Goal: Task Accomplishment & Management: Manage account settings

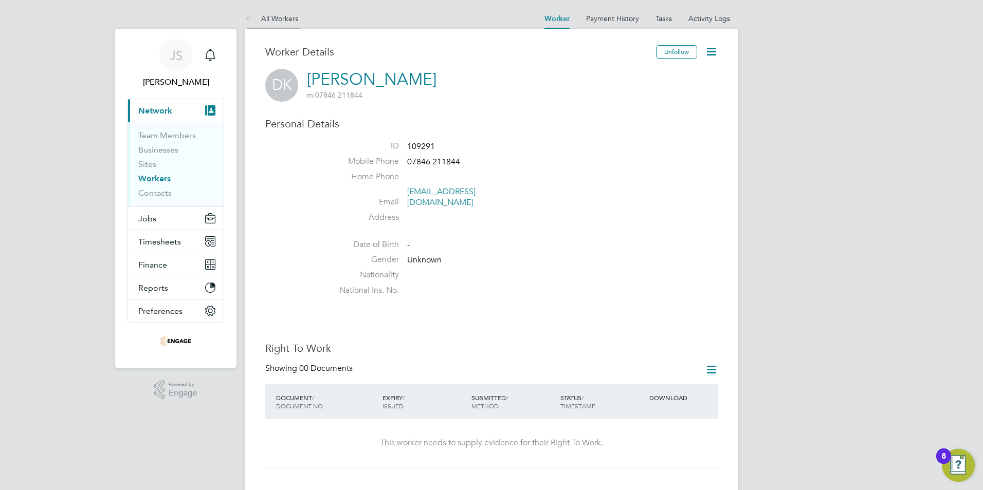
click at [279, 20] on link "All Workers" at bounding box center [271, 18] width 53 height 9
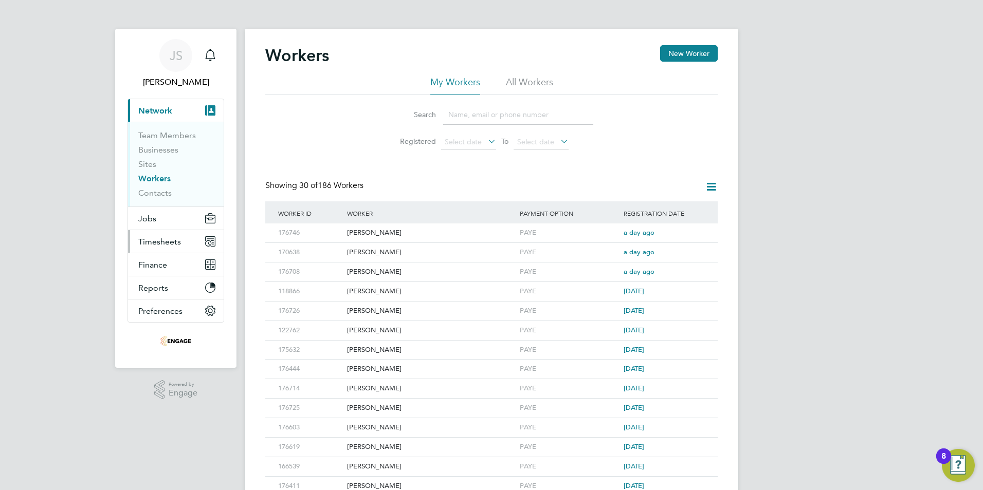
click at [154, 247] on button "Timesheets" at bounding box center [176, 241] width 96 height 23
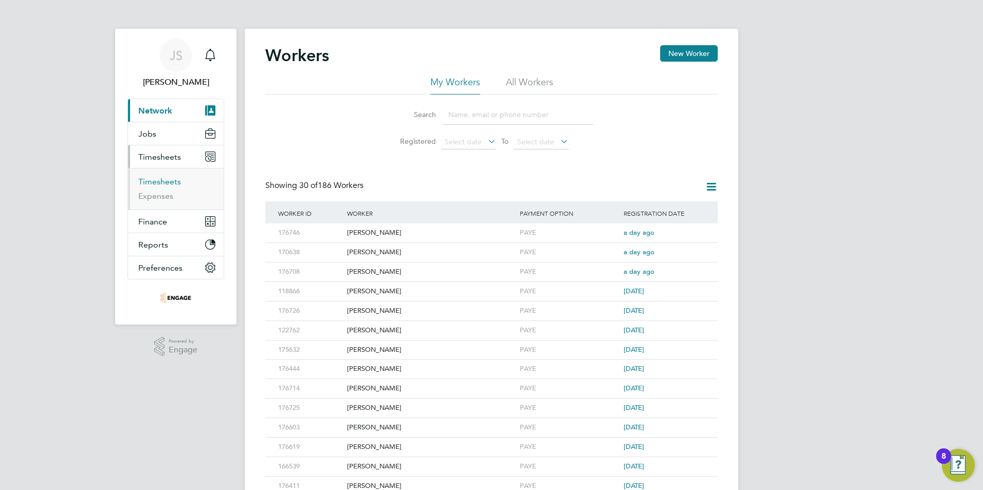
click at [162, 184] on link "Timesheets" at bounding box center [159, 182] width 43 height 10
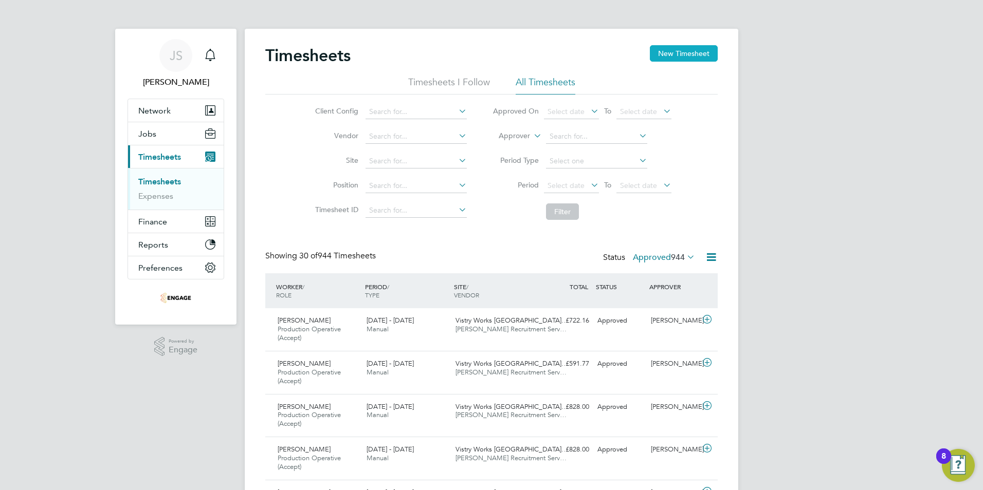
click at [712, 60] on button "New Timesheet" at bounding box center [684, 53] width 68 height 16
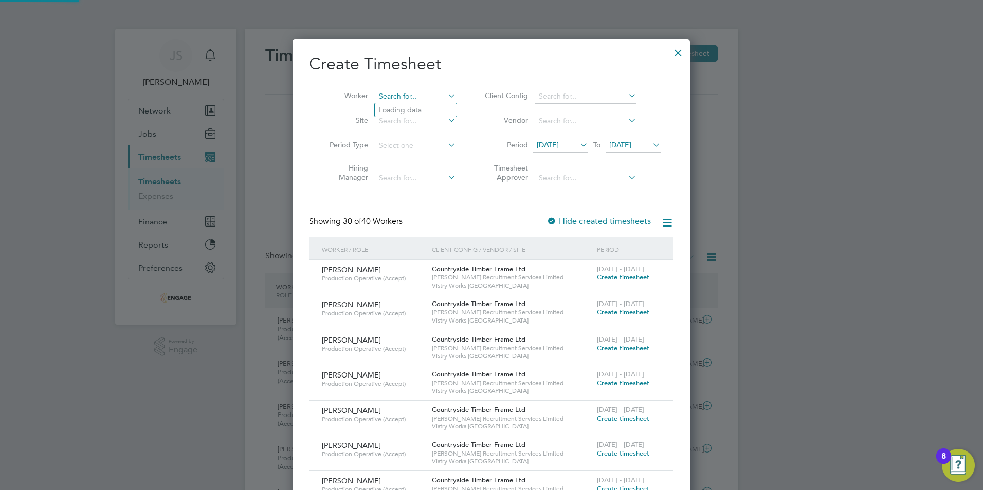
click at [395, 102] on input at bounding box center [415, 96] width 81 height 14
click at [399, 107] on li "Dej an Komarov" at bounding box center [416, 110] width 82 height 14
type input "[PERSON_NAME]"
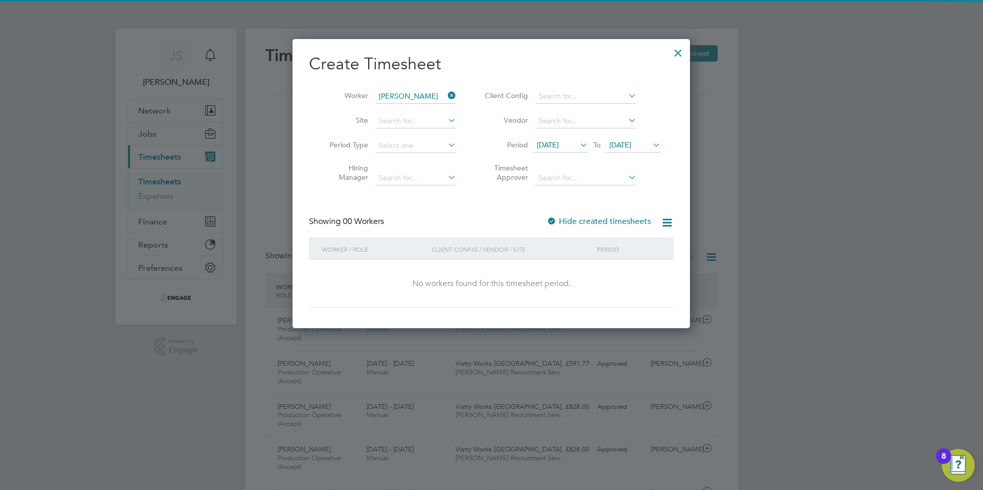
click at [561, 221] on label "Hide created timesheets" at bounding box center [598, 221] width 104 height 10
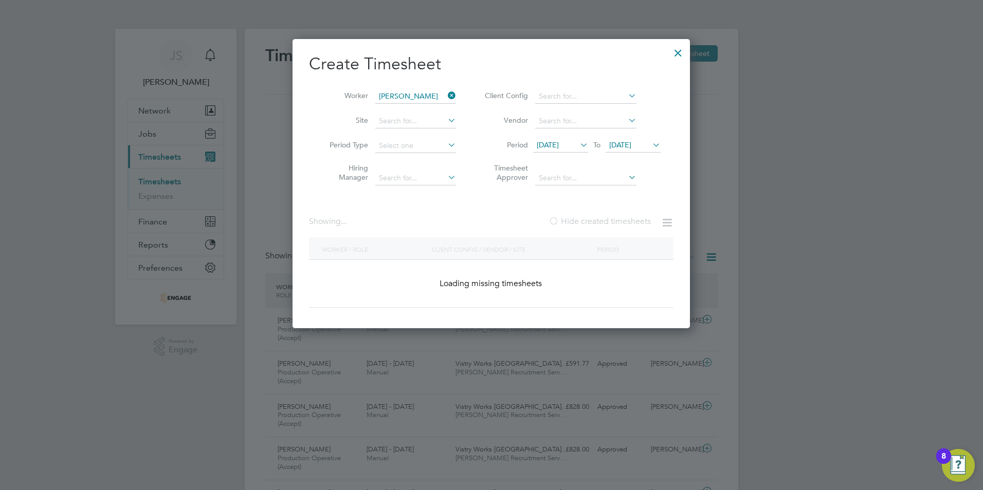
click at [561, 221] on label "Hide created timesheets" at bounding box center [599, 221] width 102 height 10
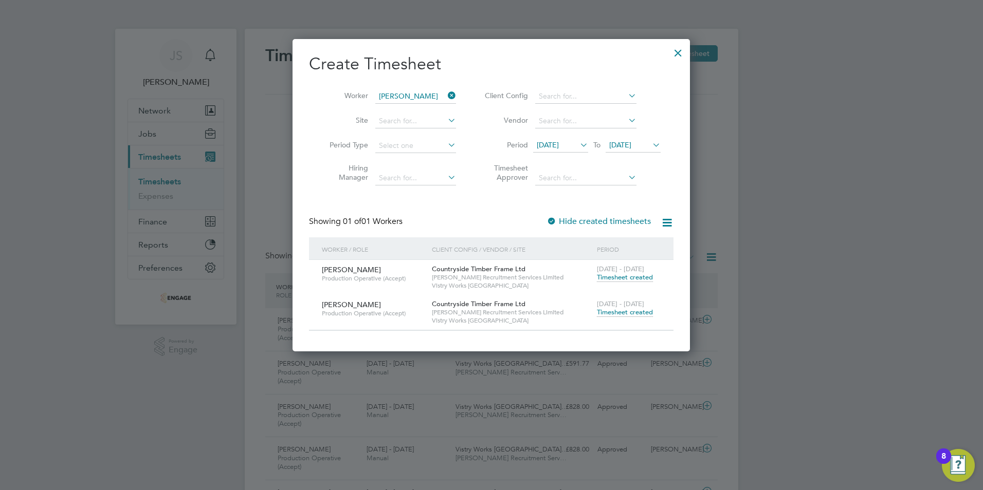
click at [621, 308] on span "Timesheet created" at bounding box center [625, 312] width 56 height 9
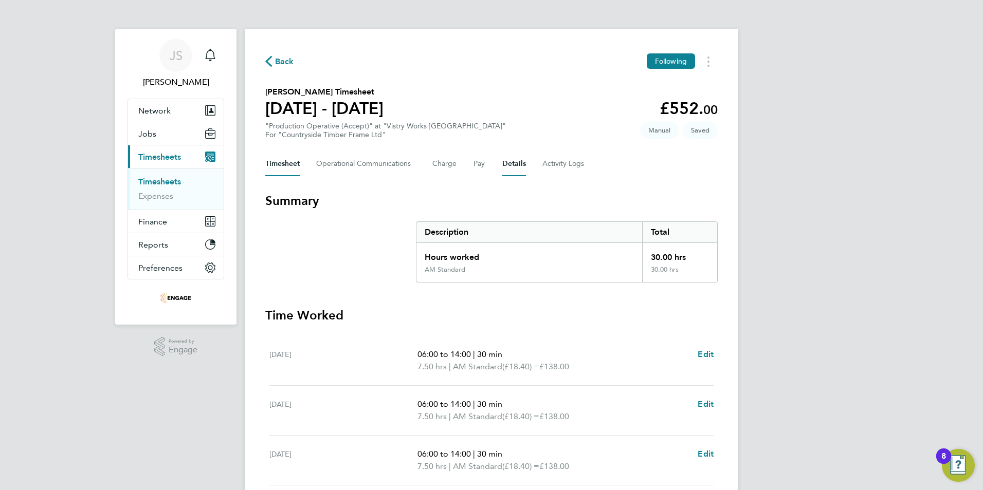
click at [509, 161] on button "Details" at bounding box center [514, 164] width 24 height 25
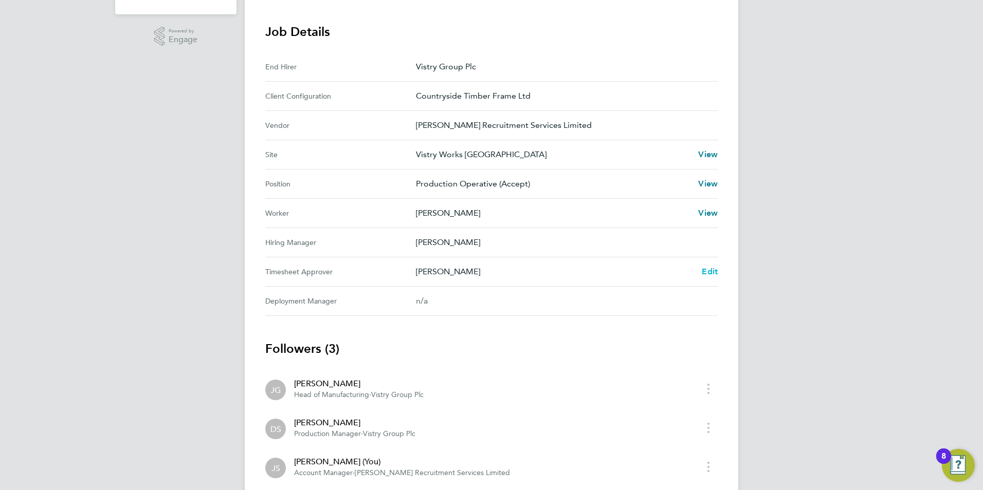
click at [709, 276] on span "Edit" at bounding box center [710, 272] width 16 height 10
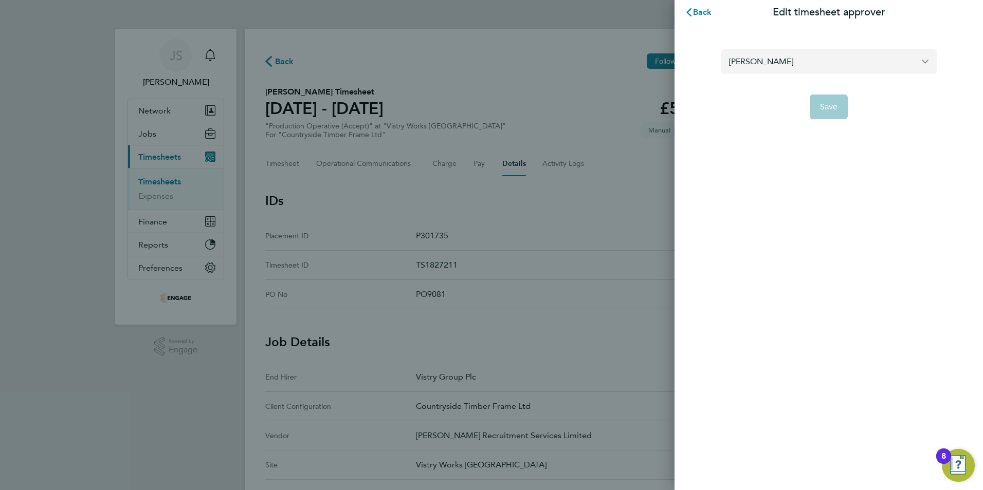
click at [780, 66] on input "[PERSON_NAME]" at bounding box center [829, 61] width 216 height 24
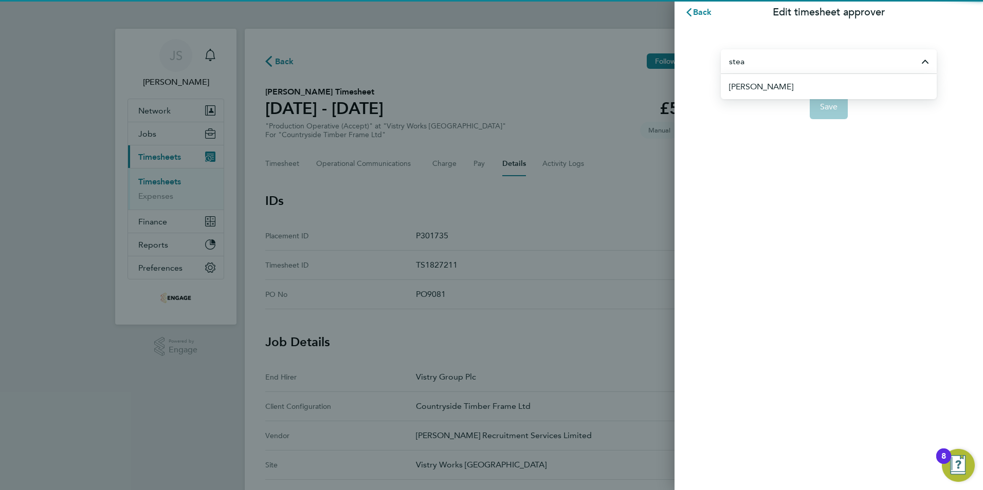
click at [776, 83] on span "[PERSON_NAME]" at bounding box center [761, 87] width 64 height 12
type input "[PERSON_NAME]"
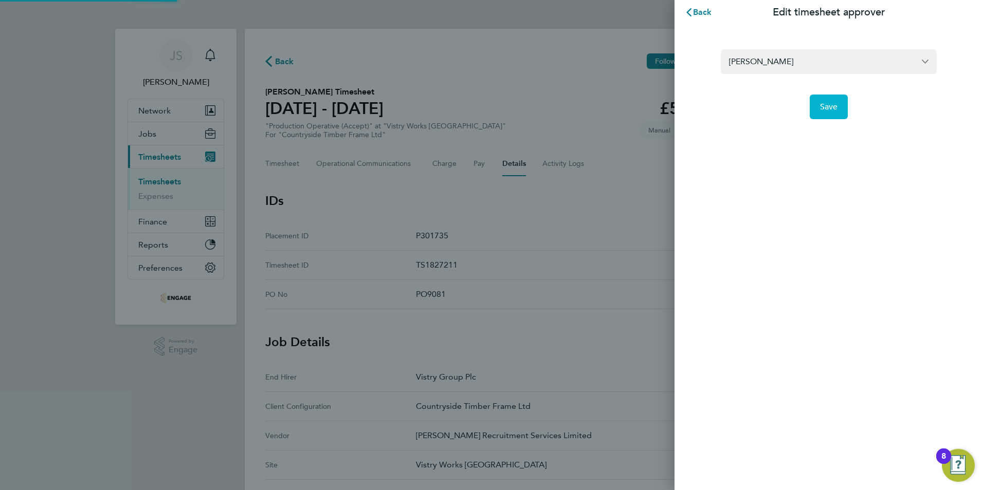
click at [817, 108] on button "Save" at bounding box center [829, 107] width 39 height 25
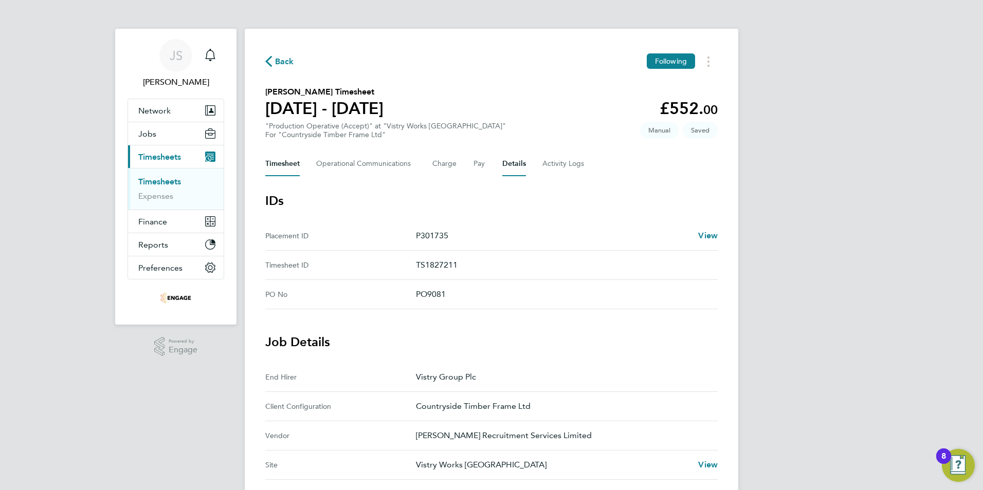
click at [295, 161] on button "Timesheet" at bounding box center [282, 164] width 34 height 25
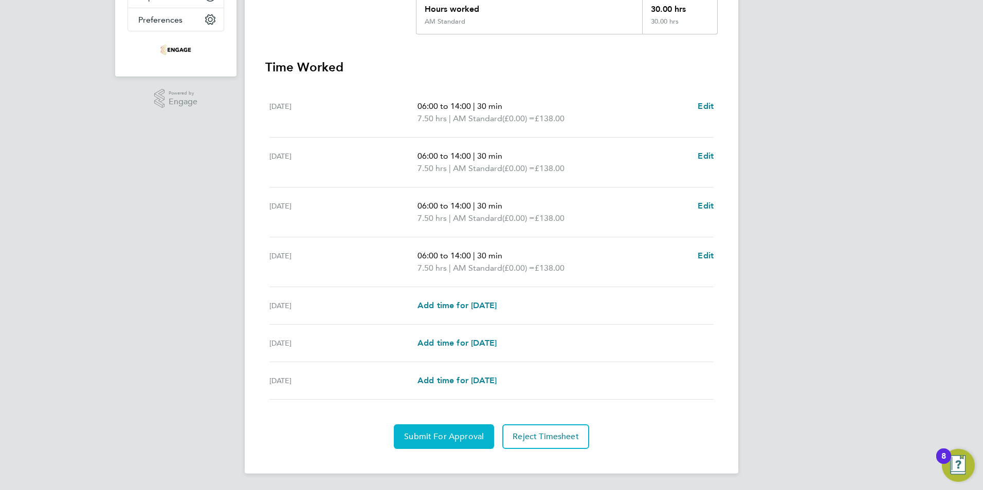
click at [411, 440] on span "Submit For Approval" at bounding box center [444, 437] width 80 height 10
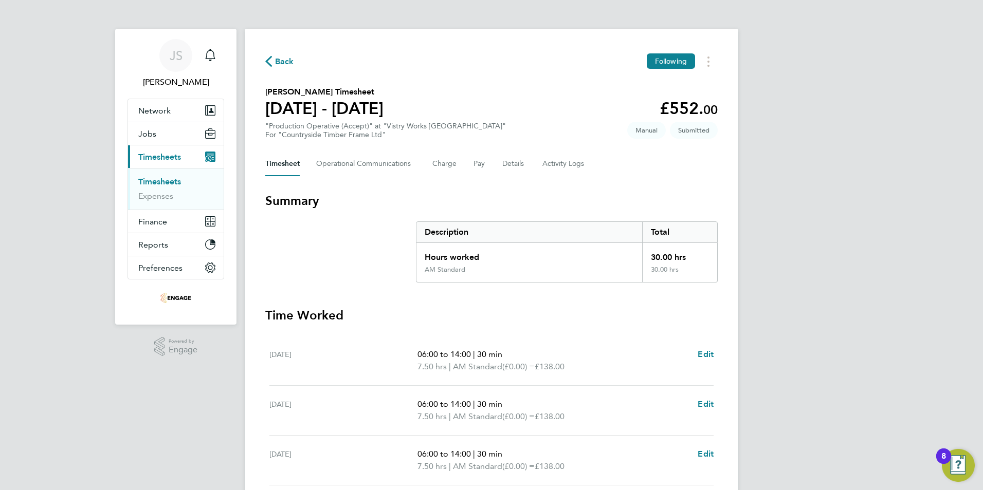
click at [283, 62] on span "Back" at bounding box center [284, 62] width 19 height 12
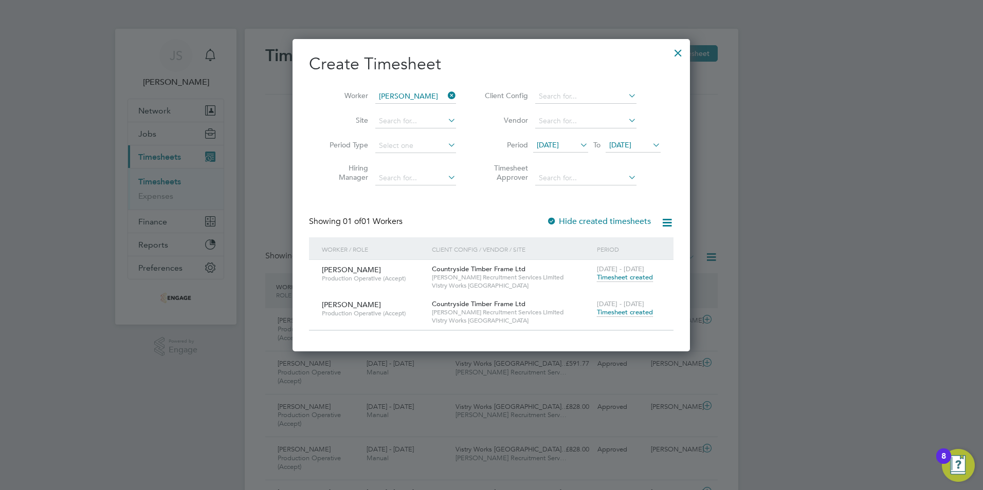
click at [446, 94] on icon at bounding box center [446, 95] width 0 height 14
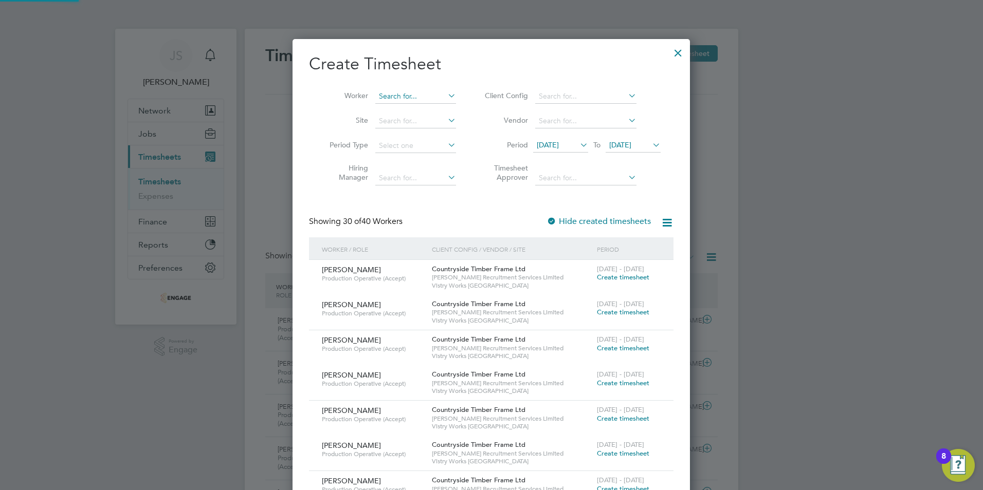
click at [420, 97] on input at bounding box center [415, 96] width 81 height 14
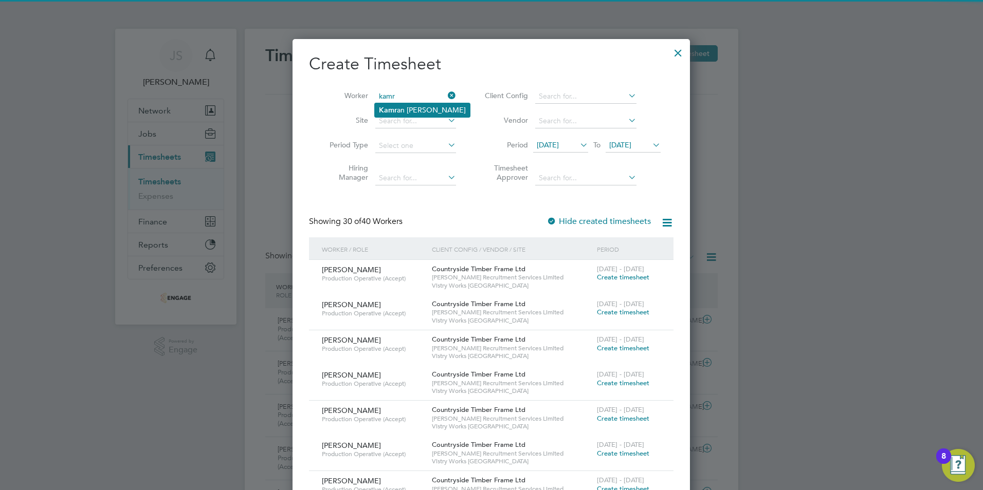
click at [416, 111] on li "Kamr an [PERSON_NAME]" at bounding box center [422, 110] width 95 height 14
type input "[PERSON_NAME]"
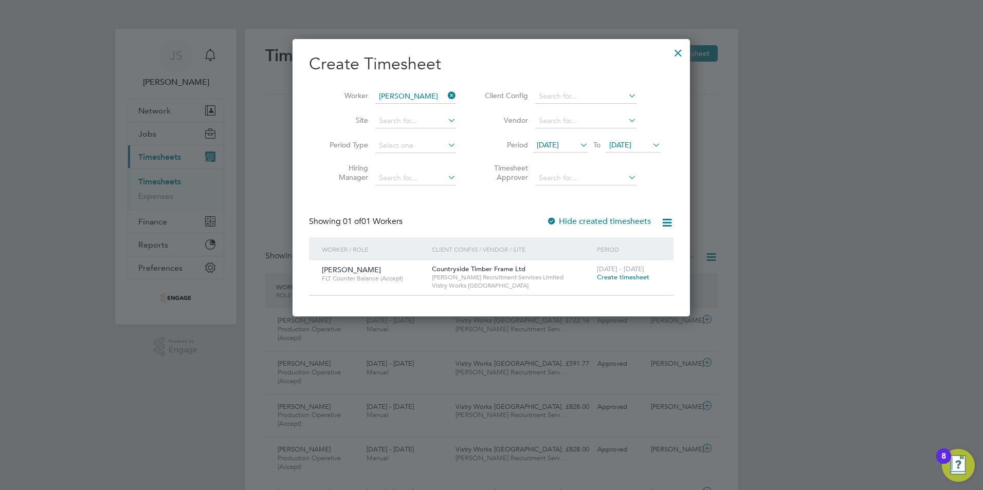
click at [611, 279] on span "Create timesheet" at bounding box center [623, 277] width 52 height 9
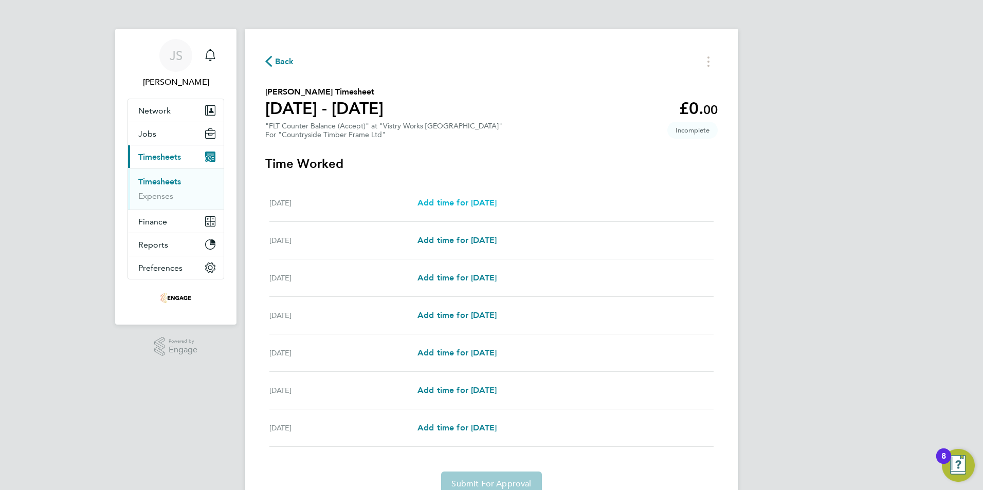
click at [497, 200] on span "Add time for [DATE]" at bounding box center [456, 203] width 79 height 10
select select "15"
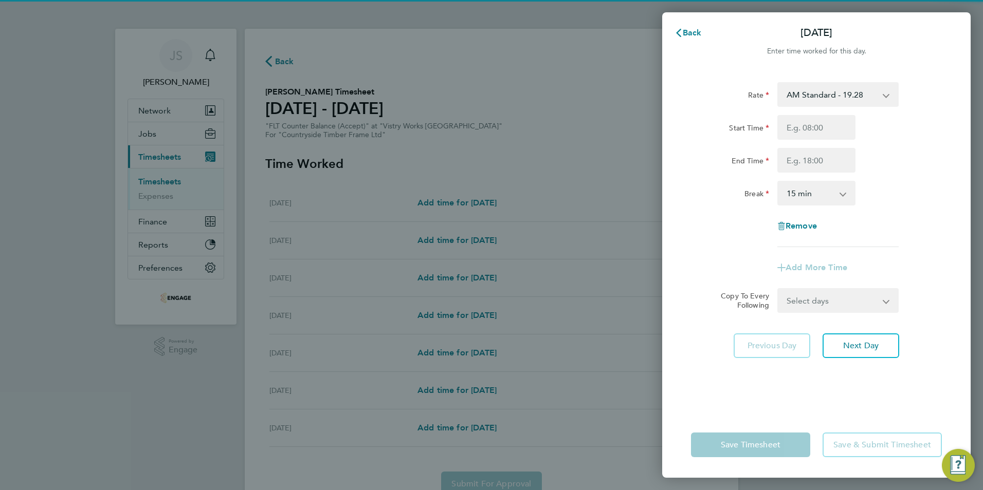
click at [825, 100] on select "AM Standard - 19.28 OT1 AM - 28.92 PM OT 1 - 31.52 OT2 AM - 38.56 PM Standard -…" at bounding box center [831, 94] width 107 height 23
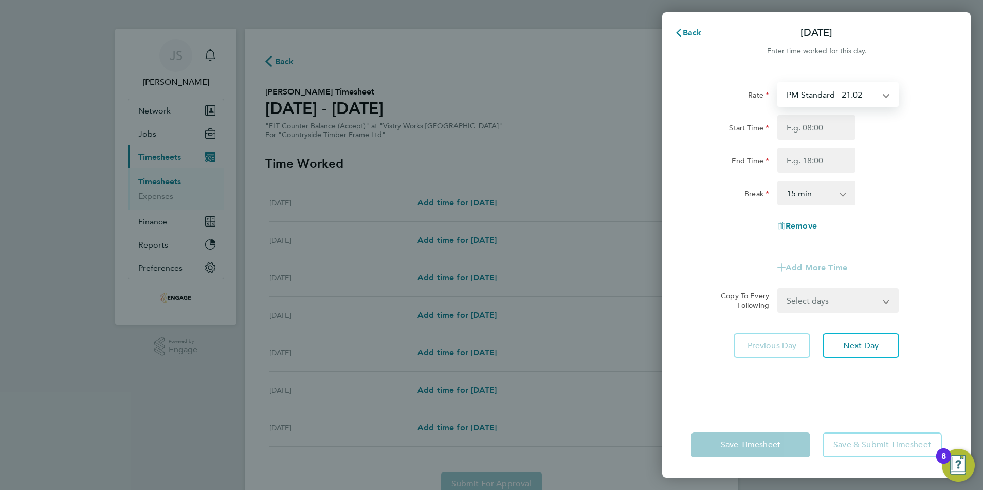
select select "15"
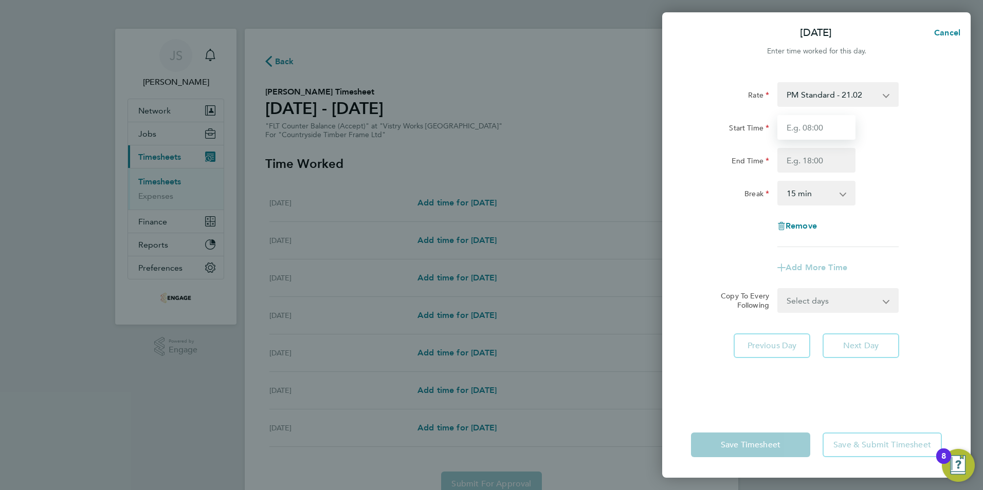
click at [802, 134] on input "Start Time" at bounding box center [816, 127] width 78 height 25
type input "14:00"
click at [802, 160] on input "End Time" at bounding box center [816, 160] width 78 height 25
type input "22:30"
click at [800, 195] on select "0 min 15 min 30 min 45 min 60 min 75 min 90 min" at bounding box center [810, 193] width 64 height 23
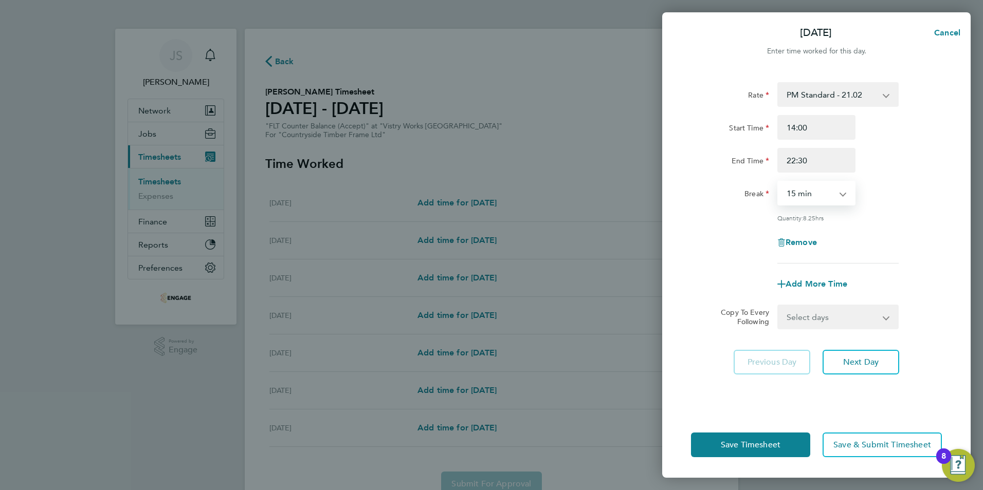
select select "30"
click at [778, 182] on select "0 min 15 min 30 min 45 min 60 min 75 min 90 min" at bounding box center [810, 193] width 64 height 23
click at [808, 316] on select "Select days Day Weekday (Mon-Fri) Weekend (Sat-Sun) Tuesday Wednesday Thursday …" at bounding box center [832, 317] width 108 height 23
select select "WEEKDAY"
click at [778, 306] on select "Select days Day Weekday (Mon-Fri) Weekend (Sat-Sun) Tuesday Wednesday Thursday …" at bounding box center [832, 317] width 108 height 23
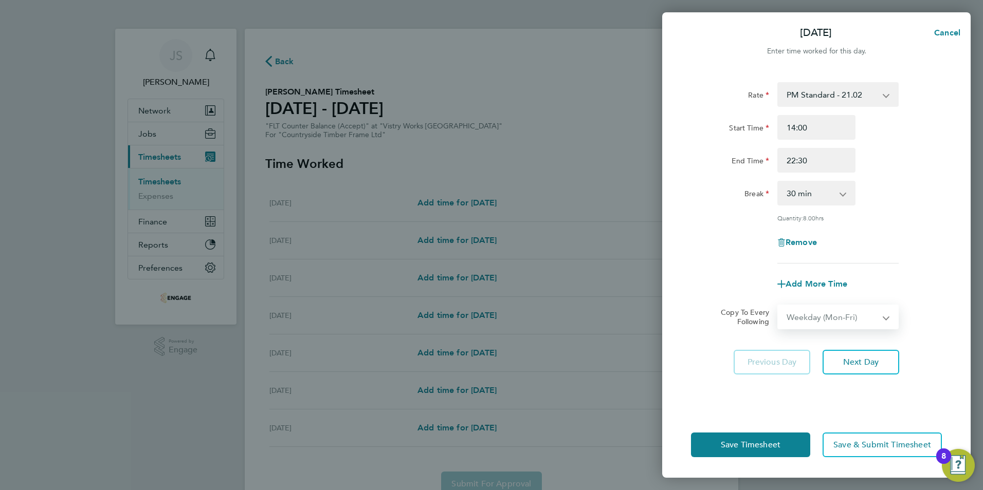
select select "[DATE]"
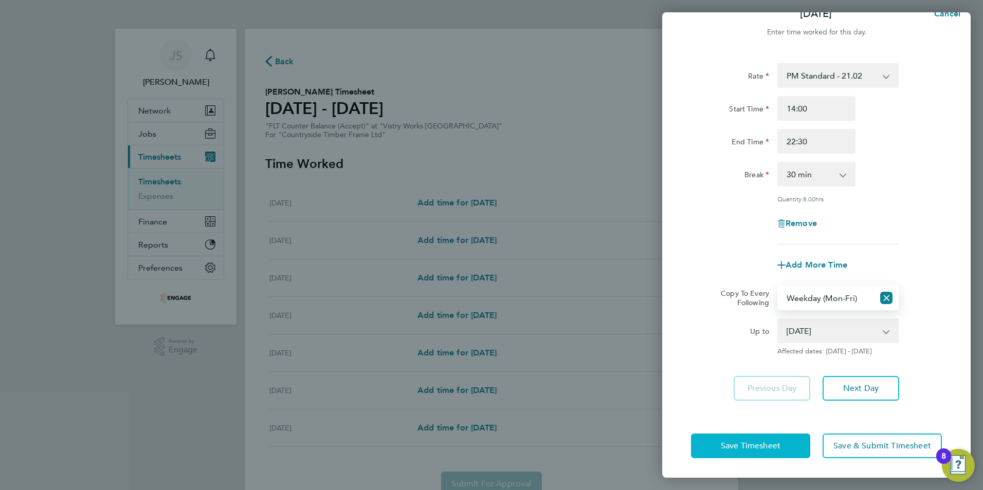
click at [747, 448] on span "Save Timesheet" at bounding box center [751, 446] width 60 height 10
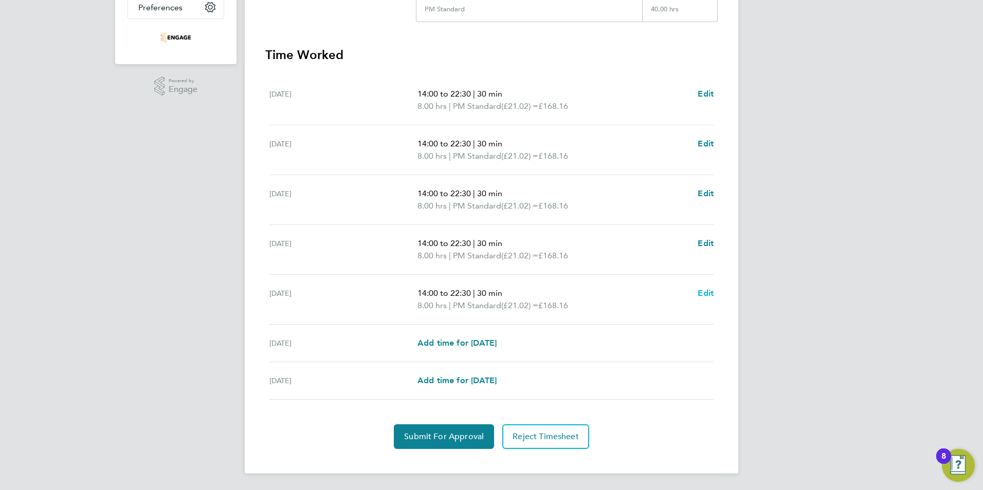
click at [704, 290] on span "Edit" at bounding box center [706, 293] width 16 height 10
select select "30"
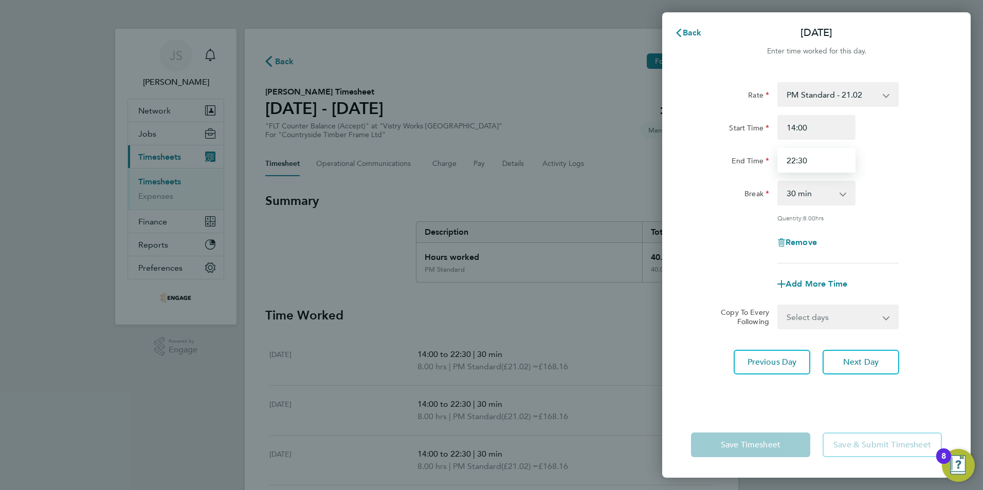
drag, startPoint x: 830, startPoint y: 157, endPoint x: 666, endPoint y: 138, distance: 165.5
click at [666, 138] on div "Rate PM Standard - 21.02 OT1 AM - 28.92 PM OT 1 - 31.52 OT2 AM - 38.56 AM Stand…" at bounding box center [816, 241] width 308 height 342
type input "20:00"
click at [710, 288] on div "Add More Time" at bounding box center [816, 284] width 259 height 25
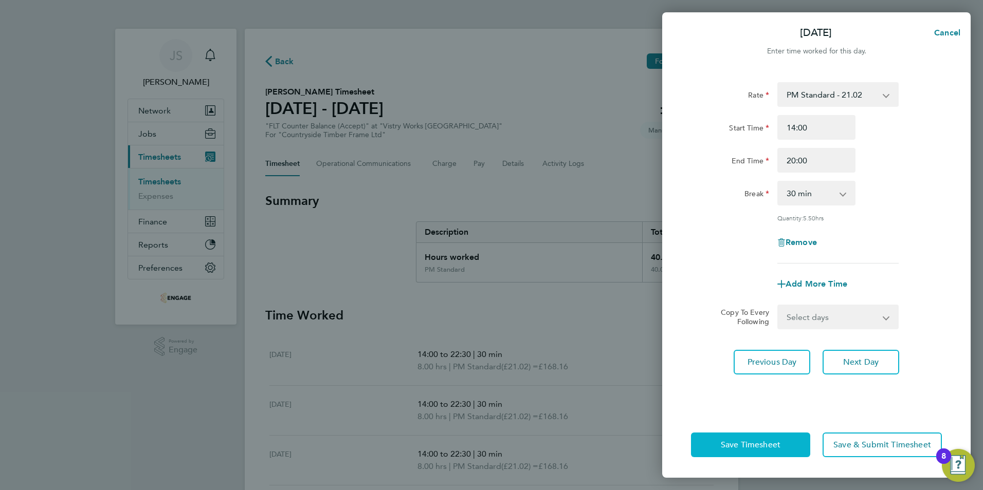
click at [732, 441] on span "Save Timesheet" at bounding box center [751, 445] width 60 height 10
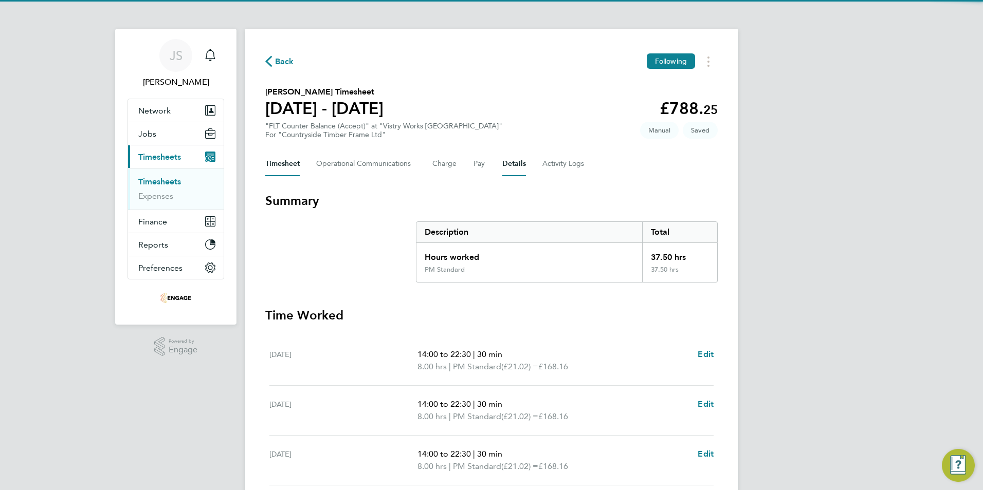
click at [504, 168] on button "Details" at bounding box center [514, 164] width 24 height 25
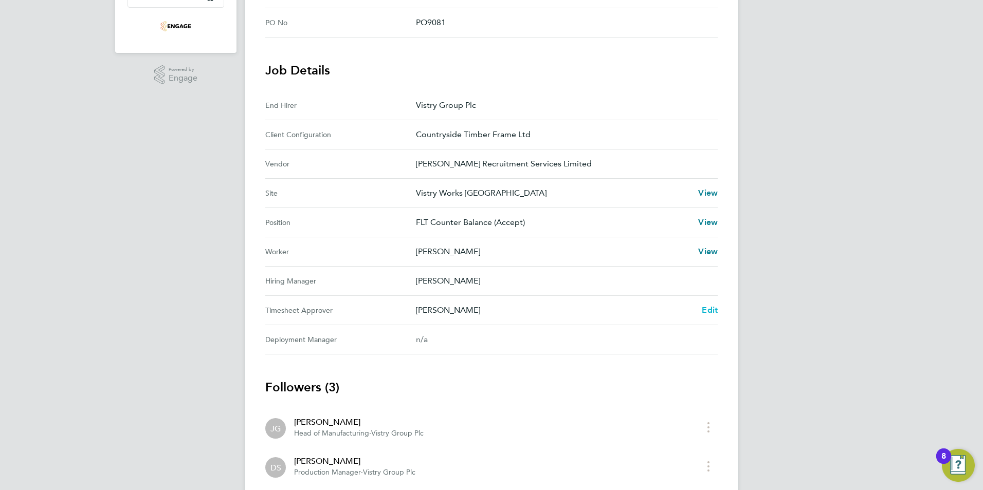
click at [710, 308] on span "Edit" at bounding box center [710, 310] width 16 height 10
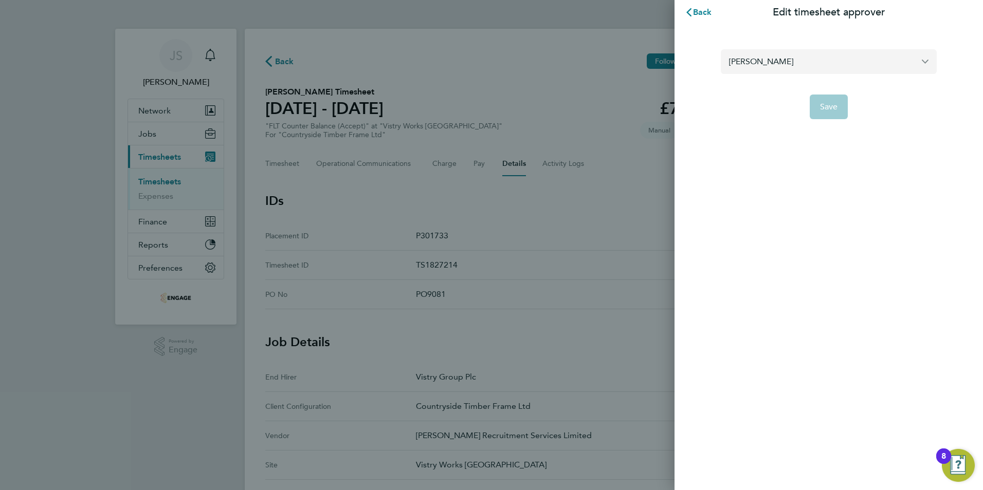
click at [775, 63] on input "[PERSON_NAME]" at bounding box center [829, 61] width 216 height 24
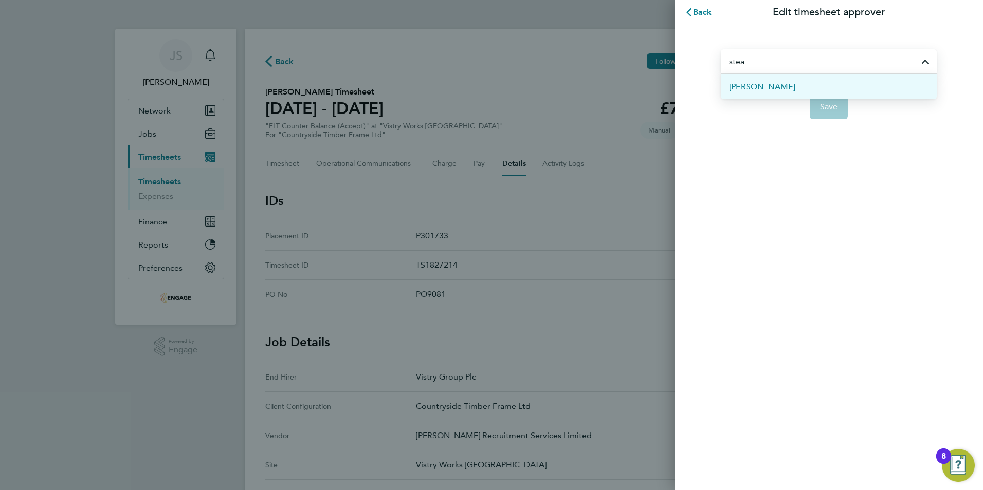
click at [777, 82] on span "[PERSON_NAME]" at bounding box center [762, 87] width 66 height 12
type input "[PERSON_NAME]"
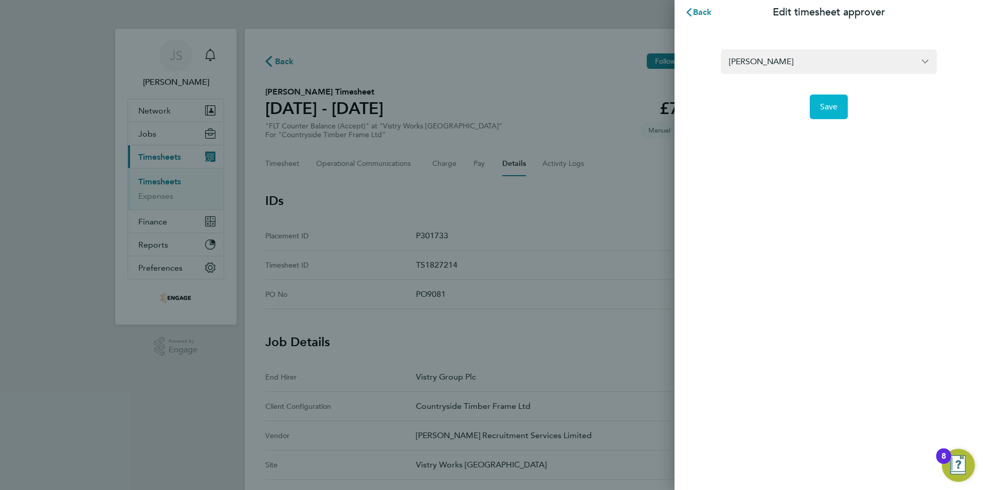
click at [825, 113] on button "Save" at bounding box center [829, 107] width 39 height 25
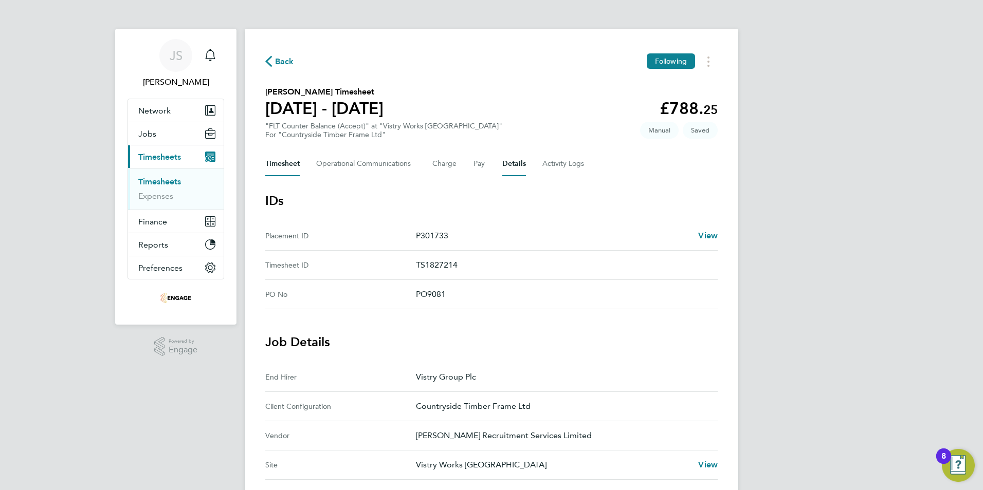
click at [287, 157] on button "Timesheet" at bounding box center [282, 164] width 34 height 25
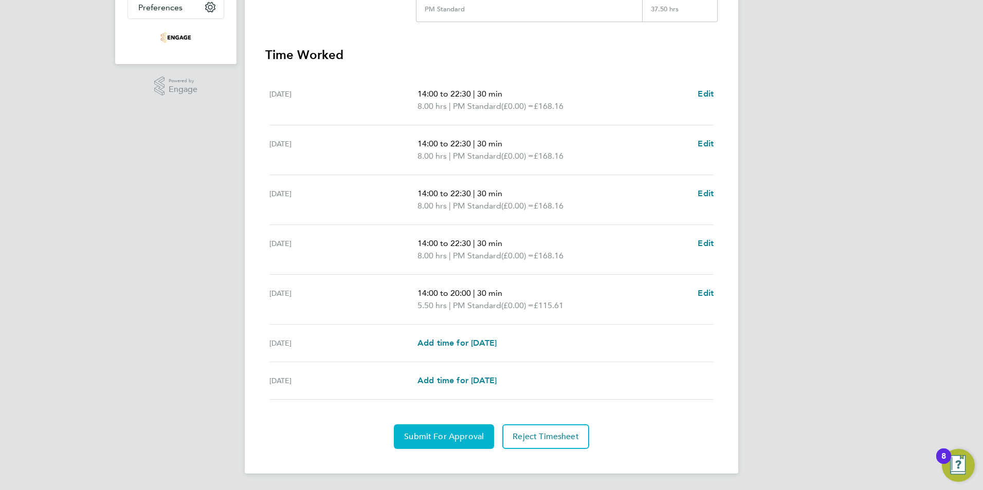
click at [426, 432] on span "Submit For Approval" at bounding box center [444, 437] width 80 height 10
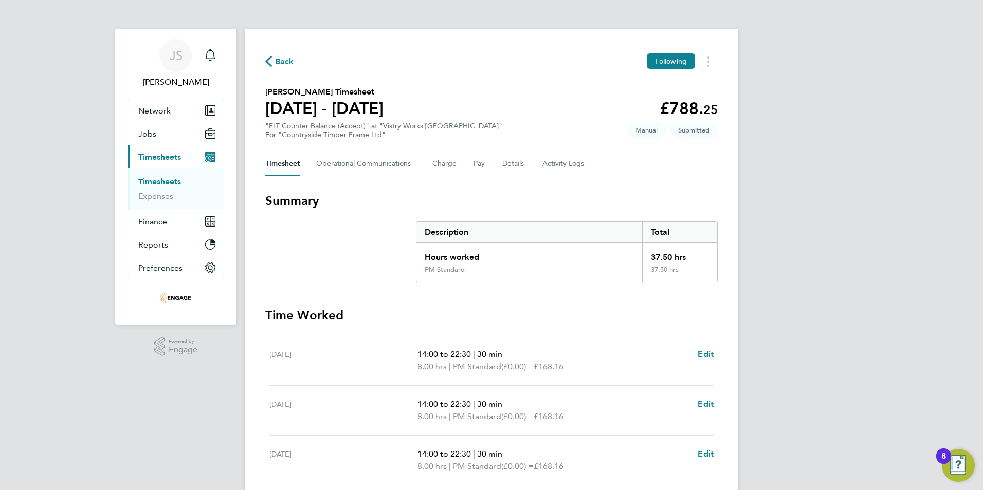
click at [277, 61] on span "Back" at bounding box center [284, 62] width 19 height 12
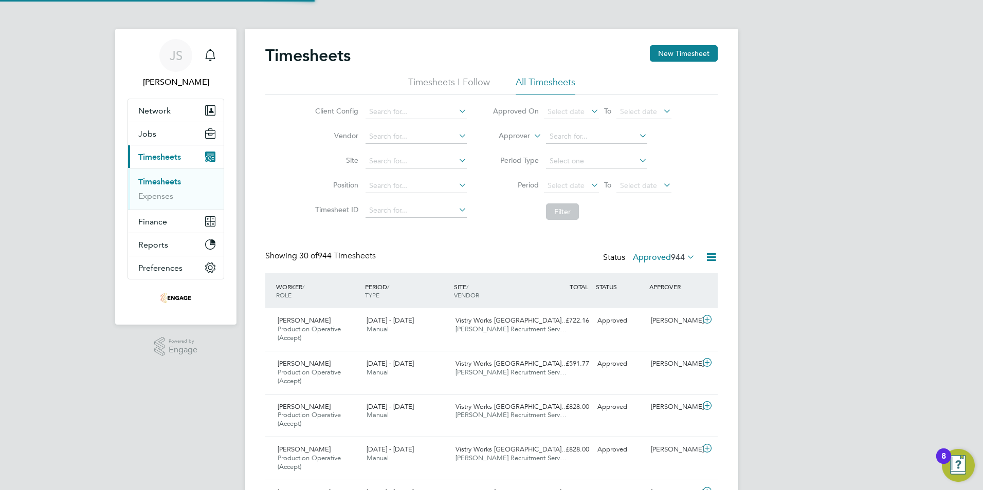
scroll to position [34, 89]
click at [669, 51] on button "New Timesheet" at bounding box center [684, 53] width 68 height 16
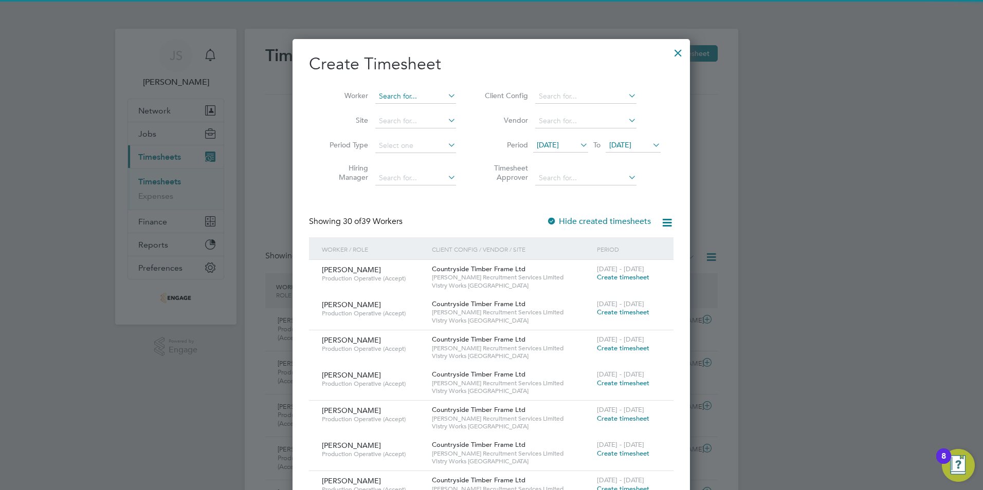
click at [386, 98] on input at bounding box center [415, 96] width 81 height 14
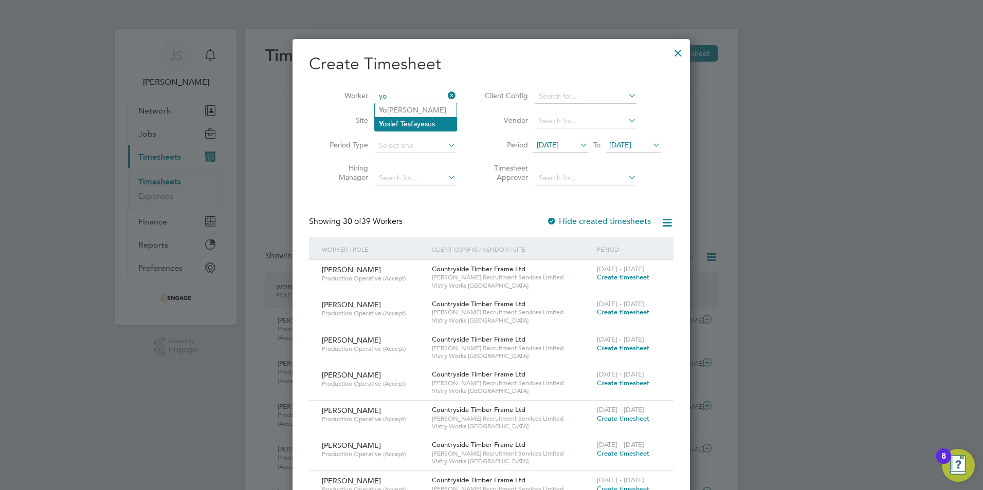
click at [410, 123] on li "Yo sief Tesfayesus" at bounding box center [416, 124] width 82 height 14
type input "[PERSON_NAME]"
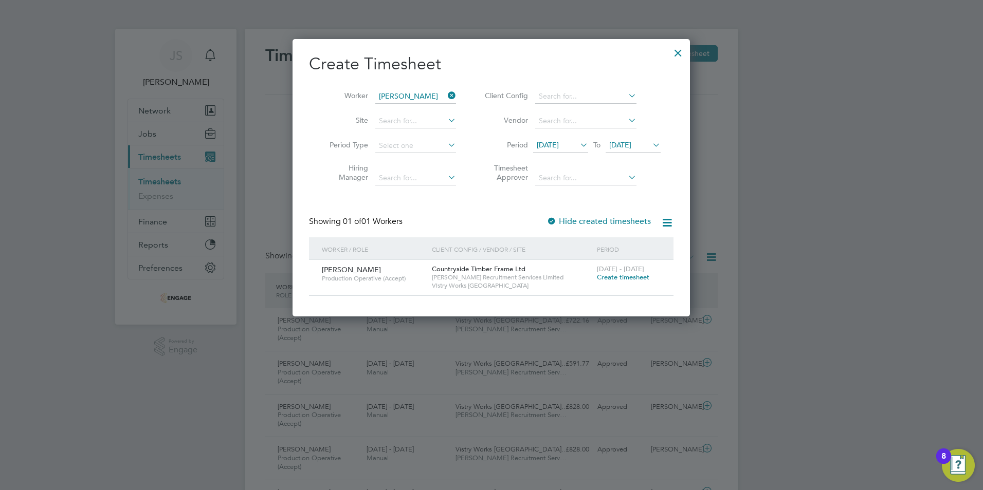
click at [610, 277] on span "Create timesheet" at bounding box center [623, 277] width 52 height 9
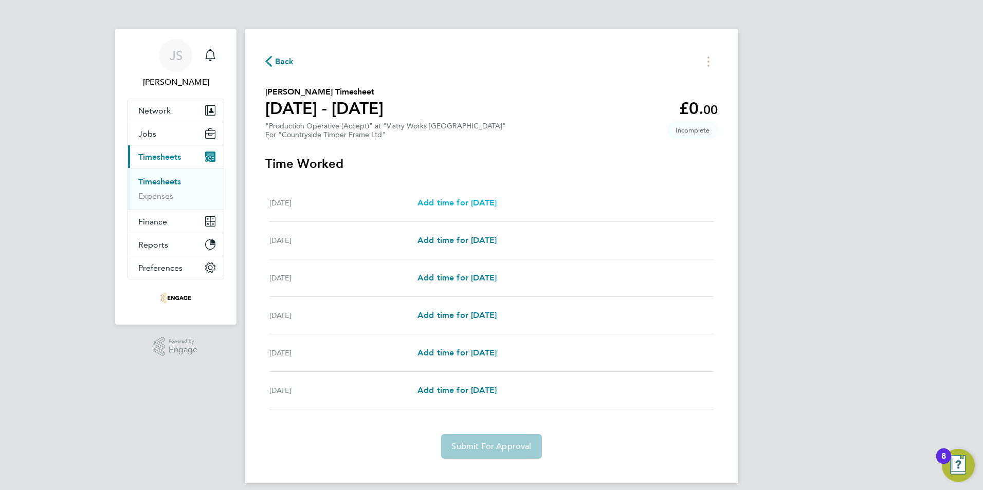
click at [469, 204] on span "Add time for Tue 16 Sep" at bounding box center [456, 203] width 79 height 10
select select "15"
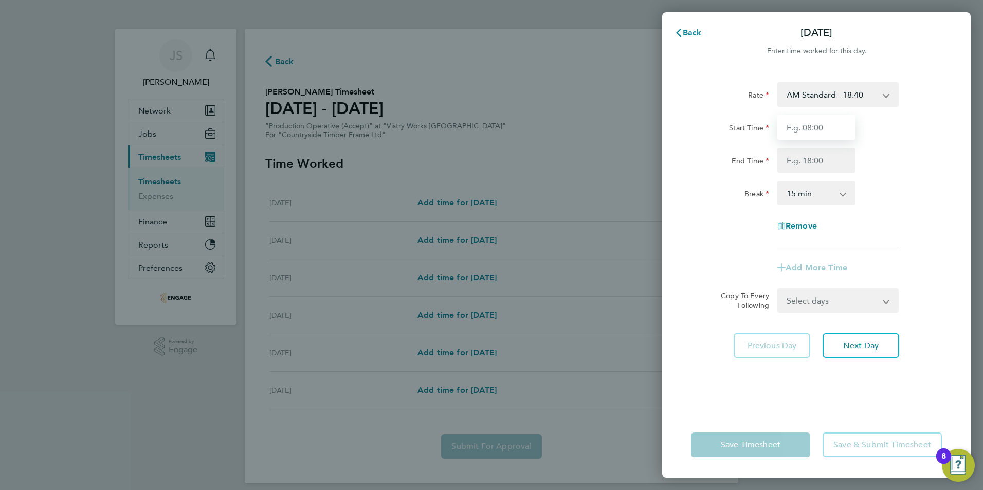
click at [800, 129] on input "Start Time" at bounding box center [816, 127] width 78 height 25
type input "08:00"
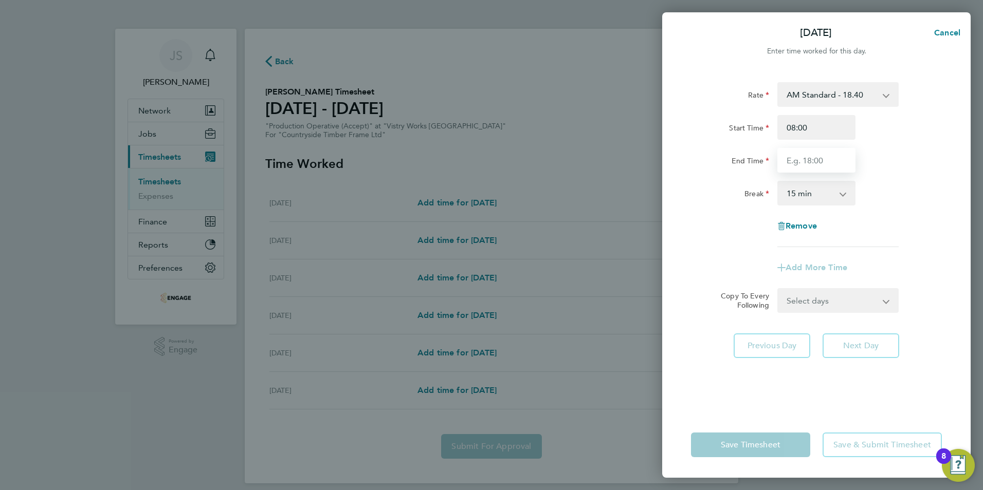
click at [809, 161] on input "End Time" at bounding box center [816, 160] width 78 height 25
type input "14:00"
click at [800, 198] on select "0 min 15 min 30 min 45 min 60 min 75 min 90 min" at bounding box center [810, 193] width 64 height 23
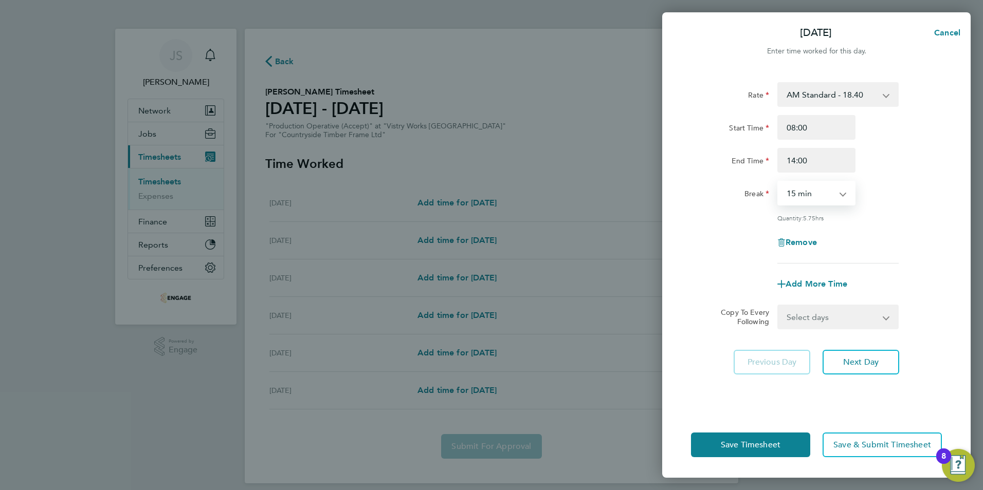
select select "30"
click at [778, 182] on select "0 min 15 min 30 min 45 min 60 min 75 min 90 min" at bounding box center [810, 193] width 64 height 23
click at [815, 318] on select "Select days Day Weekday (Mon-Fri) Weekend (Sat-Sun) Wednesday Thursday Friday S…" at bounding box center [832, 317] width 108 height 23
click at [731, 263] on div at bounding box center [816, 263] width 259 height 1
click at [872, 361] on span "Next Day" at bounding box center [860, 362] width 35 height 10
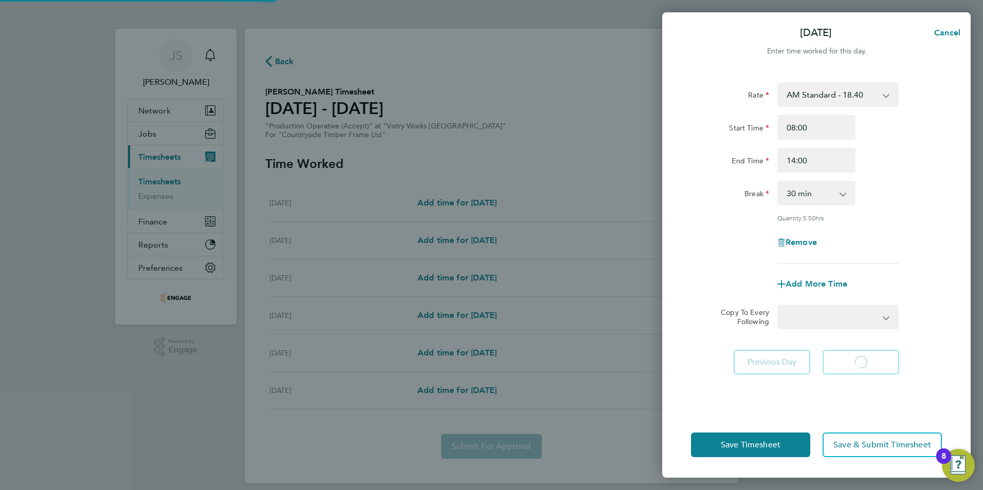
select select "15"
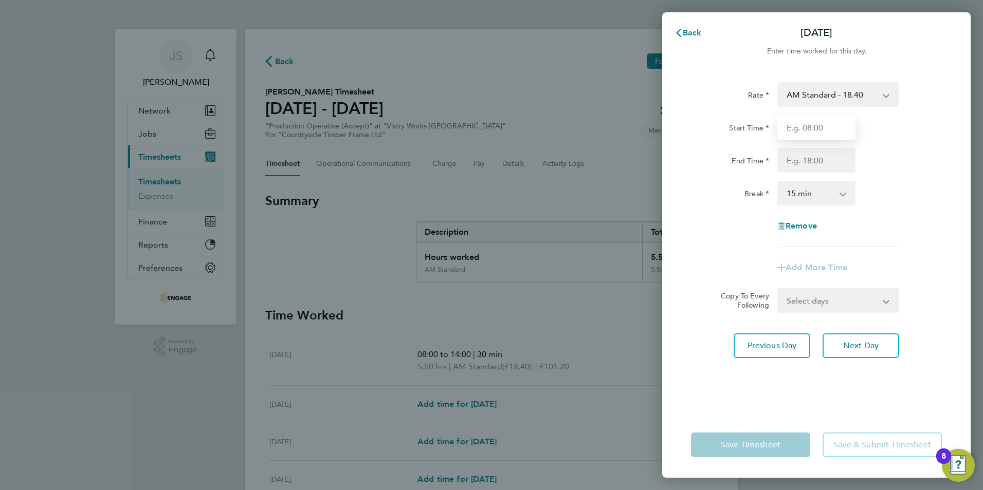
click at [809, 117] on input "Start Time" at bounding box center [816, 127] width 78 height 25
type input "06:00"
click at [803, 165] on input "End Time" at bounding box center [816, 160] width 78 height 25
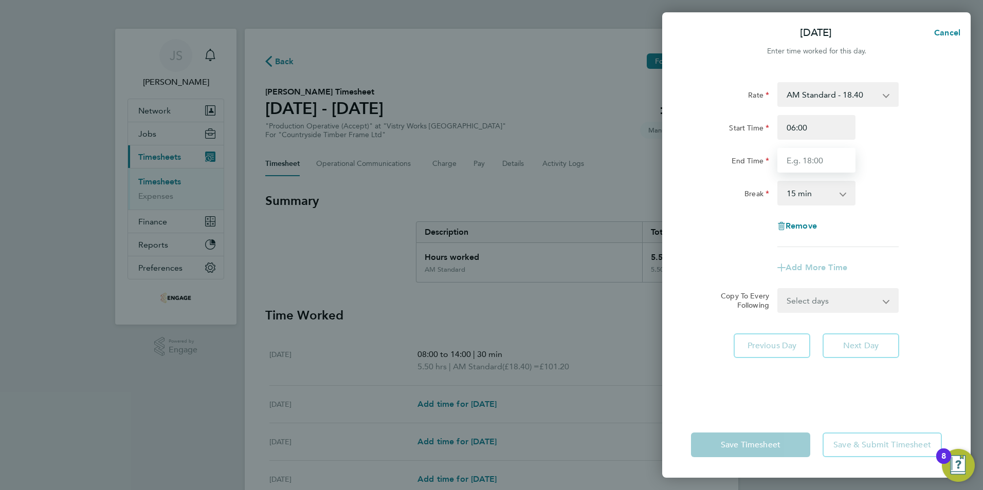
type input "14:00"
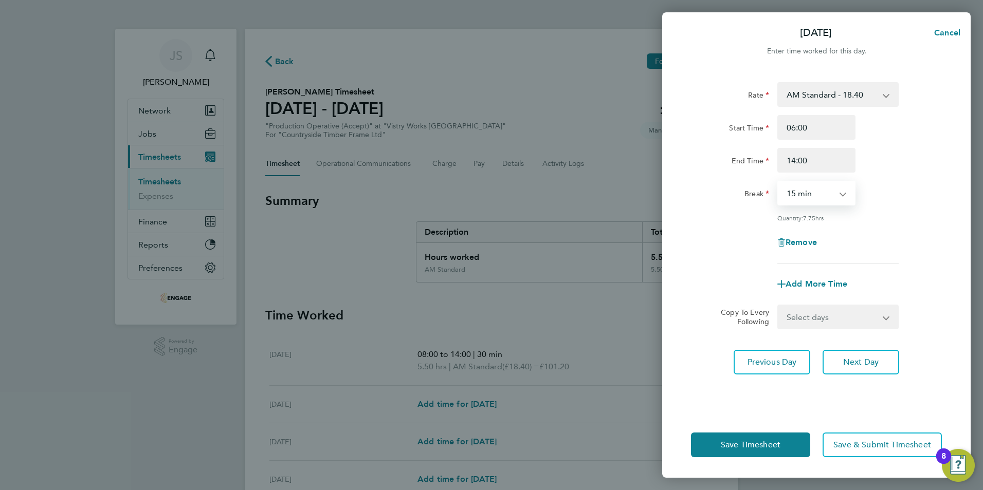
click at [800, 194] on select "0 min 15 min 30 min 45 min 60 min 75 min 90 min" at bounding box center [810, 193] width 64 height 23
select select "30"
click at [778, 182] on select "0 min 15 min 30 min 45 min 60 min 75 min 90 min" at bounding box center [810, 193] width 64 height 23
click at [810, 317] on select "Select days Day Weekday (Mon-Fri) Weekend (Sat-Sun) [DATE] [DATE] [DATE] [DATE]" at bounding box center [832, 317] width 108 height 23
select select "WEEKDAY"
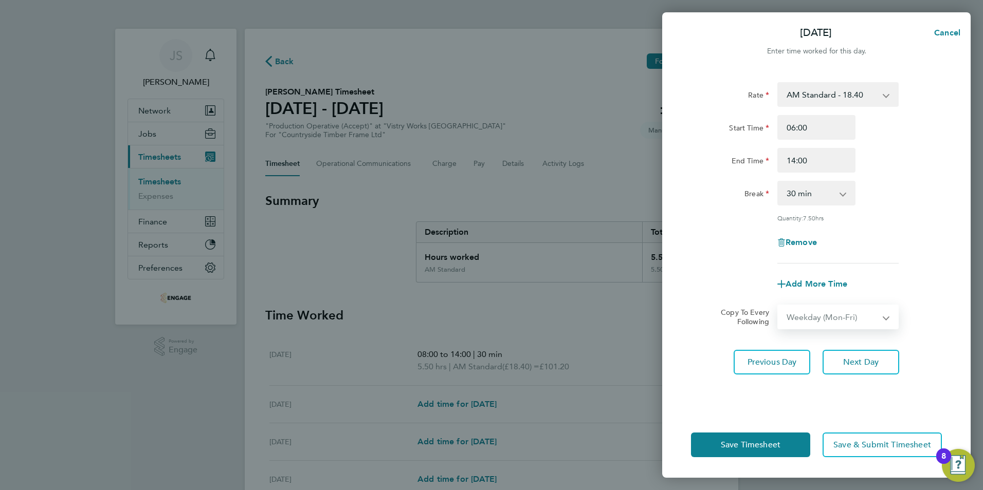
click at [778, 306] on select "Select days Day Weekday (Mon-Fri) Weekend (Sat-Sun) [DATE] [DATE] [DATE] [DATE]" at bounding box center [832, 317] width 108 height 23
select select "[DATE]"
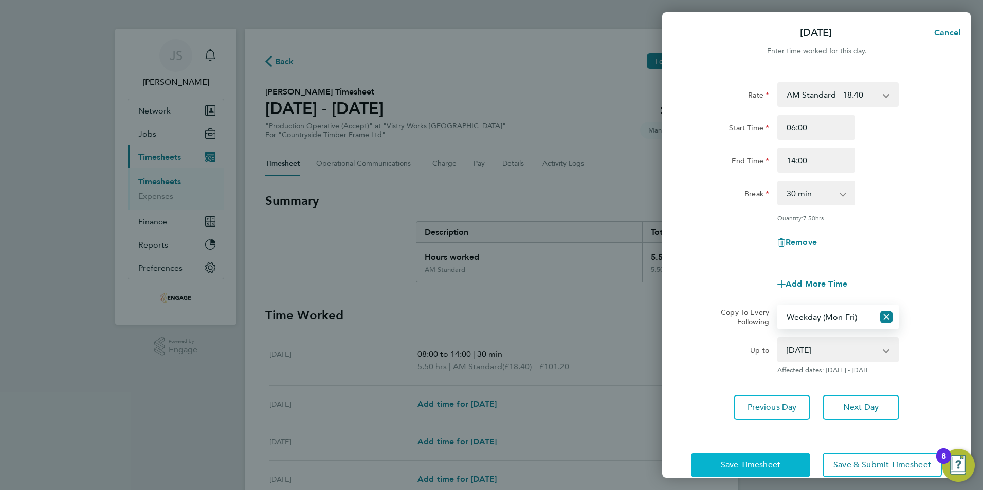
click at [735, 460] on span "Save Timesheet" at bounding box center [751, 465] width 60 height 10
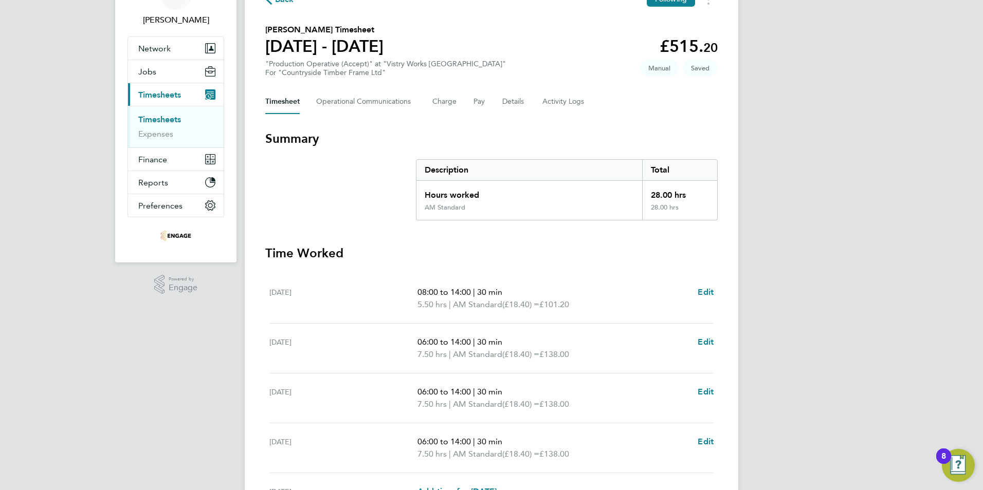
scroll to position [31, 0]
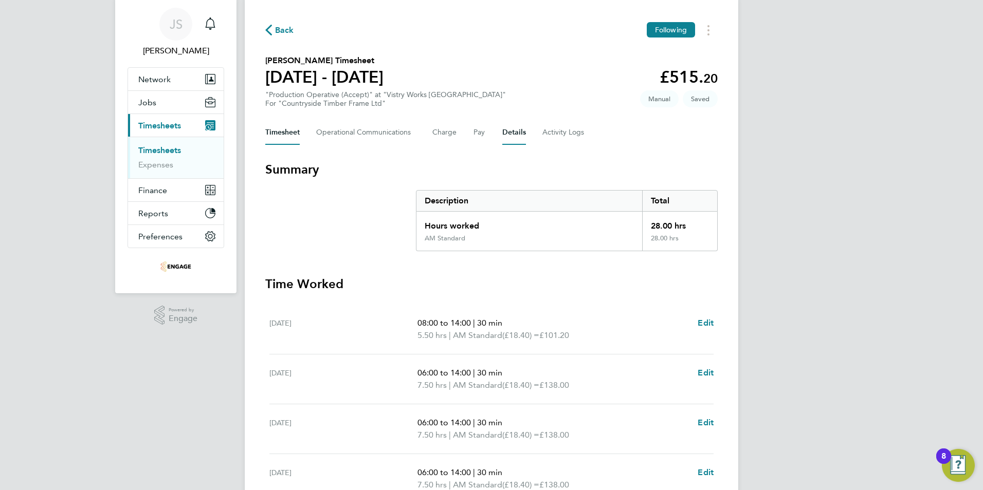
click at [517, 142] on button "Details" at bounding box center [514, 132] width 24 height 25
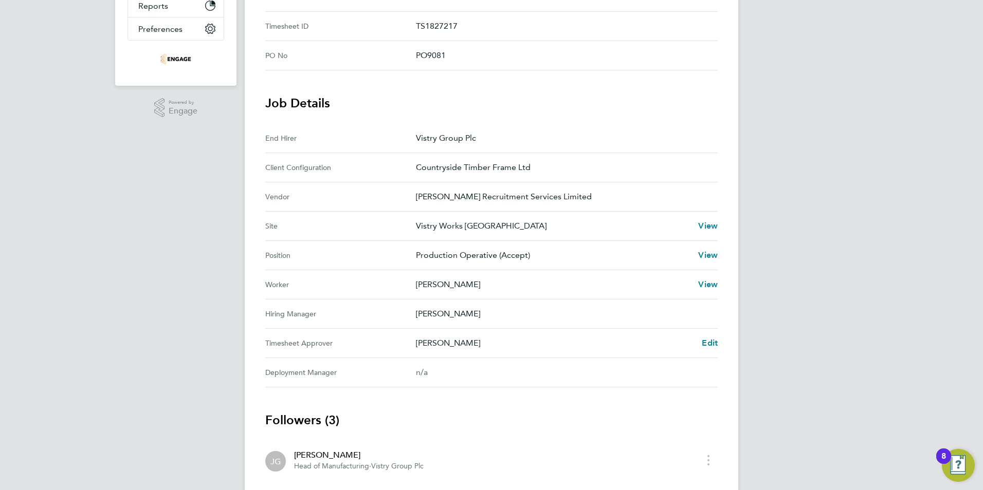
scroll to position [296, 0]
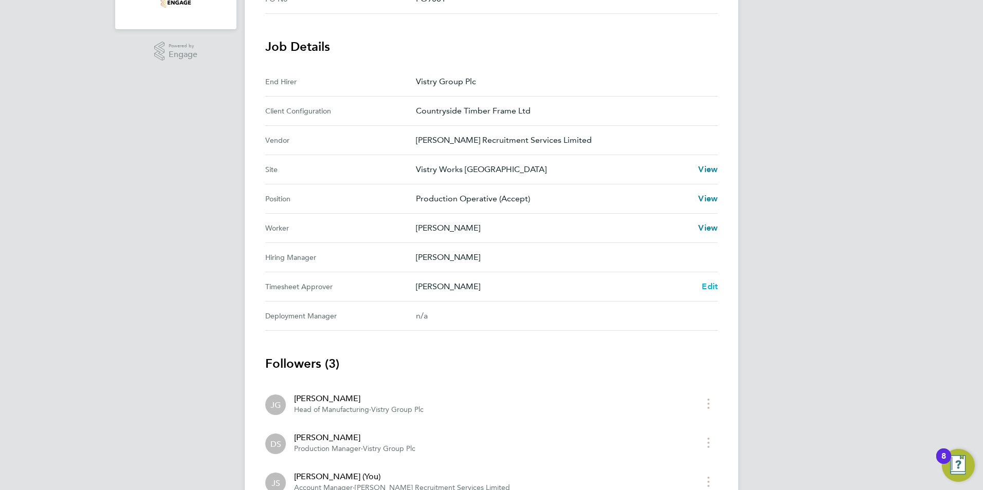
click at [712, 286] on span "Edit" at bounding box center [710, 287] width 16 height 10
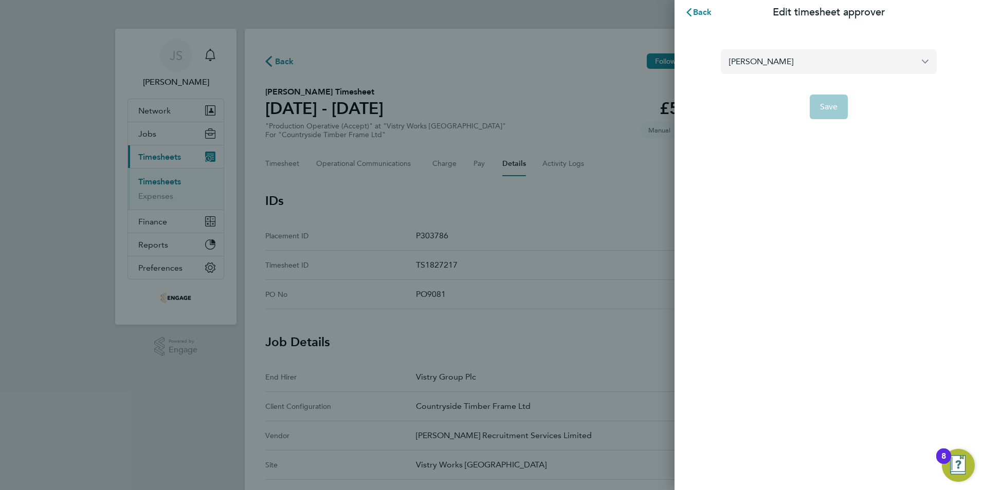
click at [753, 57] on input "[PERSON_NAME]" at bounding box center [829, 61] width 216 height 24
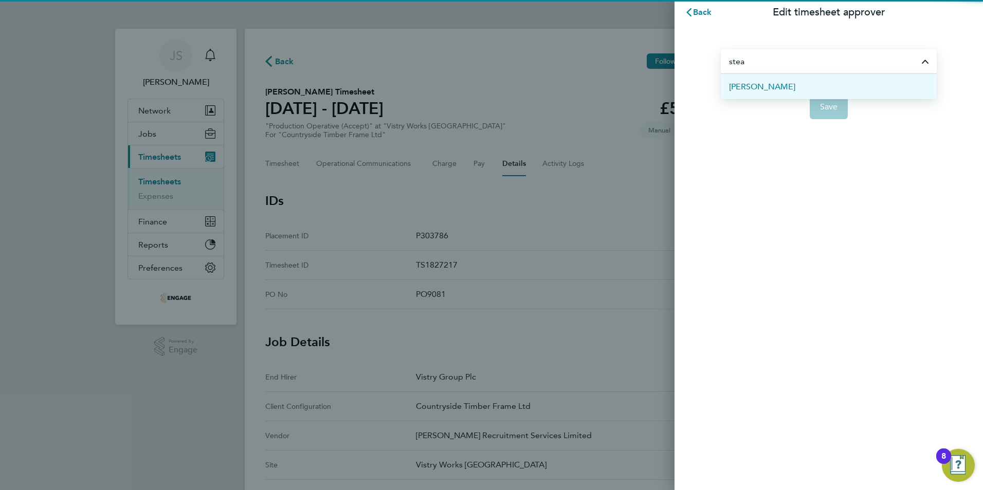
click at [776, 76] on li "[PERSON_NAME]" at bounding box center [829, 86] width 216 height 25
type input "[PERSON_NAME]"
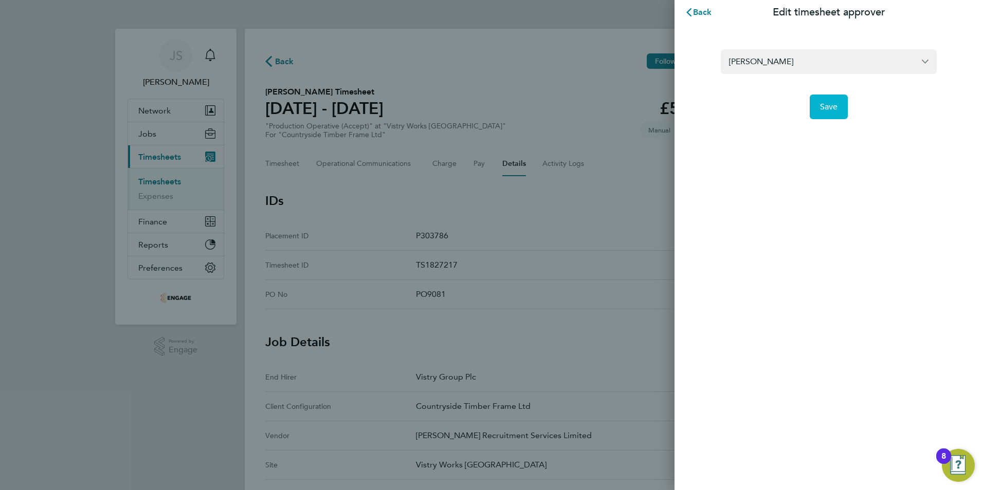
click at [813, 101] on button "Save" at bounding box center [829, 107] width 39 height 25
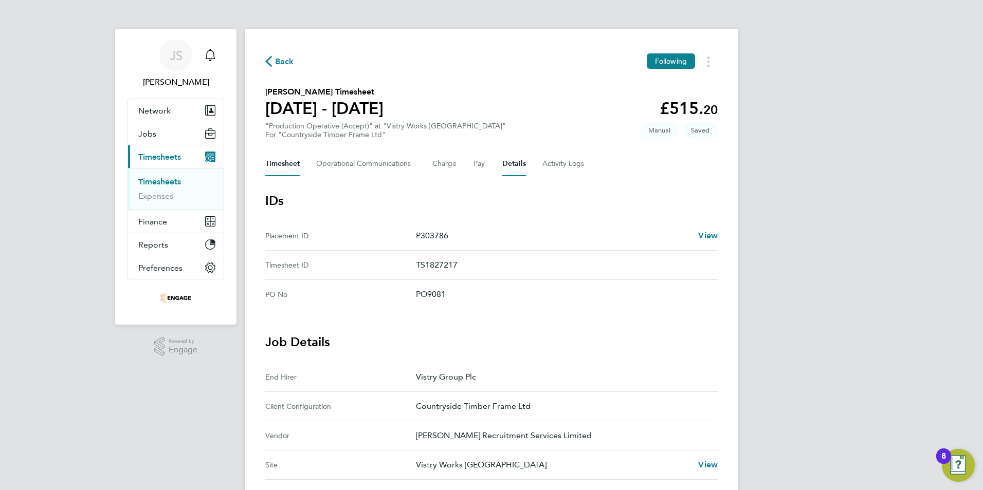
click at [291, 164] on button "Timesheet" at bounding box center [282, 164] width 34 height 25
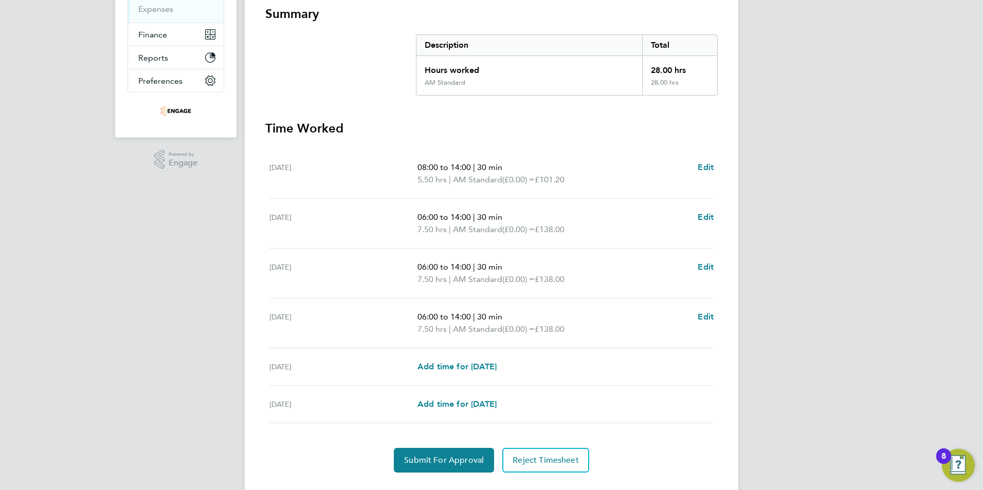
scroll to position [211, 0]
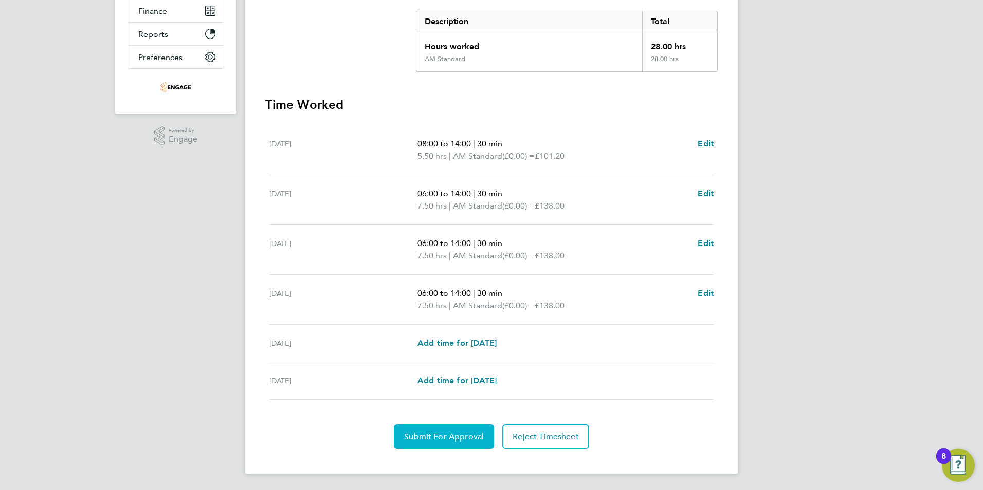
click at [430, 449] on button "Submit For Approval" at bounding box center [444, 437] width 100 height 25
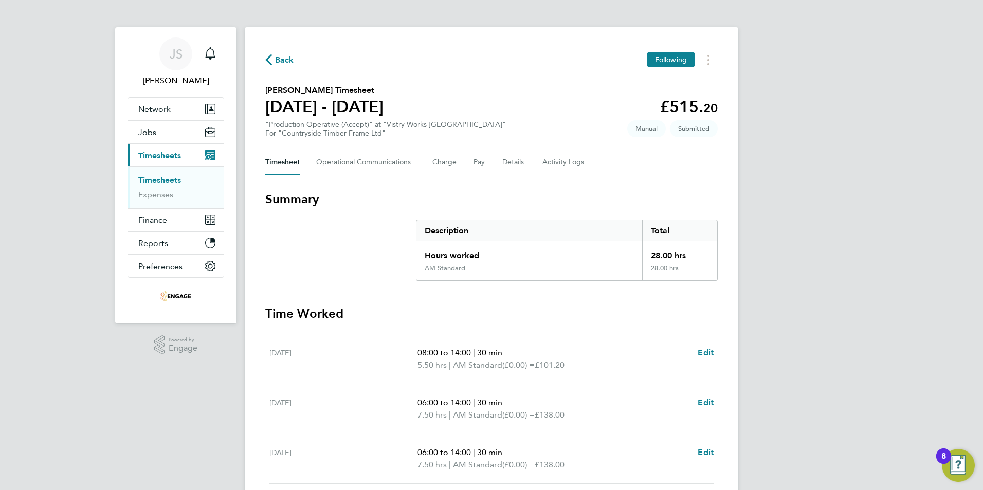
scroll to position [0, 0]
click at [285, 63] on span "Back" at bounding box center [284, 62] width 19 height 12
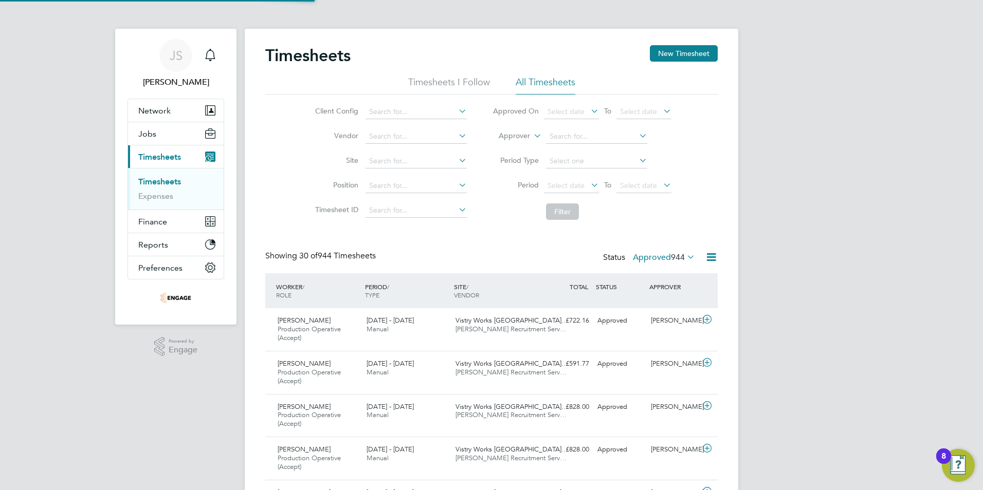
scroll to position [34, 89]
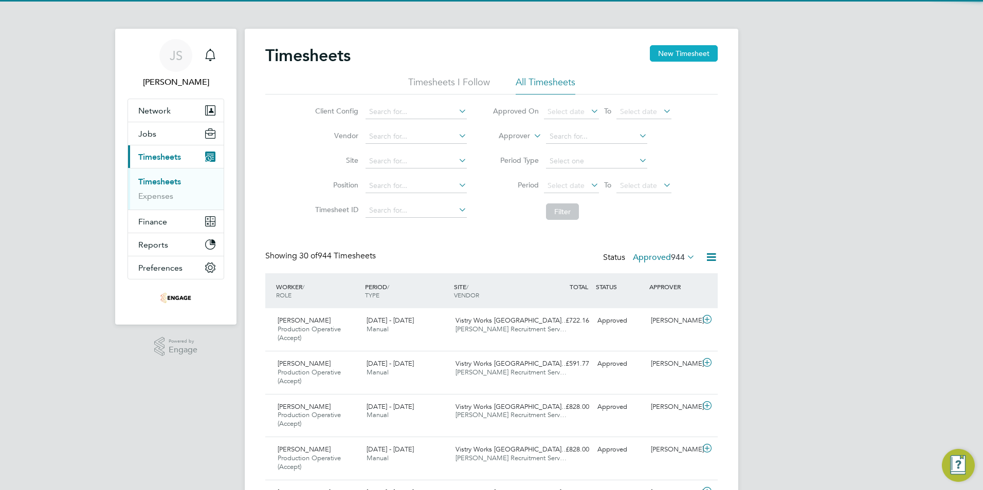
click at [653, 51] on button "New Timesheet" at bounding box center [684, 53] width 68 height 16
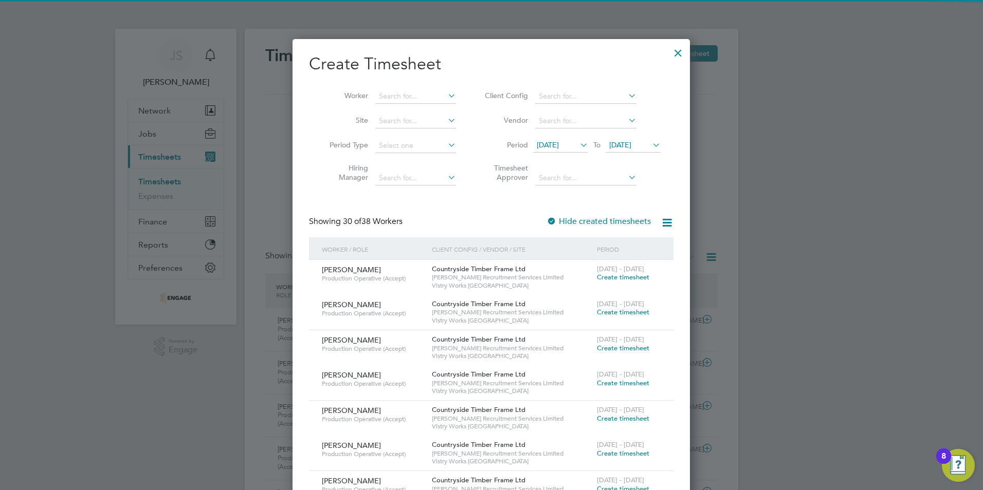
click at [405, 88] on li "Worker" at bounding box center [389, 96] width 160 height 25
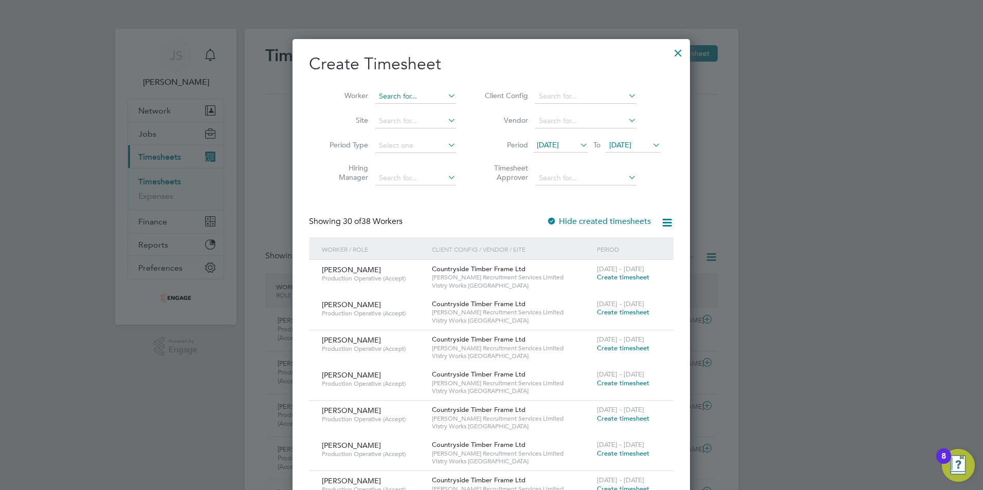
click at [402, 97] on input at bounding box center [415, 96] width 81 height 14
click at [406, 106] on li "Gere zgher Weldegbriel" at bounding box center [438, 110] width 127 height 14
type input "[PERSON_NAME]"
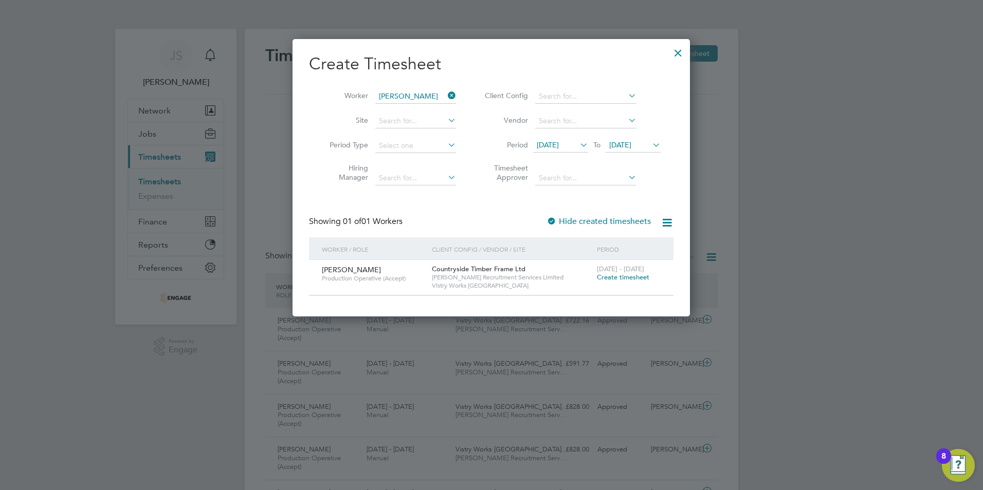
click at [609, 276] on span "Create timesheet" at bounding box center [623, 277] width 52 height 9
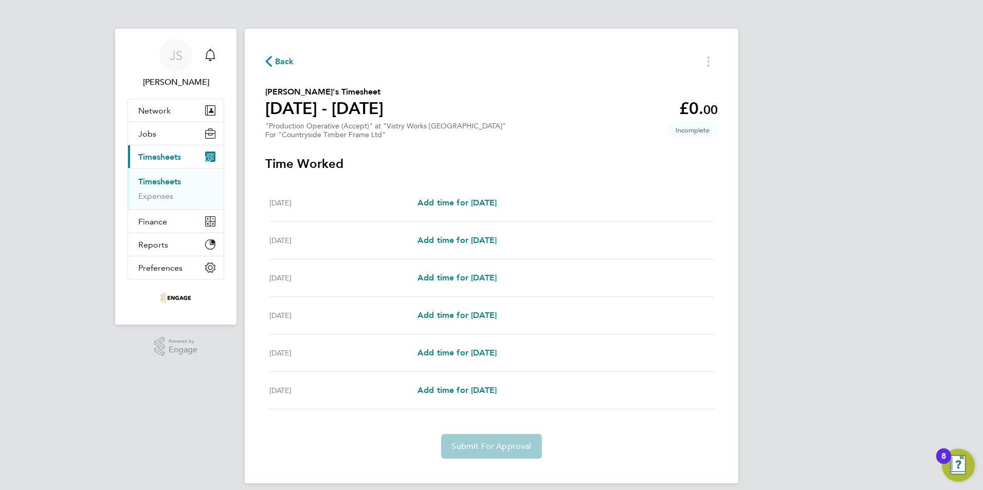
click at [503, 196] on div "Tue 16 Sep Add time for Tue 16 Sep Add time for Tue 16 Sep" at bounding box center [491, 204] width 444 height 38
click at [485, 204] on span "Add time for [DATE]" at bounding box center [456, 203] width 79 height 10
select select "15"
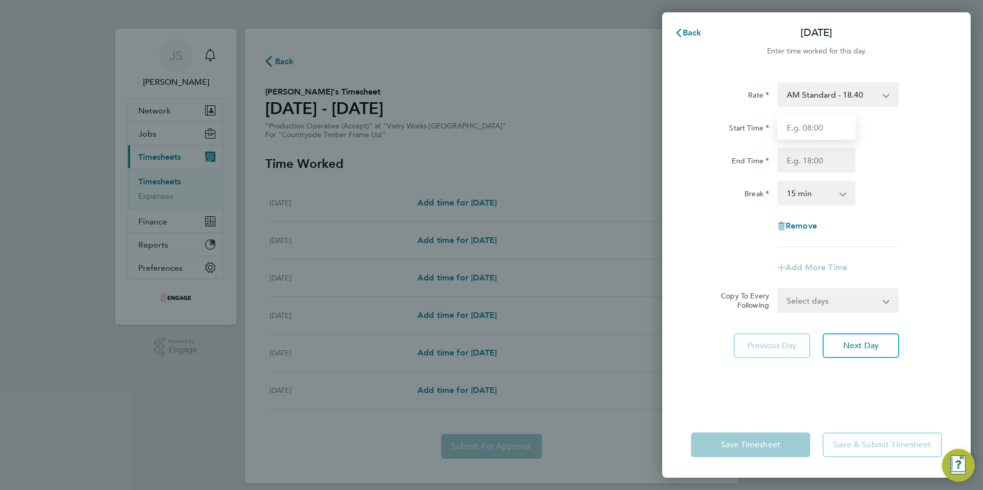
click at [800, 131] on input "Start Time" at bounding box center [816, 127] width 78 height 25
type input "08:00"
click at [801, 160] on input "End Time" at bounding box center [816, 160] width 78 height 25
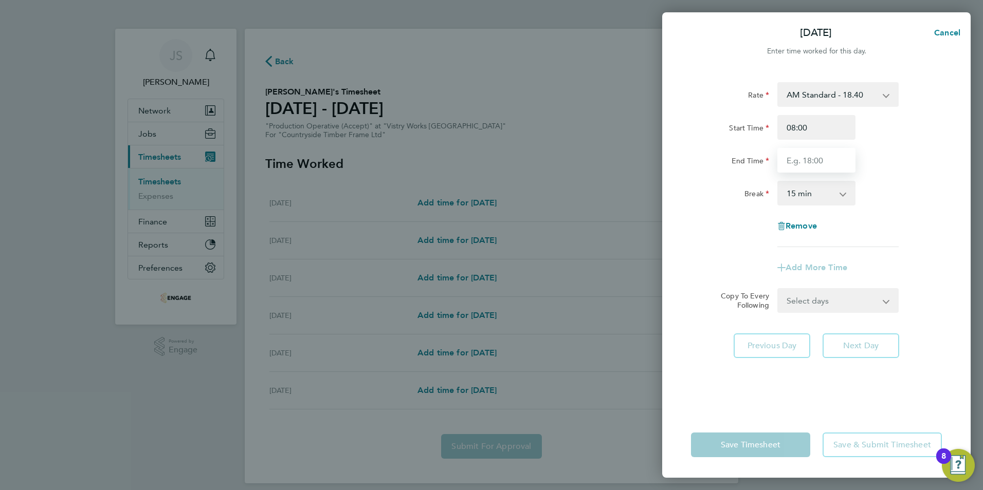
type input "14:00"
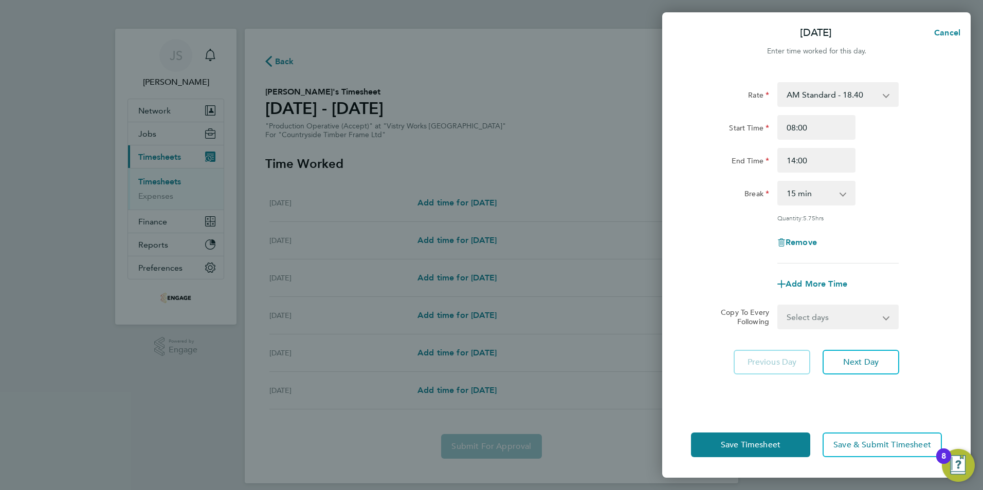
click at [803, 194] on select "0 min 15 min 30 min 45 min 60 min 75 min 90 min" at bounding box center [810, 193] width 64 height 23
select select "30"
click at [778, 182] on select "0 min 15 min 30 min 45 min 60 min 75 min 90 min" at bounding box center [810, 193] width 64 height 23
click at [852, 357] on span "Next Day" at bounding box center [860, 362] width 35 height 10
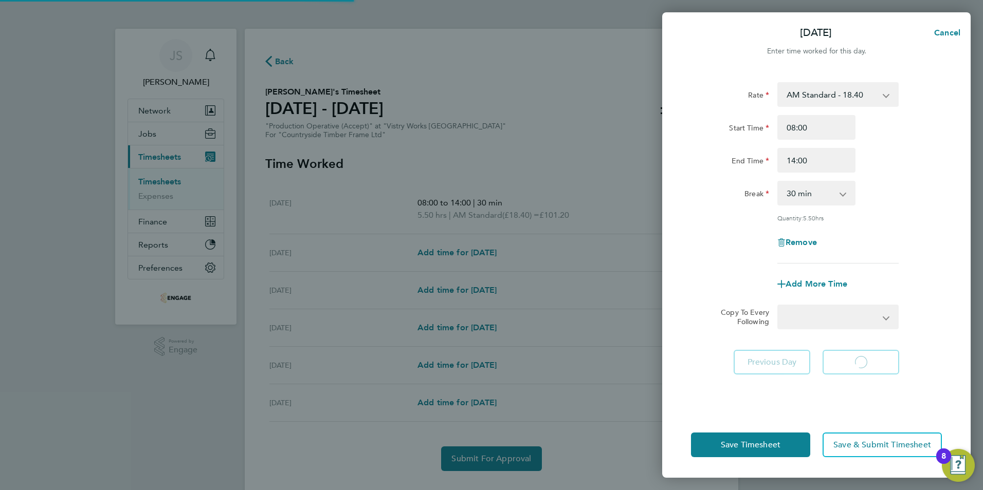
select select "15"
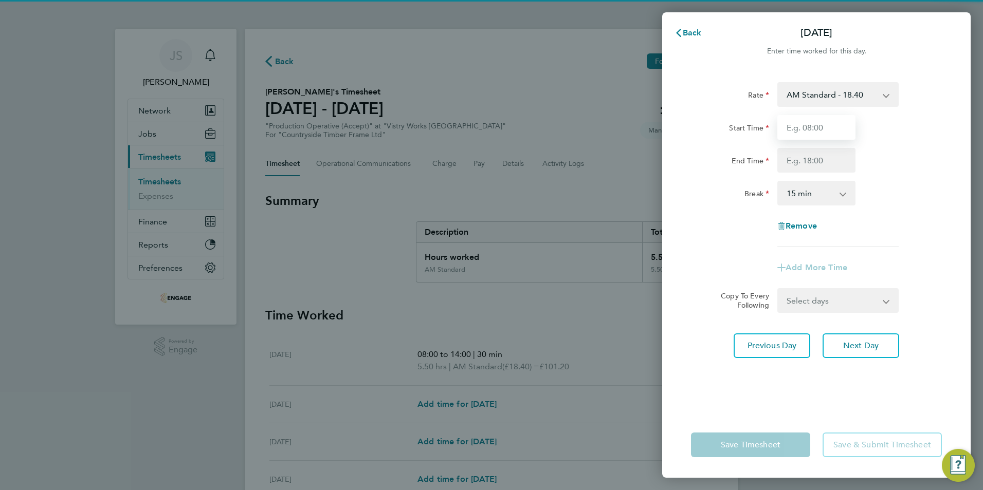
click at [810, 133] on input "Start Time" at bounding box center [816, 127] width 78 height 25
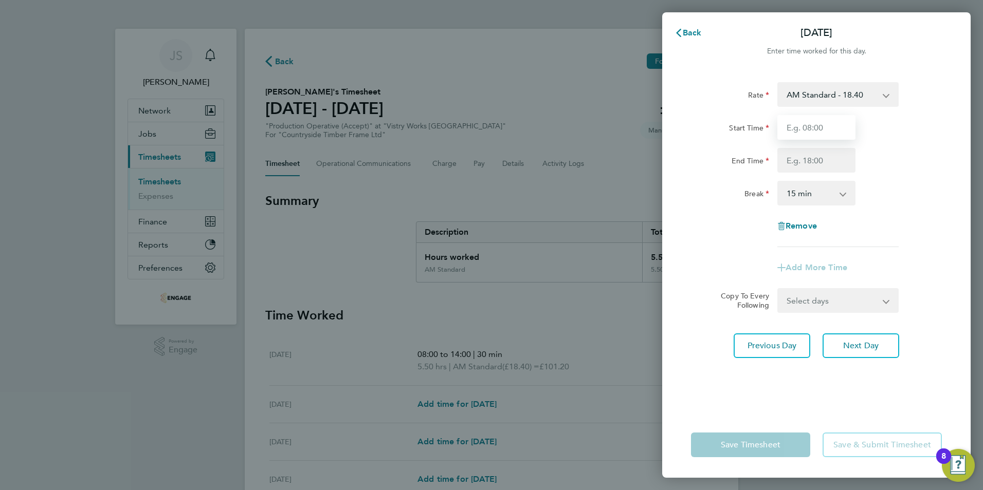
type input "06:00"
click at [789, 158] on input "End Time" at bounding box center [816, 160] width 78 height 25
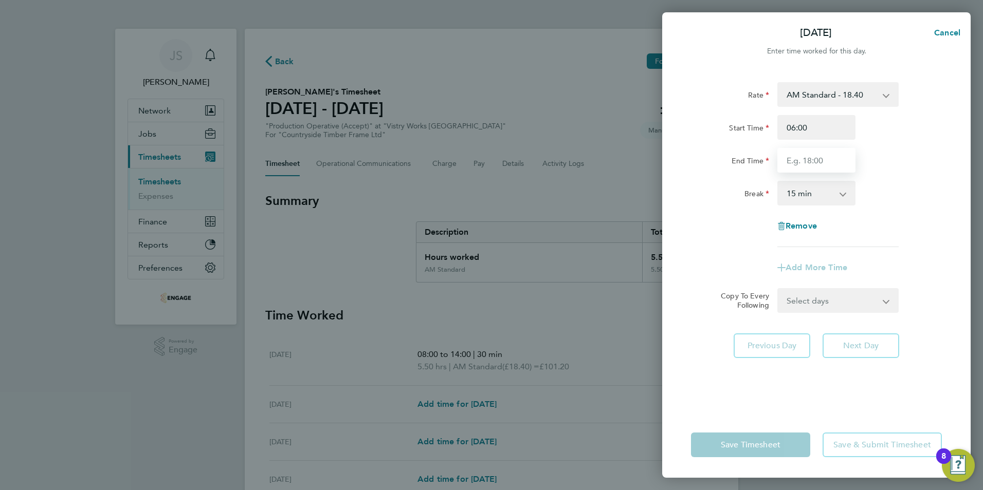
type input "14:00"
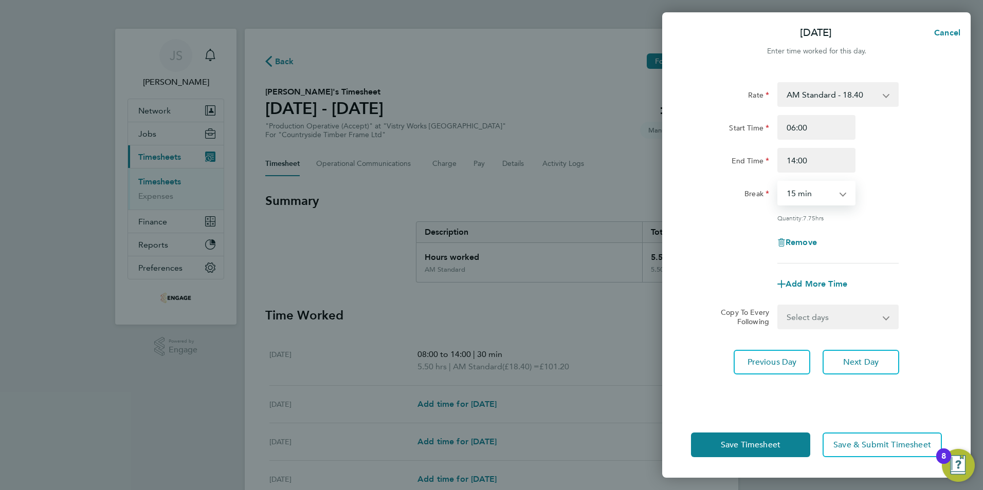
click at [803, 194] on select "0 min 15 min 30 min 45 min 60 min 75 min 90 min" at bounding box center [810, 193] width 64 height 23
click at [778, 182] on select "0 min 15 min 30 min 45 min 60 min 75 min 90 min" at bounding box center [810, 193] width 64 height 23
click at [805, 195] on select "0 min 15 min 30 min 45 min 60 min 75 min 90 min" at bounding box center [810, 193] width 64 height 23
select select "30"
click at [778, 182] on select "0 min 15 min 30 min 45 min 60 min 75 min 90 min" at bounding box center [810, 193] width 64 height 23
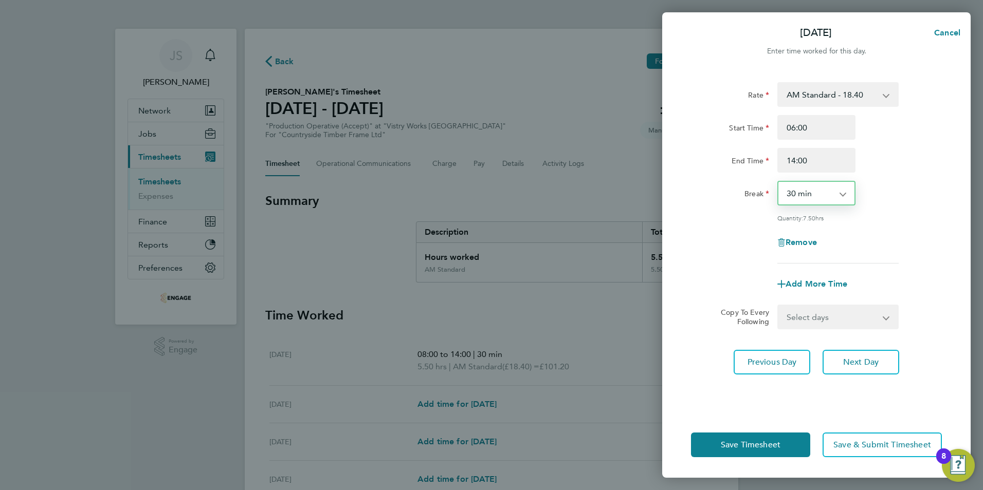
click at [807, 312] on select "Select days Day Weekday (Mon-Fri) Weekend (Sat-Sun) [DATE] [DATE] [DATE] [DATE]" at bounding box center [832, 317] width 108 height 23
select select "WEEKDAY"
click at [778, 306] on select "Select days Day Weekday (Mon-Fri) Weekend (Sat-Sun) [DATE] [DATE] [DATE] [DATE]" at bounding box center [832, 317] width 108 height 23
select select "[DATE]"
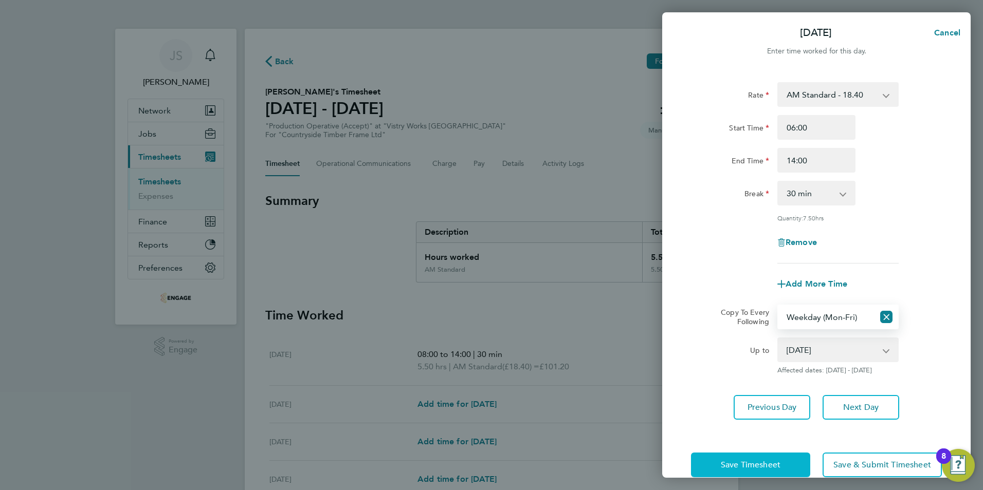
click at [745, 464] on span "Save Timesheet" at bounding box center [751, 465] width 60 height 10
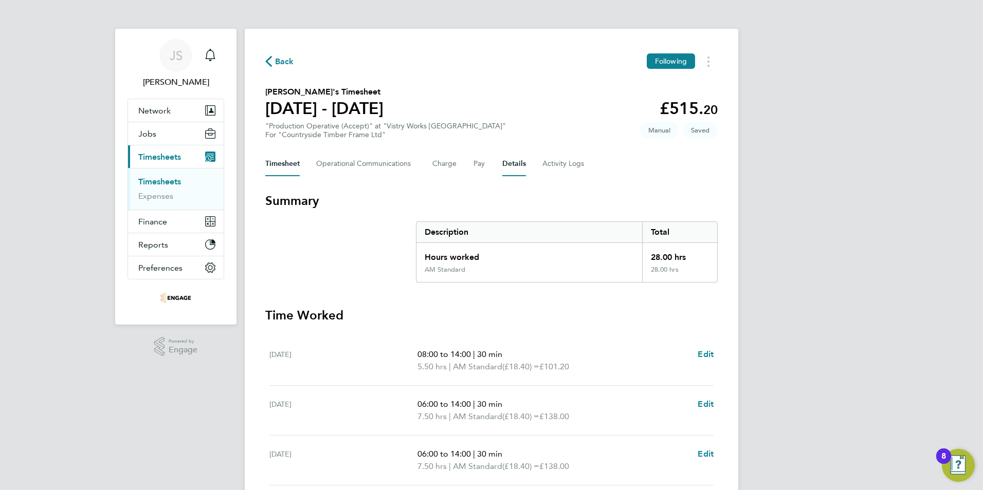
click at [511, 163] on button "Details" at bounding box center [514, 164] width 24 height 25
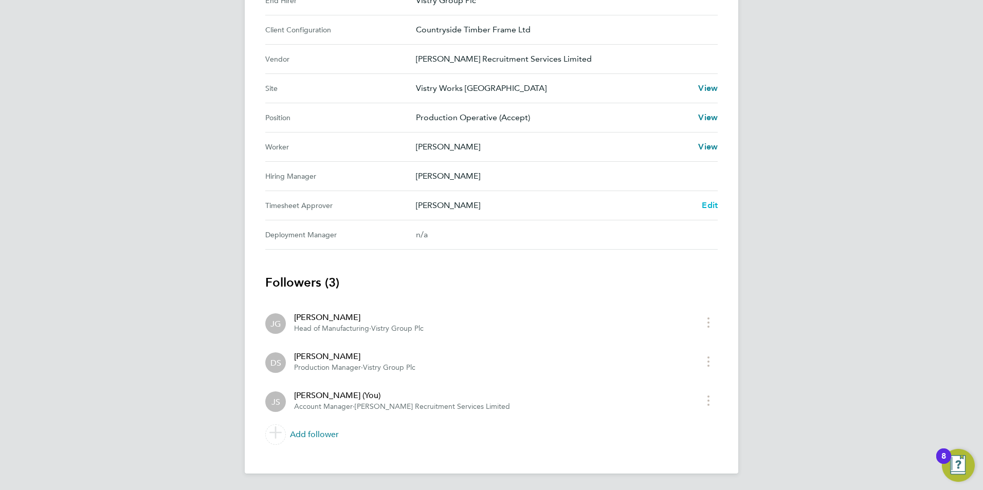
click at [709, 205] on span "Edit" at bounding box center [710, 205] width 16 height 10
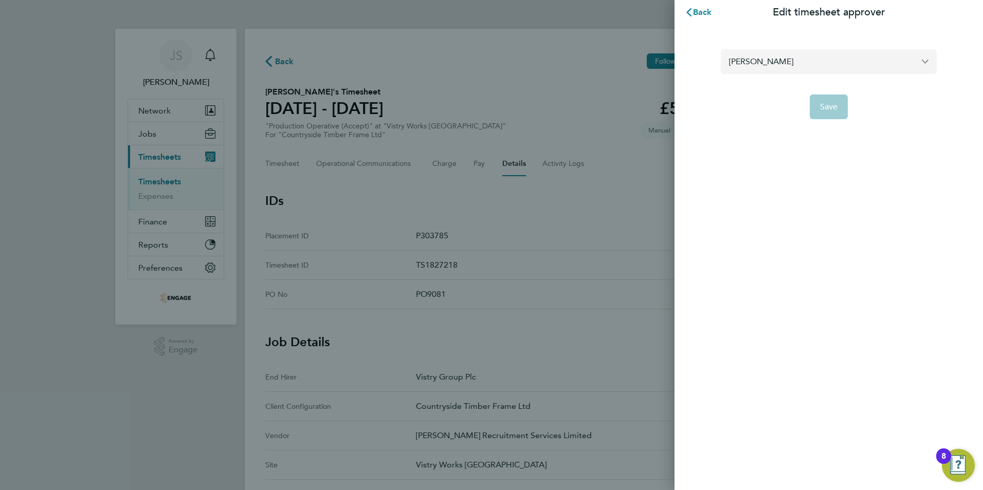
click at [810, 59] on input "[PERSON_NAME]" at bounding box center [829, 61] width 216 height 24
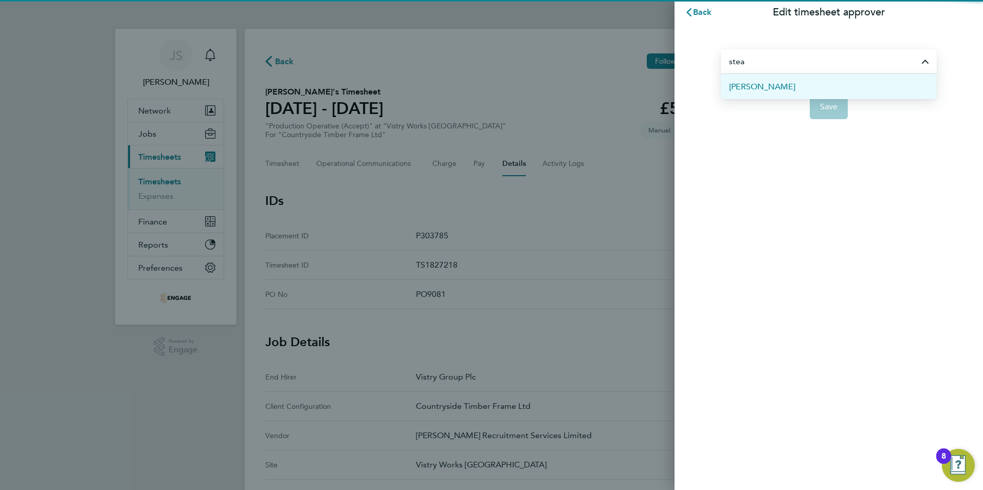
click at [788, 87] on li "[PERSON_NAME]" at bounding box center [829, 86] width 216 height 25
type input "[PERSON_NAME]"
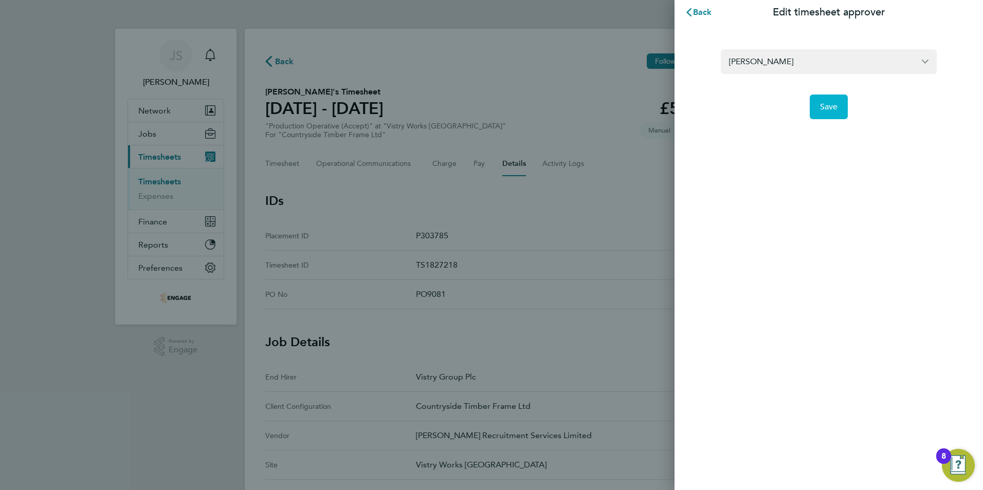
click at [816, 107] on button "Save" at bounding box center [829, 107] width 39 height 25
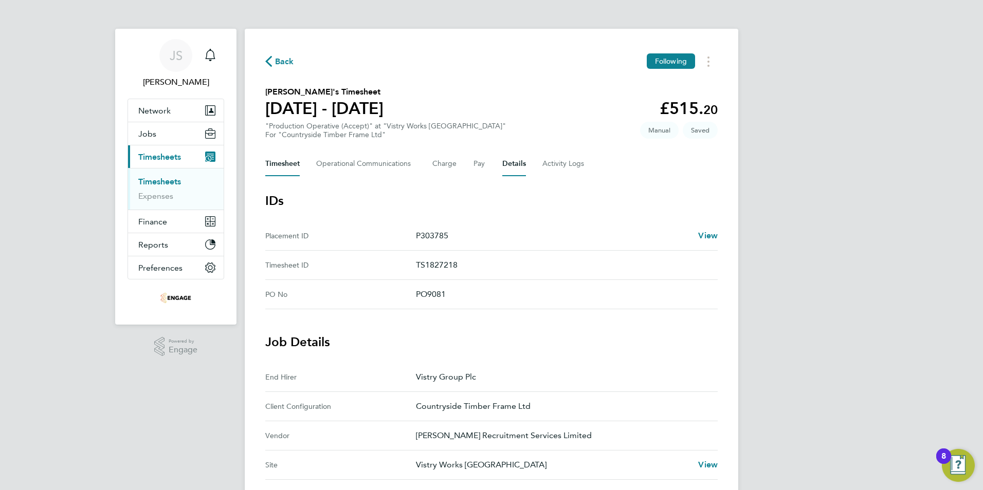
click at [286, 160] on button "Timesheet" at bounding box center [282, 164] width 34 height 25
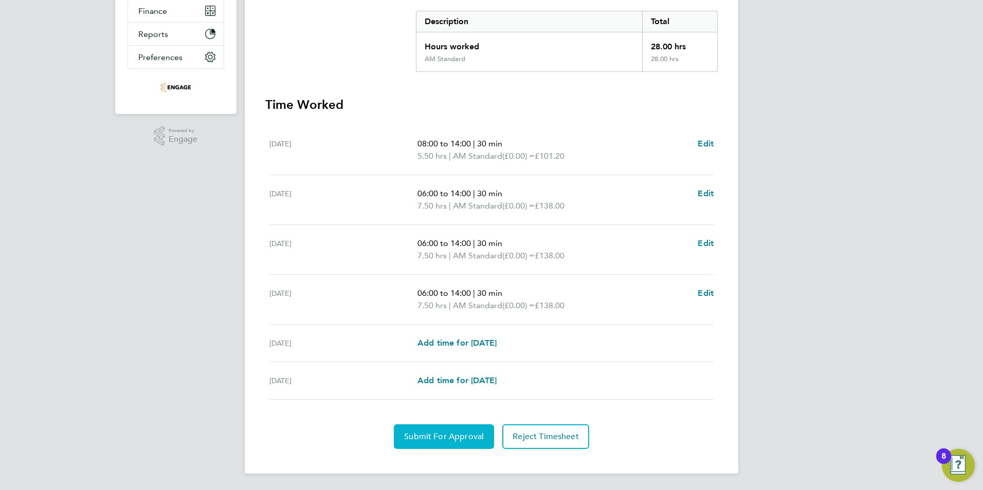
click at [417, 438] on span "Submit For Approval" at bounding box center [444, 437] width 80 height 10
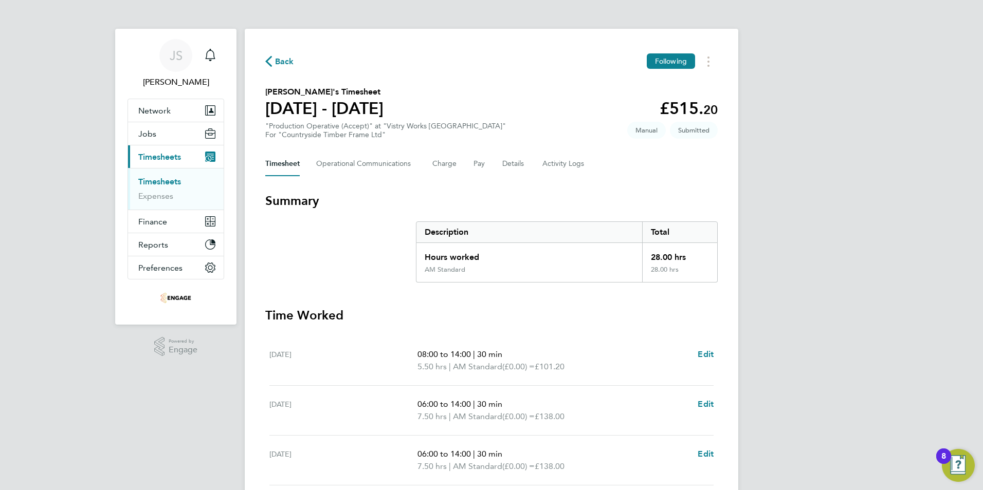
click at [292, 54] on div "Back Following" at bounding box center [491, 61] width 452 height 16
click at [283, 61] on span "Back" at bounding box center [284, 62] width 19 height 12
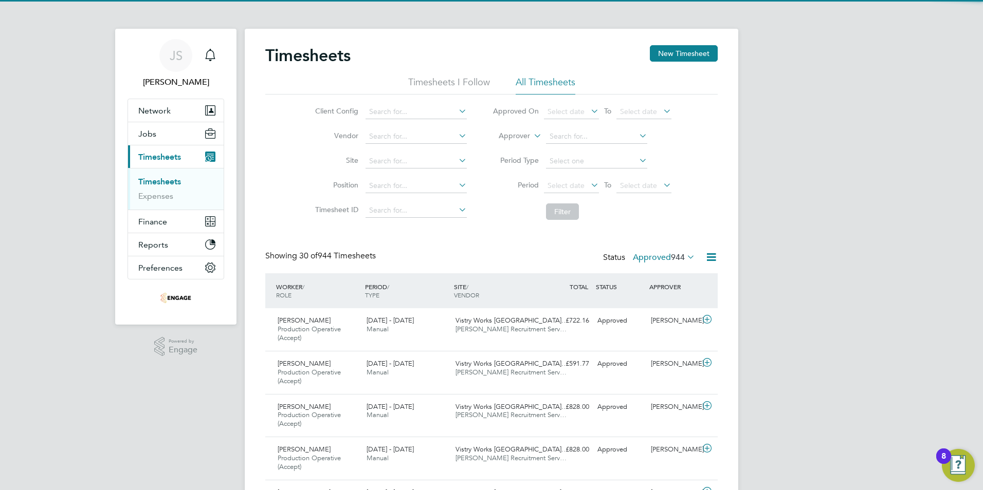
scroll to position [34, 89]
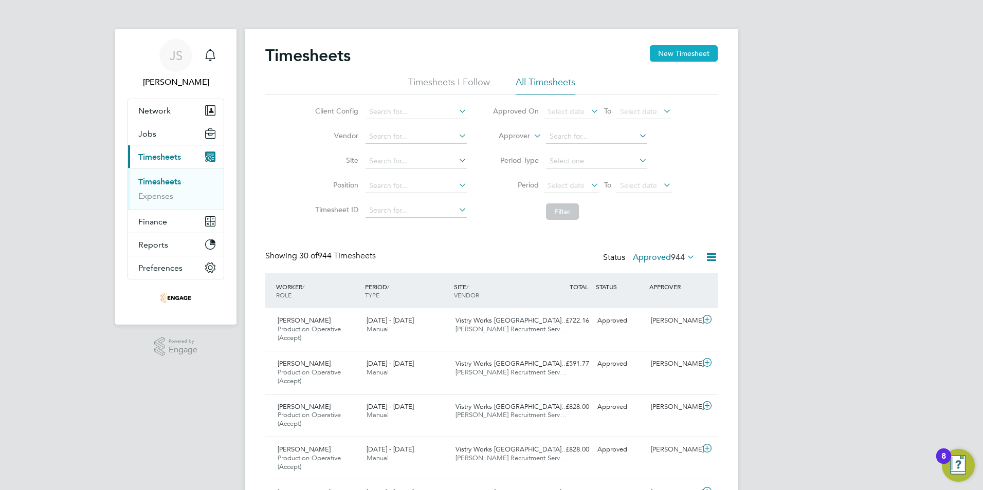
click at [661, 48] on button "New Timesheet" at bounding box center [684, 53] width 68 height 16
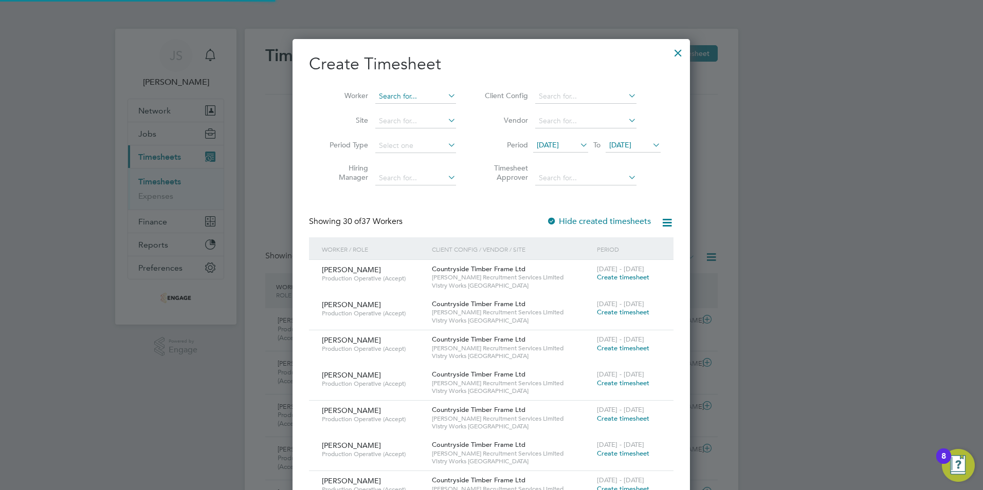
click at [395, 94] on input at bounding box center [415, 96] width 81 height 14
click at [408, 113] on li "Hi tesh Khodiyar" at bounding box center [416, 110] width 82 height 14
type input "[PERSON_NAME]"
click at [567, 216] on label "Hide created timesheets" at bounding box center [598, 221] width 104 height 10
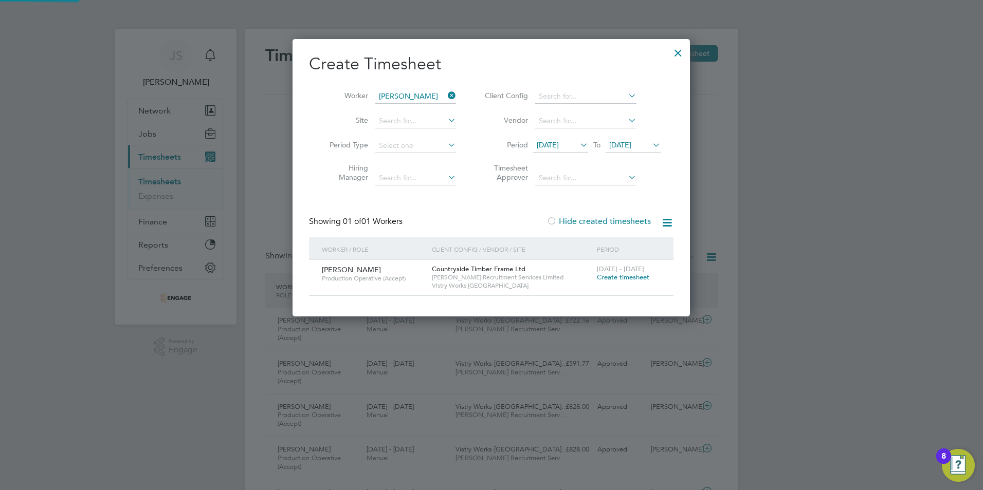
click at [567, 216] on label "Hide created timesheets" at bounding box center [598, 221] width 104 height 10
click at [632, 280] on span "Create timesheet" at bounding box center [623, 277] width 52 height 9
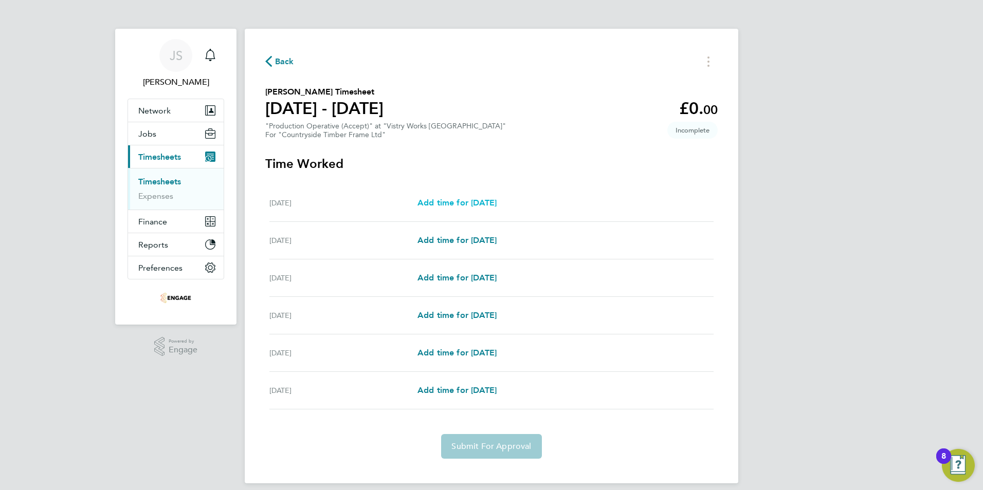
click at [489, 204] on span "Add time for [DATE]" at bounding box center [456, 203] width 79 height 10
select select "15"
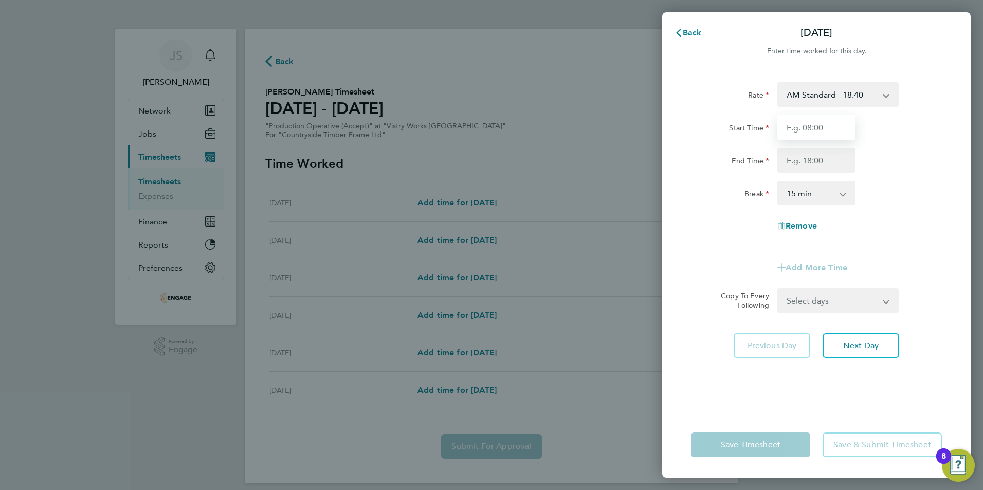
click at [800, 129] on input "Start Time" at bounding box center [816, 127] width 78 height 25
type input "08:00"
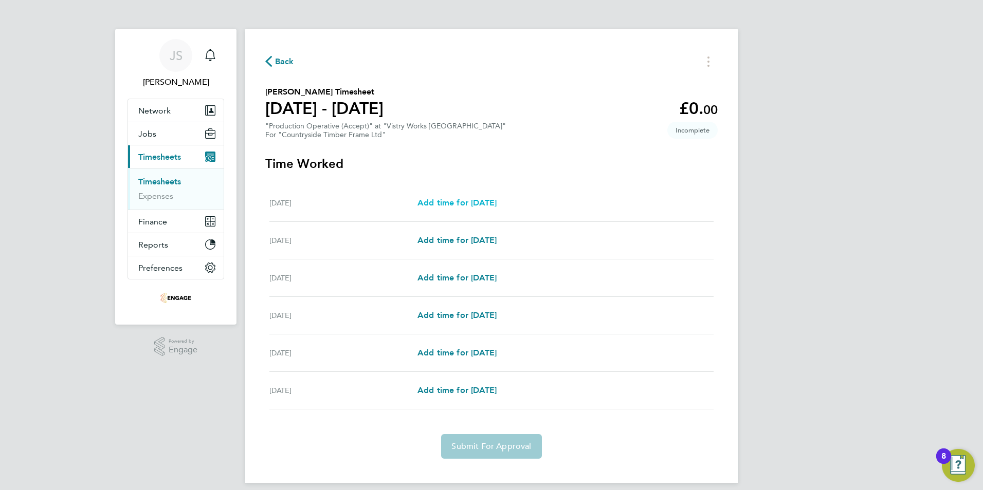
click at [475, 204] on span "Add time for [DATE]" at bounding box center [456, 203] width 79 height 10
select select "15"
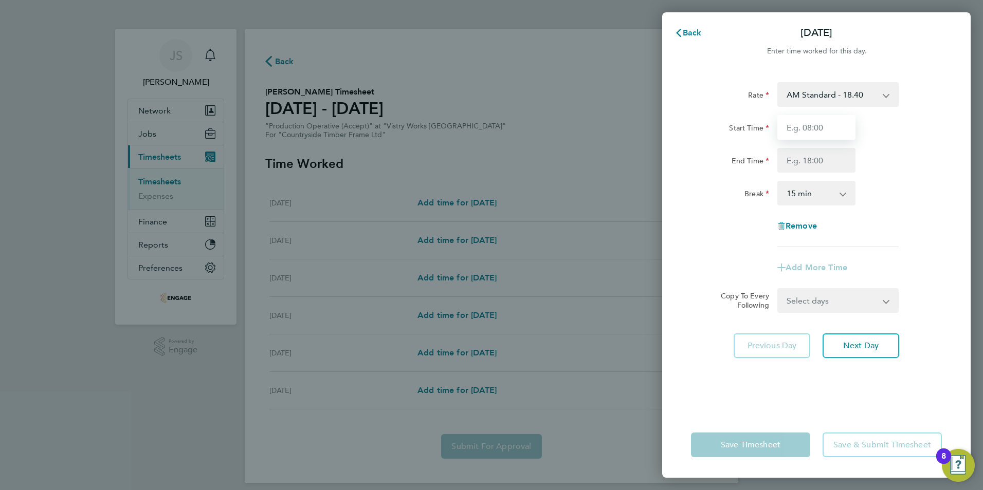
click at [814, 134] on input "Start Time" at bounding box center [816, 127] width 78 height 25
type input "08:00"
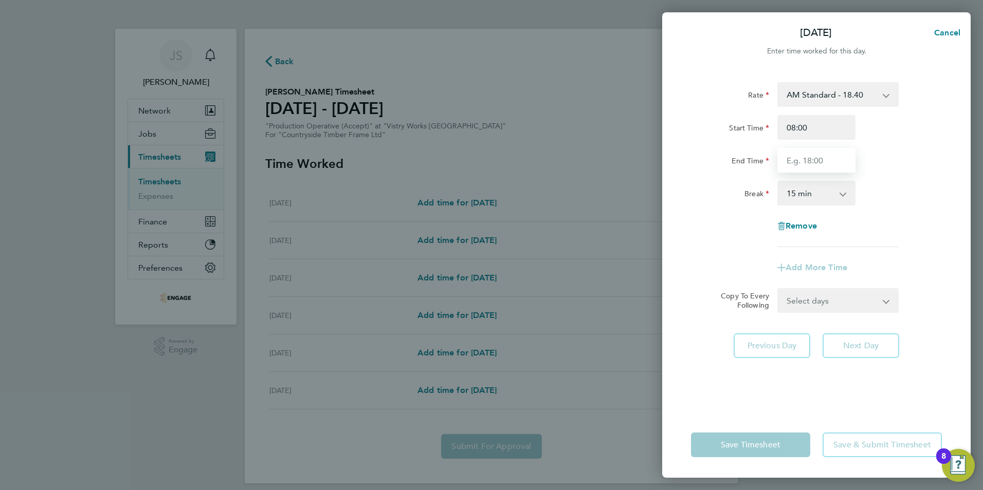
drag, startPoint x: 799, startPoint y: 158, endPoint x: 839, endPoint y: 116, distance: 58.5
click at [799, 158] on input "End Time" at bounding box center [816, 160] width 78 height 25
click at [790, 187] on select "0 min 15 min 30 min 45 min 60 min 75 min 90 min" at bounding box center [810, 193] width 64 height 23
click at [803, 163] on input "End Time" at bounding box center [816, 160] width 78 height 25
type input "14:00"
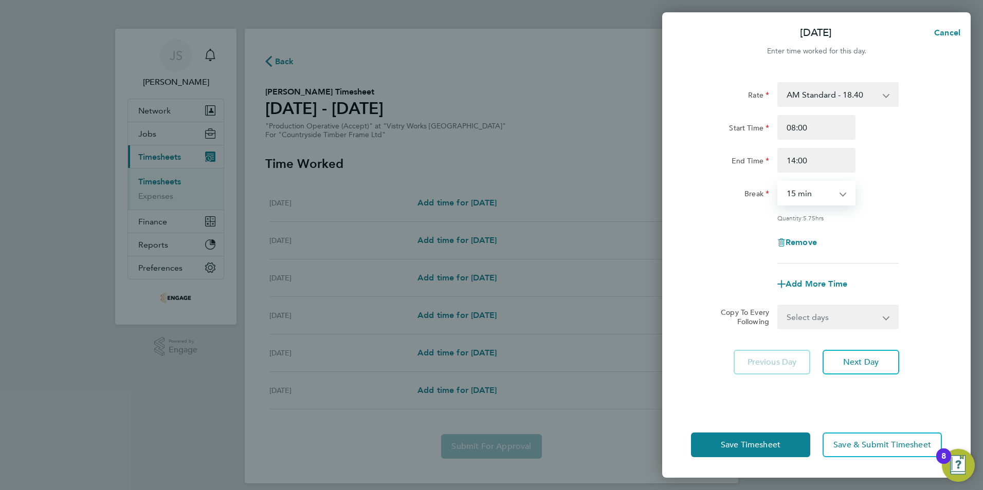
click at [795, 197] on select "0 min 15 min 30 min 45 min 60 min 75 min 90 min" at bounding box center [810, 193] width 64 height 23
select select "30"
click at [778, 182] on select "0 min 15 min 30 min 45 min 60 min 75 min 90 min" at bounding box center [810, 193] width 64 height 23
click at [829, 352] on button "Next Day" at bounding box center [860, 362] width 77 height 25
select select "15"
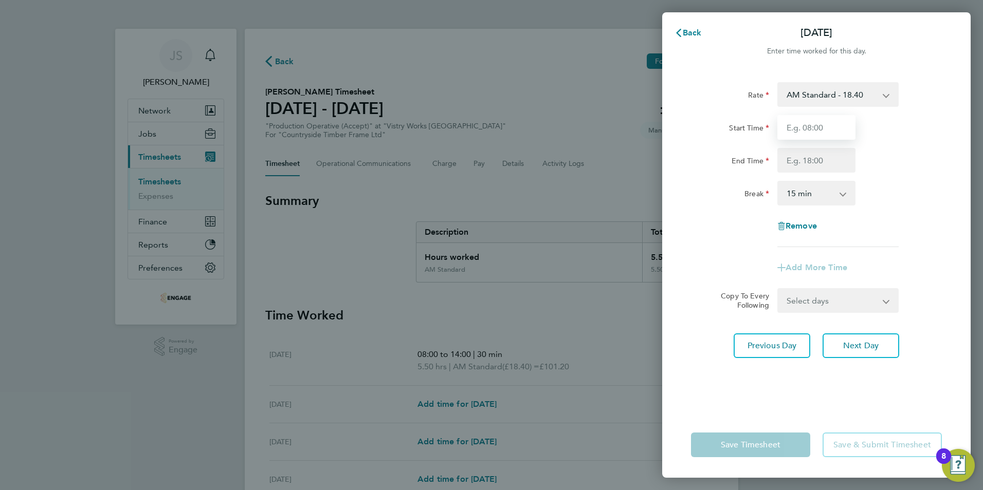
click at [804, 134] on input "Start Time" at bounding box center [816, 127] width 78 height 25
type input "06:00"
click at [795, 169] on input "End Time" at bounding box center [816, 160] width 78 height 25
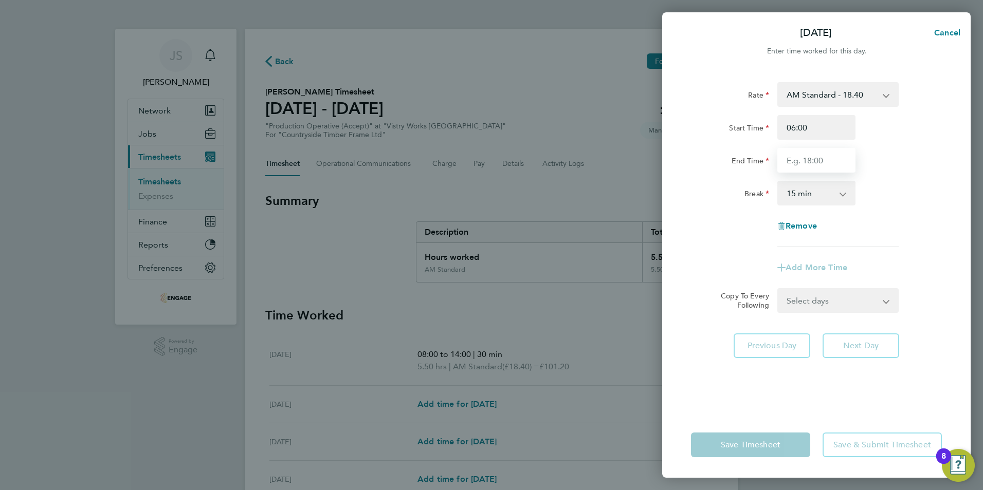
type input "14:00"
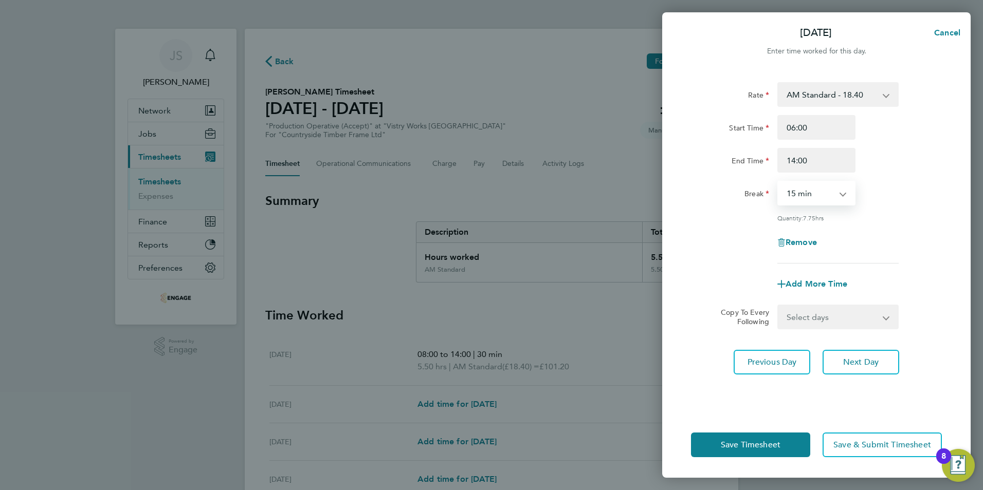
click at [807, 190] on select "0 min 15 min 30 min 45 min 60 min 75 min 90 min" at bounding box center [810, 193] width 64 height 23
select select "30"
click at [778, 182] on select "0 min 15 min 30 min 45 min 60 min 75 min 90 min" at bounding box center [810, 193] width 64 height 23
click at [811, 320] on select "Select days Day Weekday (Mon-Fri) Weekend (Sat-Sun) [DATE] [DATE] [DATE] [DATE]" at bounding box center [832, 317] width 108 height 23
select select "WEEKDAY"
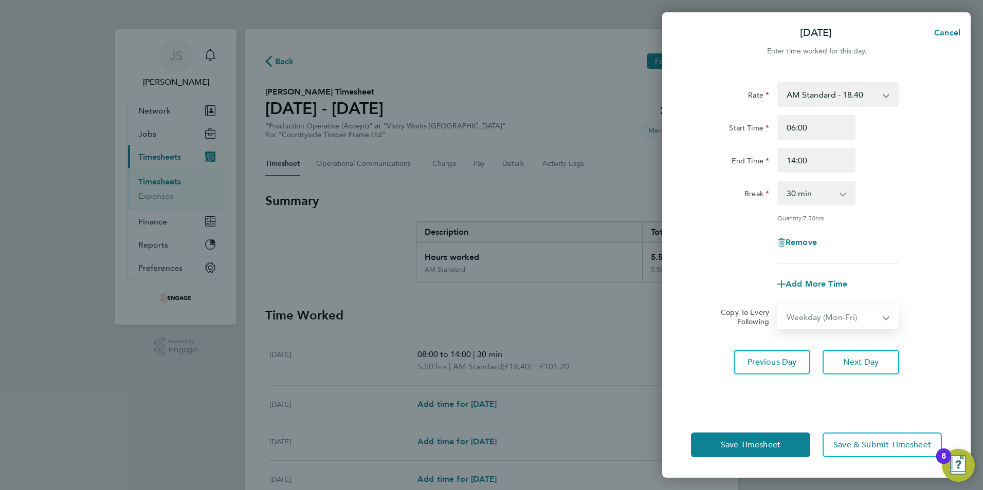
click at [778, 306] on select "Select days Day Weekday (Mon-Fri) Weekend (Sat-Sun) [DATE] [DATE] [DATE] [DATE]" at bounding box center [832, 317] width 108 height 23
select select "[DATE]"
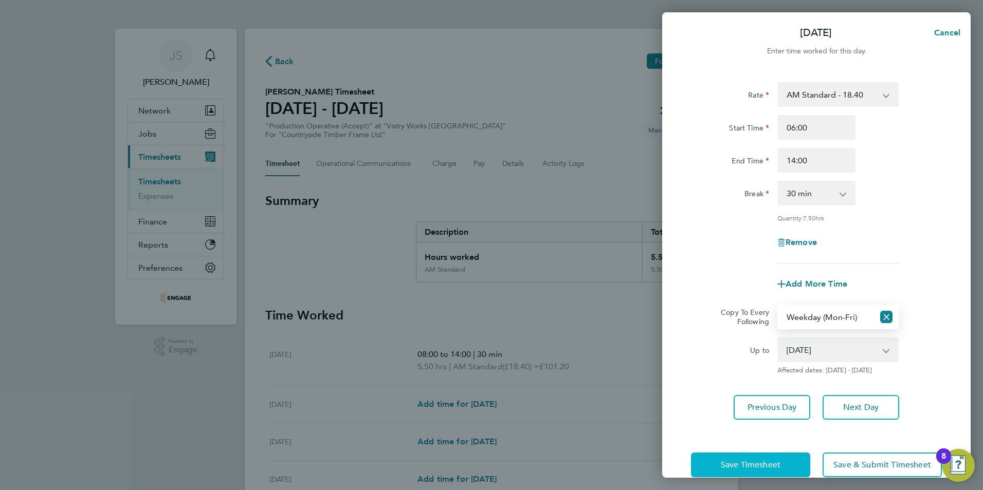
click at [744, 462] on span "Save Timesheet" at bounding box center [751, 465] width 60 height 10
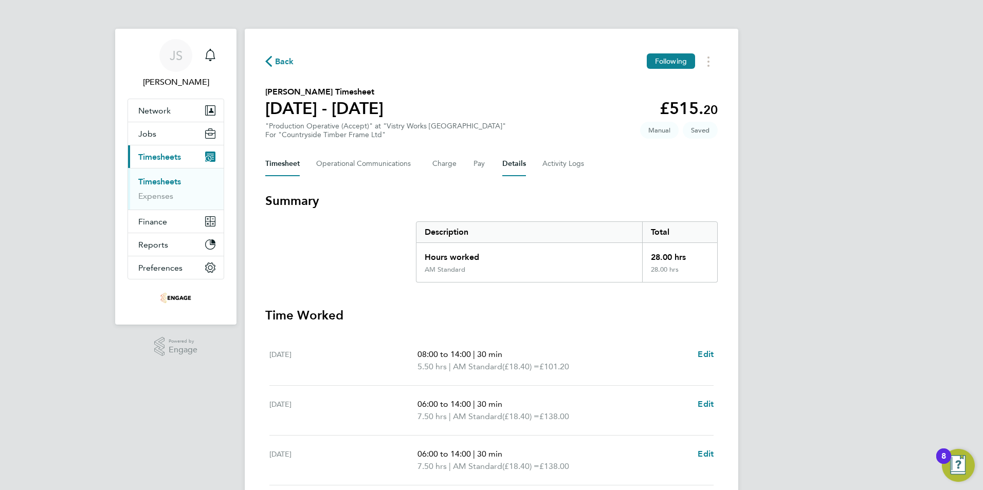
click at [518, 164] on button "Details" at bounding box center [514, 164] width 24 height 25
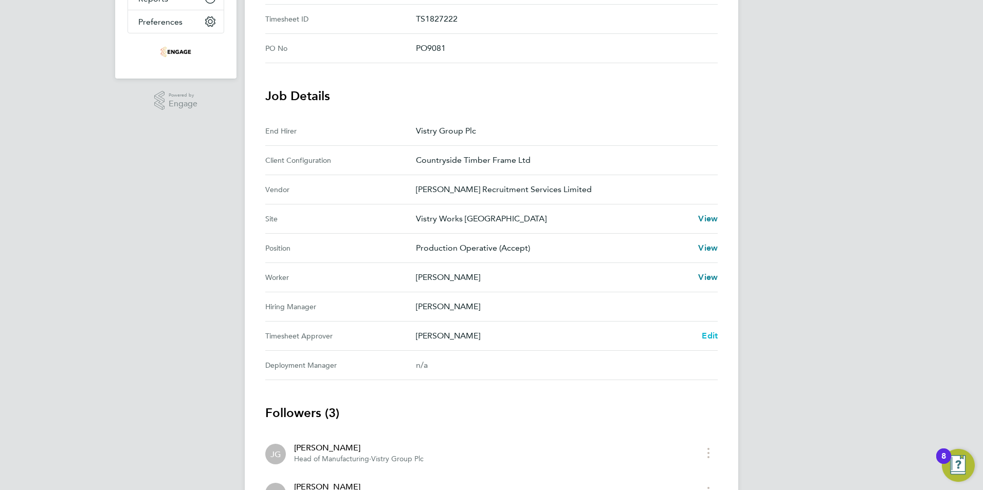
drag, startPoint x: 711, startPoint y: 334, endPoint x: 705, endPoint y: 338, distance: 7.6
click at [705, 338] on span "Edit" at bounding box center [710, 336] width 16 height 10
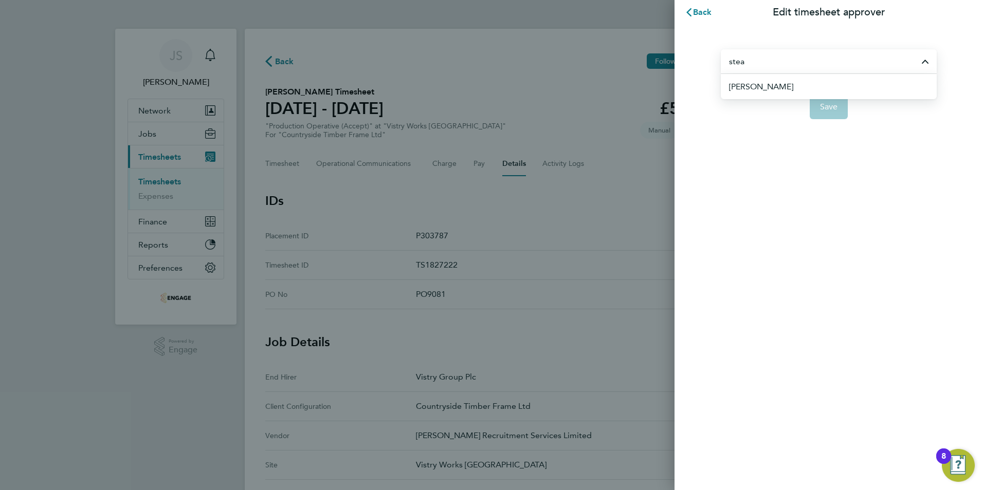
drag, startPoint x: 767, startPoint y: 84, endPoint x: 724, endPoint y: 142, distance: 72.7
drag, startPoint x: 724, startPoint y: 142, endPoint x: 776, endPoint y: 83, distance: 79.0
click at [776, 83] on span "[PERSON_NAME]" at bounding box center [762, 87] width 66 height 12
type input "[PERSON_NAME]"
click at [822, 98] on button "Save" at bounding box center [829, 107] width 39 height 25
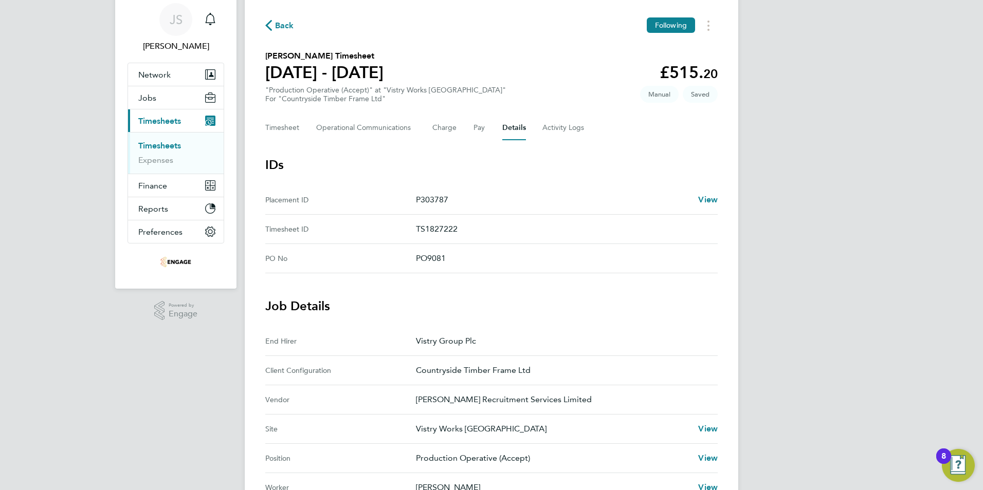
scroll to position [31, 0]
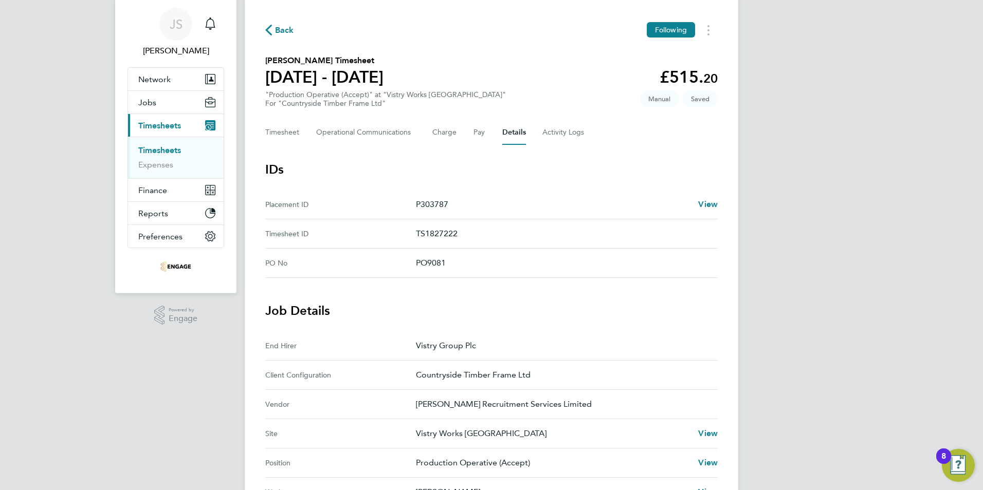
drag, startPoint x: 282, startPoint y: 133, endPoint x: 586, endPoint y: 205, distance: 312.2
click at [586, 205] on p "P303787" at bounding box center [553, 204] width 274 height 12
click at [275, 134] on button "Timesheet" at bounding box center [282, 132] width 34 height 25
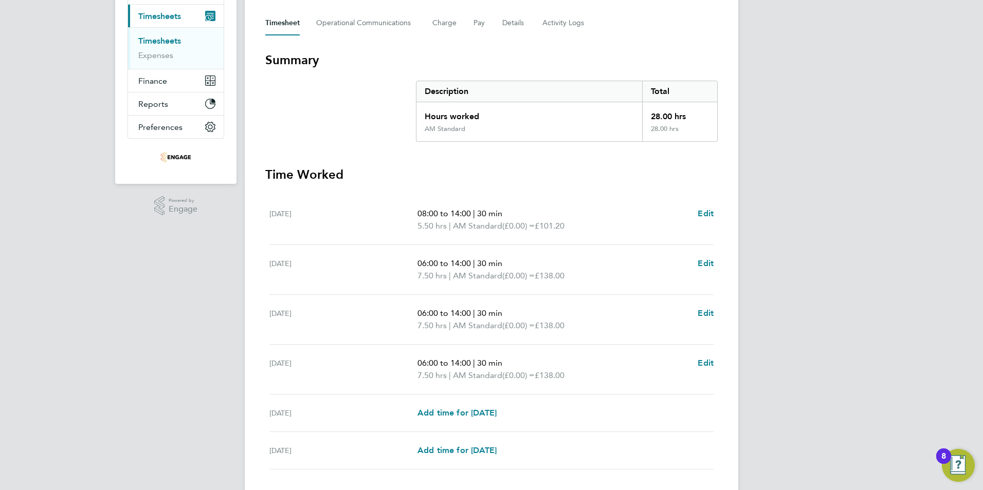
scroll to position [211, 0]
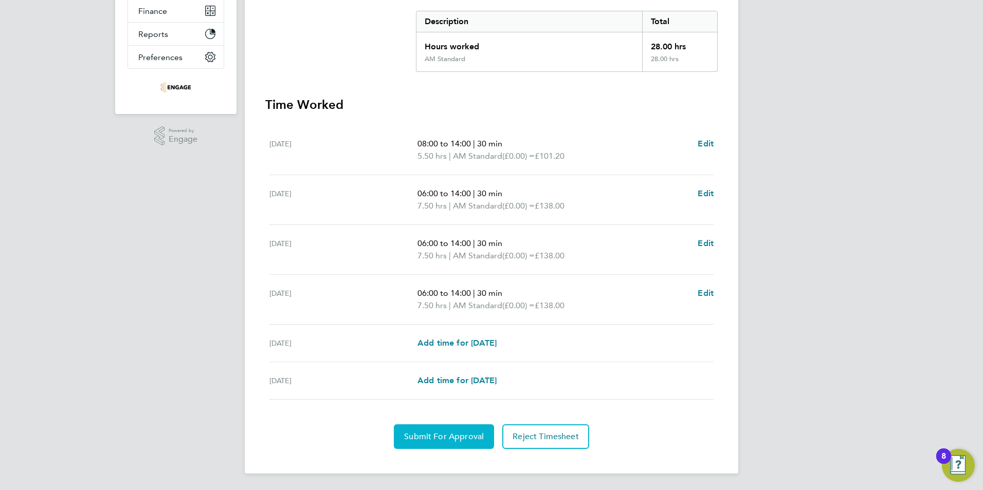
click at [428, 436] on span "Submit For Approval" at bounding box center [444, 437] width 80 height 10
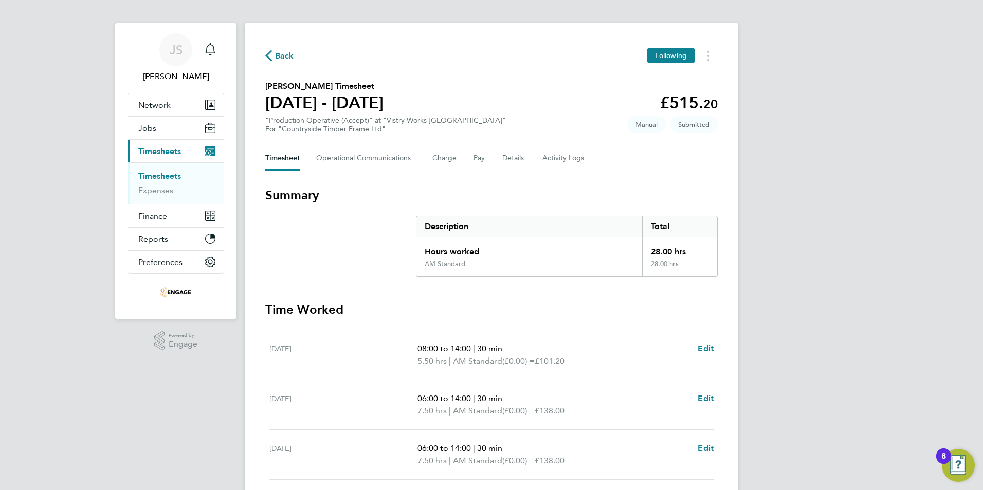
scroll to position [0, 0]
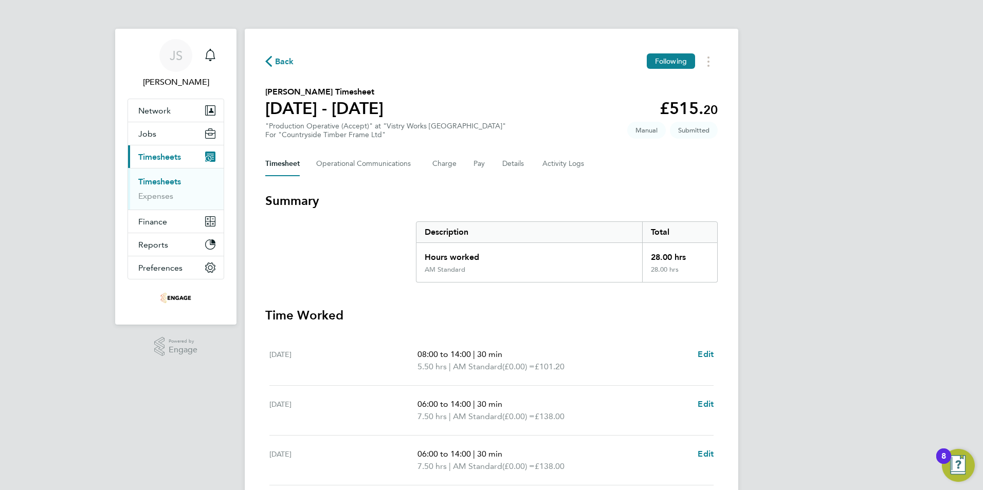
click at [273, 59] on span "Back" at bounding box center [279, 61] width 29 height 10
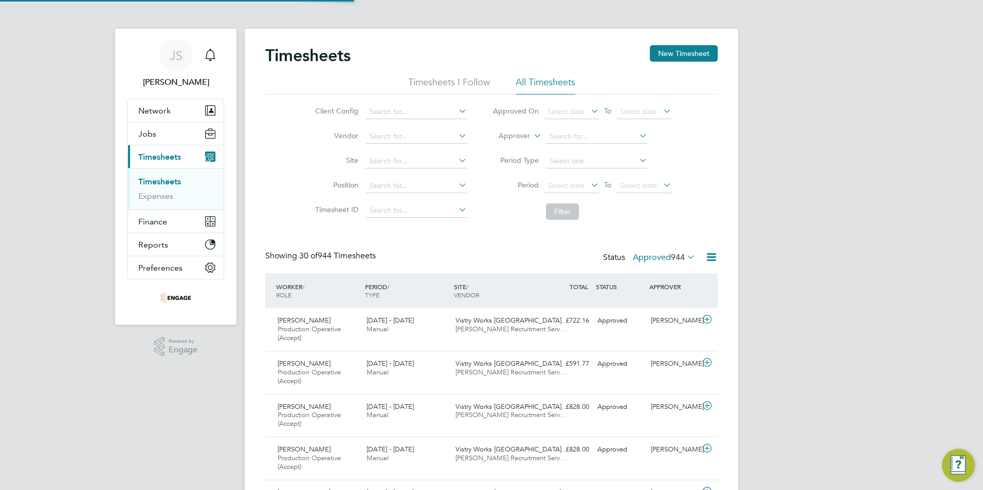
scroll to position [34, 89]
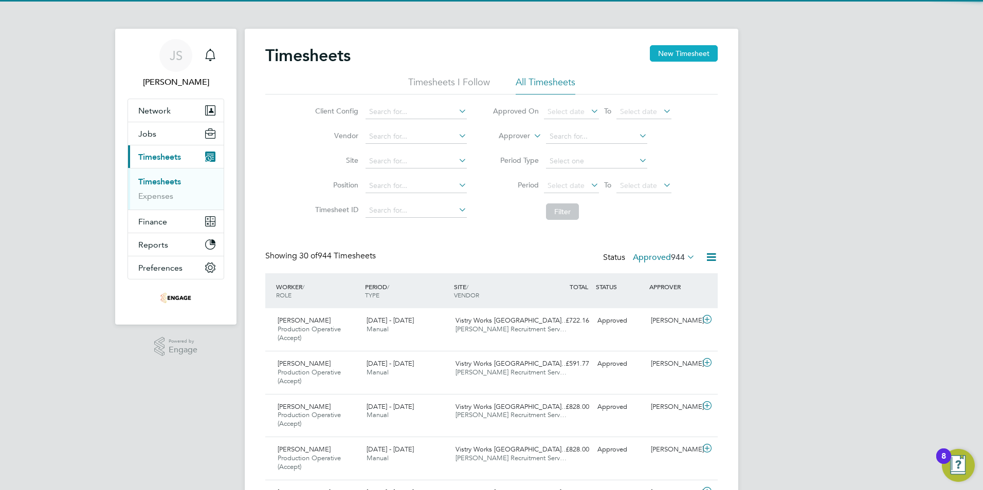
click at [689, 51] on button "New Timesheet" at bounding box center [684, 53] width 68 height 16
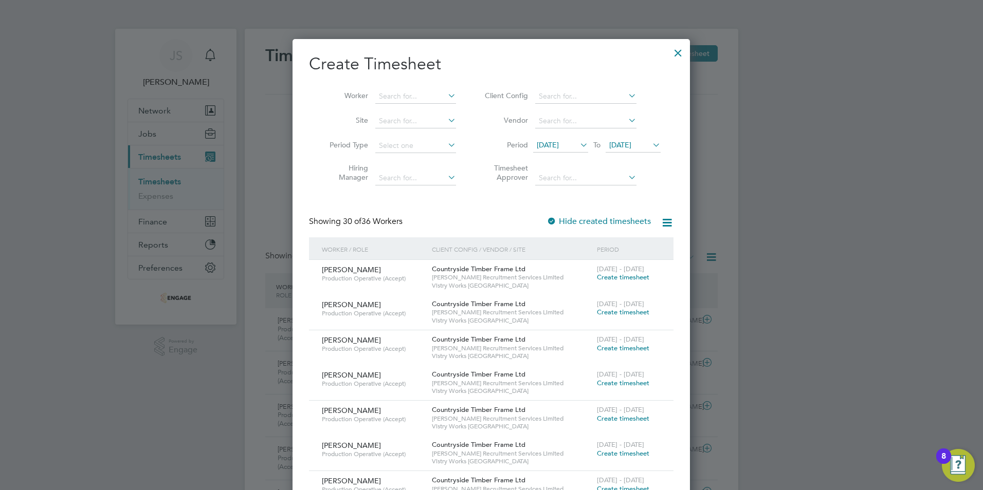
click at [402, 87] on li "Worker" at bounding box center [389, 96] width 160 height 25
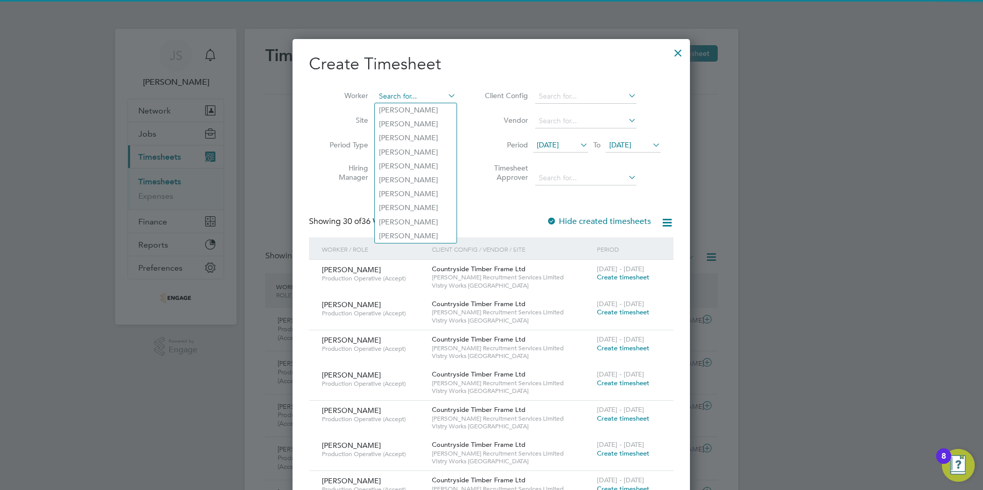
paste input "1. Haris Sami"
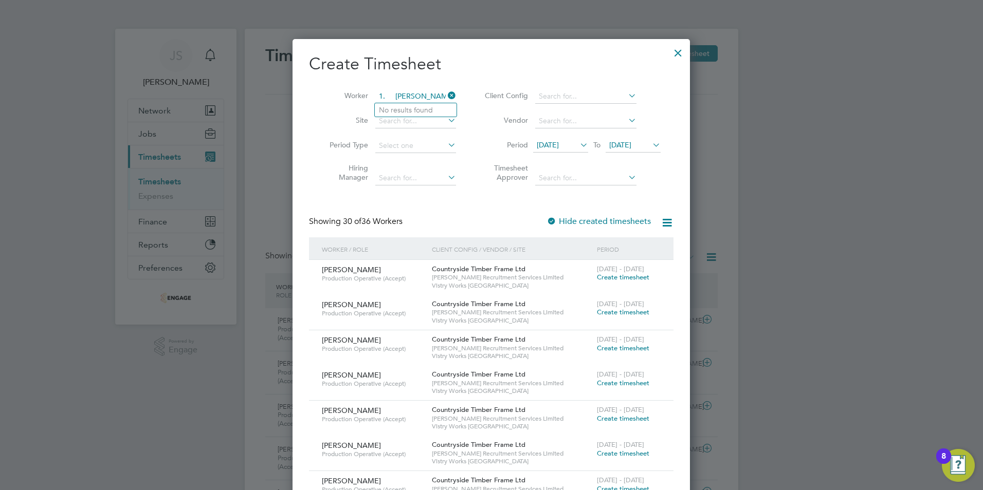
type input "1. Haris Samim"
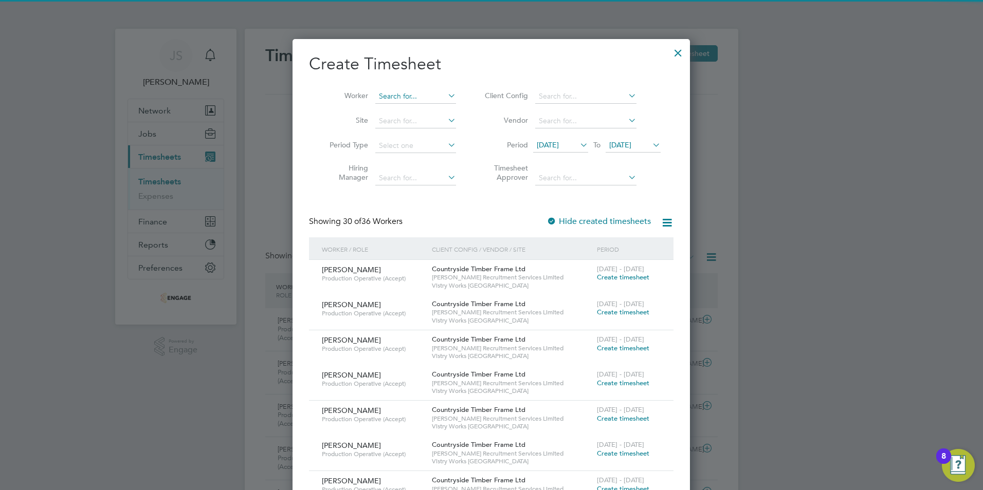
drag, startPoint x: 452, startPoint y: 95, endPoint x: 398, endPoint y: 98, distance: 54.6
click at [398, 98] on input at bounding box center [415, 96] width 81 height 14
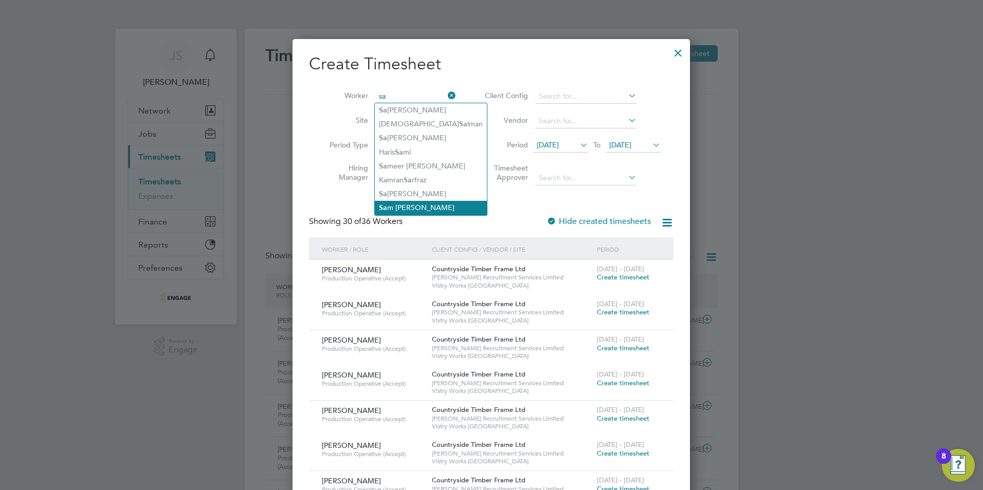
type input "sa"
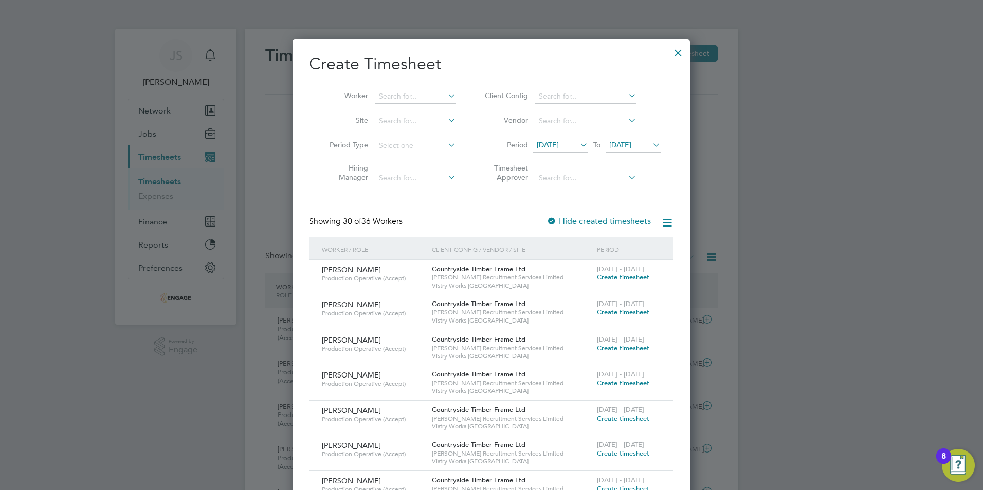
drag, startPoint x: 397, startPoint y: 198, endPoint x: 360, endPoint y: 200, distance: 37.6
drag, startPoint x: 360, startPoint y: 200, endPoint x: 407, endPoint y: 89, distance: 120.2
click at [407, 89] on input at bounding box center [415, 96] width 81 height 14
click at [403, 110] on li "Sam L ocke" at bounding box center [419, 110] width 89 height 14
type input "[PERSON_NAME]"
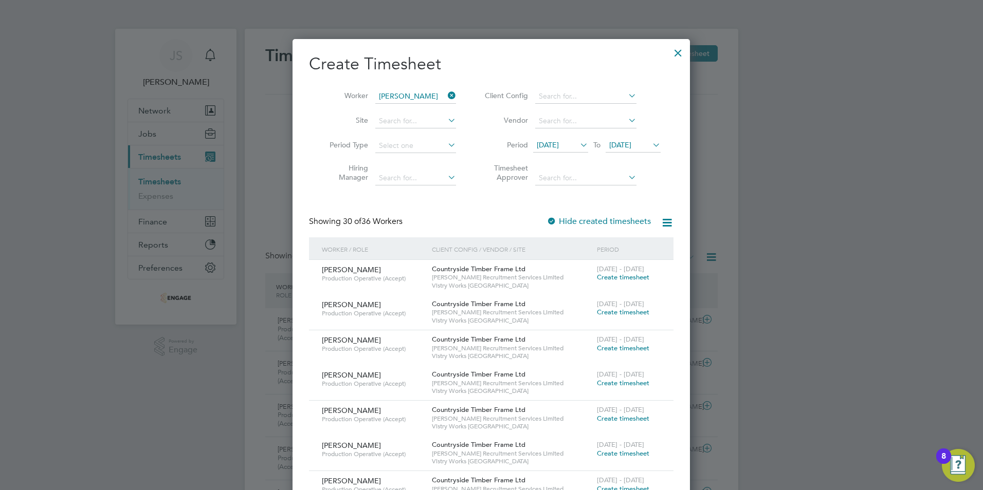
click at [582, 219] on label "Hide created timesheets" at bounding box center [598, 221] width 104 height 10
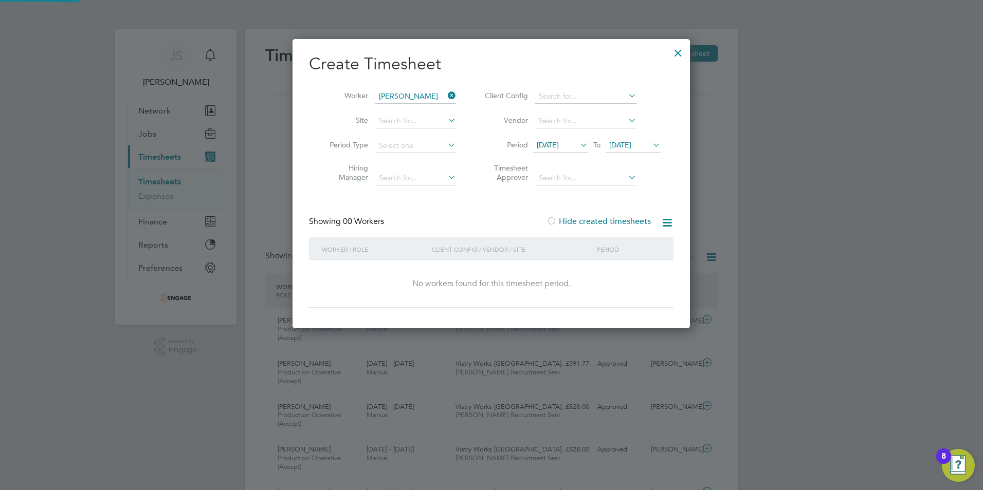
click at [582, 219] on label "Hide created timesheets" at bounding box center [598, 221] width 104 height 10
drag, startPoint x: 582, startPoint y: 219, endPoint x: 558, endPoint y: 221, distance: 24.2
click at [558, 221] on label "Hide created timesheets" at bounding box center [598, 221] width 104 height 10
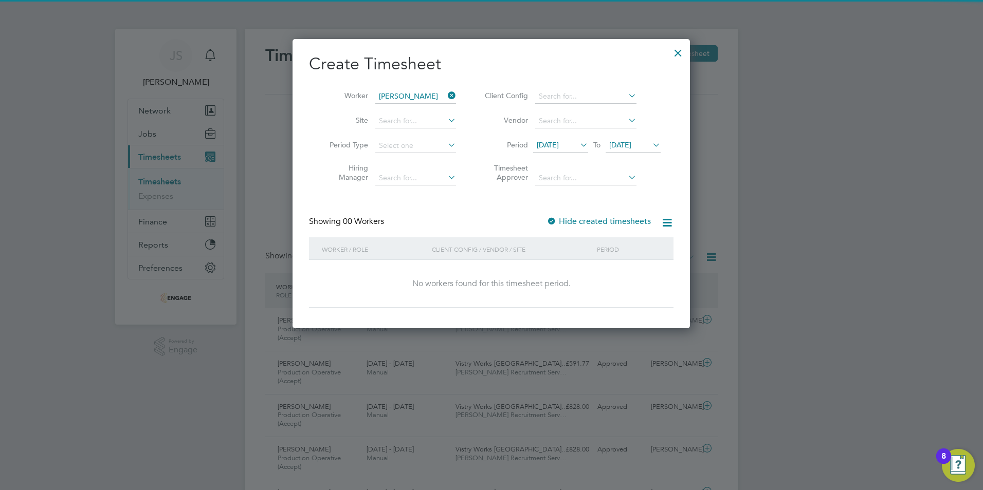
click at [558, 221] on label "Hide created timesheets" at bounding box center [598, 221] width 104 height 10
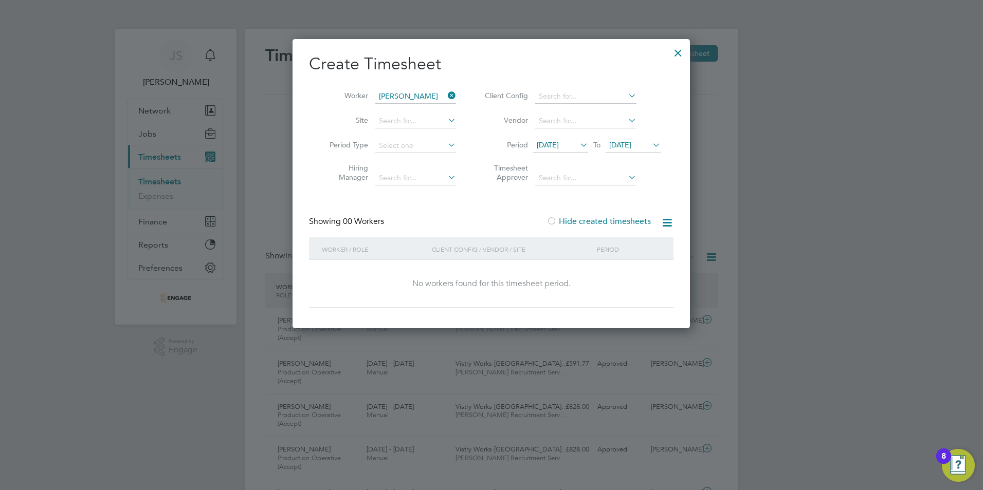
click at [559, 142] on span "[DATE]" at bounding box center [548, 144] width 22 height 9
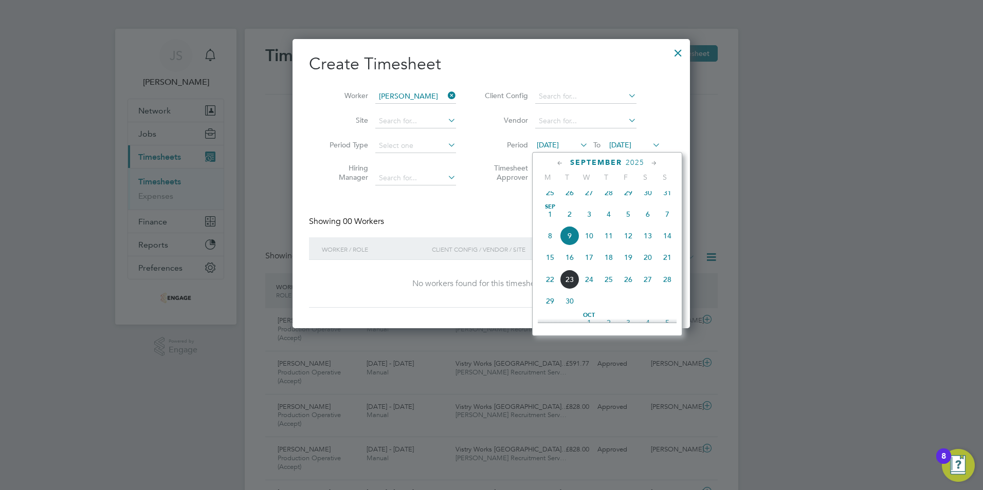
drag, startPoint x: 552, startPoint y: 264, endPoint x: 548, endPoint y: 269, distance: 5.6
click at [548, 267] on span "15" at bounding box center [550, 258] width 20 height 20
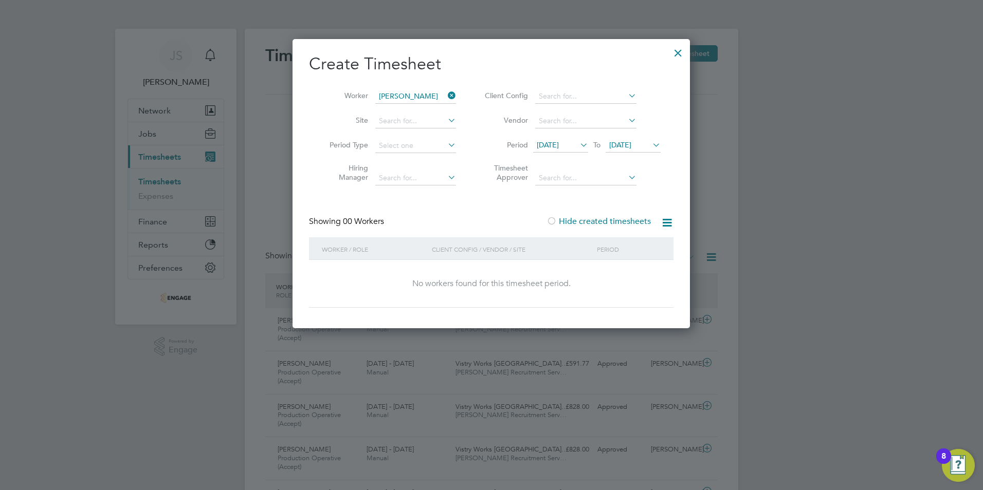
click at [631, 141] on span "[DATE]" at bounding box center [620, 144] width 22 height 9
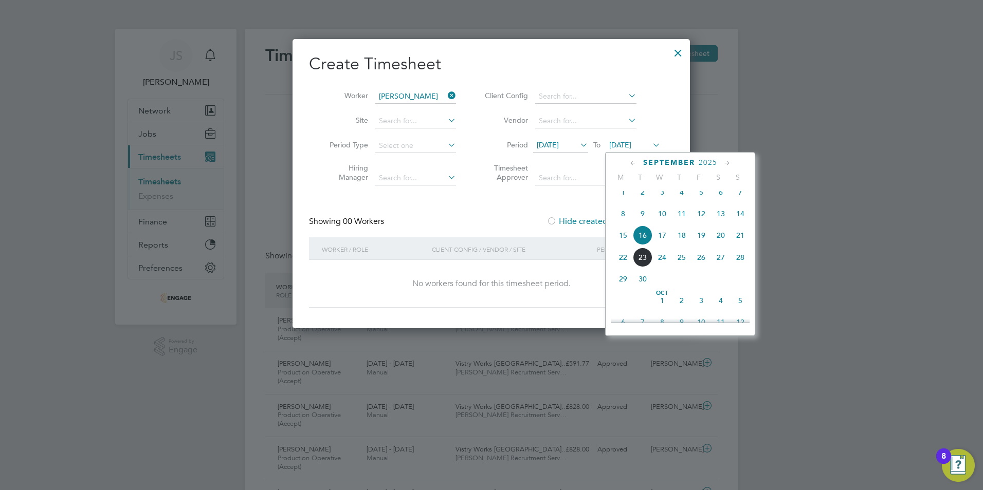
click at [741, 244] on span "21" at bounding box center [740, 236] width 20 height 20
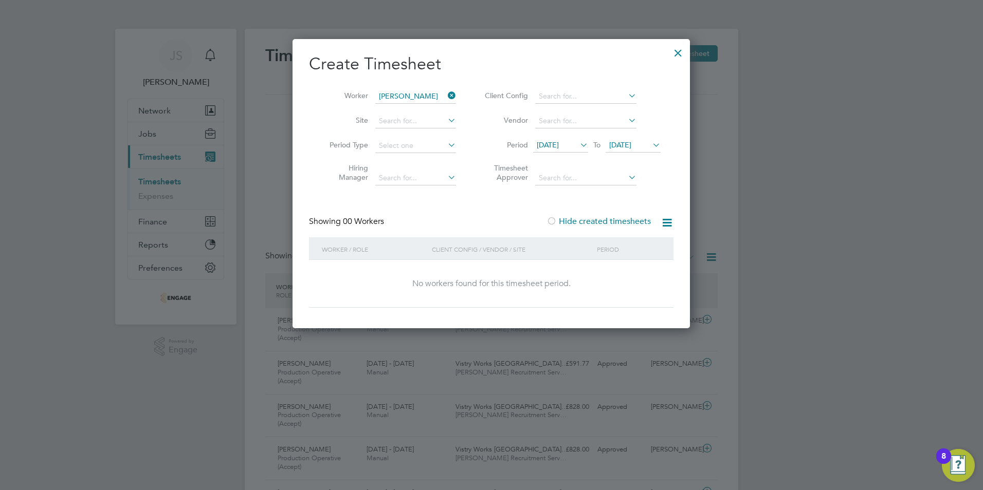
click at [565, 219] on label "Hide created timesheets" at bounding box center [598, 221] width 104 height 10
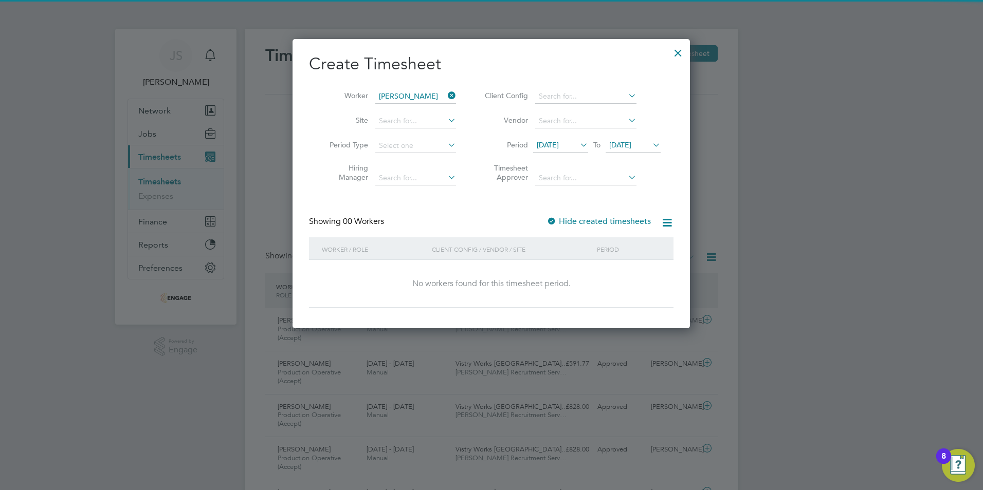
click at [565, 219] on label "Hide created timesheets" at bounding box center [598, 221] width 104 height 10
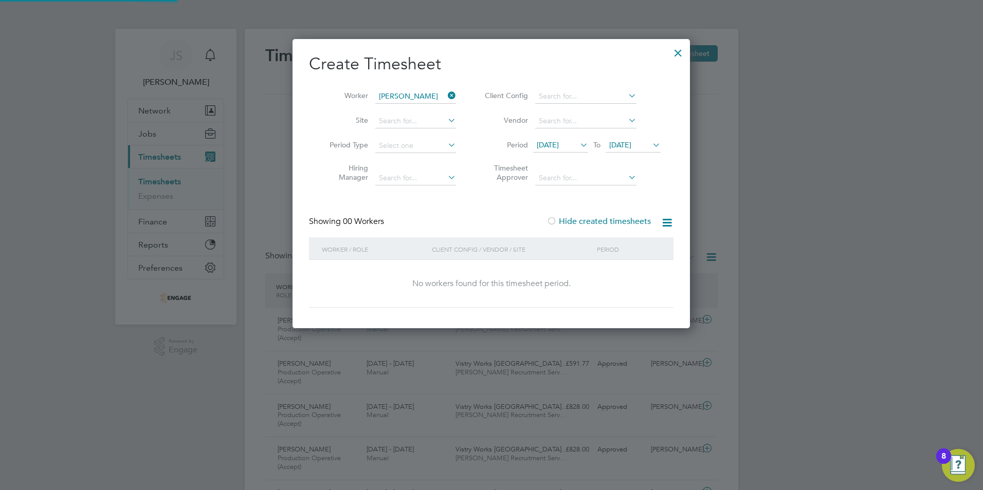
click at [565, 219] on label "Hide created timesheets" at bounding box center [598, 221] width 104 height 10
click at [771, 198] on div at bounding box center [491, 245] width 983 height 490
click at [675, 51] on div at bounding box center [678, 50] width 19 height 19
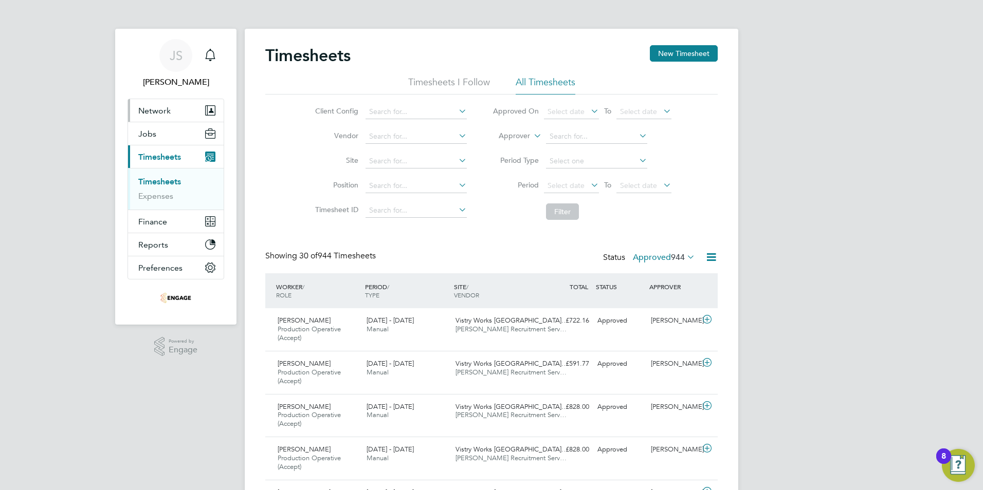
drag, startPoint x: 161, startPoint y: 109, endPoint x: 139, endPoint y: 114, distance: 22.5
click at [139, 114] on span "Network" at bounding box center [154, 111] width 32 height 10
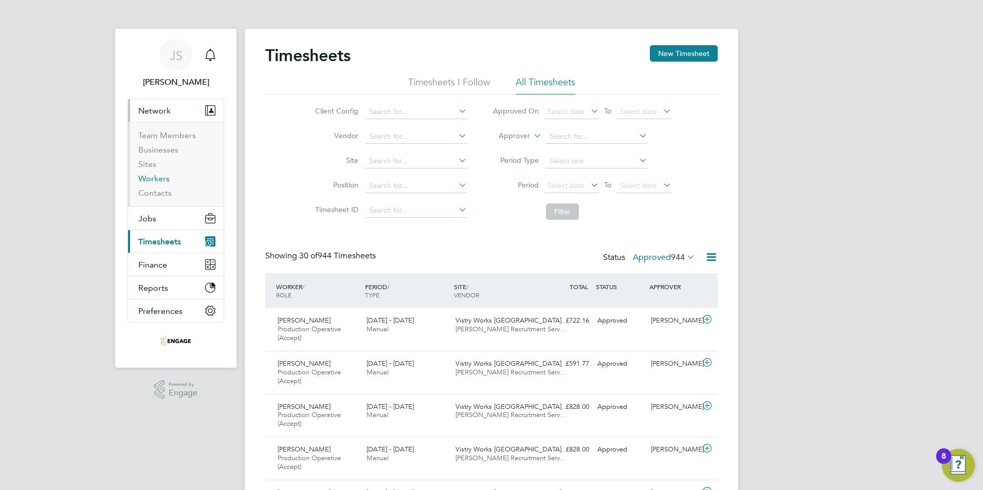
click at [156, 182] on link "Workers" at bounding box center [153, 179] width 31 height 10
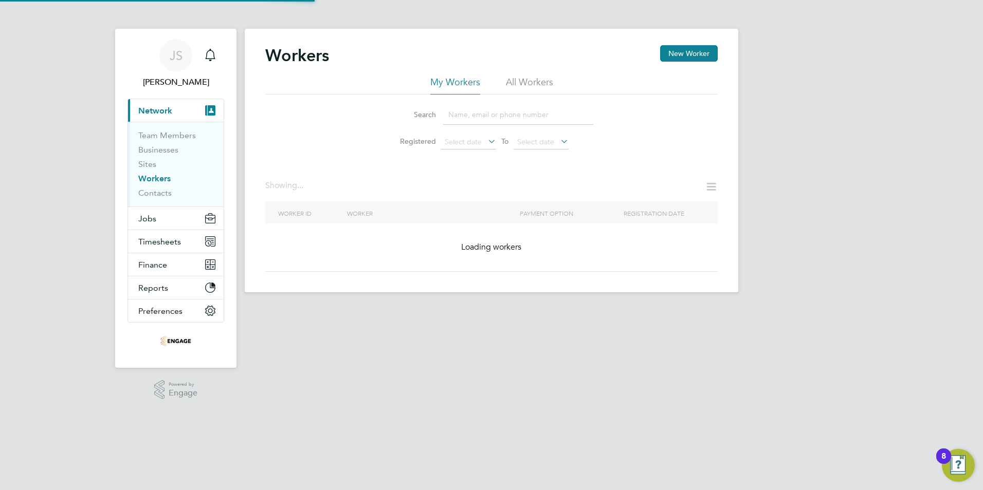
click at [156, 182] on link "Workers" at bounding box center [154, 179] width 32 height 10
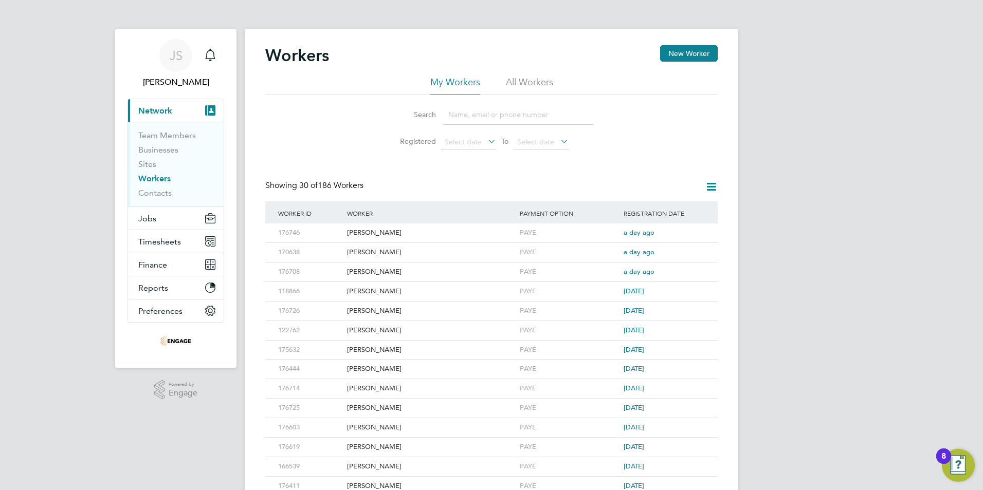
click at [497, 110] on input at bounding box center [518, 115] width 150 height 20
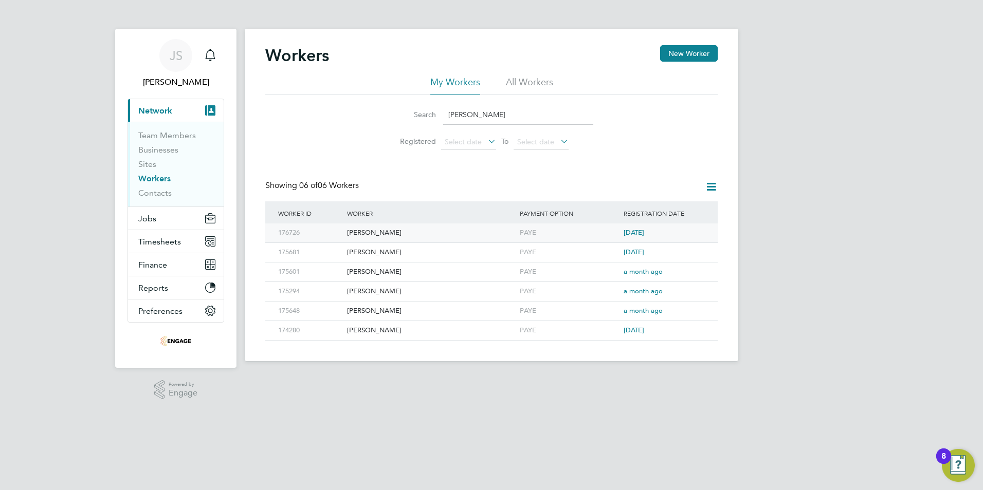
type input "sam"
click at [527, 231] on div "PAYE" at bounding box center [569, 233] width 104 height 19
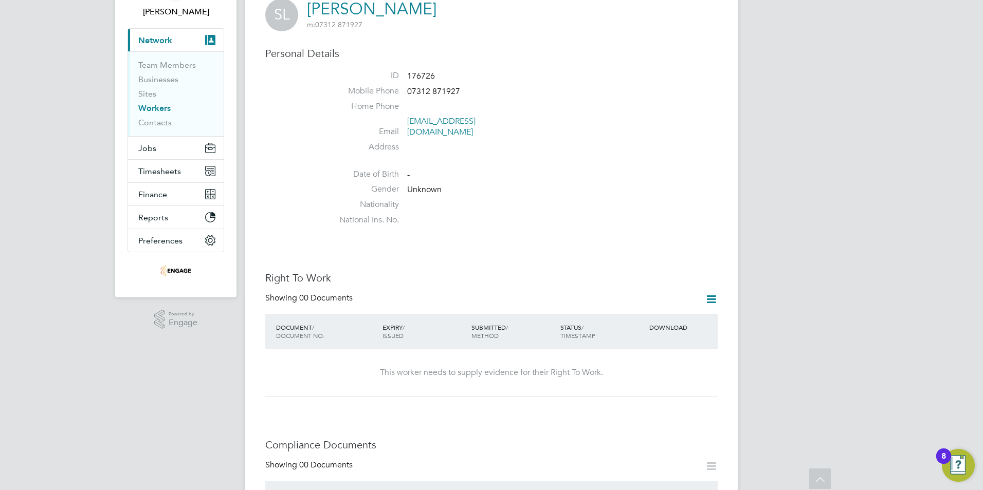
scroll to position [70, 0]
click at [150, 144] on span "Jobs" at bounding box center [147, 149] width 18 height 10
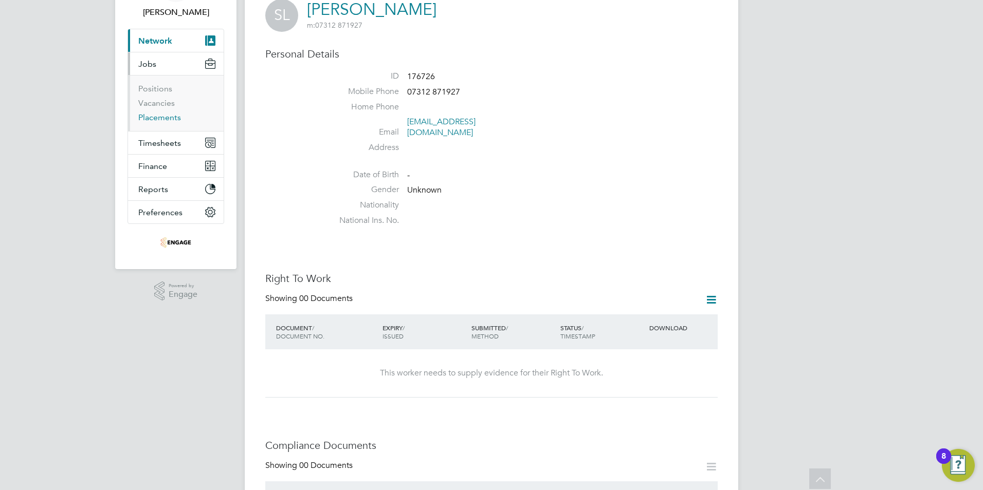
click at [162, 118] on link "Placements" at bounding box center [159, 118] width 43 height 10
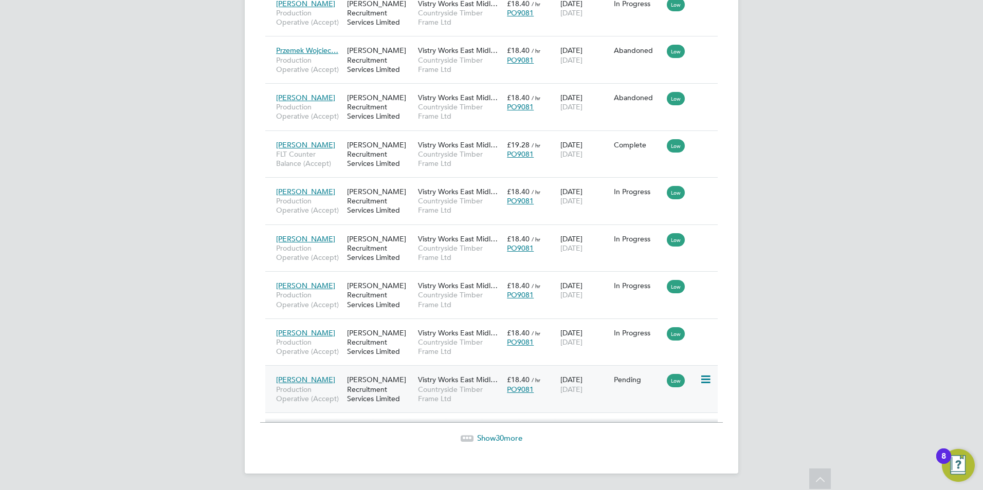
click at [710, 380] on icon at bounding box center [705, 380] width 10 height 12
click at [647, 449] on li "Start" at bounding box center [673, 444] width 73 height 14
type input "[PERSON_NAME]"
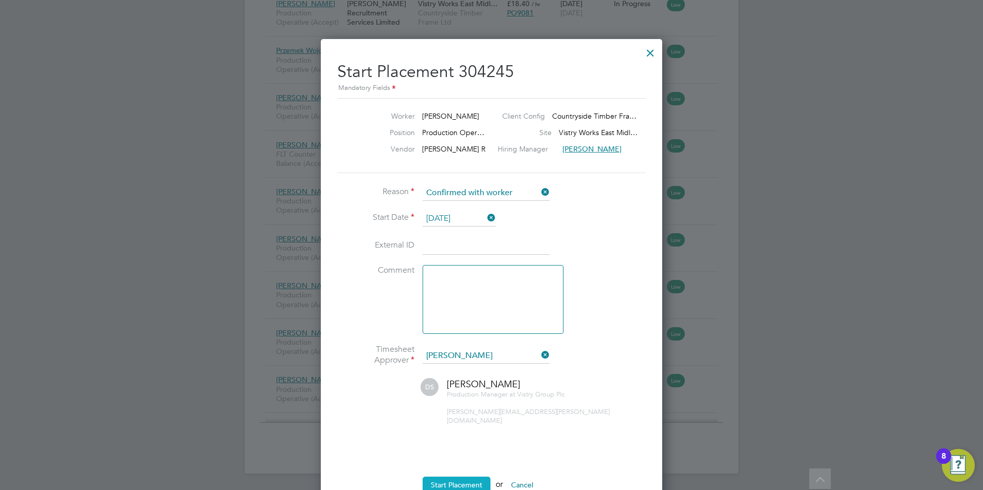
click at [451, 480] on button "Start Placement" at bounding box center [457, 485] width 68 height 16
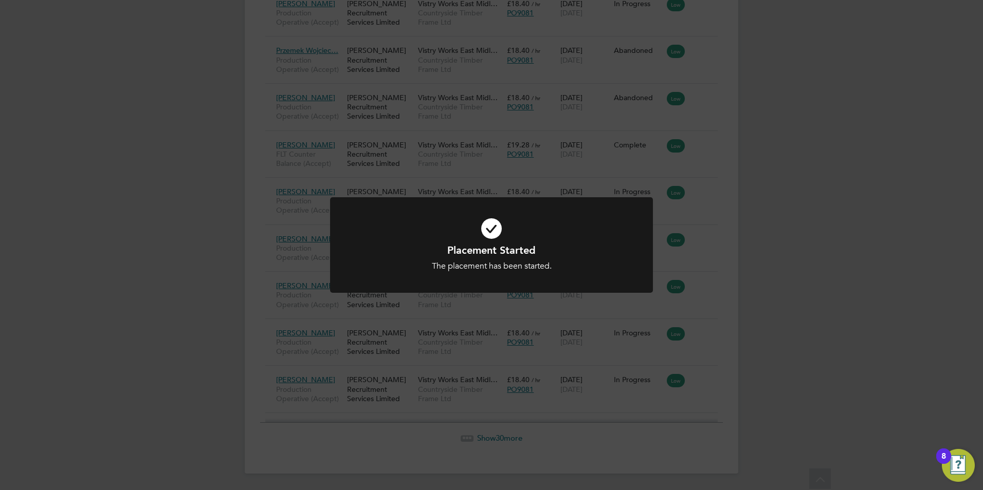
click at [801, 214] on div "Placement Started The placement has been started. Cancel Okay" at bounding box center [491, 245] width 983 height 490
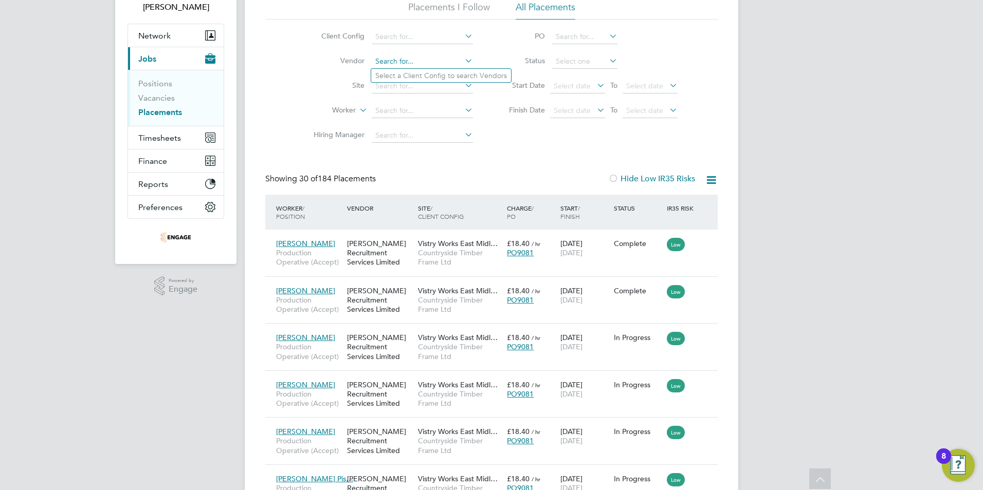
click at [391, 60] on input at bounding box center [422, 61] width 101 height 14
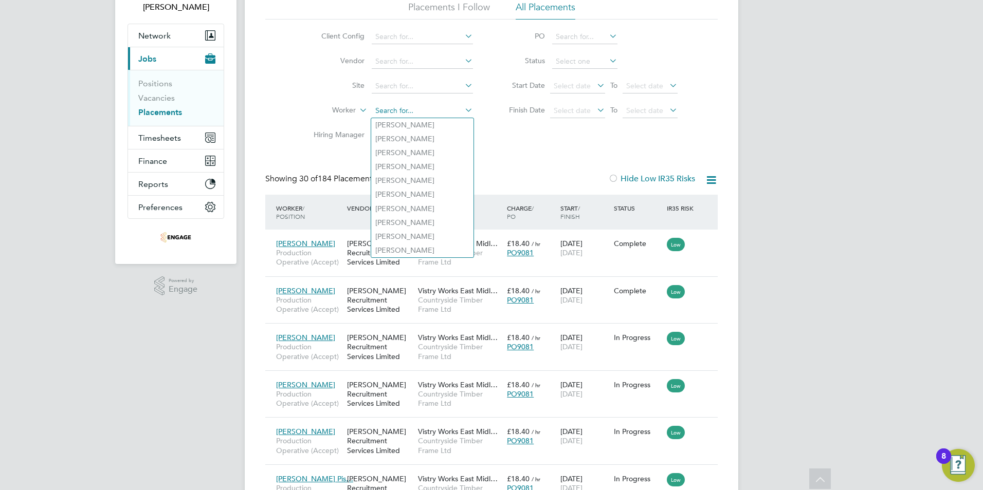
paste input "1. [PERSON_NAME]"
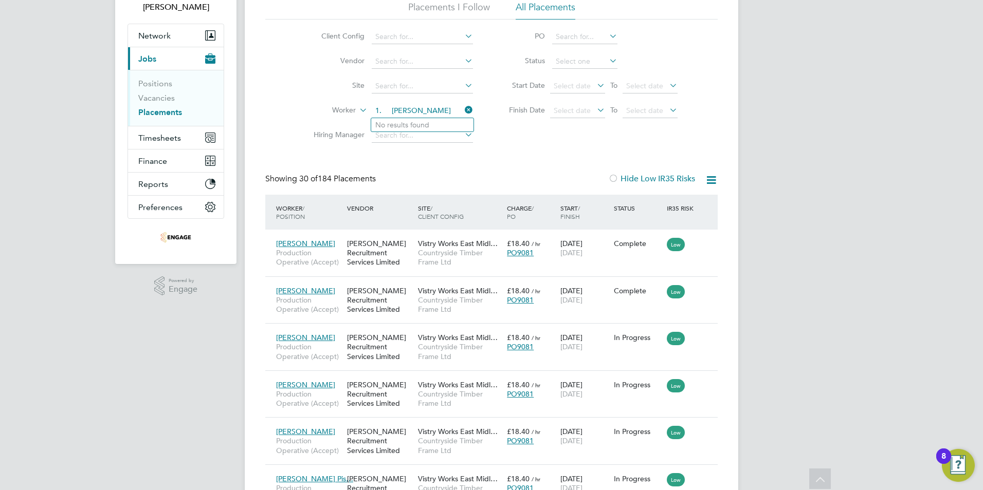
type input "1. [PERSON_NAME]"
click at [463, 111] on icon at bounding box center [463, 110] width 0 height 14
click at [391, 110] on input at bounding box center [422, 111] width 101 height 14
type input "[PERSON_NAME]"
click at [157, 108] on link "Placements" at bounding box center [160, 112] width 44 height 10
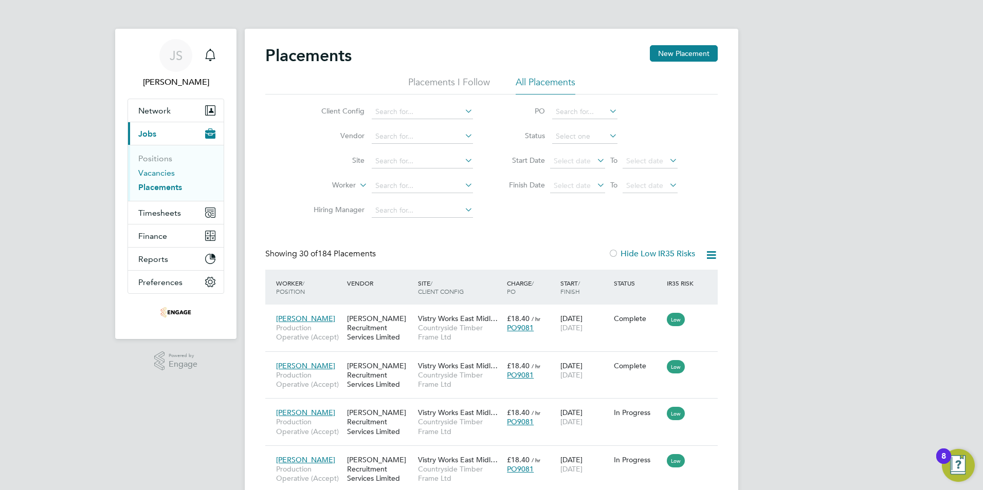
click at [149, 171] on link "Vacancies" at bounding box center [156, 173] width 36 height 10
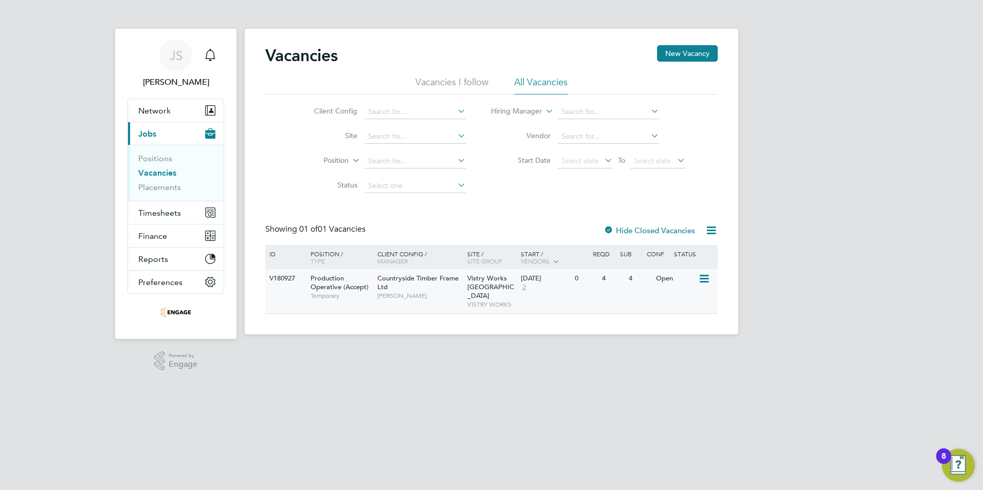
click at [607, 281] on div "4" at bounding box center [612, 278] width 27 height 19
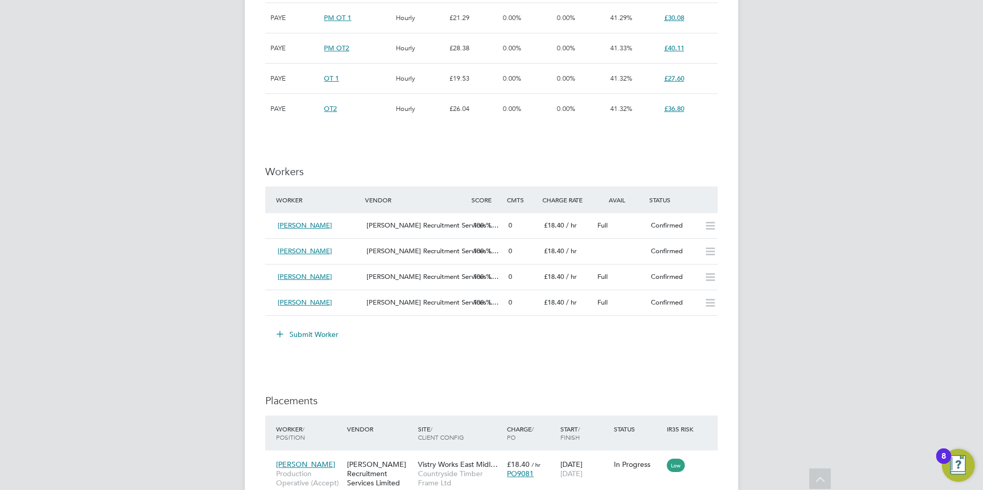
click at [310, 335] on button "Submit Worker" at bounding box center [307, 334] width 77 height 16
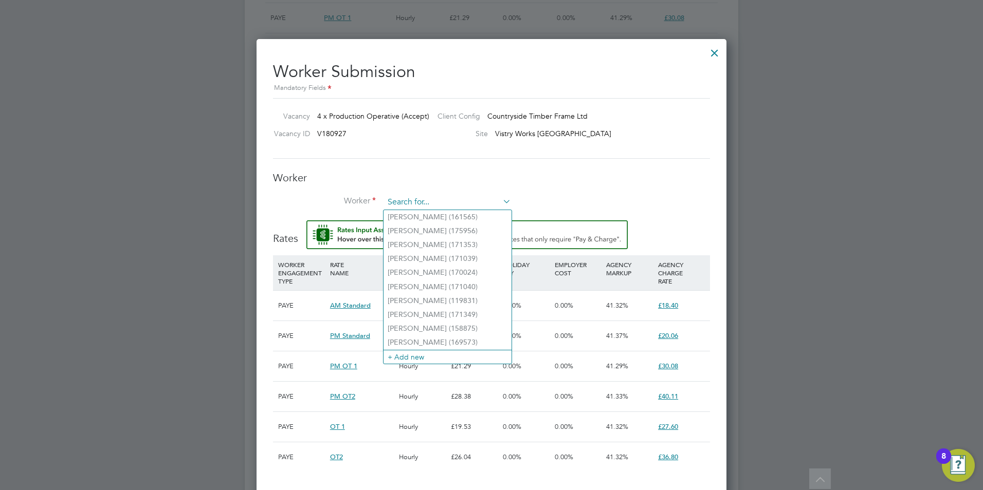
click at [416, 198] on input at bounding box center [447, 202] width 127 height 15
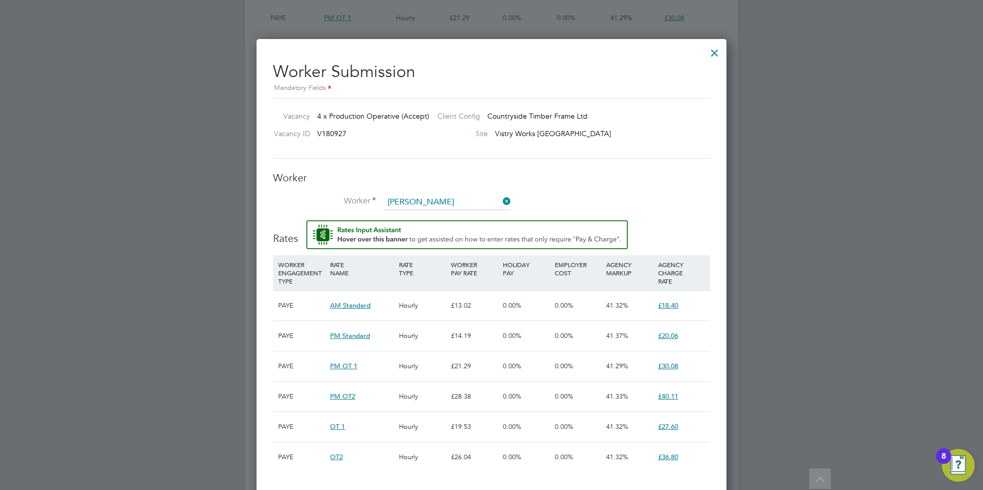
click at [413, 281] on li "Sam Locke (176726)" at bounding box center [468, 287] width 171 height 14
type input "Sam Locke (176726)"
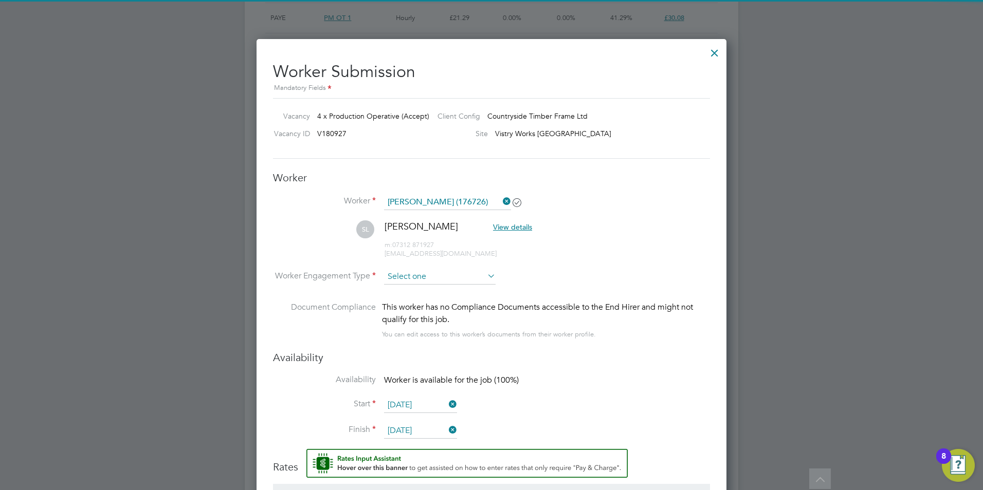
click at [413, 279] on input at bounding box center [440, 276] width 112 height 15
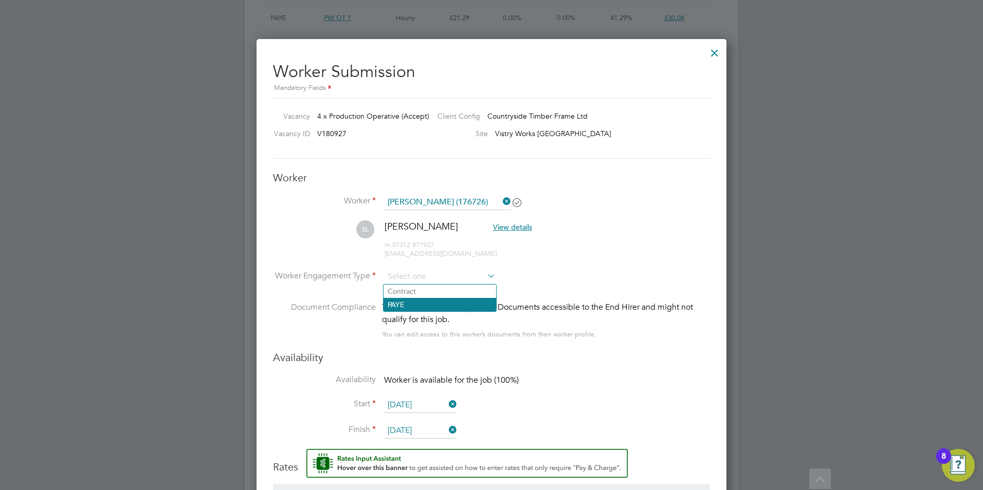
click at [420, 304] on li "PAYE" at bounding box center [439, 304] width 113 height 13
type input "PAYE"
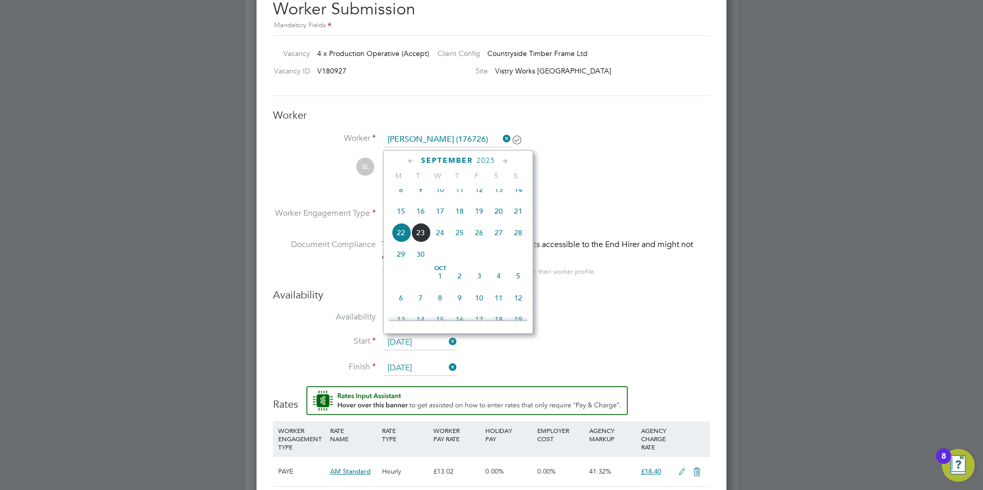
click at [413, 344] on input "22 Sep 2025" at bounding box center [420, 342] width 73 height 15
click at [446, 219] on span "17" at bounding box center [440, 212] width 20 height 20
type input "[DATE]"
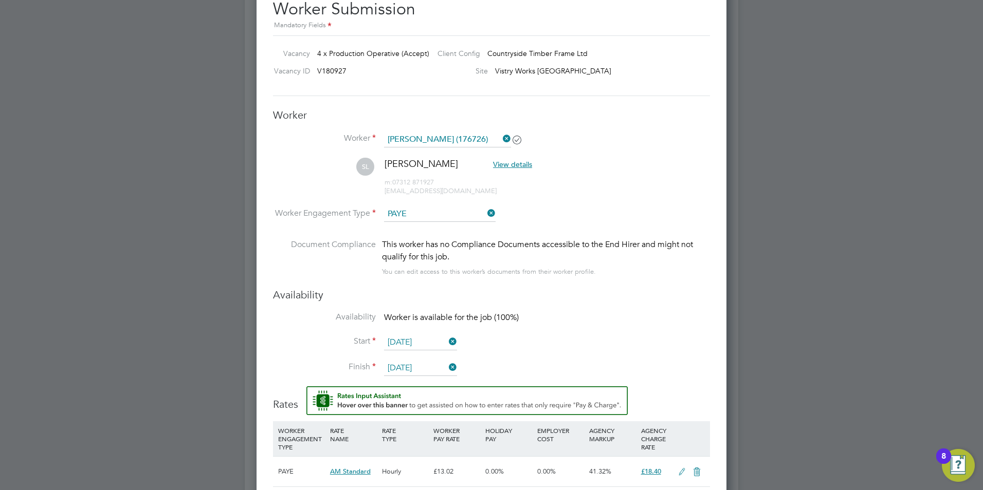
click at [447, 369] on icon at bounding box center [447, 367] width 0 height 14
click at [419, 362] on input at bounding box center [420, 368] width 73 height 15
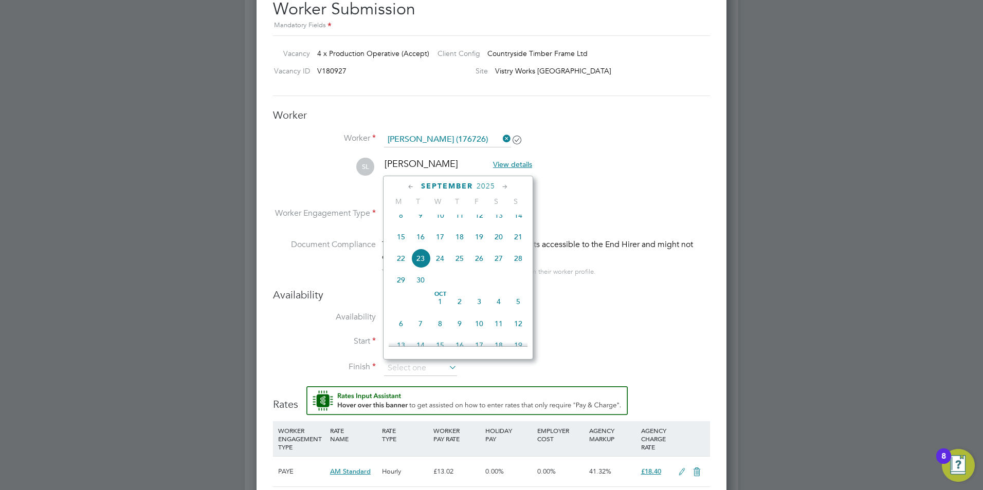
click at [507, 187] on icon at bounding box center [505, 186] width 10 height 11
click at [507, 188] on icon at bounding box center [505, 186] width 10 height 11
click at [509, 186] on icon at bounding box center [505, 186] width 10 height 11
click at [445, 240] on span "10" at bounding box center [440, 231] width 20 height 20
type input "10 Dec 2025"
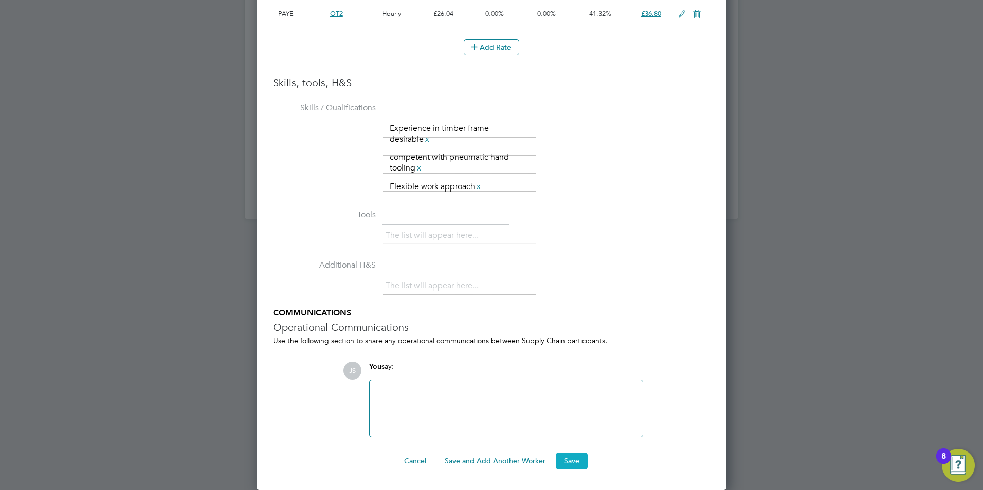
click at [578, 460] on button "Save" at bounding box center [572, 461] width 32 height 16
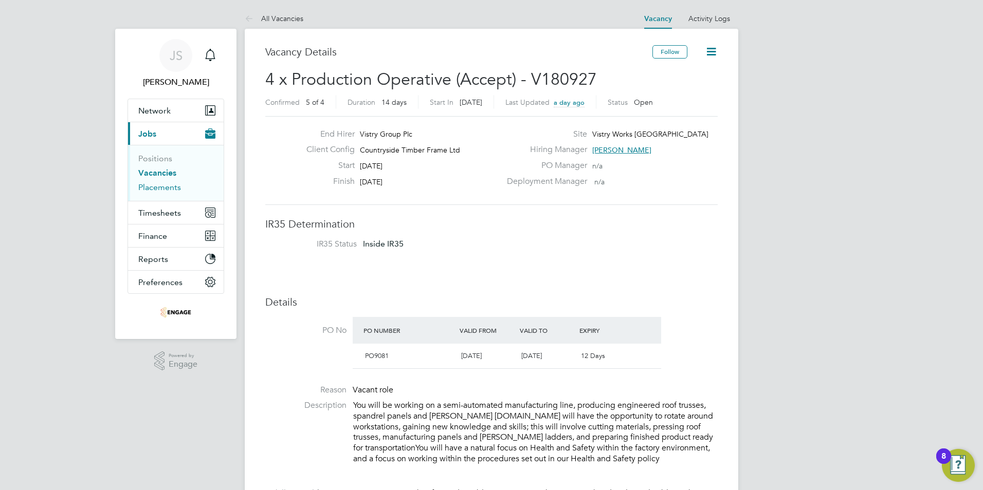
click at [160, 187] on link "Placements" at bounding box center [159, 187] width 43 height 10
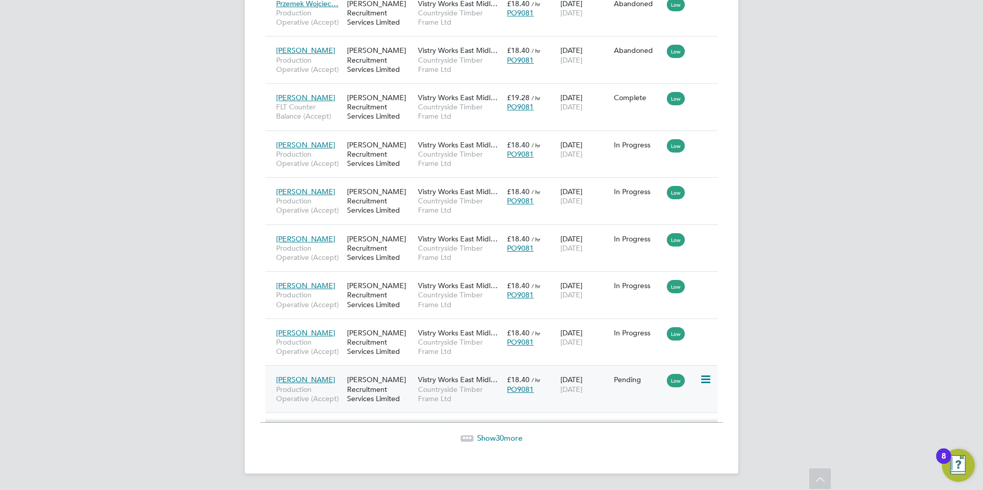
click at [702, 376] on icon at bounding box center [705, 380] width 10 height 12
click at [651, 442] on li "Start" at bounding box center [673, 444] width 73 height 14
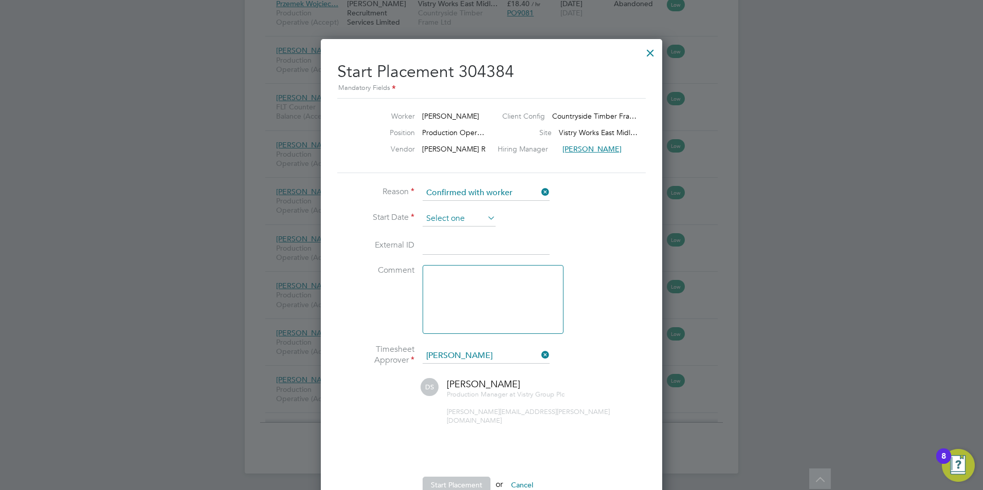
click at [444, 221] on input at bounding box center [459, 218] width 73 height 15
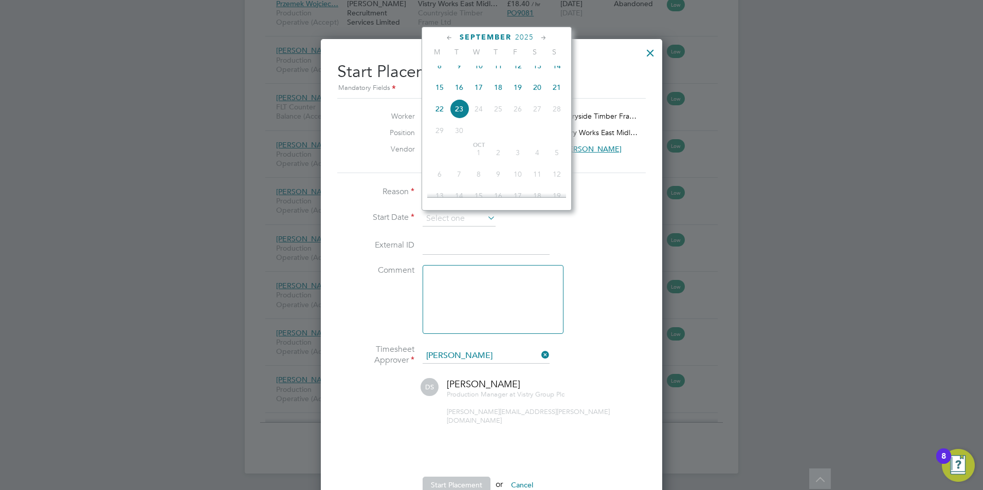
click at [476, 96] on span "17" at bounding box center [479, 88] width 20 height 20
type input "[DATE]"
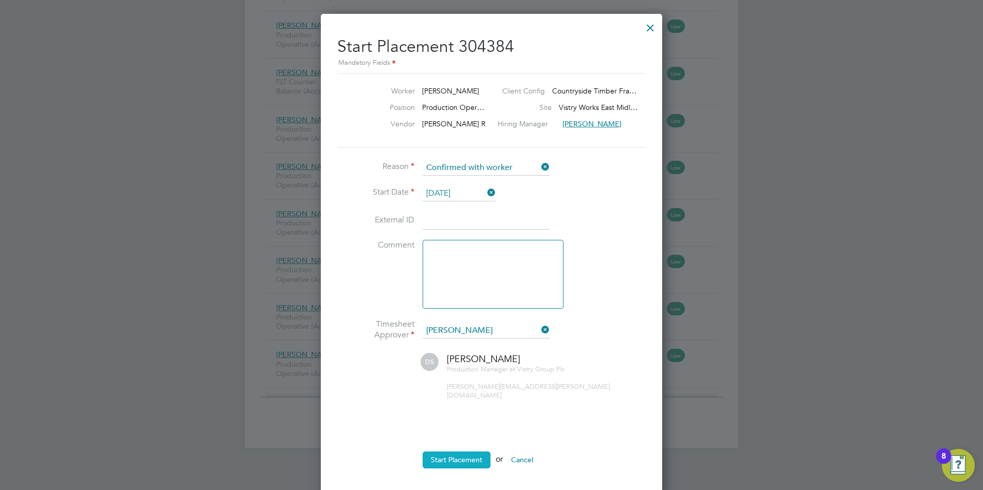
click at [438, 452] on button "Start Placement" at bounding box center [457, 460] width 68 height 16
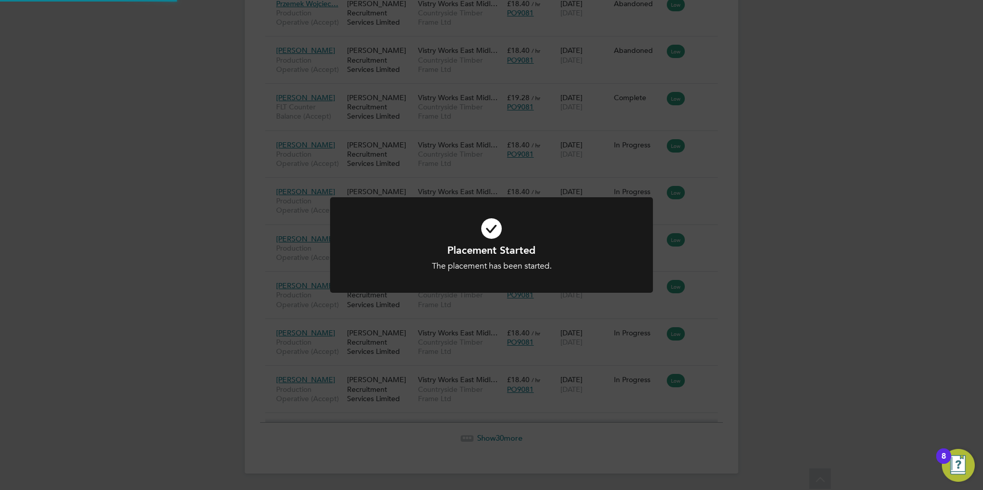
click at [851, 167] on div "Placement Started The placement has been started. Cancel Okay" at bounding box center [491, 245] width 983 height 490
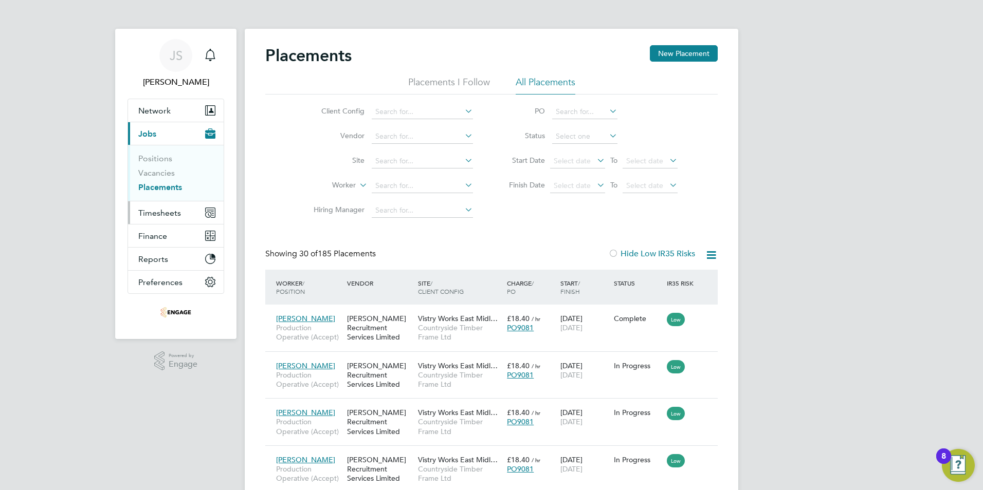
click at [154, 209] on span "Timesheets" at bounding box center [159, 213] width 43 height 10
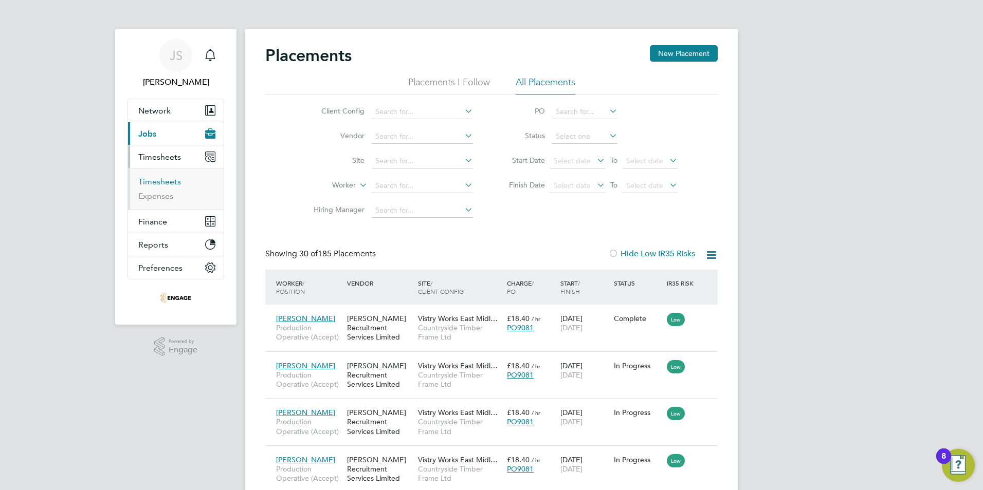
click at [155, 182] on link "Timesheets" at bounding box center [159, 182] width 43 height 10
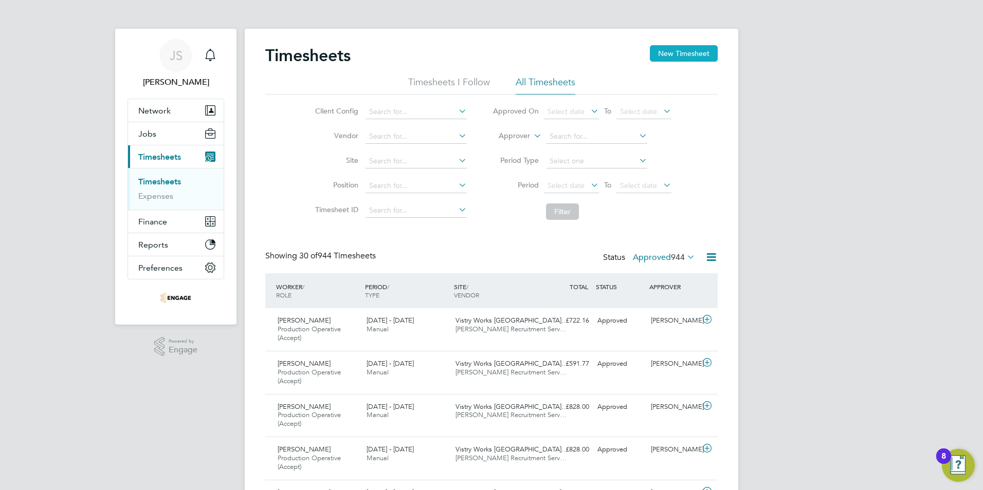
click at [683, 48] on button "New Timesheet" at bounding box center [684, 53] width 68 height 16
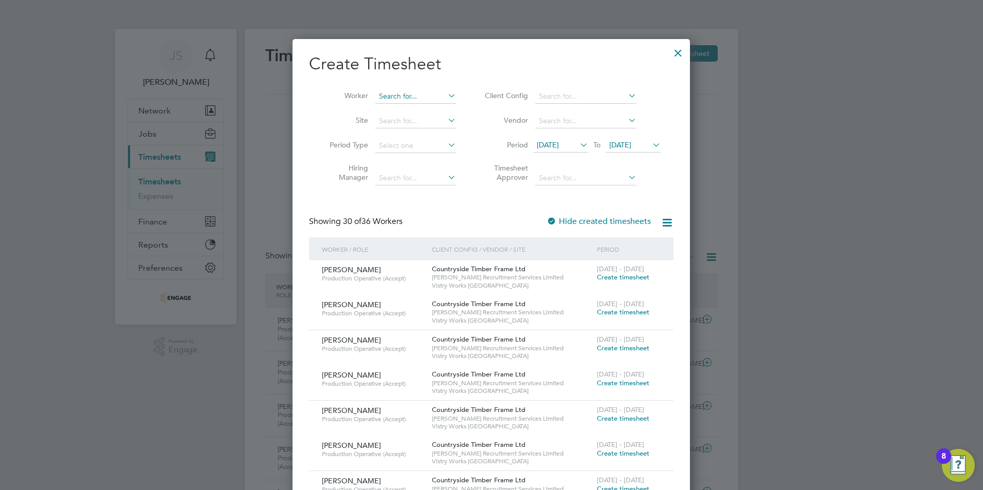
click at [399, 96] on input at bounding box center [415, 96] width 81 height 14
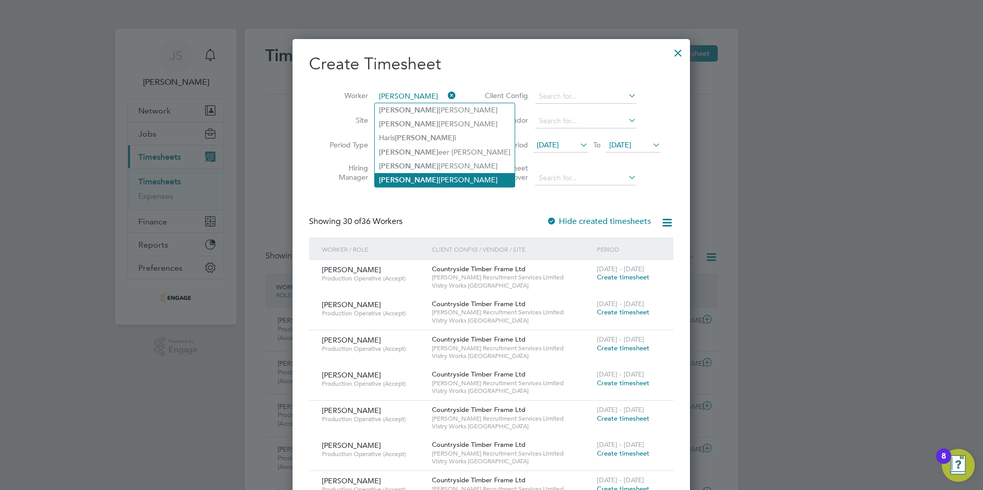
click at [401, 175] on li "Sam Locke" at bounding box center [445, 180] width 140 height 14
type input "[PERSON_NAME]"
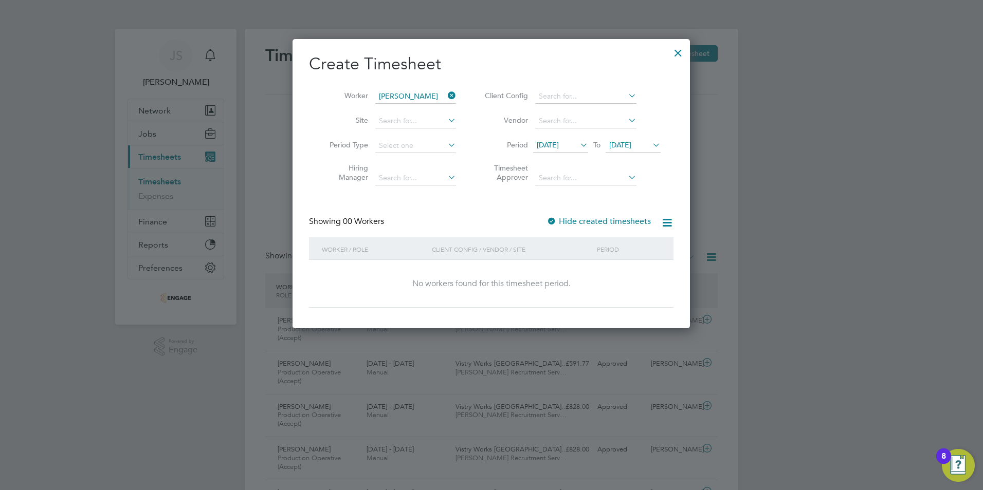
click at [567, 218] on label "Hide created timesheets" at bounding box center [598, 221] width 104 height 10
click at [559, 142] on span "[DATE]" at bounding box center [548, 144] width 22 height 9
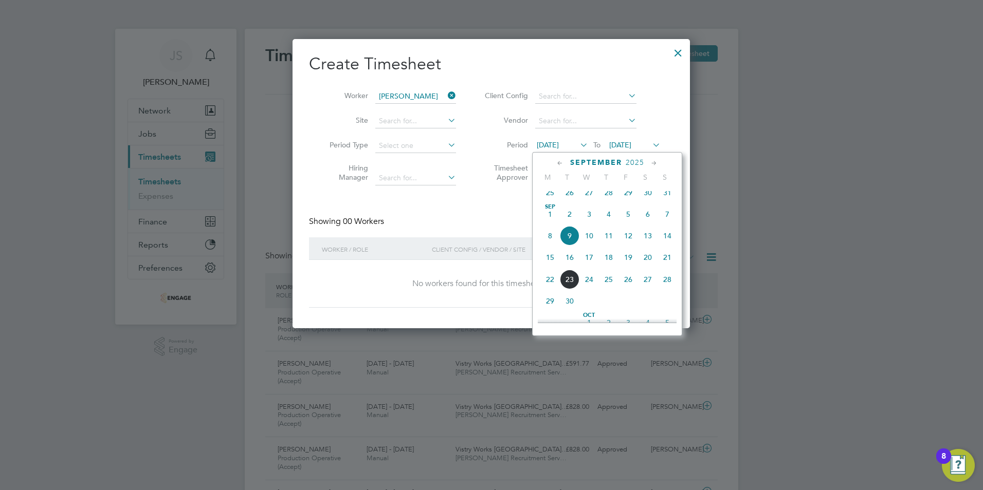
click at [548, 264] on span "15" at bounding box center [550, 258] width 20 height 20
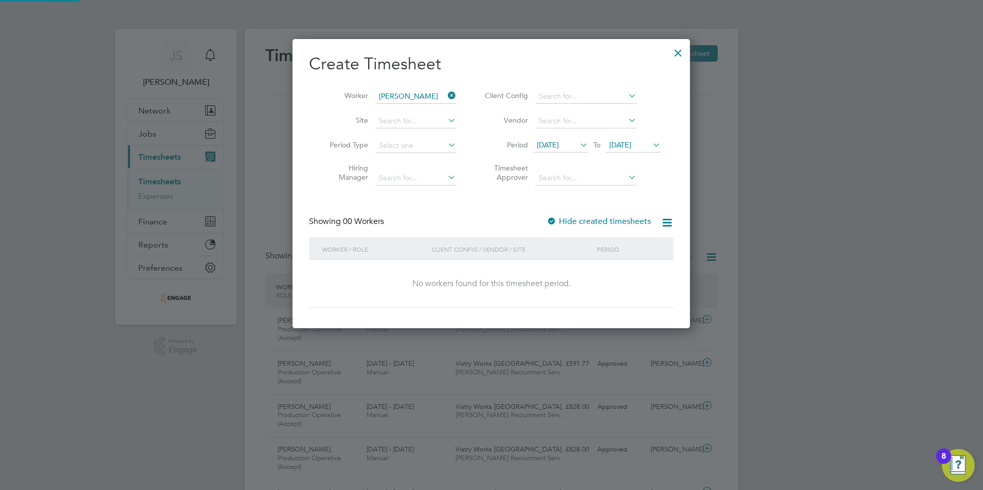
click at [627, 143] on span "[DATE]" at bounding box center [620, 144] width 22 height 9
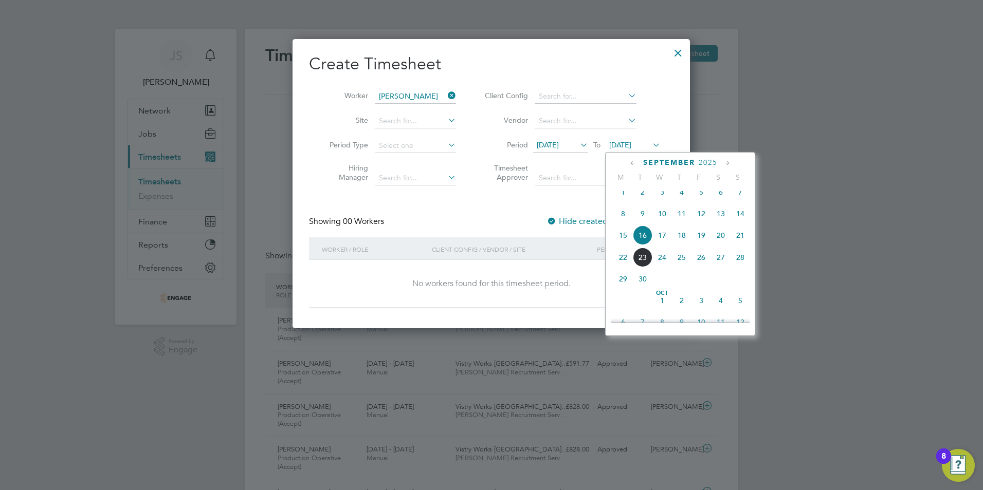
click at [736, 242] on span "21" at bounding box center [740, 236] width 20 height 20
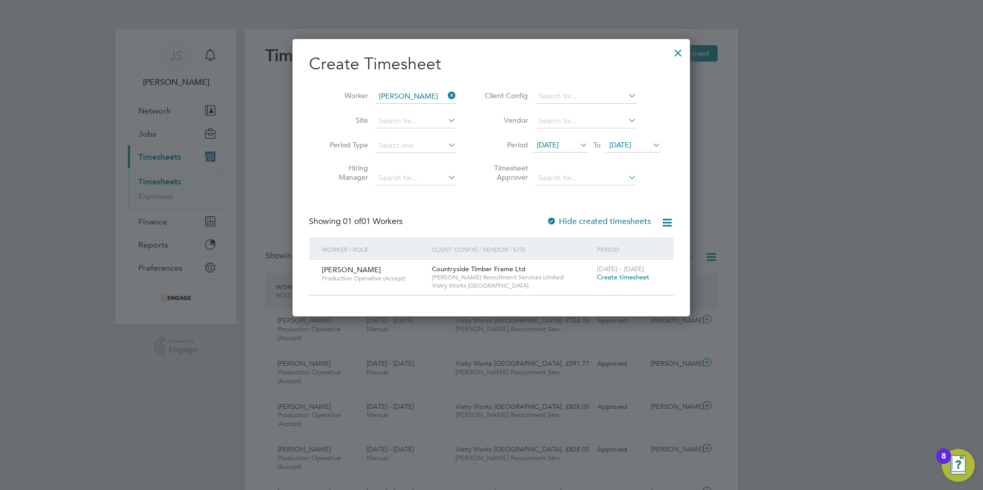
click at [621, 277] on span "Create timesheet" at bounding box center [623, 277] width 52 height 9
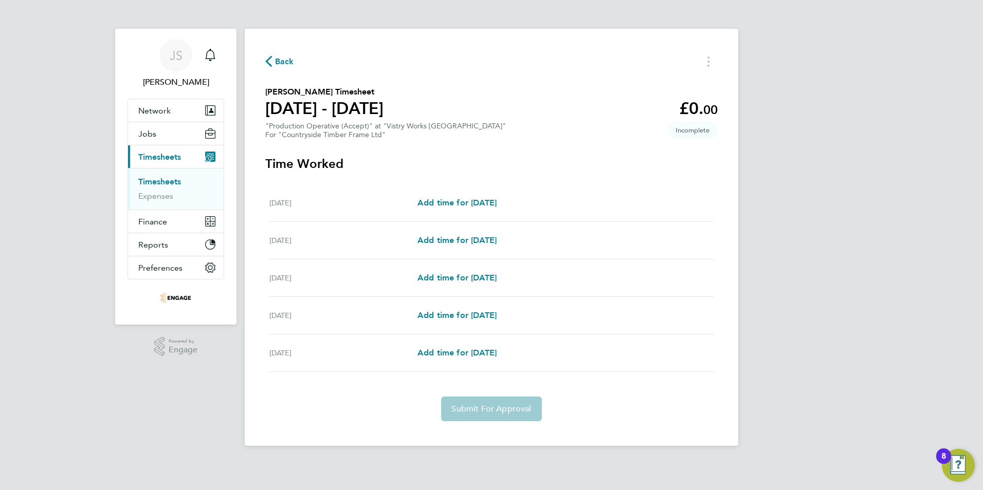
click at [455, 209] on div "Wed 17 Sep Add time for Wed 17 Sep Add time for Wed 17 Sep" at bounding box center [491, 204] width 444 height 38
click at [449, 206] on span "Add time for [DATE]" at bounding box center [456, 203] width 79 height 10
select select "15"
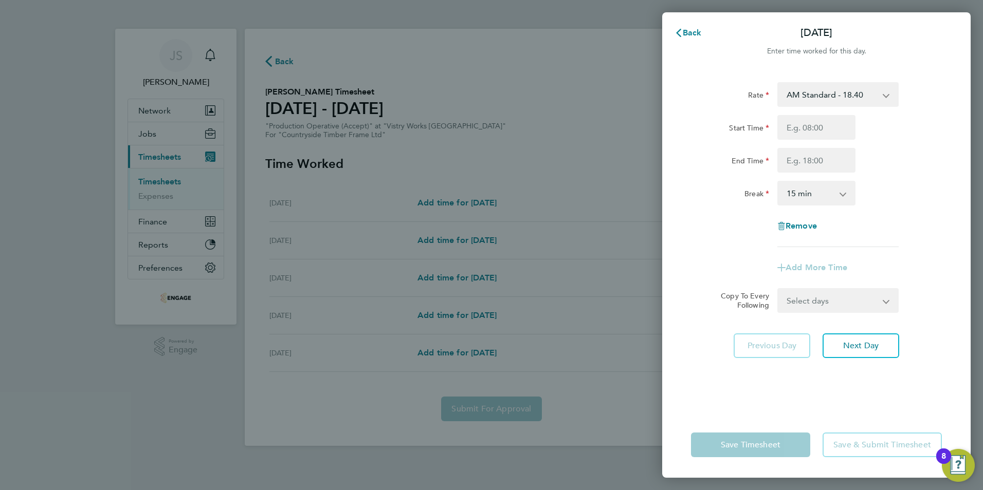
click at [840, 93] on select "AM Standard - 18.40 OT 1 - 27.60 PM OT2 - 40.11 OT2 - 36.80 PM Standard - 20.06…" at bounding box center [831, 94] width 107 height 23
select select "15"
click at [800, 129] on input "Start Time" at bounding box center [816, 127] width 78 height 25
type input "14:00"
click at [797, 159] on input "End Time" at bounding box center [816, 160] width 78 height 25
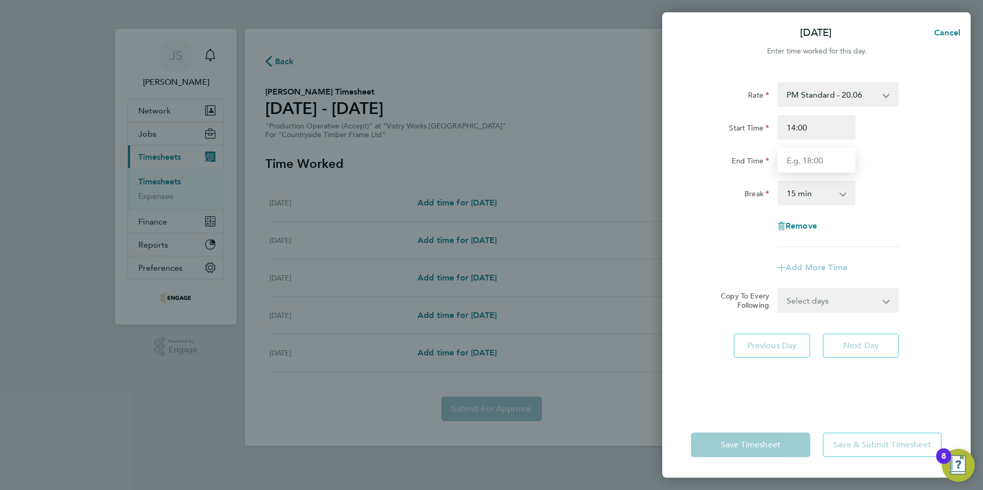
type input "22:30"
click at [796, 206] on div "Rate PM Standard - 20.06 OT 1 - 27.60 PM OT2 - 40.11 OT2 - 36.80 AM Standard - …" at bounding box center [816, 164] width 251 height 165
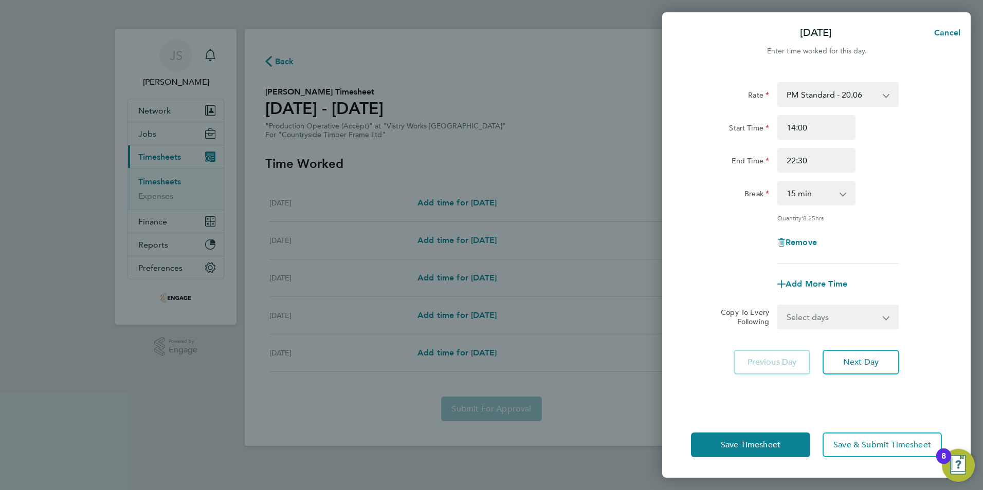
click at [809, 185] on select "0 min 15 min 30 min 45 min 60 min 75 min 90 min" at bounding box center [810, 193] width 64 height 23
select select "30"
click at [778, 182] on select "0 min 15 min 30 min 45 min 60 min 75 min 90 min" at bounding box center [810, 193] width 64 height 23
click at [857, 320] on select "Select days Day Weekday (Mon-Fri) Weekend (Sat-Sun) [DATE] [DATE] [DATE] [DATE]" at bounding box center [832, 317] width 108 height 23
select select "WEEKDAY"
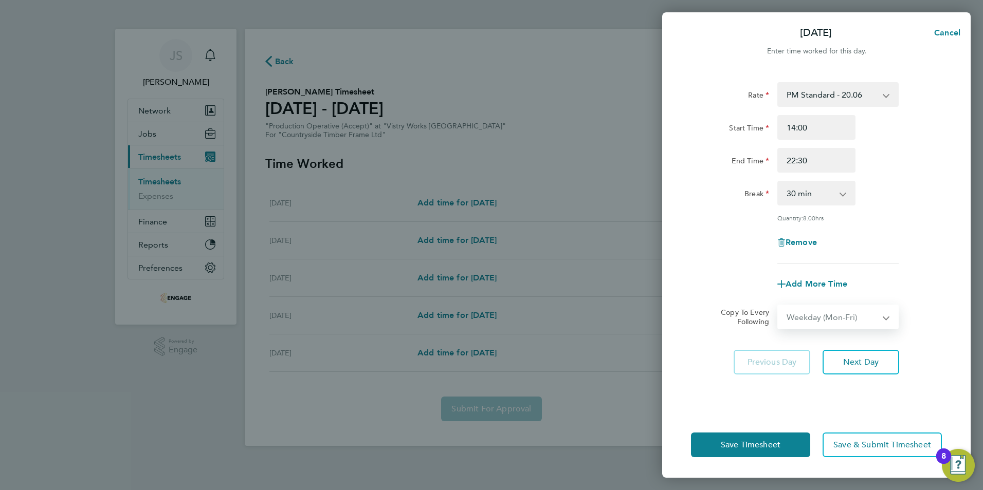
click at [778, 306] on select "Select days Day Weekday (Mon-Fri) Weekend (Sat-Sun) [DATE] [DATE] [DATE] [DATE]" at bounding box center [832, 317] width 108 height 23
select select "[DATE]"
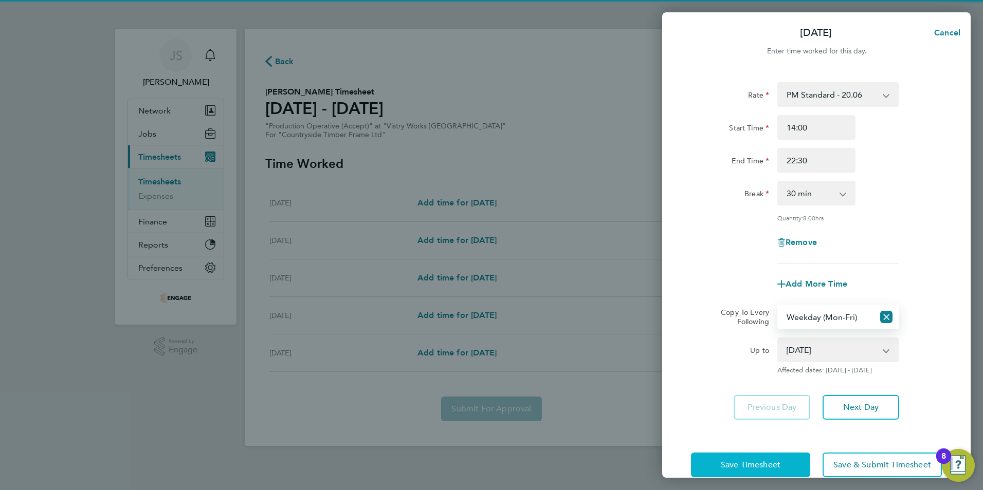
click at [733, 463] on span "Save Timesheet" at bounding box center [751, 465] width 60 height 10
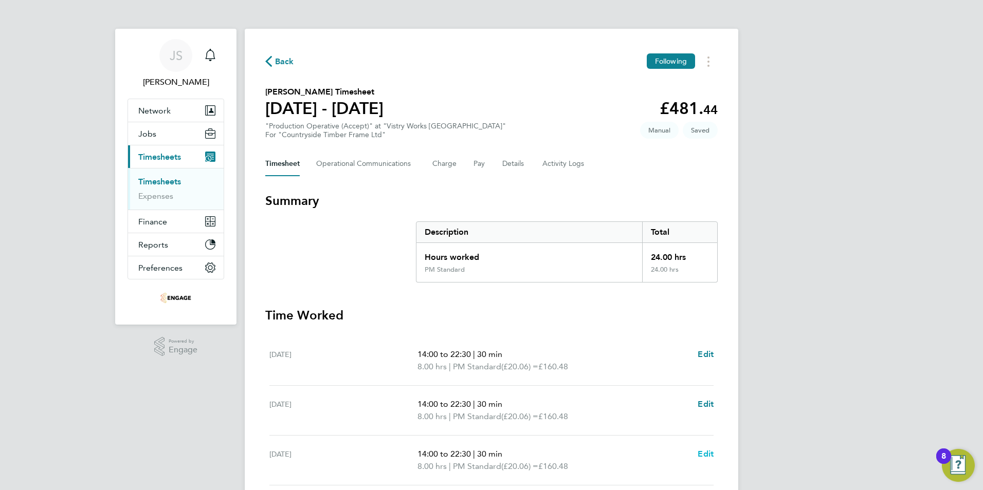
click at [706, 454] on span "Edit" at bounding box center [706, 454] width 16 height 10
select select "30"
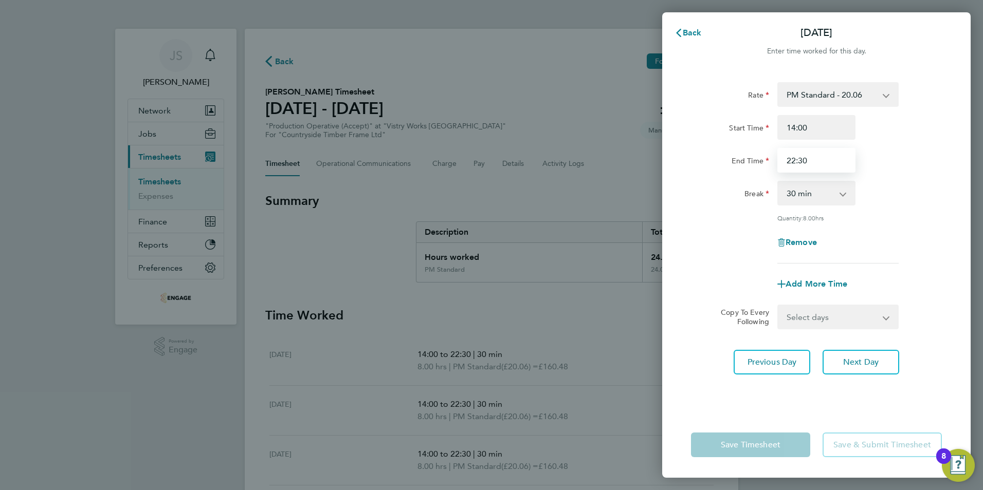
drag, startPoint x: 813, startPoint y: 158, endPoint x: 724, endPoint y: 147, distance: 89.6
click at [724, 147] on div "Start Time 14:00 End Time 22:30" at bounding box center [816, 144] width 259 height 58
type input "20:00"
click at [698, 374] on div "Rate PM Standard - 20.06 OT 1 - 27.60 PM OT2 - 40.11 OT2 - 36.80 AM Standard - …" at bounding box center [816, 241] width 308 height 342
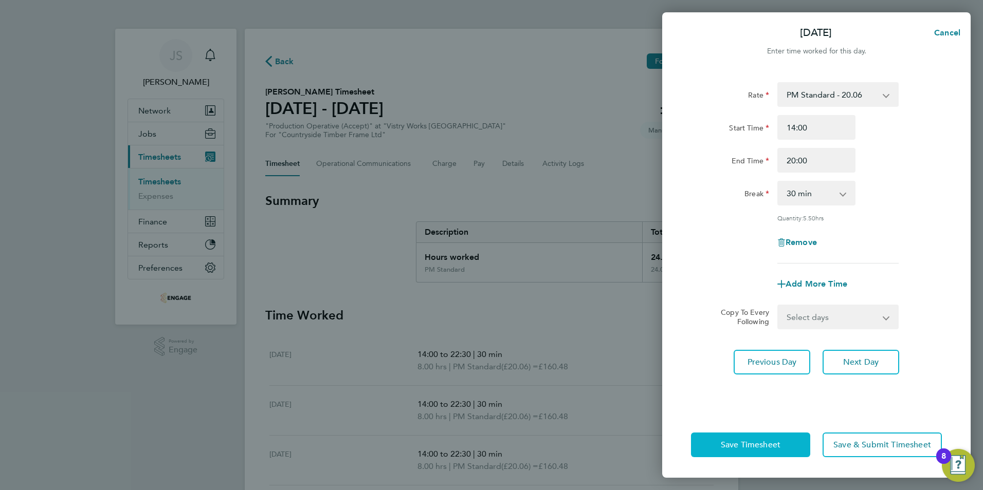
click at [708, 446] on button "Save Timesheet" at bounding box center [750, 445] width 119 height 25
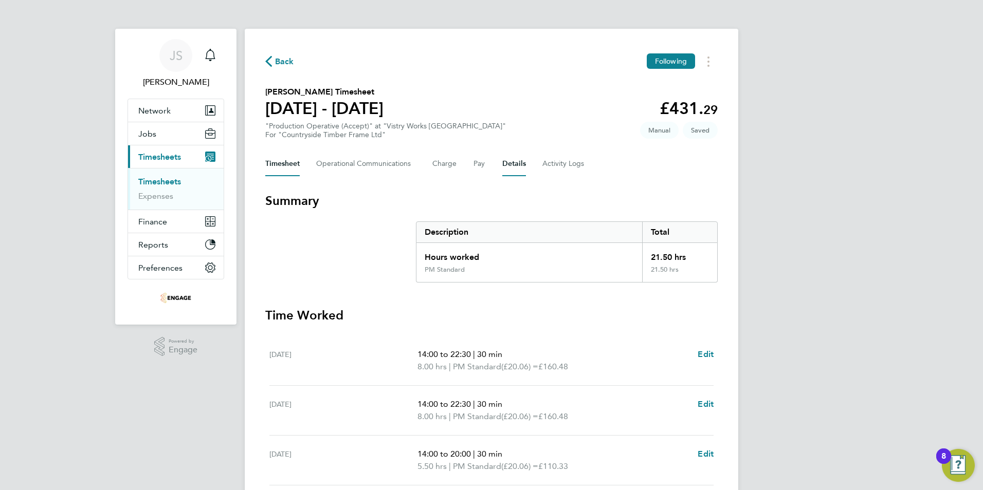
click at [509, 159] on button "Details" at bounding box center [514, 164] width 24 height 25
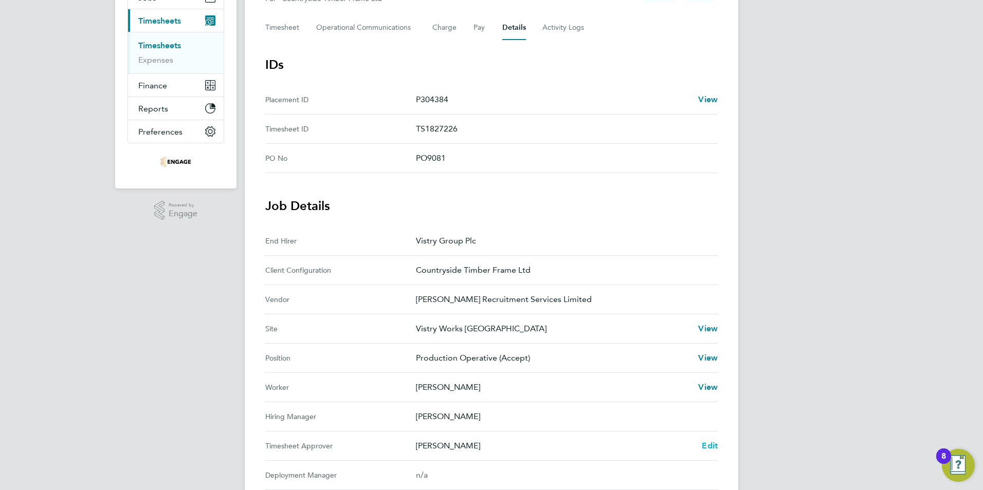
click at [709, 450] on span "Edit" at bounding box center [710, 446] width 16 height 10
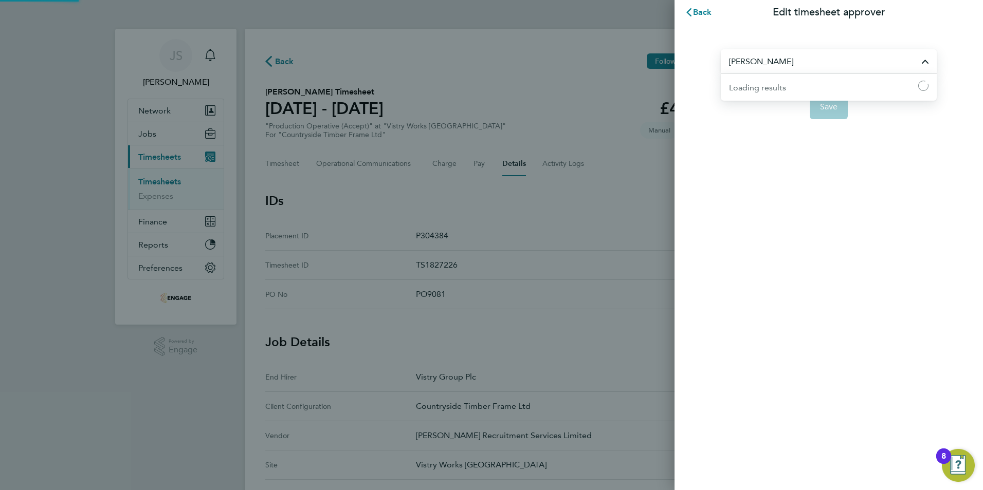
click at [773, 71] on input "[PERSON_NAME]" at bounding box center [829, 61] width 216 height 24
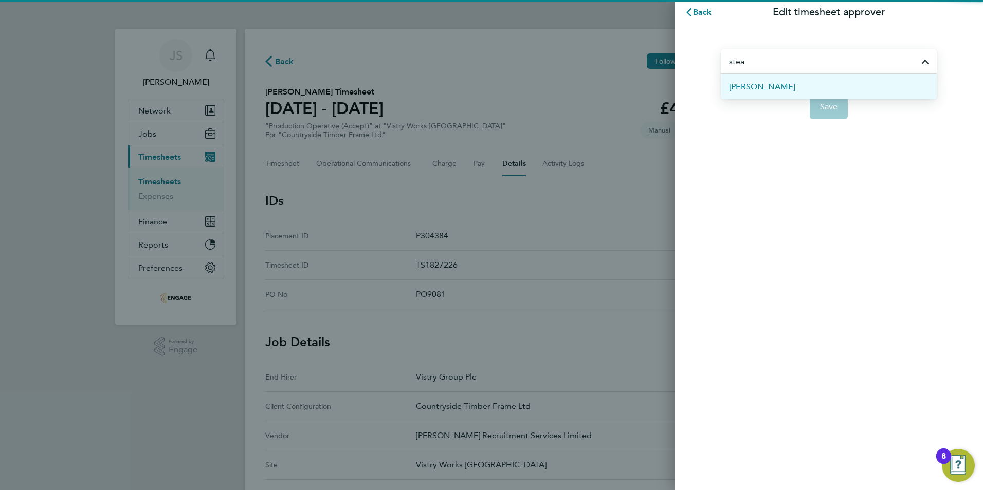
click at [769, 85] on span "[PERSON_NAME]" at bounding box center [762, 87] width 66 height 12
type input "[PERSON_NAME]"
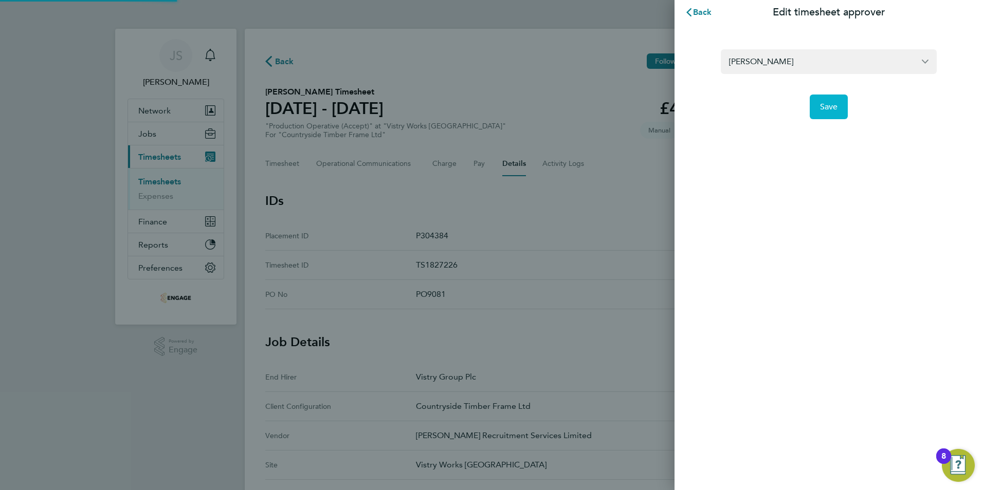
click at [815, 107] on button "Save" at bounding box center [829, 107] width 39 height 25
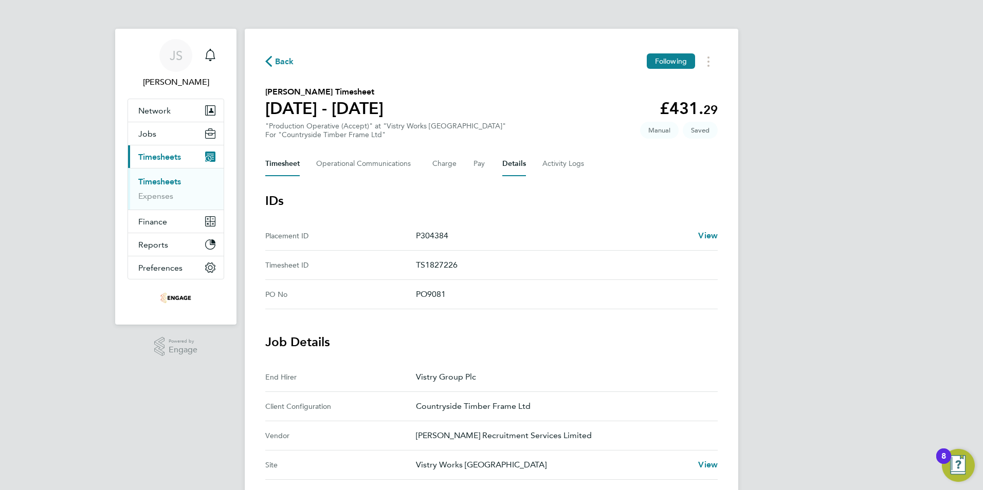
click at [273, 167] on button "Timesheet" at bounding box center [282, 164] width 34 height 25
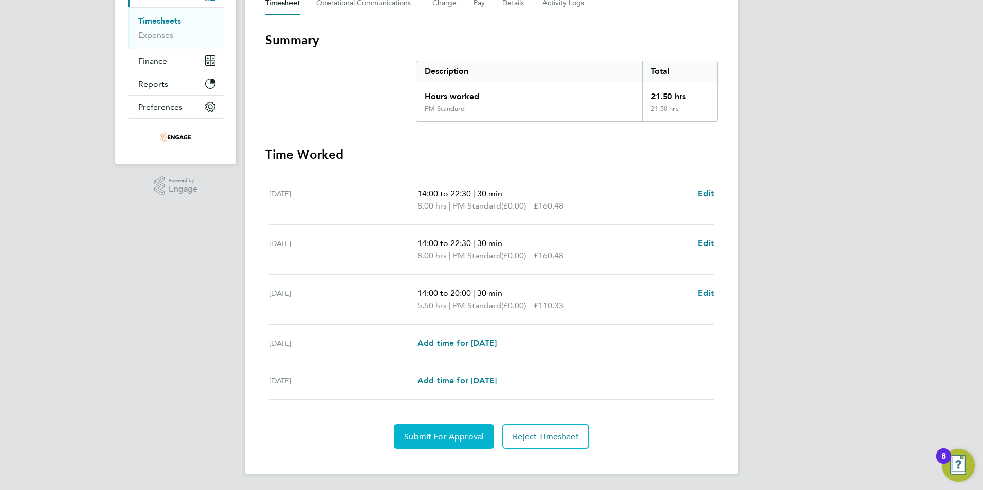
click at [420, 435] on span "Submit For Approval" at bounding box center [444, 437] width 80 height 10
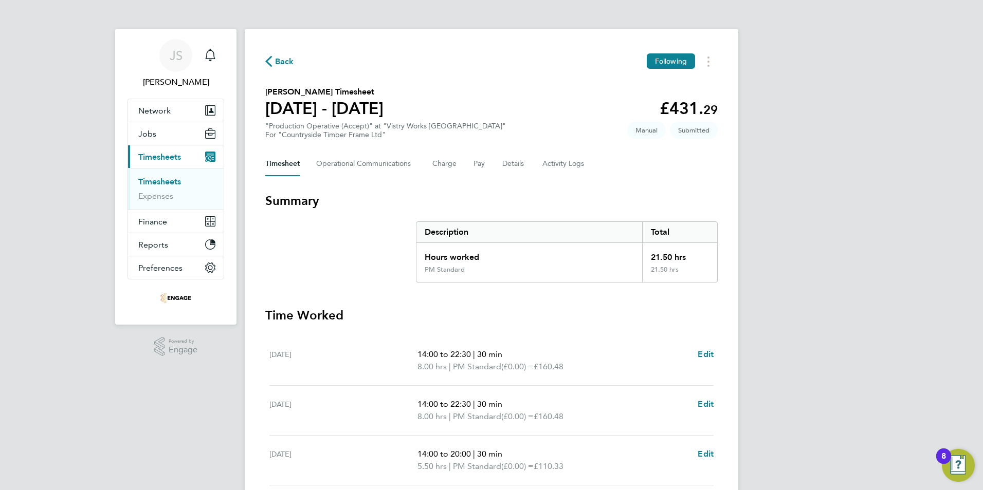
click at [279, 63] on span "Back" at bounding box center [284, 62] width 19 height 12
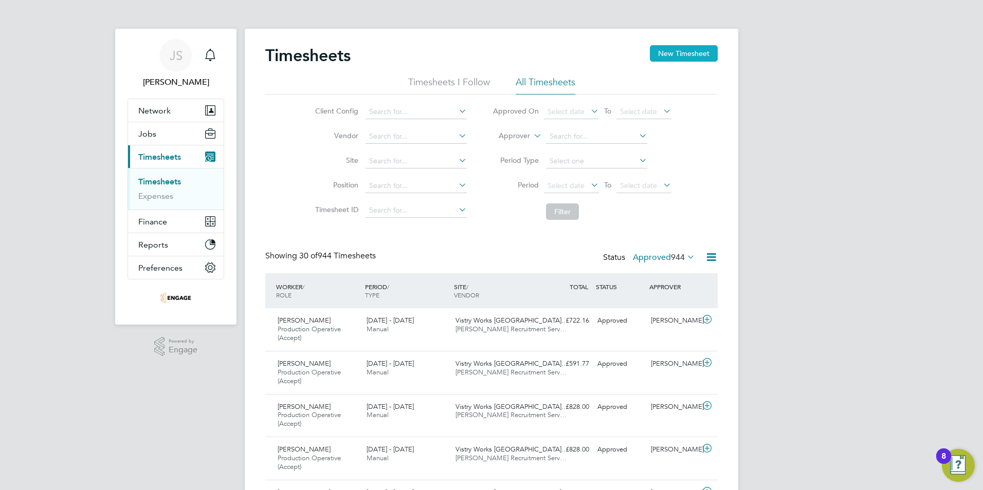
click at [673, 48] on button "New Timesheet" at bounding box center [684, 53] width 68 height 16
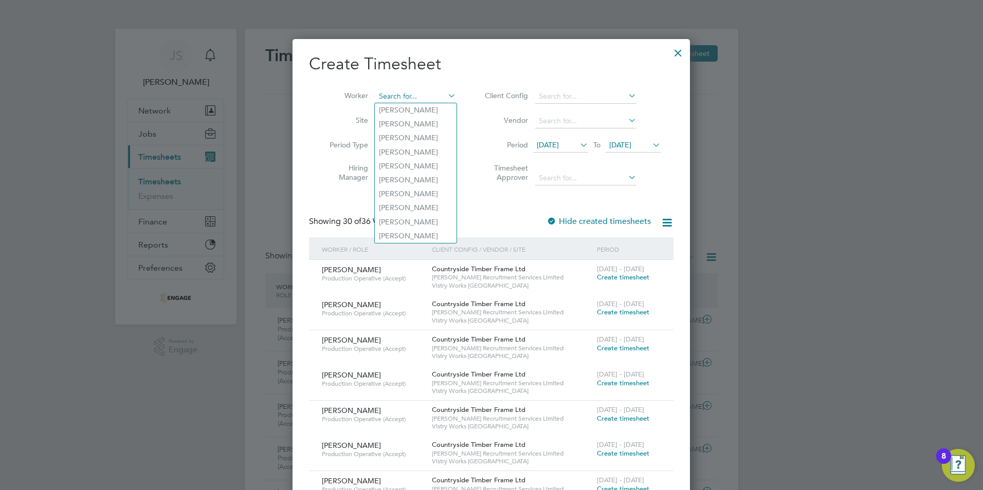
click at [399, 93] on input at bounding box center [415, 96] width 81 height 14
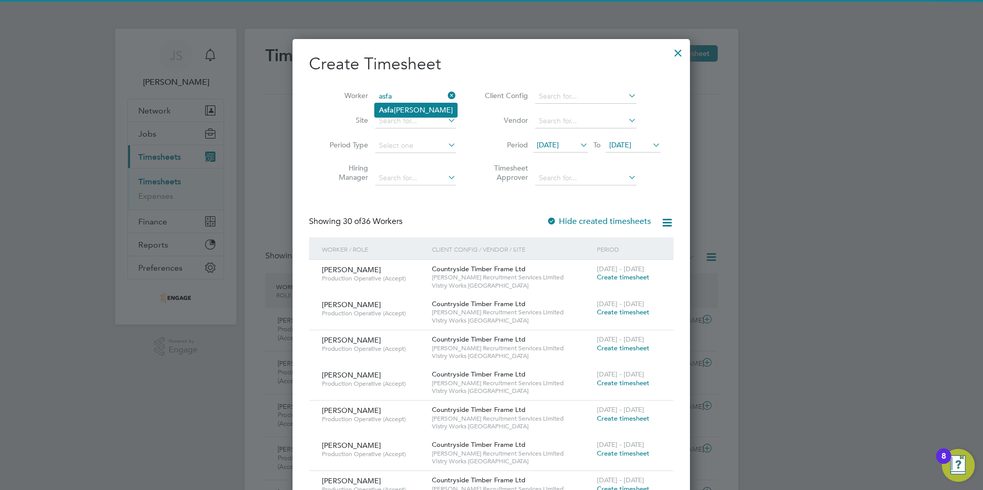
click at [403, 106] on li "Asfa k Patel" at bounding box center [416, 110] width 82 height 14
type input "[PERSON_NAME]"
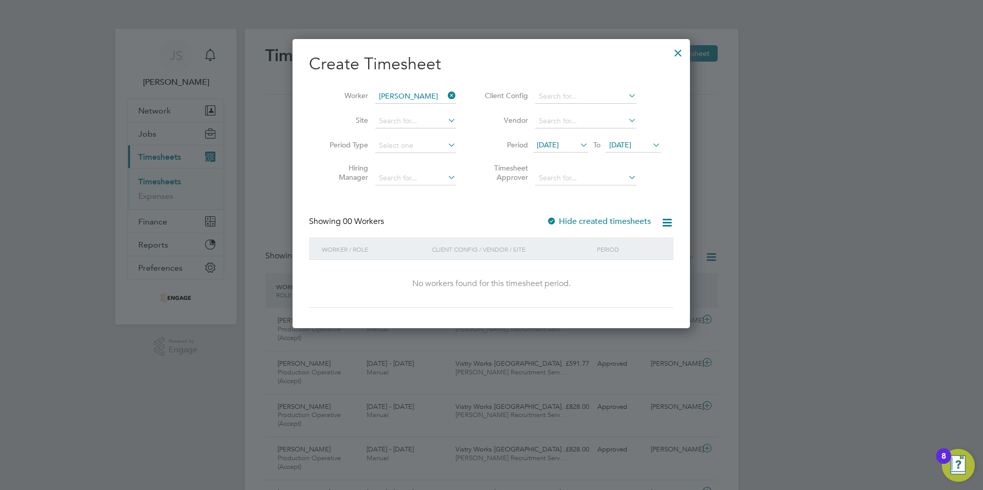
click at [560, 218] on label "Hide created timesheets" at bounding box center [598, 221] width 104 height 10
click at [558, 142] on span "[DATE]" at bounding box center [548, 144] width 22 height 9
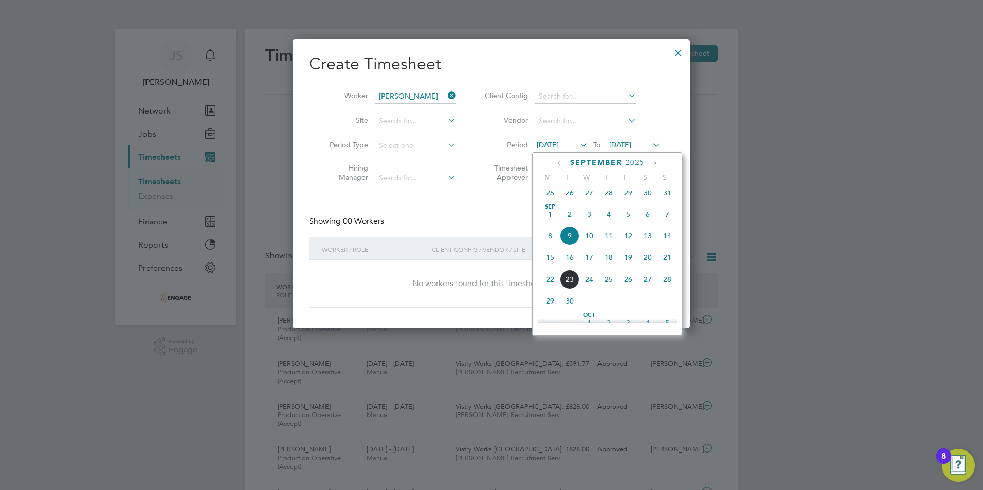
click at [547, 261] on span "15" at bounding box center [550, 258] width 20 height 20
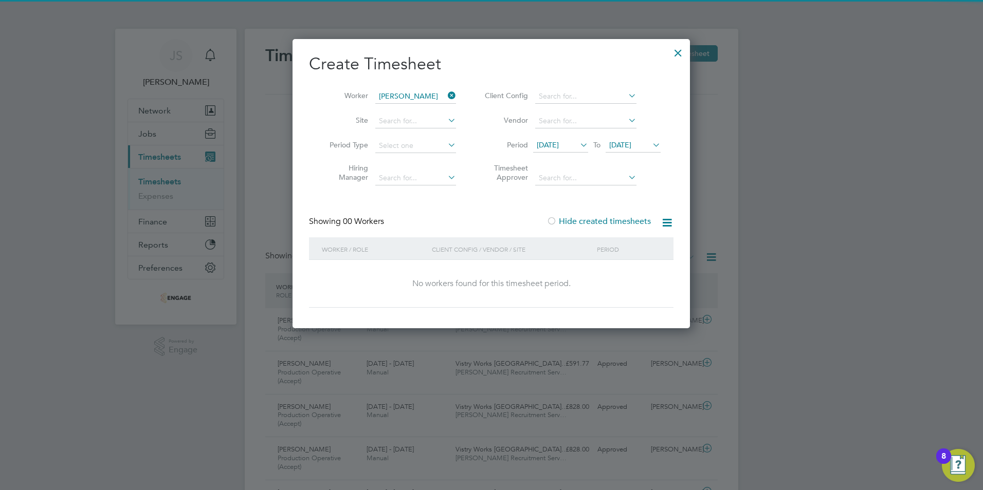
click at [635, 139] on span "[DATE]" at bounding box center [633, 146] width 55 height 14
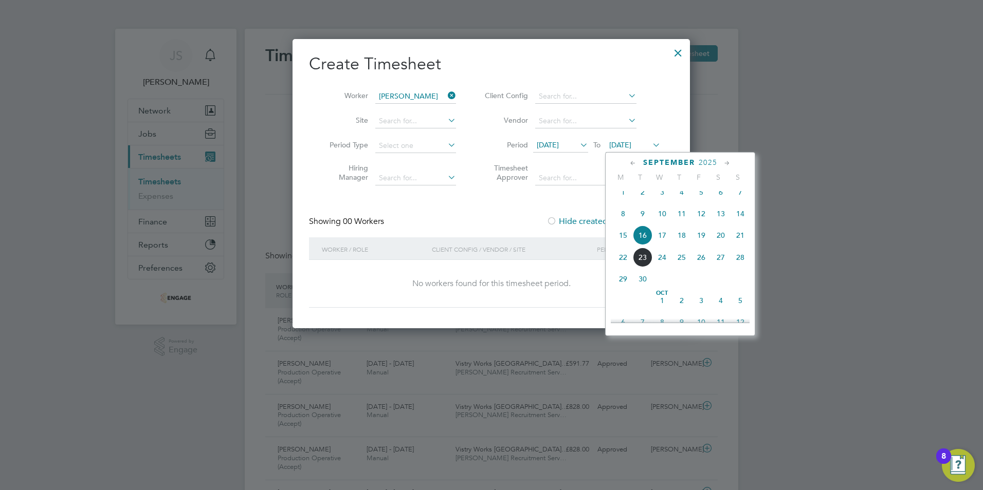
click at [732, 242] on span "21" at bounding box center [740, 236] width 20 height 20
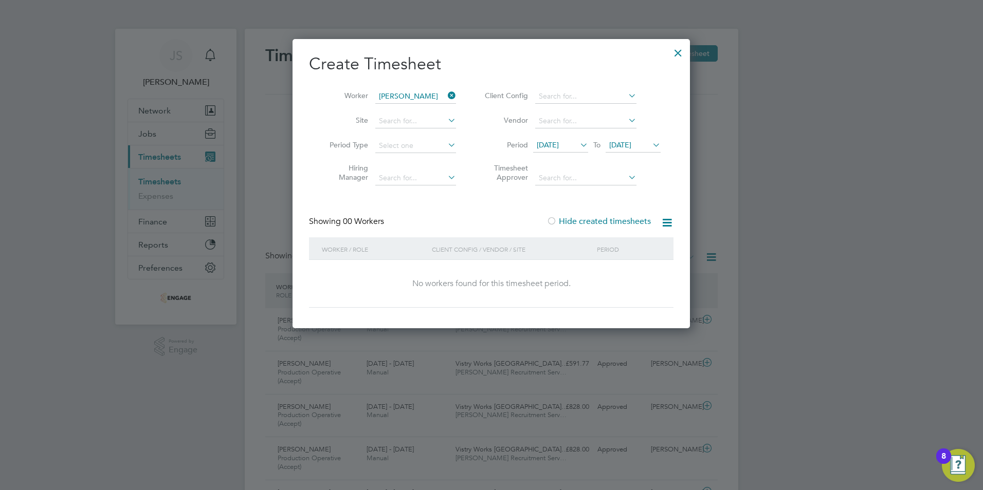
click at [614, 217] on label "Hide created timesheets" at bounding box center [598, 221] width 104 height 10
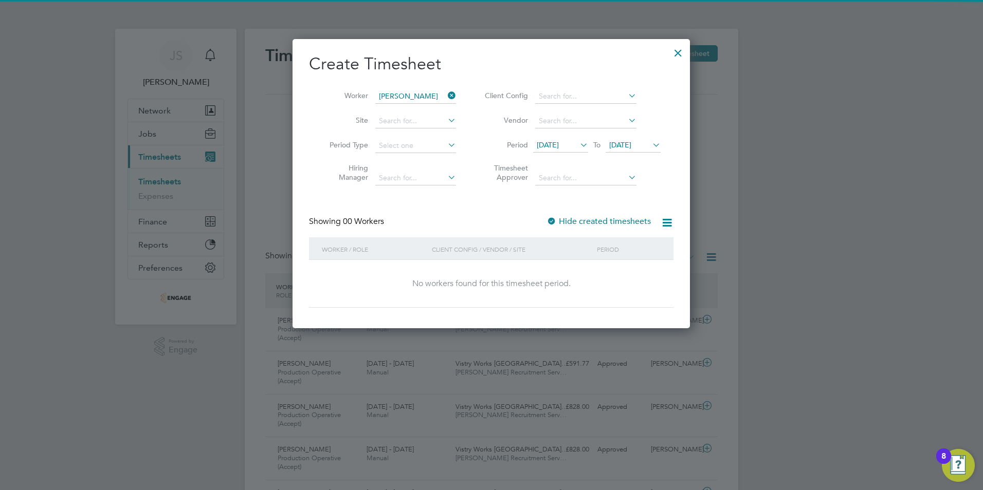
click at [614, 217] on label "Hide created timesheets" at bounding box center [598, 221] width 104 height 10
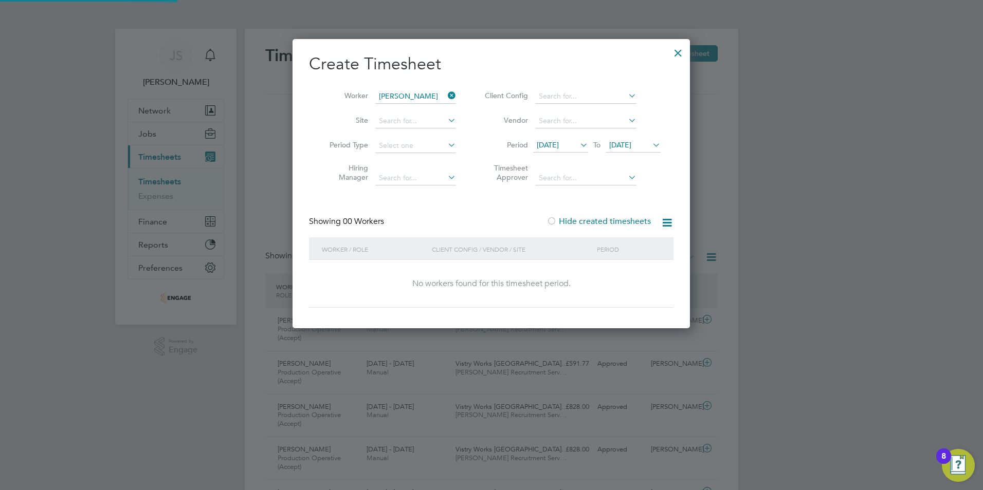
click at [614, 217] on label "Hide created timesheets" at bounding box center [598, 221] width 104 height 10
click at [75, 215] on div at bounding box center [491, 245] width 983 height 490
click at [446, 95] on icon at bounding box center [446, 95] width 0 height 14
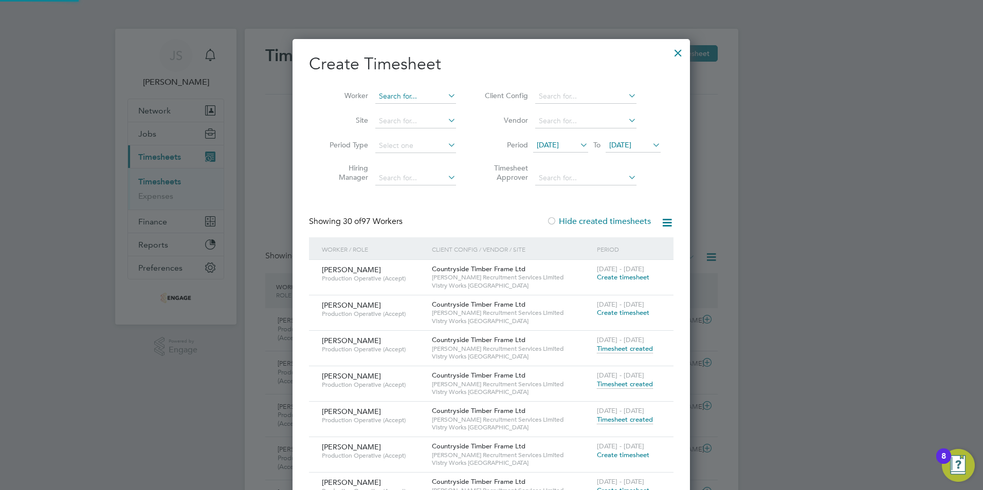
click at [418, 95] on input at bounding box center [415, 96] width 81 height 14
click at [416, 109] on li "Kuma ran Bose" at bounding box center [418, 110] width 87 height 14
type input "[PERSON_NAME]"
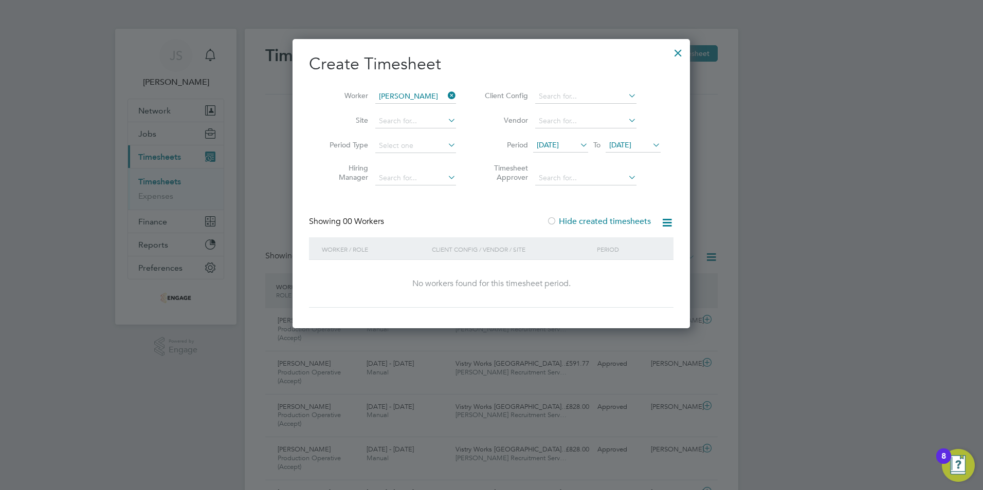
click at [571, 224] on label "Hide created timesheets" at bounding box center [598, 221] width 104 height 10
click at [555, 139] on span "[DATE]" at bounding box center [560, 146] width 55 height 14
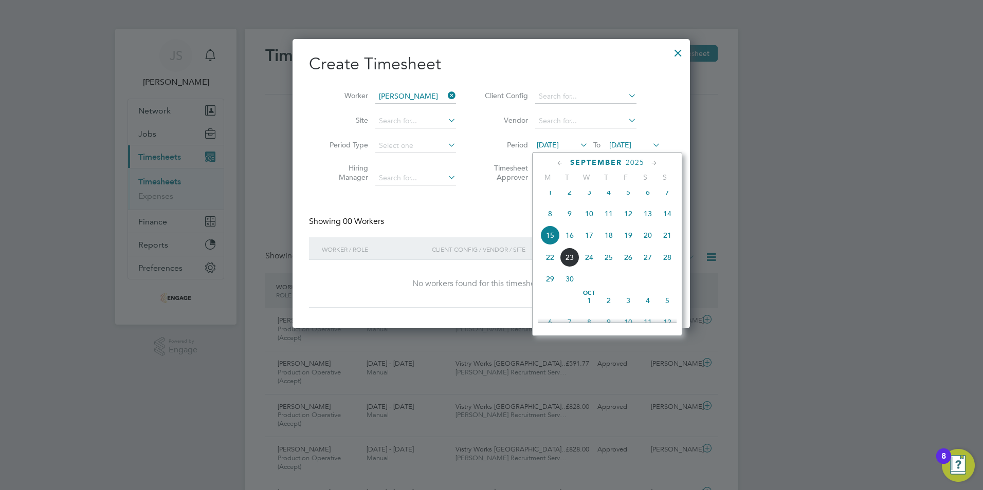
click at [193, 331] on div at bounding box center [491, 245] width 983 height 490
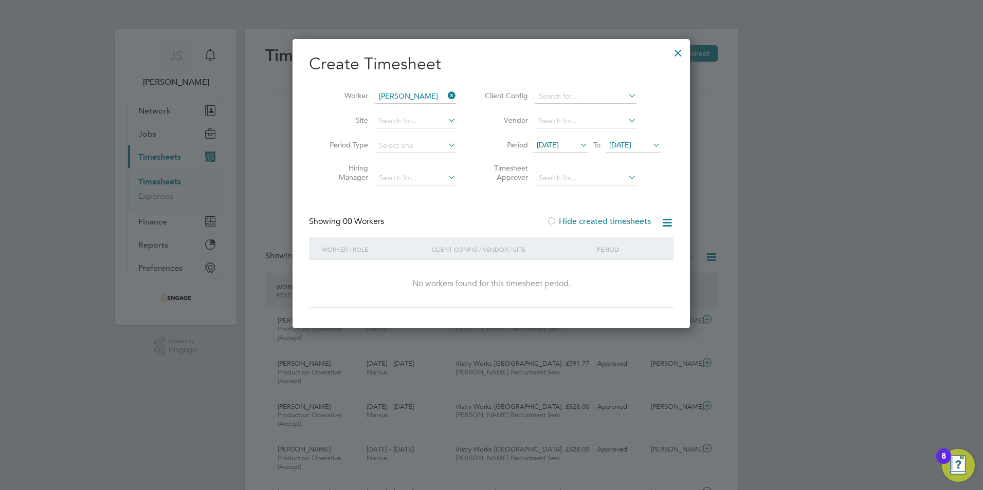
click at [678, 52] on div at bounding box center [678, 50] width 19 height 19
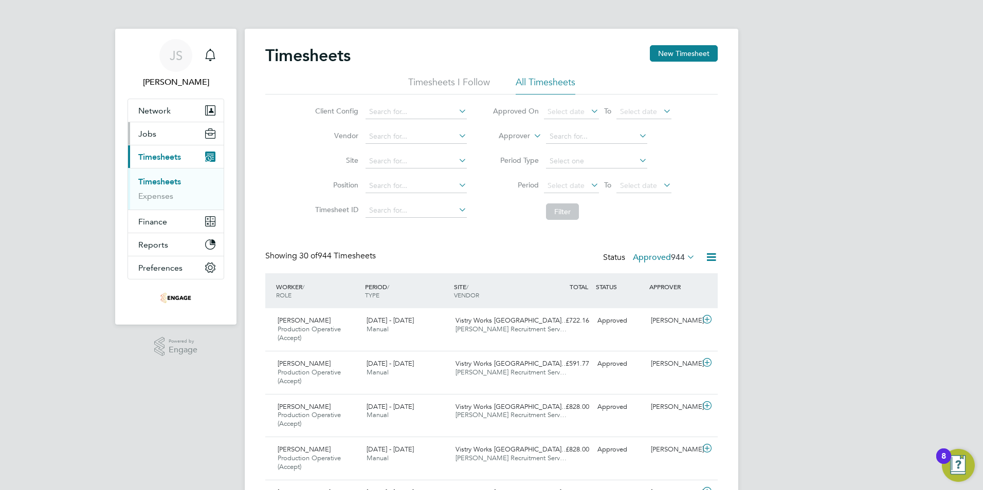
click at [166, 132] on button "Jobs" at bounding box center [176, 133] width 96 height 23
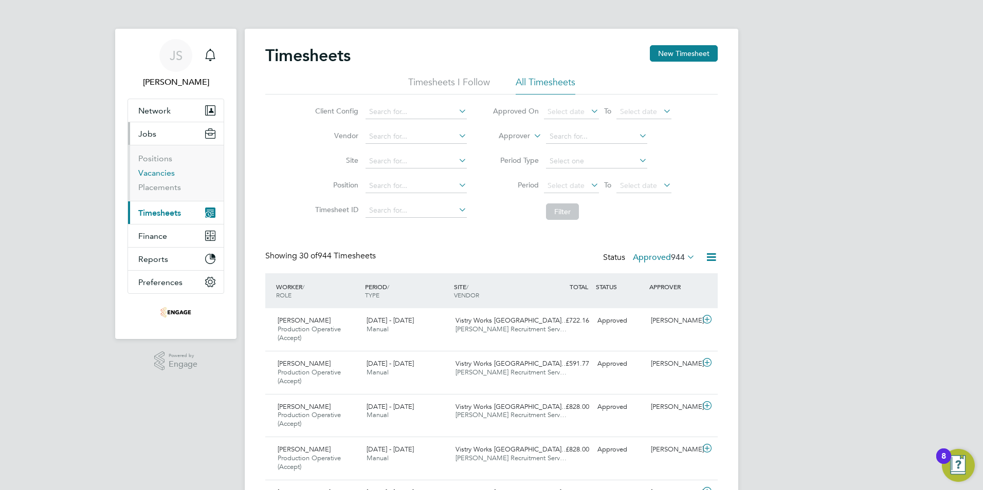
click at [155, 175] on link "Vacancies" at bounding box center [156, 173] width 36 height 10
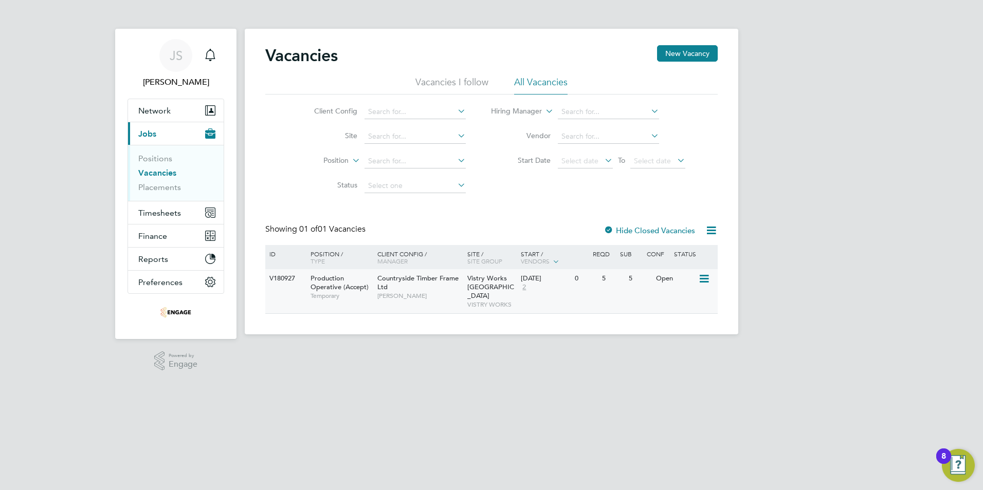
click at [540, 280] on div "[DATE]" at bounding box center [545, 278] width 49 height 9
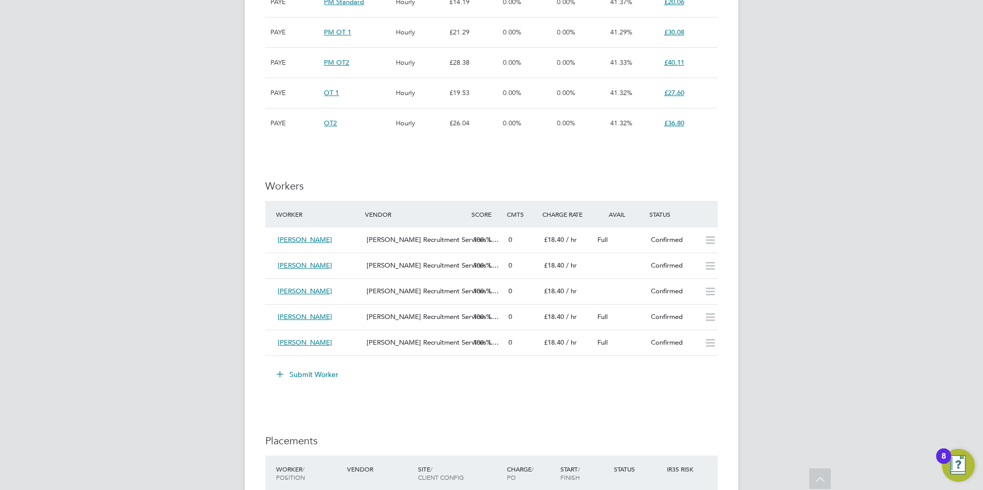
click at [308, 378] on button "Submit Worker" at bounding box center [307, 375] width 77 height 16
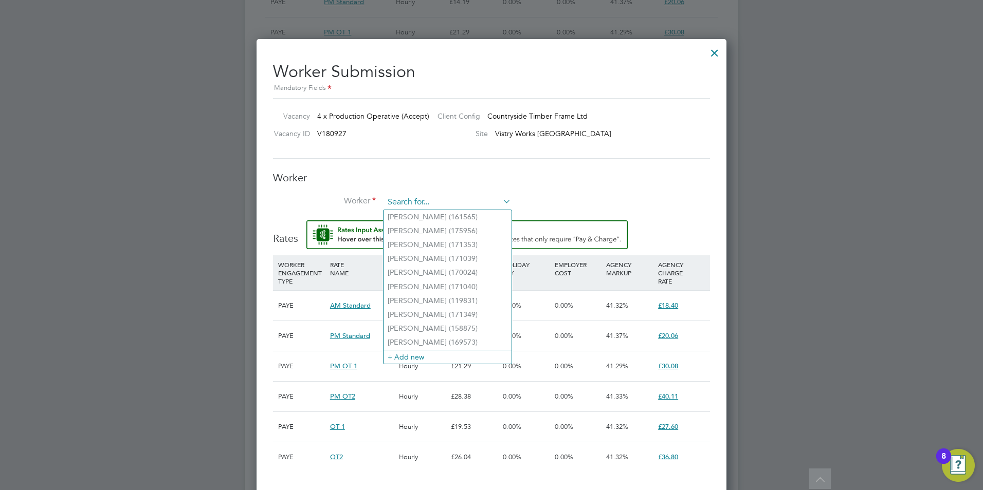
click at [409, 199] on input at bounding box center [447, 202] width 127 height 15
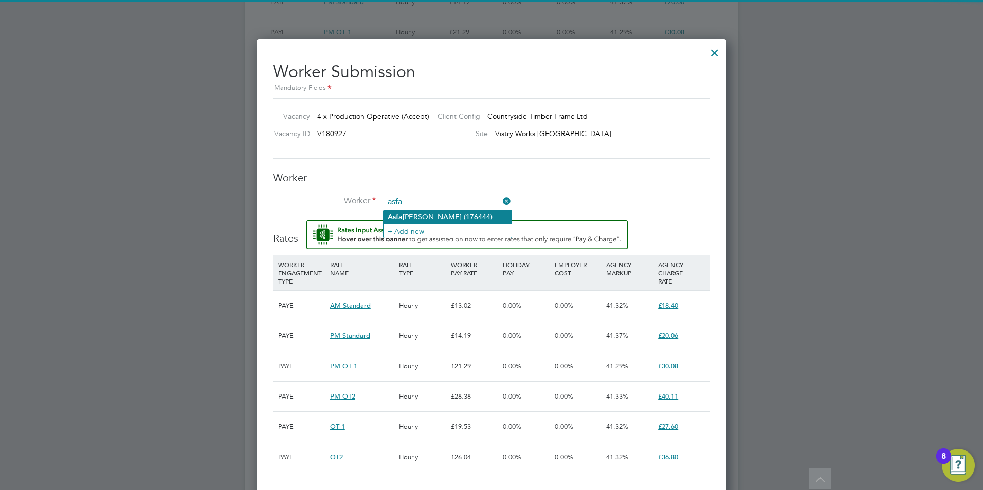
click at [420, 213] on li "Asfa k Patel (176444)" at bounding box center [447, 217] width 128 height 14
type input "Asfak Patel (176444)"
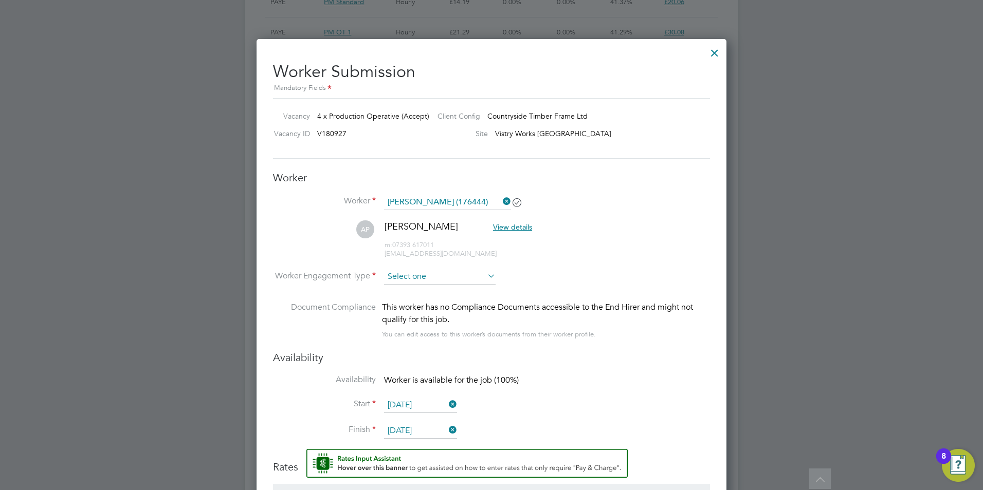
click at [415, 280] on input at bounding box center [440, 276] width 112 height 15
click at [419, 302] on li "PAYE" at bounding box center [439, 304] width 113 height 13
type input "PAYE"
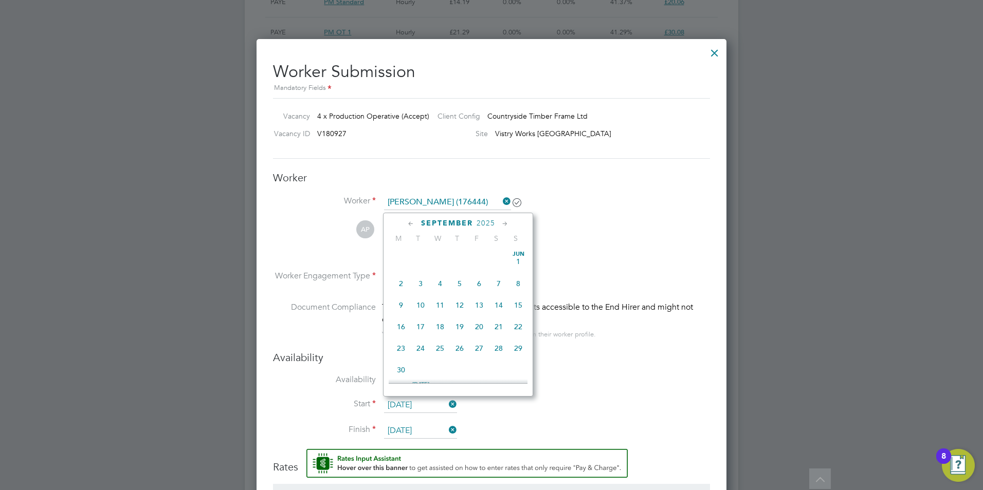
click at [414, 401] on input "22 Sep 2025" at bounding box center [420, 405] width 73 height 15
click at [445, 282] on span "17" at bounding box center [440, 274] width 20 height 20
type input "[DATE]"
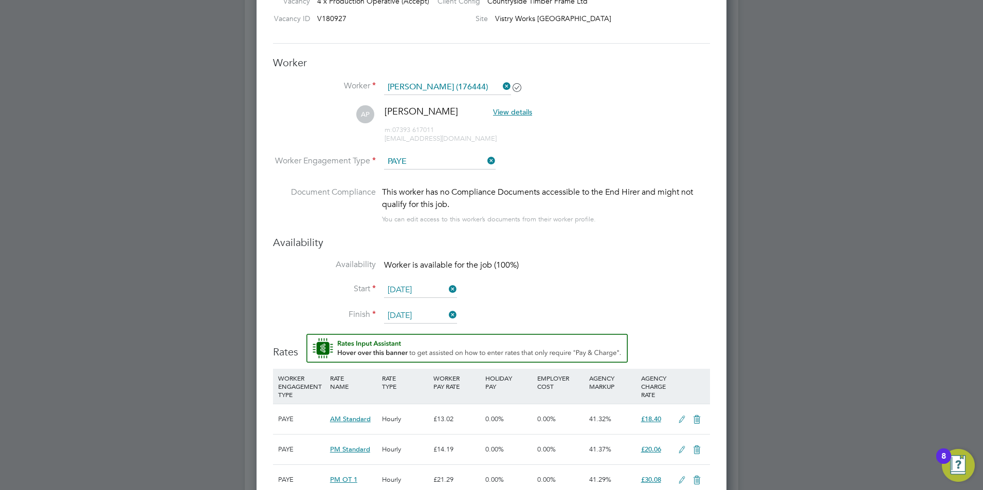
click at [412, 314] on input "05 Oct 2025" at bounding box center [420, 315] width 73 height 15
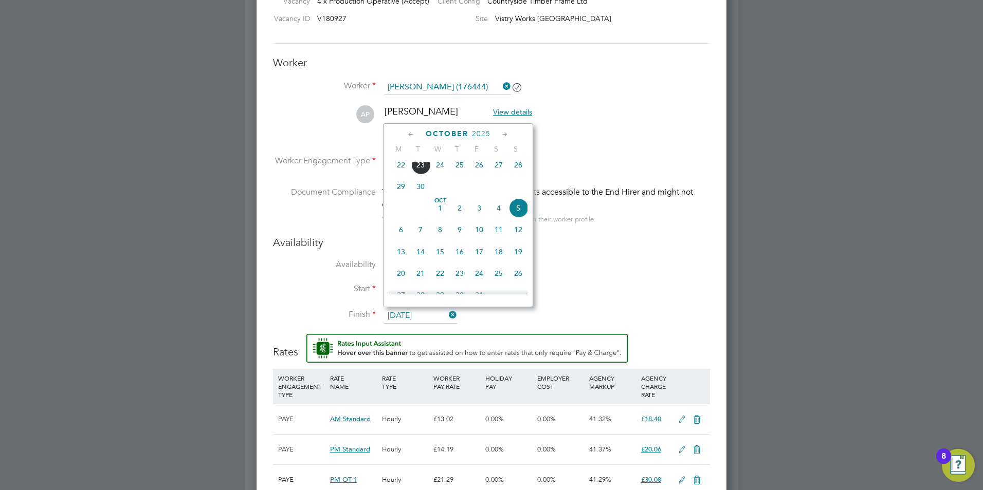
click at [501, 130] on icon at bounding box center [505, 134] width 10 height 11
click at [503, 131] on icon at bounding box center [505, 134] width 10 height 11
click at [461, 188] on span "8" at bounding box center [460, 179] width 20 height 20
type input "08 Jan 2026"
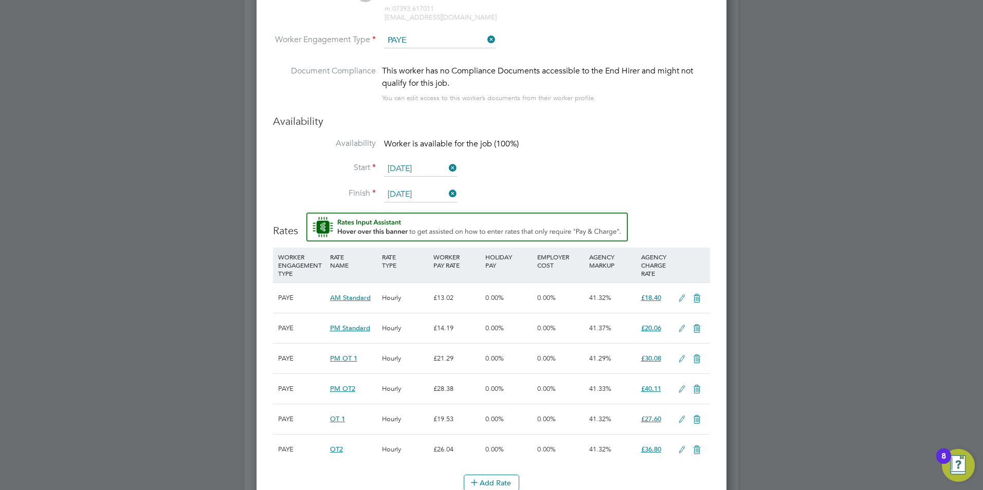
click at [447, 194] on icon at bounding box center [447, 194] width 0 height 14
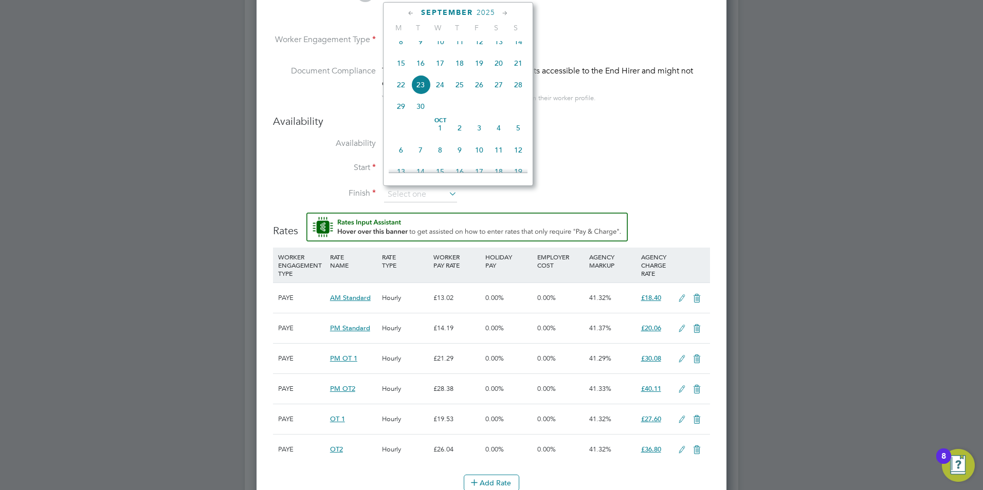
click at [507, 13] on icon at bounding box center [505, 13] width 10 height 11
click at [459, 45] on span "4" at bounding box center [460, 35] width 20 height 20
type input "04 Dec 2025"
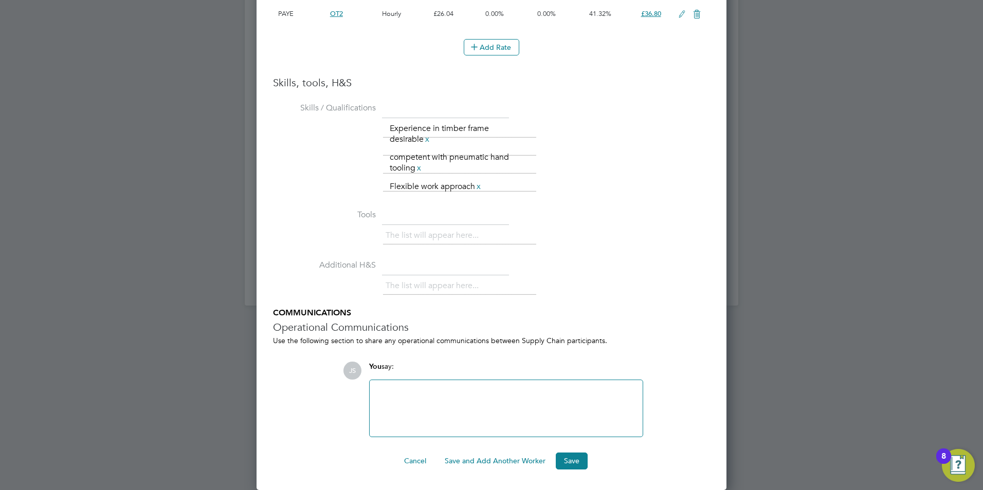
click at [477, 457] on button "Save and Add Another Worker" at bounding box center [494, 461] width 117 height 16
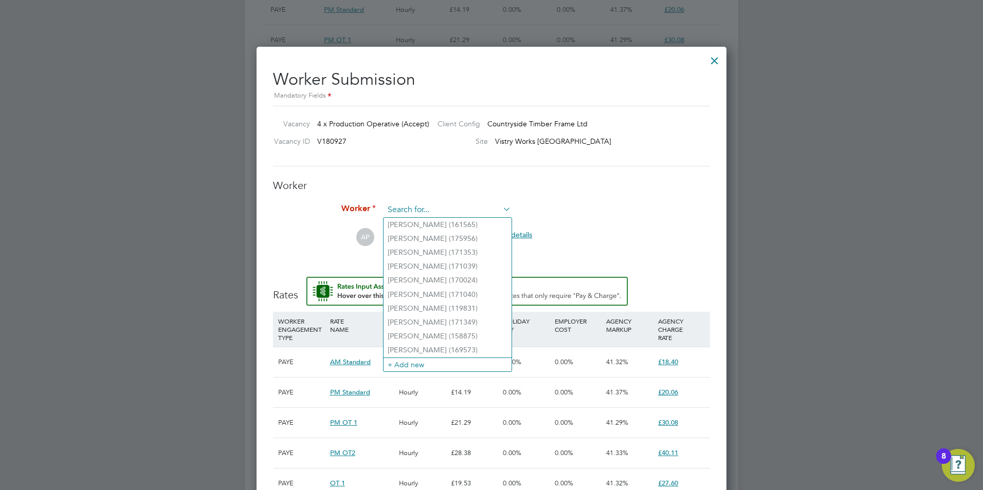
click at [409, 209] on input at bounding box center [447, 210] width 127 height 15
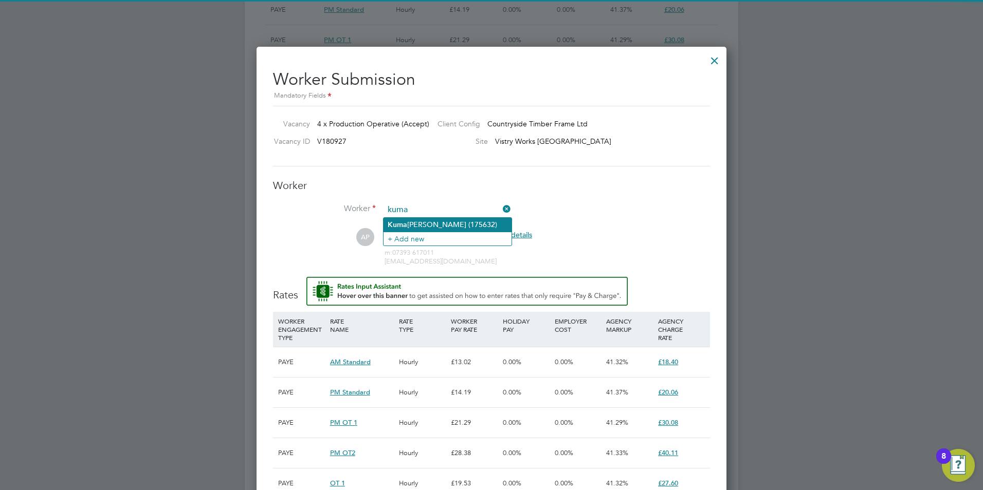
click at [420, 222] on li "Kuma ran Bose (175632)" at bounding box center [447, 225] width 128 height 14
type input "Kumaran Bose (175632)"
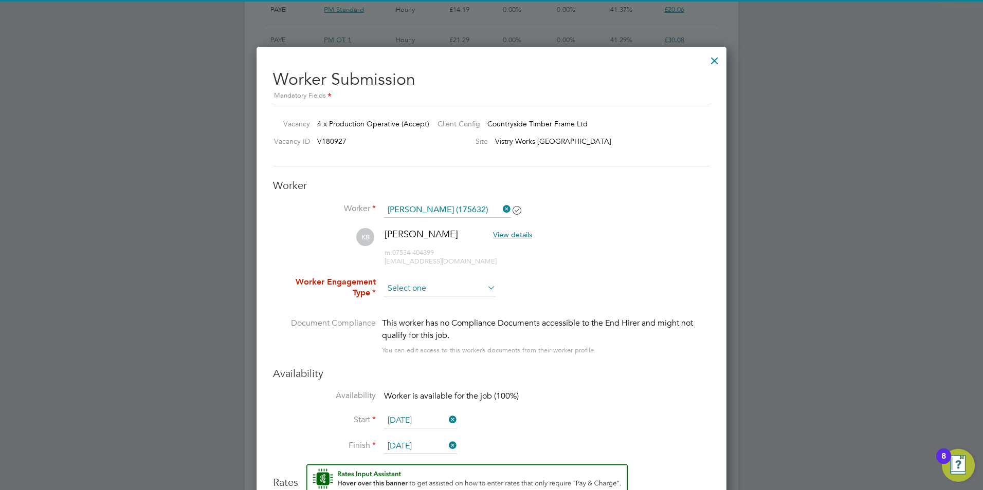
click at [435, 282] on input at bounding box center [440, 288] width 112 height 15
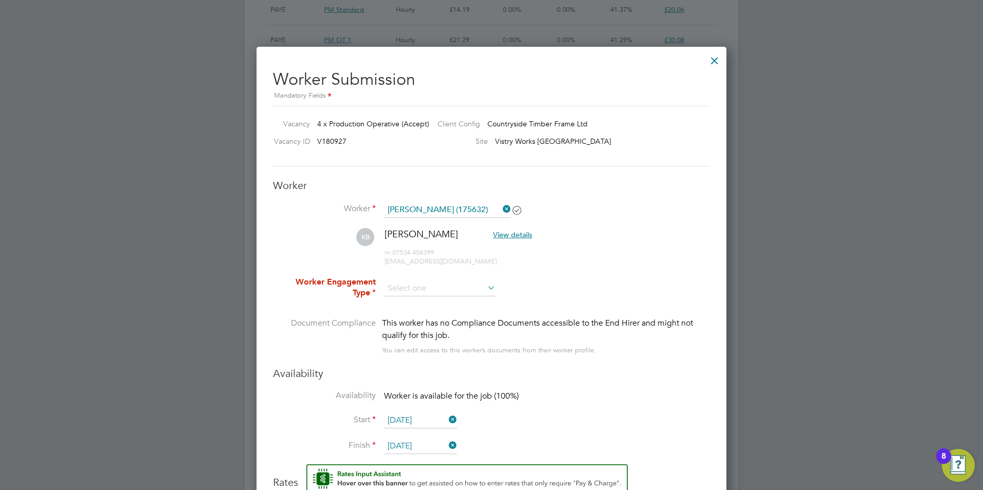
click at [425, 316] on li "PAYE" at bounding box center [439, 316] width 113 height 13
type input "PAYE"
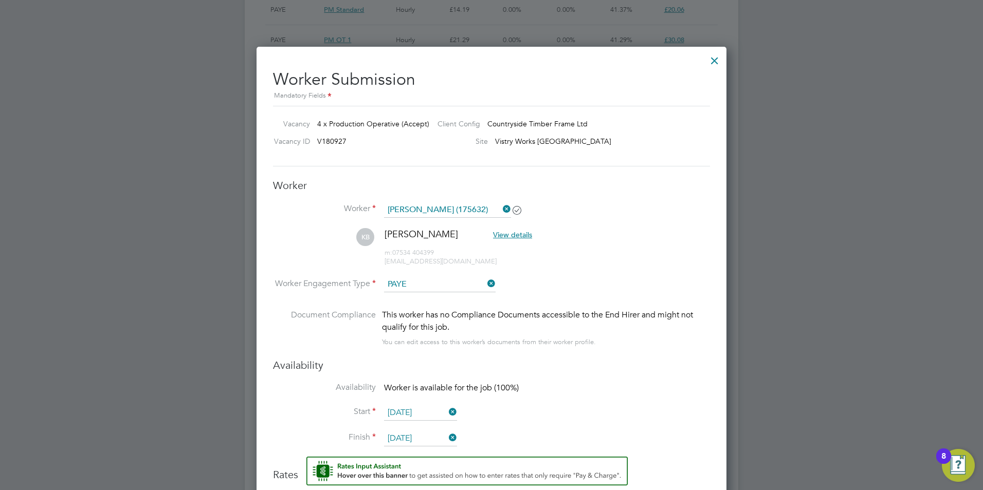
click at [412, 419] on input "22 Sep 2025" at bounding box center [420, 413] width 73 height 15
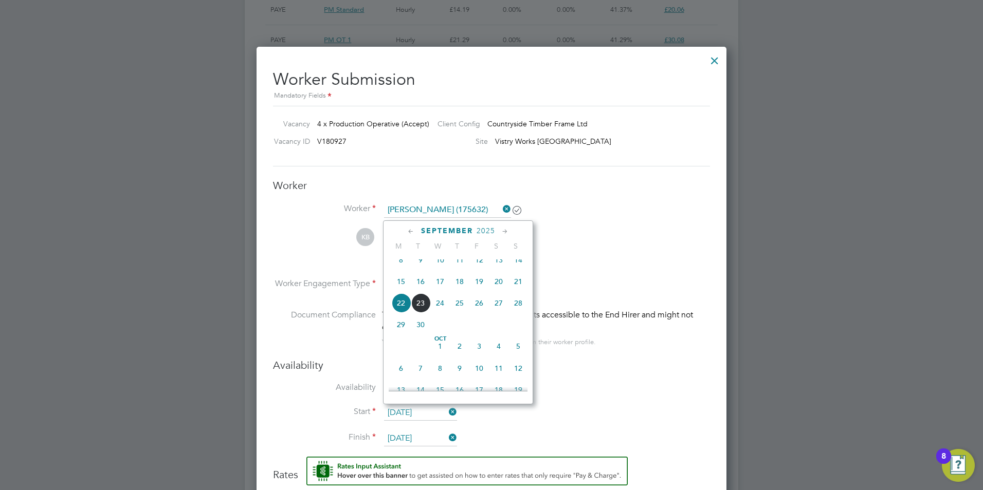
click at [439, 290] on span "17" at bounding box center [440, 282] width 20 height 20
type input "[DATE]"
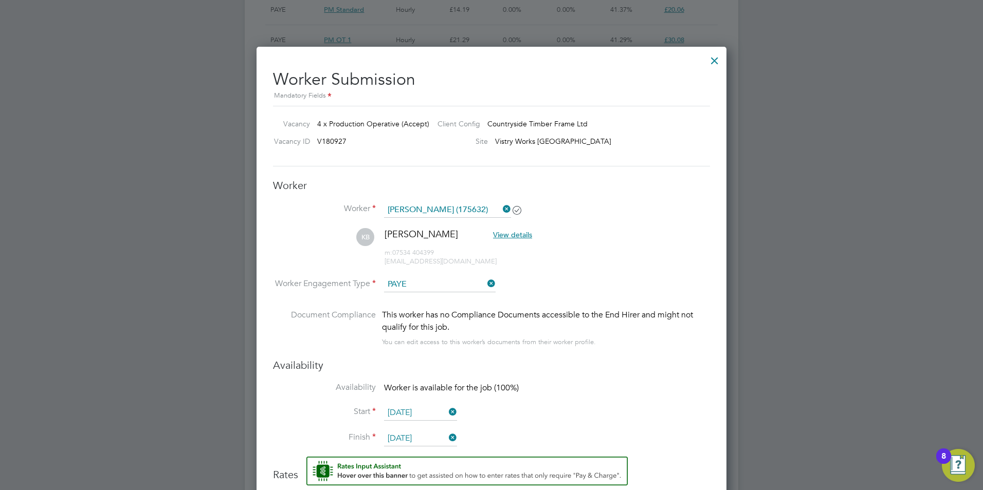
click at [415, 436] on input "05 Oct 2025" at bounding box center [420, 438] width 73 height 15
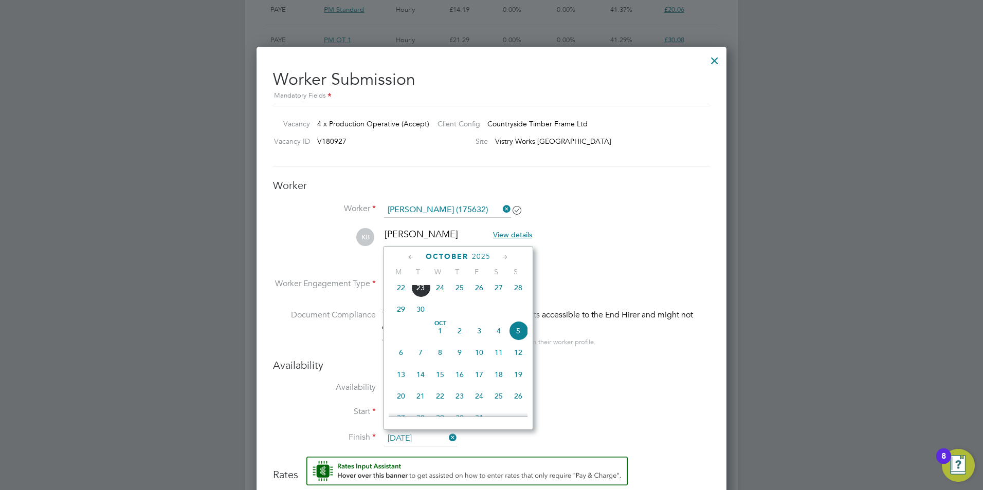
click at [504, 257] on icon at bounding box center [505, 257] width 10 height 11
click at [458, 292] on span "4" at bounding box center [460, 282] width 20 height 20
type input "04 Dec 2025"
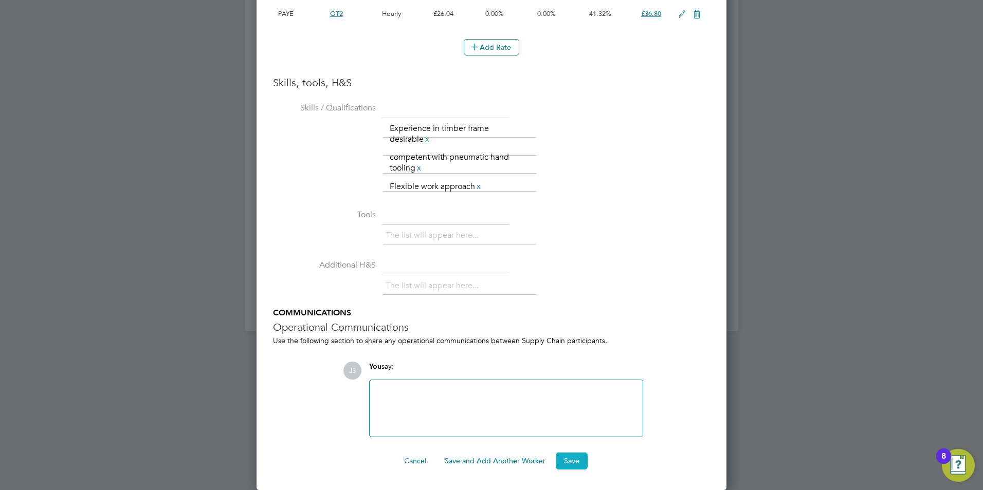
click at [570, 462] on button "Save" at bounding box center [572, 461] width 32 height 16
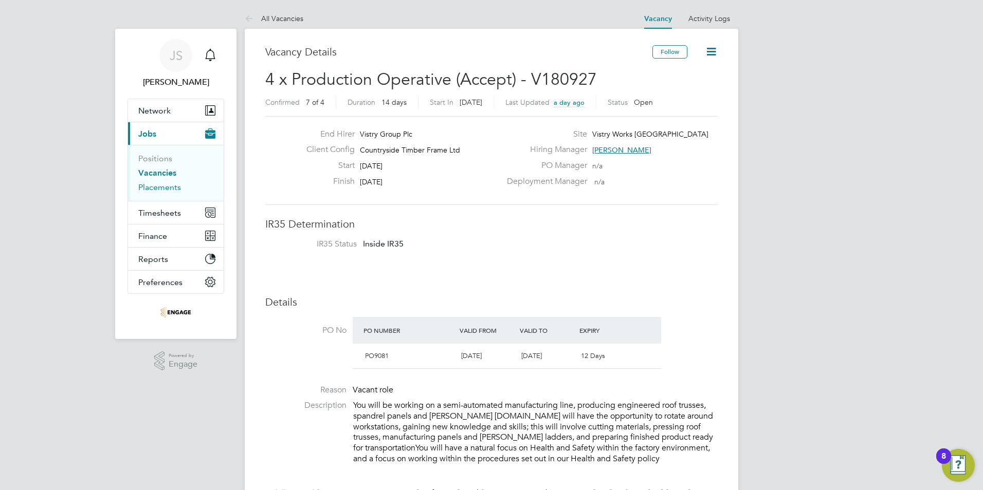
click at [154, 188] on link "Placements" at bounding box center [159, 187] width 43 height 10
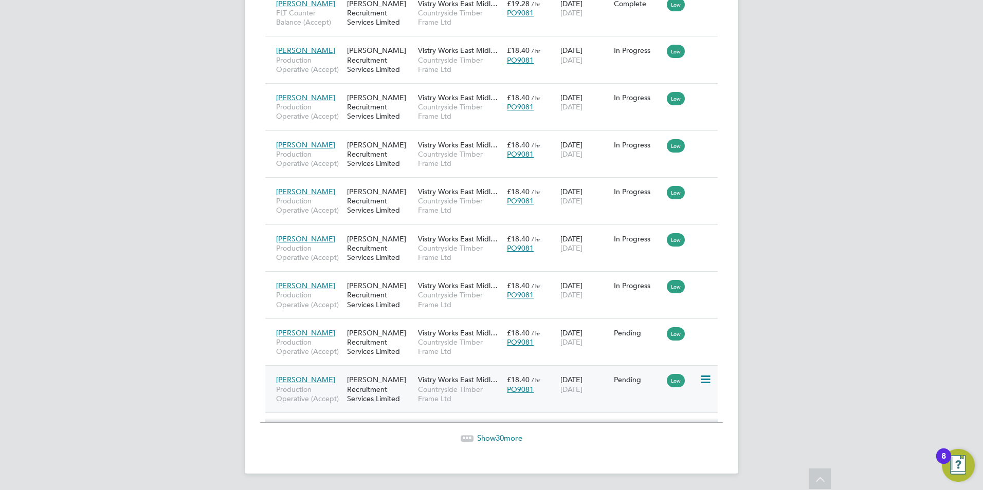
click at [704, 382] on icon at bounding box center [705, 380] width 10 height 12
click at [661, 443] on li "Start" at bounding box center [673, 444] width 73 height 14
type input "[PERSON_NAME]"
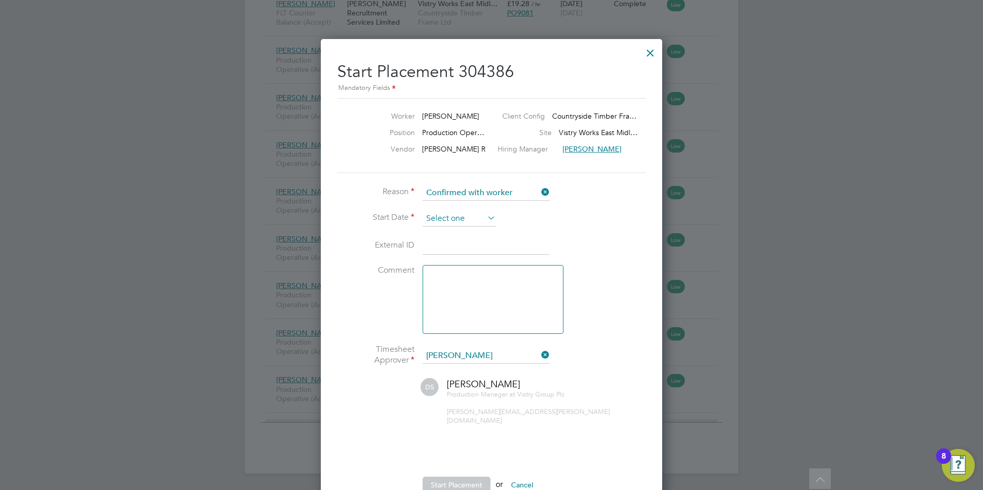
click at [451, 215] on input at bounding box center [459, 218] width 73 height 15
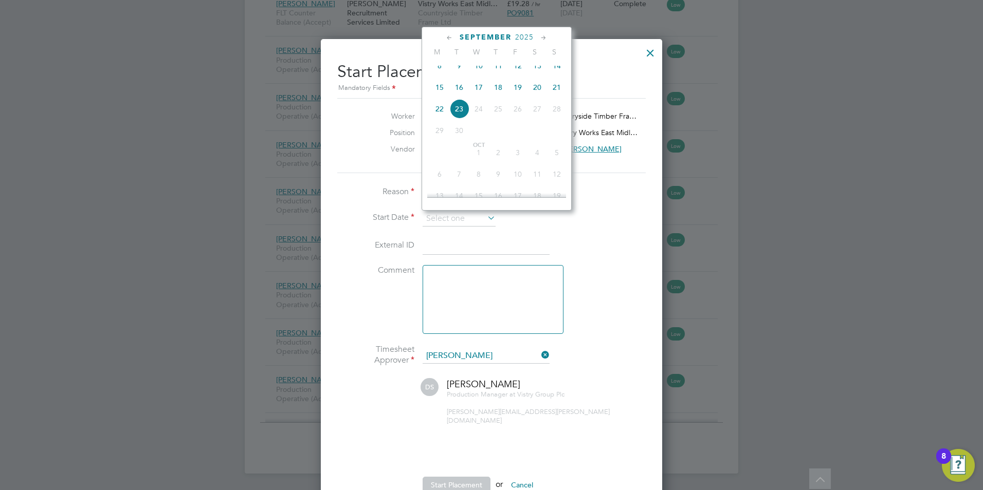
click at [477, 94] on span "17" at bounding box center [479, 88] width 20 height 20
type input "[DATE]"
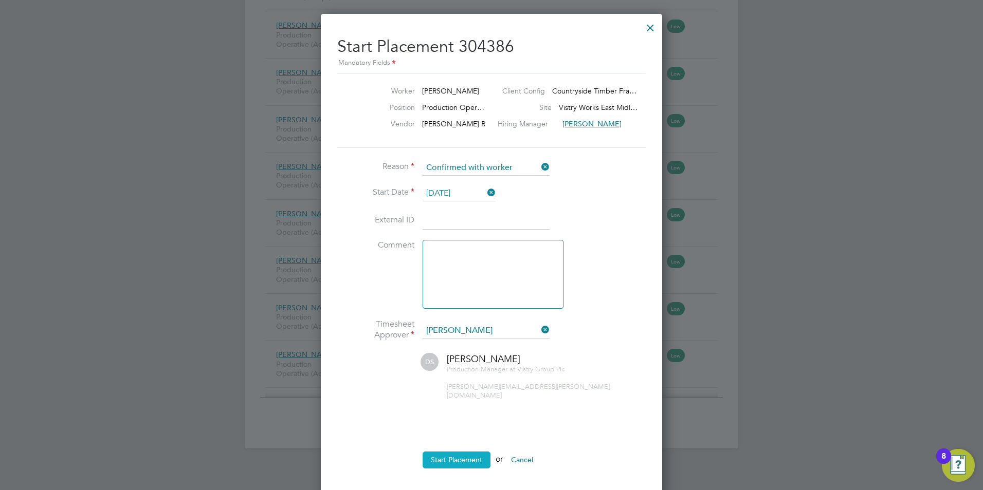
click at [435, 452] on button "Start Placement" at bounding box center [457, 460] width 68 height 16
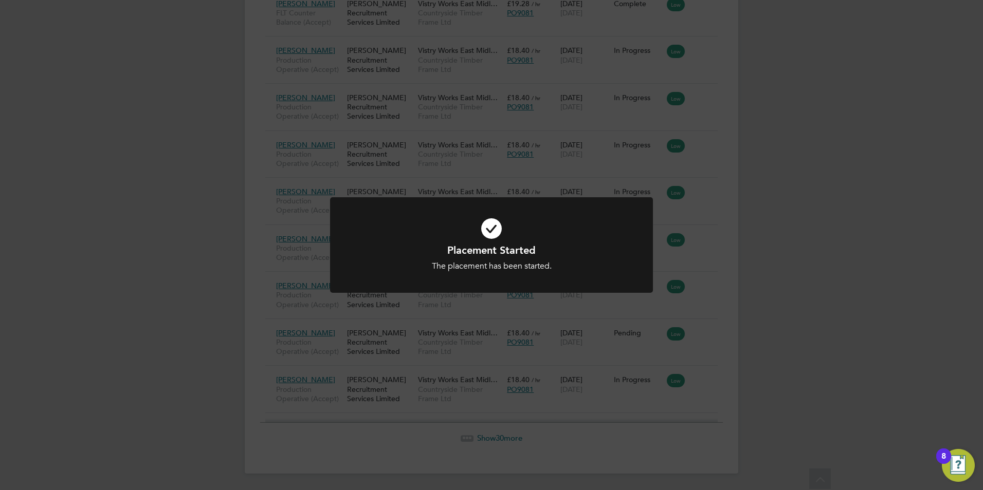
click at [776, 312] on div "Placement Started The placement has been started. Cancel Okay" at bounding box center [491, 245] width 983 height 490
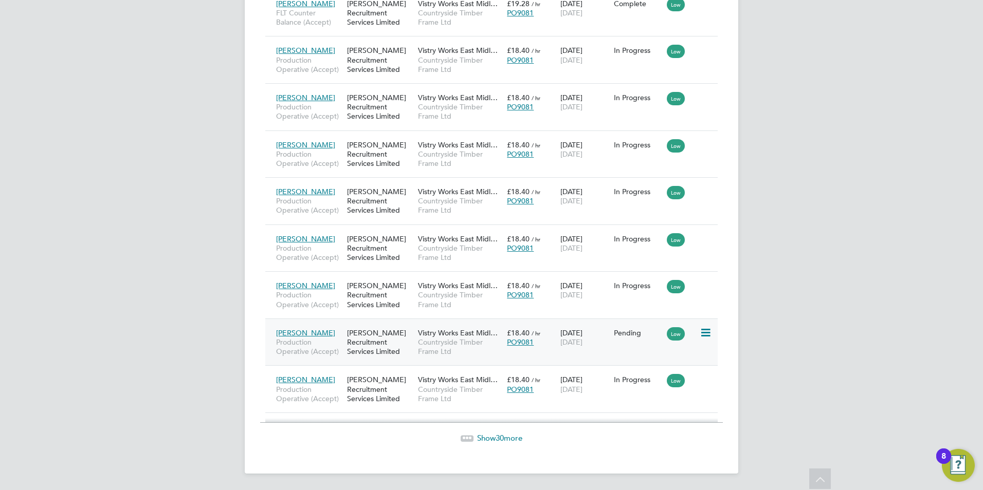
click at [708, 336] on icon at bounding box center [705, 333] width 10 height 12
click at [652, 395] on li "Start" at bounding box center [673, 397] width 73 height 14
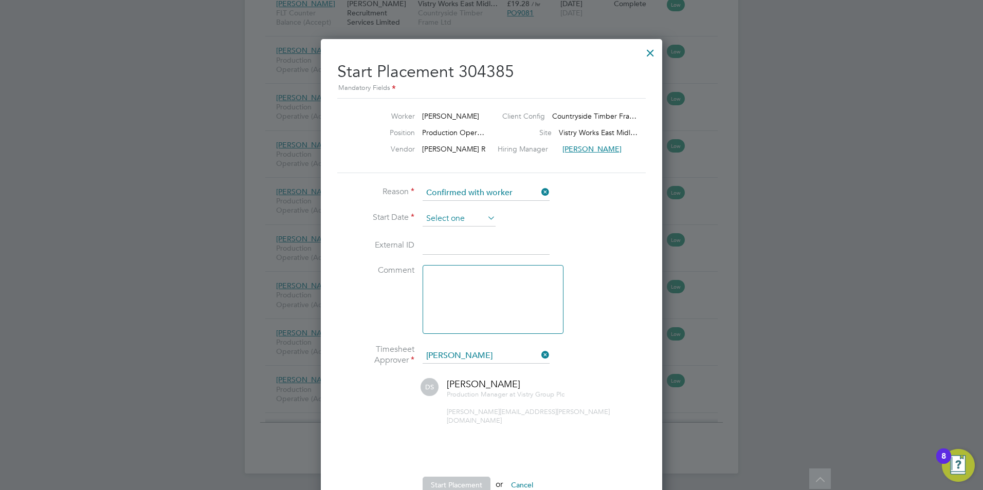
click at [454, 216] on input at bounding box center [459, 218] width 73 height 15
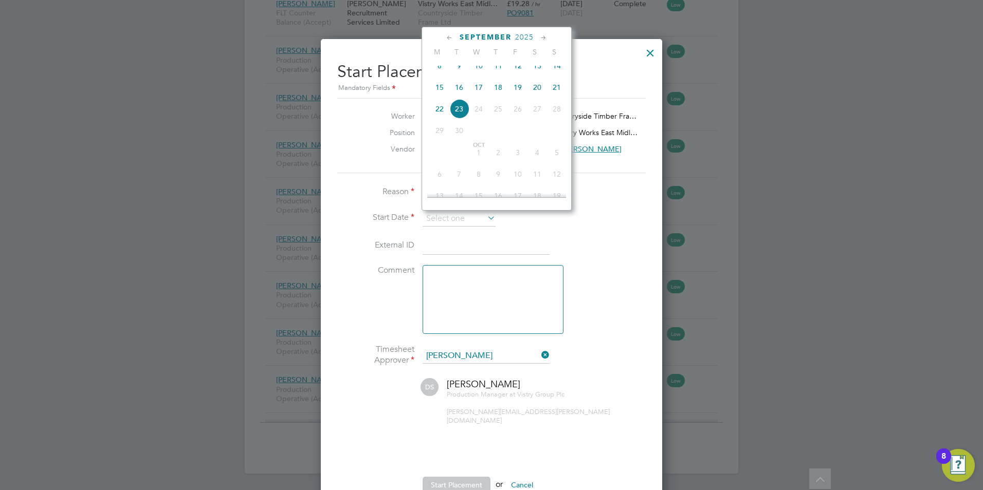
click at [479, 97] on span "17" at bounding box center [479, 88] width 20 height 20
type input "[DATE]"
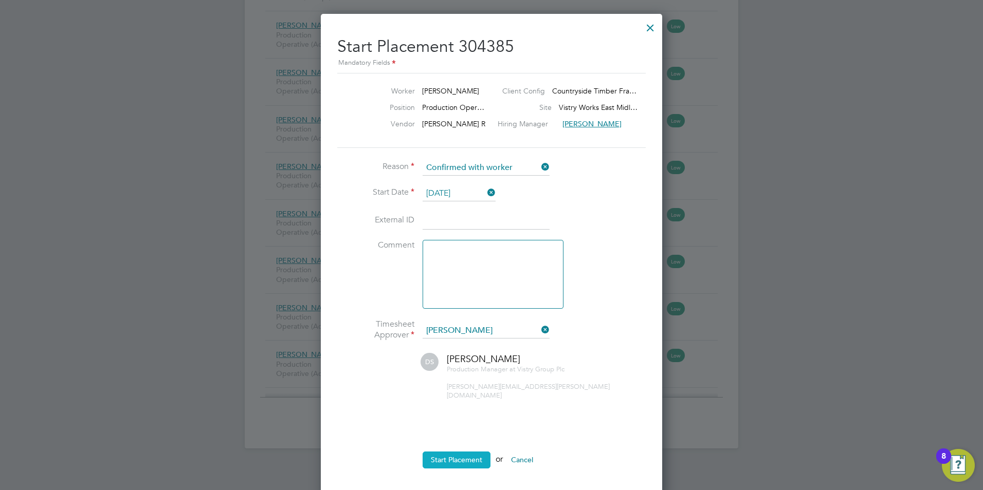
click at [444, 452] on button "Start Placement" at bounding box center [457, 460] width 68 height 16
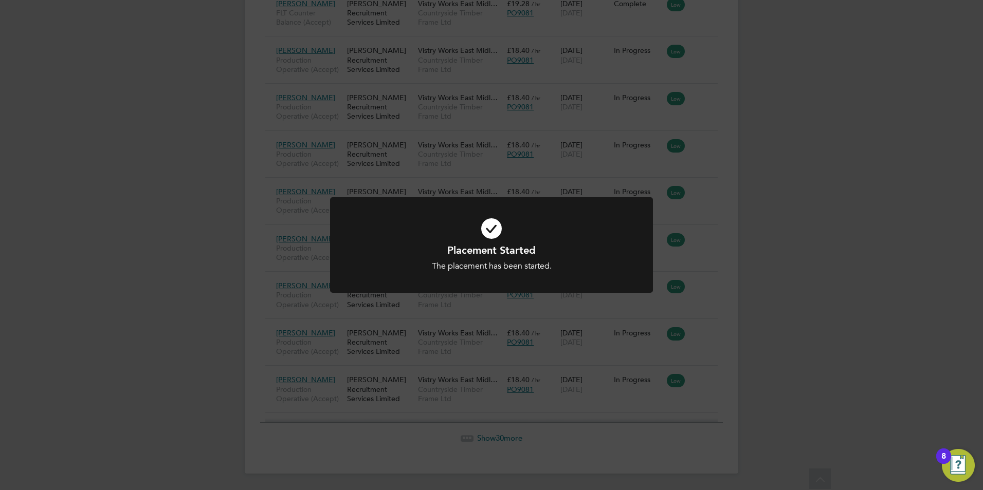
click at [246, 266] on div "Placement Started The placement has been started. Cancel Okay" at bounding box center [491, 245] width 983 height 490
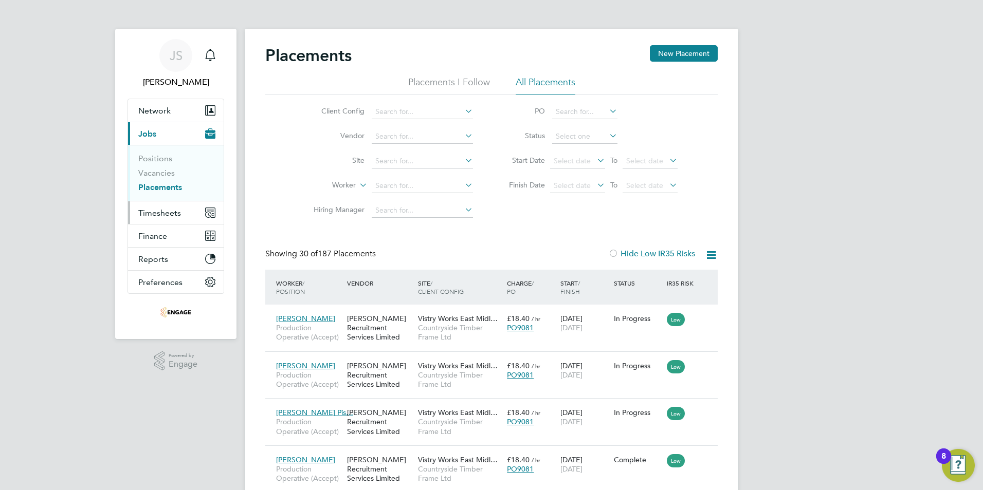
click at [152, 211] on span "Timesheets" at bounding box center [159, 213] width 43 height 10
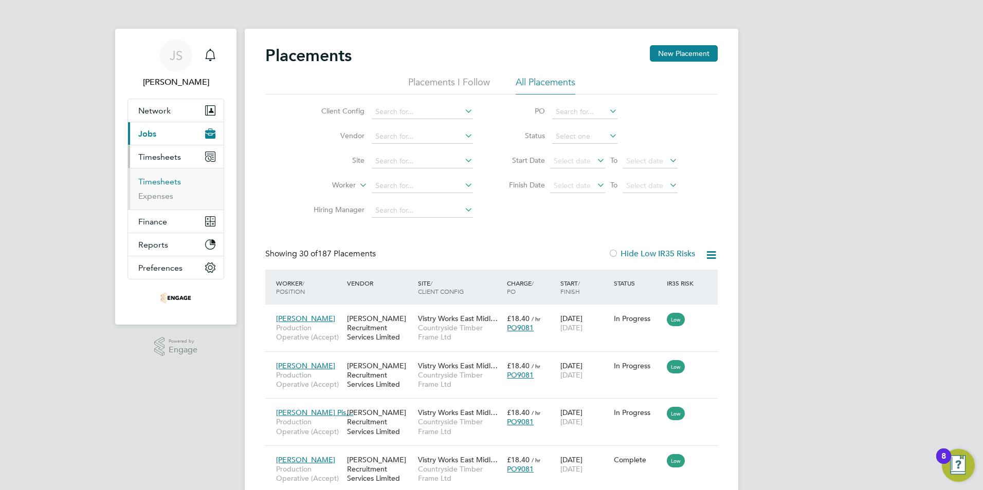
click at [164, 180] on link "Timesheets" at bounding box center [159, 182] width 43 height 10
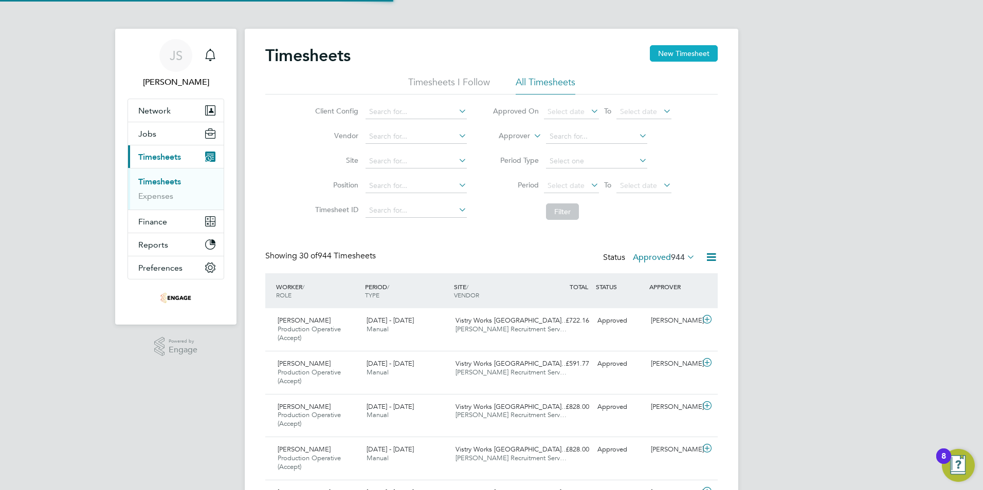
click at [681, 47] on button "New Timesheet" at bounding box center [684, 53] width 68 height 16
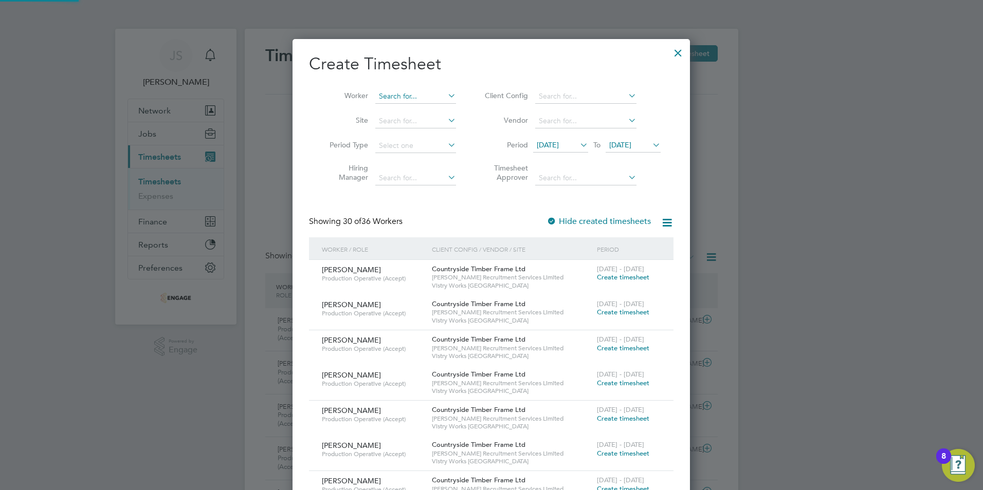
click at [390, 90] on input at bounding box center [415, 96] width 81 height 14
click at [383, 94] on input "afa" at bounding box center [415, 96] width 81 height 14
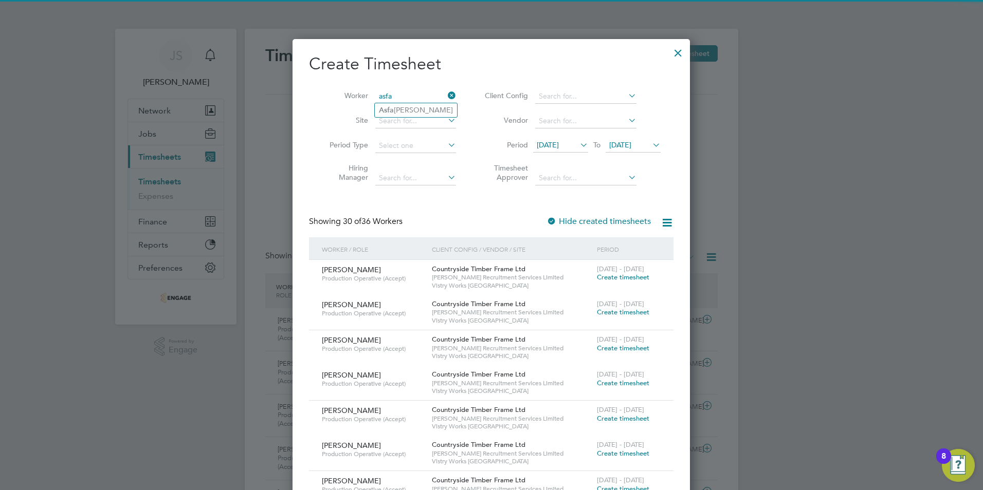
click at [392, 102] on input "asfa" at bounding box center [415, 96] width 81 height 14
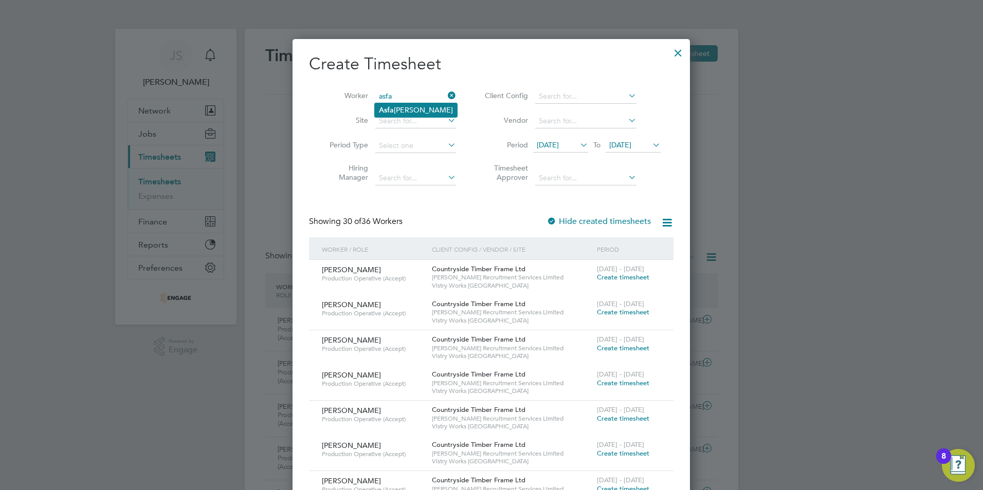
click at [412, 111] on li "Asfa k Patel" at bounding box center [416, 110] width 82 height 14
type input "[PERSON_NAME]"
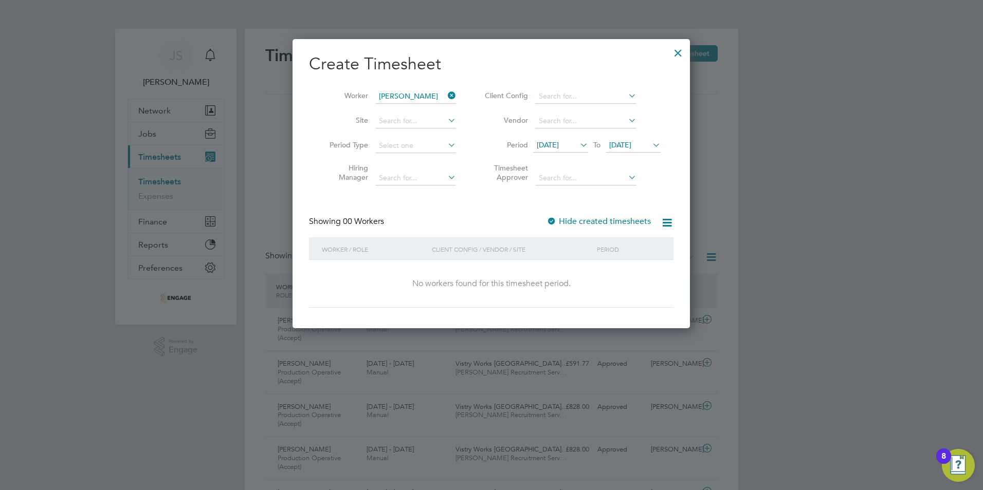
click at [631, 144] on span "[DATE]" at bounding box center [620, 144] width 22 height 9
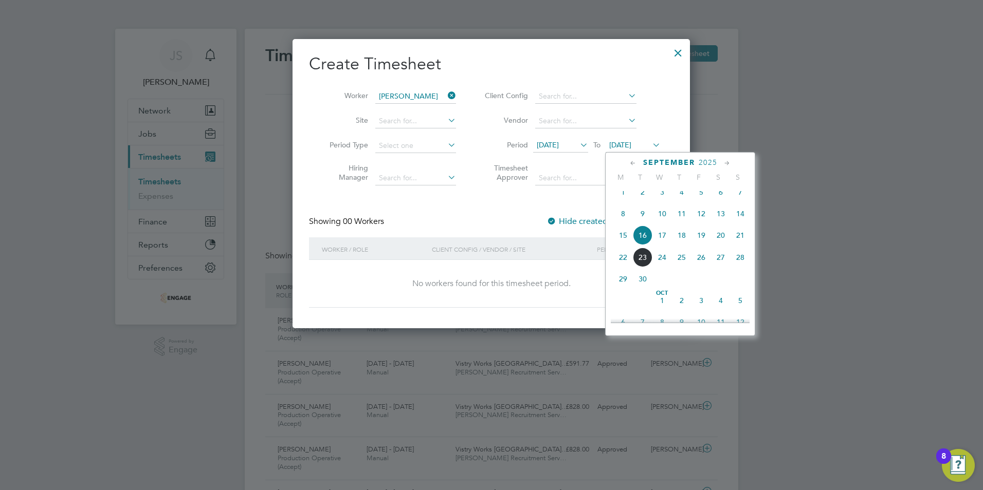
click at [746, 243] on span "21" at bounding box center [740, 236] width 20 height 20
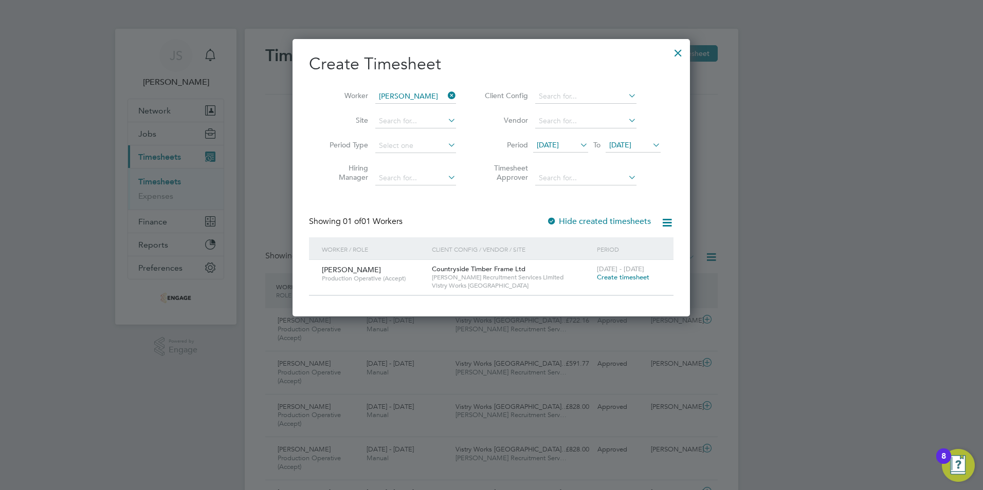
click at [630, 277] on span "Create timesheet" at bounding box center [623, 277] width 52 height 9
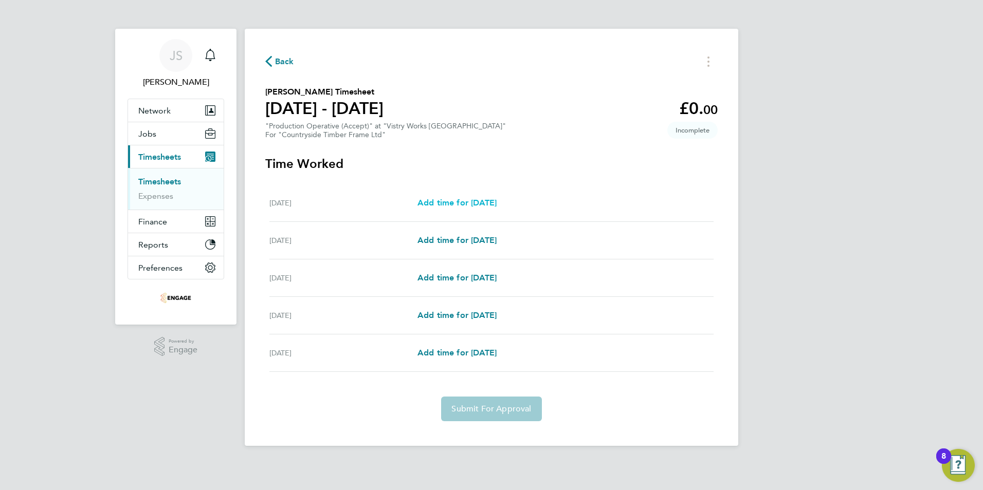
click at [449, 206] on span "Add time for [DATE]" at bounding box center [456, 203] width 79 height 10
select select "15"
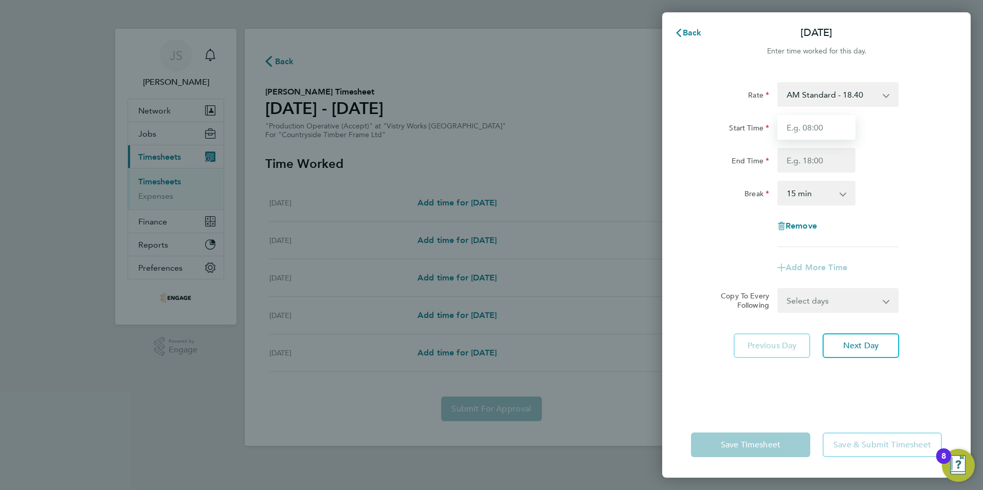
click at [811, 126] on input "Start Time" at bounding box center [816, 127] width 78 height 25
type input "08:00"
click at [793, 164] on input "End Time" at bounding box center [816, 160] width 78 height 25
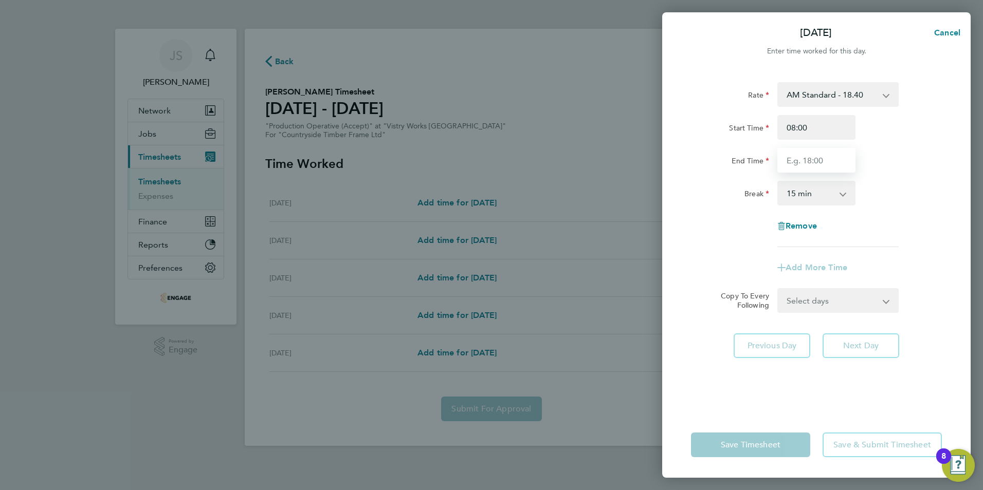
type input "14:00"
click at [791, 198] on select "0 min 15 min 30 min 45 min 60 min 75 min 90 min" at bounding box center [810, 193] width 64 height 23
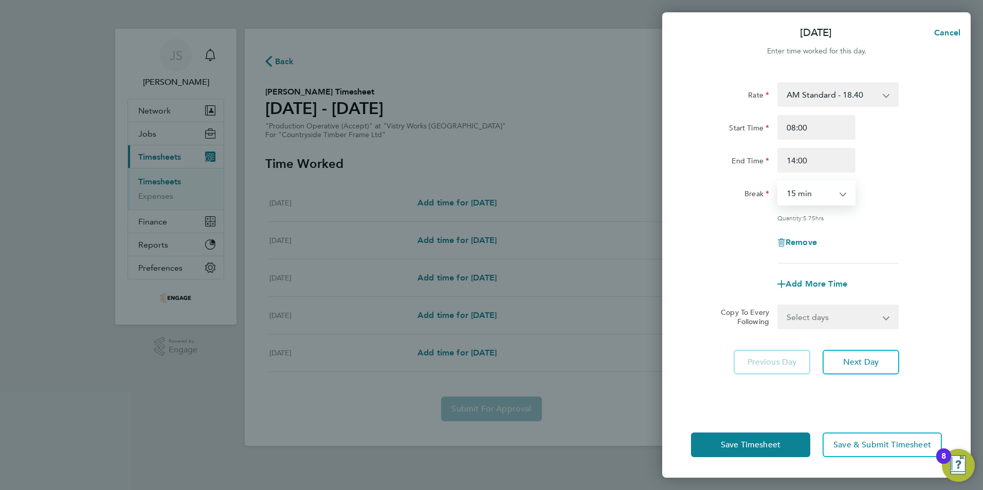
select select "30"
click at [778, 182] on select "0 min 15 min 30 min 45 min 60 min 75 min 90 min" at bounding box center [810, 193] width 64 height 23
click at [849, 359] on span "Next Day" at bounding box center [860, 362] width 35 height 10
select select "15"
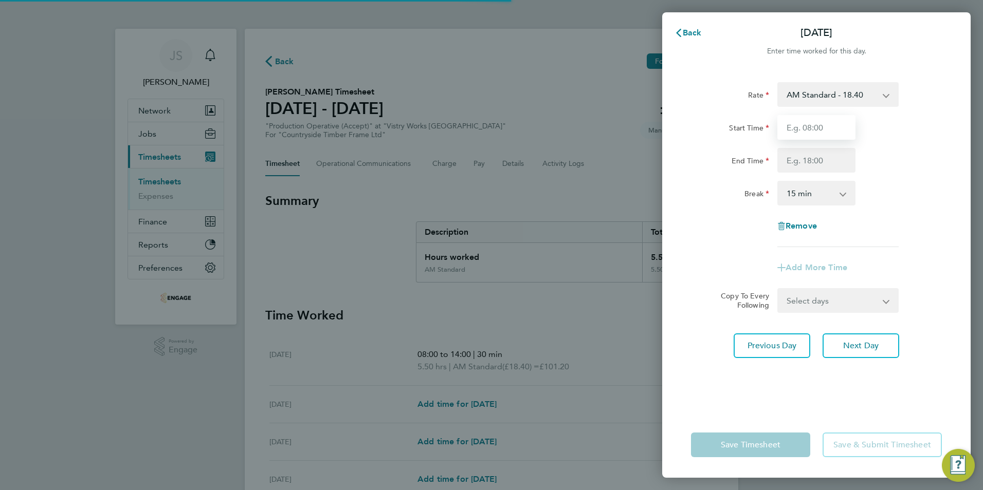
click at [803, 135] on input "Start Time" at bounding box center [816, 127] width 78 height 25
type input "06:00"
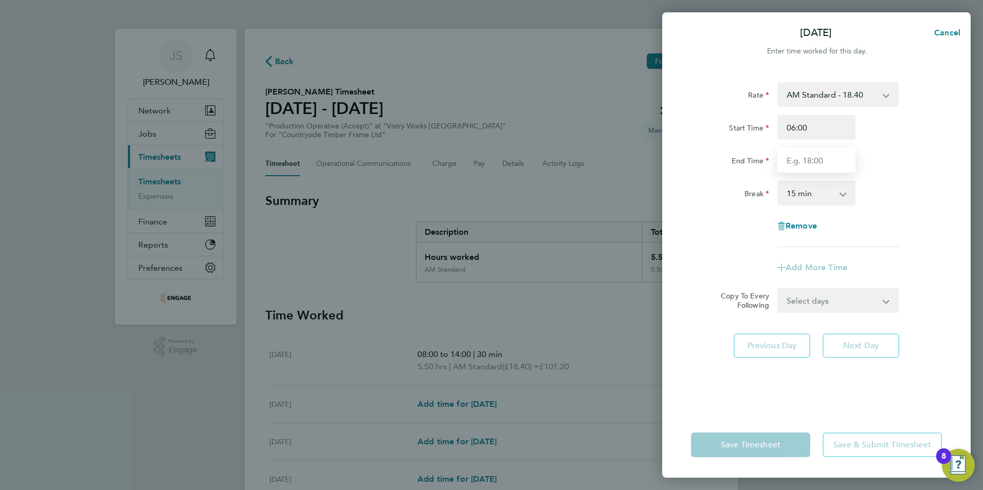
click at [790, 161] on input "End Time" at bounding box center [816, 160] width 78 height 25
type input "14:00"
click at [796, 202] on select "0 min 15 min 30 min 45 min 60 min 75 min 90 min" at bounding box center [810, 193] width 64 height 23
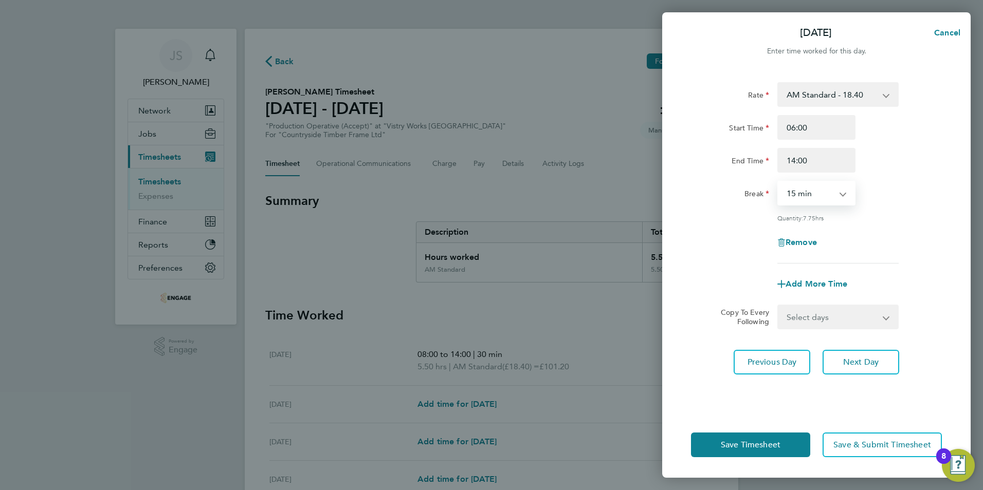
select select "30"
click at [778, 182] on select "0 min 15 min 30 min 45 min 60 min 75 min 90 min" at bounding box center [810, 193] width 64 height 23
click at [815, 318] on select "Select days Day Weekend (Sat-Sun) Friday Saturday Sunday" at bounding box center [832, 317] width 108 height 23
select select "FRI"
click at [778, 306] on select "Select days Day Weekend (Sat-Sun) Friday Saturday Sunday" at bounding box center [832, 317] width 108 height 23
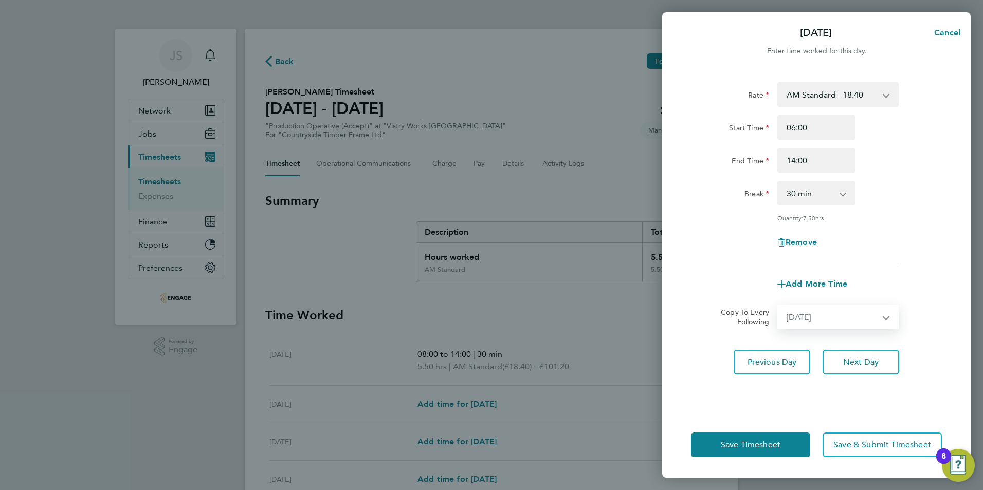
select select "[DATE]"
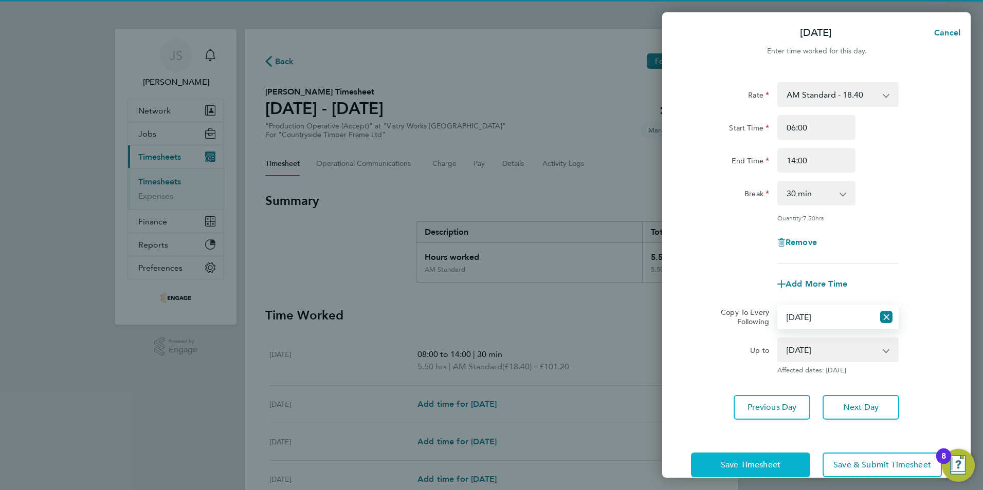
click at [755, 456] on button "Save Timesheet" at bounding box center [750, 465] width 119 height 25
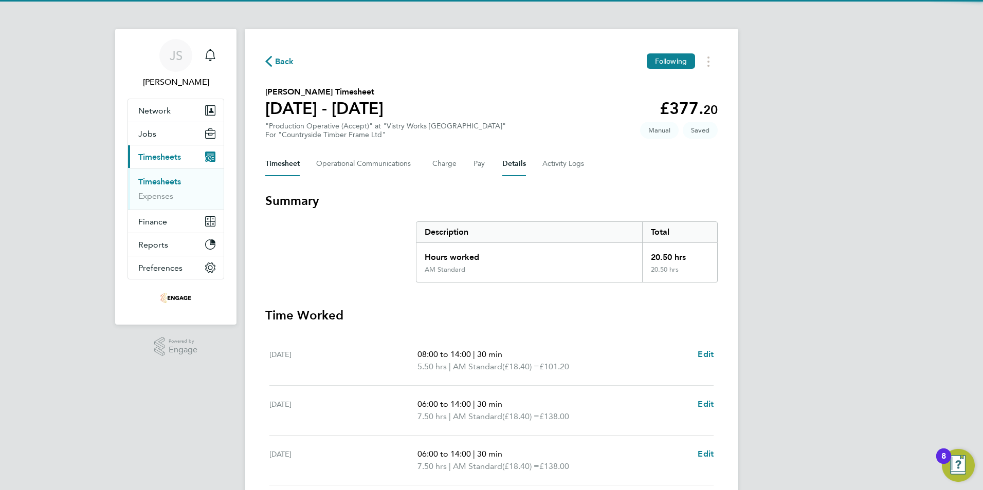
click at [509, 163] on button "Details" at bounding box center [514, 164] width 24 height 25
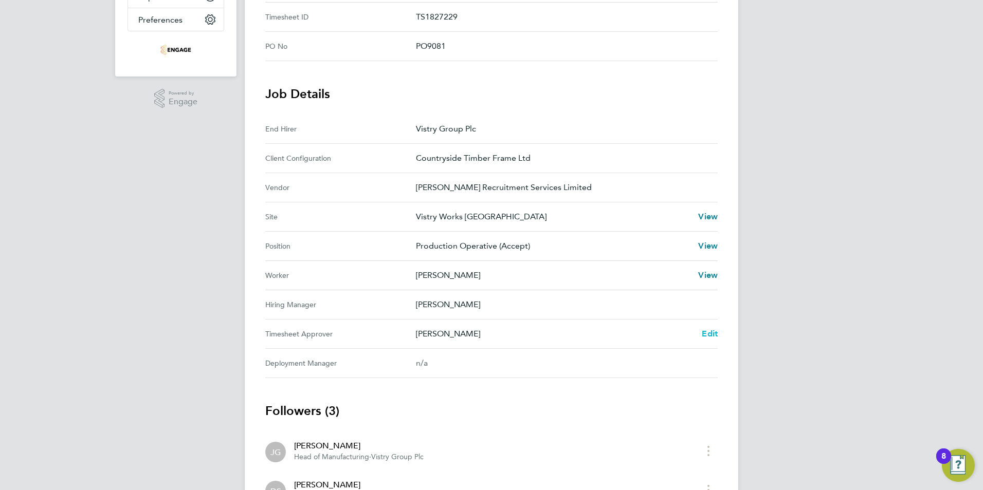
click at [712, 335] on span "Edit" at bounding box center [710, 334] width 16 height 10
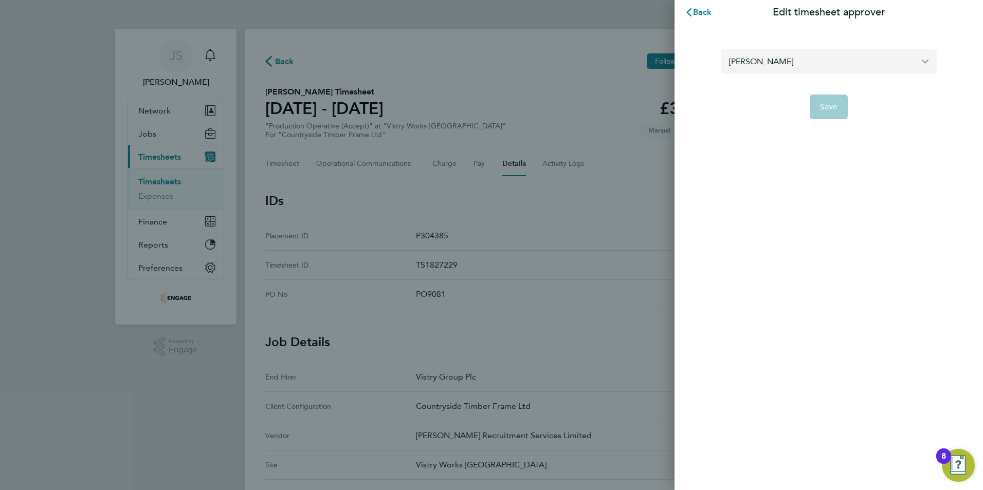
click at [759, 61] on input "[PERSON_NAME]" at bounding box center [829, 61] width 216 height 24
click at [763, 89] on span "[PERSON_NAME]" at bounding box center [761, 87] width 64 height 12
type input "[PERSON_NAME]"
click at [817, 111] on button "Save" at bounding box center [829, 107] width 39 height 25
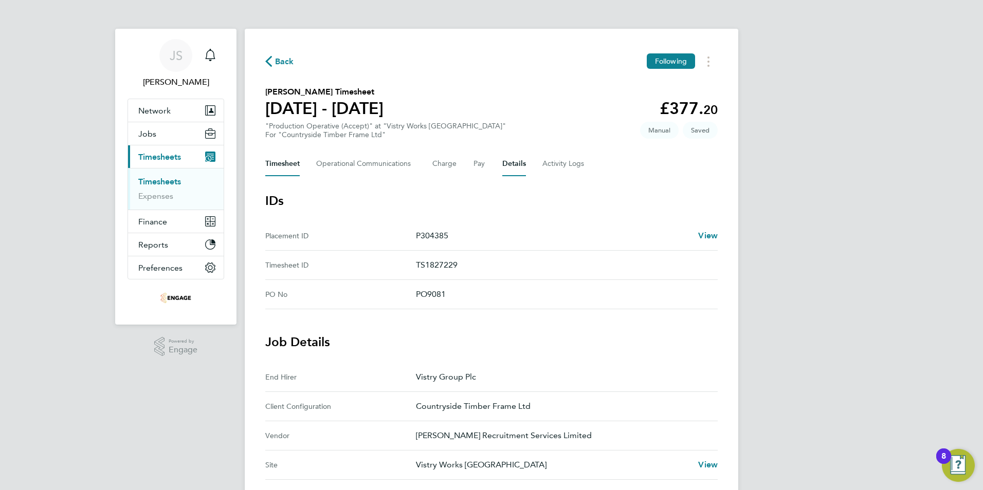
click at [284, 163] on button "Timesheet" at bounding box center [282, 164] width 34 height 25
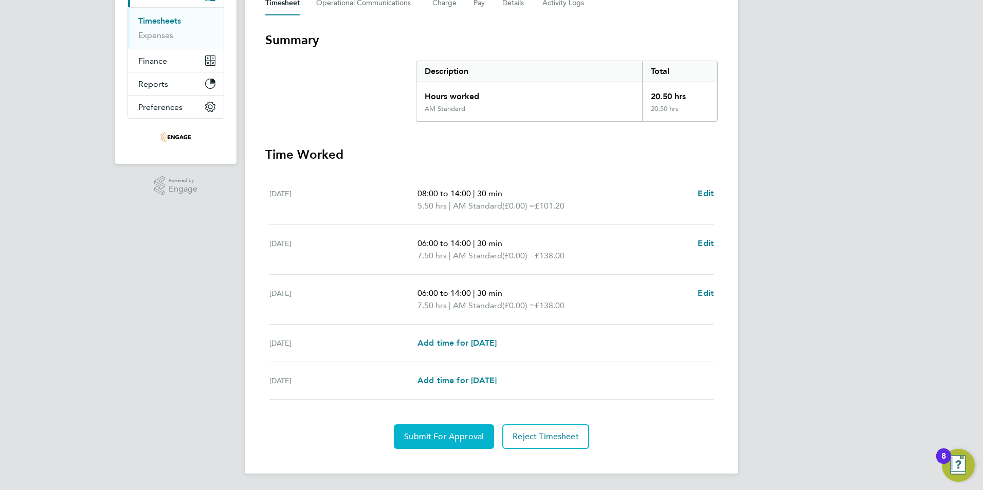
click at [444, 433] on span "Submit For Approval" at bounding box center [444, 437] width 80 height 10
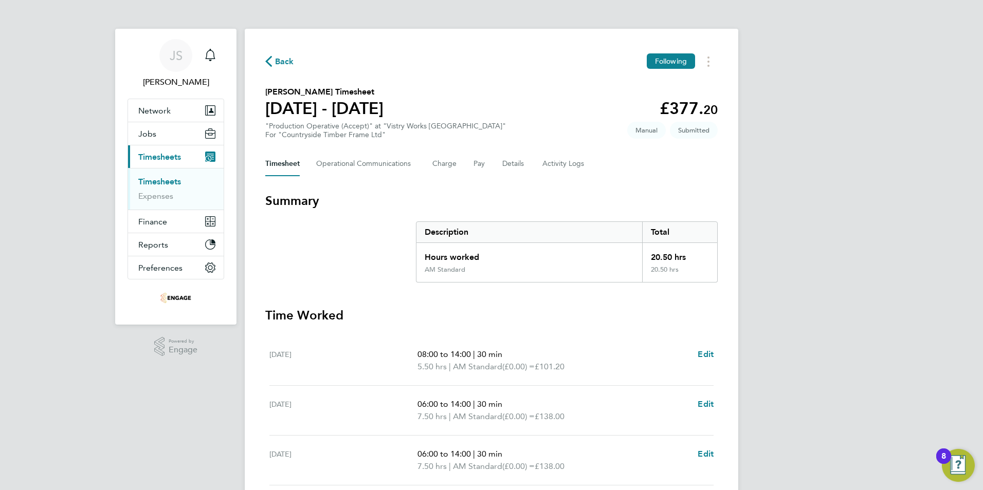
click at [288, 61] on span "Back" at bounding box center [284, 62] width 19 height 12
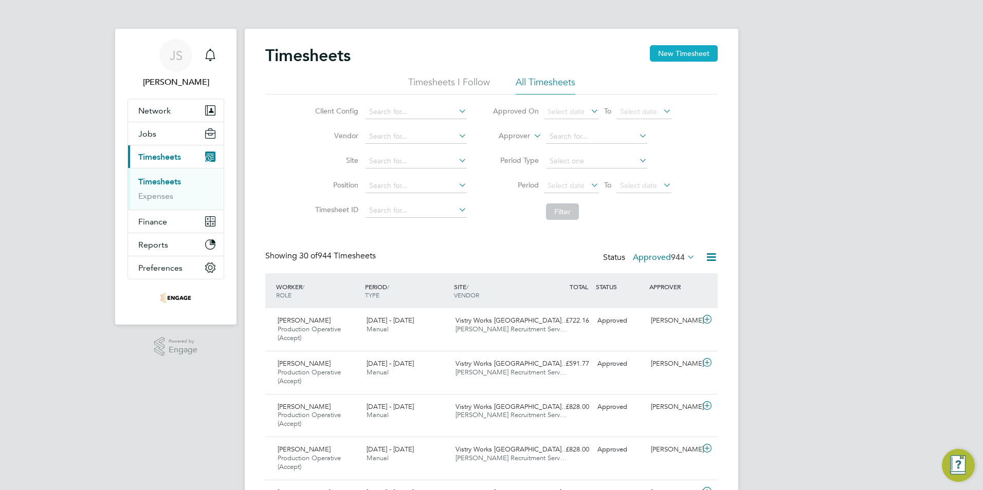
click at [677, 56] on button "New Timesheet" at bounding box center [684, 53] width 68 height 16
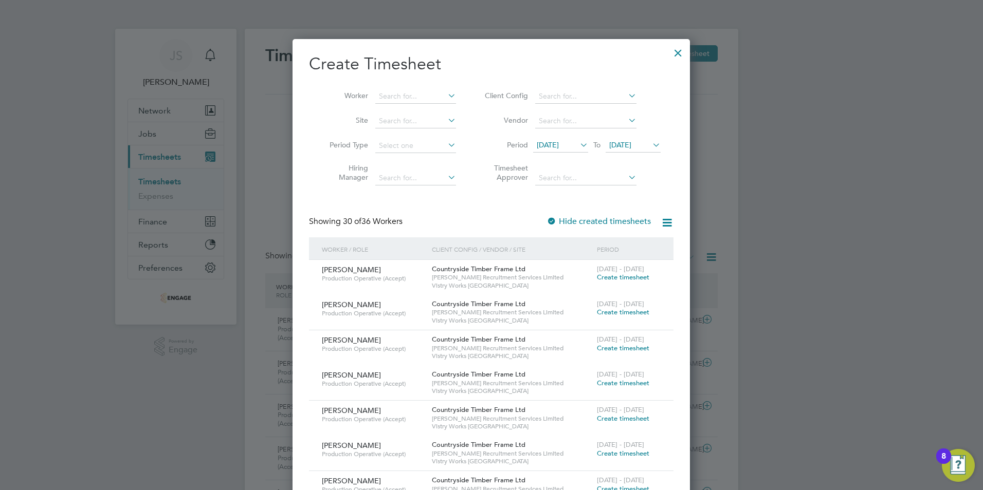
click at [391, 88] on li "Worker" at bounding box center [389, 96] width 160 height 25
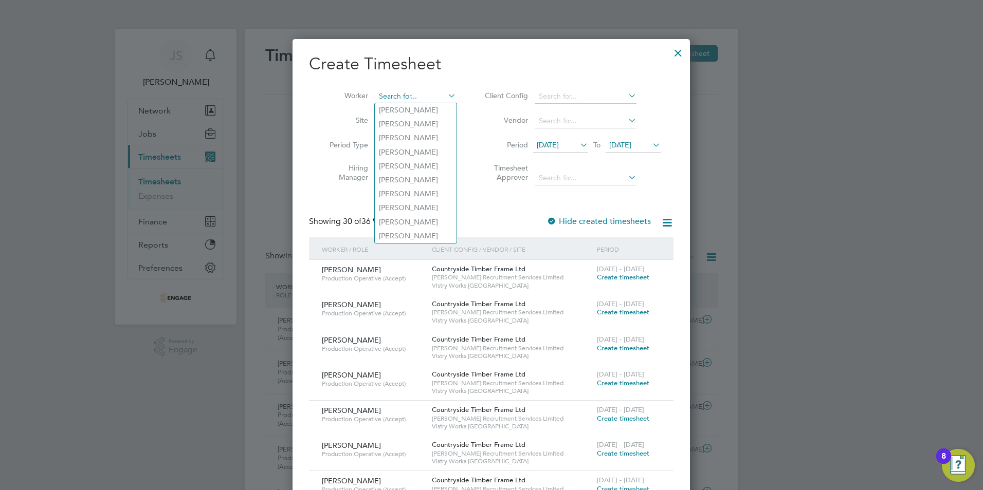
click at [394, 93] on input at bounding box center [415, 96] width 81 height 14
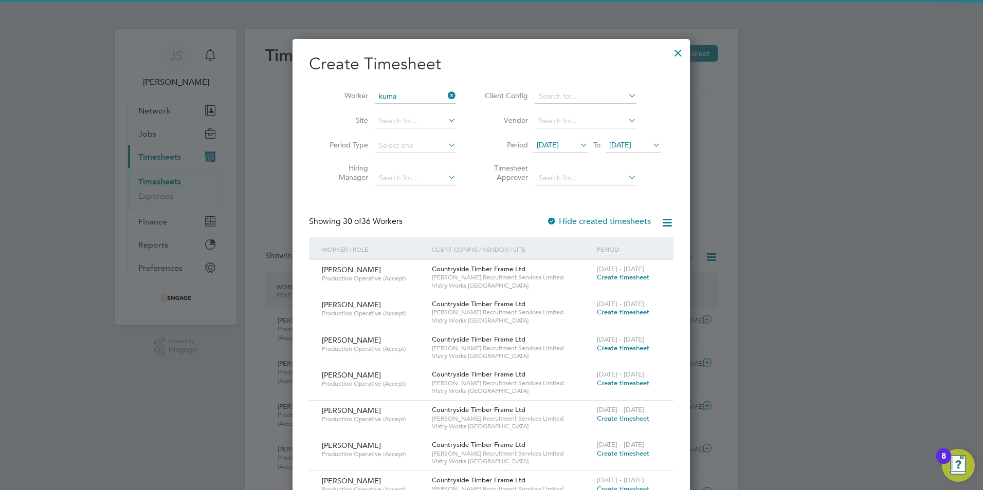
click at [416, 113] on li "Kuma ran Bose" at bounding box center [418, 110] width 87 height 14
type input "[PERSON_NAME]"
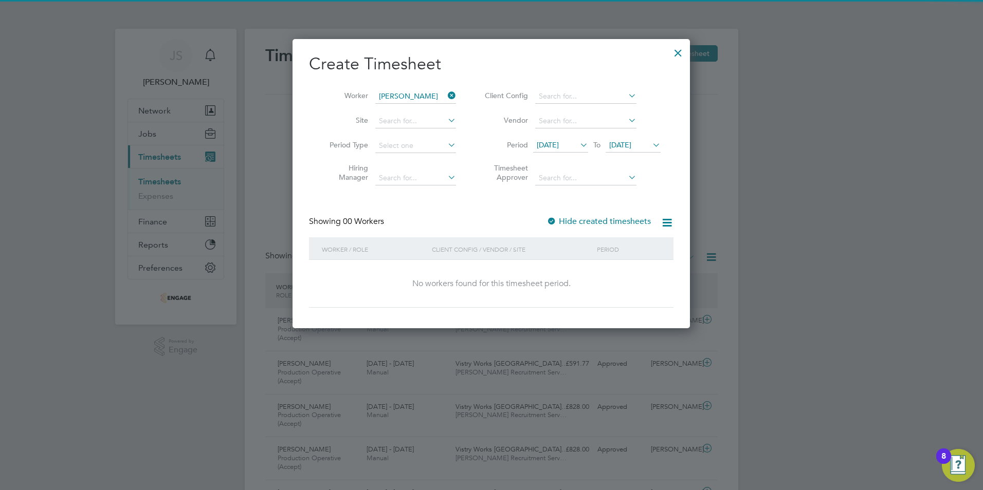
click at [628, 144] on span "[DATE]" at bounding box center [620, 144] width 22 height 9
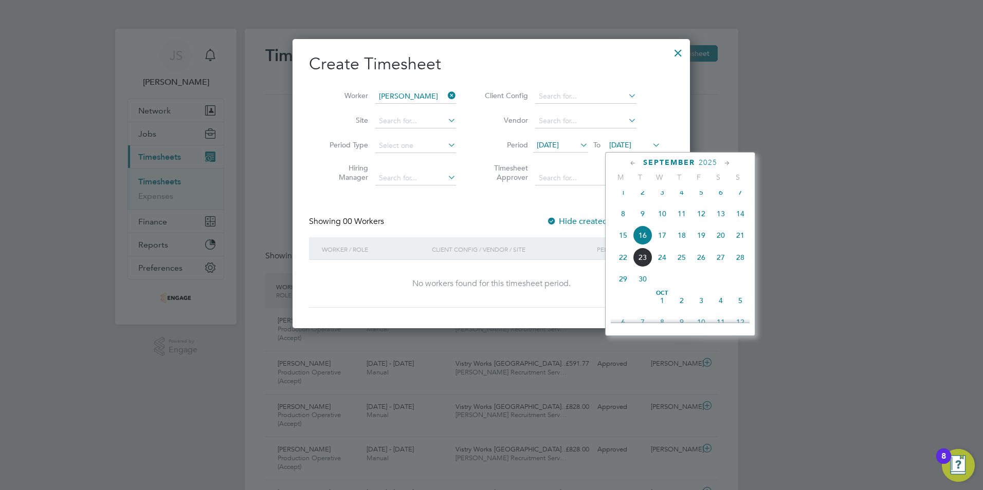
click at [734, 244] on span "21" at bounding box center [740, 236] width 20 height 20
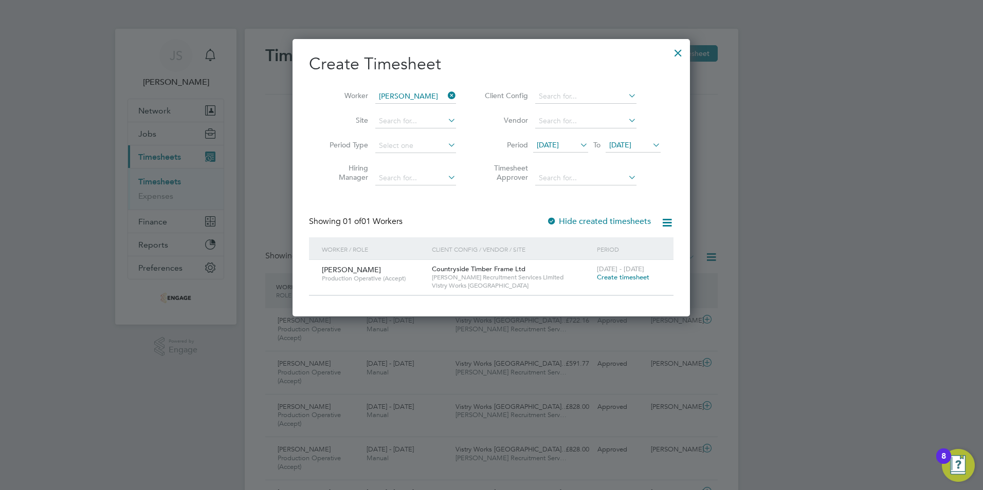
click at [632, 274] on span "Create timesheet" at bounding box center [623, 277] width 52 height 9
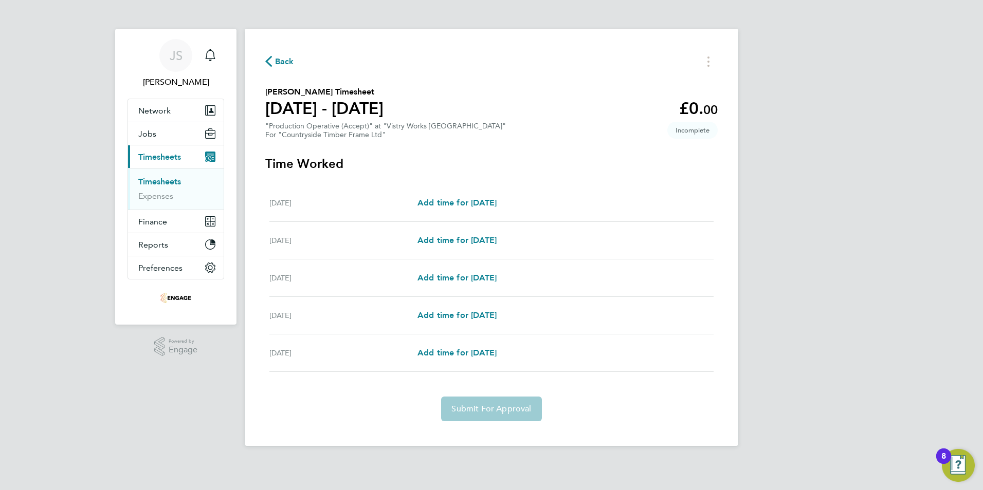
click at [479, 192] on div "Wed 17 Sep Add time for Wed 17 Sep Add time for Wed 17 Sep" at bounding box center [491, 204] width 444 height 38
click at [479, 195] on div "Wed 17 Sep Add time for Wed 17 Sep Add time for Wed 17 Sep" at bounding box center [491, 204] width 444 height 38
click at [479, 202] on span "Add time for [DATE]" at bounding box center [456, 203] width 79 height 10
select select "15"
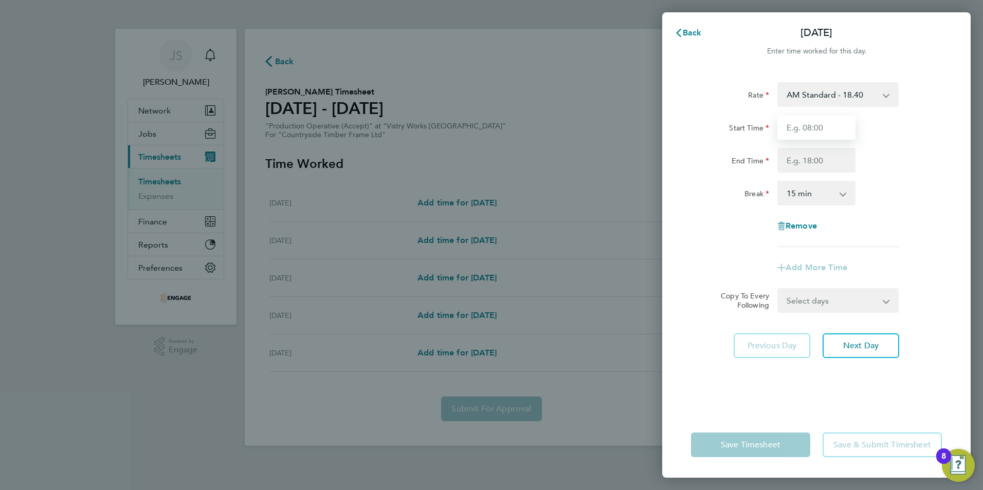
click at [813, 125] on input "Start Time" at bounding box center [816, 127] width 78 height 25
type input "08:00"
click at [791, 165] on input "End Time" at bounding box center [816, 160] width 78 height 25
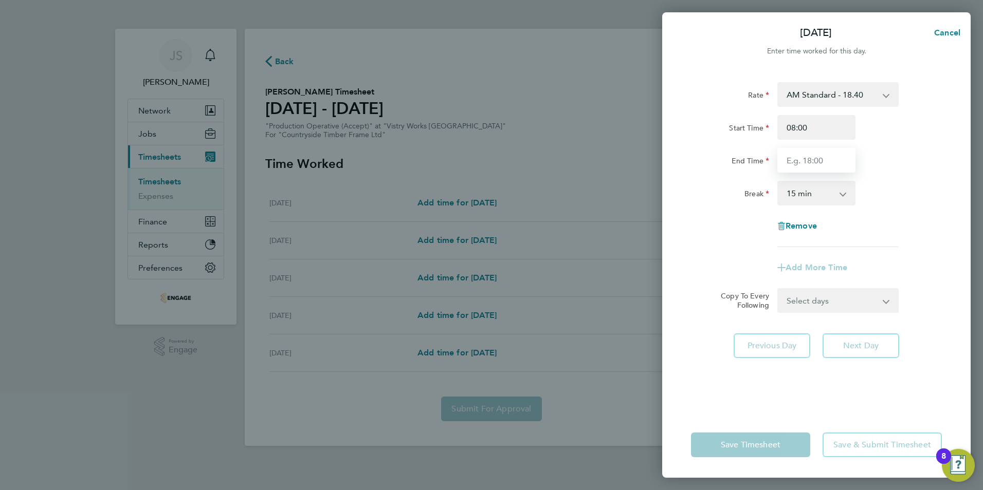
type input "14:00"
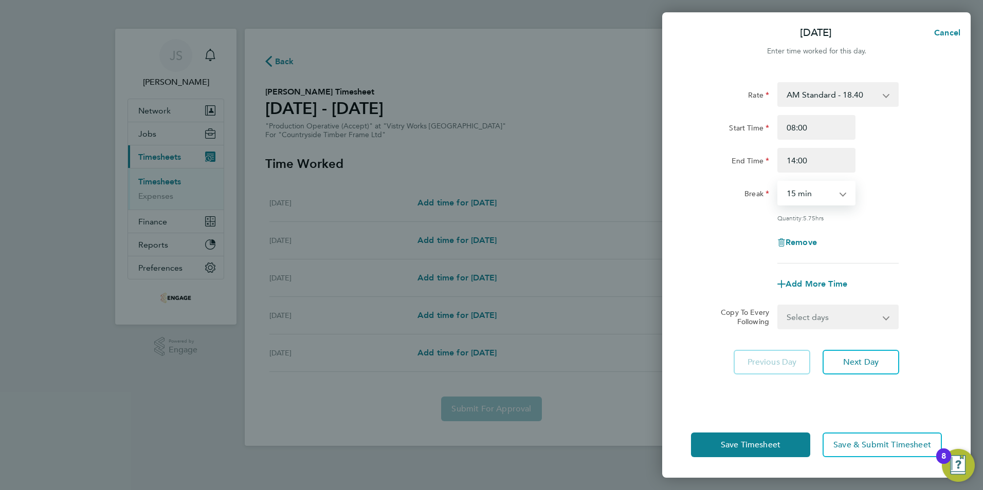
click at [802, 197] on select "0 min 15 min 30 min 45 min 60 min 75 min 90 min" at bounding box center [810, 193] width 64 height 23
select select "30"
click at [778, 182] on select "0 min 15 min 30 min 45 min 60 min 75 min 90 min" at bounding box center [810, 193] width 64 height 23
click at [845, 352] on button "Next Day" at bounding box center [860, 362] width 77 height 25
select select "15"
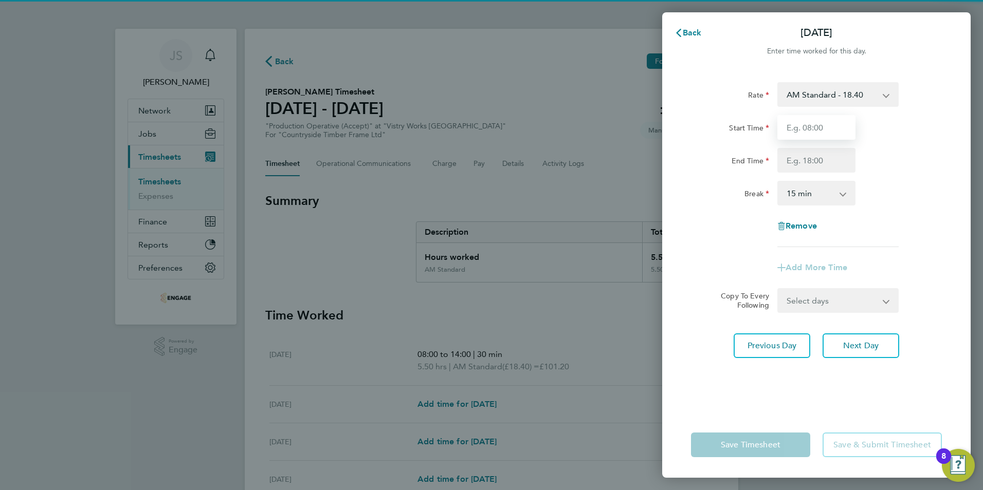
click at [794, 135] on input "Start Time" at bounding box center [816, 127] width 78 height 25
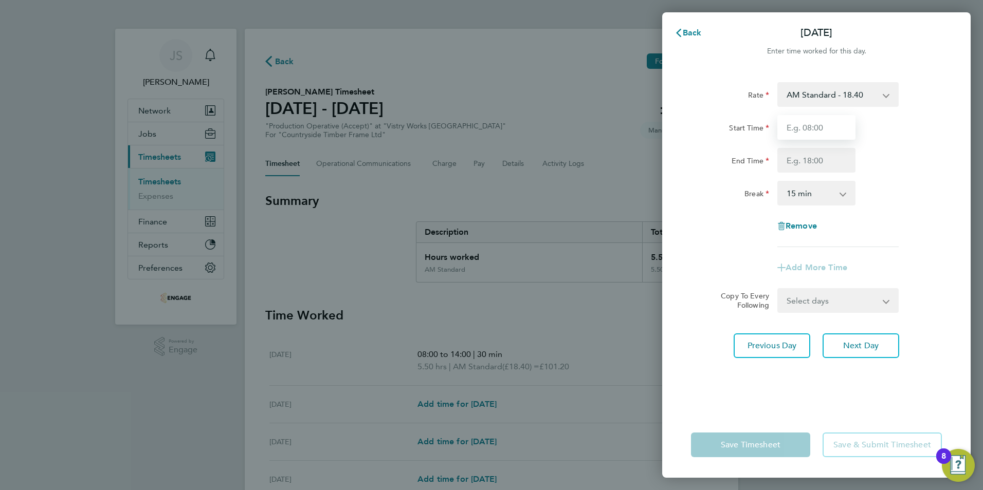
type input "06:00"
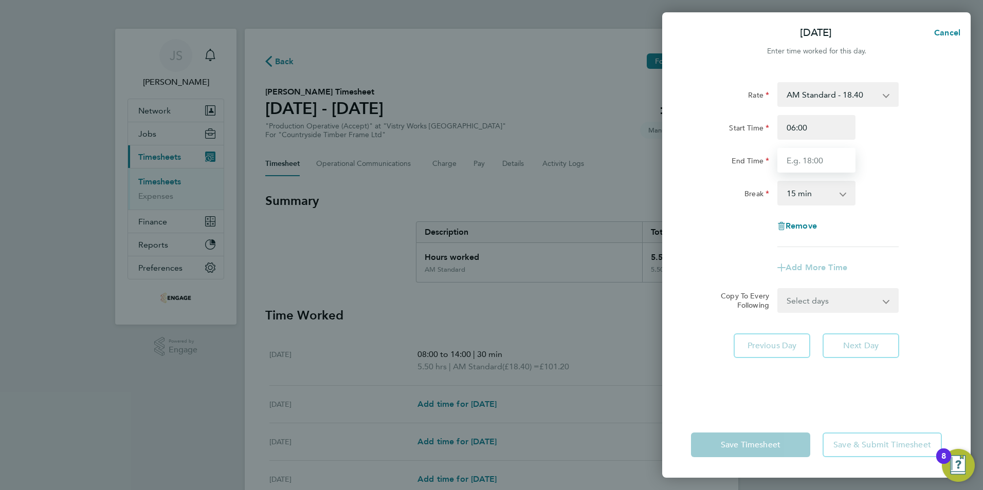
click at [795, 159] on input "End Time" at bounding box center [816, 160] width 78 height 25
type input "14:00"
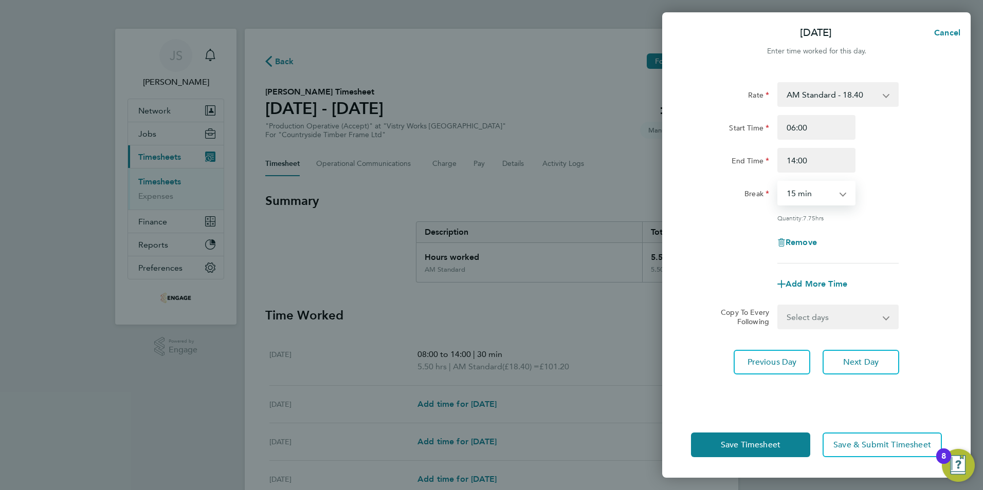
click at [800, 193] on select "0 min 15 min 30 min 45 min 60 min 75 min 90 min" at bounding box center [810, 193] width 64 height 23
select select "30"
click at [778, 182] on select "0 min 15 min 30 min 45 min 60 min 75 min 90 min" at bounding box center [810, 193] width 64 height 23
click at [839, 314] on select "Select days Day Weekend (Sat-Sun) Friday Saturday Sunday" at bounding box center [832, 317] width 108 height 23
select select "FRI"
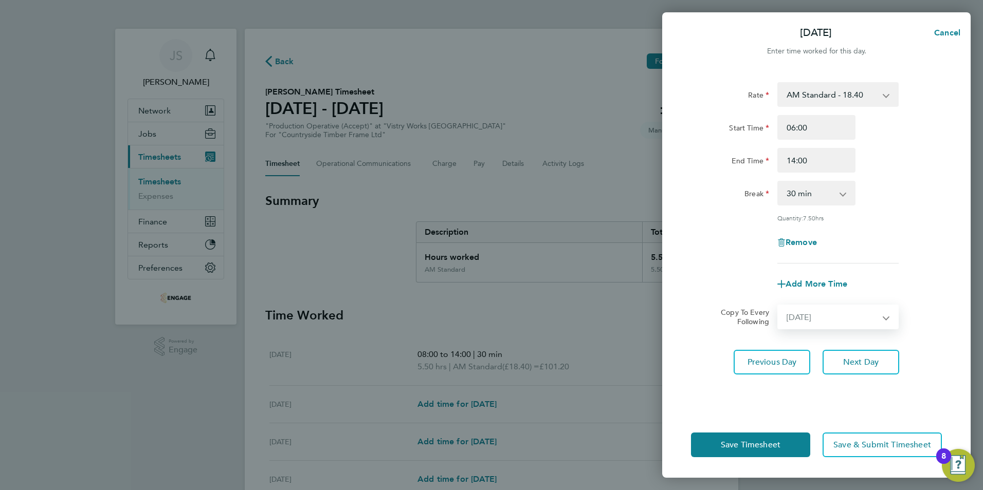
click at [778, 306] on select "Select days Day Weekend (Sat-Sun) Friday Saturday Sunday" at bounding box center [832, 317] width 108 height 23
select select "[DATE]"
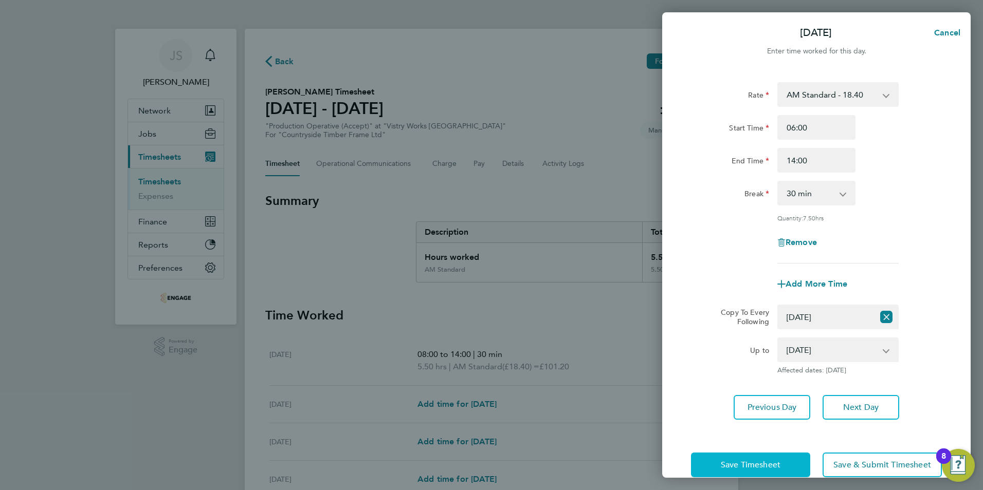
click at [741, 465] on span "Save Timesheet" at bounding box center [751, 465] width 60 height 10
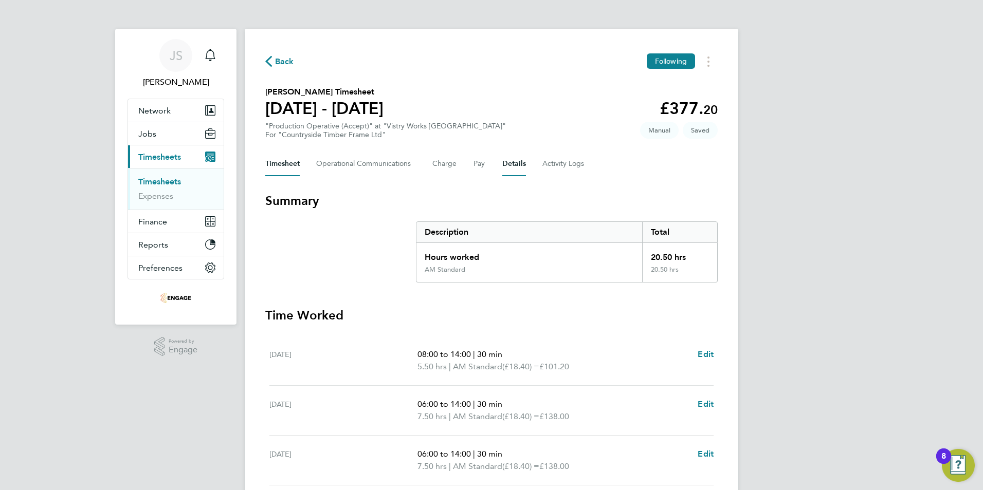
click at [503, 159] on button "Details" at bounding box center [514, 164] width 24 height 25
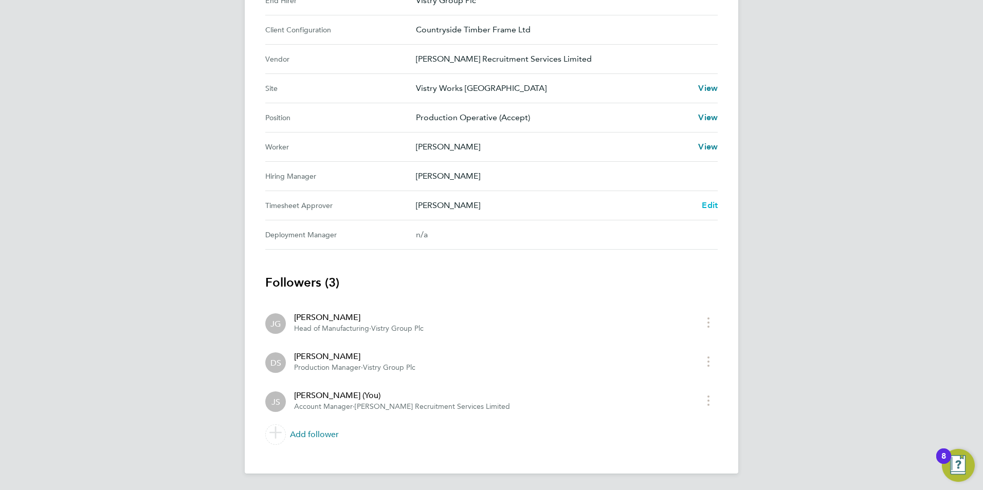
click at [707, 204] on span "Edit" at bounding box center [710, 205] width 16 height 10
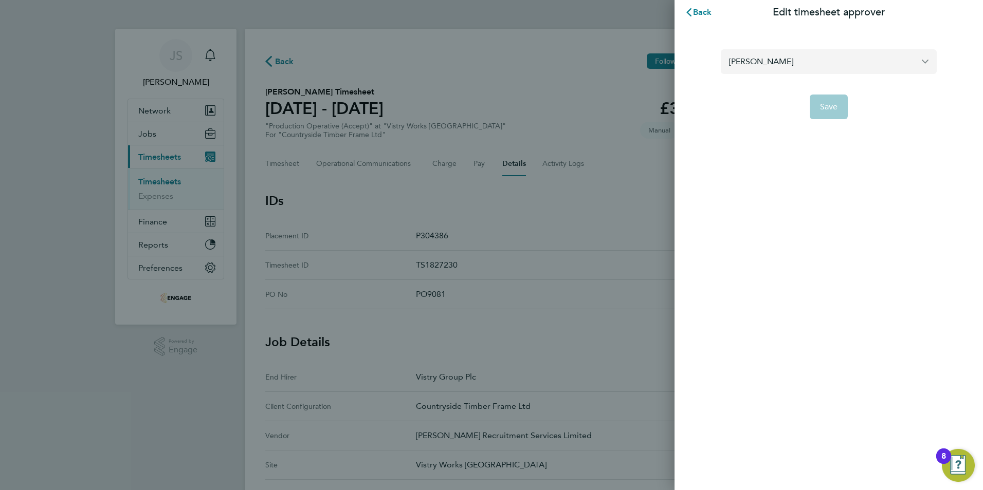
click at [795, 72] on input "[PERSON_NAME]" at bounding box center [829, 61] width 216 height 24
click at [783, 84] on span "[PERSON_NAME]" at bounding box center [761, 87] width 64 height 12
type input "[PERSON_NAME]"
click at [827, 109] on span "Save" at bounding box center [829, 107] width 18 height 10
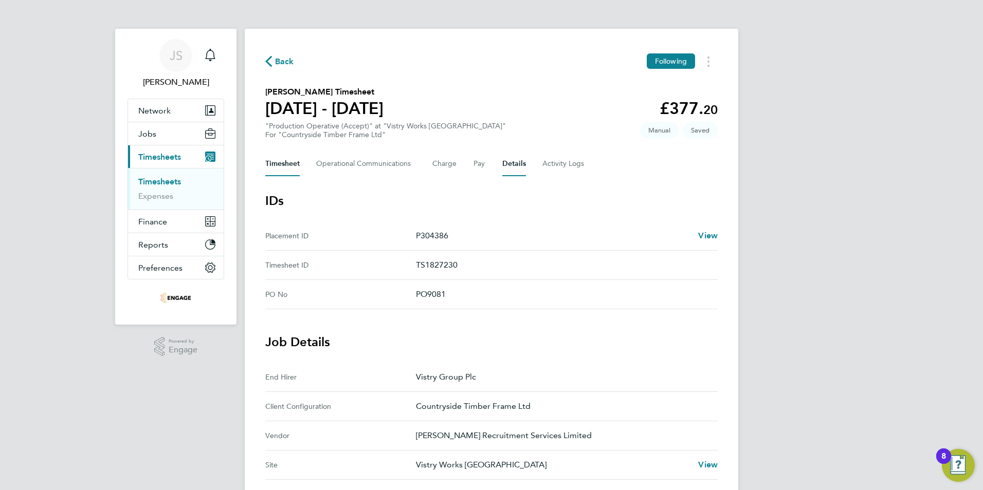
click at [282, 164] on button "Timesheet" at bounding box center [282, 164] width 34 height 25
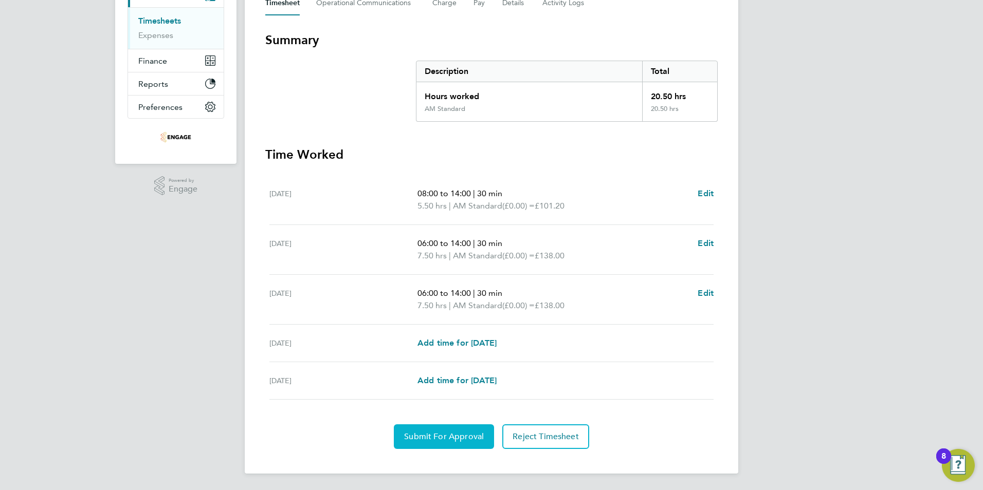
click at [443, 434] on span "Submit For Approval" at bounding box center [444, 437] width 80 height 10
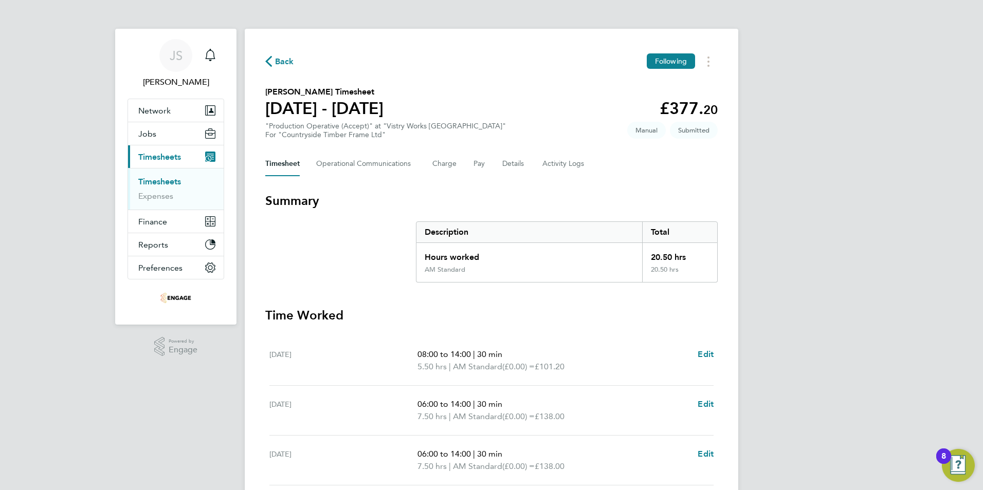
click at [278, 62] on span "Back" at bounding box center [284, 62] width 19 height 12
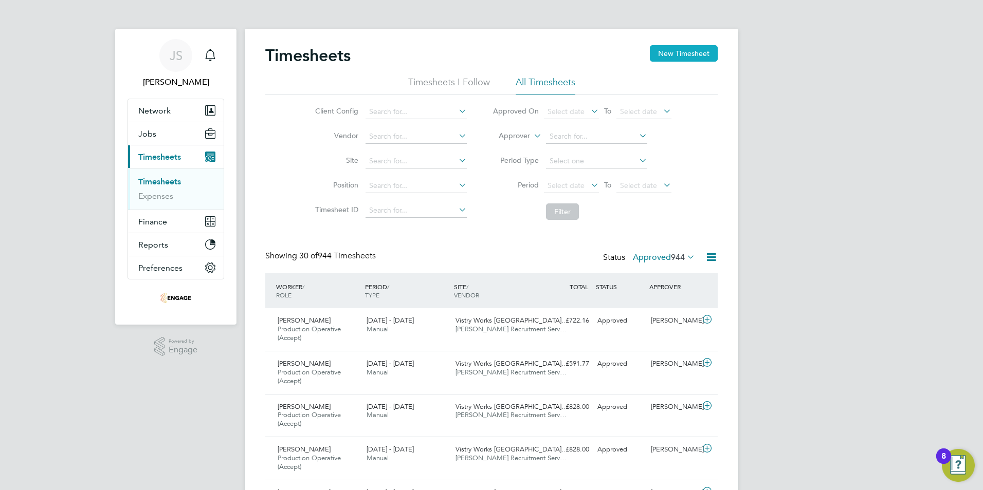
click at [674, 51] on button "New Timesheet" at bounding box center [684, 53] width 68 height 16
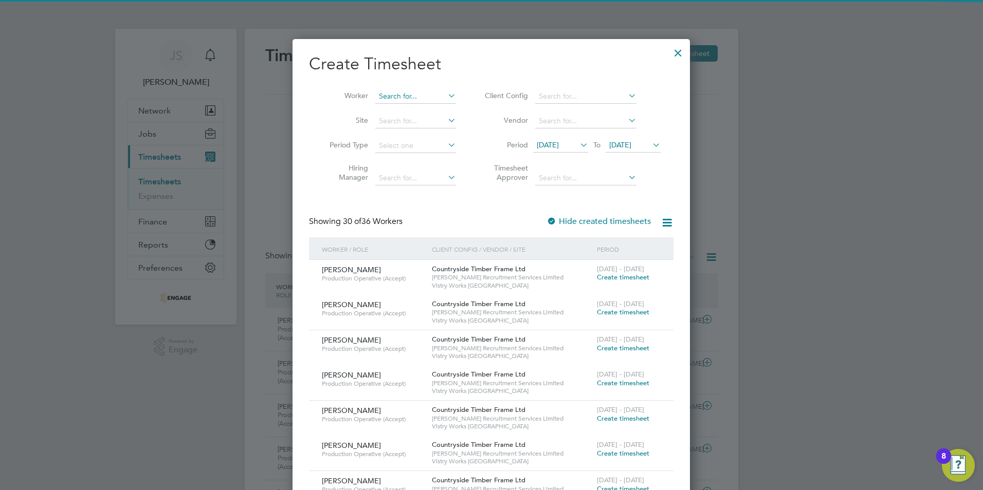
click at [401, 94] on input at bounding box center [415, 96] width 81 height 14
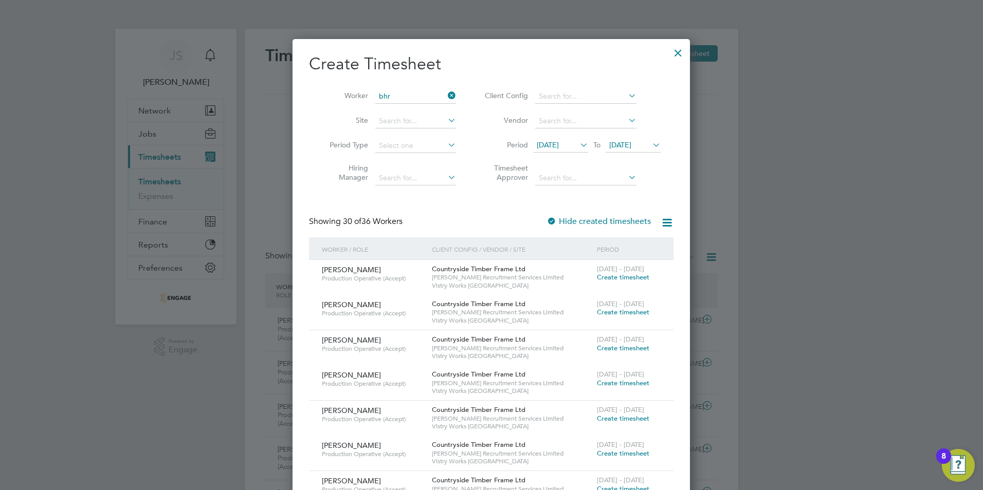
click at [394, 107] on li "Bhr ijesh Ganesh" at bounding box center [416, 110] width 82 height 14
type input "[PERSON_NAME]"
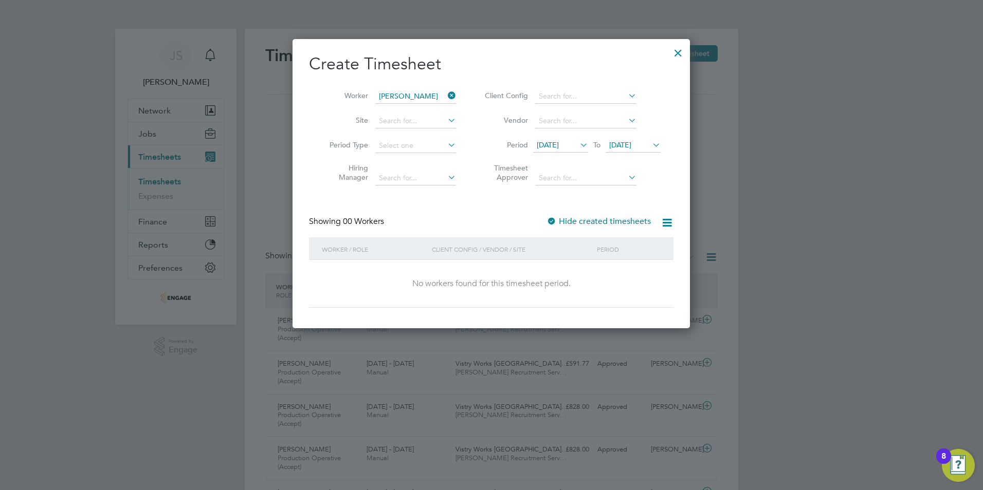
click at [610, 219] on label "Hide created timesheets" at bounding box center [598, 221] width 104 height 10
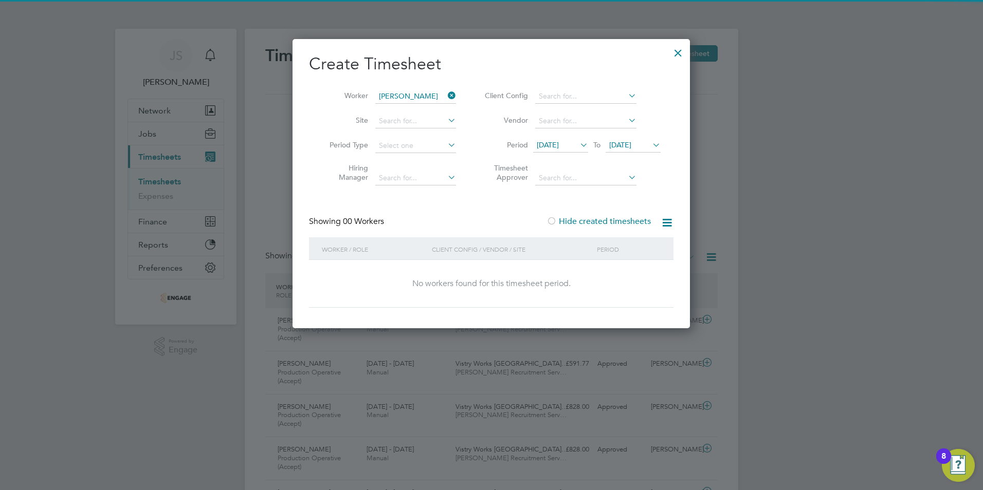
click at [629, 144] on span "[DATE]" at bounding box center [620, 144] width 22 height 9
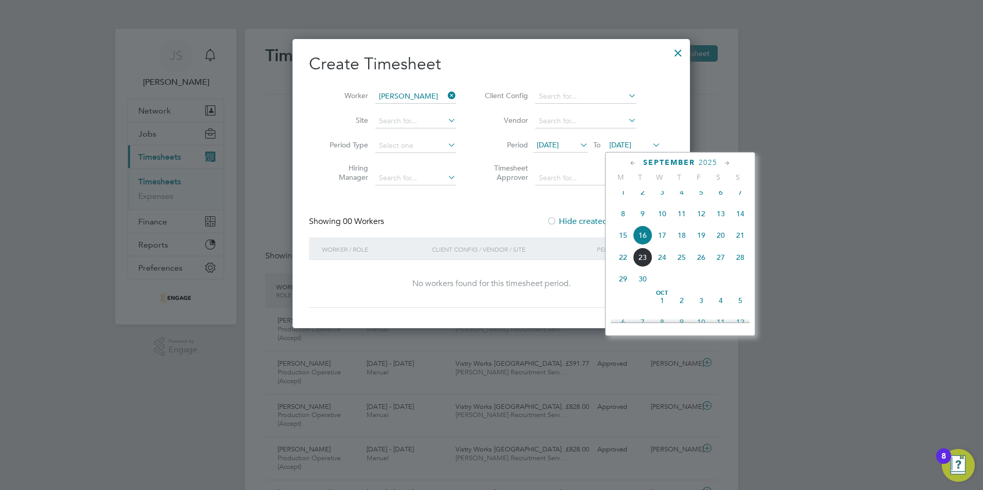
click at [745, 244] on span "21" at bounding box center [740, 236] width 20 height 20
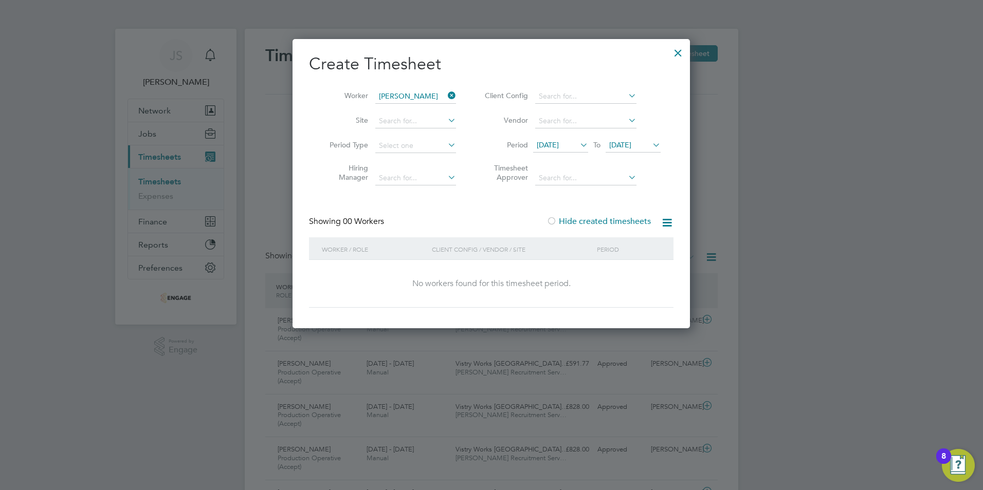
click at [600, 217] on label "Hide created timesheets" at bounding box center [598, 221] width 104 height 10
click at [74, 363] on div at bounding box center [491, 245] width 983 height 490
click at [676, 53] on div at bounding box center [678, 50] width 19 height 19
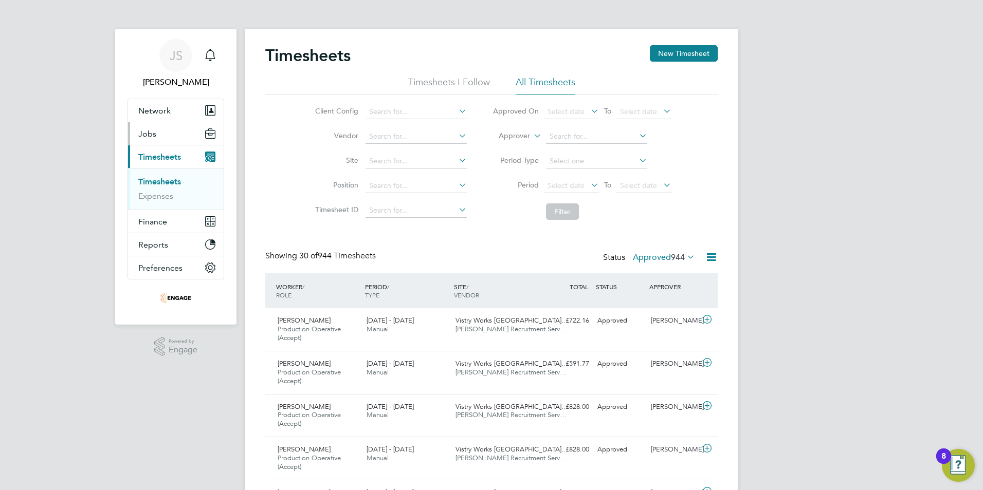
click at [160, 136] on button "Jobs" at bounding box center [176, 133] width 96 height 23
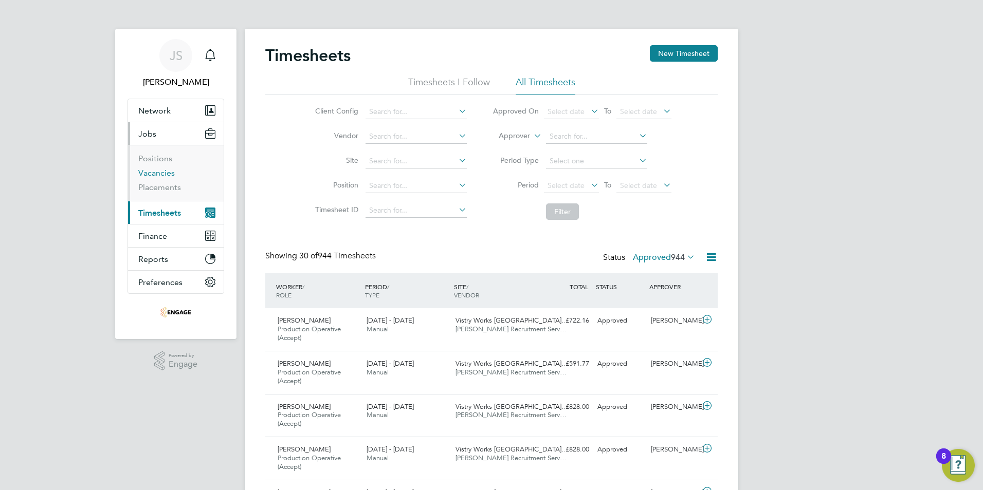
click at [148, 173] on link "Vacancies" at bounding box center [156, 173] width 36 height 10
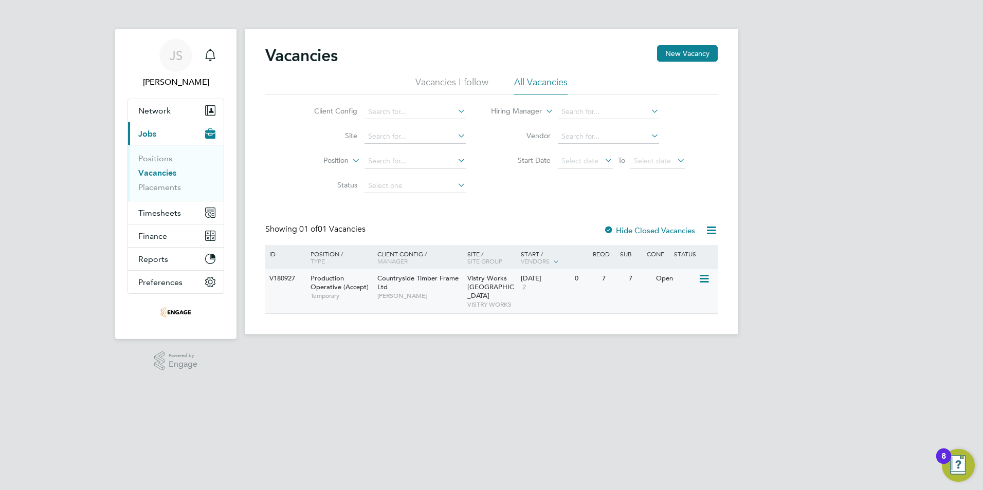
click at [600, 282] on div "7" at bounding box center [612, 278] width 27 height 19
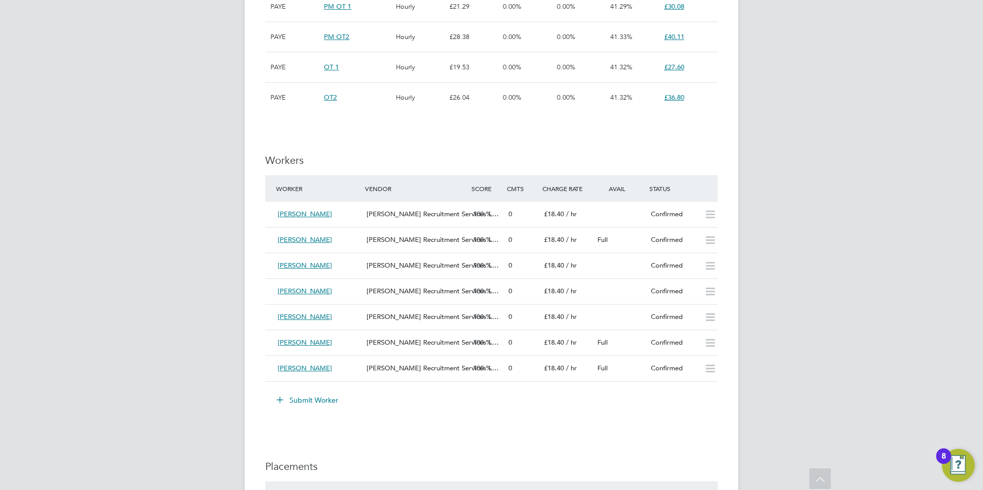
click at [299, 398] on button "Submit Worker" at bounding box center [307, 400] width 77 height 16
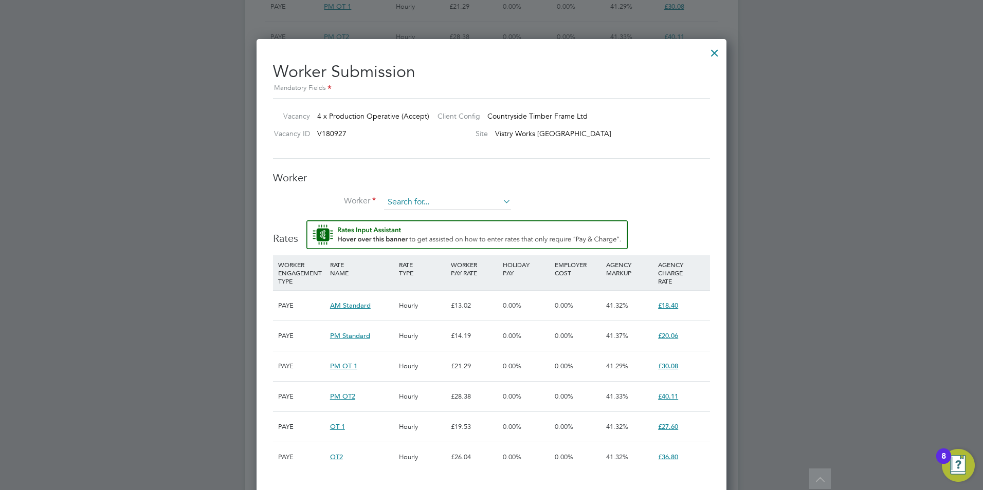
click at [416, 204] on input at bounding box center [447, 202] width 127 height 15
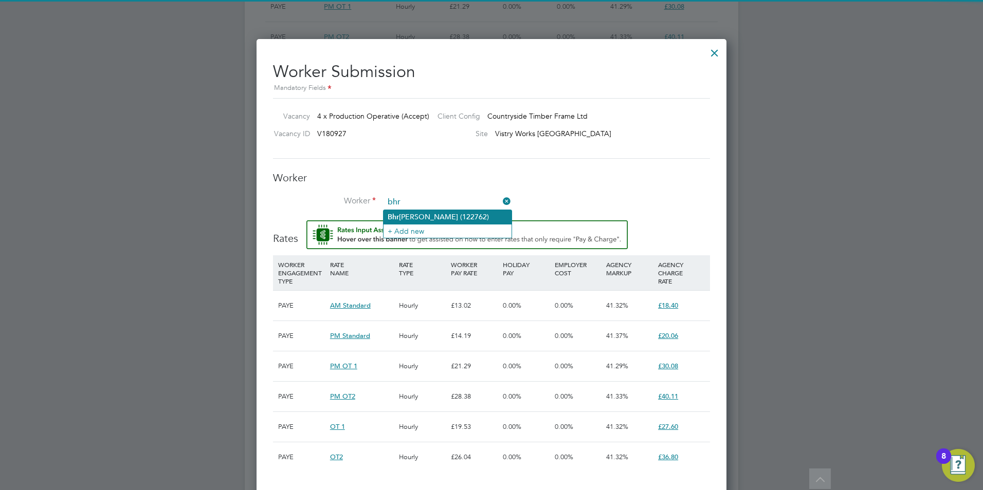
click at [422, 213] on li "Bhr ijesh Ganesh (122762)" at bounding box center [447, 217] width 128 height 14
type input "Bhrijesh Ganesh (122762)"
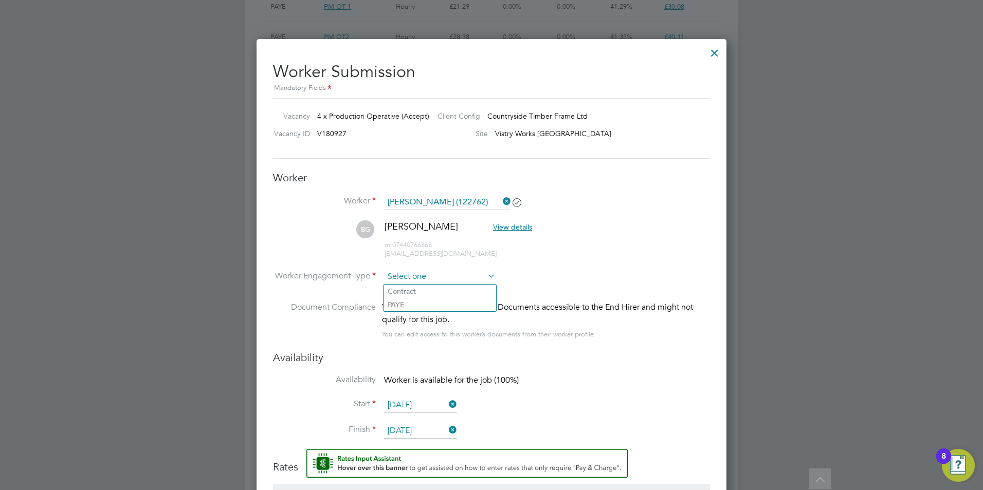
click at [418, 276] on input at bounding box center [440, 276] width 112 height 15
click at [424, 305] on li "PAYE" at bounding box center [439, 304] width 113 height 13
type input "PAYE"
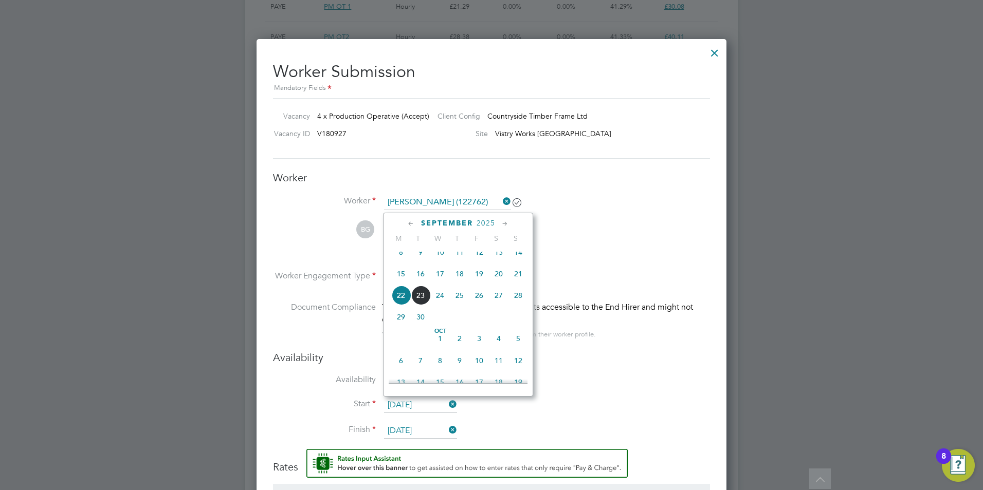
click at [405, 401] on input "22 Sep 2025" at bounding box center [420, 405] width 73 height 15
click at [437, 281] on span "17" at bounding box center [440, 274] width 20 height 20
type input "[DATE]"
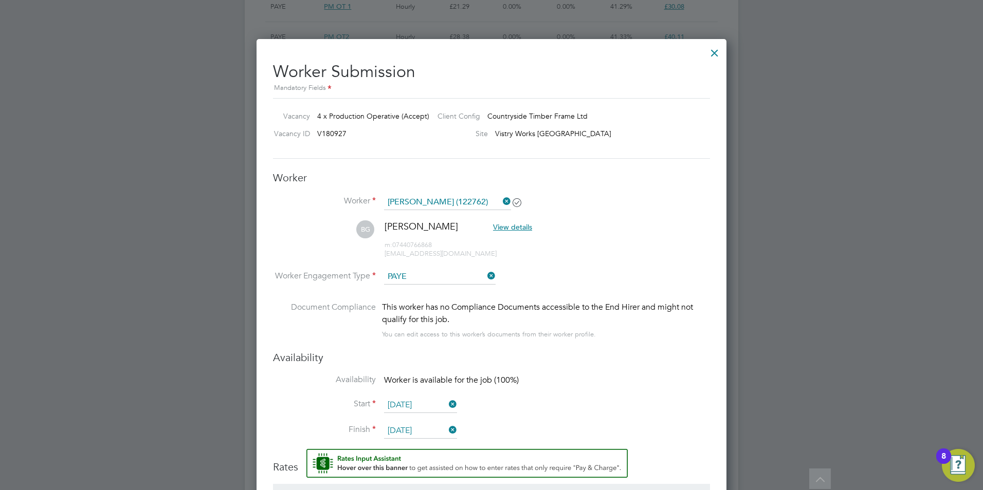
click at [413, 425] on input "05 Oct 2025" at bounding box center [420, 431] width 73 height 15
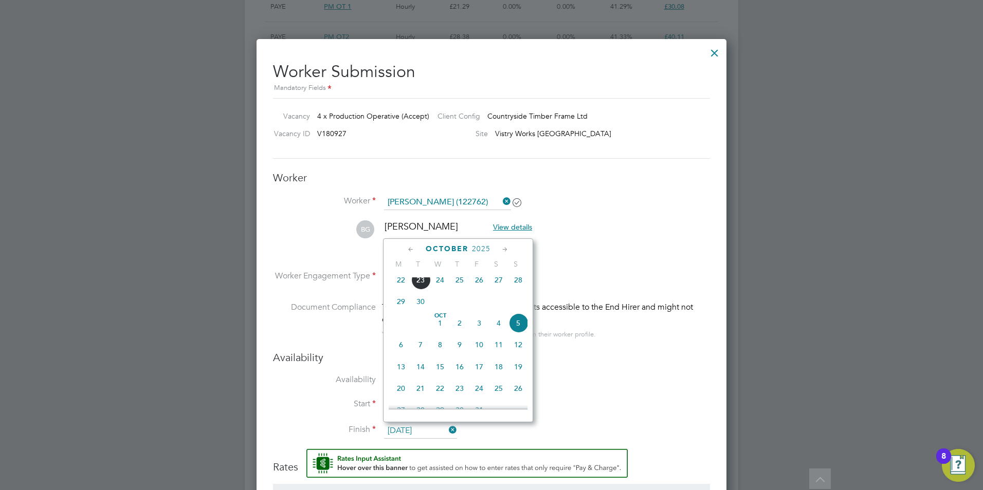
click at [506, 252] on icon at bounding box center [505, 249] width 10 height 11
click at [463, 284] on span "4" at bounding box center [460, 275] width 20 height 20
type input "04 Dec 2025"
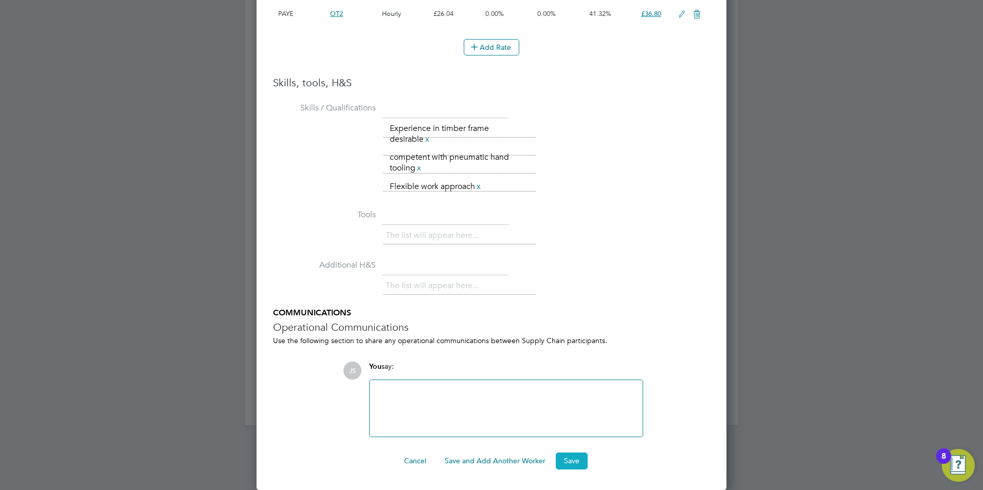
click at [562, 464] on button "Save" at bounding box center [572, 461] width 32 height 16
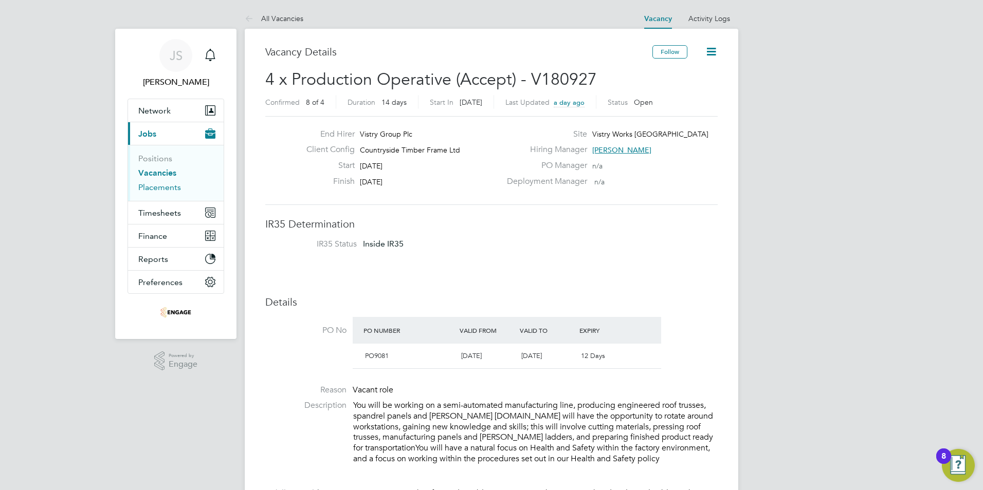
click at [164, 187] on link "Placements" at bounding box center [159, 187] width 43 height 10
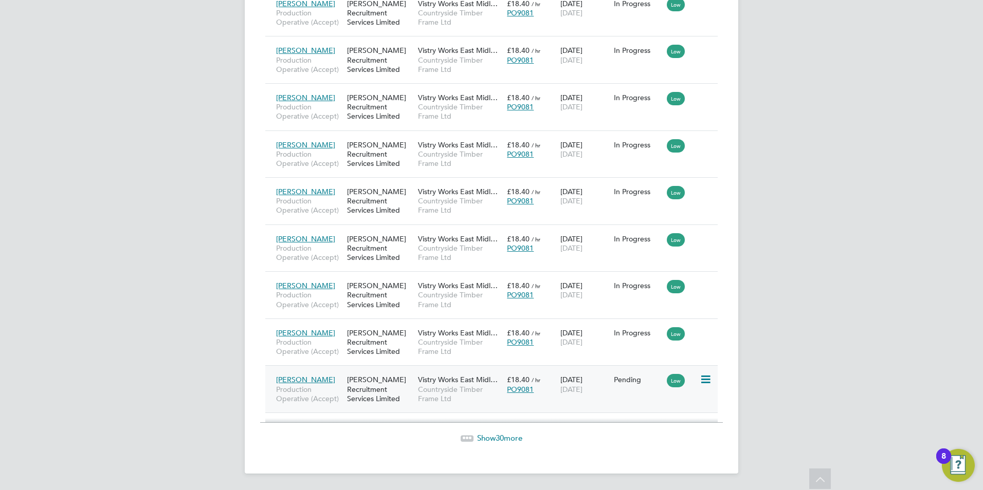
click at [705, 377] on icon at bounding box center [705, 380] width 10 height 12
click at [656, 445] on li "Start" at bounding box center [673, 444] width 73 height 14
type input "[PERSON_NAME]"
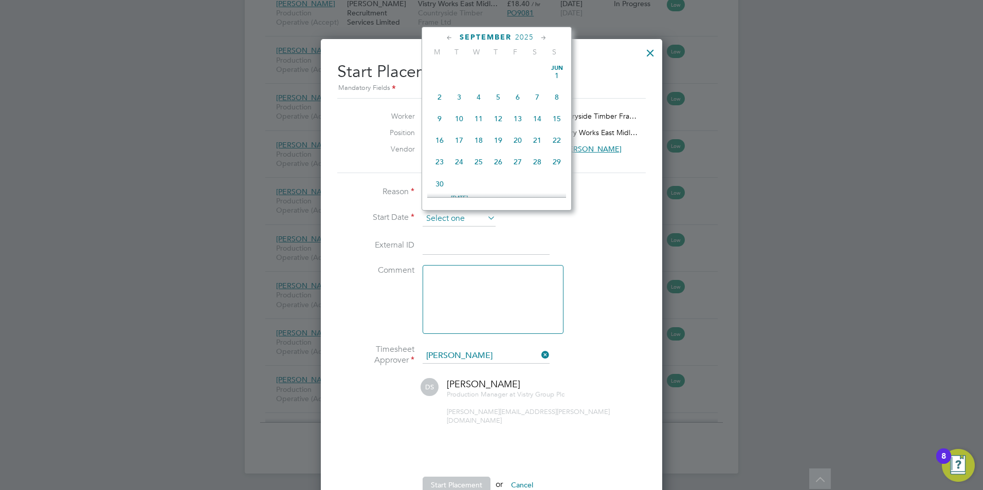
click at [445, 217] on input at bounding box center [459, 218] width 73 height 15
click at [480, 95] on span "17" at bounding box center [479, 88] width 20 height 20
type input "[DATE]"
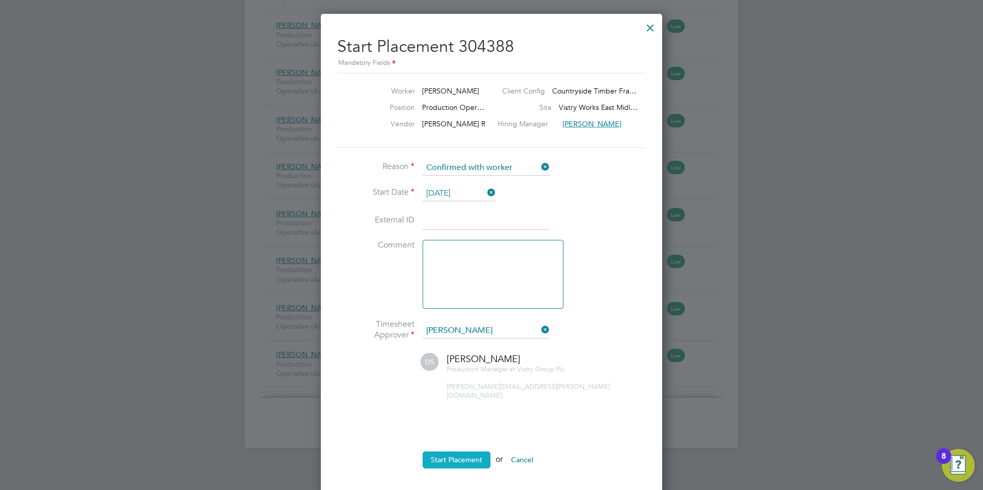
click at [454, 453] on button "Start Placement" at bounding box center [457, 460] width 68 height 16
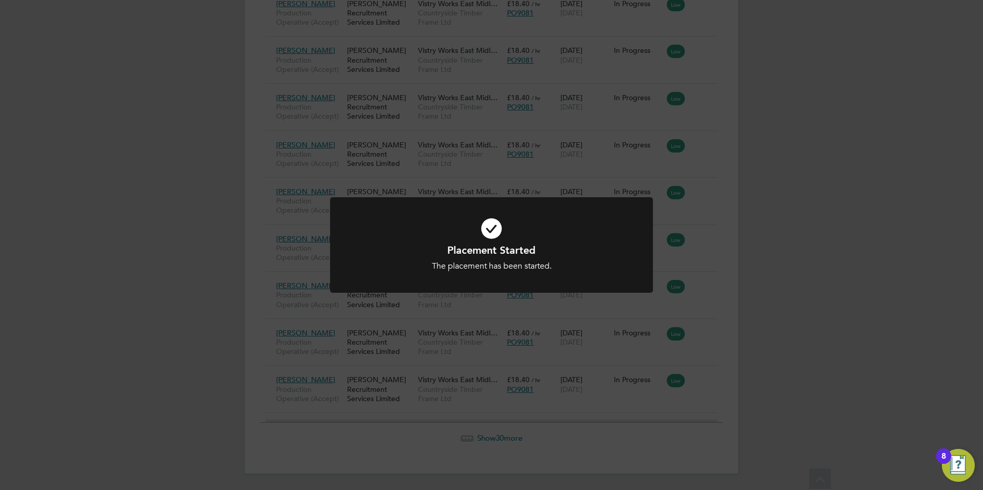
click at [813, 306] on div "Placement Started The placement has been started. Cancel Okay" at bounding box center [491, 245] width 983 height 490
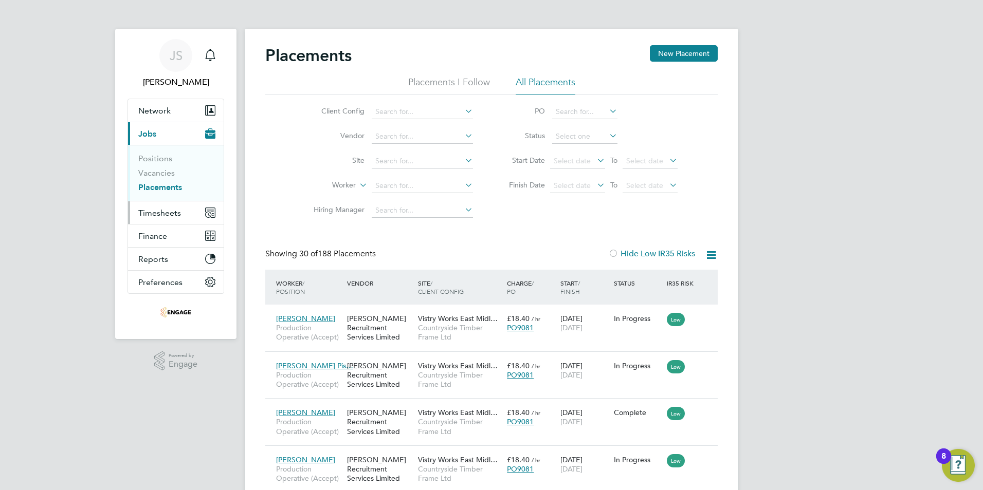
click at [138, 208] on span "Timesheets" at bounding box center [159, 213] width 43 height 10
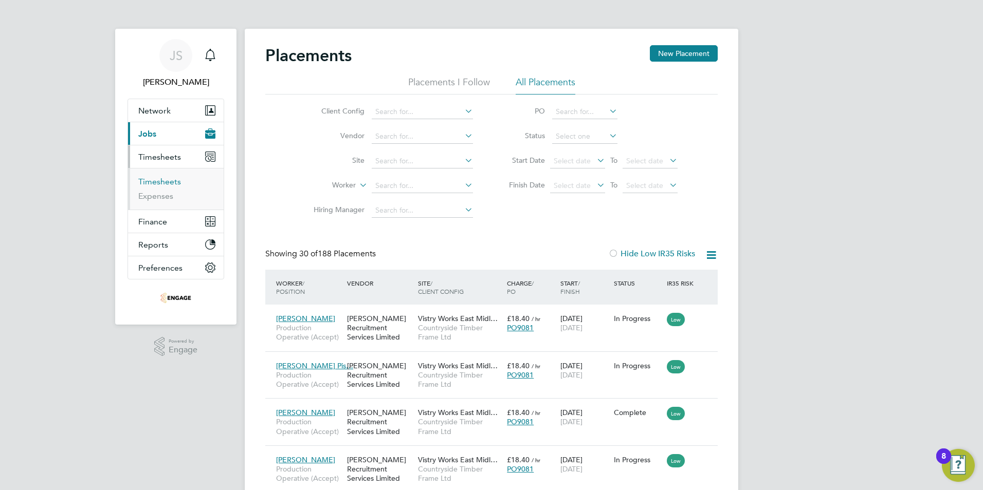
click at [157, 180] on link "Timesheets" at bounding box center [159, 182] width 43 height 10
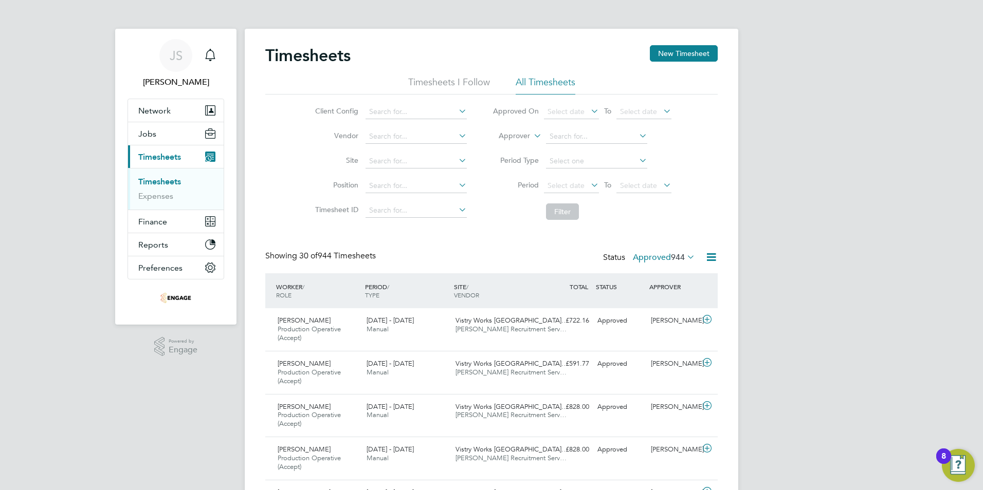
click at [690, 48] on button "New Timesheet" at bounding box center [684, 53] width 68 height 16
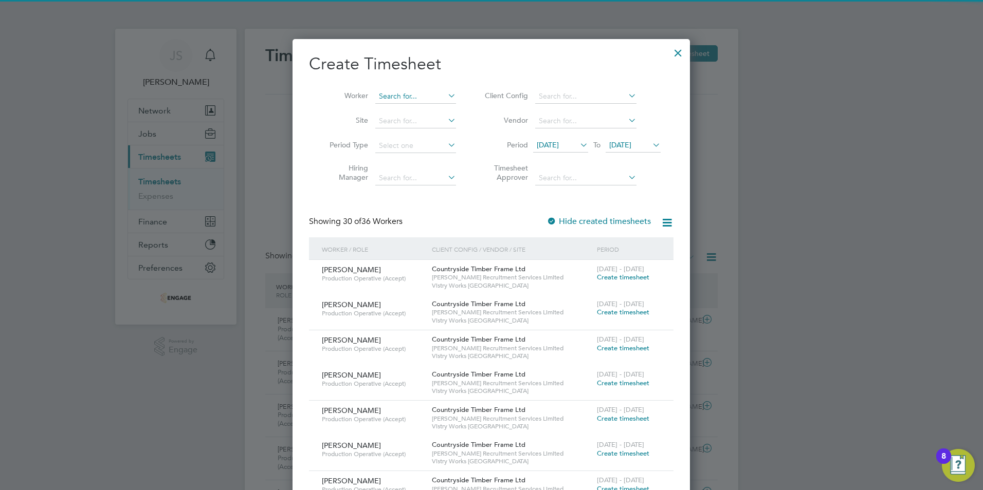
click at [404, 96] on input at bounding box center [415, 96] width 81 height 14
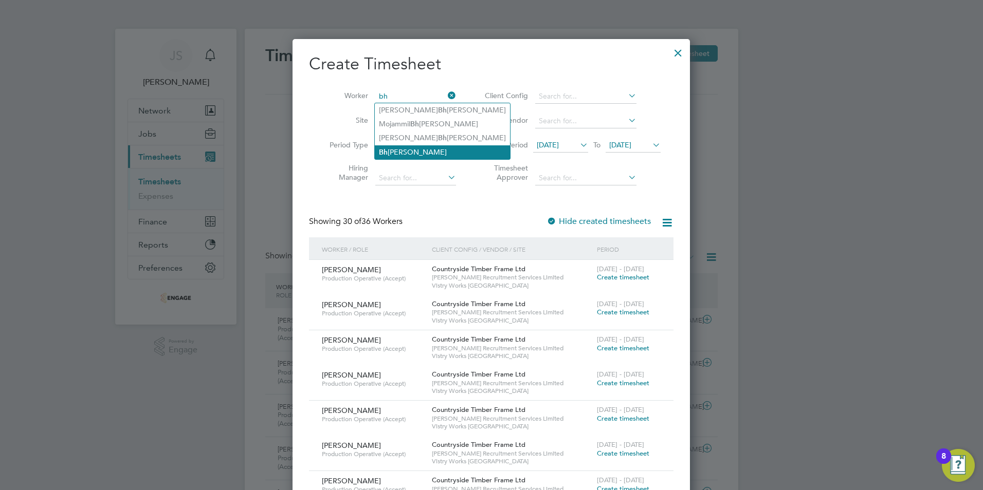
click at [395, 151] on li "Bh rijesh Ganesh" at bounding box center [442, 152] width 135 height 14
type input "[PERSON_NAME]"
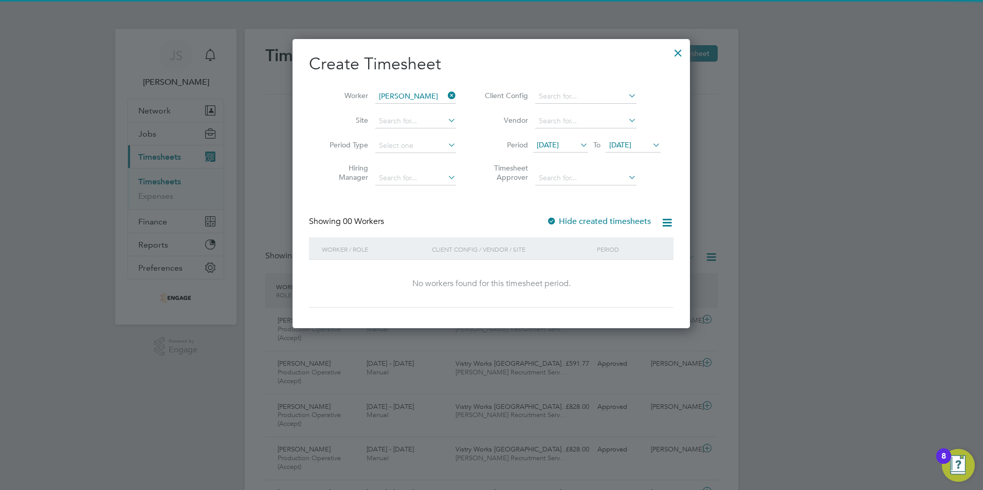
click at [627, 142] on span "[DATE]" at bounding box center [620, 144] width 22 height 9
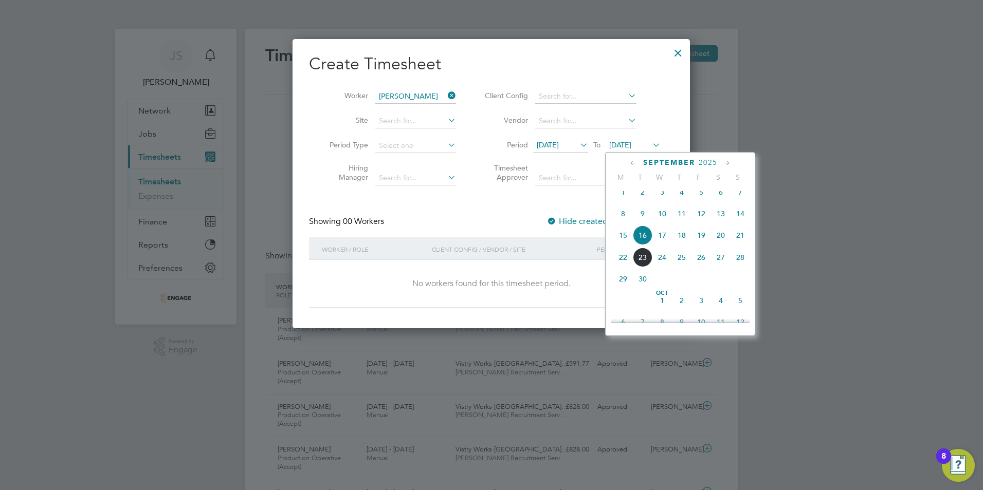
click at [742, 245] on span "21" at bounding box center [740, 236] width 20 height 20
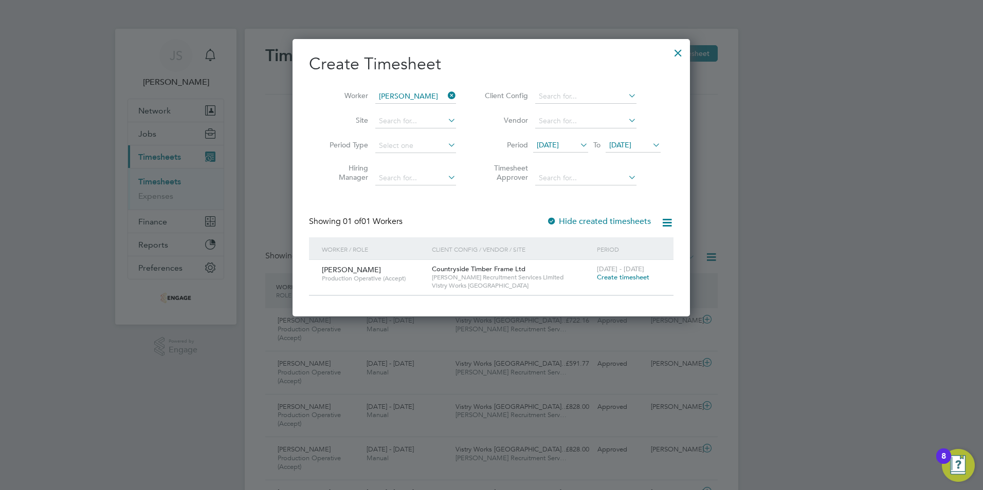
click at [643, 277] on span "Create timesheet" at bounding box center [623, 277] width 52 height 9
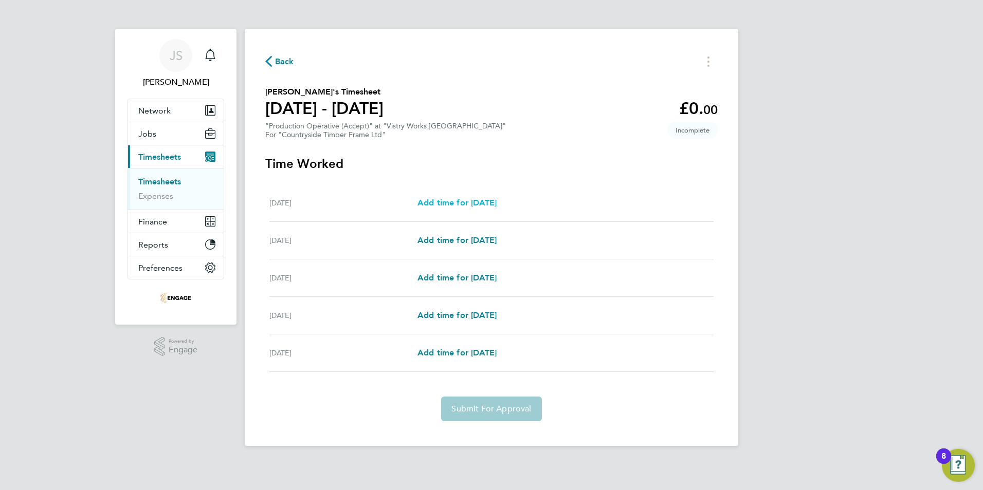
click at [465, 202] on span "Add time for [DATE]" at bounding box center [456, 203] width 79 height 10
select select "15"
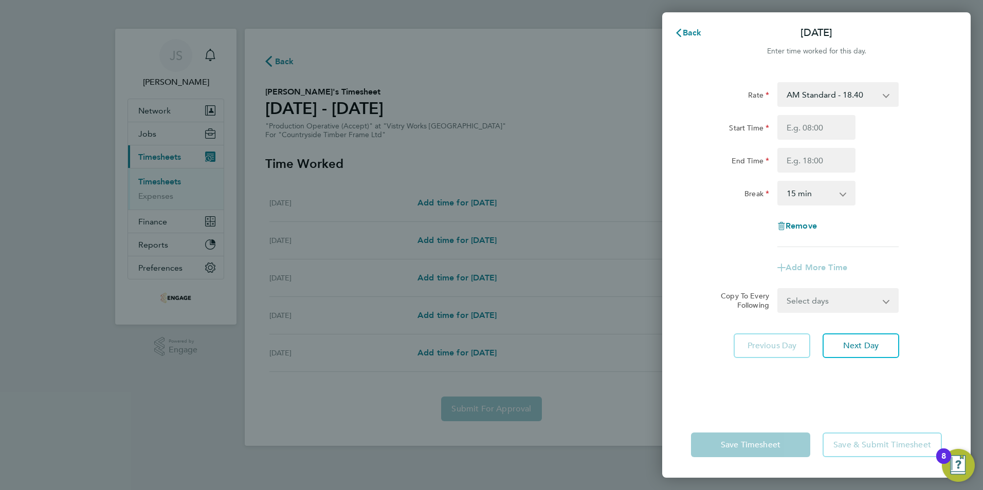
click at [826, 99] on select "AM Standard - 18.40 PM OT 1 - 30.08 PM OT2 - 40.11 OT 1 - 27.60 PM Standard - 2…" at bounding box center [831, 94] width 107 height 23
select select "15"
click at [797, 128] on input "Start Time" at bounding box center [816, 127] width 78 height 25
type input "14:00"
click at [797, 169] on input "End Time" at bounding box center [816, 160] width 78 height 25
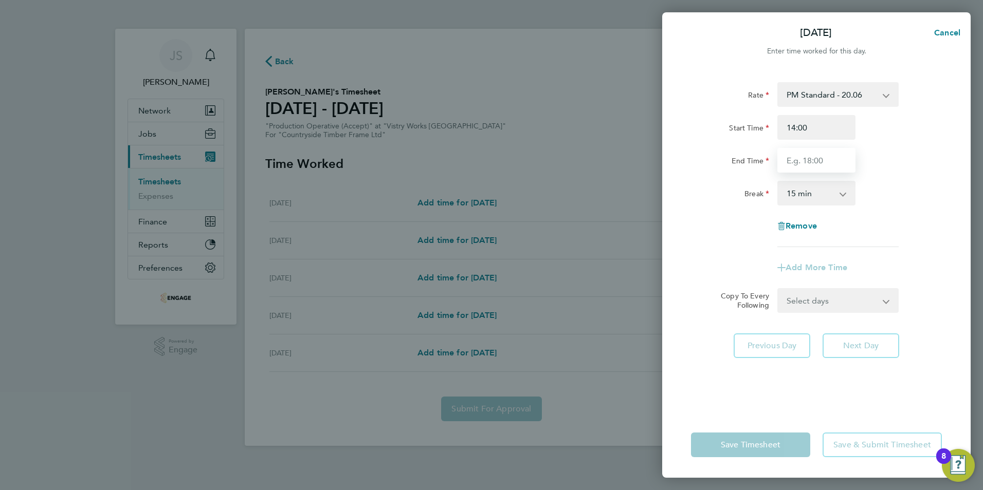
type input "22:30"
click at [805, 203] on select "0 min 15 min 30 min 45 min 60 min 75 min 90 min" at bounding box center [810, 193] width 64 height 23
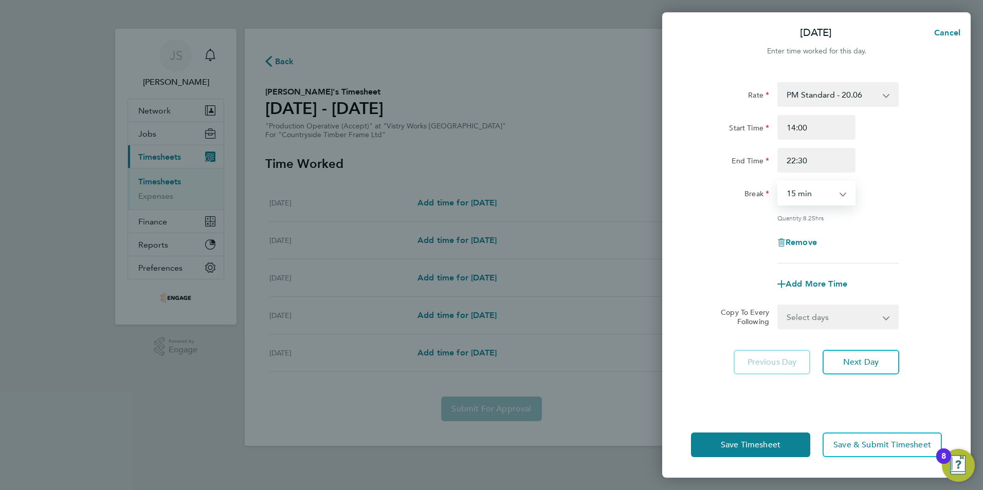
select select "30"
click at [778, 182] on select "0 min 15 min 30 min 45 min 60 min 75 min 90 min" at bounding box center [810, 193] width 64 height 23
click at [829, 319] on select "Select days Day Weekday (Mon-Fri) Weekend (Sat-Sun) [DATE] [DATE] [DATE] [DATE]" at bounding box center [832, 317] width 108 height 23
select select "THU"
click at [778, 306] on select "Select days Day Weekday (Mon-Fri) Weekend (Sat-Sun) [DATE] [DATE] [DATE] [DATE]" at bounding box center [832, 317] width 108 height 23
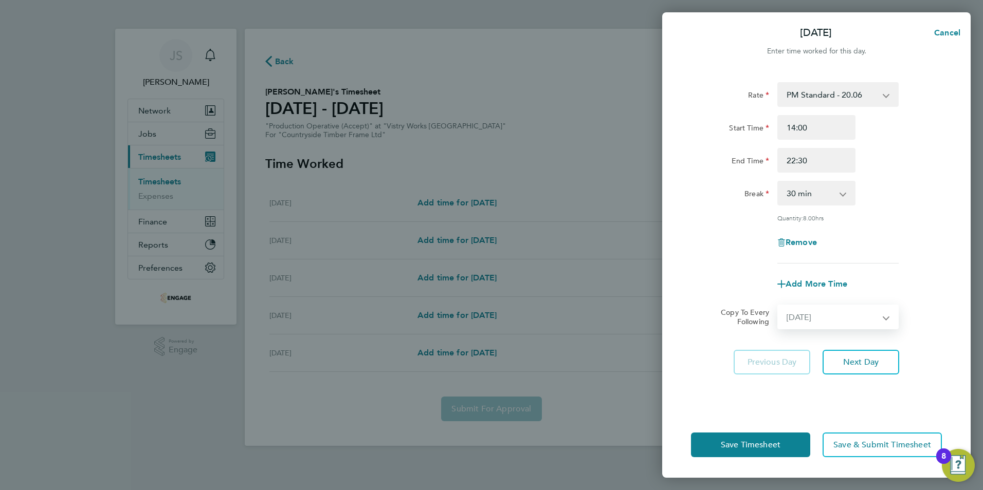
select select "[DATE]"
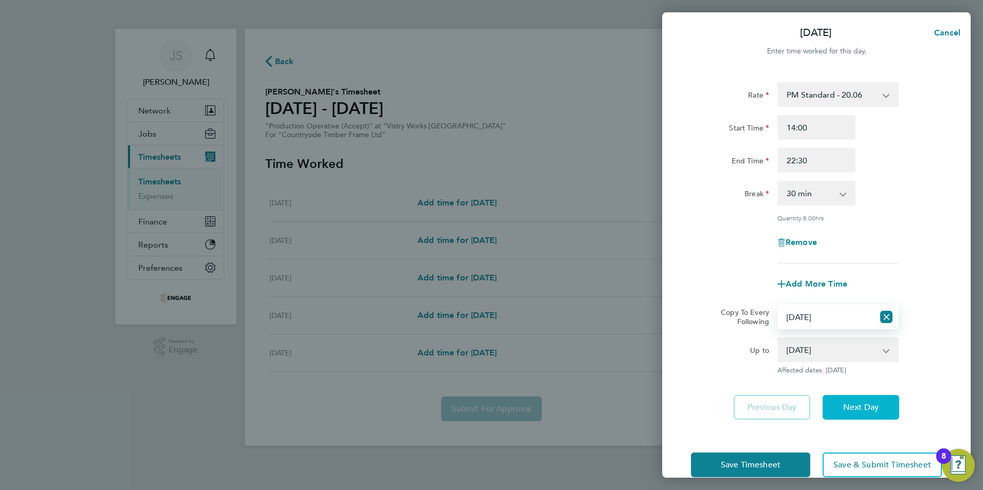
click at [870, 402] on span "Next Day" at bounding box center [860, 407] width 35 height 10
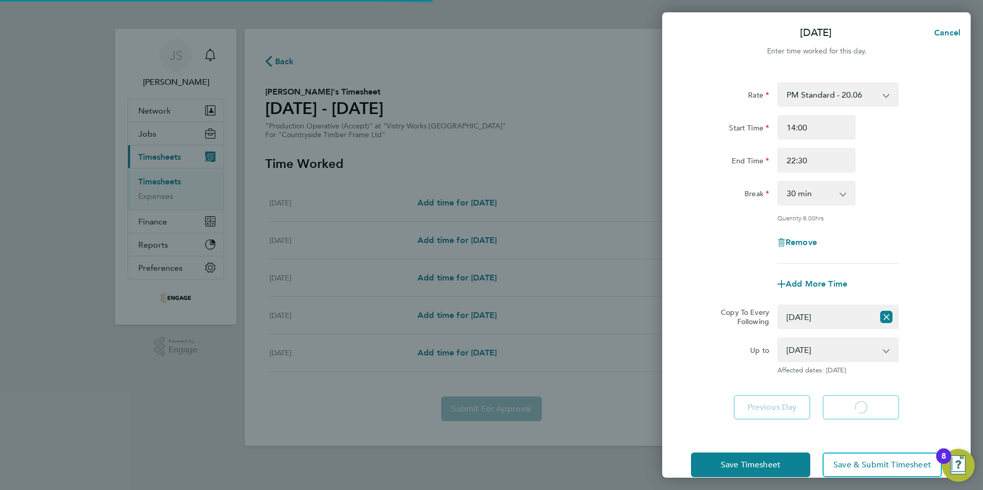
select select "30"
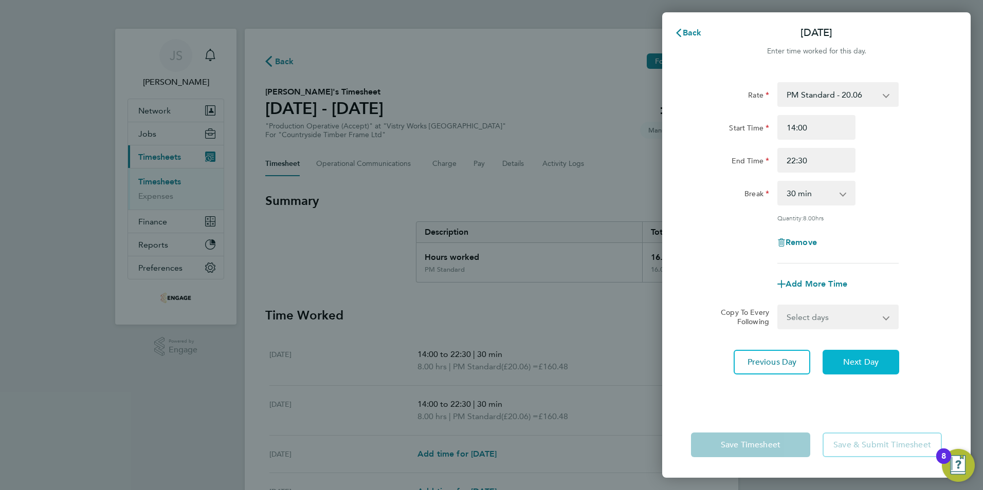
click at [864, 363] on span "Next Day" at bounding box center [860, 362] width 35 height 10
select select "15"
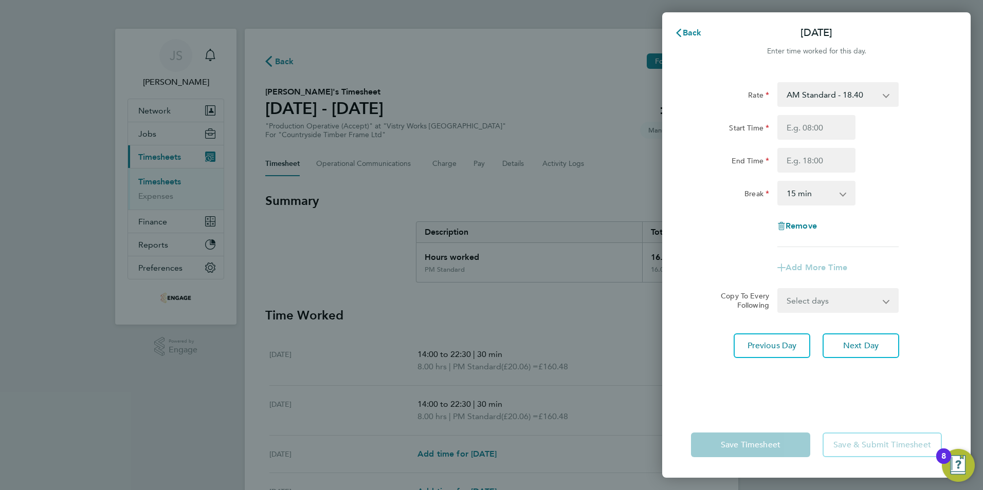
click at [802, 100] on select "AM Standard - 18.40 PM OT 1 - 30.08 PM OT2 - 40.11 OT 1 - 27.60 PM Standard - 2…" at bounding box center [831, 94] width 107 height 23
select select "15"
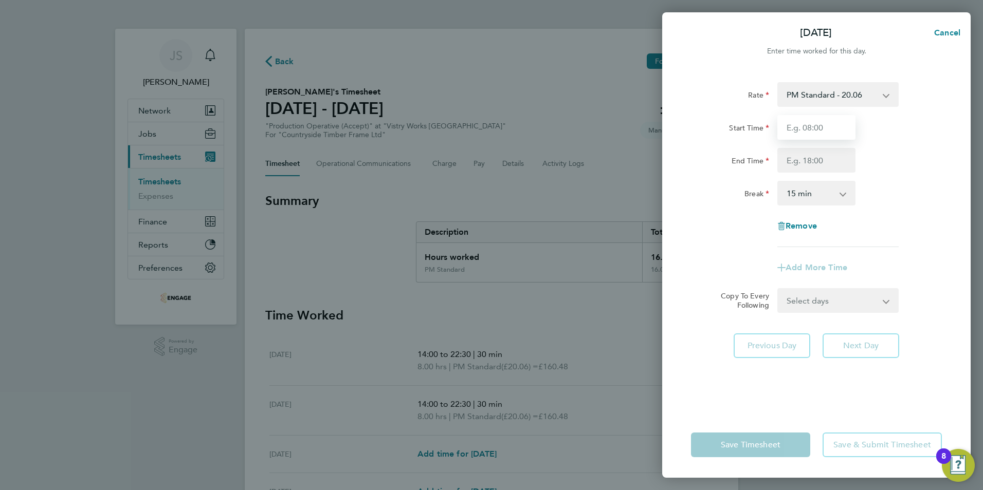
click at [802, 130] on input "Start Time" at bounding box center [816, 127] width 78 height 25
type input "14:00"
click at [814, 164] on input "End Time" at bounding box center [816, 160] width 78 height 25
type input "20:00"
click at [815, 195] on select "0 min 15 min 30 min 45 min 60 min 75 min 90 min" at bounding box center [810, 193] width 64 height 23
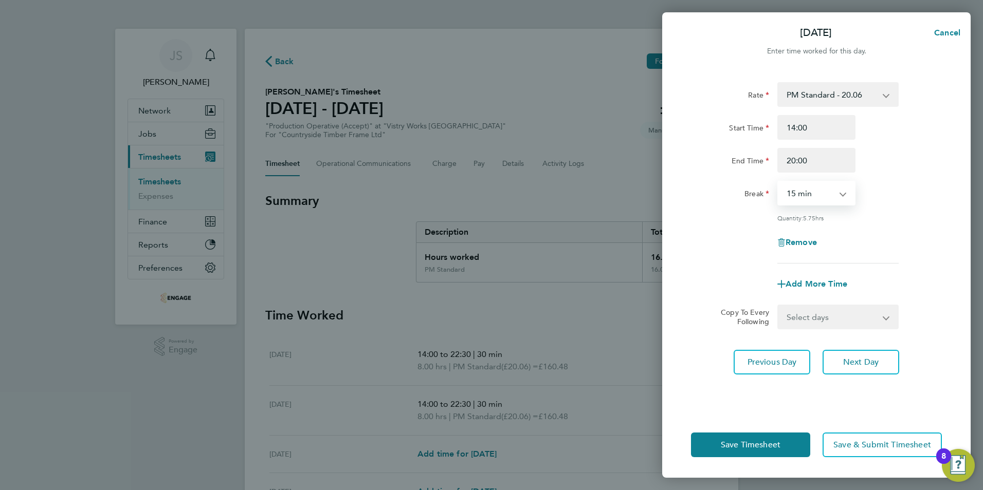
select select "30"
click at [778, 182] on select "0 min 15 min 30 min 45 min 60 min 75 min 90 min" at bounding box center [810, 193] width 64 height 23
click at [729, 442] on span "Save Timesheet" at bounding box center [751, 445] width 60 height 10
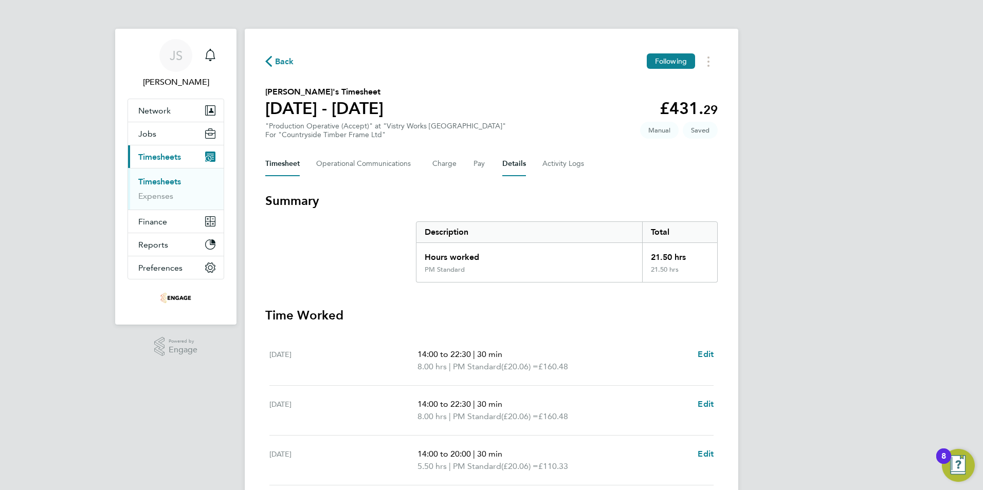
click at [507, 161] on button "Details" at bounding box center [514, 164] width 24 height 25
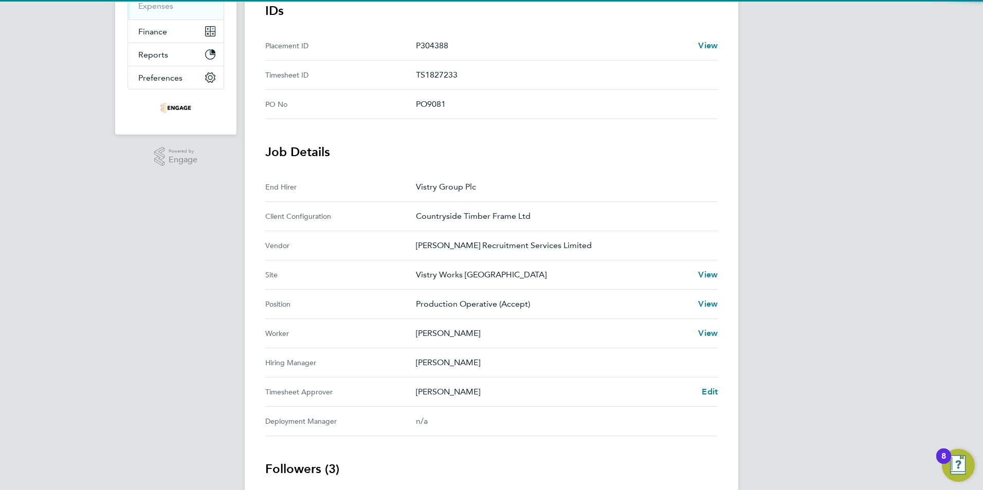
scroll to position [194, 0]
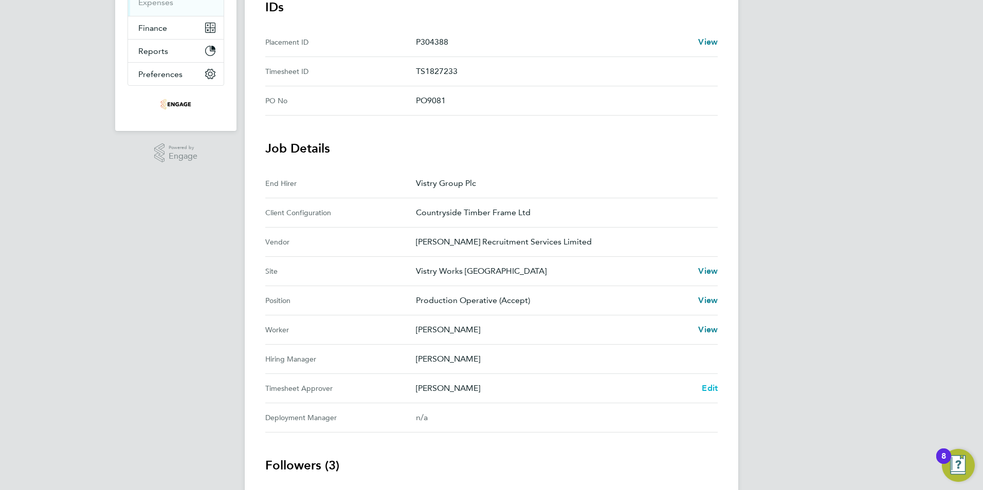
click at [706, 388] on span "Edit" at bounding box center [710, 388] width 16 height 10
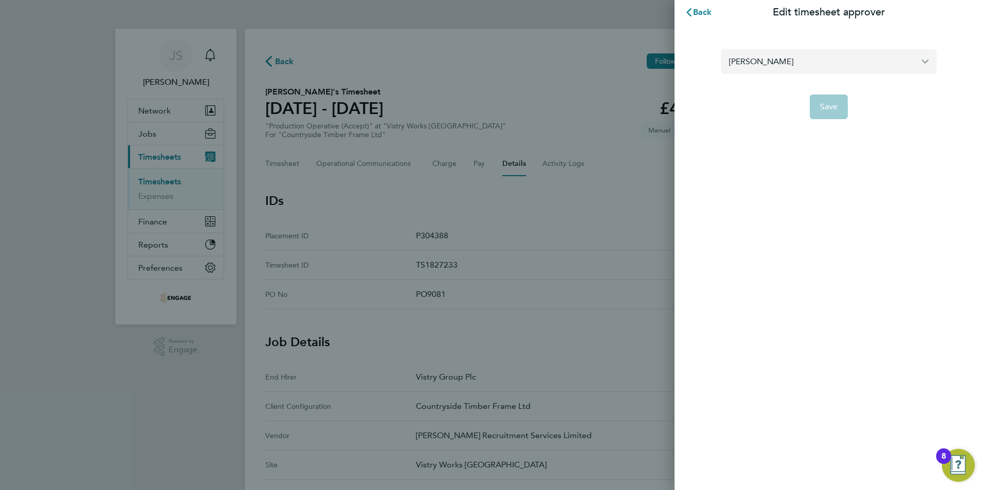
click at [765, 67] on input "[PERSON_NAME]" at bounding box center [829, 61] width 216 height 24
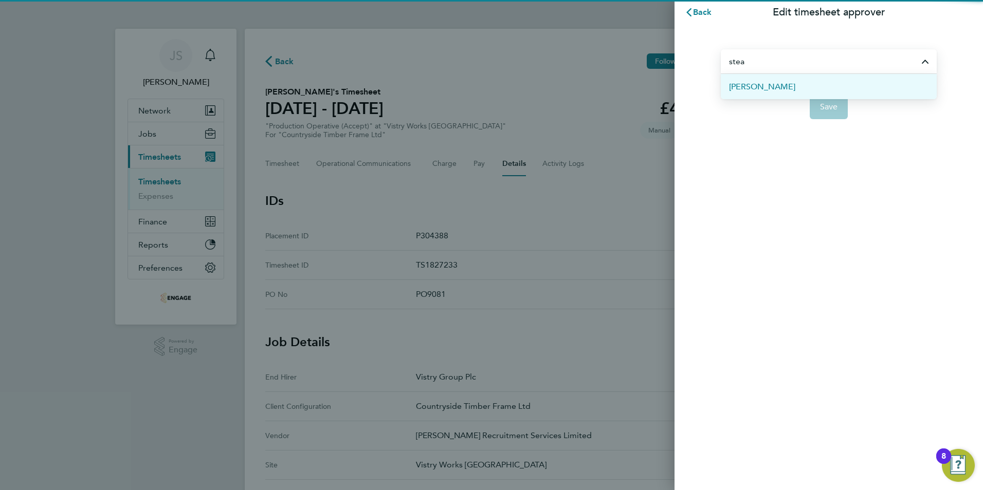
click at [773, 87] on span "[PERSON_NAME]" at bounding box center [762, 87] width 66 height 12
type input "[PERSON_NAME]"
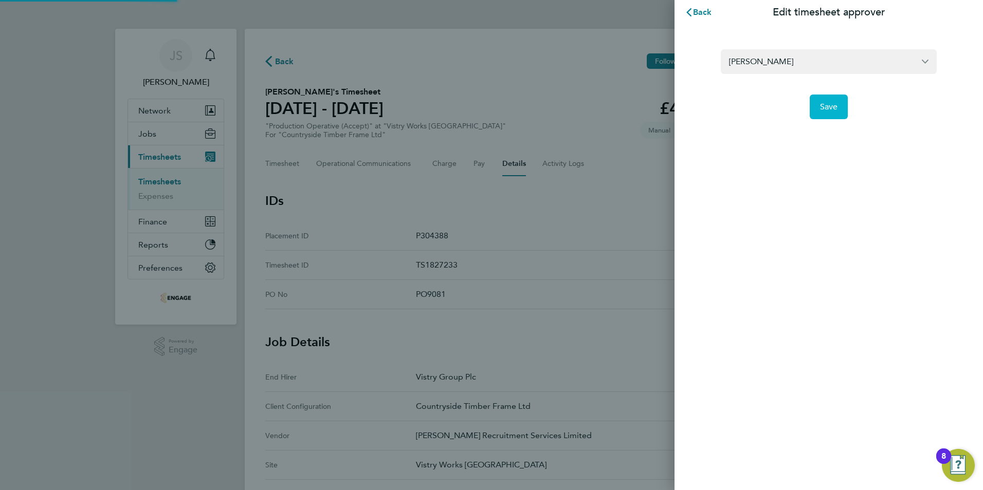
click at [816, 117] on button "Save" at bounding box center [829, 107] width 39 height 25
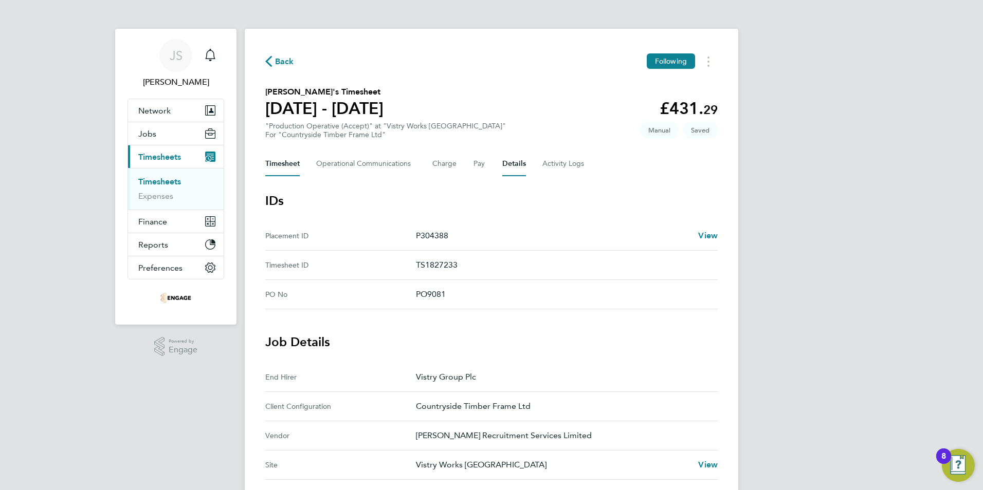
click at [280, 162] on button "Timesheet" at bounding box center [282, 164] width 34 height 25
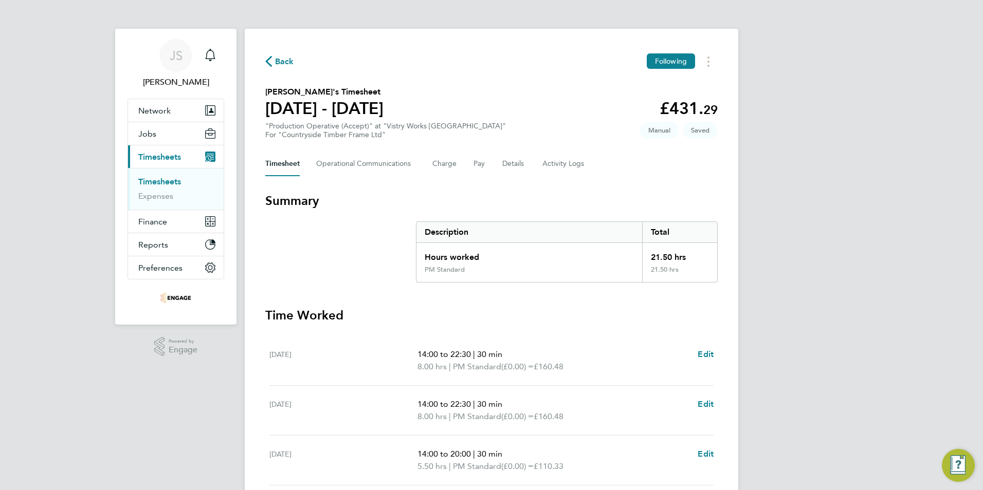
scroll to position [161, 0]
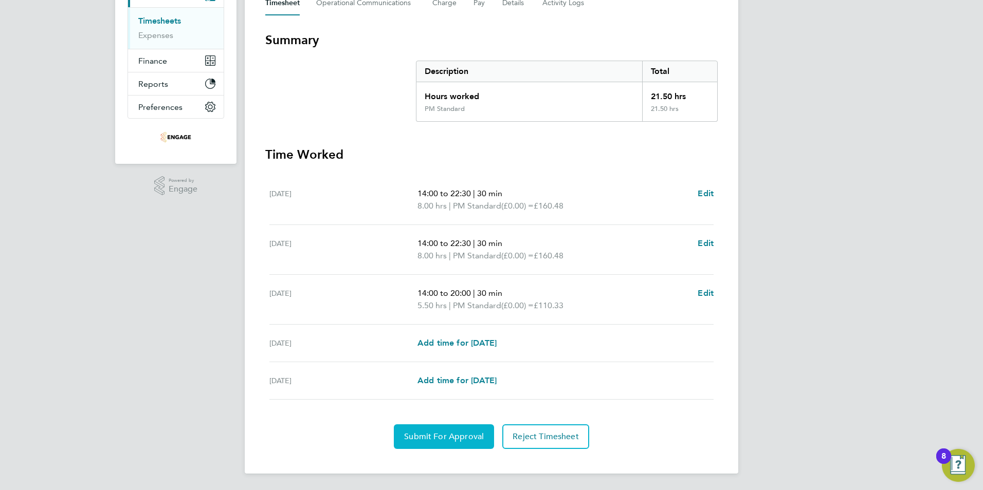
click at [422, 436] on span "Submit For Approval" at bounding box center [444, 437] width 80 height 10
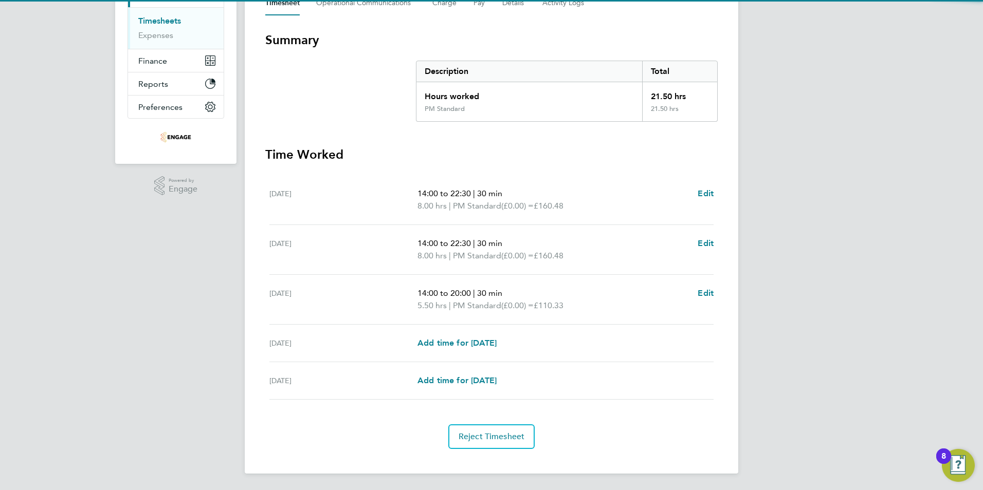
scroll to position [0, 0]
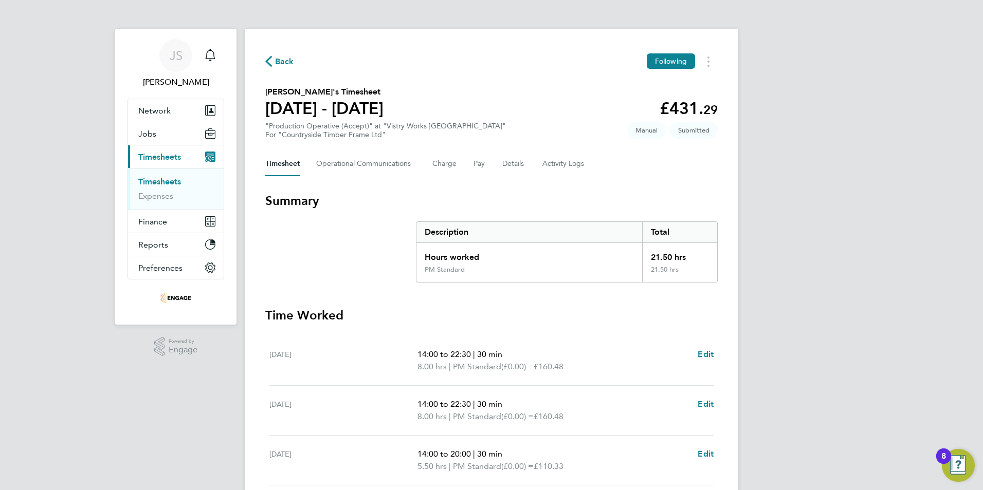
click at [288, 49] on div "Back Following Bhrijesh Ganesh's Timesheet 15 - 21 Sept 2025 £431. 29 "Producti…" at bounding box center [491, 332] width 493 height 606
click at [283, 57] on span "Back" at bounding box center [284, 62] width 19 height 12
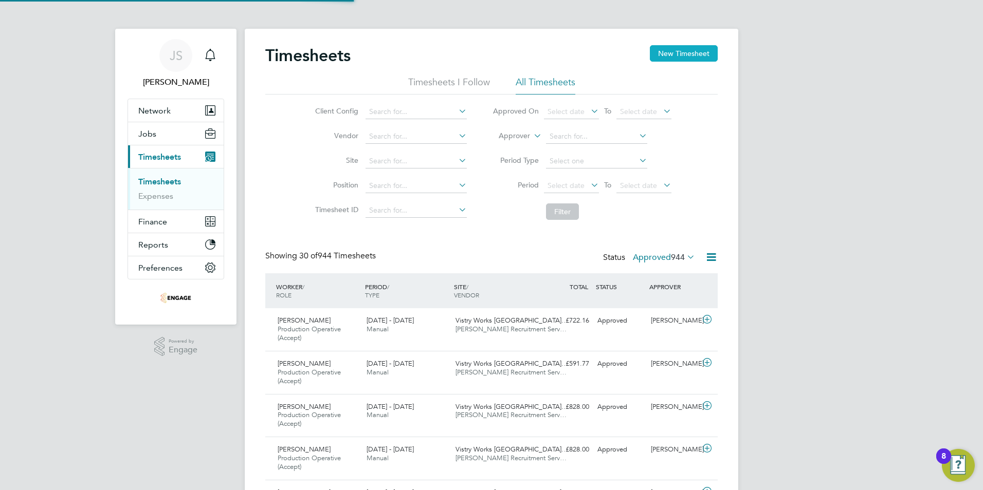
scroll to position [34, 89]
click at [674, 52] on button "New Timesheet" at bounding box center [684, 53] width 68 height 16
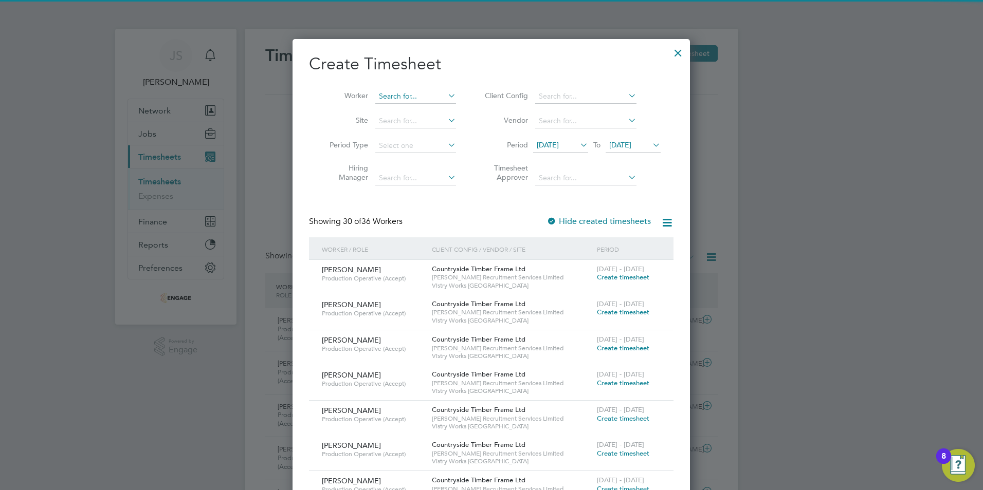
click at [416, 97] on input at bounding box center [415, 96] width 81 height 14
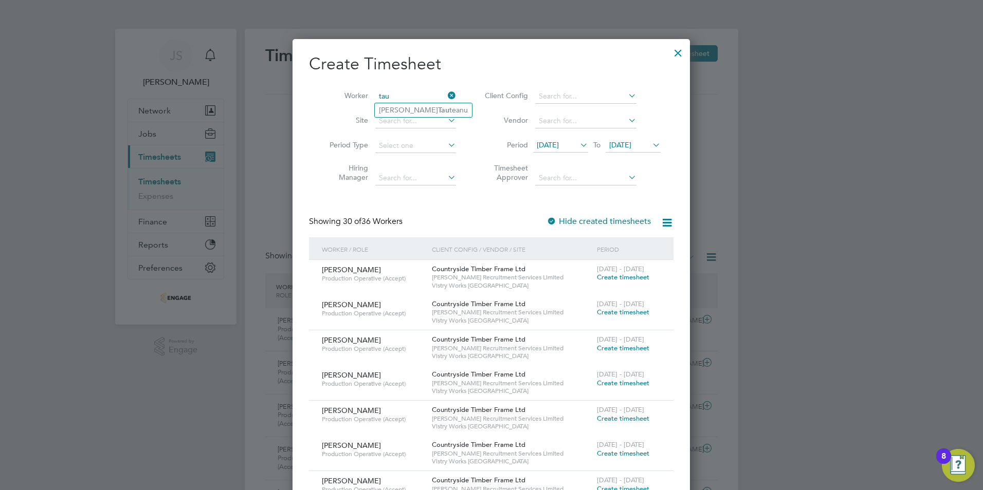
type input "tau"
click at [446, 93] on icon at bounding box center [446, 95] width 0 height 14
click at [674, 54] on div at bounding box center [678, 50] width 19 height 19
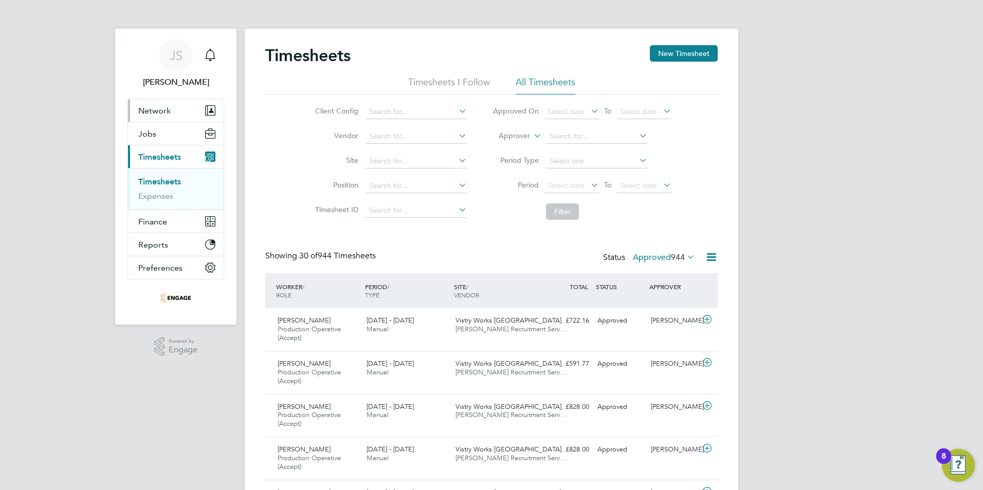
click at [149, 108] on span "Network" at bounding box center [154, 111] width 32 height 10
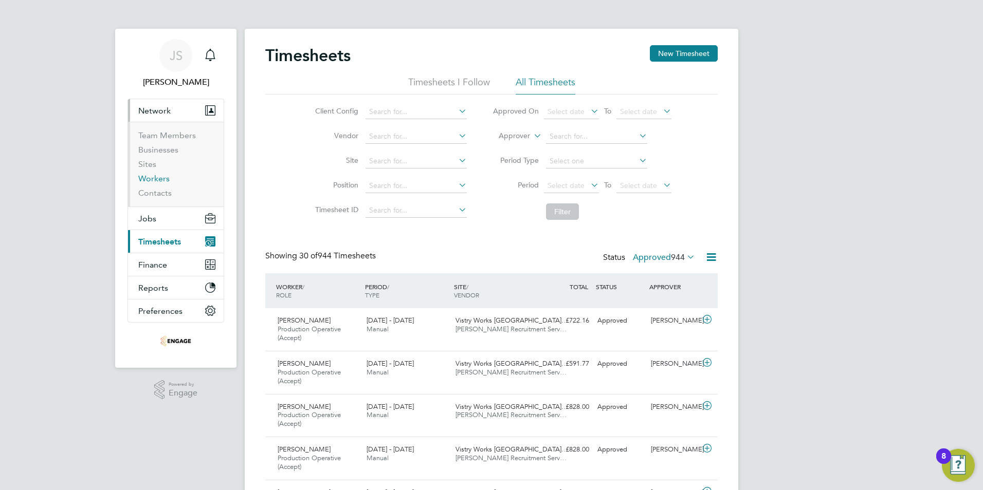
click at [158, 175] on link "Workers" at bounding box center [153, 179] width 31 height 10
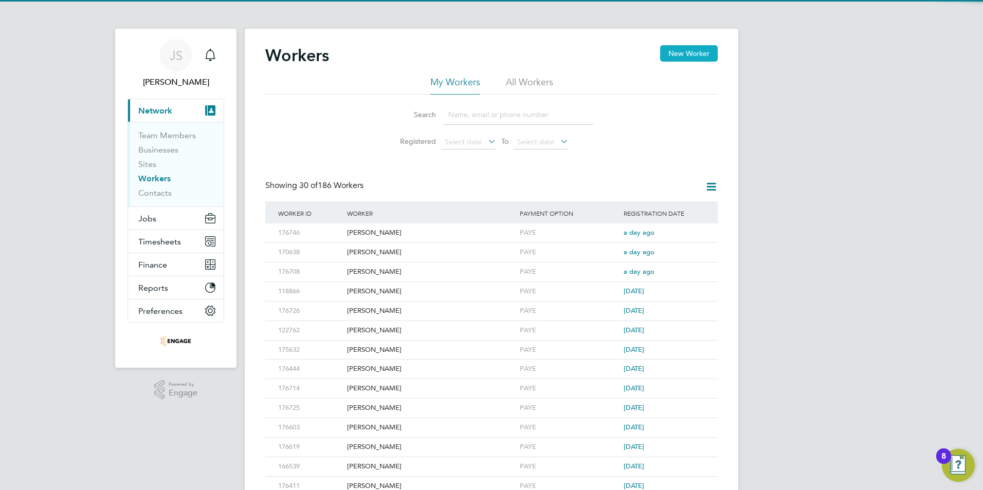
click at [679, 50] on button "New Worker" at bounding box center [689, 53] width 58 height 16
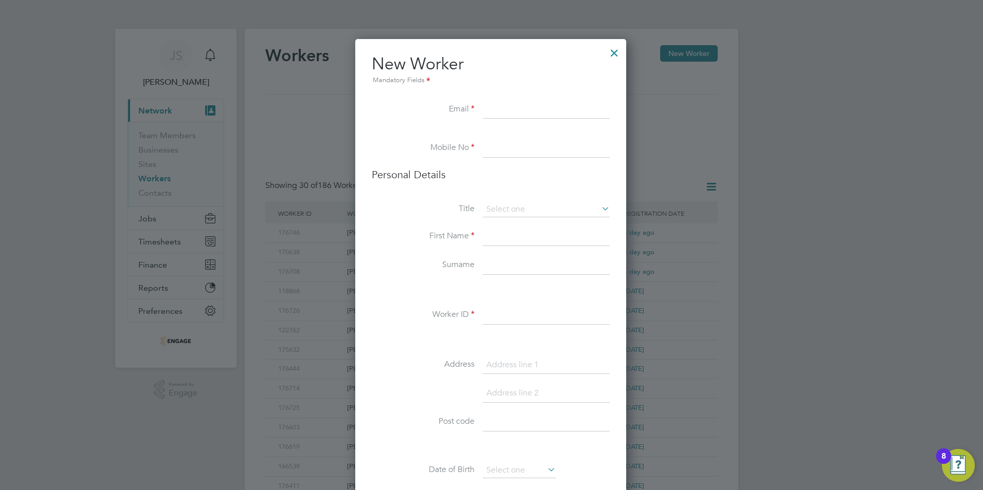
click at [499, 109] on input at bounding box center [546, 110] width 127 height 19
click at [614, 51] on div at bounding box center [614, 50] width 19 height 19
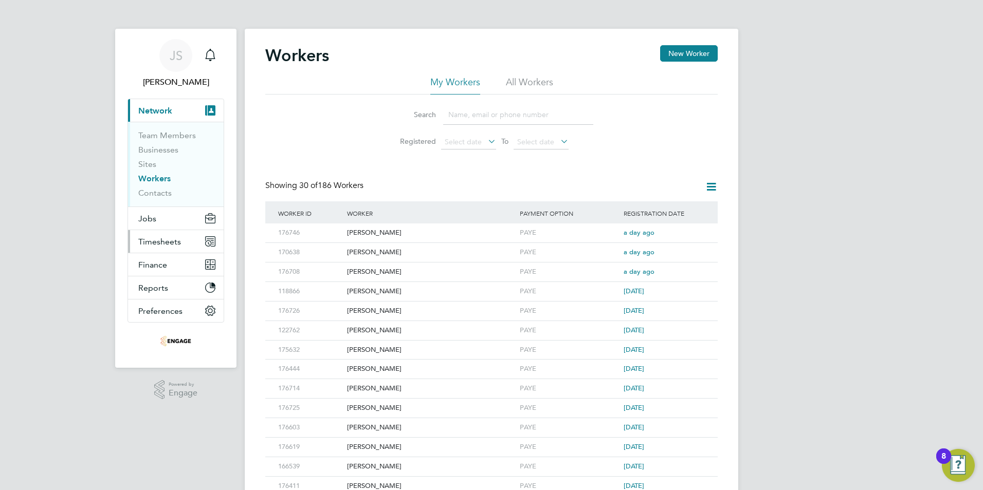
click at [168, 240] on span "Timesheets" at bounding box center [159, 242] width 43 height 10
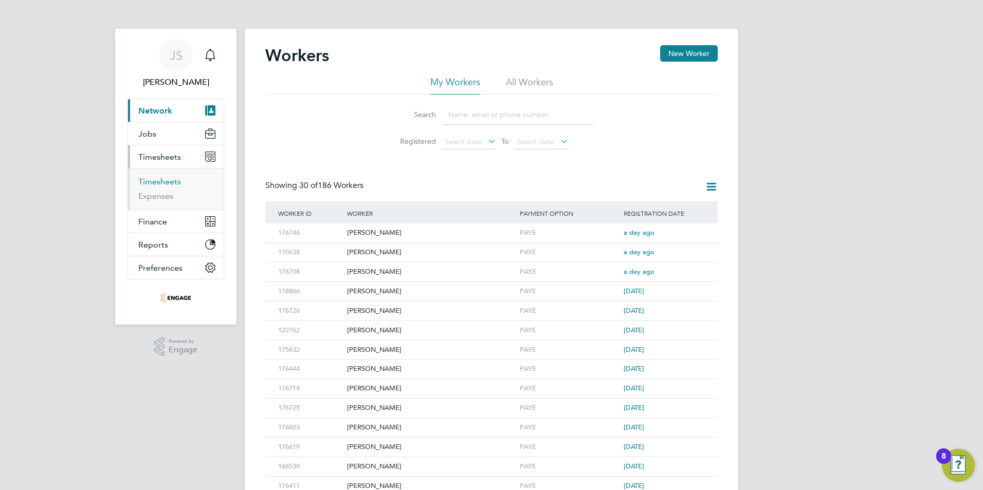
click at [171, 181] on link "Timesheets" at bounding box center [159, 182] width 43 height 10
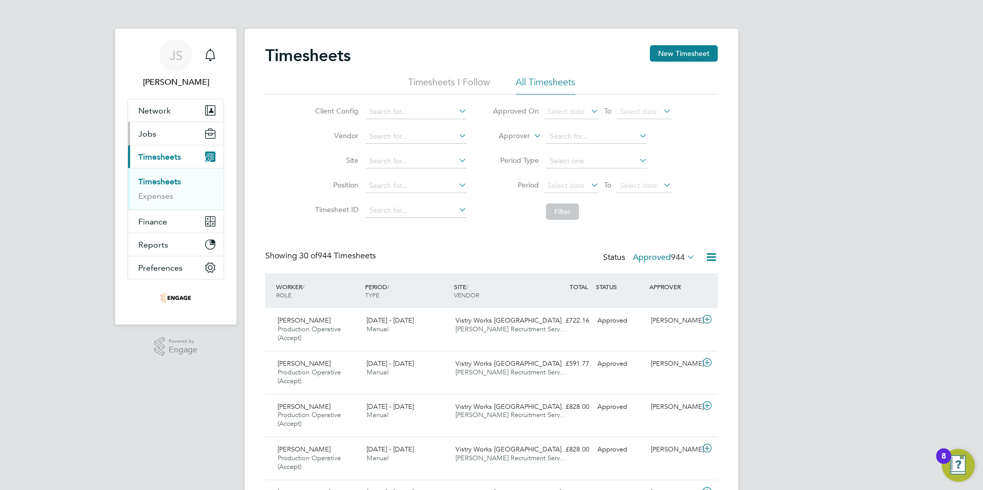
click at [152, 138] on span "Jobs" at bounding box center [147, 134] width 18 height 10
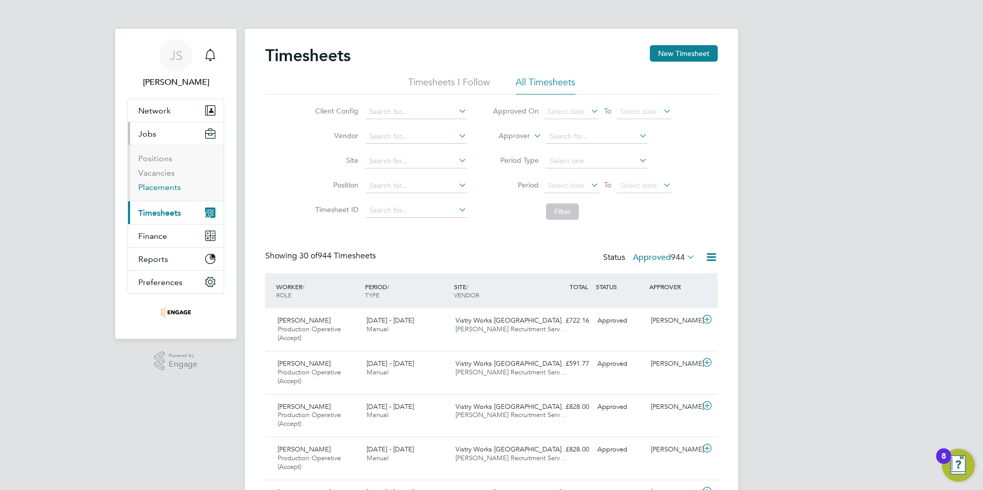
click at [155, 190] on link "Placements" at bounding box center [159, 187] width 43 height 10
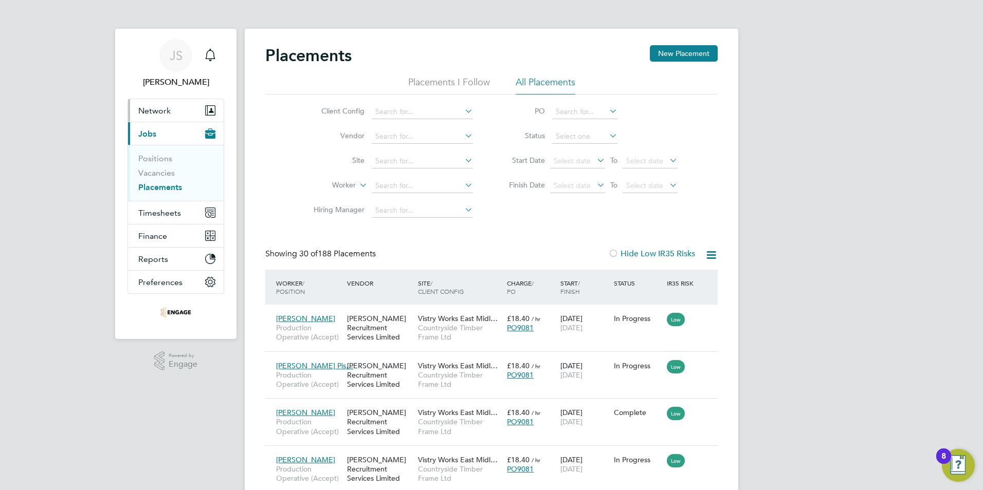
click at [155, 121] on button "Network" at bounding box center [176, 110] width 96 height 23
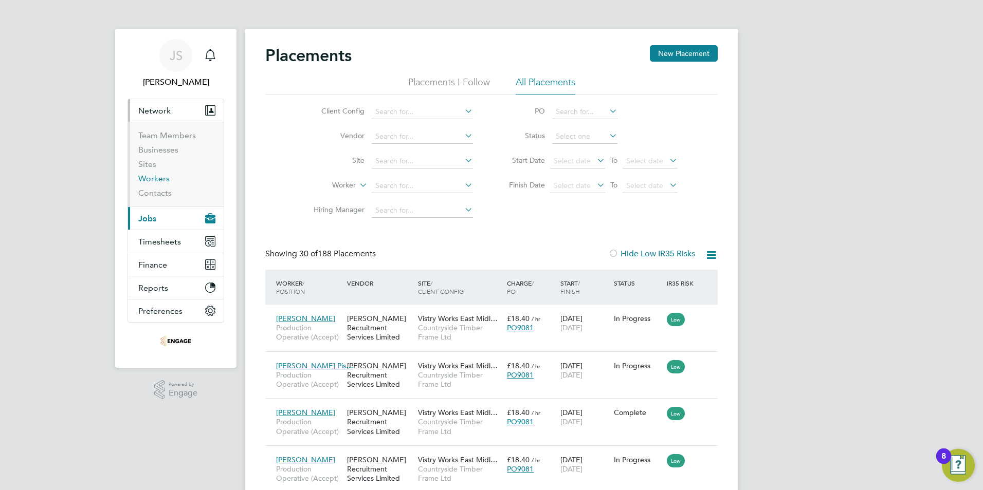
click at [156, 179] on link "Workers" at bounding box center [153, 179] width 31 height 10
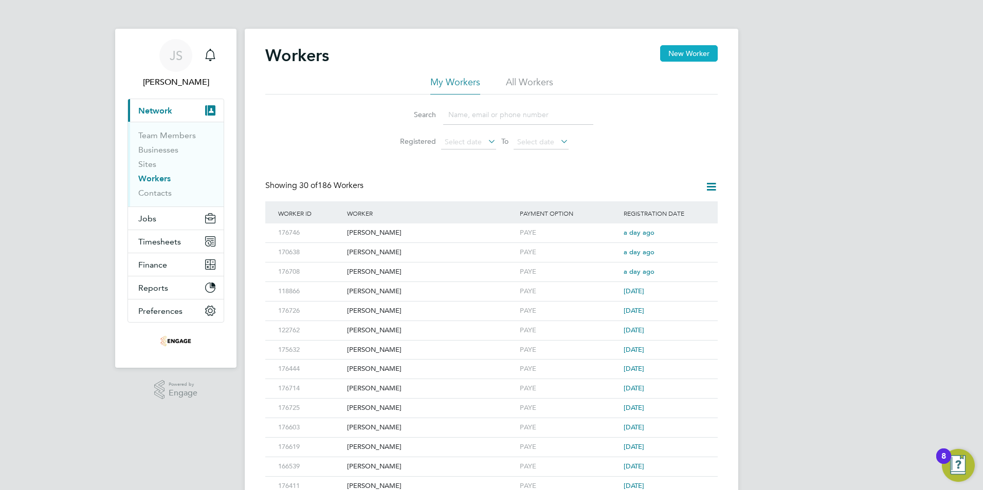
click at [690, 56] on button "New Worker" at bounding box center [689, 53] width 58 height 16
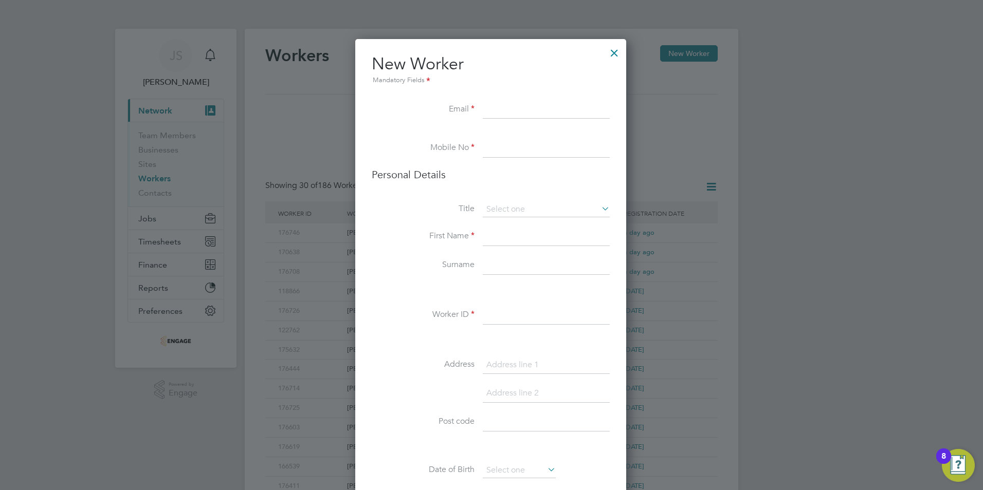
click at [497, 110] on input at bounding box center [546, 110] width 127 height 19
click at [614, 52] on div at bounding box center [614, 50] width 19 height 19
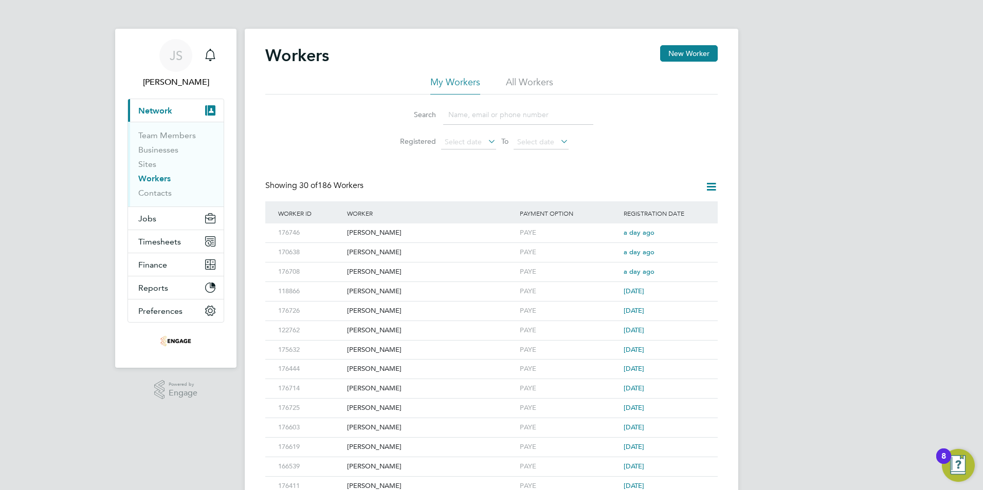
click at [482, 117] on input at bounding box center [518, 115] width 150 height 20
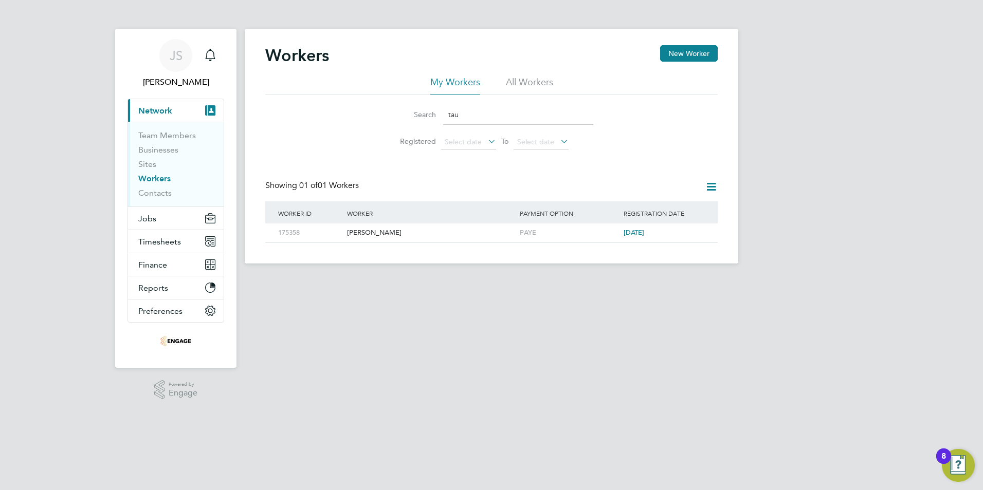
type input "tau"
click at [686, 55] on button "New Worker" at bounding box center [689, 53] width 58 height 16
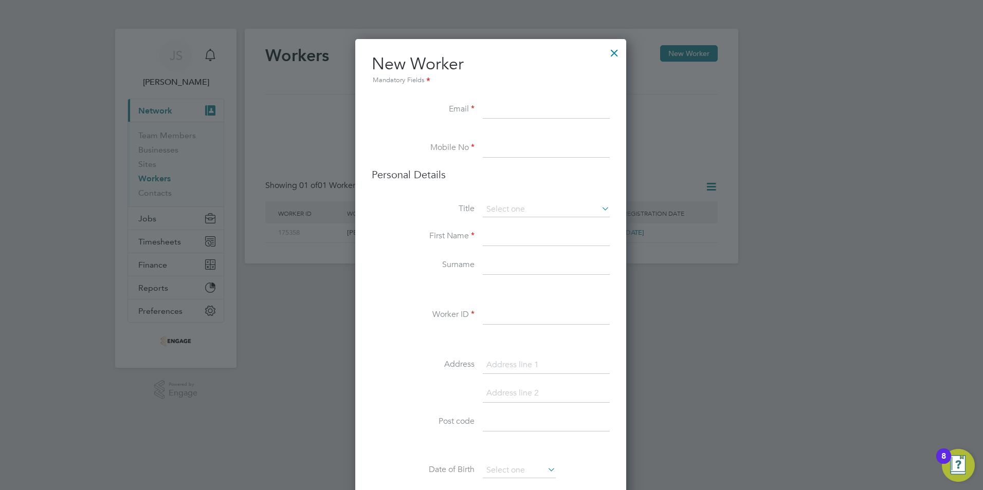
click at [517, 107] on input at bounding box center [546, 110] width 127 height 19
paste input "Tauqeer164@hotmail.co.uk"
type input "Tauqeer164@hotmail.co.uk"
click at [517, 148] on input at bounding box center [546, 148] width 127 height 19
click at [526, 144] on input at bounding box center [546, 148] width 127 height 19
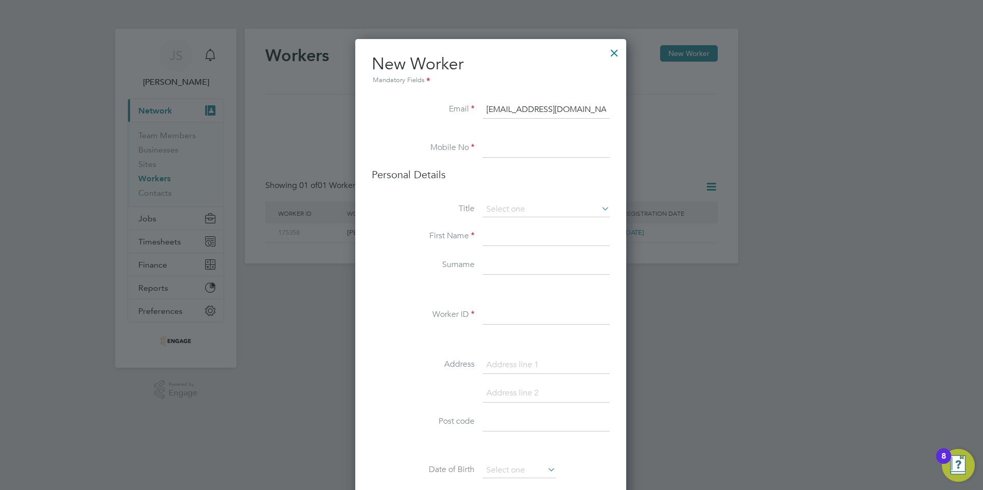
paste input "07791 419808"
type input "07791 419808"
click at [508, 241] on input at bounding box center [546, 237] width 127 height 19
paste input "Tauqeer"
type input "Tauqeer"
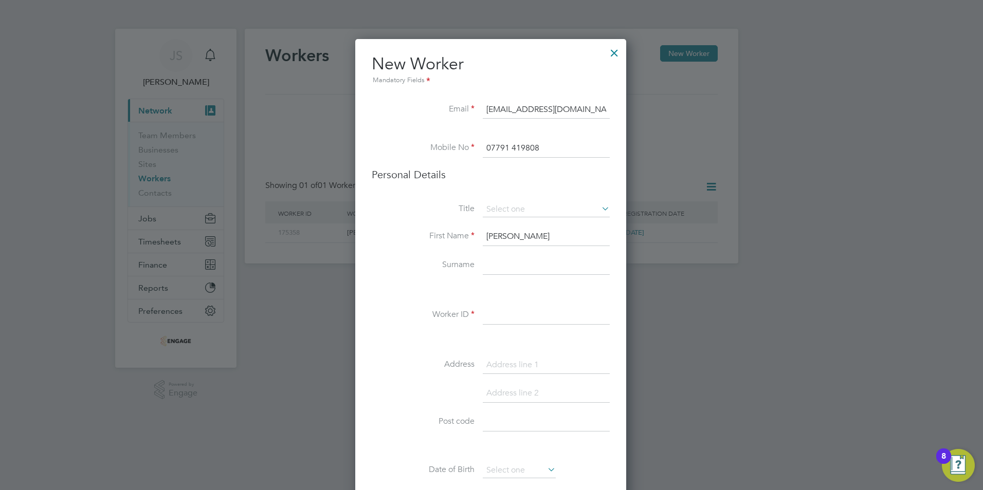
click at [507, 271] on input at bounding box center [546, 266] width 127 height 19
paste input "Ahmed"
type input "Ahmed"
click at [499, 207] on input at bounding box center [546, 209] width 127 height 15
click at [510, 225] on li "Mr" at bounding box center [546, 223] width 128 height 13
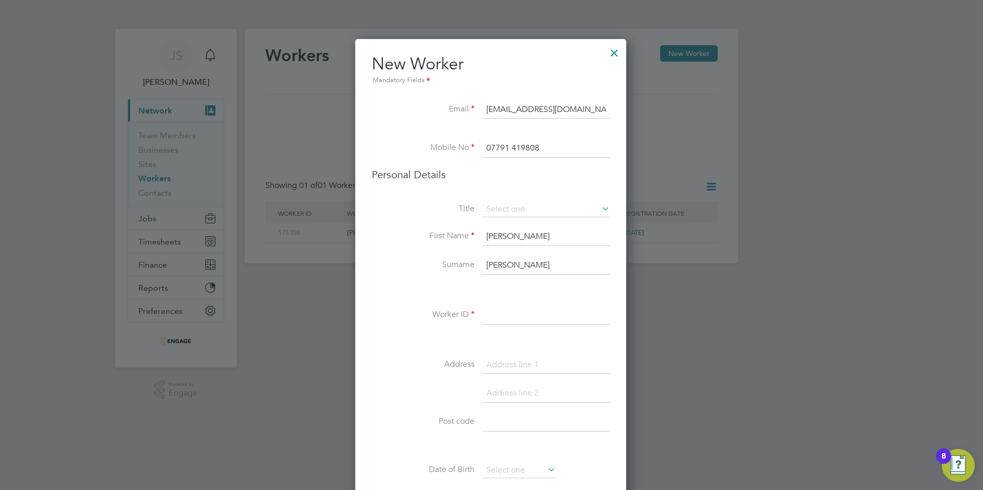
type input "Mr"
click at [513, 322] on input at bounding box center [546, 315] width 127 height 19
paste input "176371"
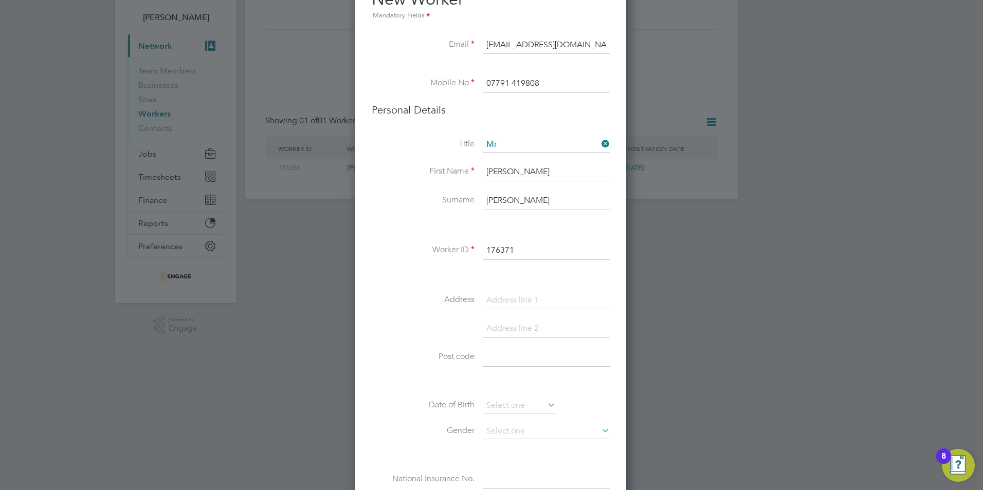
scroll to position [66, 0]
type input "176371"
click at [516, 325] on input at bounding box center [546, 328] width 127 height 19
paste input "Burton on trent"
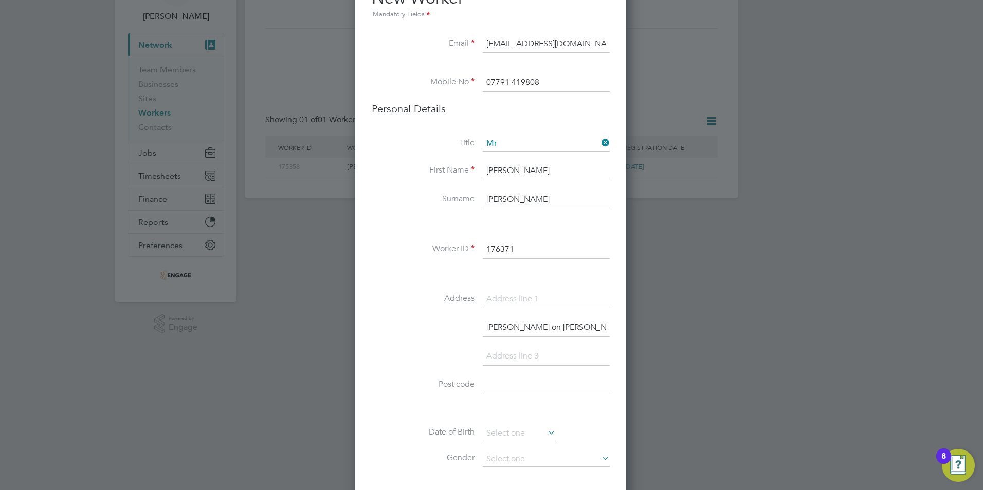
type input "Burton on trent"
click at [504, 297] on input at bounding box center [546, 299] width 127 height 19
paste input "23 burton road, Branston"
type input "23 burton road, Branston"
click at [532, 328] on input "Burton on trent" at bounding box center [546, 328] width 127 height 19
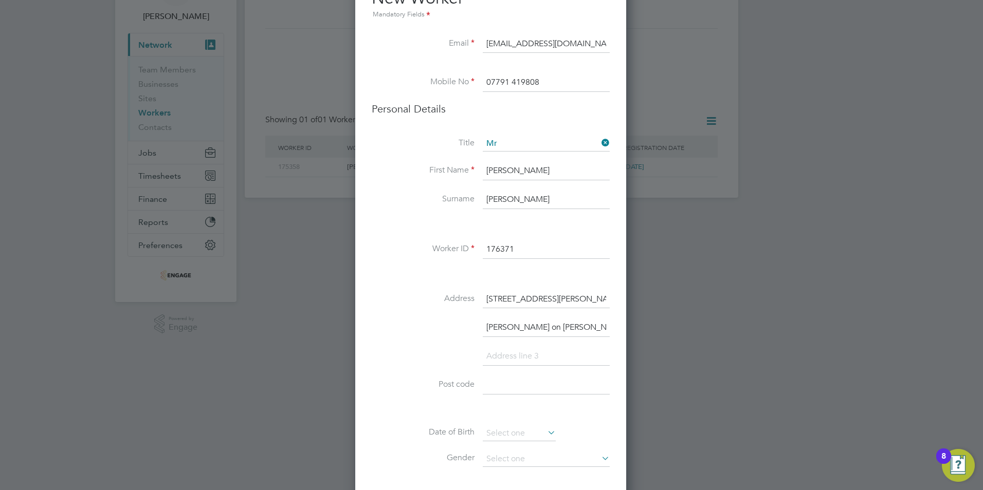
type input "Burton on Trent"
click at [501, 389] on input at bounding box center [546, 385] width 127 height 19
click at [500, 387] on input at bounding box center [546, 385] width 127 height 19
paste input "DE14 3DL"
type input "DE14 3DL"
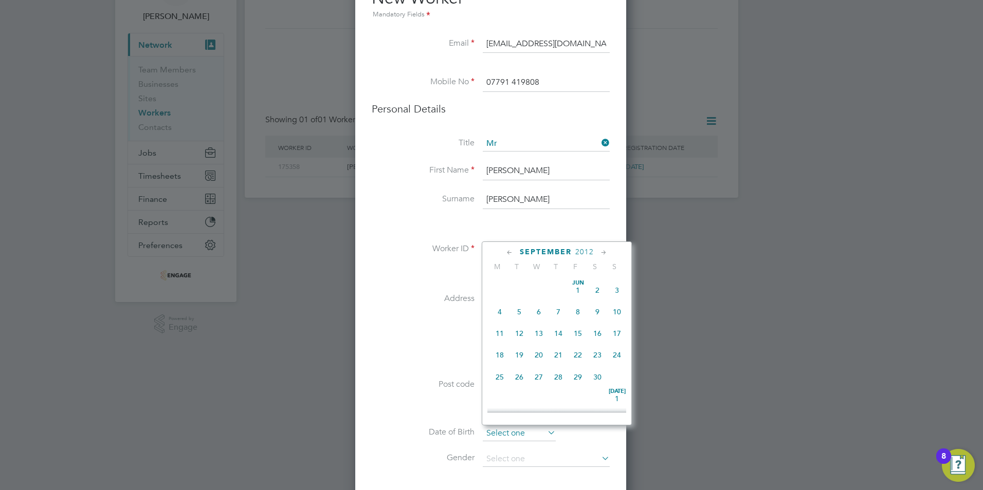
click at [513, 432] on input at bounding box center [519, 433] width 73 height 15
click at [590, 252] on span "2012" at bounding box center [584, 252] width 19 height 9
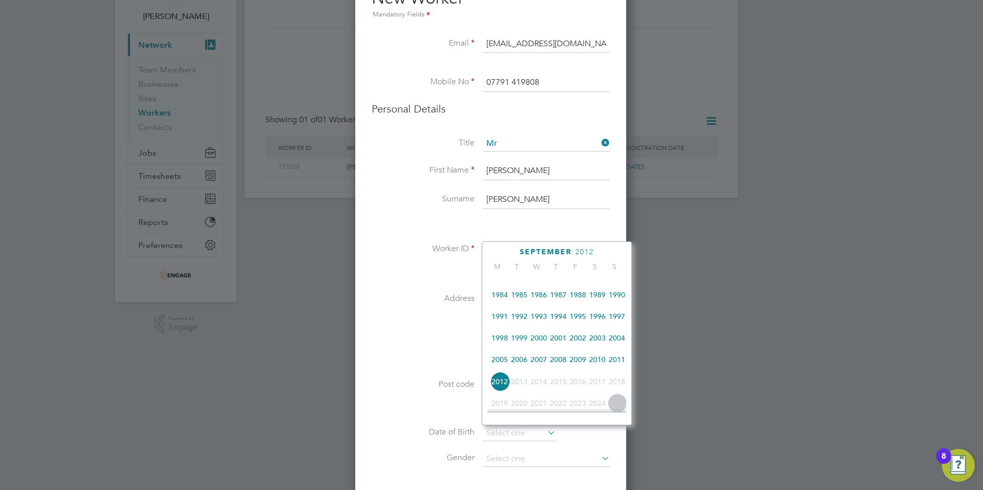
scroll to position [233, 0]
click at [556, 298] on span "1987" at bounding box center [558, 296] width 20 height 20
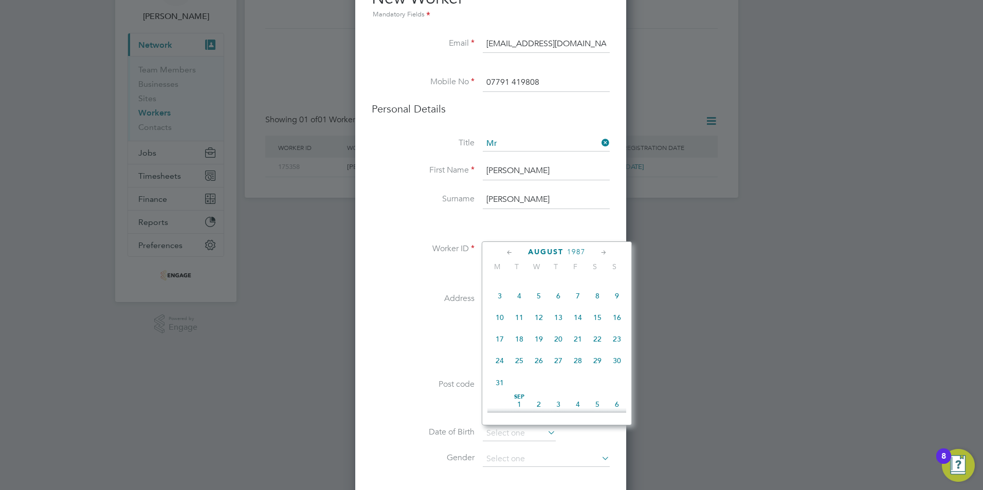
click at [606, 251] on icon at bounding box center [604, 252] width 10 height 11
click at [522, 334] on span "15" at bounding box center [519, 326] width 20 height 20
type input "15 Sep 1987"
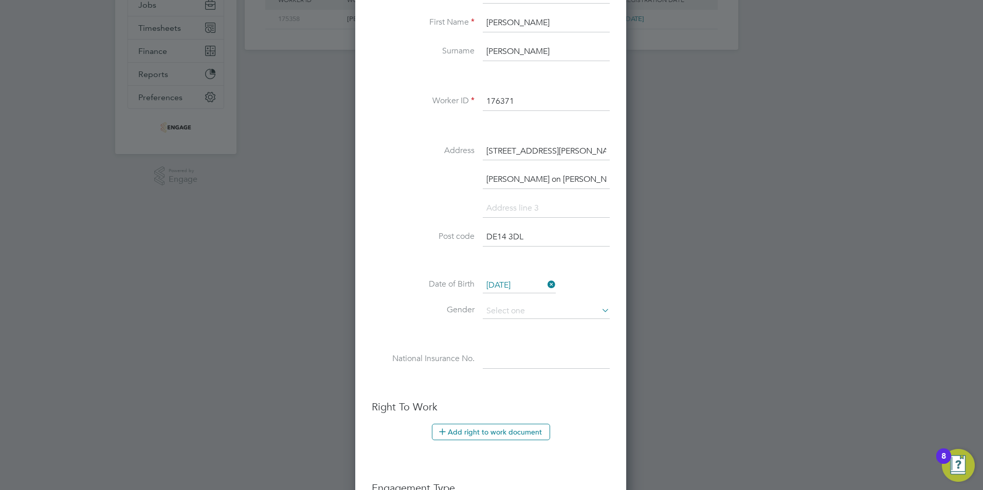
scroll to position [214, 0]
click at [504, 311] on input at bounding box center [546, 310] width 127 height 15
click at [509, 324] on li "Male" at bounding box center [546, 325] width 128 height 13
type input "Male"
click at [502, 360] on input at bounding box center [546, 359] width 127 height 19
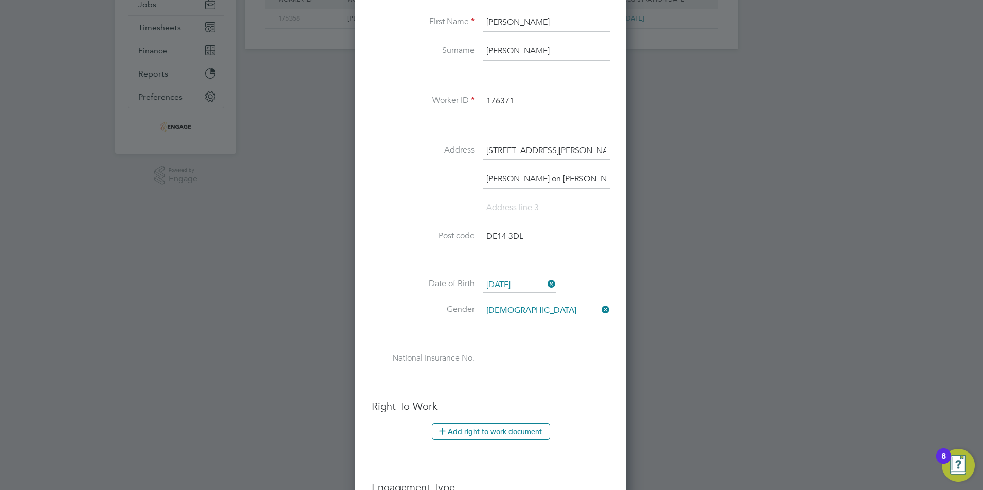
paste input "SG723970C"
type input "SG 72 39 70 C"
click at [484, 428] on button "Add right to work document" at bounding box center [491, 432] width 118 height 16
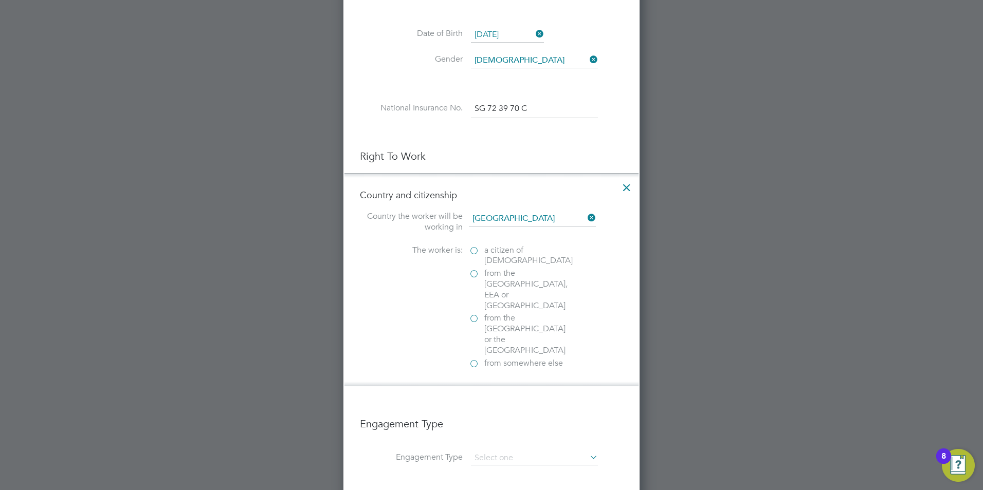
scroll to position [465, 0]
click at [474, 252] on label "a citizen of United Kingdom" at bounding box center [520, 256] width 103 height 22
click at [0, 0] on input "a citizen of United Kingdom" at bounding box center [0, 0] width 0 height 0
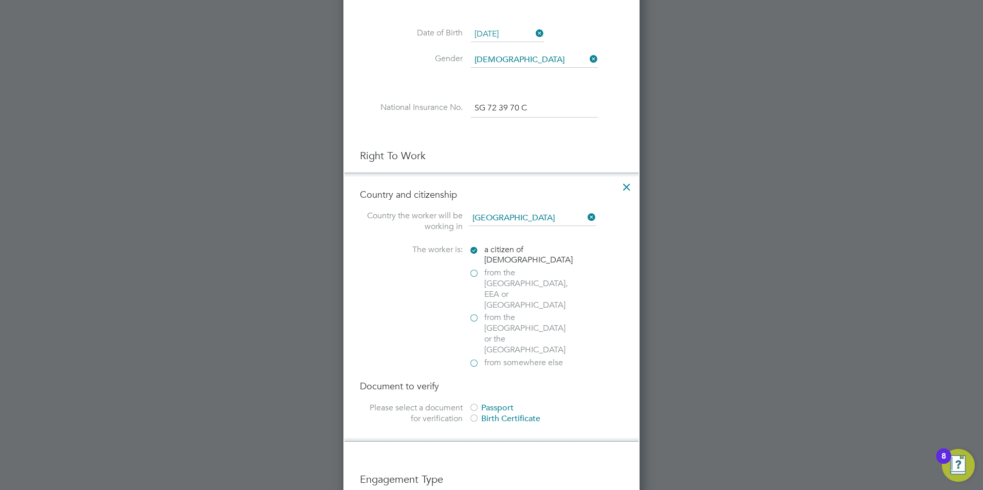
click at [472, 404] on div at bounding box center [474, 409] width 10 height 10
click at [479, 459] on input "file" at bounding box center [514, 474] width 161 height 31
type input "C:\fakepath\Tauqeer Ahmed - Tauqeer Ahmed RTW - BritishIrish Passport .pdf"
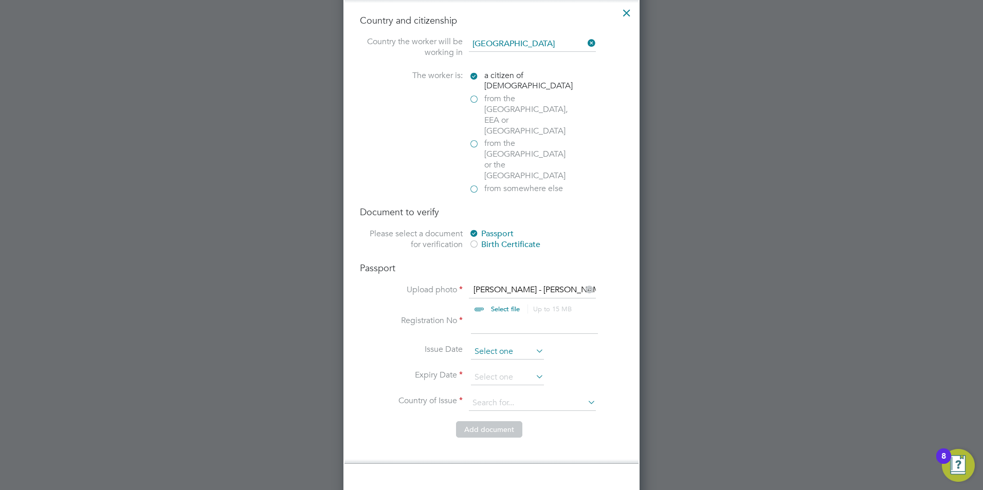
scroll to position [640, 0]
click at [488, 315] on input at bounding box center [534, 324] width 127 height 19
click at [503, 315] on input at bounding box center [534, 324] width 127 height 19
type input "575727505"
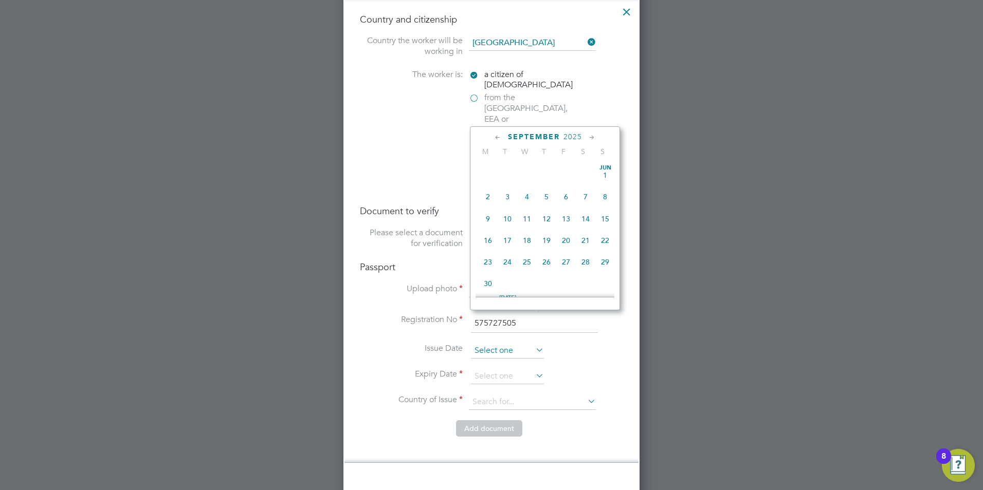
click at [498, 343] on input at bounding box center [507, 350] width 73 height 15
click at [580, 137] on span "2025" at bounding box center [572, 137] width 19 height 9
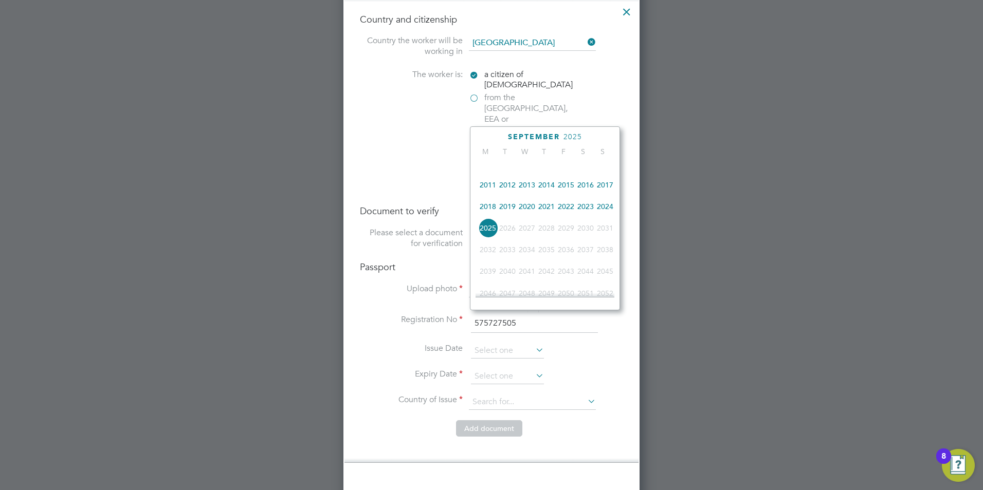
click at [535, 211] on span "2020" at bounding box center [527, 207] width 20 height 20
click at [496, 135] on icon at bounding box center [498, 137] width 10 height 11
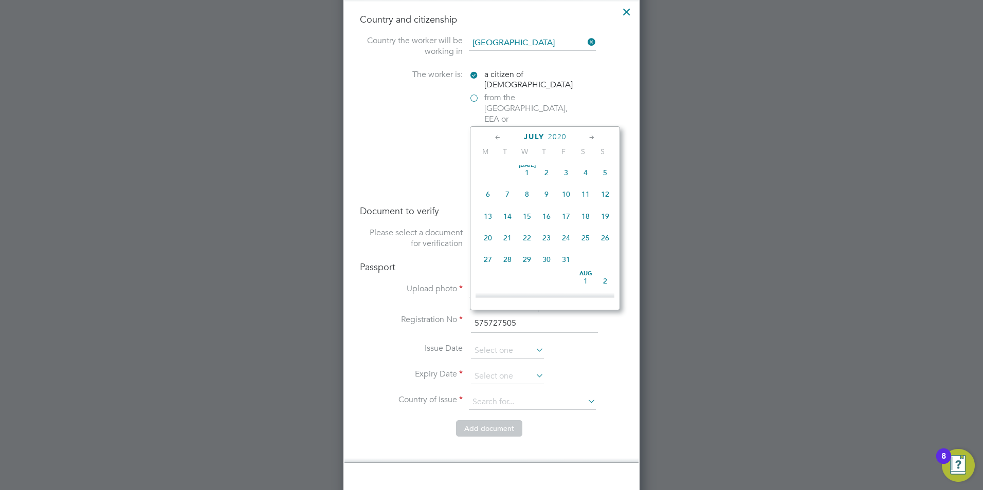
click at [496, 135] on icon at bounding box center [498, 137] width 10 height 11
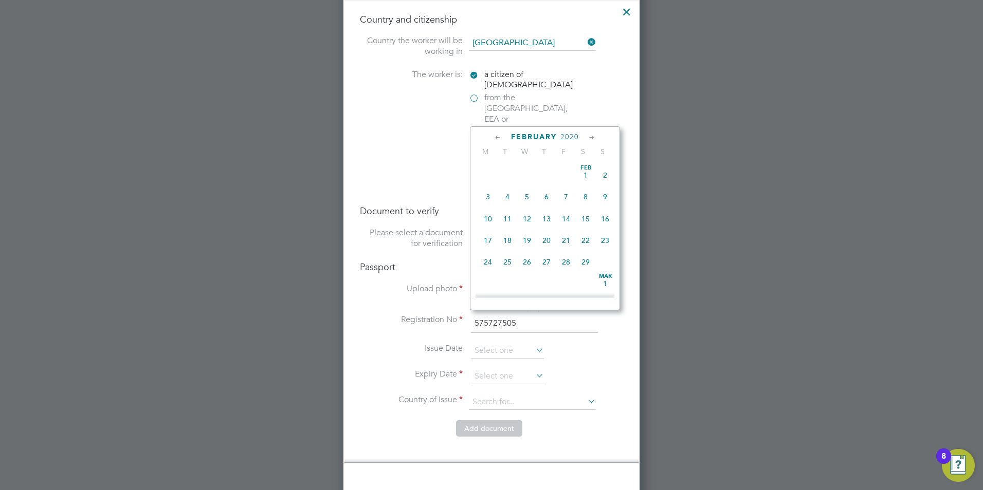
click at [553, 200] on span "6" at bounding box center [547, 197] width 20 height 20
type input "06 Feb 2020"
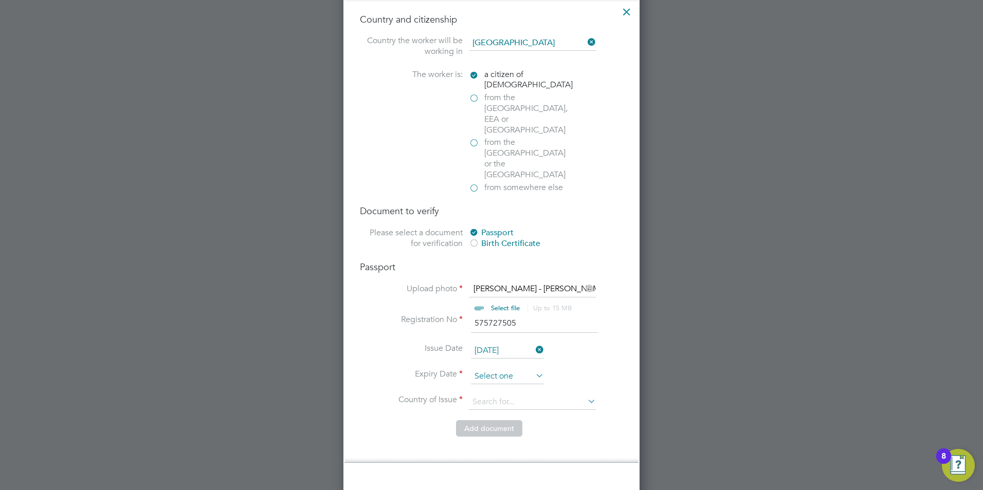
click at [487, 369] on input at bounding box center [507, 376] width 73 height 15
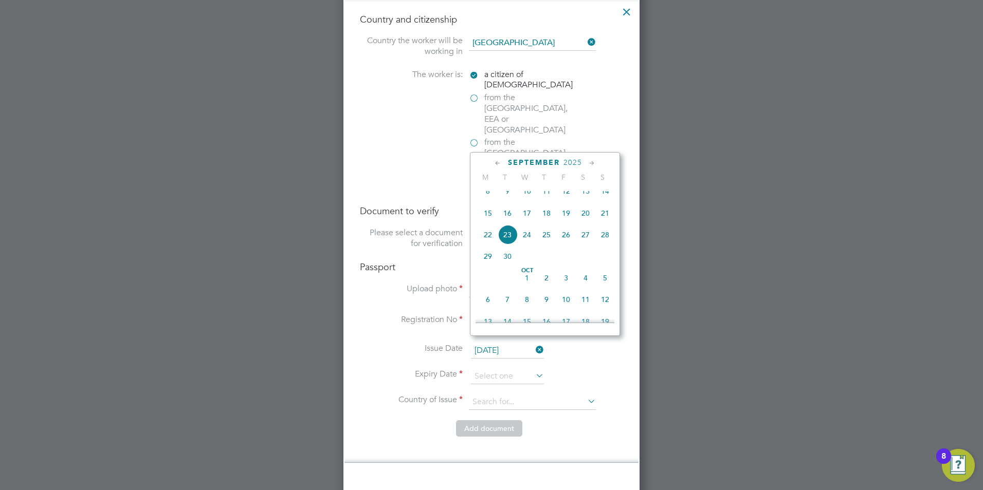
click at [576, 160] on span "2025" at bounding box center [572, 162] width 19 height 9
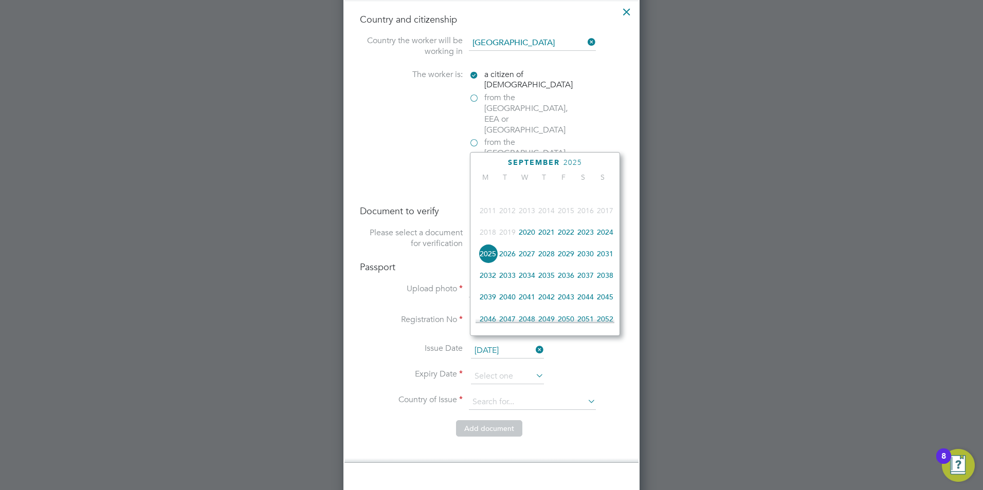
click at [589, 260] on span "2030" at bounding box center [586, 254] width 20 height 20
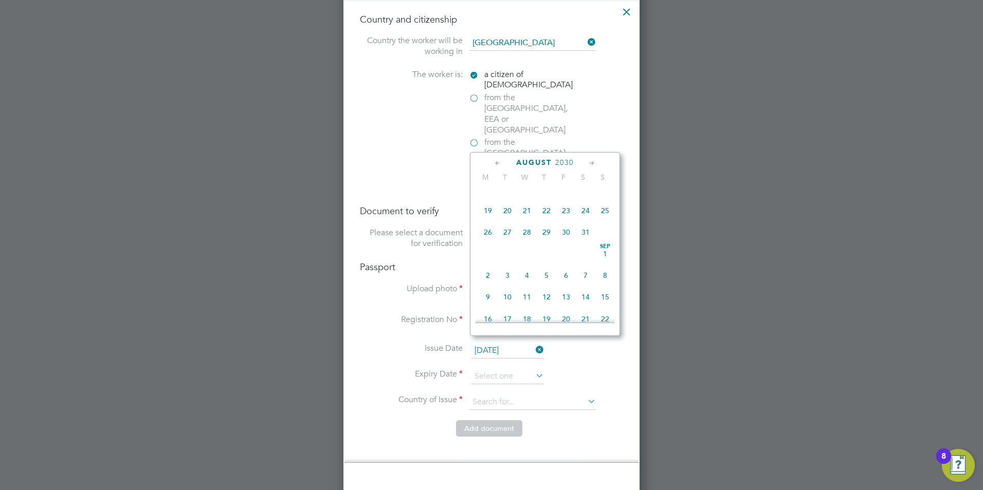
click at [497, 163] on icon at bounding box center [498, 163] width 10 height 11
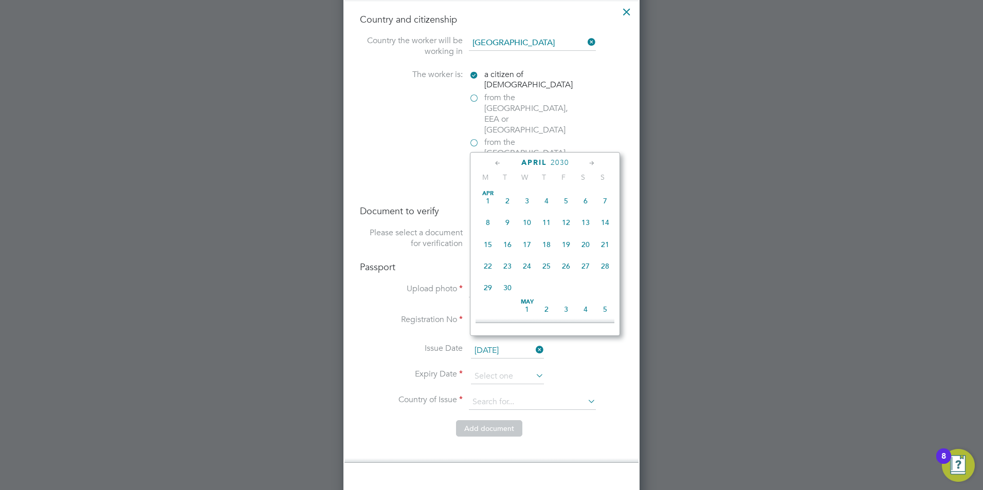
click at [497, 163] on icon at bounding box center [498, 163] width 10 height 11
click at [524, 225] on span "6" at bounding box center [527, 223] width 20 height 20
type input "06 Feb 2030"
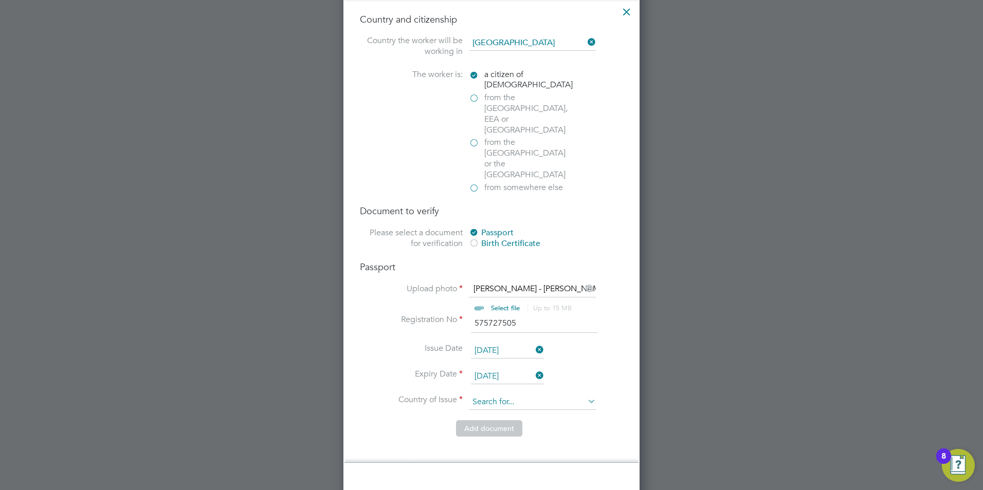
click at [489, 395] on input at bounding box center [532, 402] width 127 height 15
click at [487, 395] on input at bounding box center [532, 402] width 127 height 15
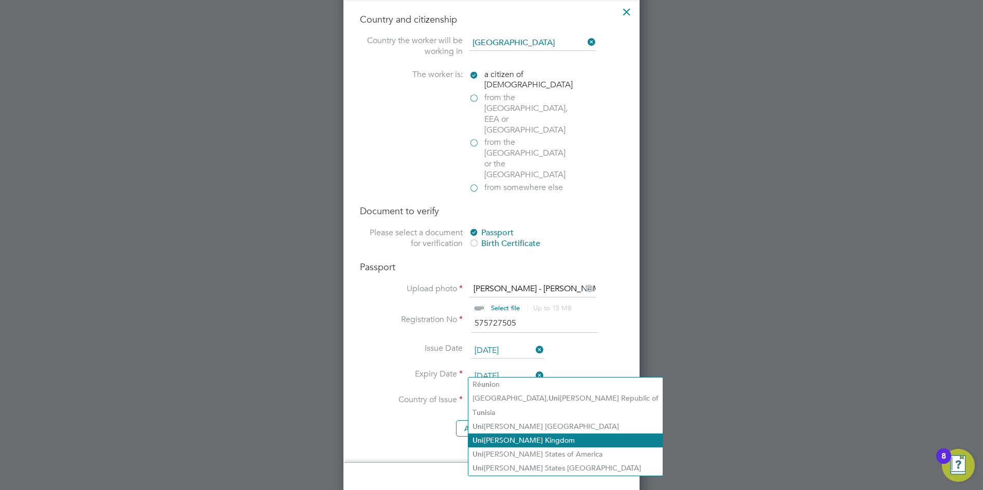
click at [504, 439] on li "Uni ted Kingdom" at bounding box center [565, 441] width 194 height 14
type input "United Kingdom"
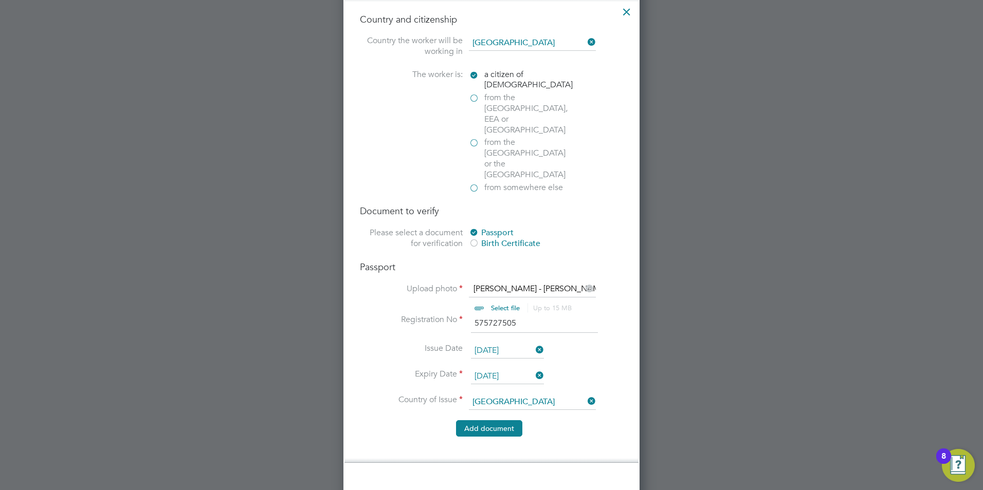
click at [489, 420] on button "Add document" at bounding box center [489, 428] width 66 height 16
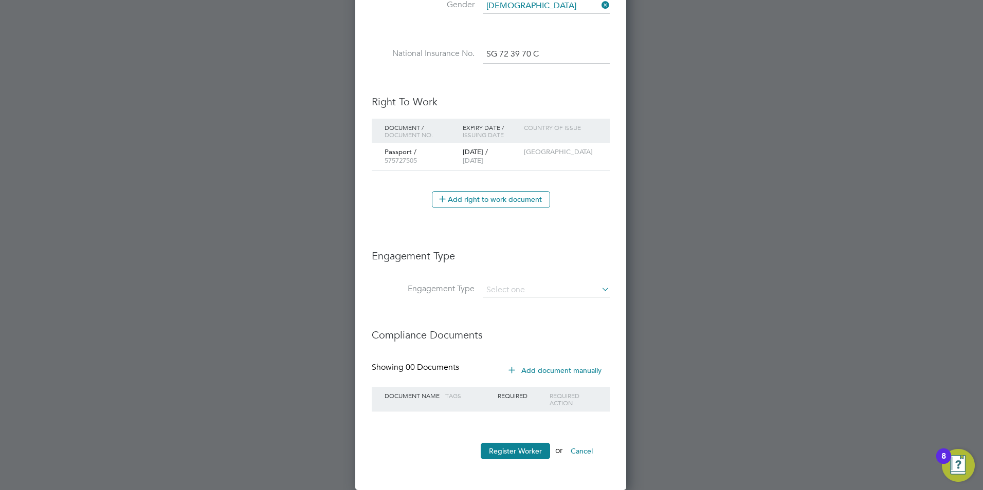
scroll to position [971, 272]
click at [509, 289] on input at bounding box center [546, 290] width 127 height 14
click at [528, 318] on li "PAYE Direct" at bounding box center [546, 319] width 128 height 15
type input "PAYE Direct"
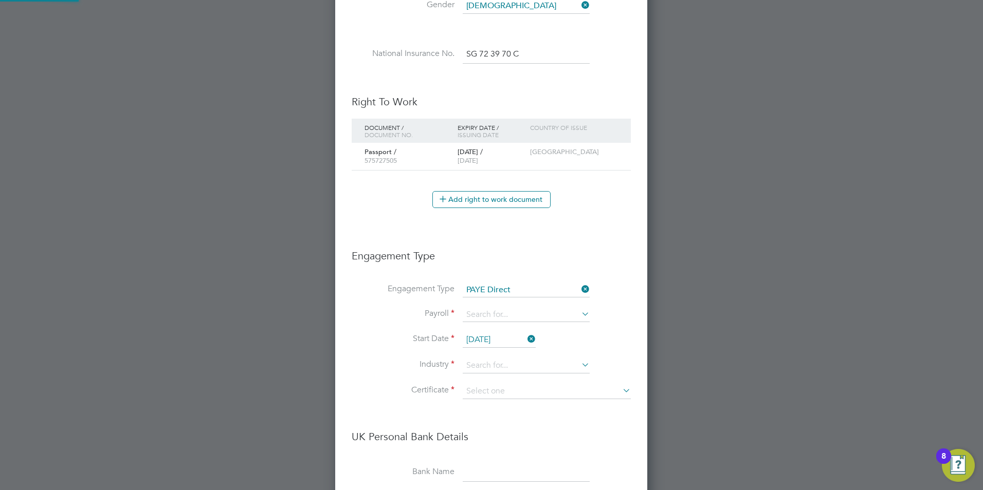
scroll to position [1271, 313]
click at [482, 313] on input at bounding box center [526, 315] width 127 height 14
click at [491, 326] on li "PAYE" at bounding box center [526, 329] width 128 height 15
type input "PAYE"
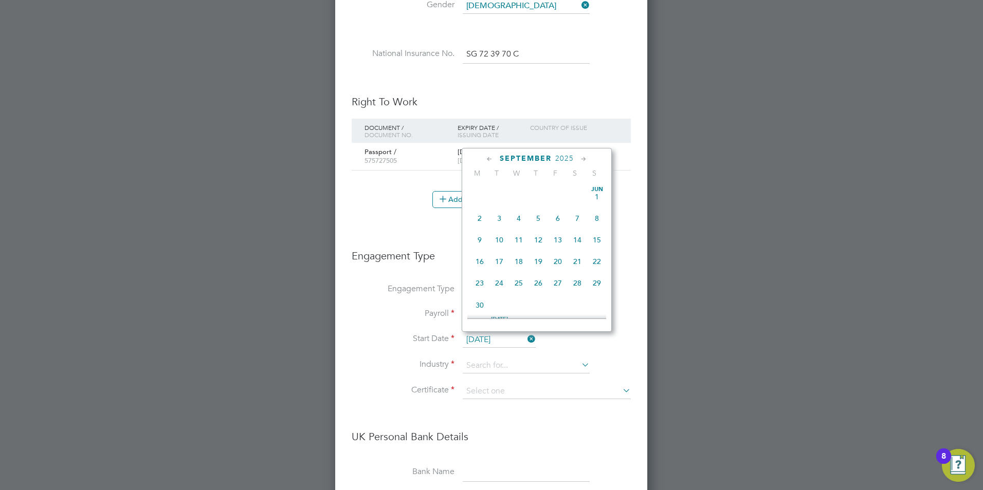
scroll to position [378, 0]
click at [499, 339] on input "23 Sep 2025" at bounding box center [499, 340] width 73 height 15
click at [544, 217] on span "18" at bounding box center [538, 209] width 20 height 20
type input "[DATE]"
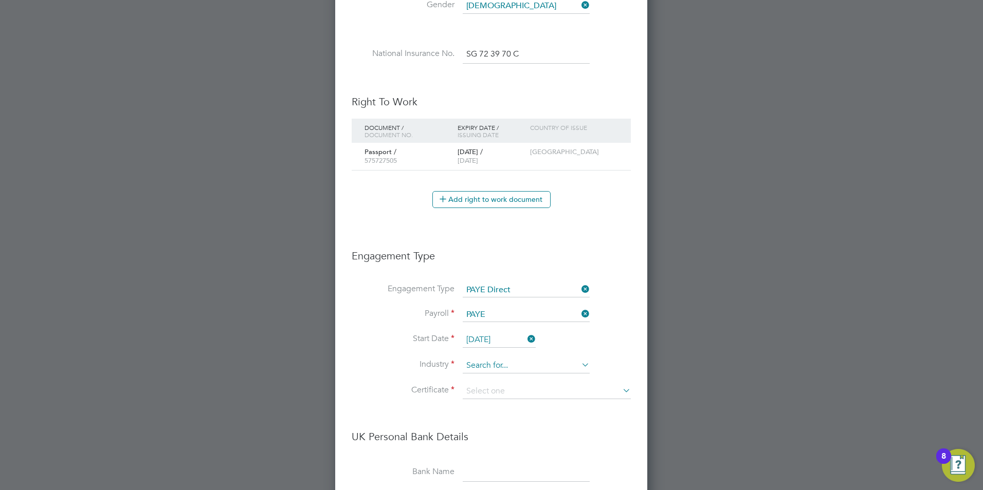
click at [487, 367] on input at bounding box center [526, 365] width 127 height 15
click at [501, 377] on li "Transport & Log istics" at bounding box center [526, 381] width 128 height 14
type input "Transport & Logistics"
click at [501, 386] on input at bounding box center [547, 391] width 168 height 15
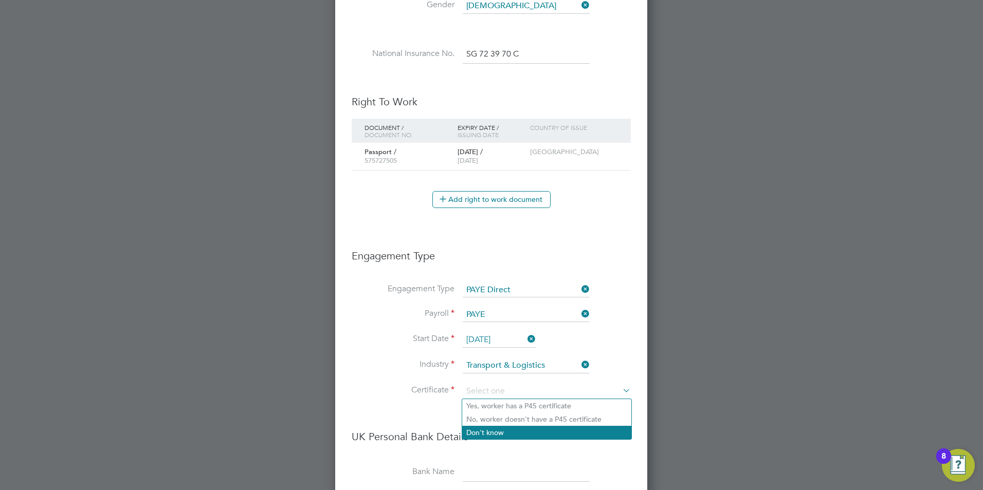
click at [501, 431] on li "Don't know" at bounding box center [546, 432] width 169 height 13
type input "Don't know"
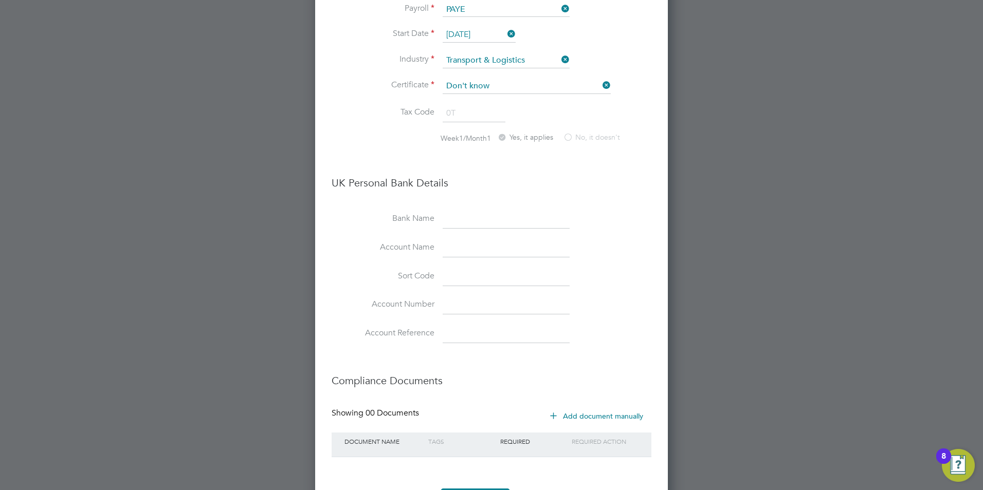
scroll to position [870, 0]
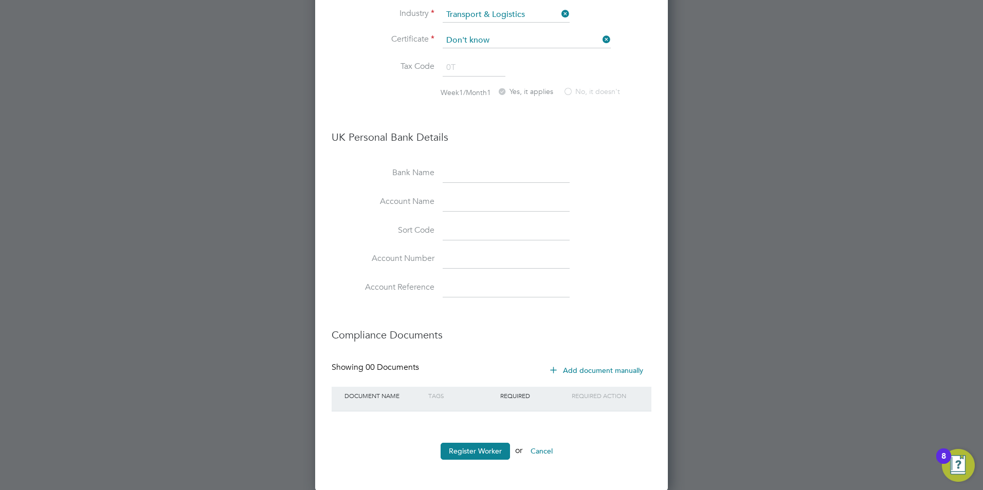
click at [569, 371] on button "Add document manually" at bounding box center [597, 370] width 108 height 16
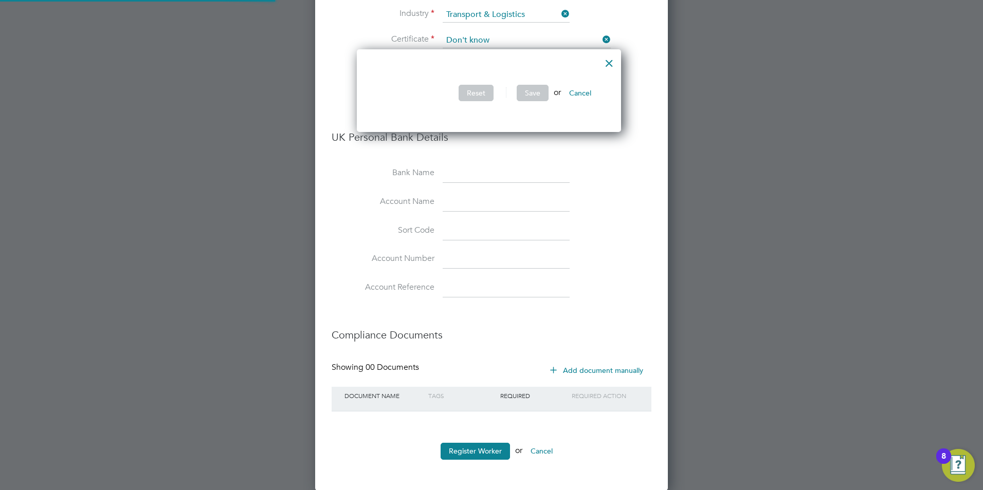
scroll to position [83, 270]
click at [588, 90] on button "Cancel" at bounding box center [580, 93] width 39 height 16
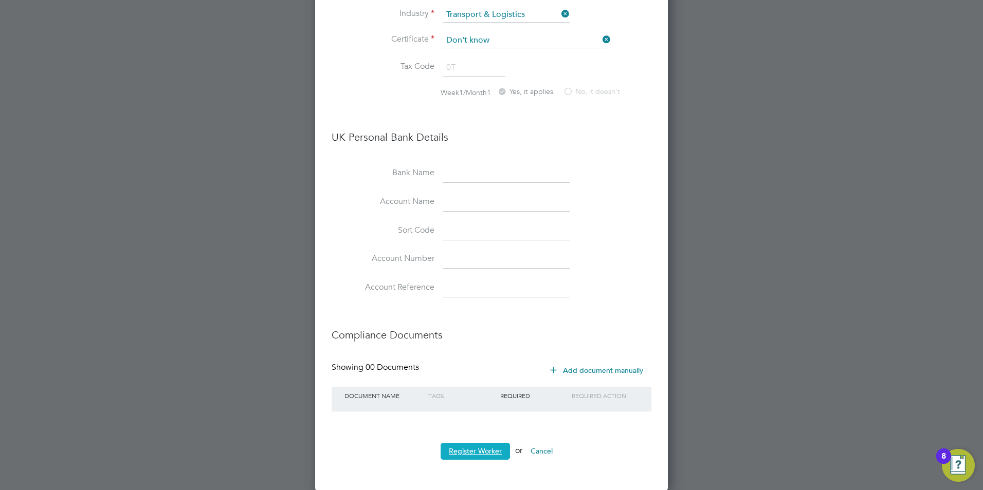
click at [469, 449] on button "Register Worker" at bounding box center [475, 451] width 69 height 16
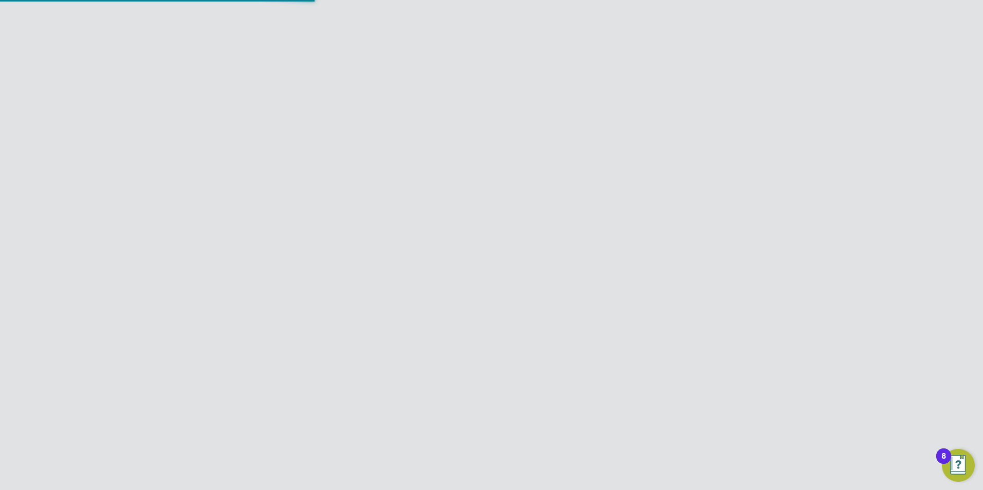
scroll to position [0, 0]
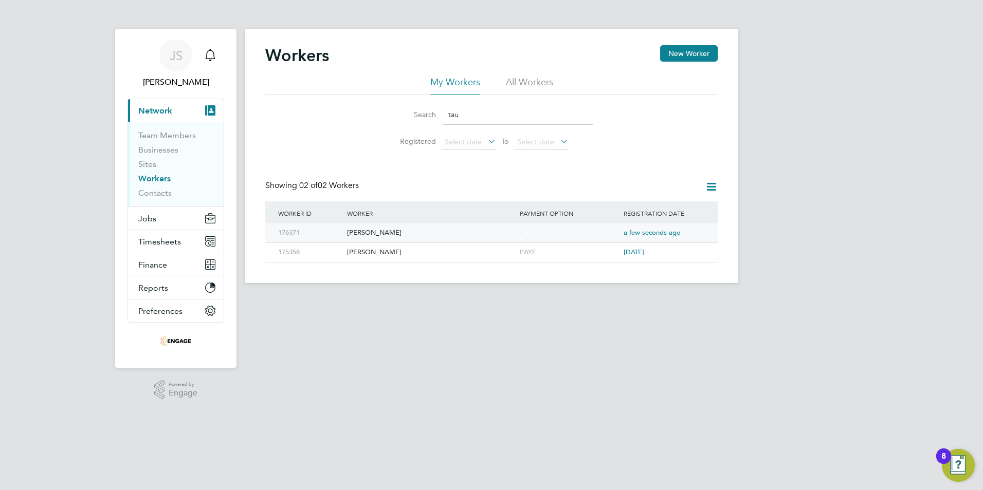
click at [377, 233] on div "[PERSON_NAME]" at bounding box center [430, 233] width 173 height 19
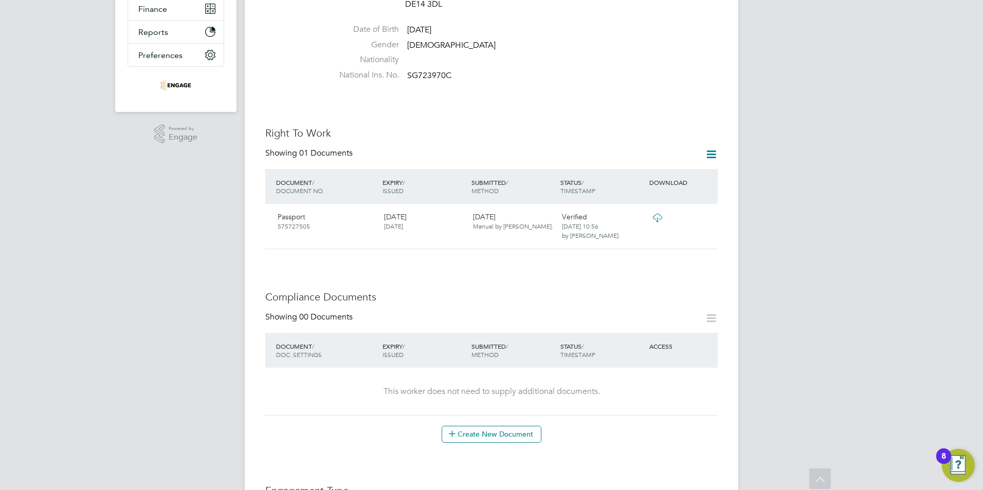
scroll to position [258, 0]
click at [492, 425] on button "Create New Document" at bounding box center [492, 433] width 100 height 16
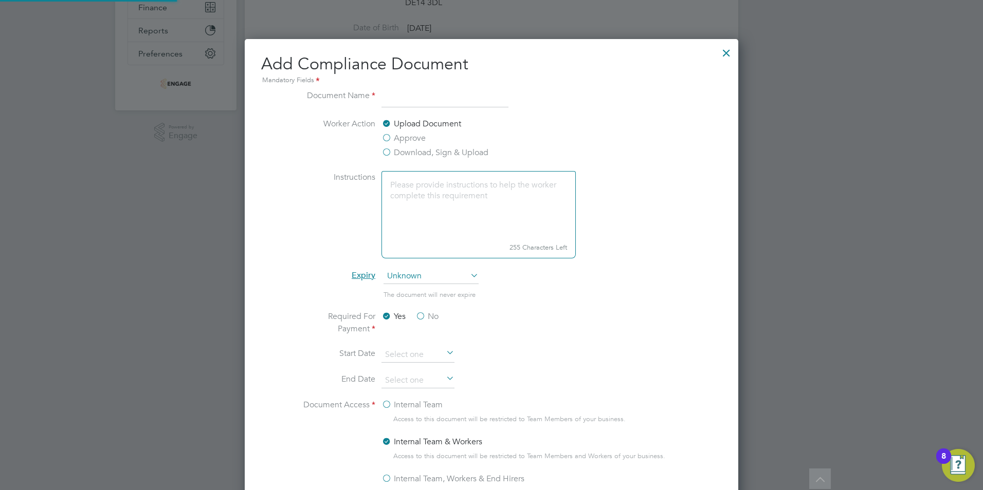
scroll to position [540, 494]
click at [405, 97] on input at bounding box center [444, 98] width 127 height 19
type input "MHE licence"
click at [332, 229] on label "Instructions" at bounding box center [336, 213] width 77 height 85
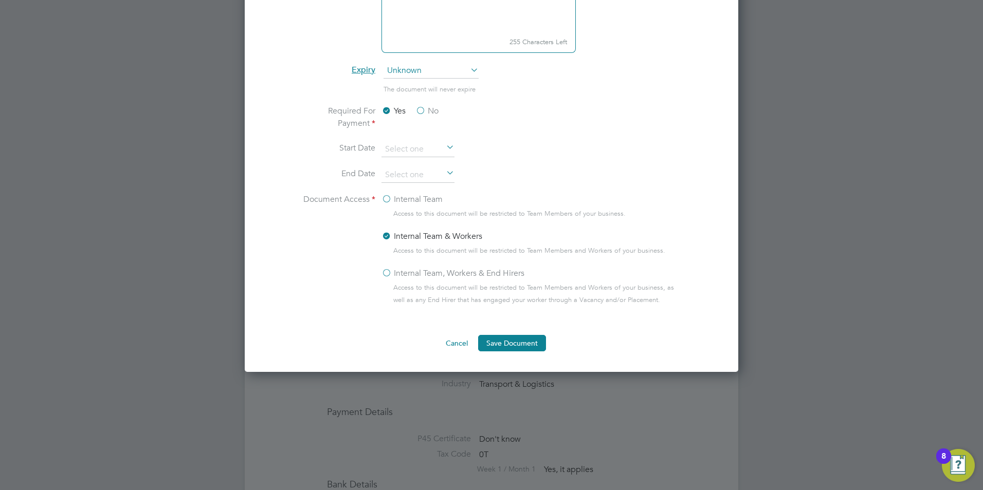
scroll to position [464, 0]
click at [383, 272] on label "Internal Team, Workers & End Hirers" at bounding box center [452, 273] width 143 height 12
click at [0, 0] on input "Internal Team, Workers & End Hirers" at bounding box center [0, 0] width 0 height 0
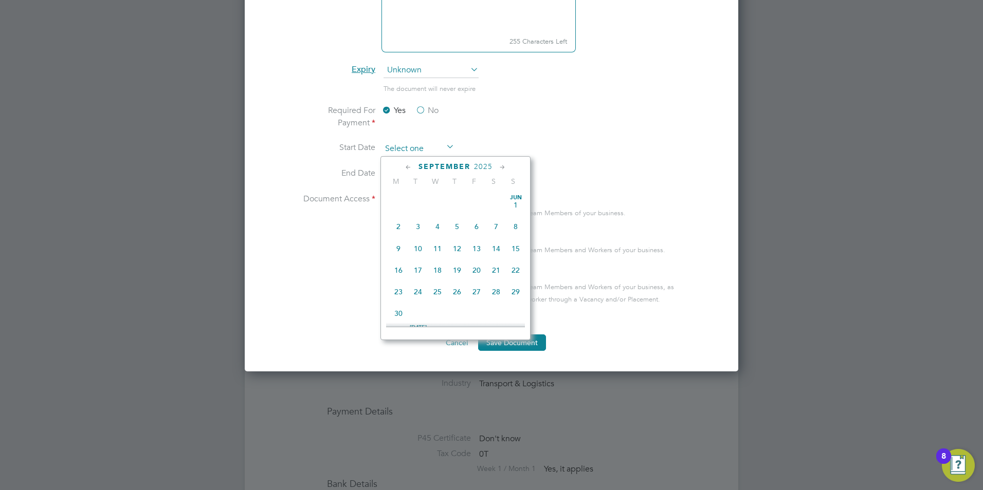
click at [410, 150] on input at bounding box center [417, 148] width 73 height 15
click at [465, 227] on span "18" at bounding box center [457, 218] width 20 height 20
type input "[DATE]"
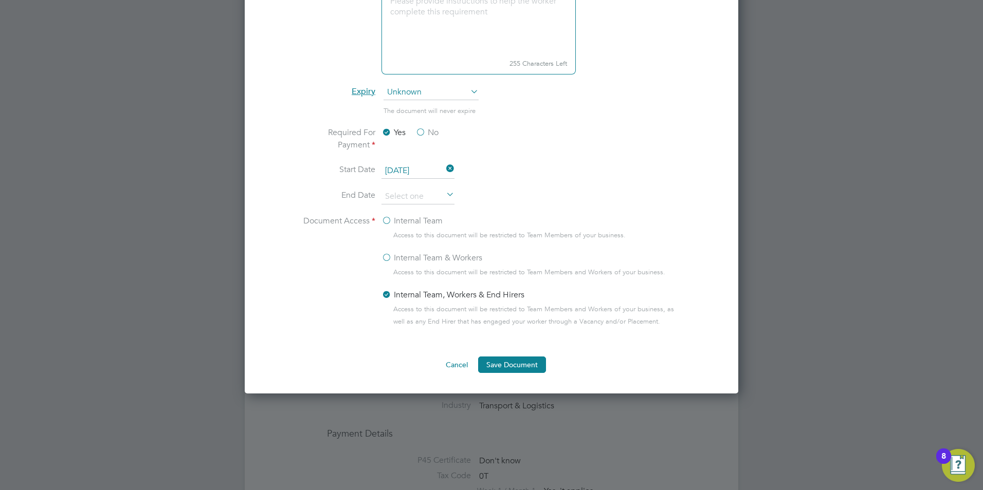
scroll to position [442, 0]
click at [504, 367] on button "Save Document" at bounding box center [512, 364] width 68 height 16
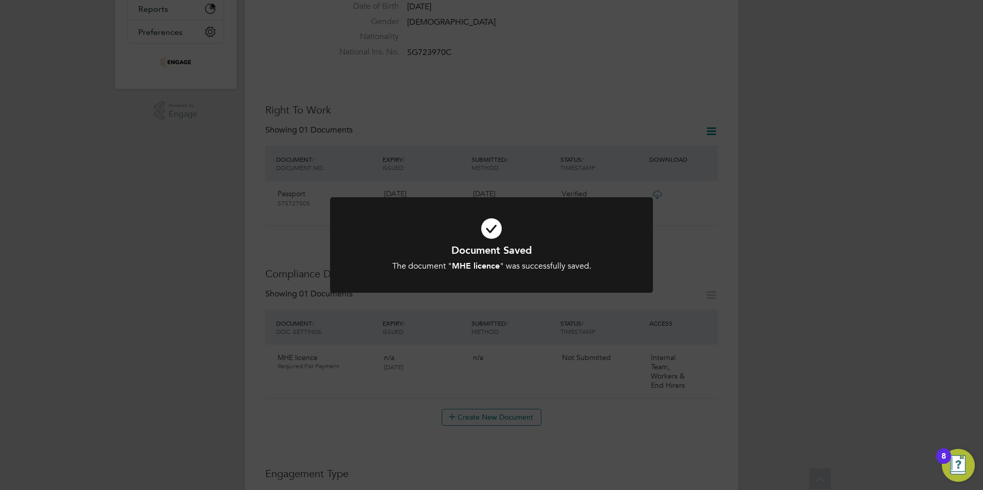
scroll to position [286, 0]
click at [585, 377] on div "Document Saved The document " MHE licence " was successfully saved. Cancel Okay" at bounding box center [491, 245] width 983 height 490
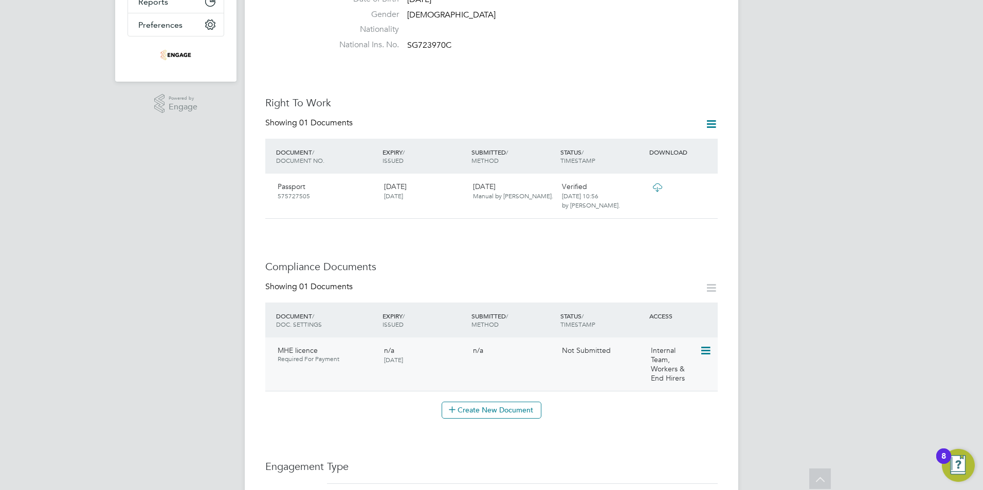
click at [707, 345] on icon at bounding box center [705, 351] width 10 height 12
click at [662, 360] on li "Submit Document" at bounding box center [674, 358] width 72 height 14
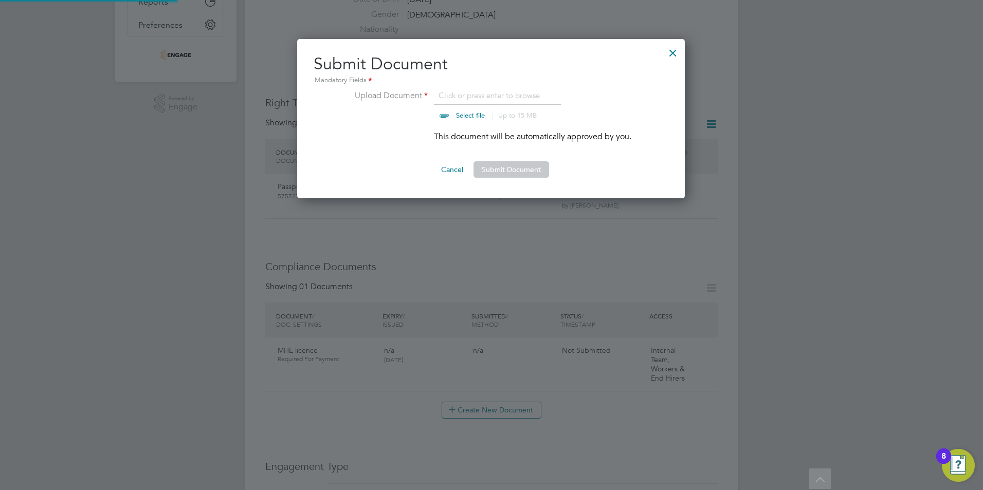
scroll to position [160, 389]
click at [478, 91] on input "file" at bounding box center [479, 104] width 161 height 31
type input "C:\fakepath\Tauqeer Ahmed - Tauqeer Ahmed MHE Certificate .pdf"
click at [508, 172] on button "Submit Document" at bounding box center [511, 169] width 76 height 16
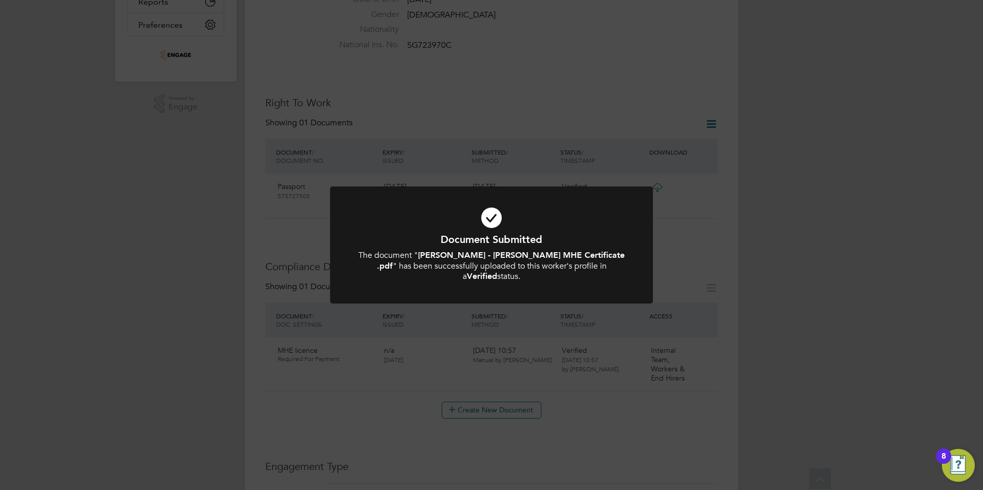
click at [341, 408] on div "Document Submitted The document " Tauqeer Ahmed - Tauqeer Ahmed MHE Certificate…" at bounding box center [491, 245] width 983 height 490
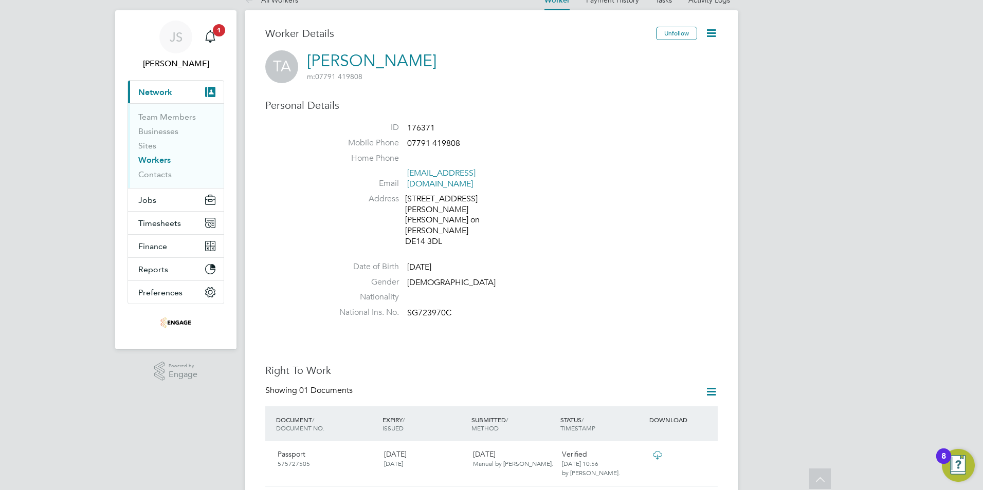
scroll to position [0, 0]
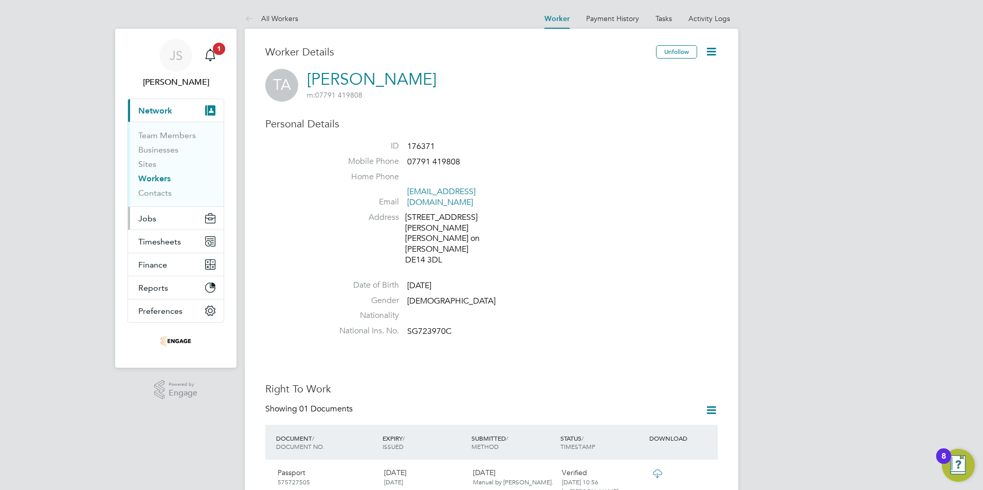
click at [152, 219] on span "Jobs" at bounding box center [147, 219] width 18 height 10
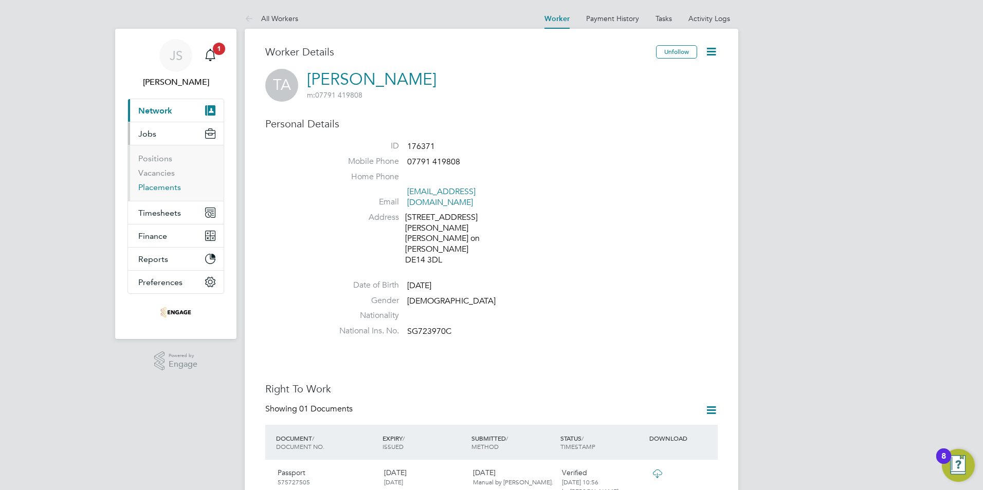
click at [169, 190] on link "Placements" at bounding box center [159, 187] width 43 height 10
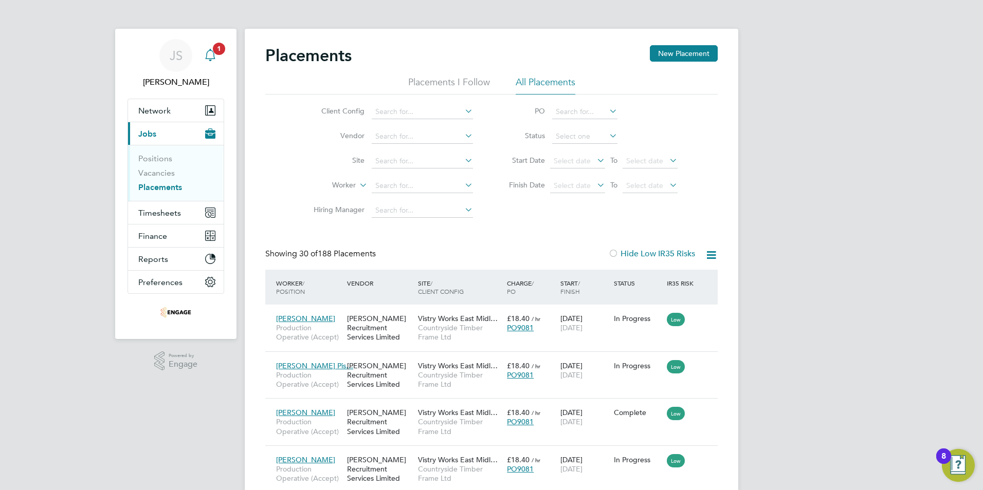
click at [218, 52] on span "1" at bounding box center [219, 49] width 12 height 12
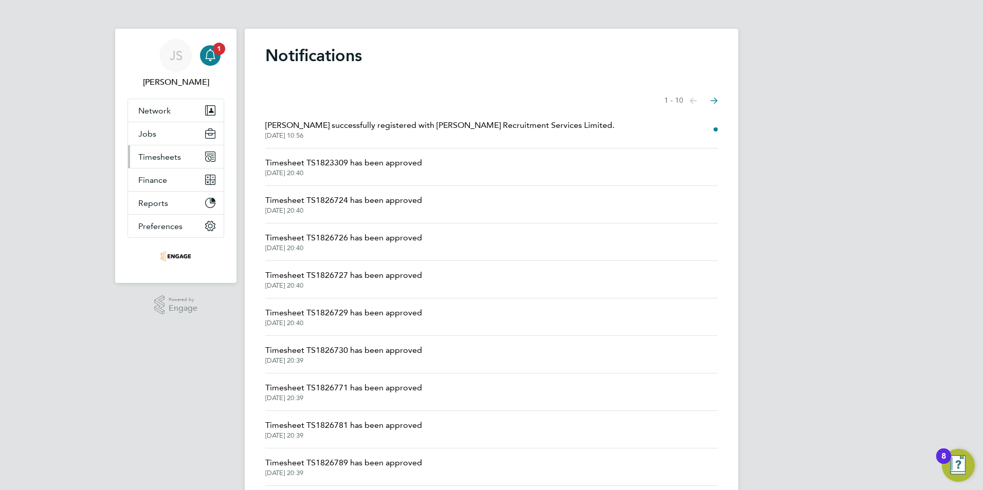
click at [162, 146] on button "Timesheets" at bounding box center [176, 156] width 96 height 23
click at [156, 165] on button "Timesheets" at bounding box center [176, 156] width 96 height 23
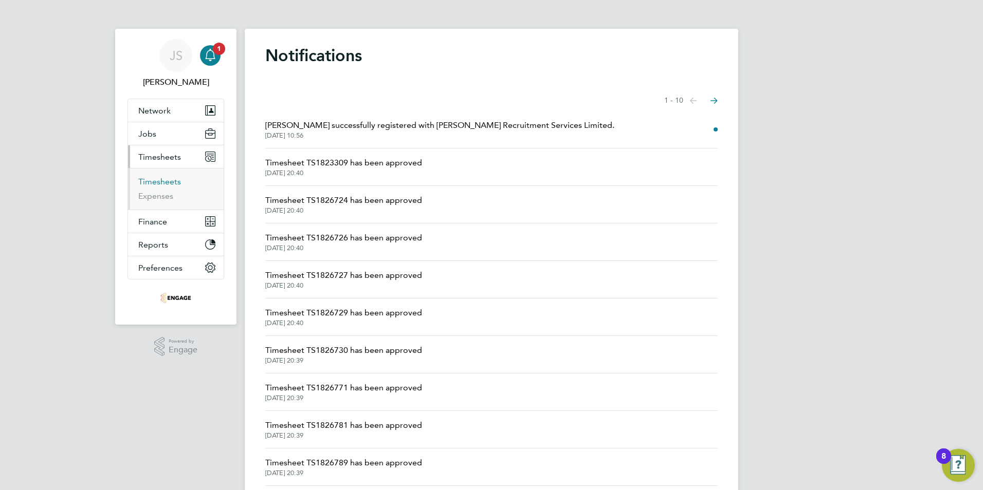
click at [156, 182] on link "Timesheets" at bounding box center [159, 182] width 43 height 10
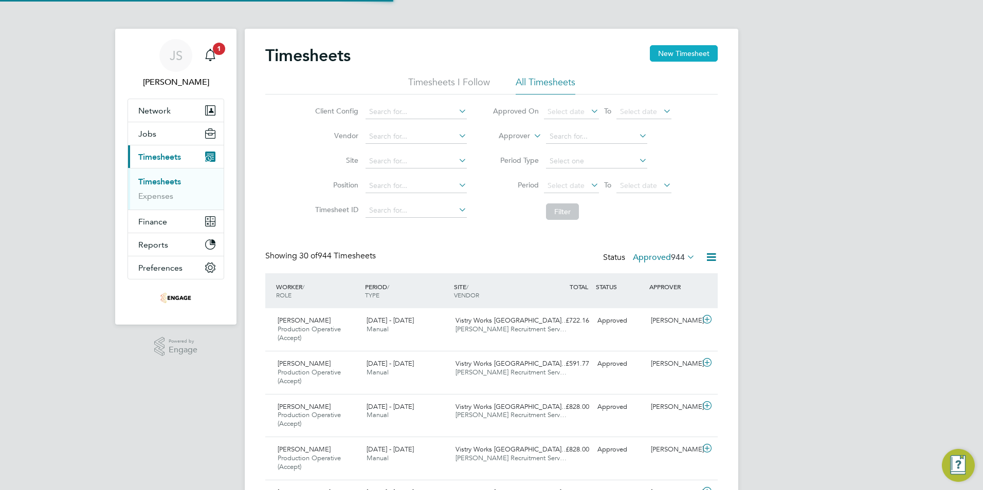
scroll to position [34, 89]
click at [699, 49] on button "New Timesheet" at bounding box center [684, 53] width 68 height 16
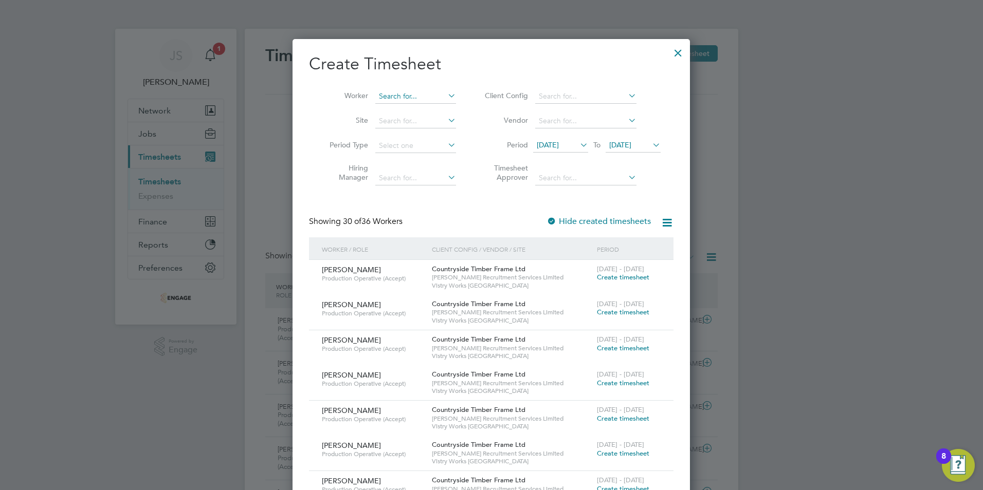
click at [408, 98] on input at bounding box center [415, 96] width 81 height 14
click at [410, 119] on li "Jak ub Cyboron" at bounding box center [420, 124] width 90 height 14
type input "Jakub Cyboron"
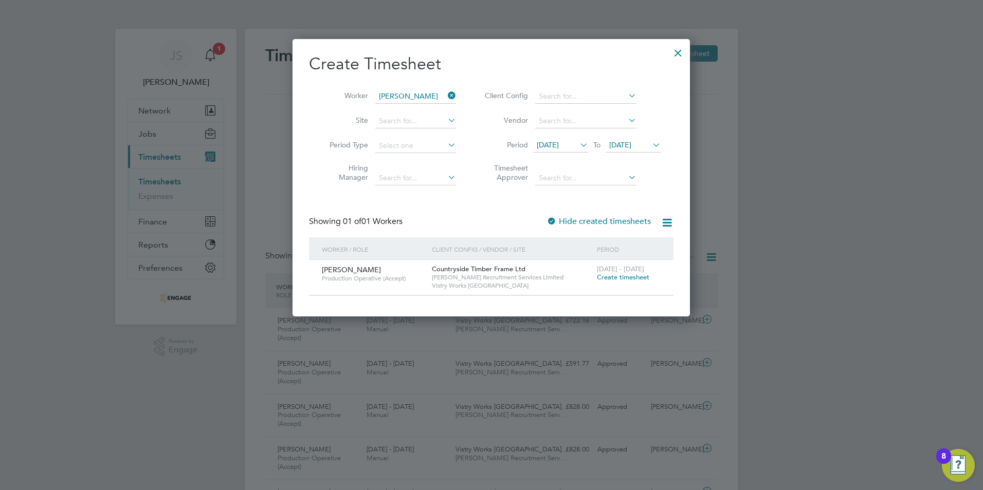
click at [607, 276] on span "Create timesheet" at bounding box center [623, 277] width 52 height 9
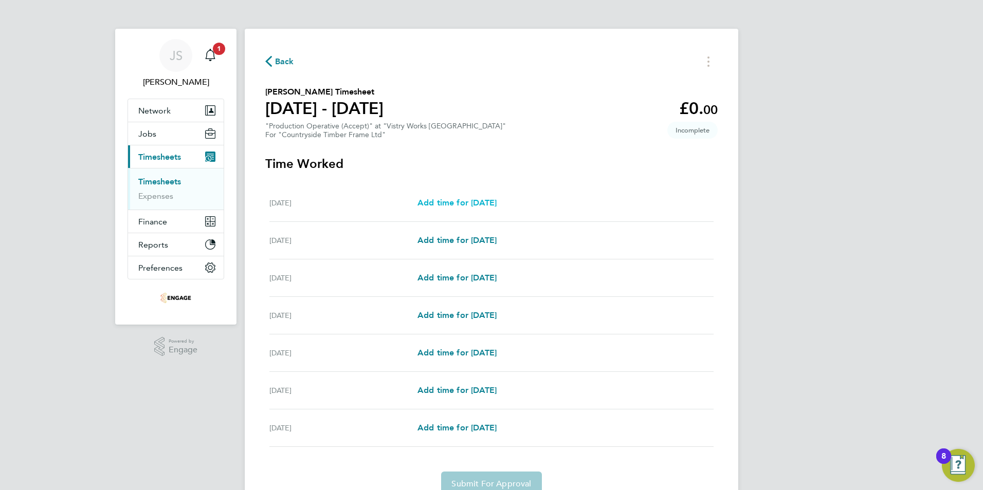
click at [496, 207] on span "Add time for [DATE]" at bounding box center [456, 203] width 79 height 10
select select "15"
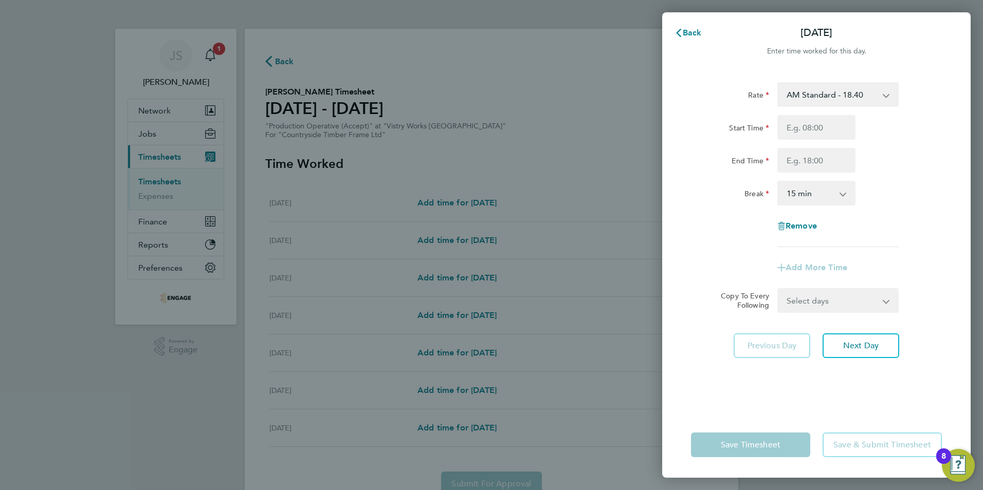
click at [816, 90] on select "AM Standard - 18.40 OT 1 - 27.60 PM OT2 - 40.11 OT2 - 36.80 PM Standard - 20.06…" at bounding box center [831, 94] width 107 height 23
select select "15"
click at [792, 134] on input "Start Time" at bounding box center [816, 127] width 78 height 25
type input "14:00"
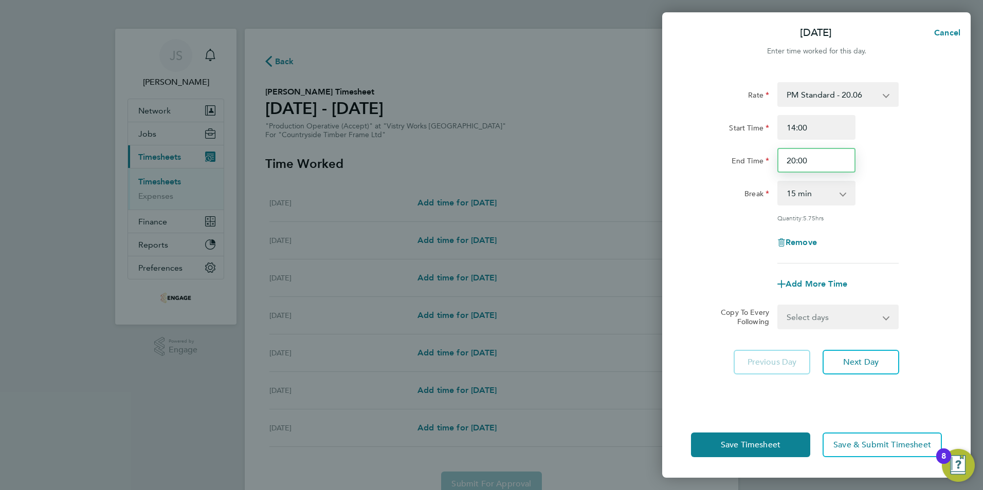
drag, startPoint x: 817, startPoint y: 168, endPoint x: 726, endPoint y: 162, distance: 90.7
click at [726, 162] on div "End Time 20:00" at bounding box center [816, 160] width 259 height 25
type input "22:30"
click at [809, 196] on select "0 min 15 min 30 min 45 min 60 min 75 min 90 min" at bounding box center [810, 193] width 64 height 23
select select "30"
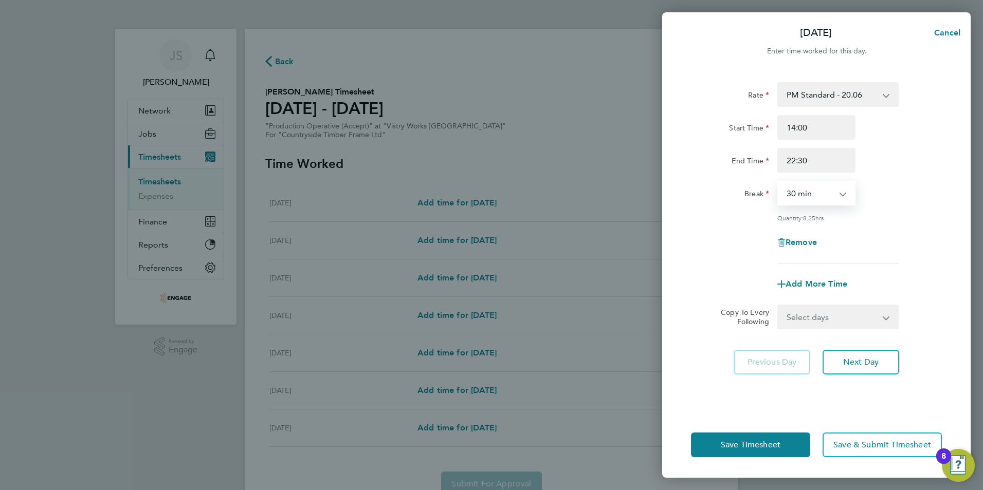
click at [778, 182] on select "0 min 15 min 30 min 45 min 60 min 75 min 90 min" at bounding box center [810, 193] width 64 height 23
click at [799, 310] on select "Select days Day Weekday (Mon-Fri) Weekend (Sat-Sun) [DATE] [DATE] [DATE] [DATE]…" at bounding box center [832, 317] width 108 height 23
select select "WEEKDAY"
click at [778, 306] on select "Select days Day Weekday (Mon-Fri) Weekend (Sat-Sun) [DATE] [DATE] [DATE] [DATE]…" at bounding box center [832, 317] width 108 height 23
select select "[DATE]"
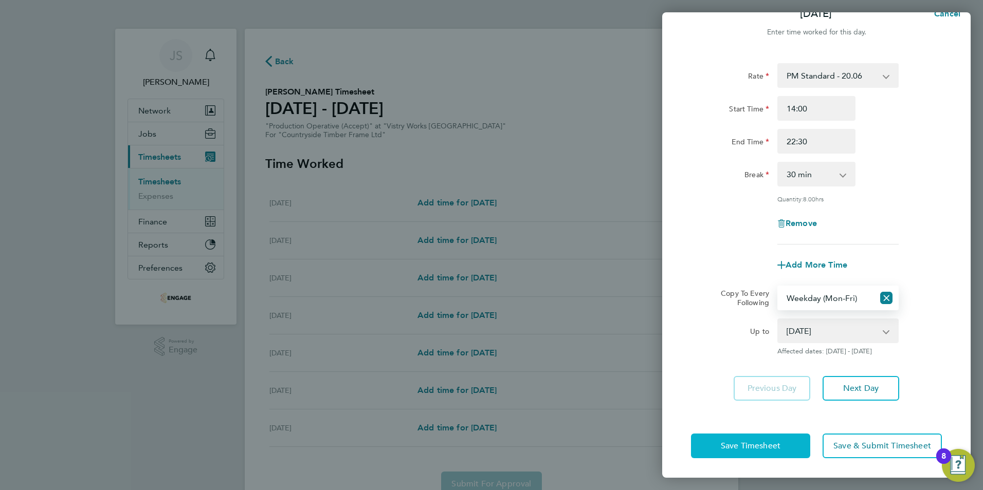
click at [739, 446] on span "Save Timesheet" at bounding box center [751, 446] width 60 height 10
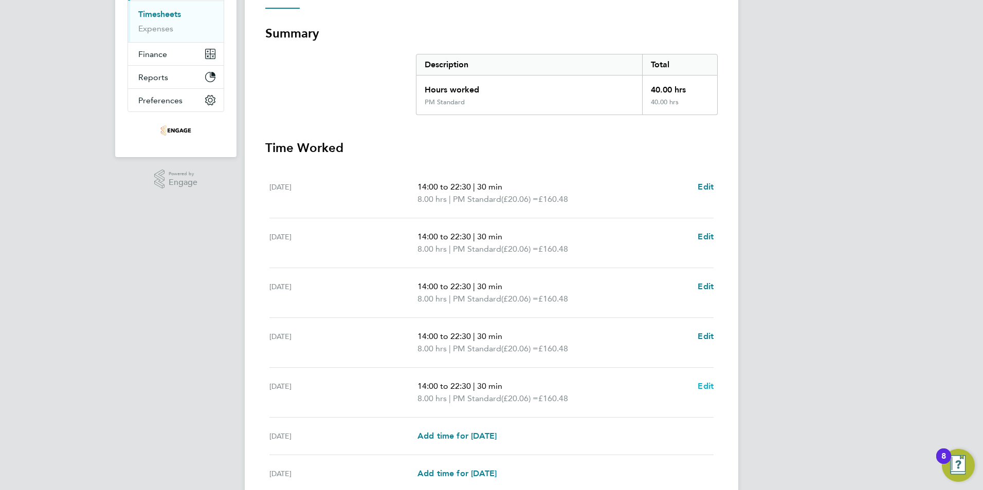
click at [699, 387] on span "Edit" at bounding box center [706, 386] width 16 height 10
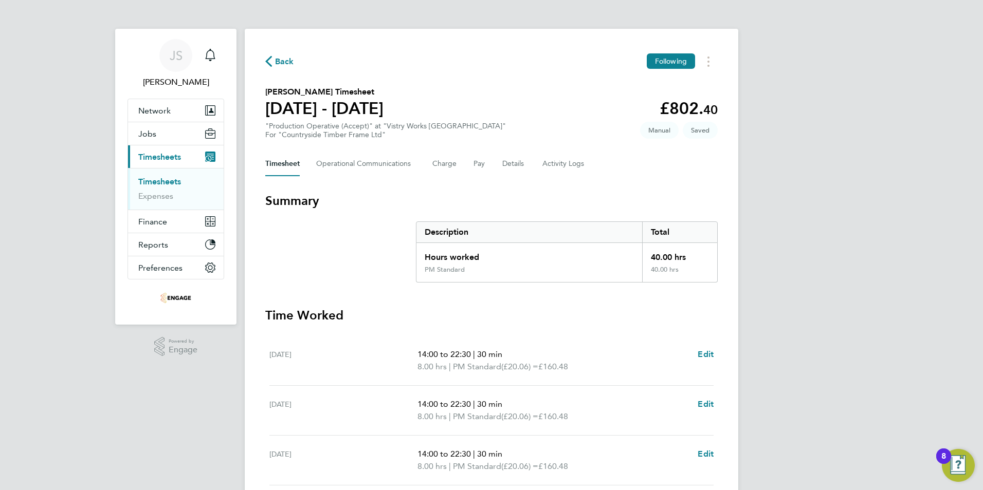
select select "30"
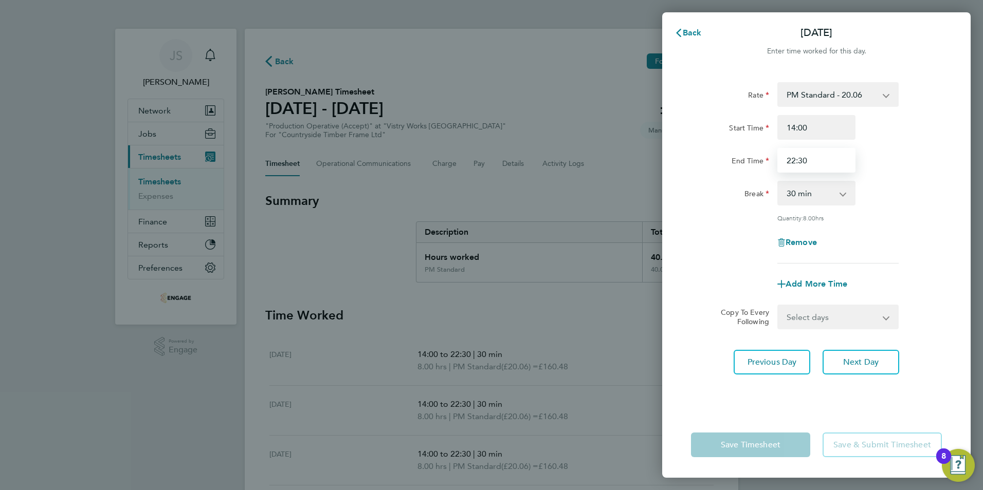
drag, startPoint x: 818, startPoint y: 163, endPoint x: 712, endPoint y: 141, distance: 108.1
click at [712, 141] on div "Start Time 14:00 End Time 22:30" at bounding box center [816, 144] width 259 height 58
type input "20:00"
click at [716, 386] on div "Rate PM Standard - 20.06 OT 1 - 27.60 PM OT2 - 40.11 AM Standard - 18.40 OT2 - …" at bounding box center [816, 241] width 308 height 342
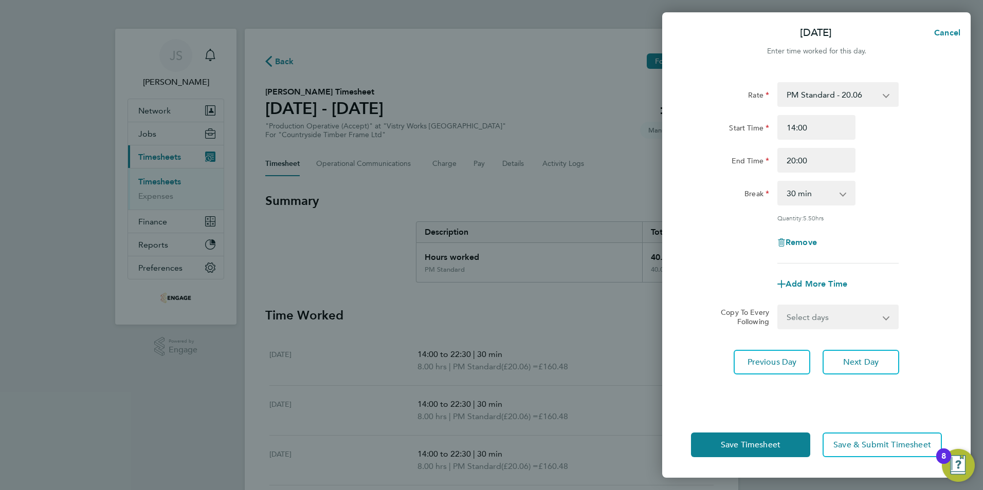
click at [717, 462] on div "Save Timesheet Save & Submit Timesheet" at bounding box center [816, 445] width 308 height 66
click at [712, 452] on button "Save Timesheet" at bounding box center [750, 445] width 119 height 25
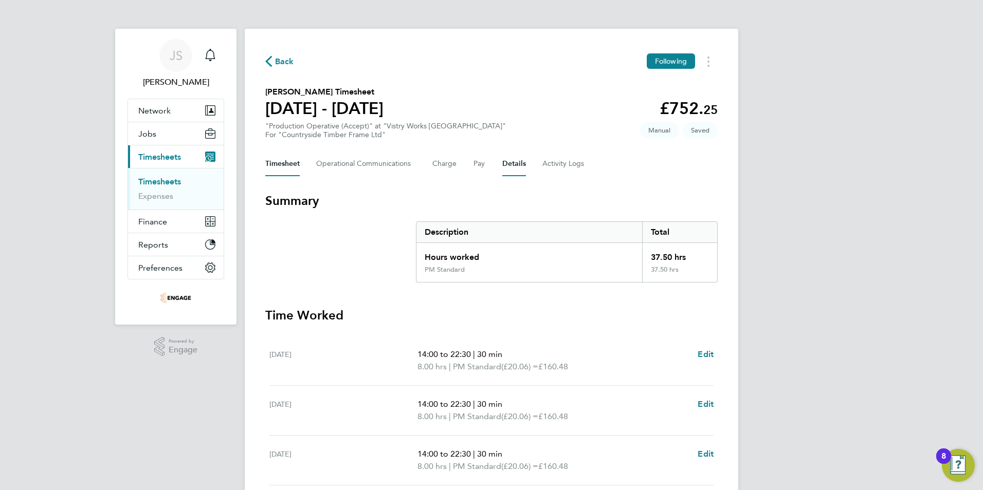
click at [507, 170] on button "Details" at bounding box center [514, 164] width 24 height 25
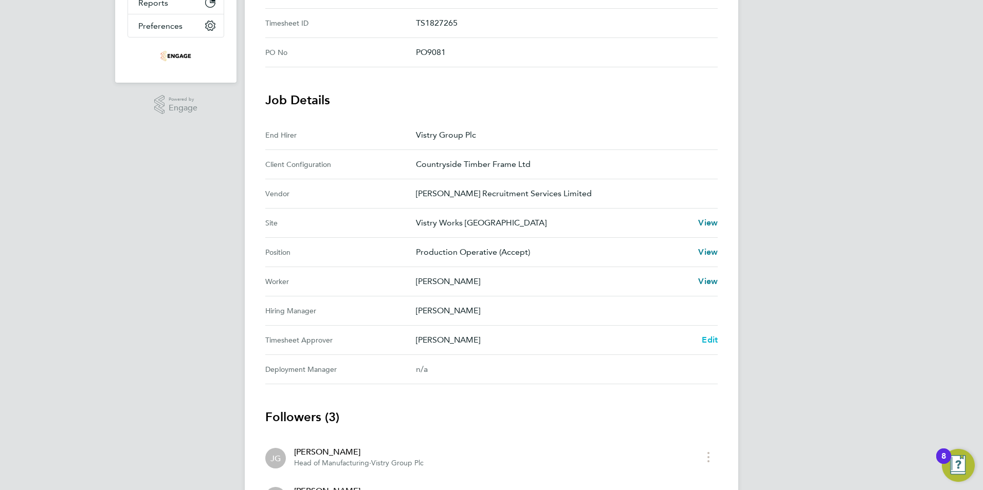
click at [709, 334] on link "Edit" at bounding box center [710, 340] width 16 height 12
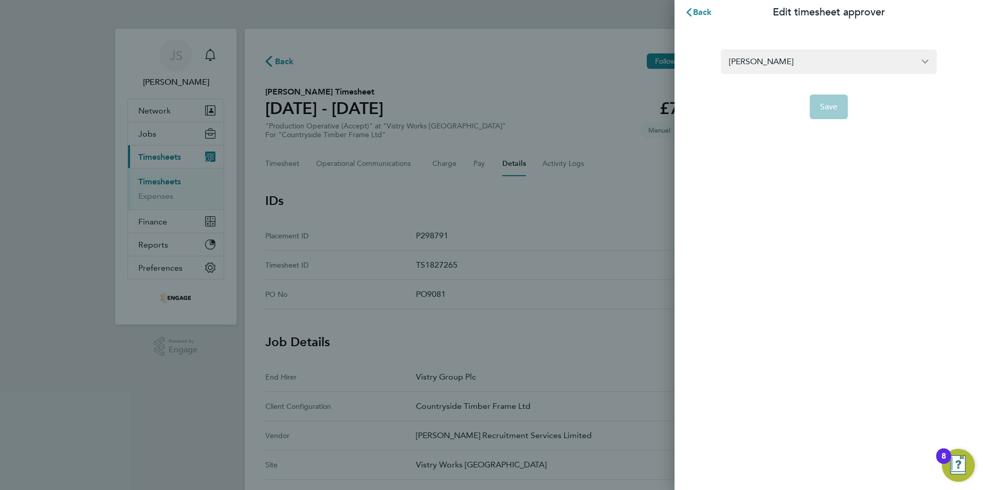
click at [817, 44] on section "Dave Spiller Save" at bounding box center [828, 78] width 251 height 82
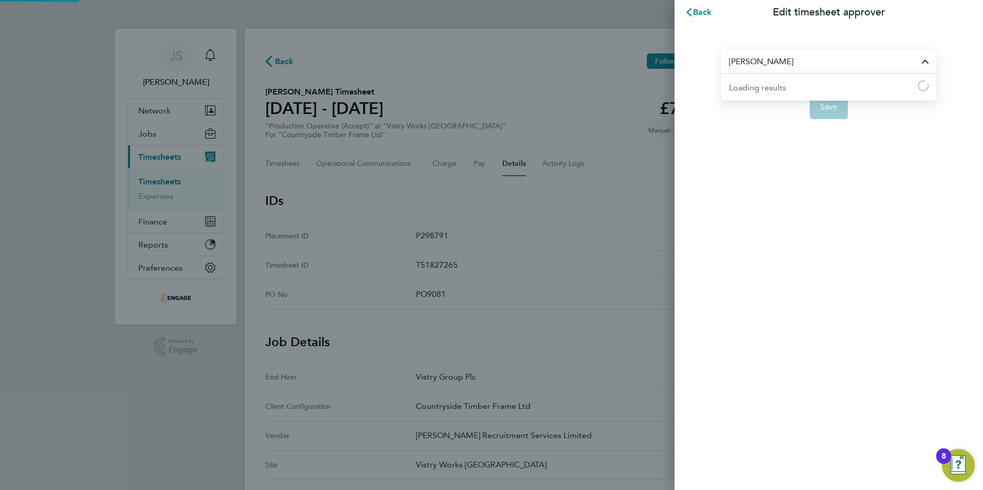
click at [812, 58] on input "[PERSON_NAME]" at bounding box center [829, 61] width 216 height 24
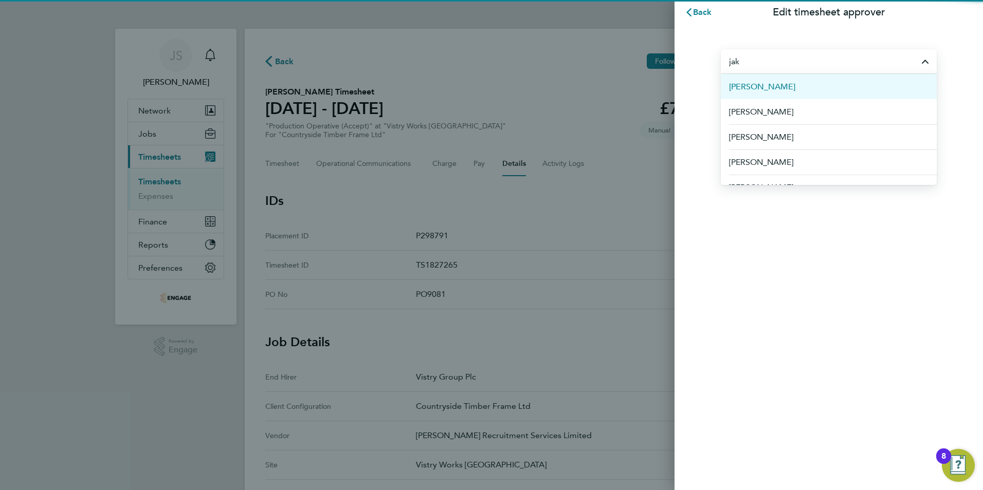
drag, startPoint x: 794, startPoint y: 87, endPoint x: 790, endPoint y: 91, distance: 5.8
click at [790, 91] on li "Jake Harvey" at bounding box center [829, 86] width 216 height 25
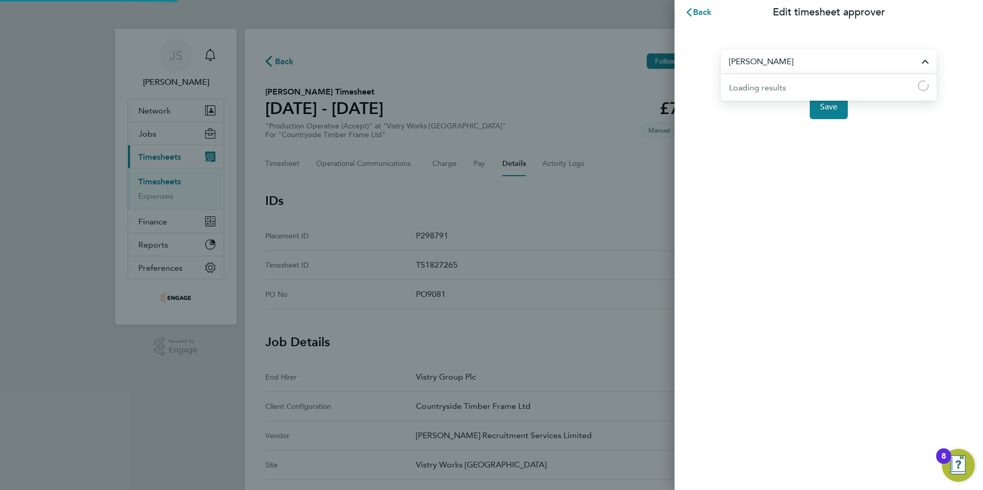
click at [799, 53] on input "Jake Harvey" at bounding box center [829, 61] width 216 height 24
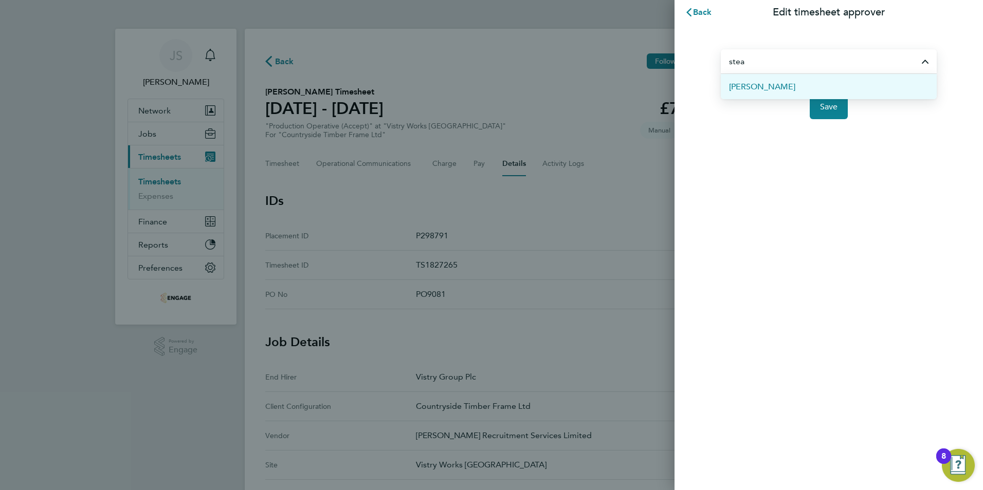
click at [767, 82] on span "[PERSON_NAME]" at bounding box center [762, 87] width 66 height 12
type input "[PERSON_NAME]"
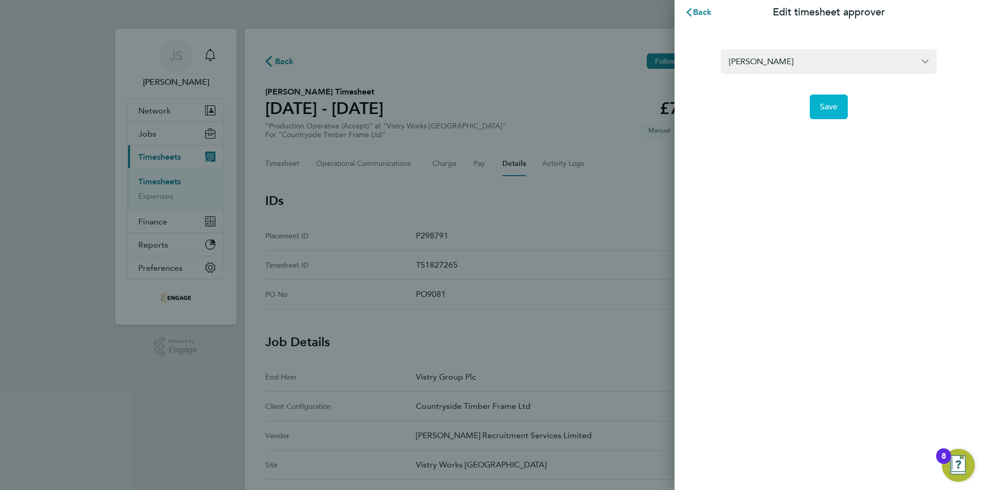
click at [815, 113] on button "Save" at bounding box center [829, 107] width 39 height 25
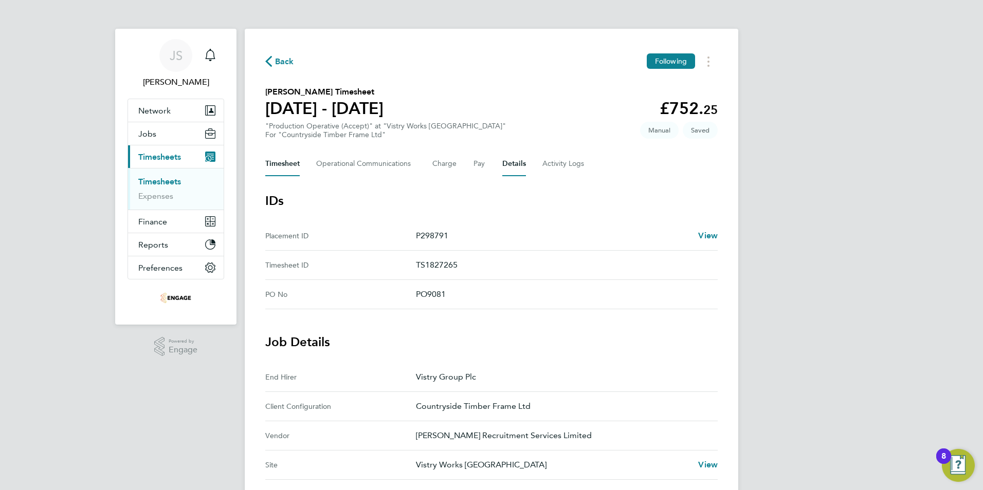
click at [291, 161] on button "Timesheet" at bounding box center [282, 164] width 34 height 25
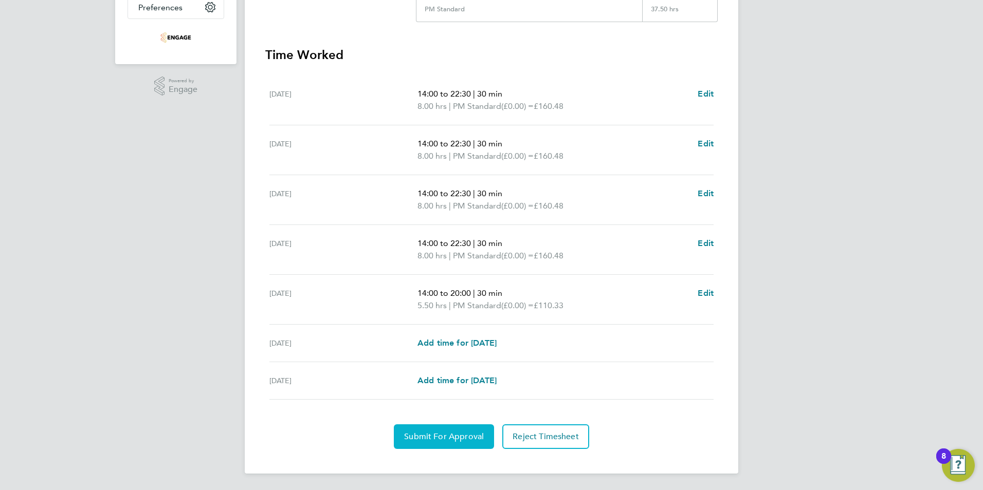
click at [423, 439] on span "Submit For Approval" at bounding box center [444, 437] width 80 height 10
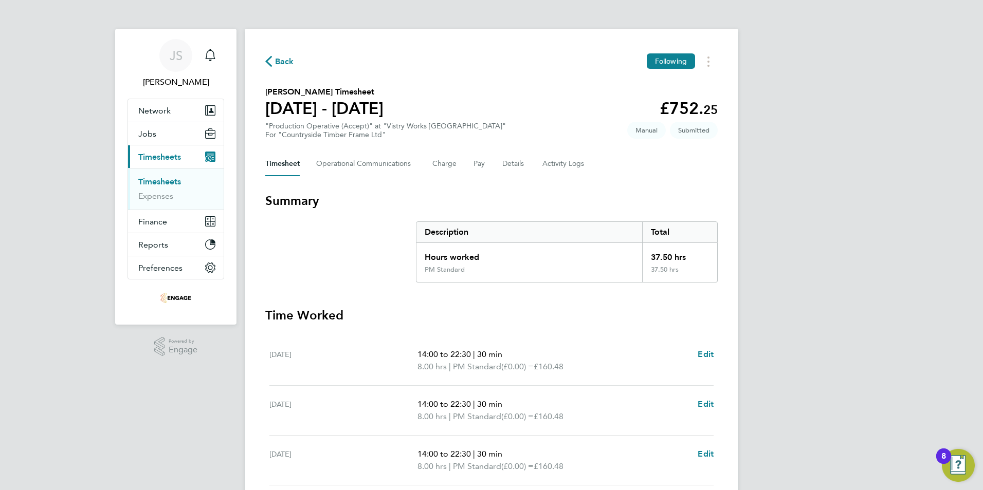
click at [265, 66] on icon "button" at bounding box center [268, 61] width 7 height 11
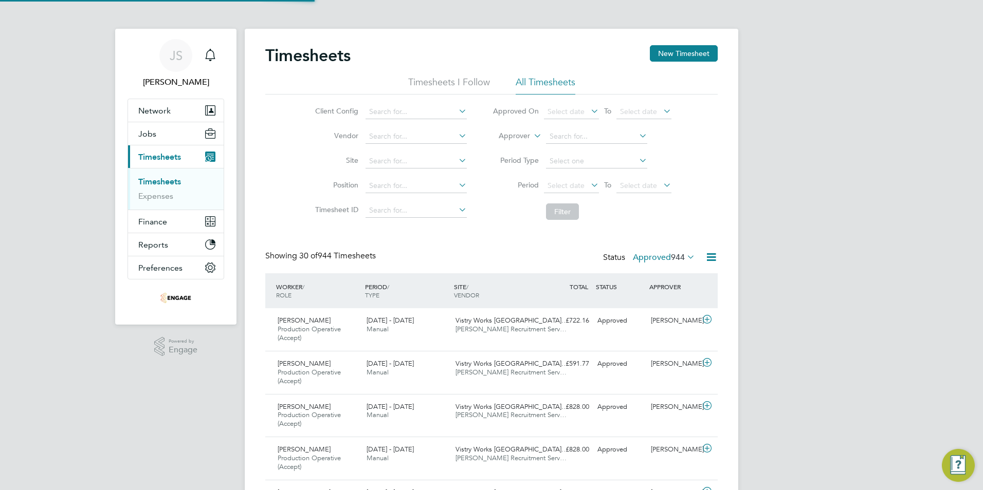
scroll to position [34, 89]
click at [680, 58] on button "New Timesheet" at bounding box center [684, 53] width 68 height 16
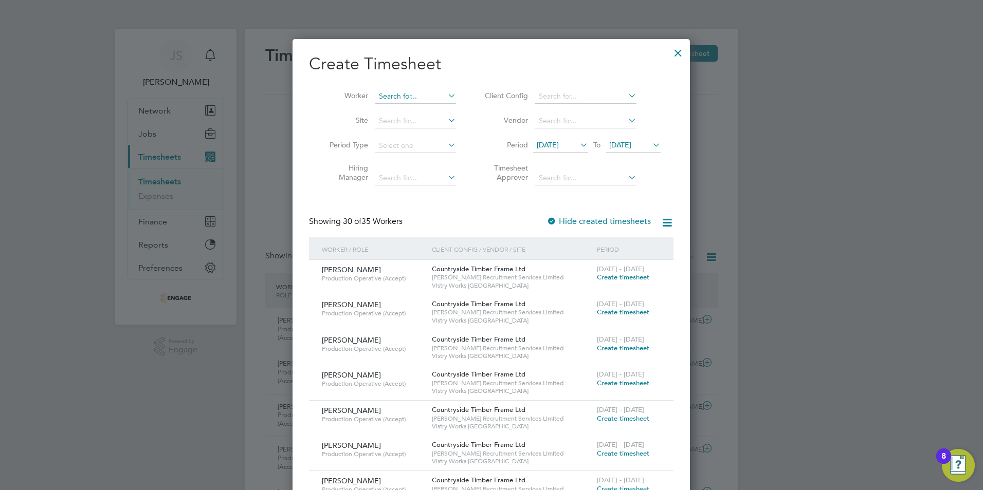
click at [413, 99] on input at bounding box center [415, 96] width 81 height 14
click at [414, 119] on li "Grz egorz Byszkin" at bounding box center [425, 124] width 100 height 14
type input "[PERSON_NAME]"
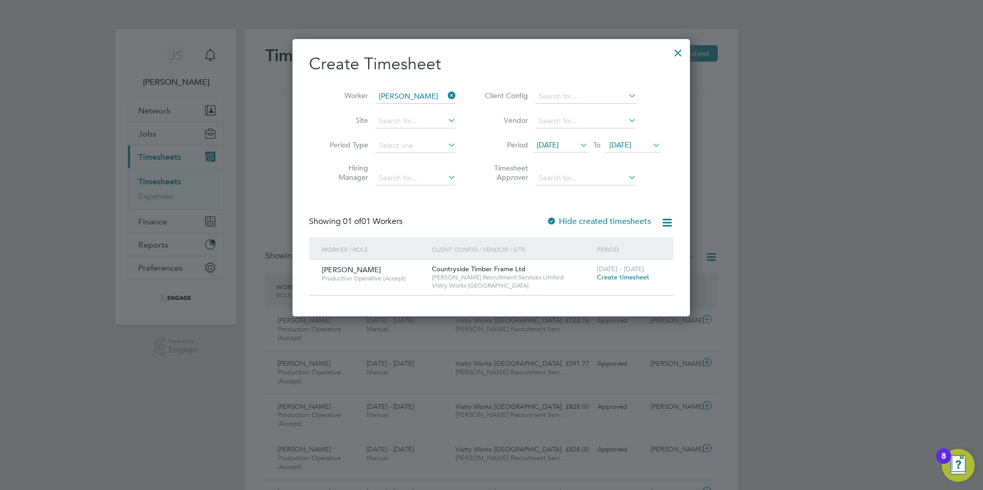
click at [613, 278] on span "Create timesheet" at bounding box center [623, 277] width 52 height 9
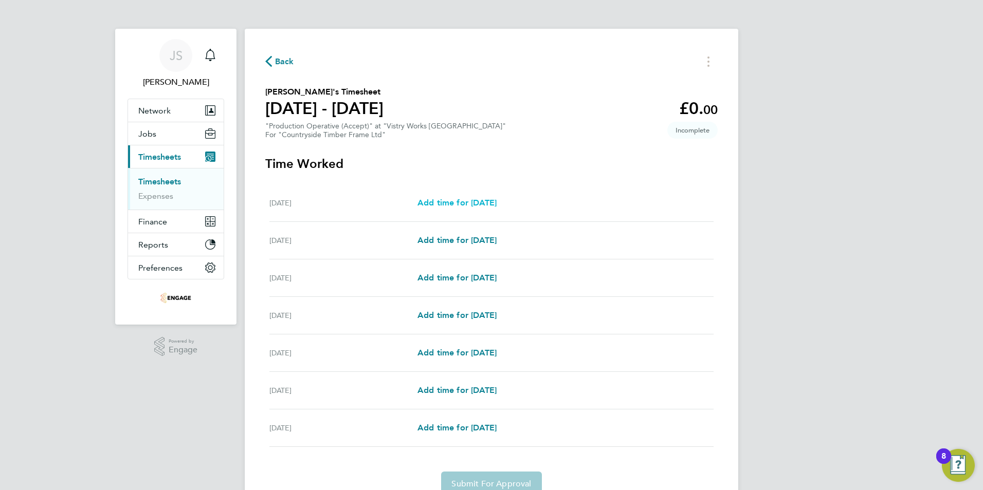
click at [448, 202] on span "Add time for [DATE]" at bounding box center [456, 203] width 79 height 10
select select "15"
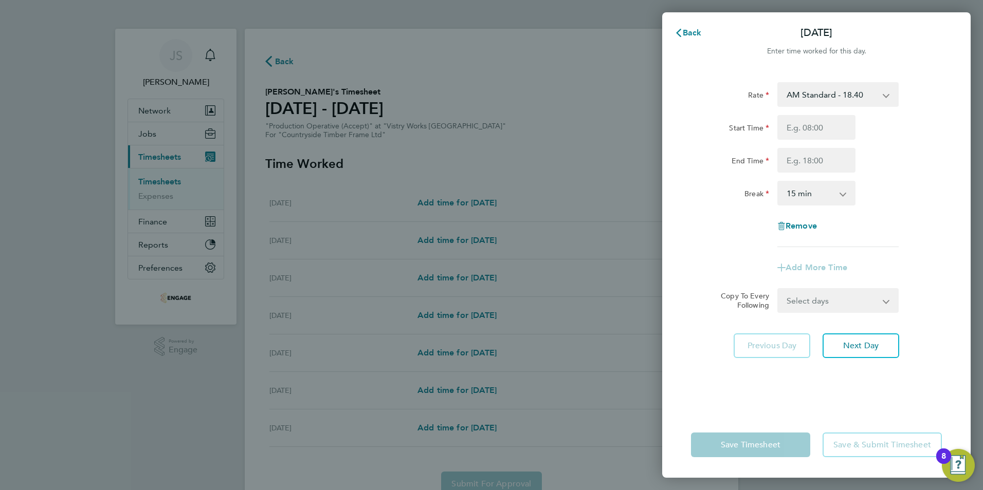
click at [821, 94] on select "AM Standard - 18.40 PM OT2 - 40.11 PM OT 1 - 30.08 OT2 - 36.80 PM Standard - 20…" at bounding box center [831, 94] width 107 height 23
select select "15"
click at [809, 132] on input "Start Time" at bounding box center [816, 127] width 78 height 25
type input "14:00"
click at [788, 162] on input "End Time" at bounding box center [816, 160] width 78 height 25
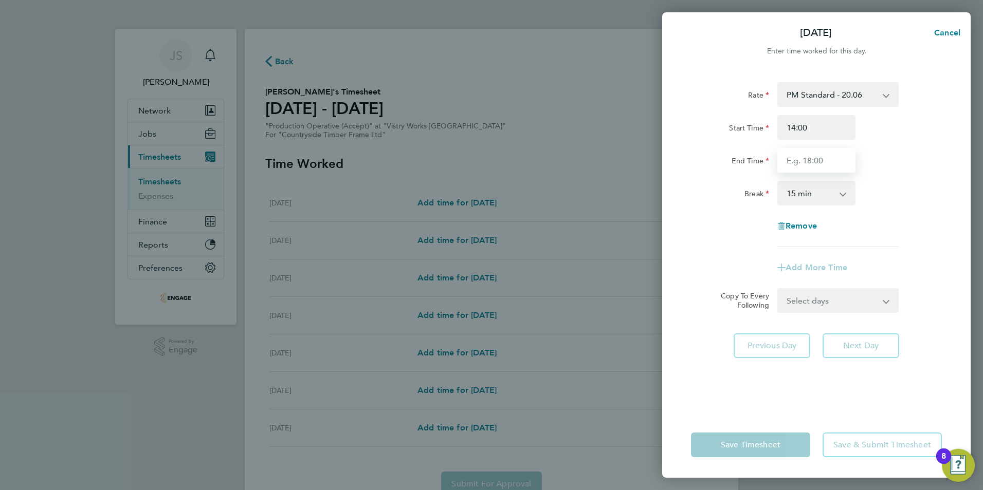
type input "22:30"
click at [825, 192] on select "0 min 15 min 30 min 45 min 60 min 75 min 90 min" at bounding box center [810, 193] width 64 height 23
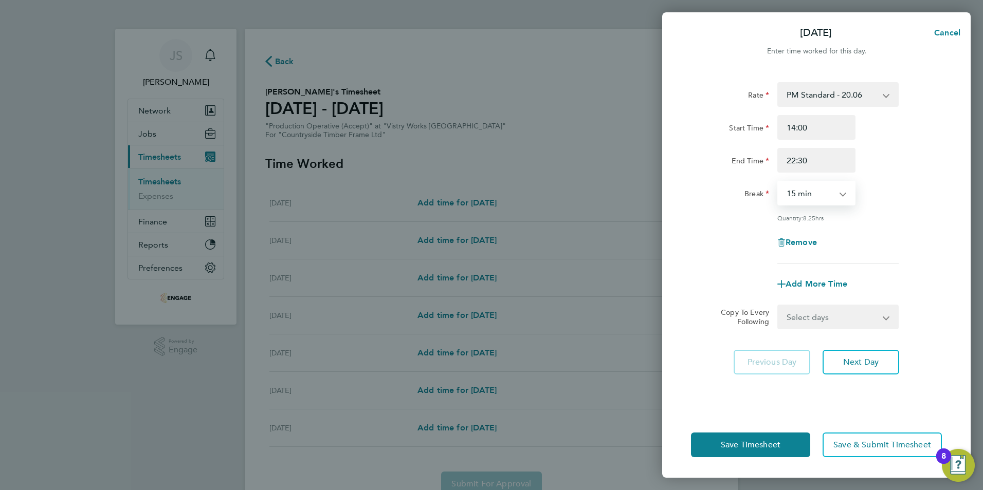
select select "30"
click at [778, 182] on select "0 min 15 min 30 min 45 min 60 min 75 min 90 min" at bounding box center [810, 193] width 64 height 23
click at [802, 317] on select "Select days Day Weekday (Mon-Fri) Weekend (Sat-Sun) [DATE] [DATE] [DATE] [DATE]…" at bounding box center [832, 317] width 108 height 23
select select "WEEKDAY"
click at [778, 306] on select "Select days Day Weekday (Mon-Fri) Weekend (Sat-Sun) [DATE] [DATE] [DATE] [DATE]…" at bounding box center [832, 317] width 108 height 23
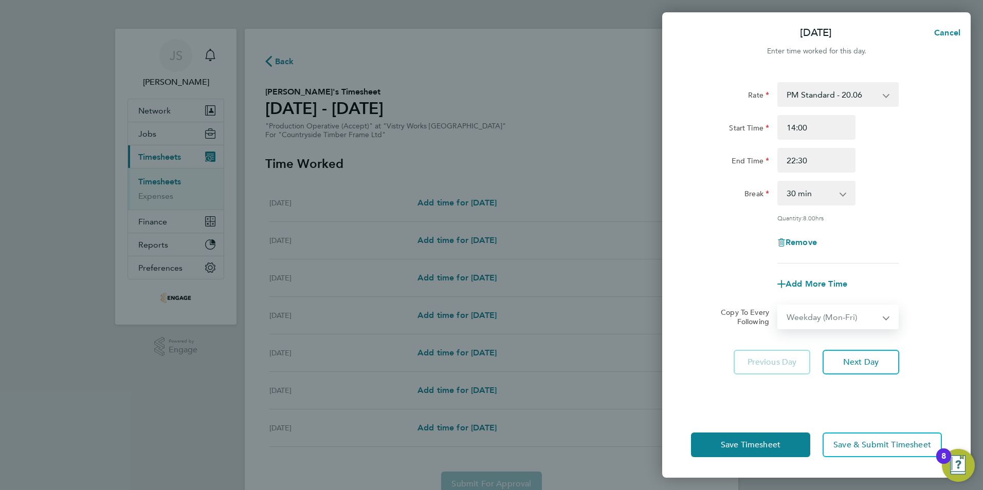
select select "[DATE]"
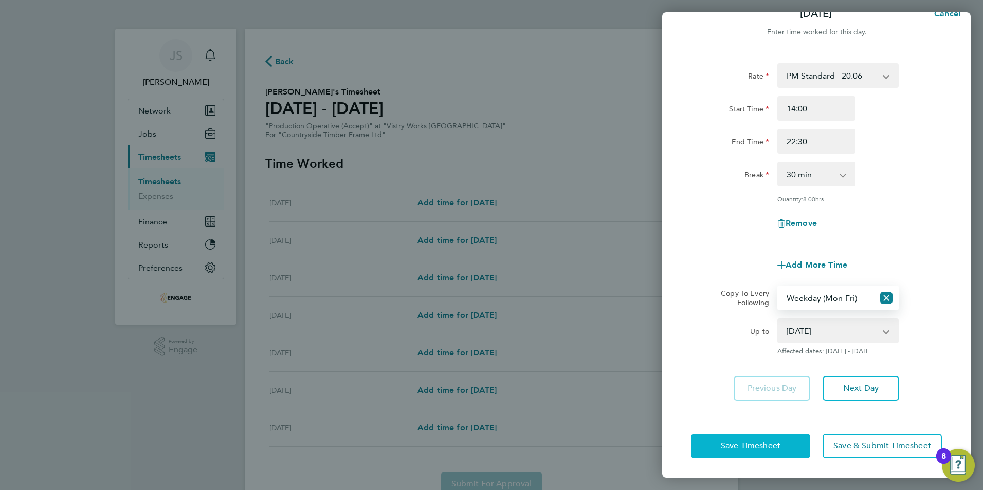
click at [738, 442] on span "Save Timesheet" at bounding box center [751, 446] width 60 height 10
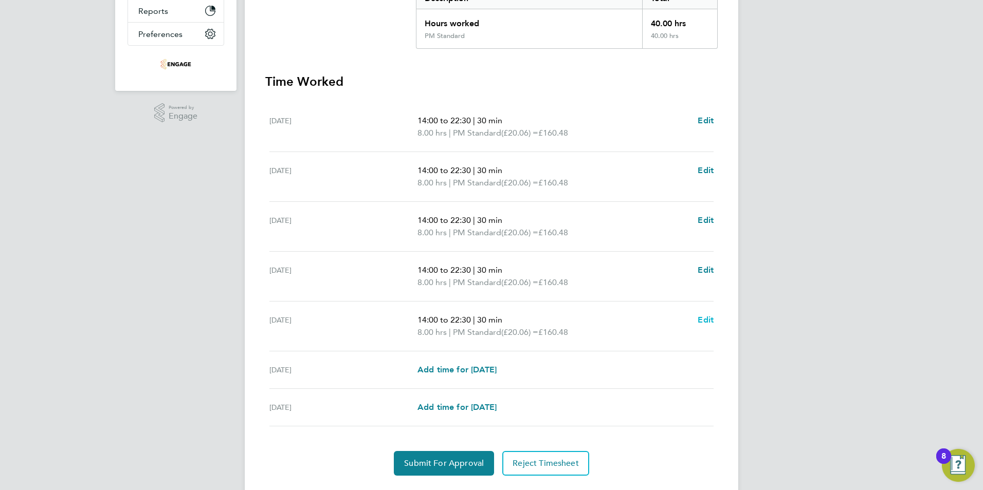
click at [700, 321] on span "Edit" at bounding box center [706, 320] width 16 height 10
select select "30"
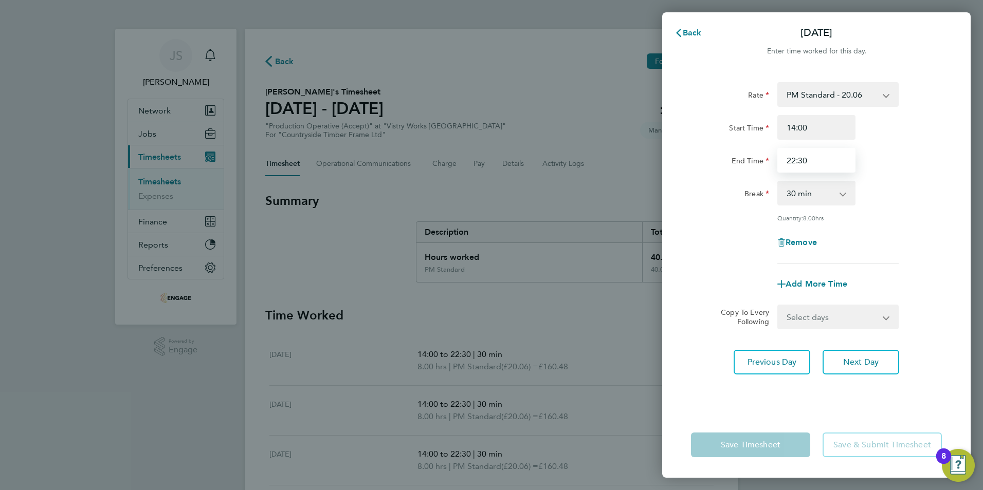
drag, startPoint x: 827, startPoint y: 161, endPoint x: 691, endPoint y: 139, distance: 137.4
click at [691, 139] on div "Start Time 14:00 End Time 22:30" at bounding box center [816, 144] width 259 height 58
type input "20:00"
click at [719, 405] on div "Rate PM Standard - 20.06 AM Standard - 18.40 PM OT2 - 40.11 PM OT 1 - 30.08 OT2…" at bounding box center [816, 241] width 308 height 342
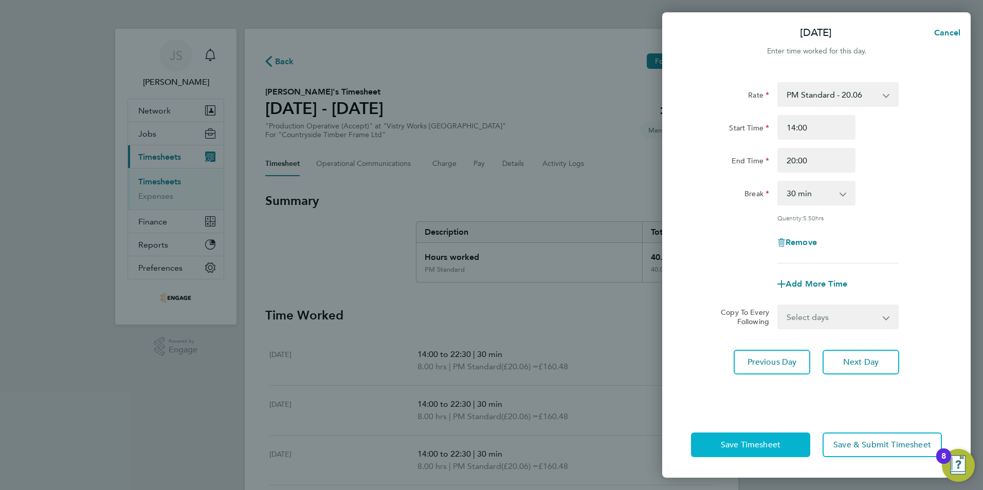
click at [722, 445] on span "Save Timesheet" at bounding box center [751, 445] width 60 height 10
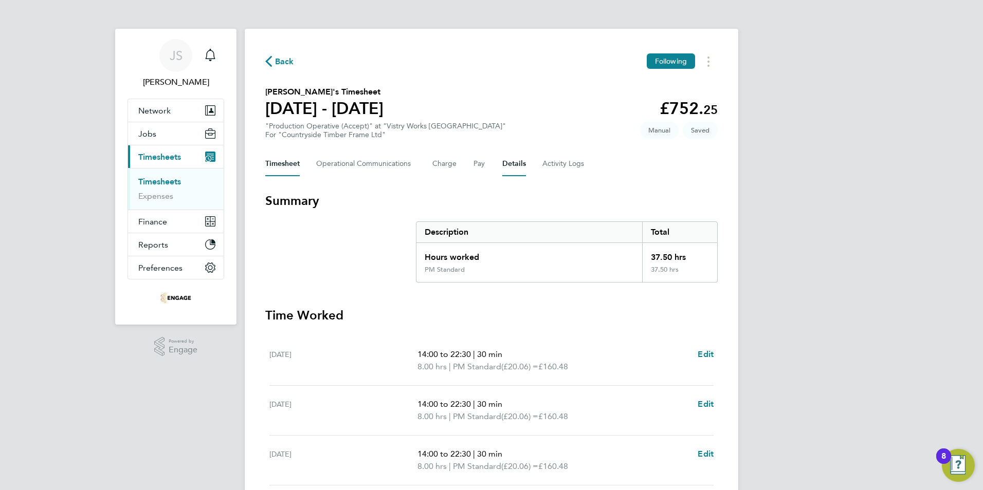
click at [508, 166] on button "Details" at bounding box center [514, 164] width 24 height 25
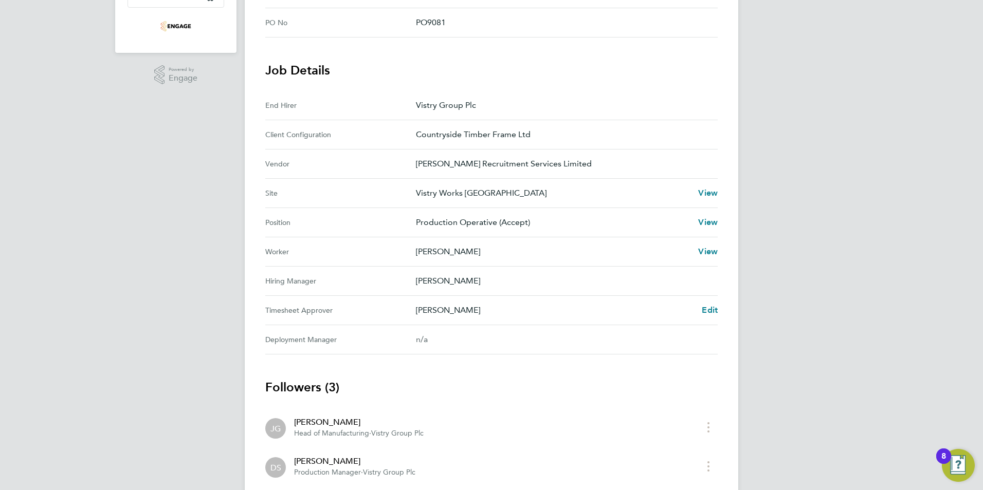
click at [701, 310] on div "Dave Spiller Edit" at bounding box center [567, 310] width 302 height 12
click at [710, 311] on span "Edit" at bounding box center [710, 310] width 16 height 10
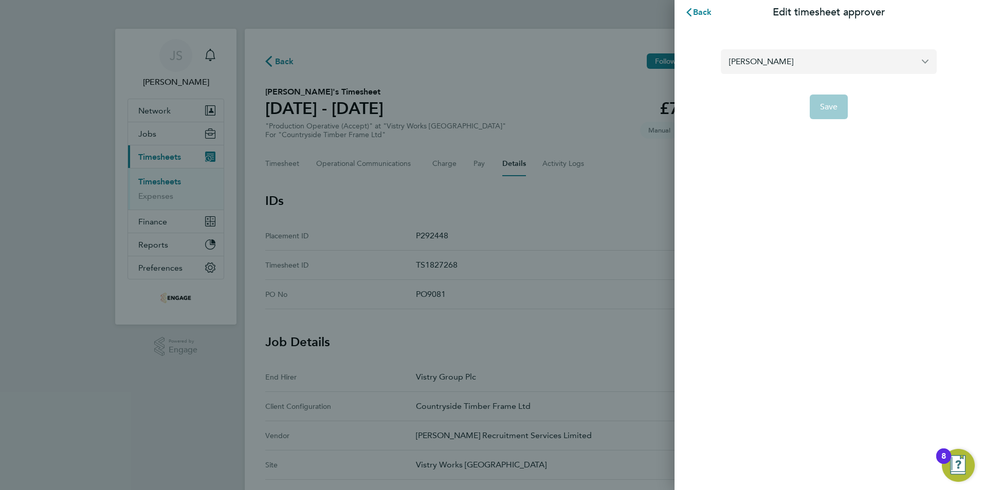
click at [810, 57] on input "[PERSON_NAME]" at bounding box center [829, 61] width 216 height 24
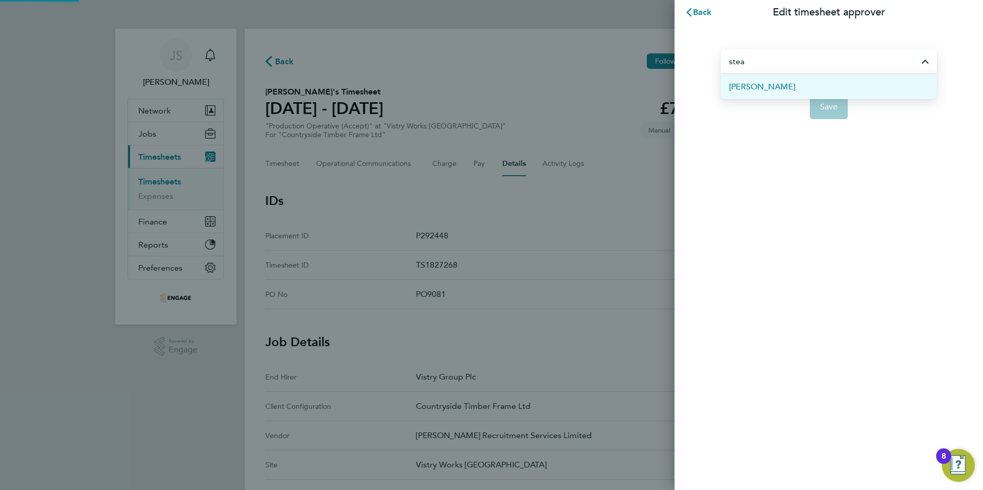
click at [783, 87] on span "[PERSON_NAME]" at bounding box center [762, 87] width 66 height 12
type input "[PERSON_NAME]"
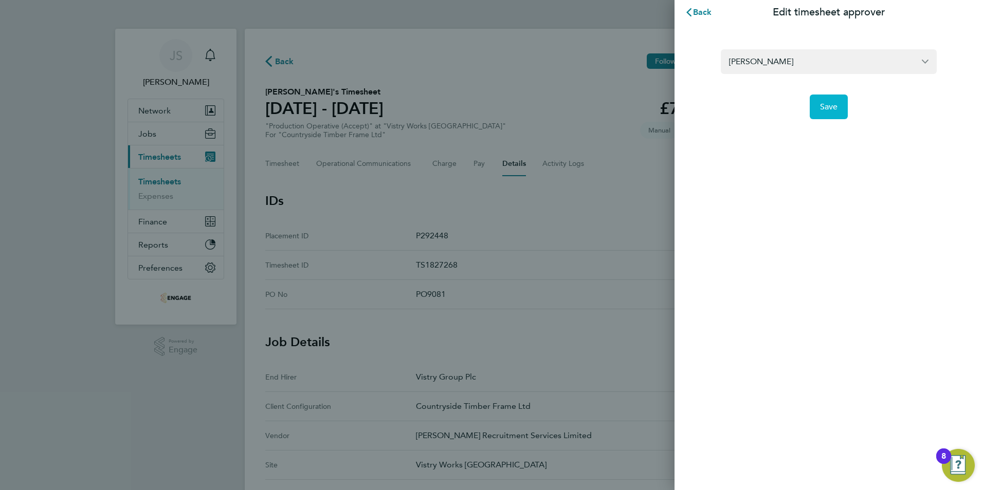
click at [819, 104] on button "Save" at bounding box center [829, 107] width 39 height 25
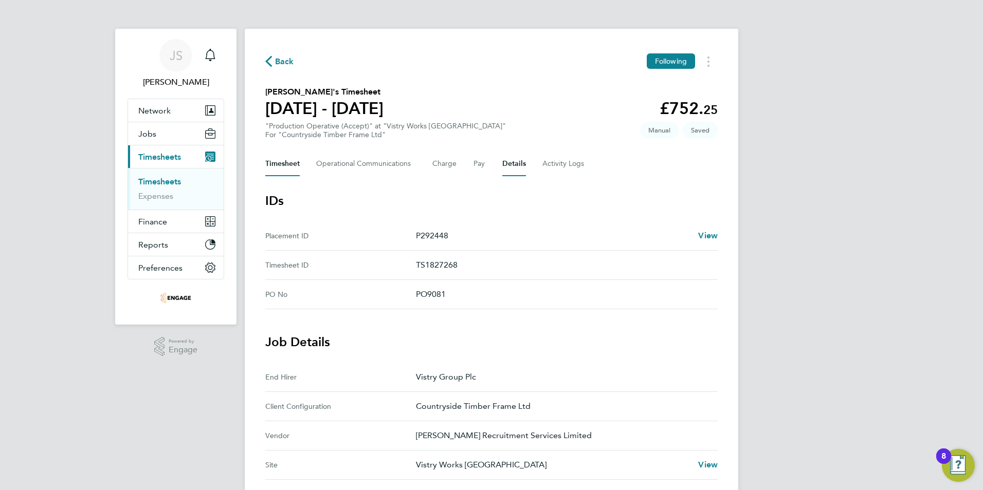
click at [285, 168] on button "Timesheet" at bounding box center [282, 164] width 34 height 25
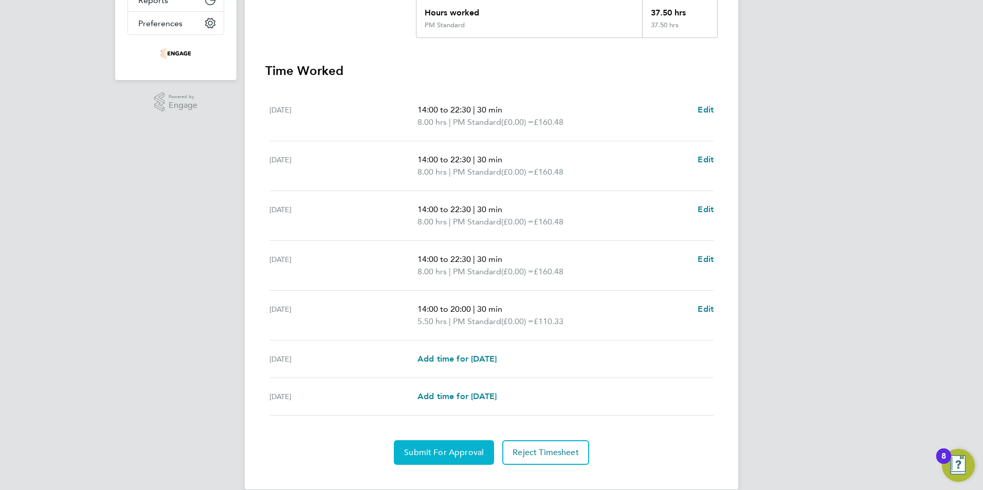
click at [417, 457] on span "Submit For Approval" at bounding box center [444, 453] width 80 height 10
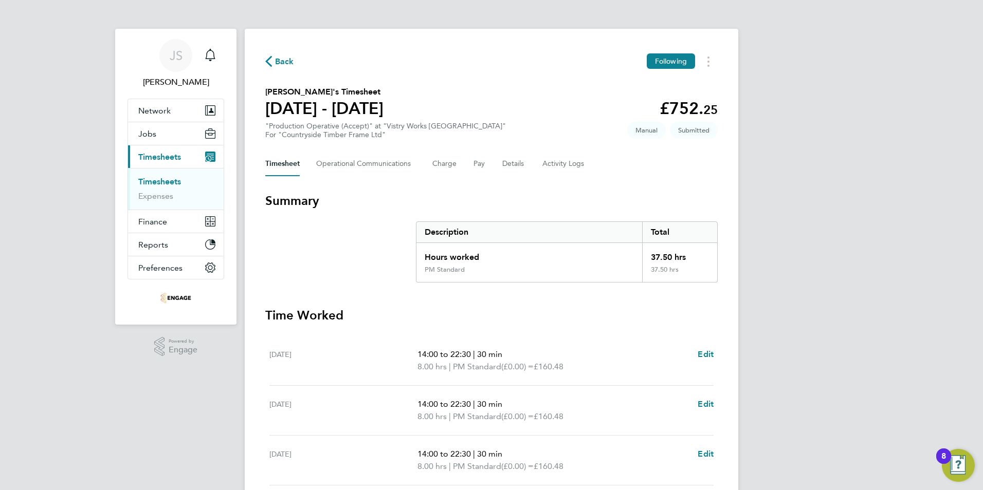
click at [292, 63] on span "Back" at bounding box center [284, 62] width 19 height 12
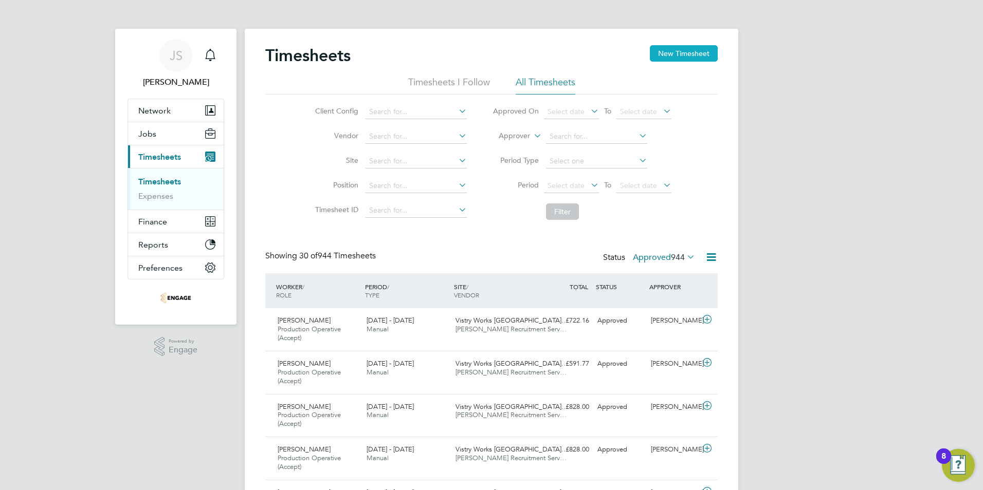
click at [700, 53] on button "New Timesheet" at bounding box center [684, 53] width 68 height 16
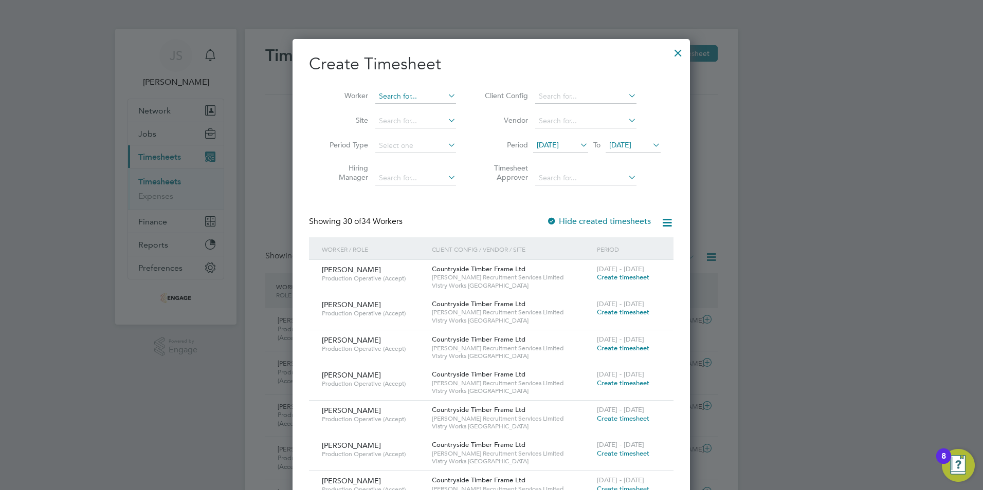
click at [400, 96] on input at bounding box center [415, 96] width 81 height 14
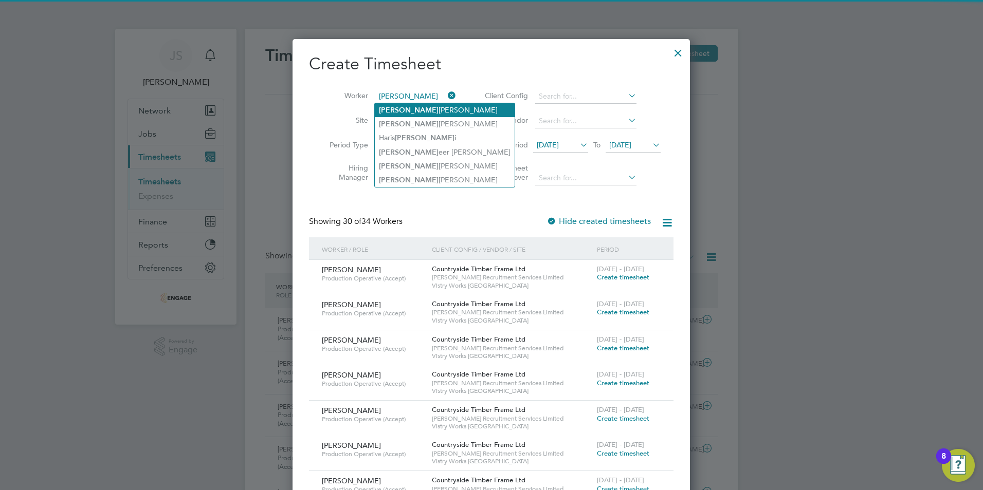
click at [402, 108] on li "Sam Allen" at bounding box center [445, 110] width 140 height 14
type input "[PERSON_NAME]"
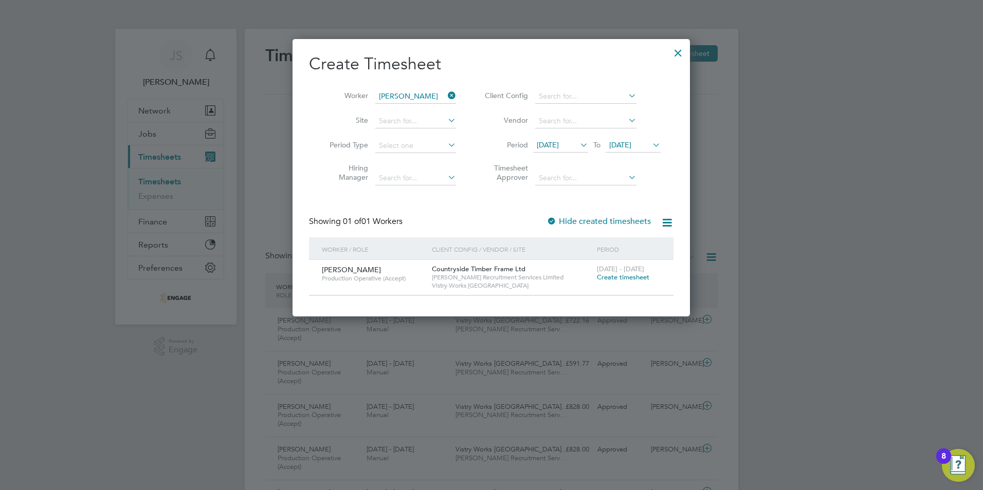
click at [612, 276] on span "Create timesheet" at bounding box center [623, 277] width 52 height 9
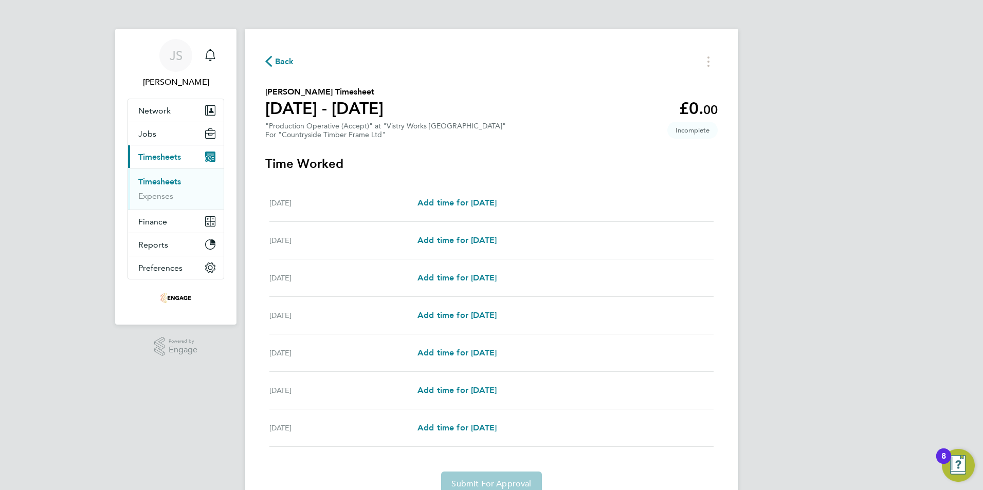
click at [466, 193] on div "Mon 15 Sep Add time for Mon 15 Sep Add time for Mon 15 Sep" at bounding box center [491, 204] width 444 height 38
click at [466, 200] on span "Add time for [DATE]" at bounding box center [456, 203] width 79 height 10
select select "15"
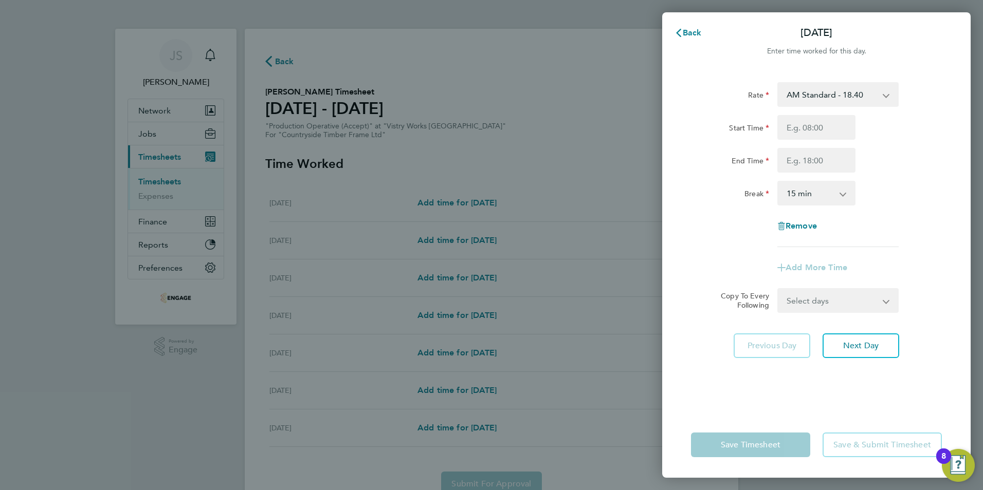
click at [841, 96] on select "AM Standard - 18.40 OT2 - 36.80 PM Standard - 20.06 PM OT2 - 40.11 OT 1 - 27.60…" at bounding box center [831, 94] width 107 height 23
select select "15"
click at [789, 129] on input "Start Time" at bounding box center [816, 127] width 78 height 25
type input "14:00"
click at [800, 155] on input "End Time" at bounding box center [816, 160] width 78 height 25
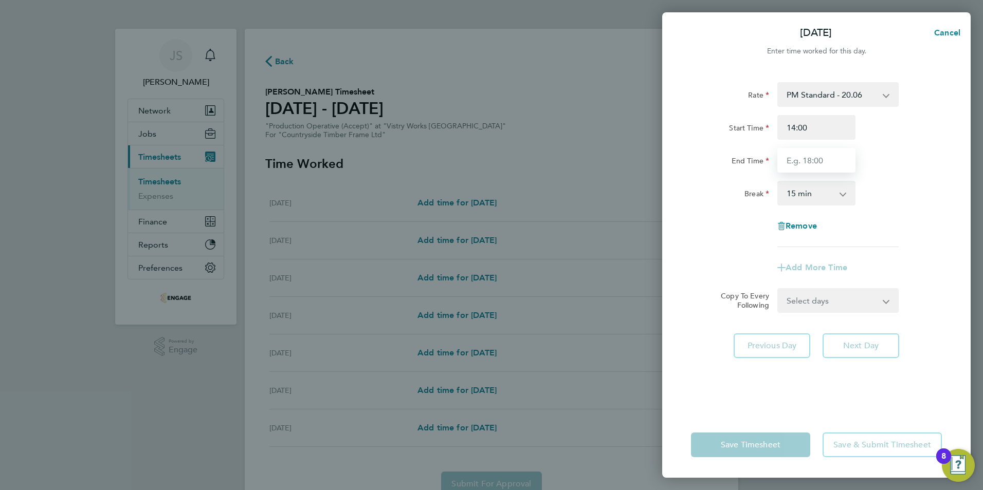
type input "22:30"
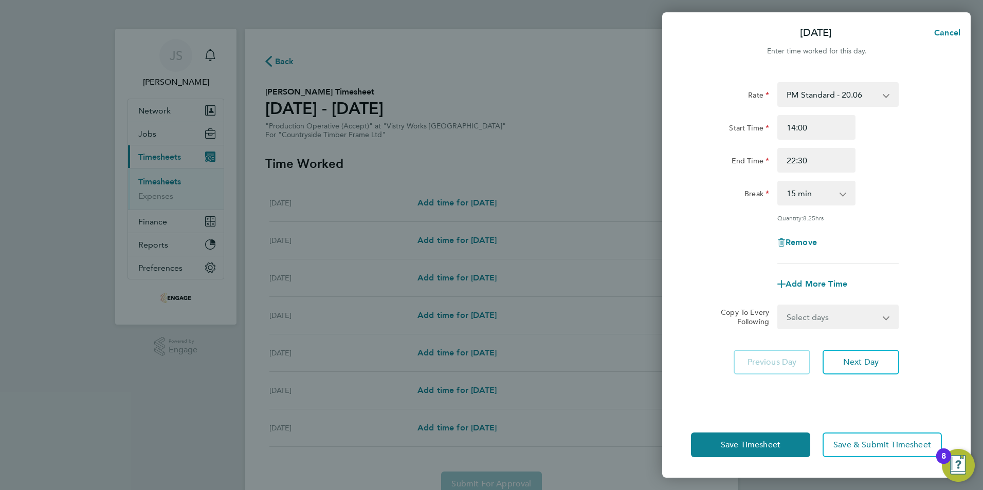
click at [805, 212] on div "Rate PM Standard - 20.06 AM Standard - 18.40 OT2 - 36.80 PM OT2 - 40.11 OT 1 - …" at bounding box center [816, 172] width 251 height 181
click at [796, 192] on select "0 min 15 min 30 min 45 min 60 min 75 min 90 min" at bounding box center [810, 193] width 64 height 23
select select "30"
click at [778, 182] on select "0 min 15 min 30 min 45 min 60 min 75 min 90 min" at bounding box center [810, 193] width 64 height 23
click at [804, 319] on select "Select days Day Weekday (Mon-Fri) Weekend (Sat-Sun) [DATE] [DATE] [DATE] [DATE]…" at bounding box center [832, 317] width 108 height 23
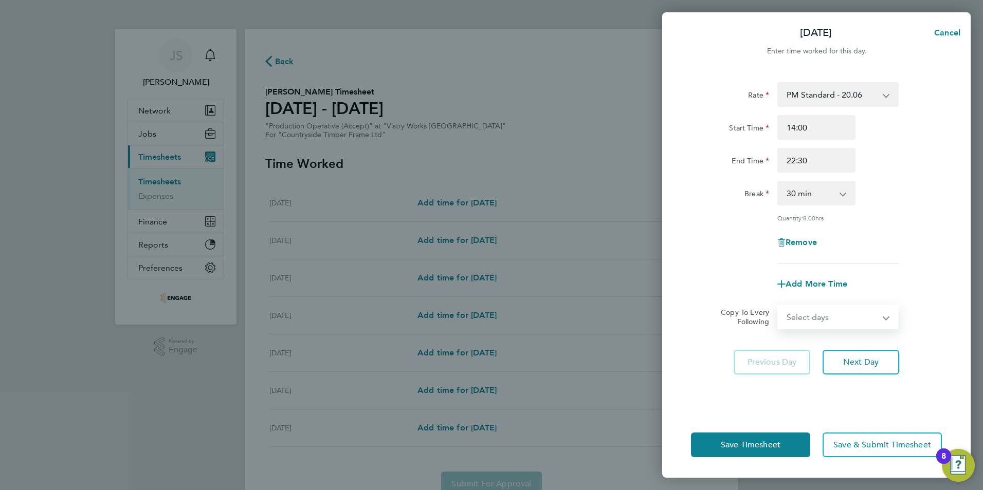
select select "WEEKDAY"
click at [778, 306] on select "Select days Day Weekday (Mon-Fri) Weekend (Sat-Sun) [DATE] [DATE] [DATE] [DATE]…" at bounding box center [832, 317] width 108 height 23
select select "[DATE]"
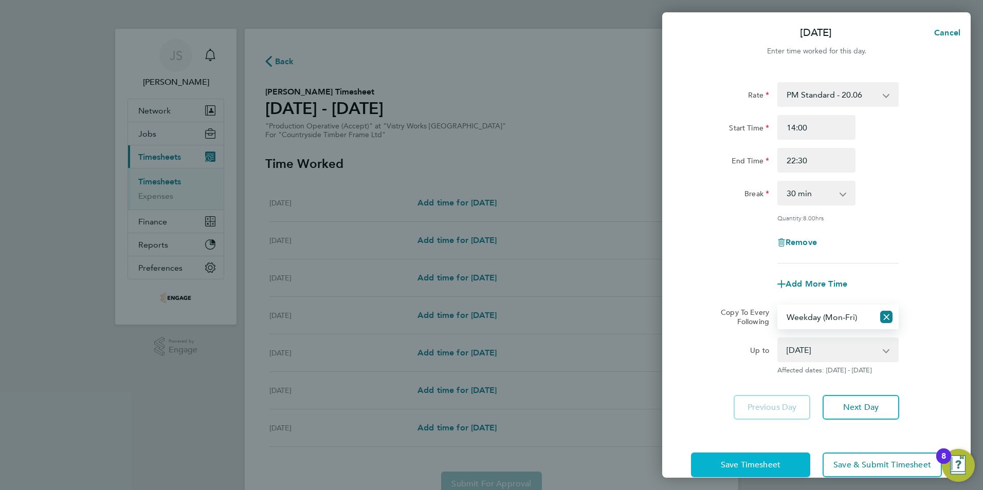
click at [728, 466] on span "Save Timesheet" at bounding box center [751, 465] width 60 height 10
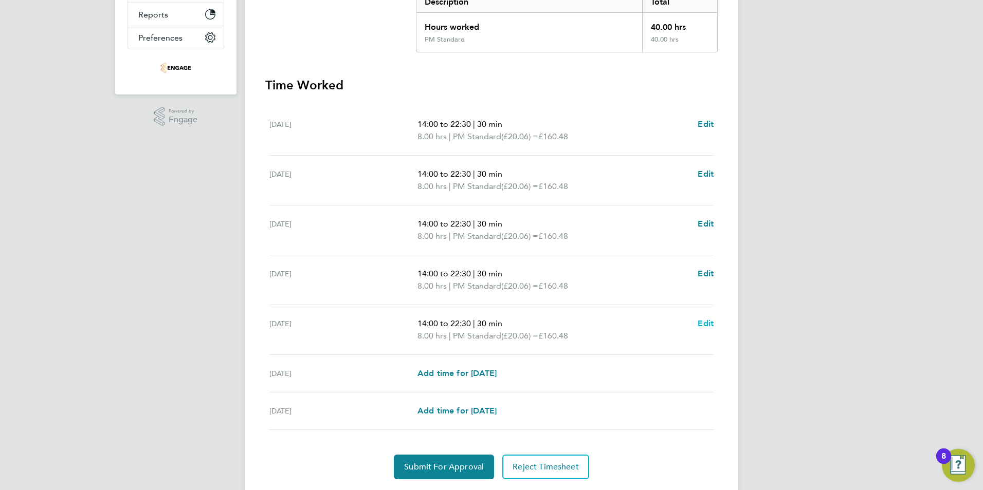
click at [706, 327] on span "Edit" at bounding box center [706, 324] width 16 height 10
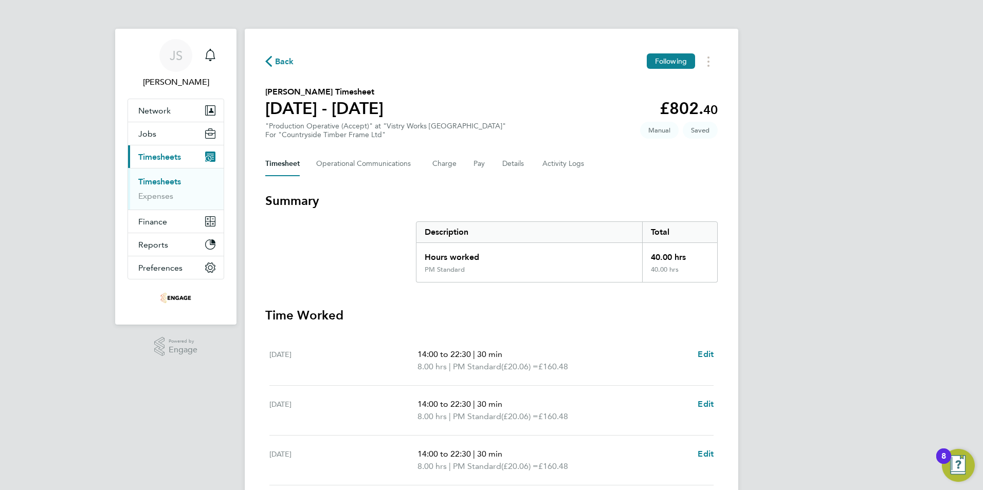
select select "30"
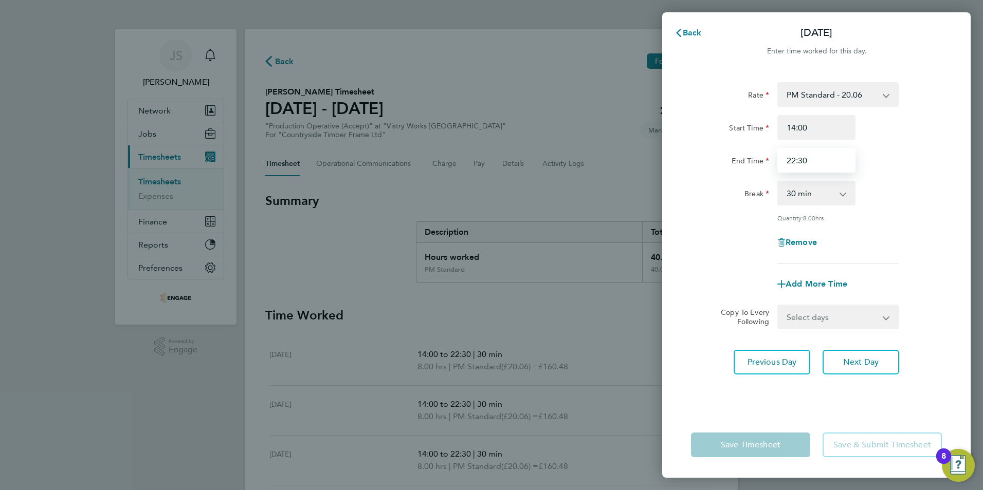
drag, startPoint x: 833, startPoint y: 160, endPoint x: 649, endPoint y: 152, distance: 184.2
click at [649, 152] on div "Back Fri 19 Sep Enter time worked for this day. Rate PM Standard - 20.06 AM Sta…" at bounding box center [491, 245] width 983 height 490
type input "20:00"
click at [711, 417] on div "Save Timesheet Save & Submit Timesheet" at bounding box center [816, 445] width 308 height 66
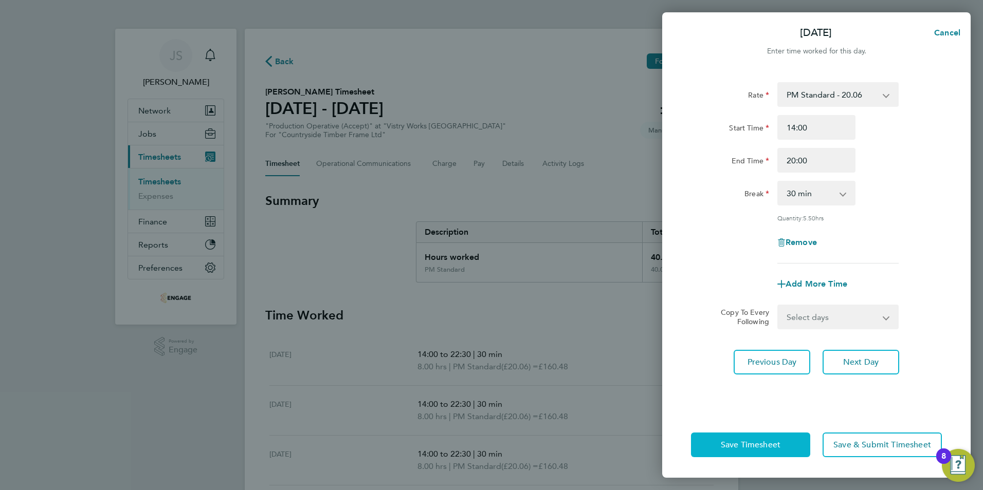
click at [719, 452] on button "Save Timesheet" at bounding box center [750, 445] width 119 height 25
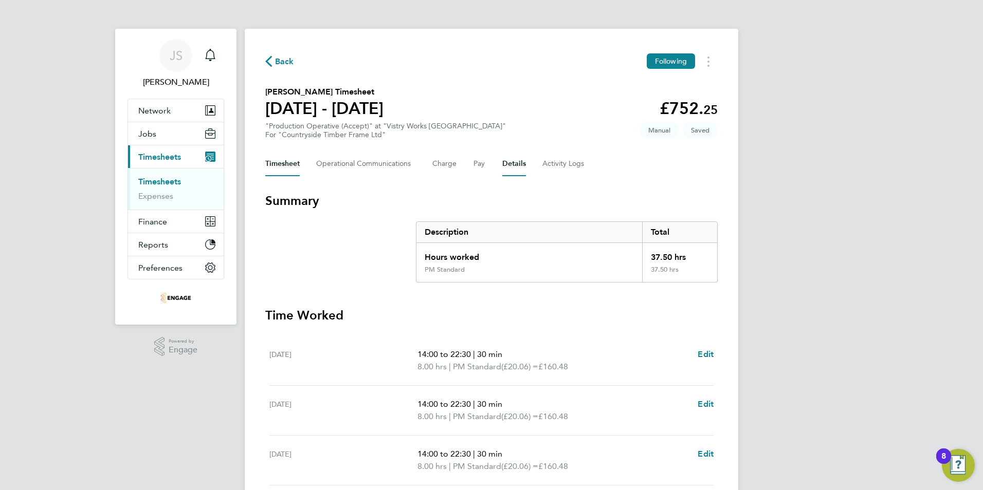
click at [508, 158] on button "Details" at bounding box center [514, 164] width 24 height 25
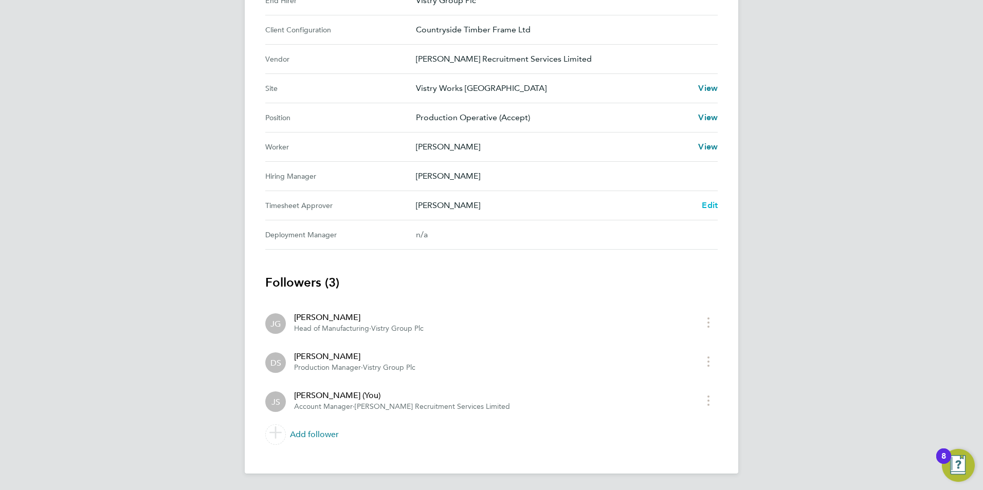
click at [709, 202] on span "Edit" at bounding box center [710, 205] width 16 height 10
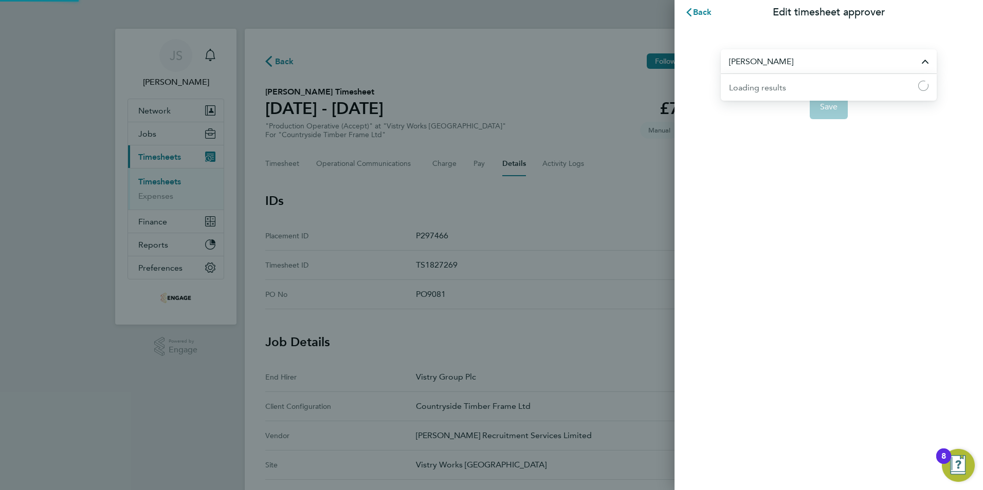
click at [766, 66] on input "[PERSON_NAME]" at bounding box center [829, 61] width 216 height 24
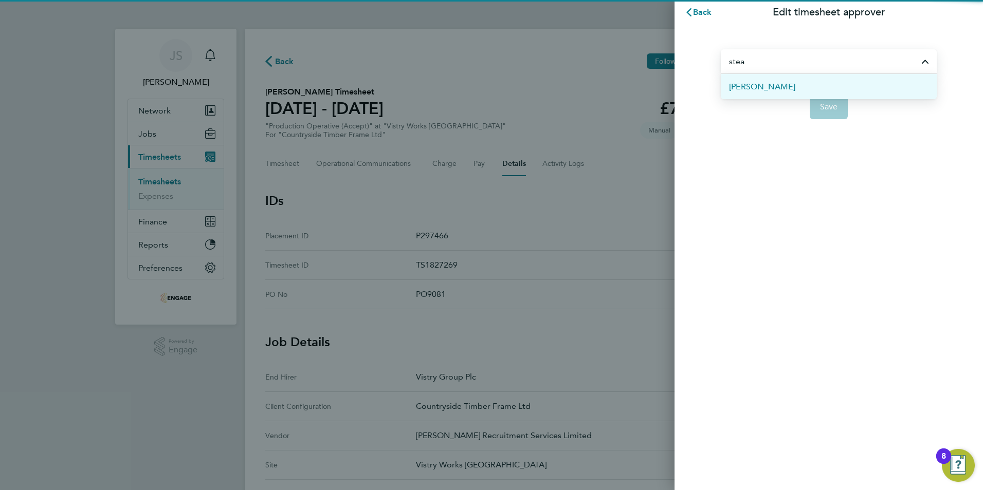
click at [771, 91] on span "[PERSON_NAME]" at bounding box center [762, 87] width 66 height 12
type input "[PERSON_NAME]"
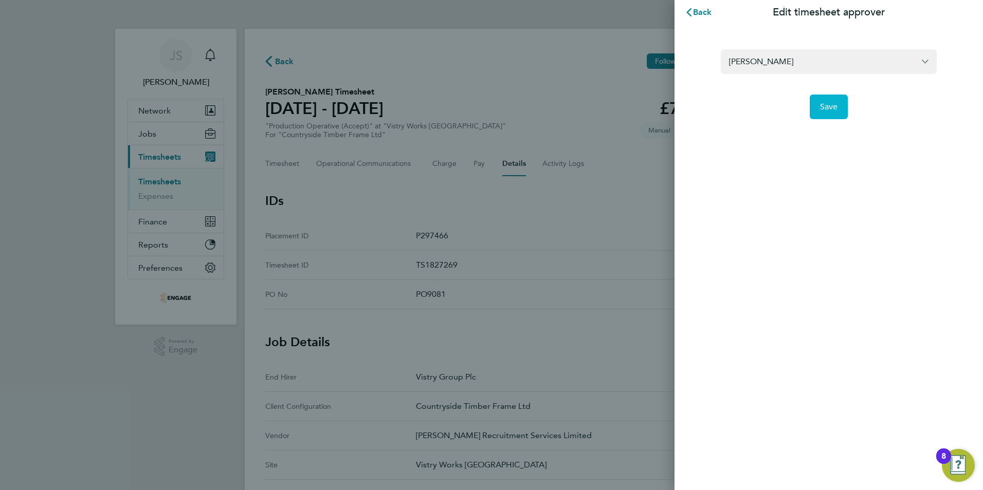
click at [829, 107] on span "Save" at bounding box center [829, 107] width 18 height 10
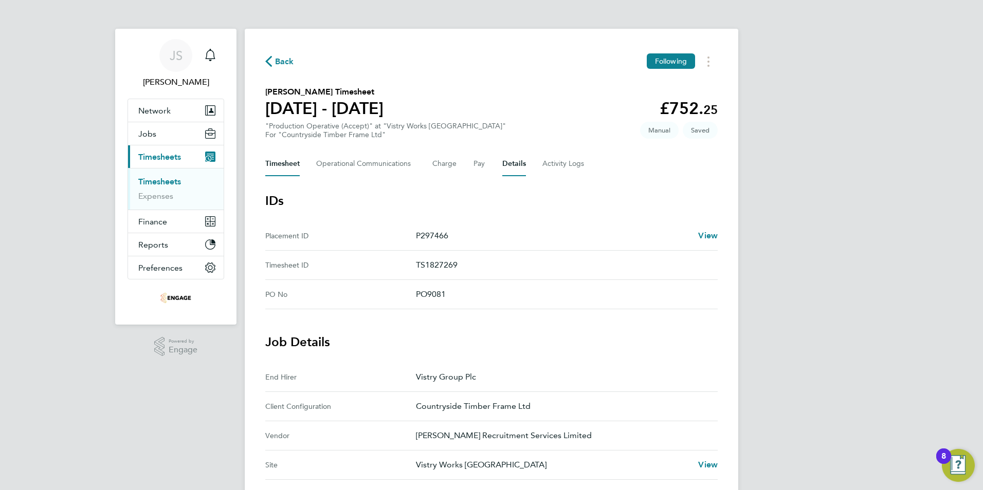
click at [277, 164] on button "Timesheet" at bounding box center [282, 164] width 34 height 25
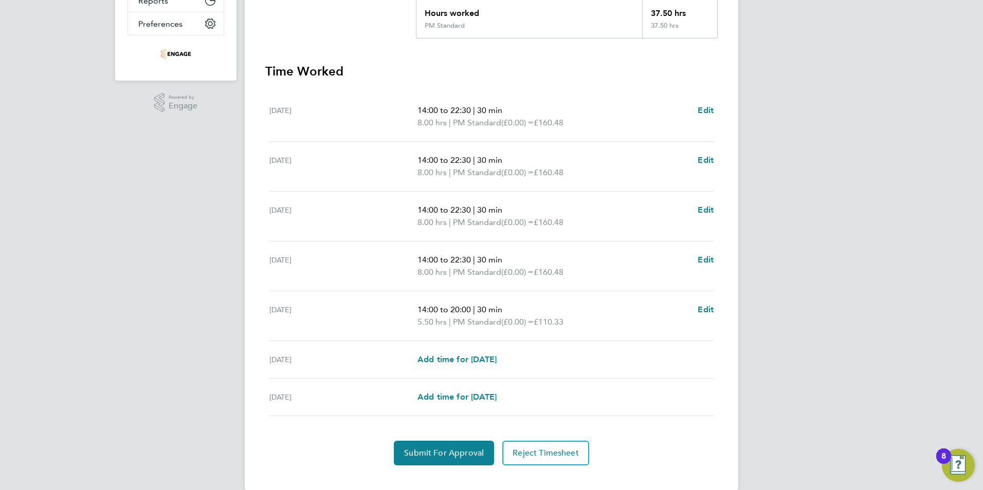
click at [460, 469] on div "Back Following Sam Allen's Timesheet 15 - 21 Sept 2025 £752. 25 "Production Ope…" at bounding box center [491, 138] width 493 height 706
click at [399, 446] on button "Submit For Approval" at bounding box center [444, 453] width 100 height 25
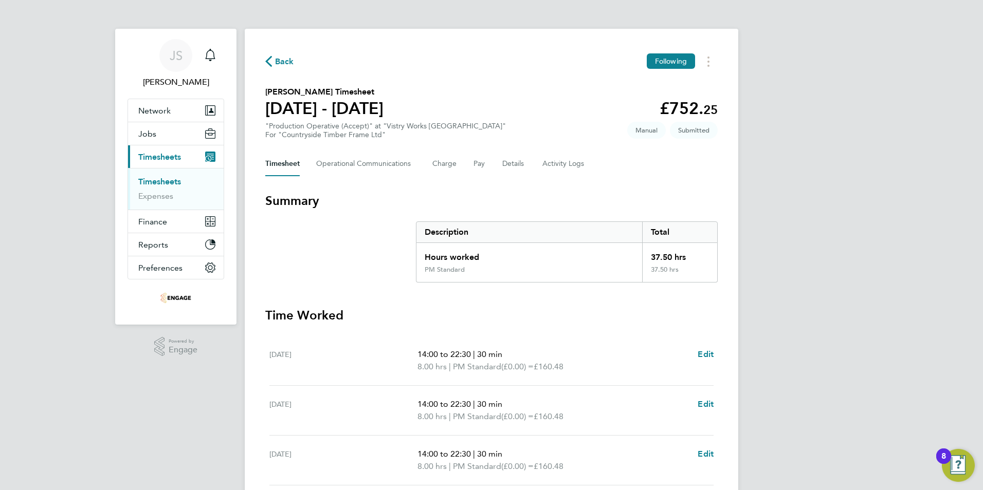
click at [288, 64] on span "Back" at bounding box center [284, 62] width 19 height 12
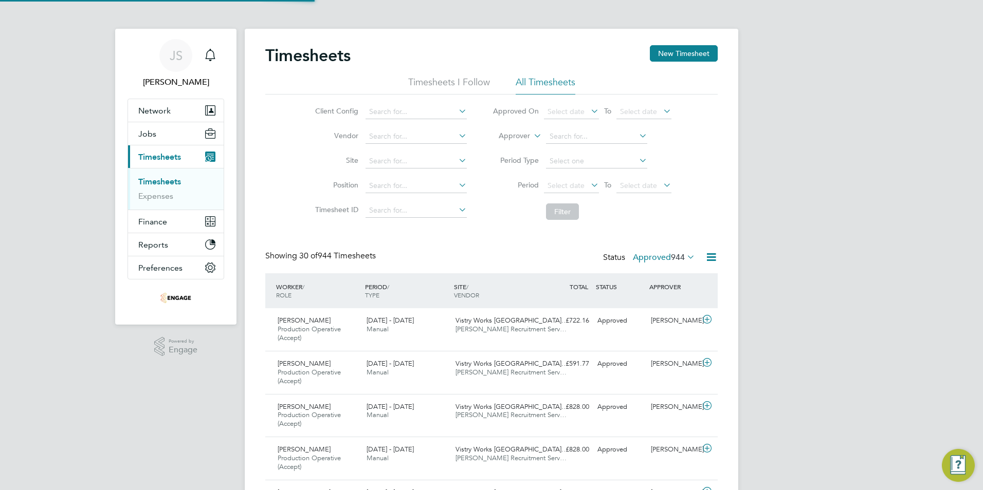
scroll to position [34, 89]
click at [688, 53] on button "New Timesheet" at bounding box center [684, 53] width 68 height 16
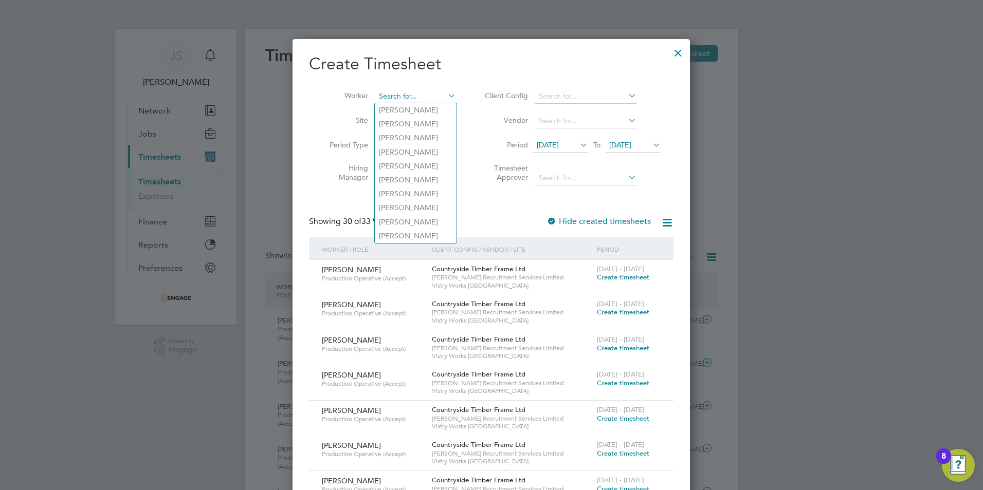
click at [407, 95] on input at bounding box center [415, 96] width 81 height 14
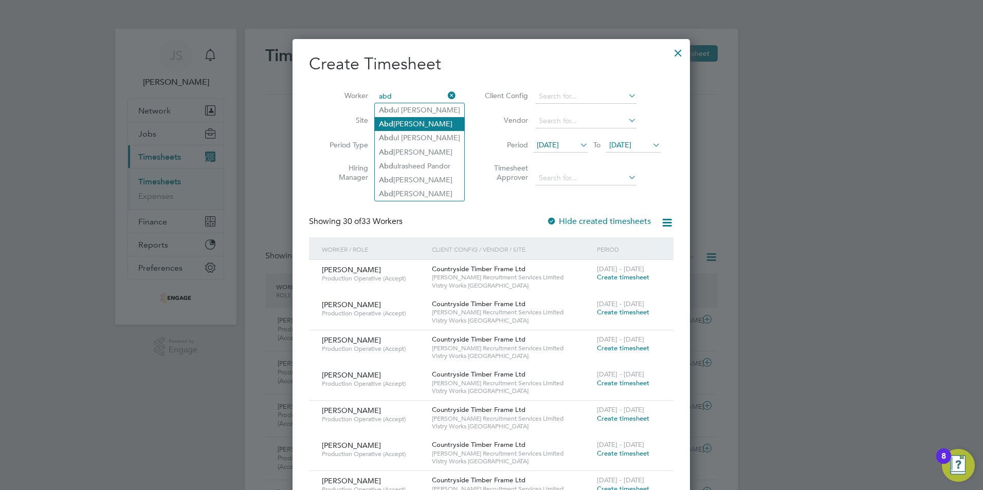
click at [408, 123] on li "Abd ulkarim Haji" at bounding box center [419, 124] width 89 height 14
type input "[PERSON_NAME]"
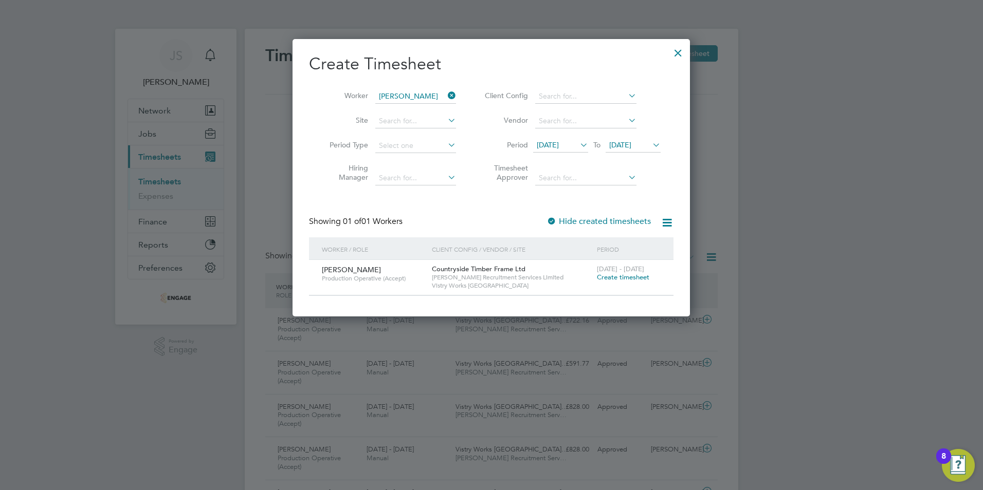
click at [625, 276] on span "Create timesheet" at bounding box center [623, 277] width 52 height 9
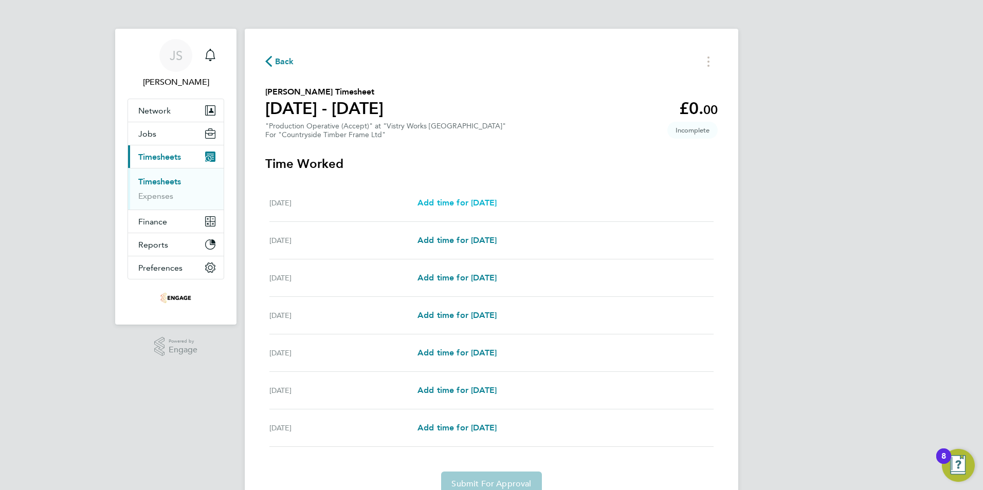
click at [497, 208] on link "Add time for [DATE]" at bounding box center [456, 203] width 79 height 12
select select "15"
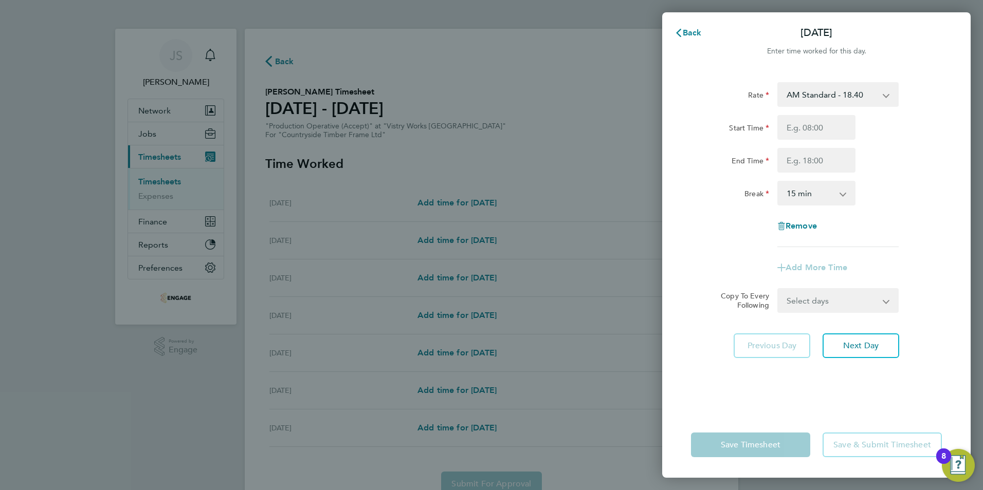
click at [823, 95] on select "AM Standard - 18.40 PM OT2 - 40.11 PM OT 1 - 30.08 PM Standard - 20.06 OT2 - 36…" at bounding box center [831, 94] width 107 height 23
select select "15"
click at [812, 122] on input "Start Time" at bounding box center [816, 127] width 78 height 25
type input "14:00"
click at [801, 161] on input "End Time" at bounding box center [816, 160] width 78 height 25
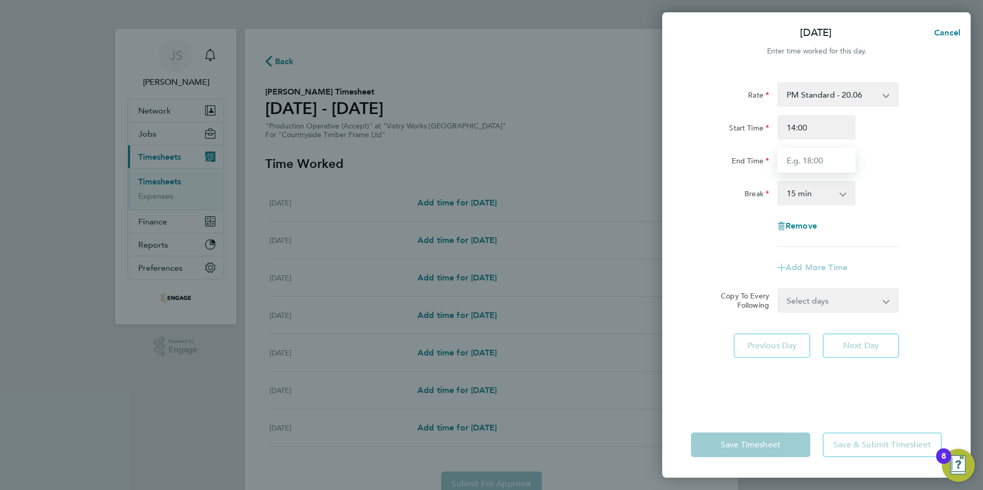
type input "22:30"
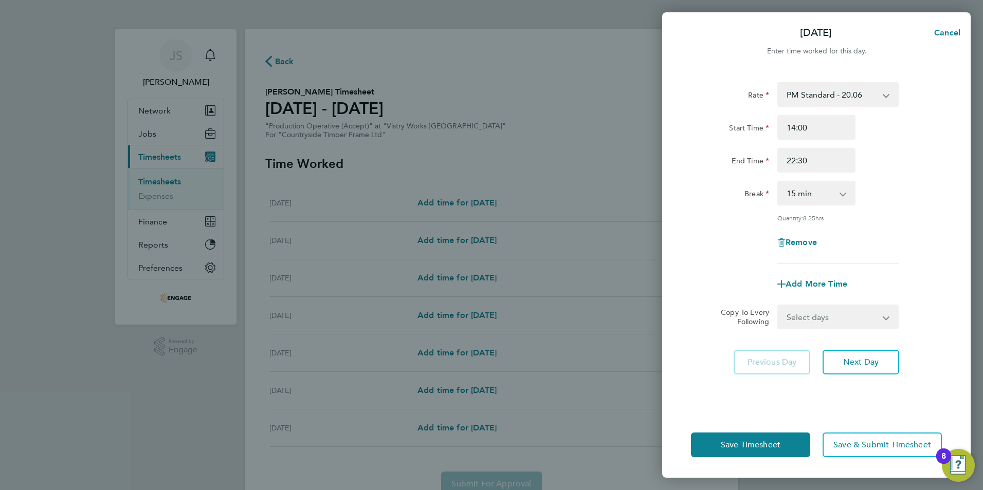
click at [804, 209] on div "Rate PM Standard - 20.06 PM OT2 - 40.11 PM OT 1 - 30.08 OT2 - 36.80 OT 1 - 27.6…" at bounding box center [816, 172] width 251 height 181
click at [800, 193] on select "0 min 15 min 30 min 45 min 60 min 75 min 90 min" at bounding box center [810, 193] width 64 height 23
select select "30"
click at [778, 182] on select "0 min 15 min 30 min 45 min 60 min 75 min 90 min" at bounding box center [810, 193] width 64 height 23
click at [805, 313] on select "Select days Day Weekday (Mon-Fri) Weekend (Sat-Sun) [DATE] [DATE] [DATE] [DATE]…" at bounding box center [832, 317] width 108 height 23
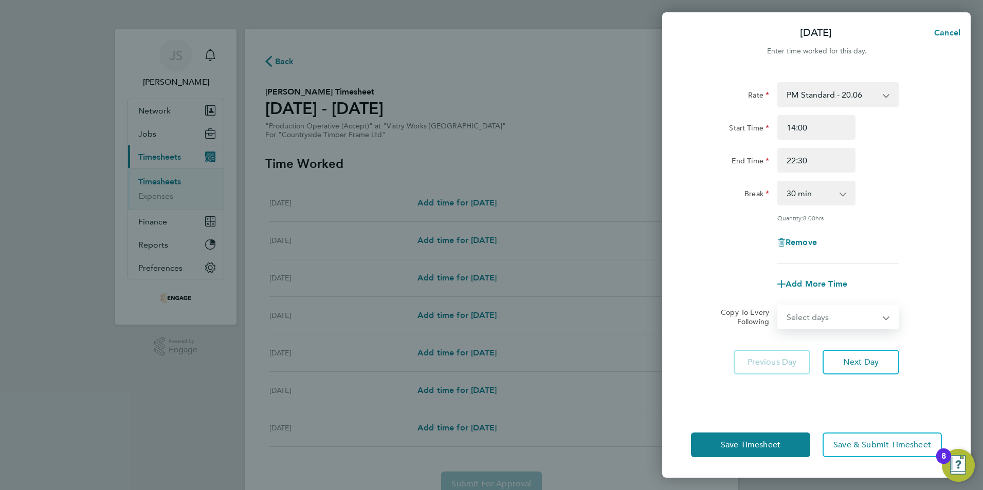
select select "WEEKDAY"
click at [778, 306] on select "Select days Day Weekday (Mon-Fri) Weekend (Sat-Sun) [DATE] [DATE] [DATE] [DATE]…" at bounding box center [832, 317] width 108 height 23
select select "[DATE]"
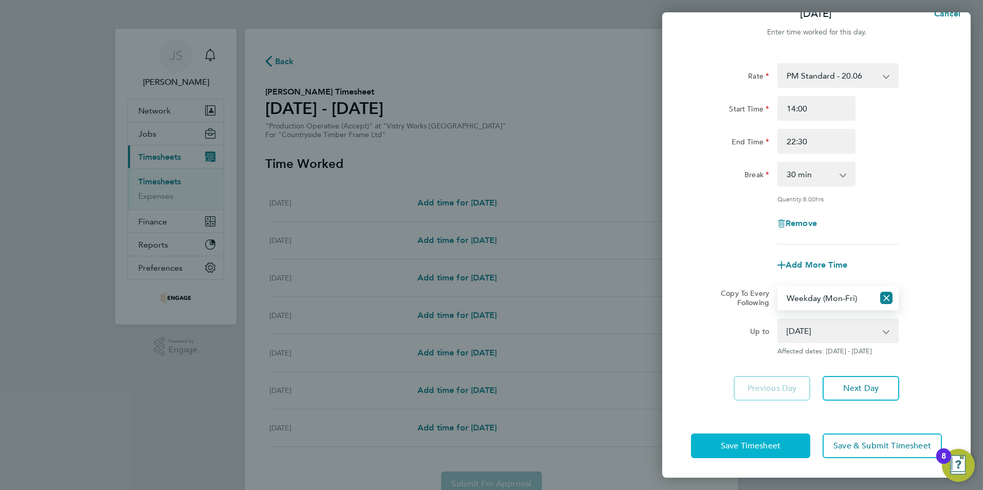
click at [745, 442] on span "Save Timesheet" at bounding box center [751, 446] width 60 height 10
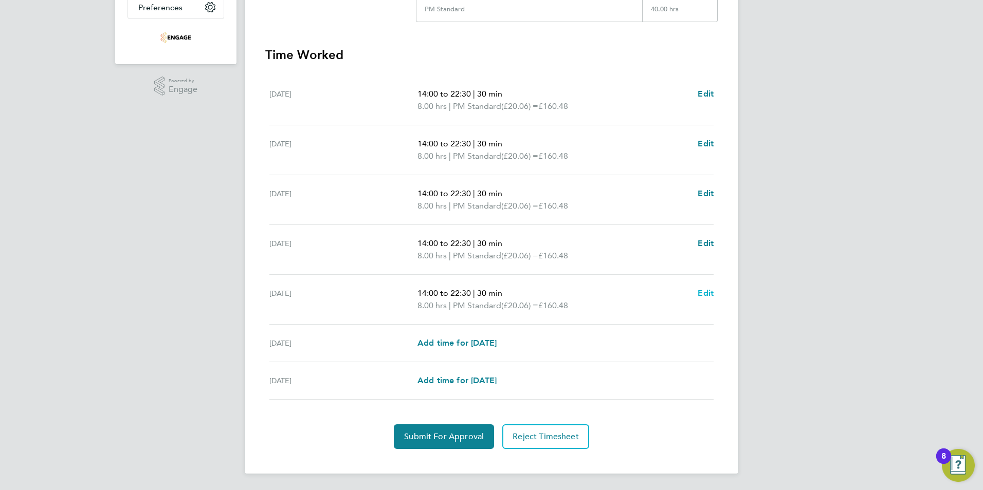
click at [709, 295] on span "Edit" at bounding box center [706, 293] width 16 height 10
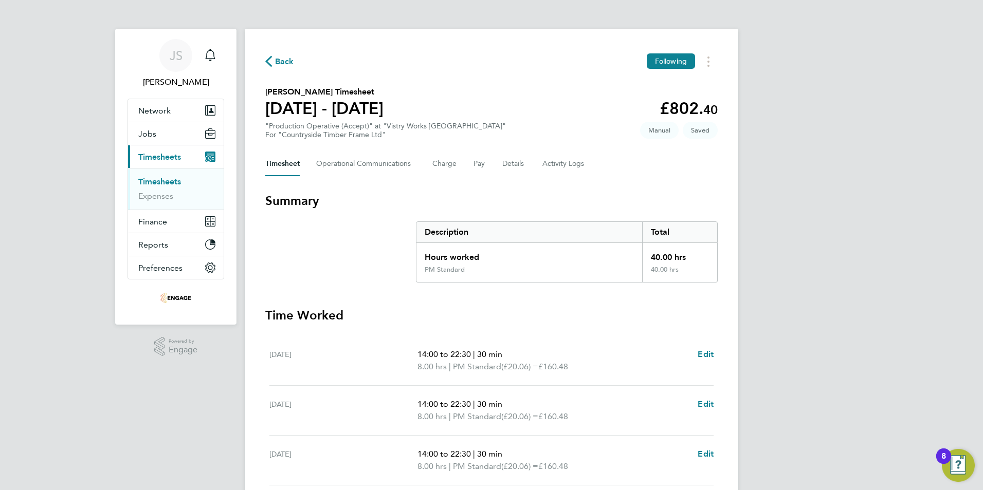
select select "30"
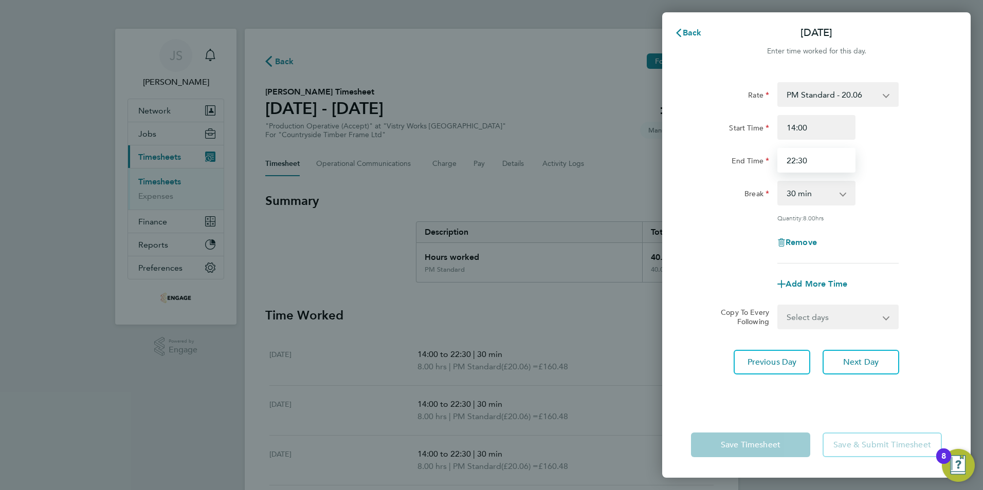
drag, startPoint x: 830, startPoint y: 163, endPoint x: 681, endPoint y: 155, distance: 149.3
click at [681, 155] on div "Rate PM Standard - 20.06 PM OT2 - 40.11 PM OT 1 - 30.08 OT2 - 36.80 OT 1 - 27.6…" at bounding box center [816, 241] width 308 height 342
type input "20:00"
click at [686, 416] on div "Save Timesheet Save & Submit Timesheet" at bounding box center [816, 445] width 308 height 66
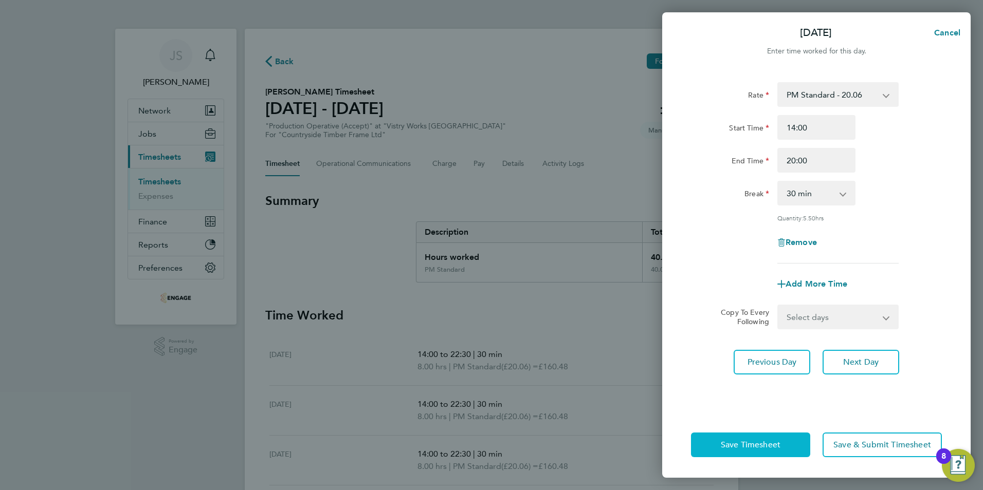
click at [702, 438] on button "Save Timesheet" at bounding box center [750, 445] width 119 height 25
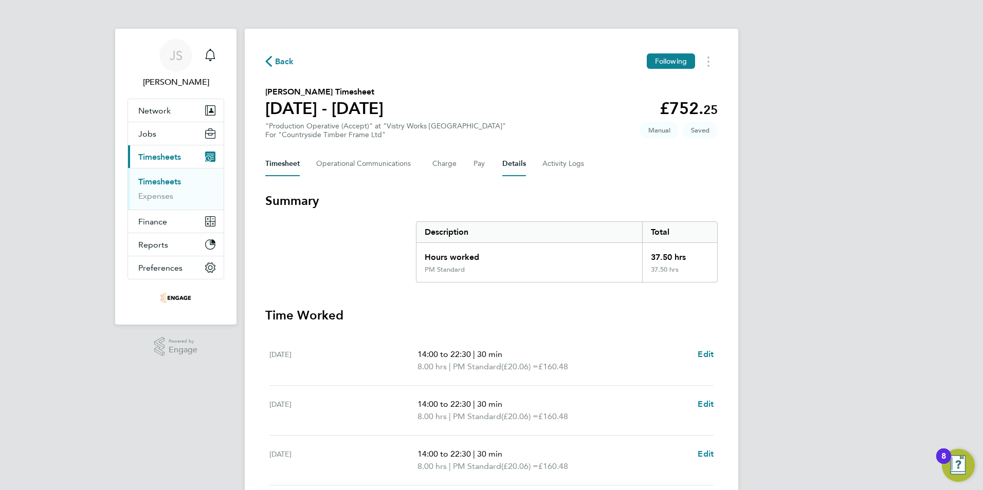
click at [510, 158] on button "Details" at bounding box center [514, 164] width 24 height 25
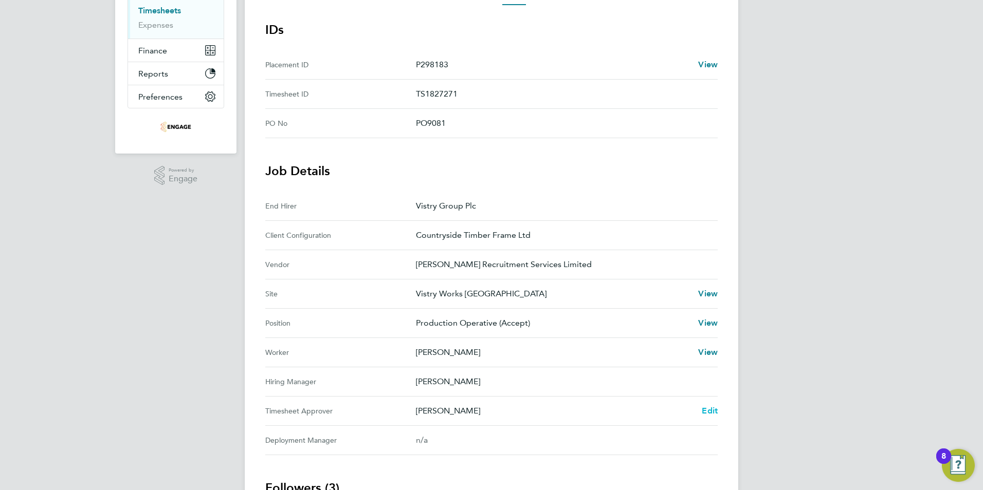
click at [710, 413] on span "Edit" at bounding box center [710, 411] width 16 height 10
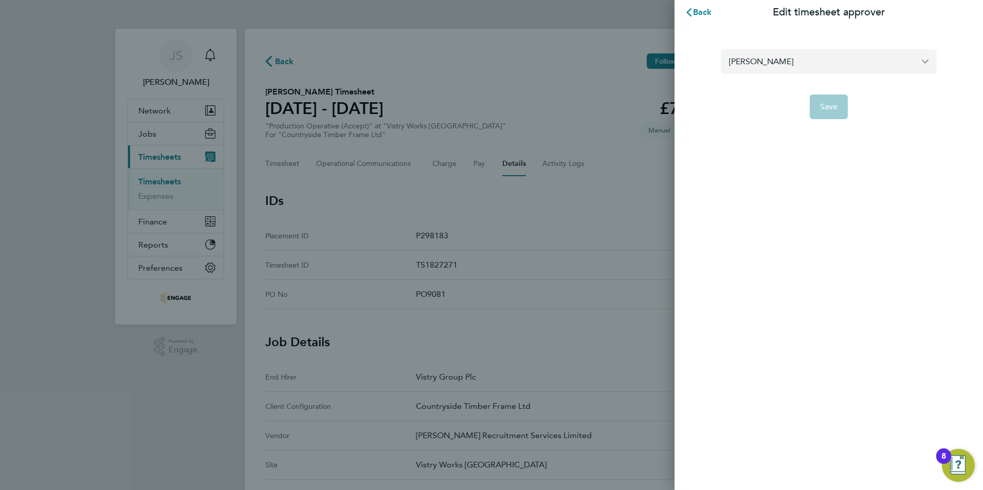
click at [763, 62] on input "[PERSON_NAME]" at bounding box center [829, 61] width 216 height 24
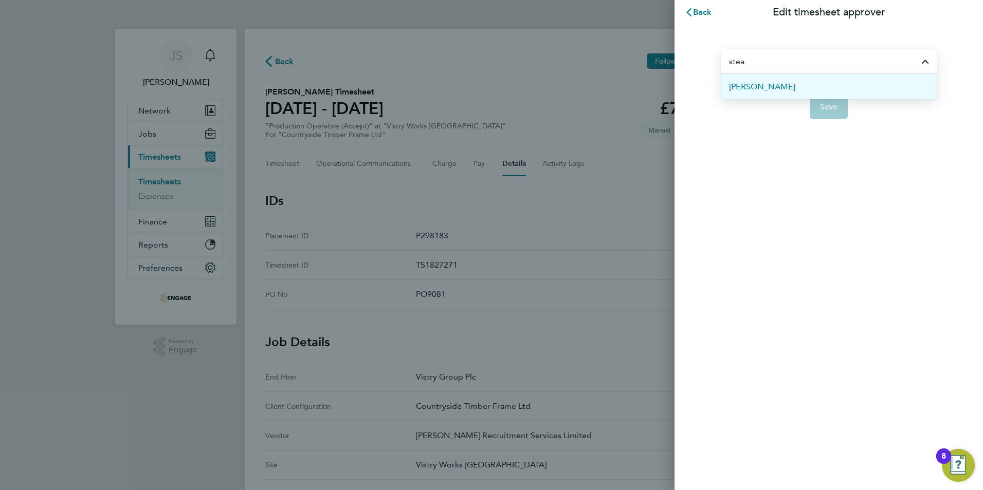
click at [776, 85] on span "[PERSON_NAME]" at bounding box center [762, 87] width 66 height 12
type input "[PERSON_NAME]"
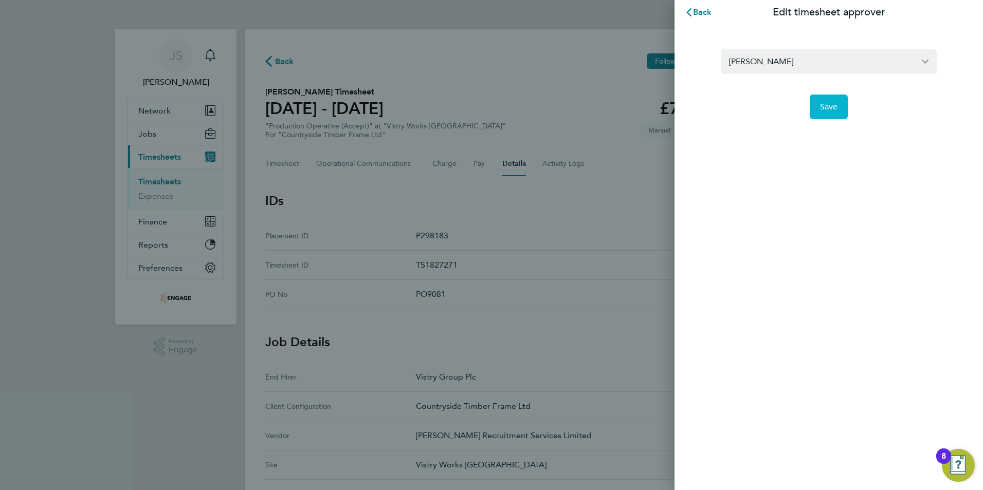
click at [822, 106] on span "Save" at bounding box center [829, 107] width 18 height 10
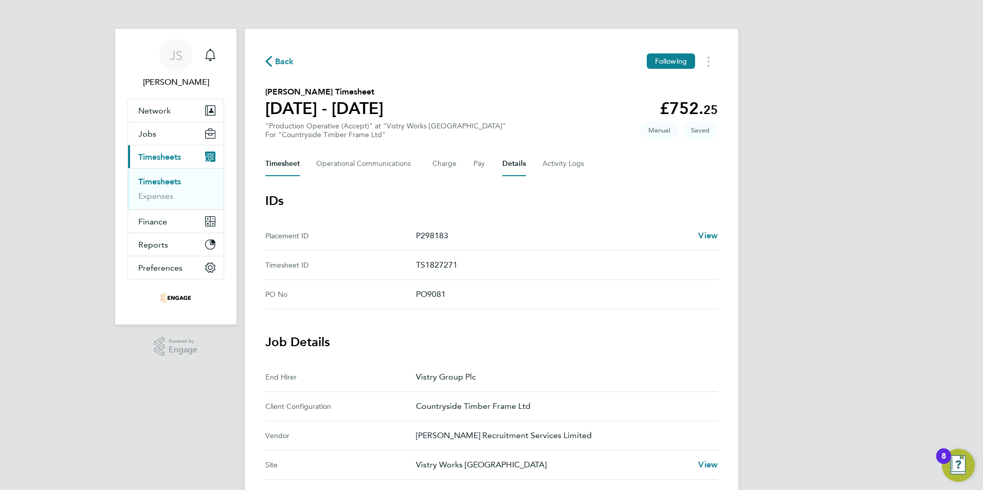
click at [285, 171] on button "Timesheet" at bounding box center [282, 164] width 34 height 25
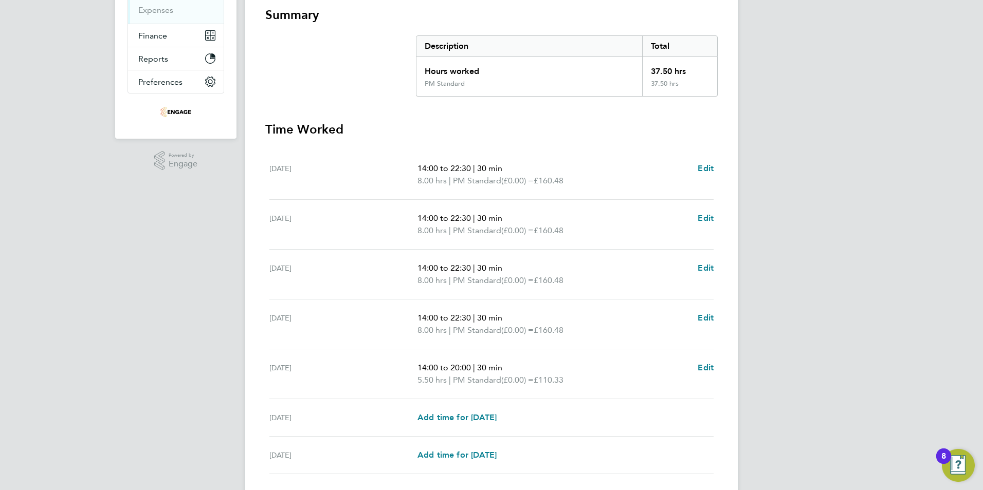
scroll to position [261, 0]
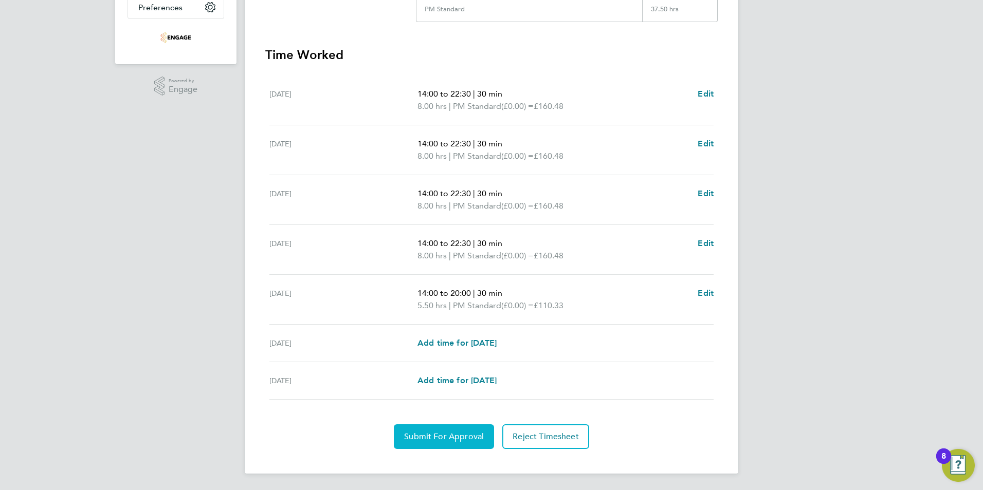
click at [428, 431] on button "Submit For Approval" at bounding box center [444, 437] width 100 height 25
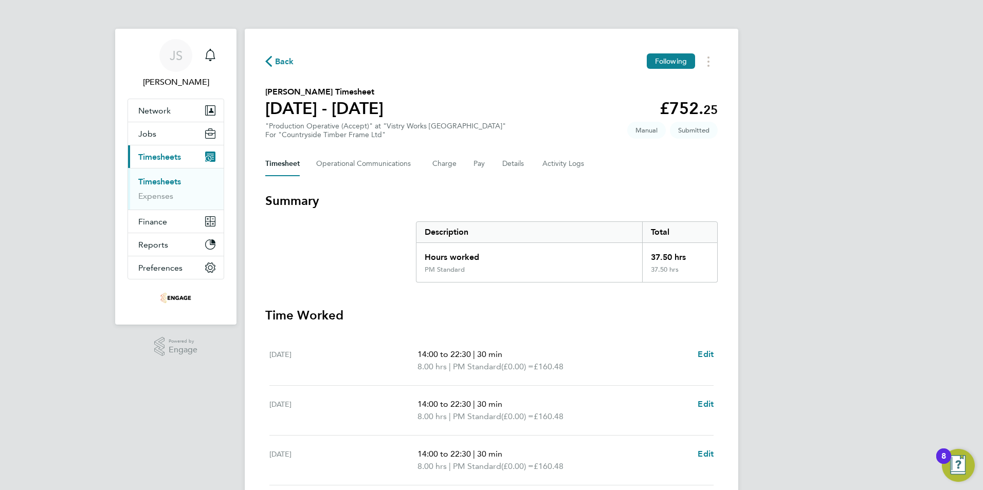
click at [288, 62] on span "Back" at bounding box center [284, 62] width 19 height 12
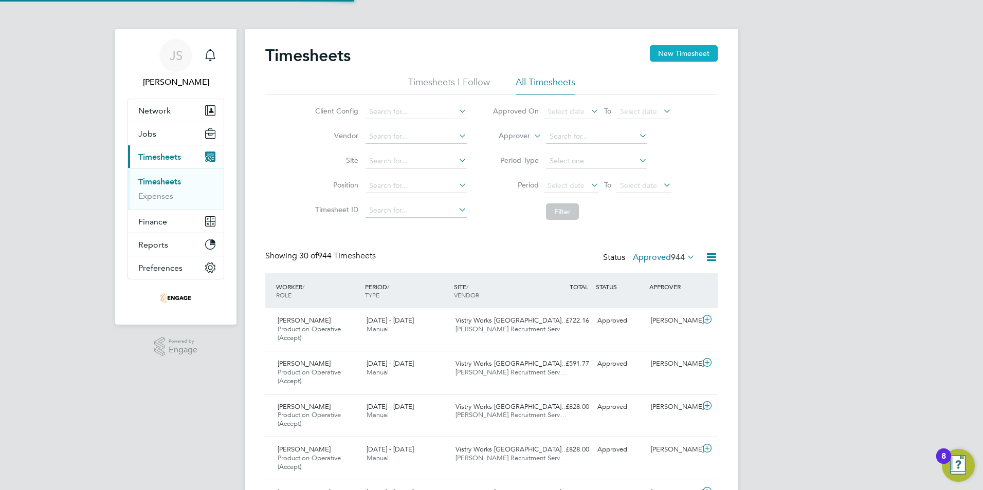
click at [666, 57] on button "New Timesheet" at bounding box center [684, 53] width 68 height 16
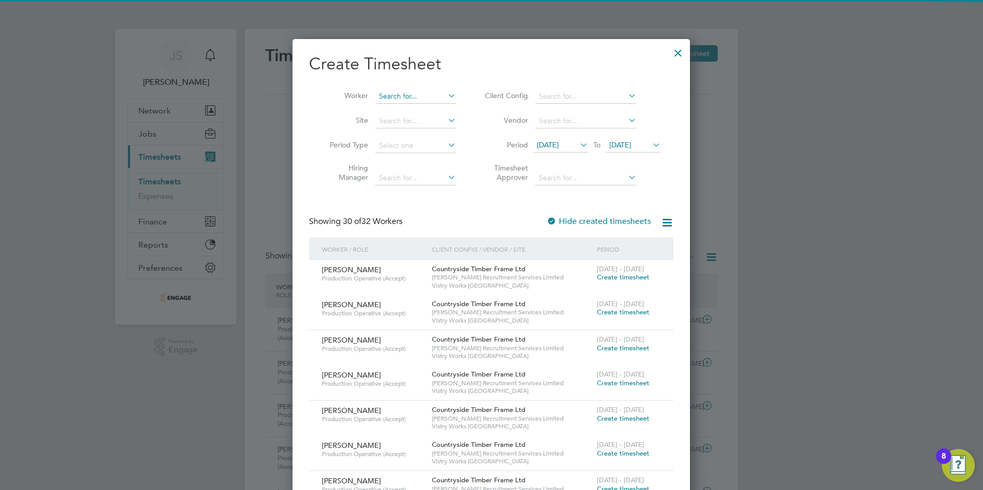
click at [415, 93] on input at bounding box center [415, 96] width 81 height 14
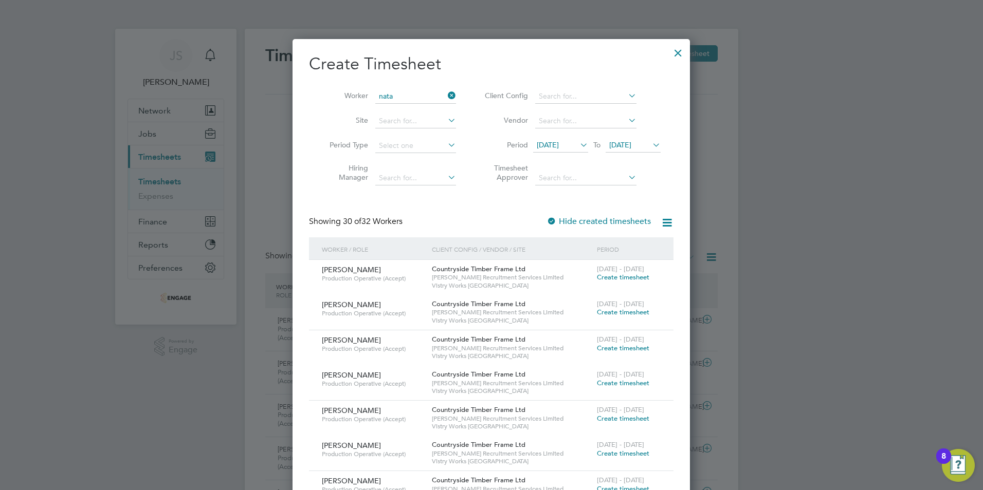
click at [418, 105] on li "Nata lie Smith" at bounding box center [417, 110] width 84 height 14
type input "[PERSON_NAME]"
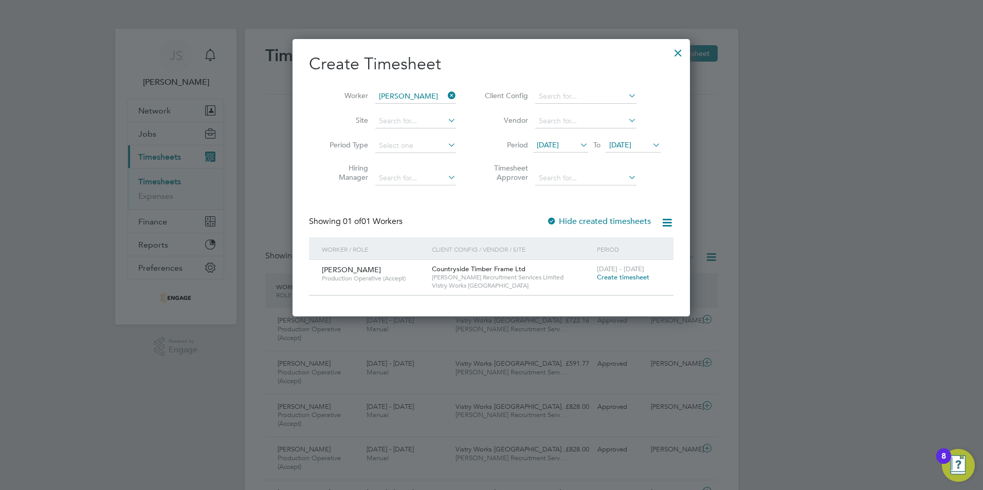
click at [609, 282] on div "15 - 21 Sep 2025 Create timesheet" at bounding box center [628, 274] width 69 height 28
click at [607, 280] on span "Create timesheet" at bounding box center [623, 277] width 52 height 9
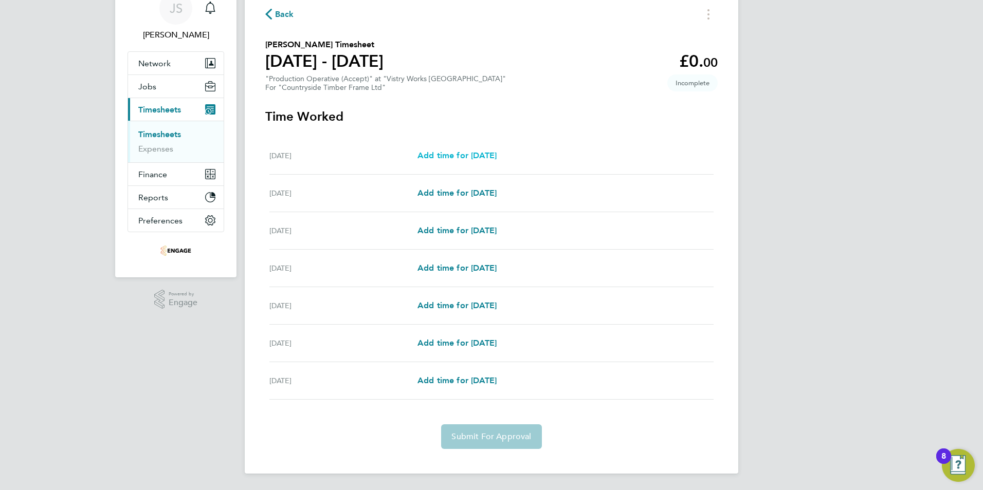
click at [468, 160] on span "Add time for [DATE]" at bounding box center [456, 156] width 79 height 10
select select "15"
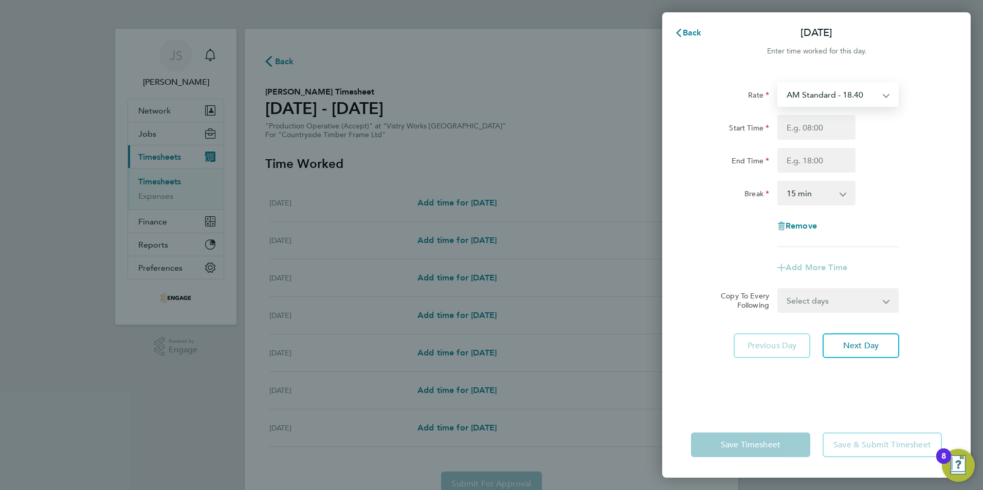
click at [842, 102] on select "AM Standard - 18.40 PM Standard - 20.06 OT2 - 36.80 OT 1 - 27.60 PM OT 1 - 30.0…" at bounding box center [831, 94] width 107 height 23
select select "15"
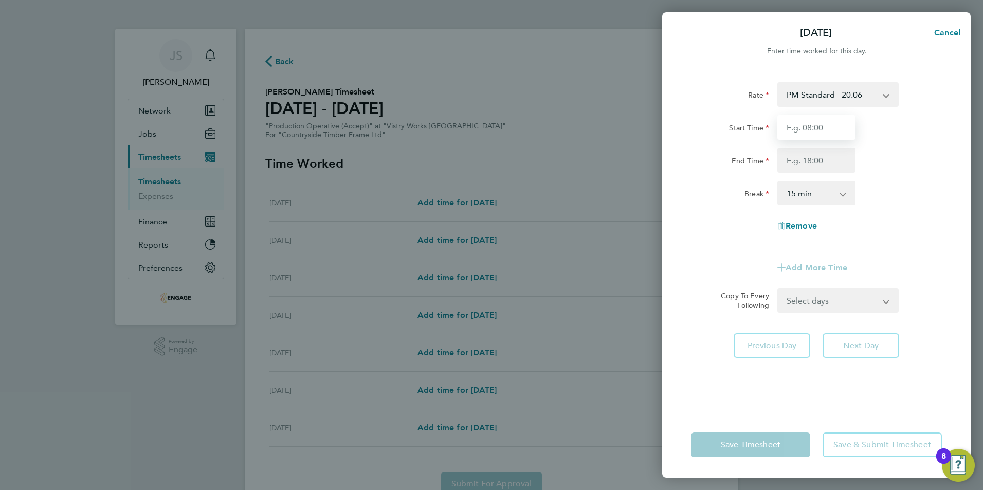
click at [801, 127] on input "Start Time" at bounding box center [816, 127] width 78 height 25
type input "14:00"
click at [798, 149] on input "End Time" at bounding box center [816, 160] width 78 height 25
type input "22:30"
click at [798, 187] on select "0 min 15 min 30 min 45 min 60 min 75 min 90 min" at bounding box center [810, 193] width 64 height 23
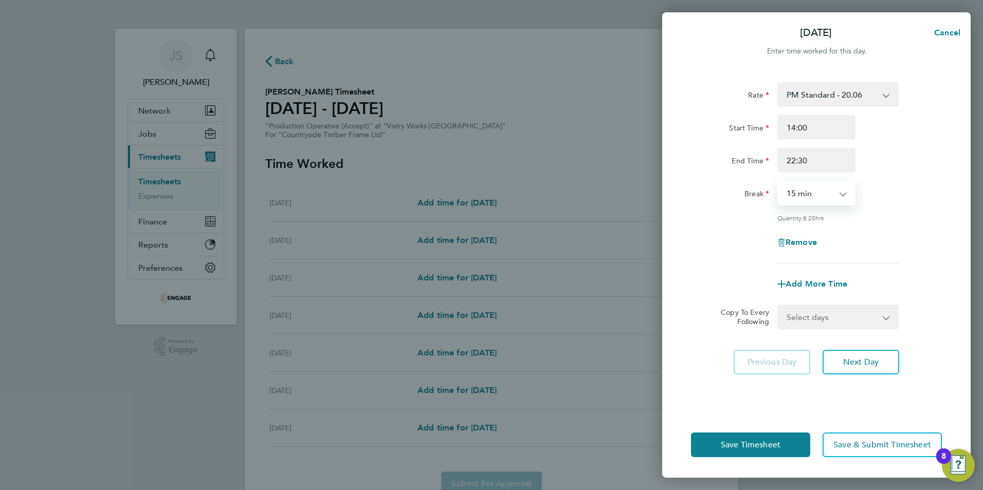
select select "30"
click at [778, 182] on select "0 min 15 min 30 min 45 min 60 min 75 min 90 min" at bounding box center [810, 193] width 64 height 23
click at [804, 313] on select "Select days Day Weekday (Mon-Fri) Weekend (Sat-Sun) [DATE] [DATE] [DATE] [DATE]…" at bounding box center [832, 317] width 108 height 23
select select "WEEKDAY"
click at [778, 306] on select "Select days Day Weekday (Mon-Fri) Weekend (Sat-Sun) [DATE] [DATE] [DATE] [DATE]…" at bounding box center [832, 317] width 108 height 23
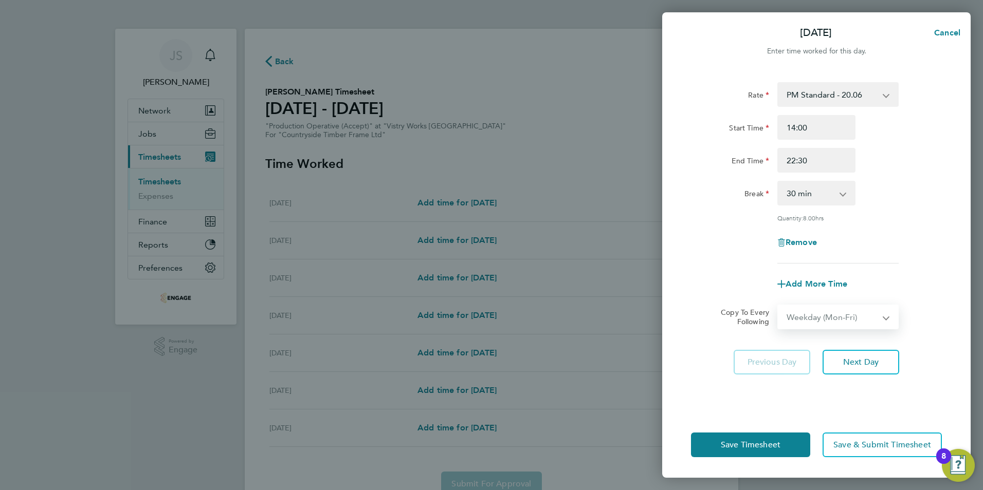
select select "[DATE]"
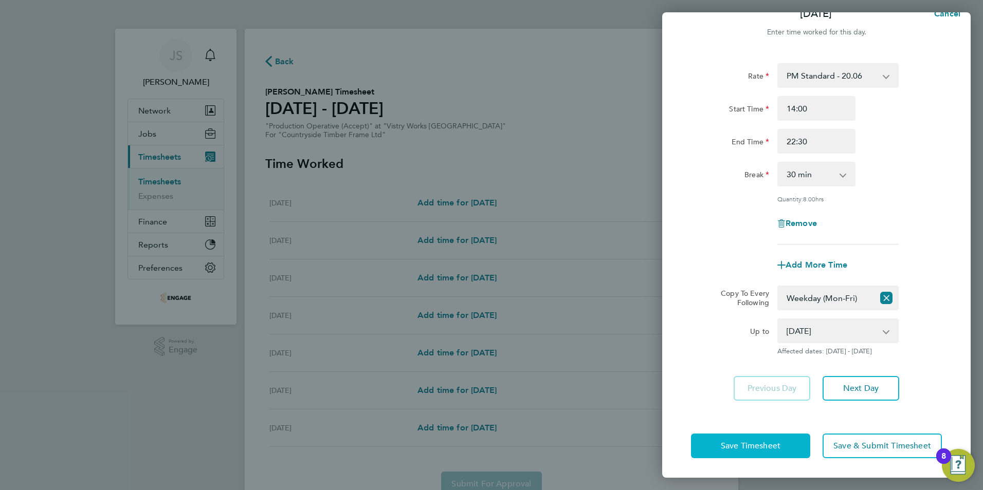
click at [731, 439] on button "Save Timesheet" at bounding box center [750, 446] width 119 height 25
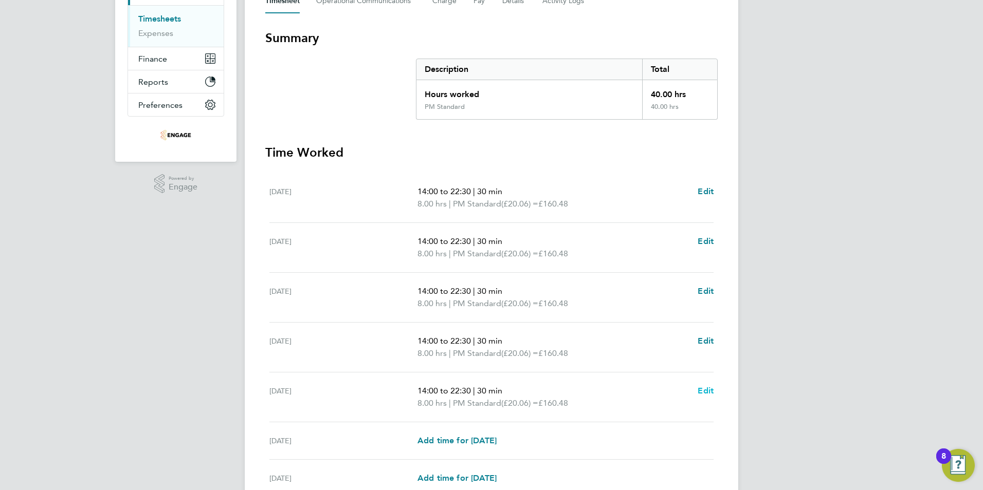
click at [703, 393] on span "Edit" at bounding box center [706, 391] width 16 height 10
select select "30"
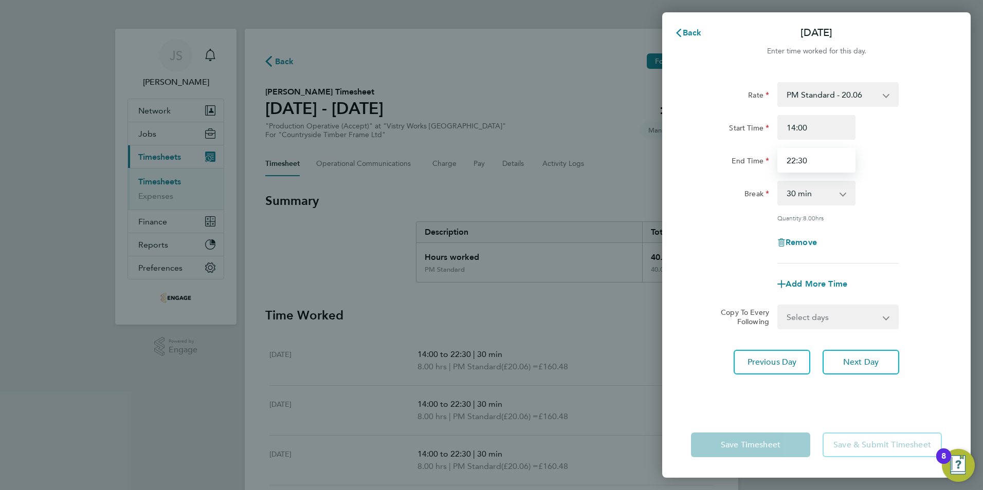
drag, startPoint x: 816, startPoint y: 161, endPoint x: 760, endPoint y: 158, distance: 56.1
click at [760, 158] on div "End Time 22:30" at bounding box center [816, 160] width 259 height 25
type input "20:00"
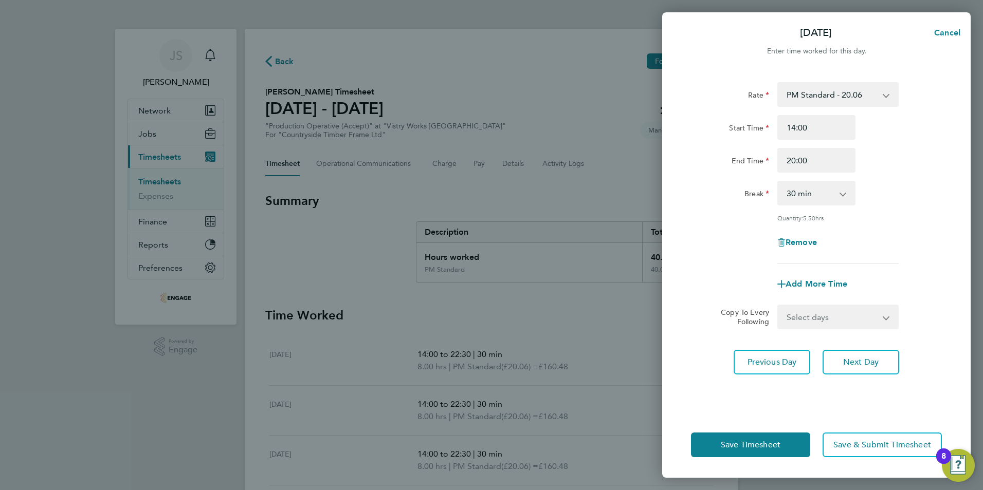
click at [701, 380] on div "Rate PM Standard - 20.06 OT2 - 36.80 OT 1 - 27.60 PM OT 1 - 30.08 AM Standard -…" at bounding box center [816, 241] width 308 height 342
click at [718, 448] on button "Save Timesheet" at bounding box center [750, 445] width 119 height 25
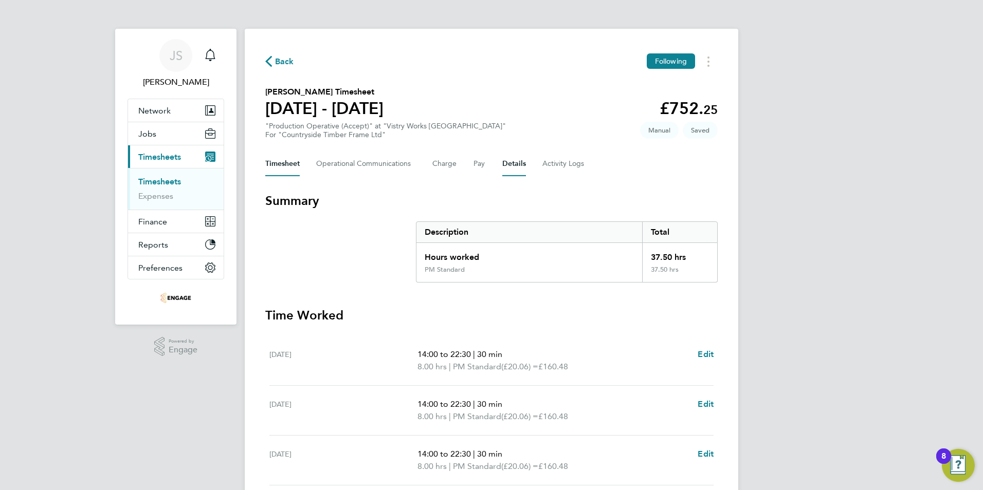
click at [505, 168] on button "Details" at bounding box center [514, 164] width 24 height 25
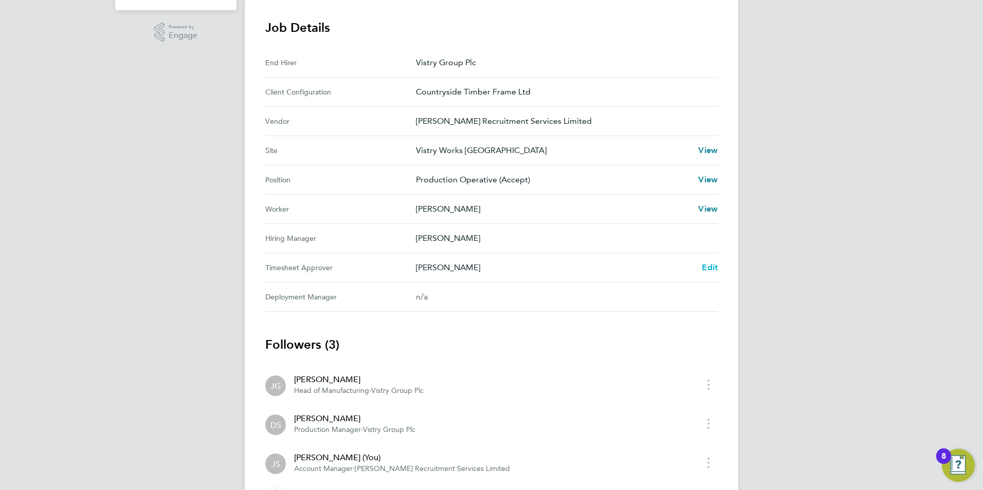
click at [709, 267] on span "Edit" at bounding box center [710, 268] width 16 height 10
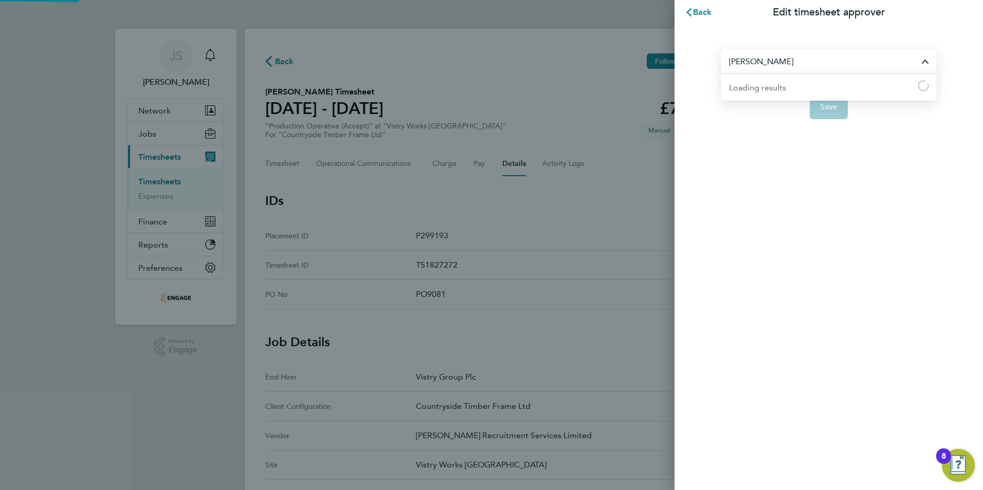
click at [783, 64] on input "[PERSON_NAME]" at bounding box center [829, 61] width 216 height 24
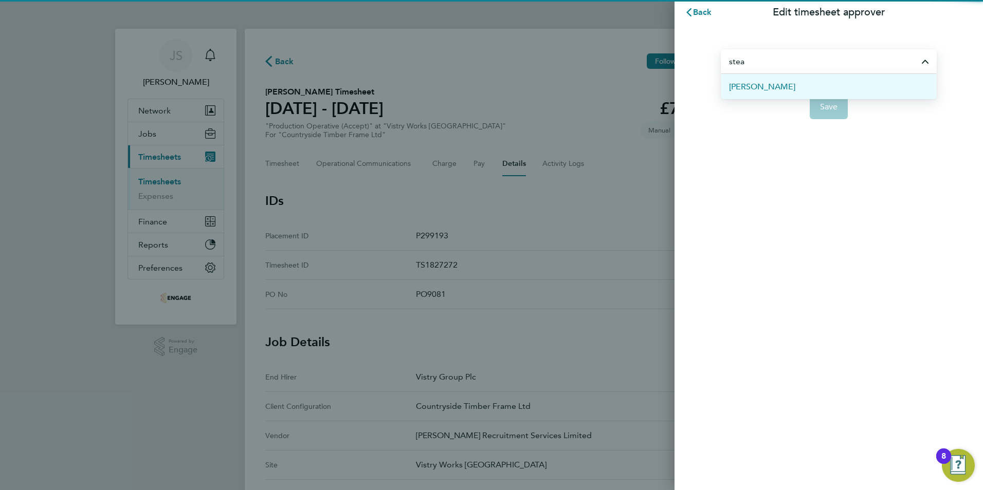
click at [793, 88] on li "[PERSON_NAME]" at bounding box center [829, 86] width 216 height 25
type input "[PERSON_NAME]"
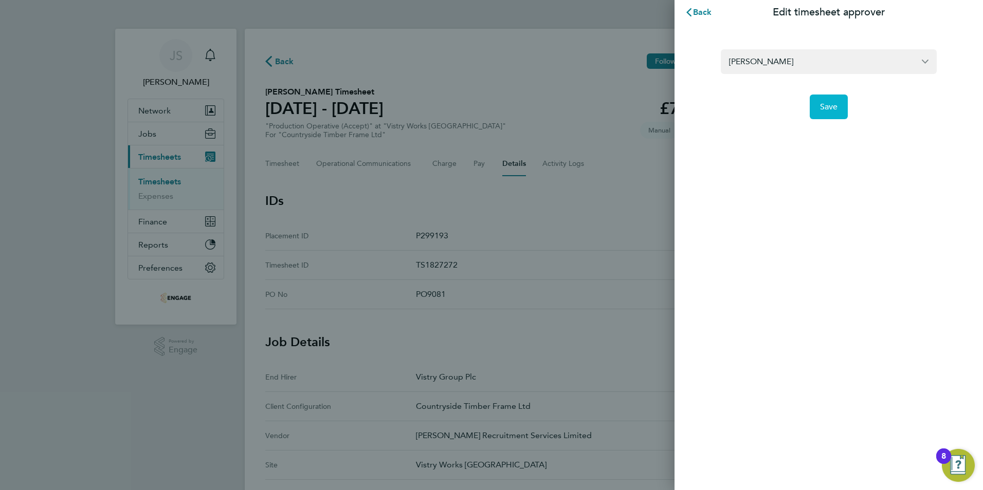
click at [816, 103] on button "Save" at bounding box center [829, 107] width 39 height 25
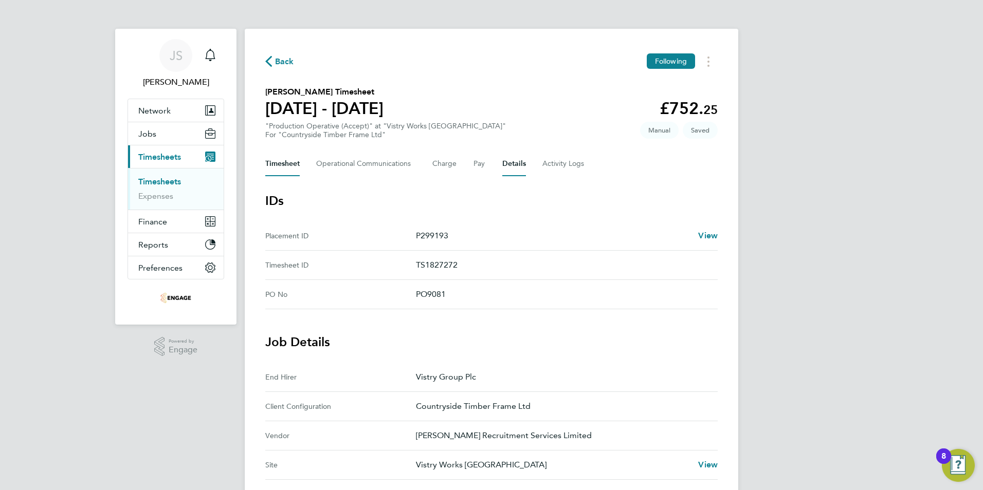
click at [291, 160] on button "Timesheet" at bounding box center [282, 164] width 34 height 25
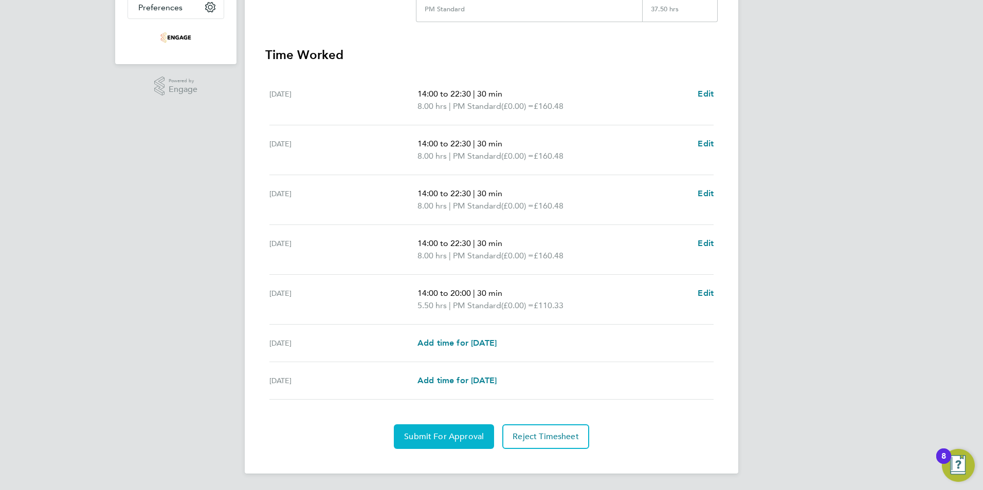
click at [416, 437] on span "Submit For Approval" at bounding box center [444, 437] width 80 height 10
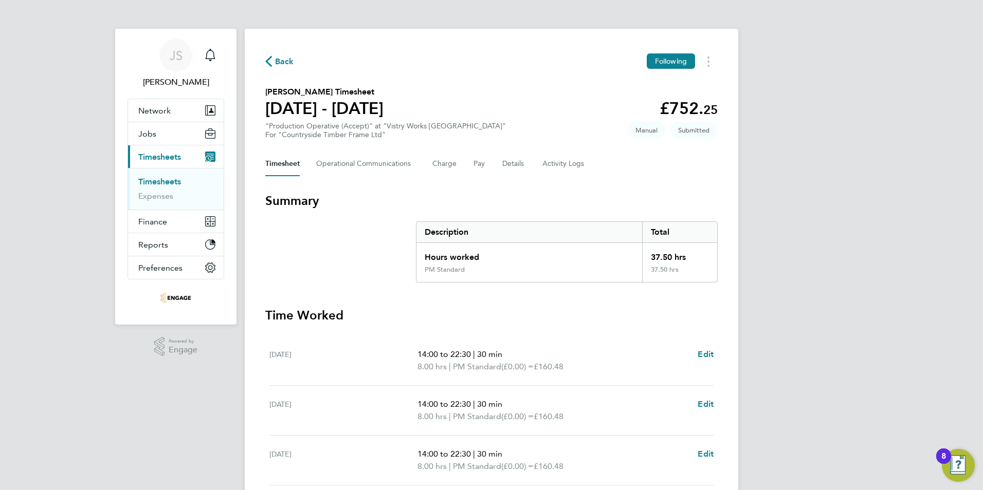
click at [280, 59] on span "Back" at bounding box center [284, 62] width 19 height 12
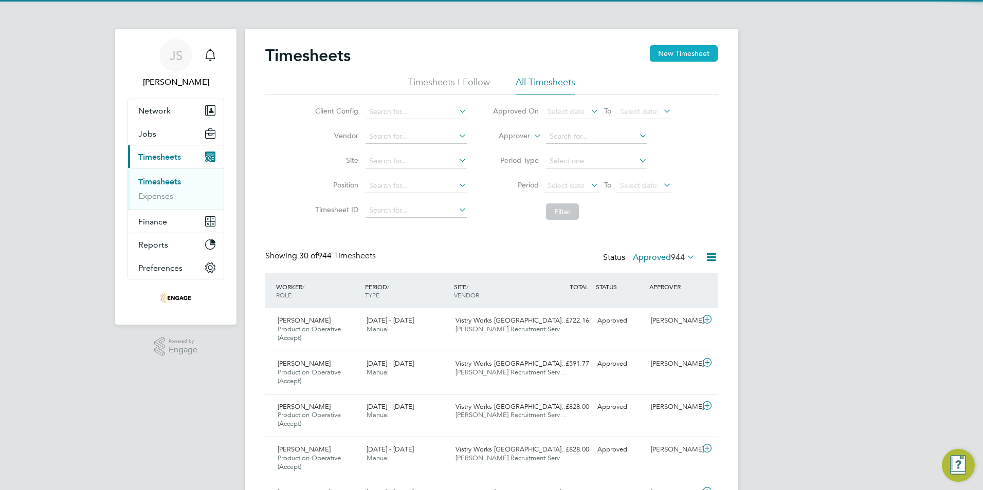
click at [685, 53] on button "New Timesheet" at bounding box center [684, 53] width 68 height 16
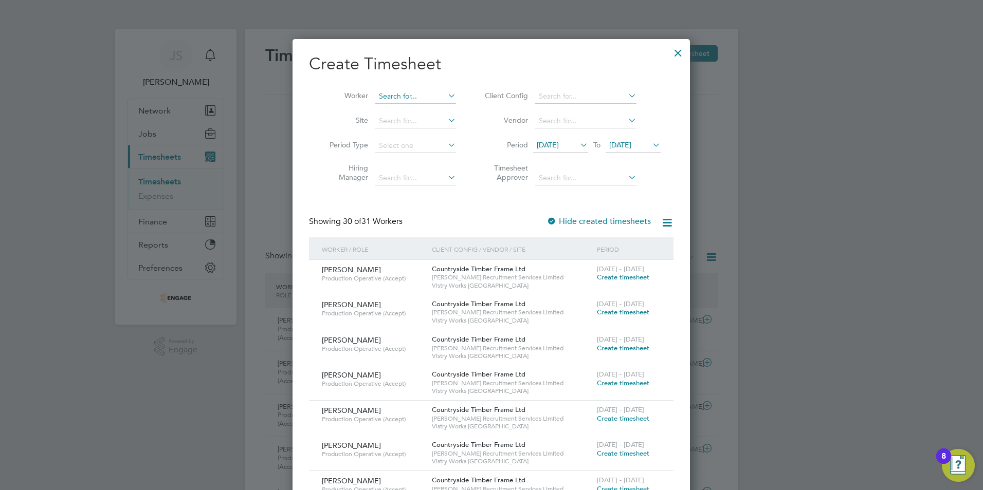
click at [414, 91] on input at bounding box center [415, 96] width 81 height 14
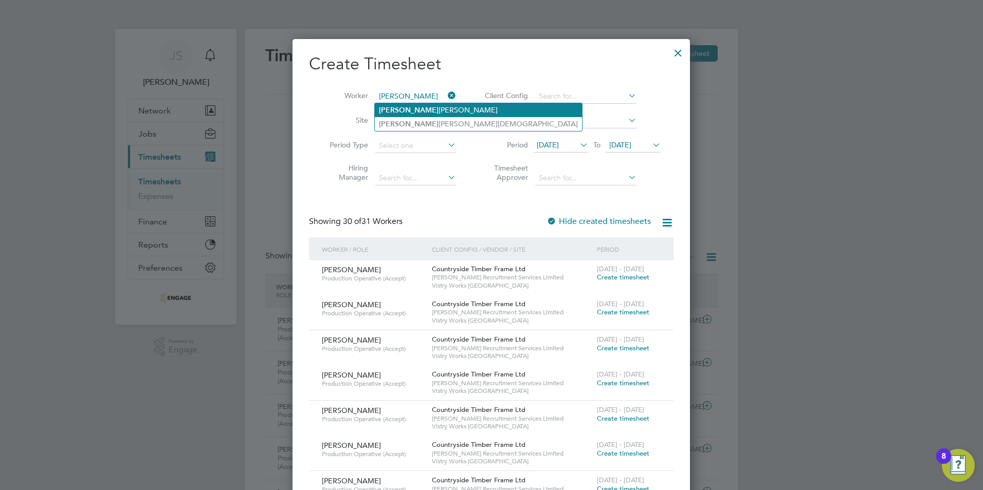
click at [417, 108] on li "Alex andru Tauteanu" at bounding box center [478, 110] width 207 height 14
type input "[PERSON_NAME]"
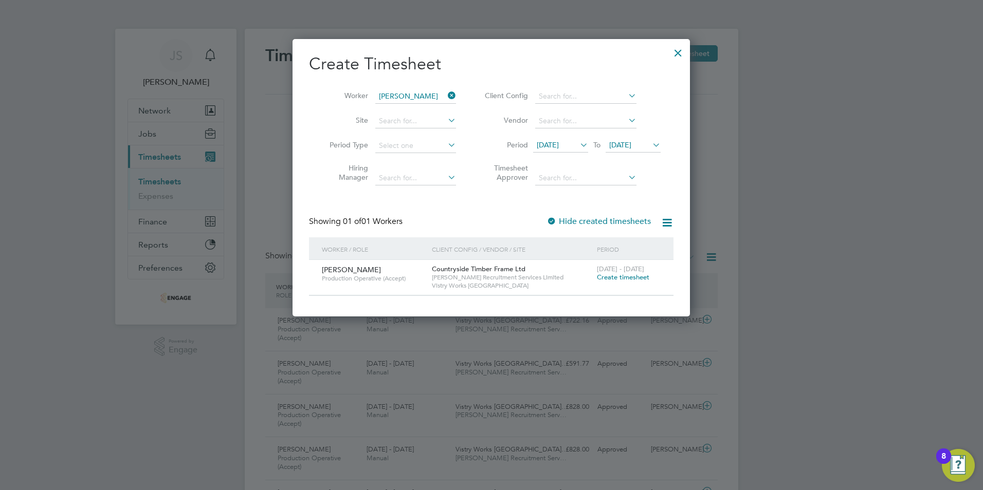
click at [604, 275] on span "Create timesheet" at bounding box center [623, 277] width 52 height 9
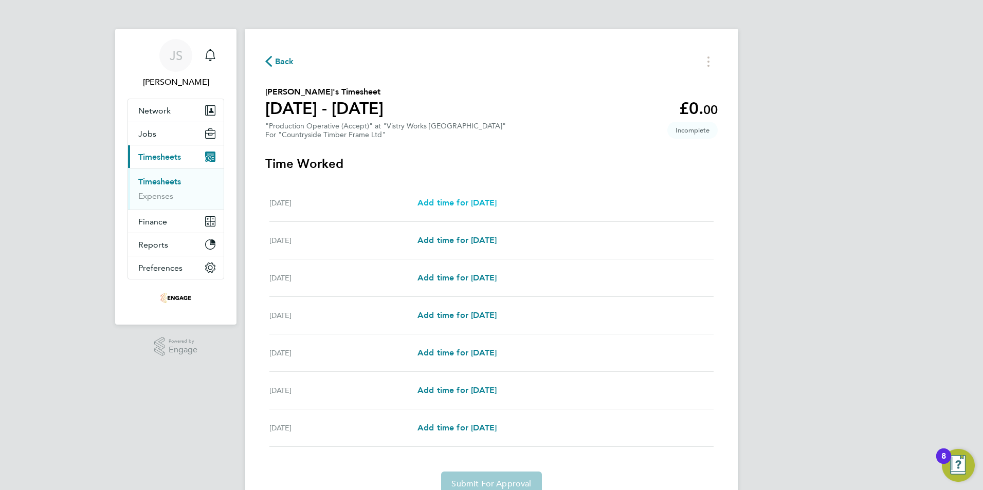
click at [485, 197] on link "Add time for [DATE]" at bounding box center [456, 203] width 79 height 12
select select "15"
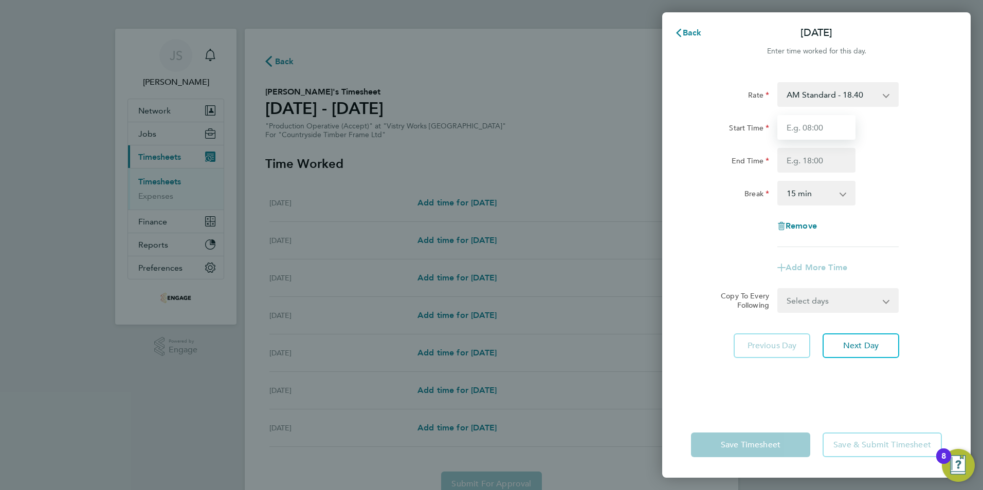
click at [823, 121] on input "Start Time" at bounding box center [816, 127] width 78 height 25
type input "06:00"
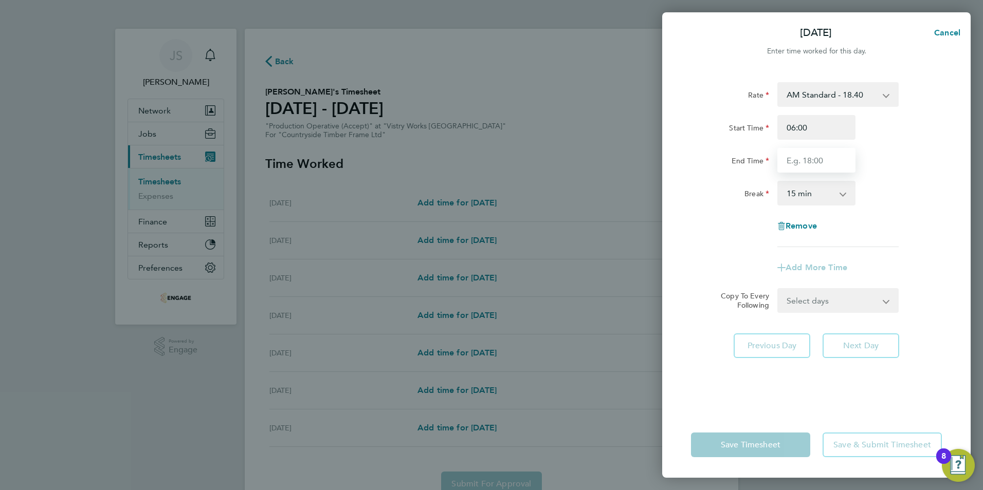
click at [793, 162] on input "End Time" at bounding box center [816, 160] width 78 height 25
type input "14:00"
click at [801, 198] on select "0 min 15 min 30 min 45 min 60 min 75 min 90 min" at bounding box center [810, 193] width 64 height 23
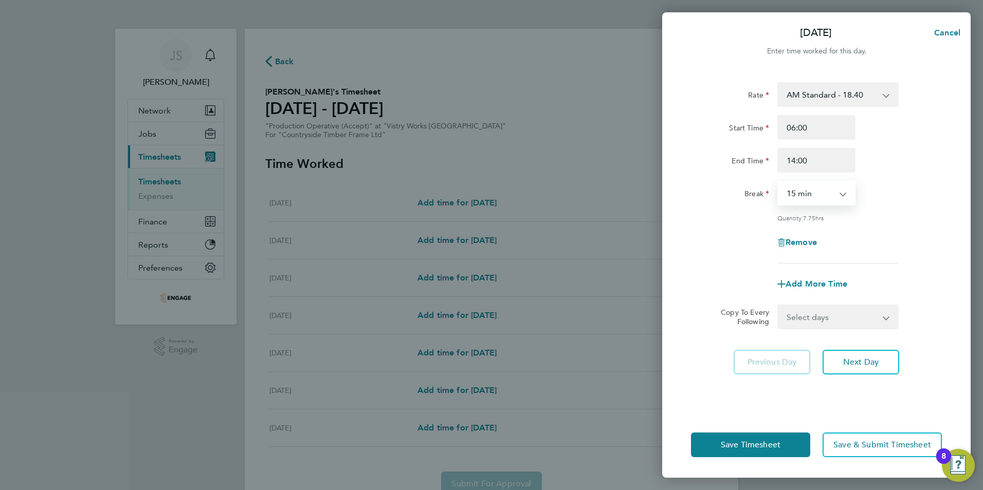
select select "30"
click at [778, 182] on select "0 min 15 min 30 min 45 min 60 min 75 min 90 min" at bounding box center [810, 193] width 64 height 23
click at [808, 317] on select "Select days Day Weekday (Mon-Fri) Weekend (Sat-Sun) [DATE] [DATE] [DATE] [DATE]…" at bounding box center [832, 317] width 108 height 23
select select "WEEKDAY"
click at [778, 306] on select "Select days Day Weekday (Mon-Fri) Weekend (Sat-Sun) [DATE] [DATE] [DATE] [DATE]…" at bounding box center [832, 317] width 108 height 23
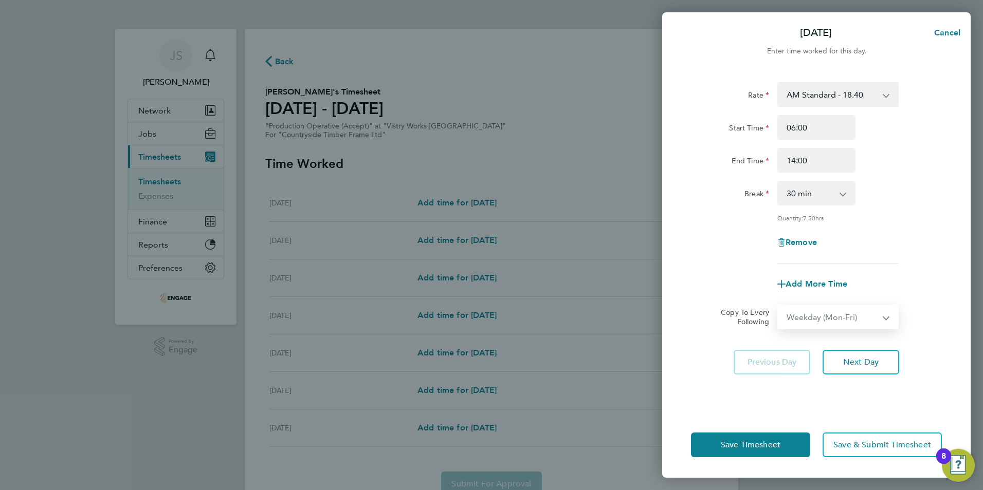
select select "[DATE]"
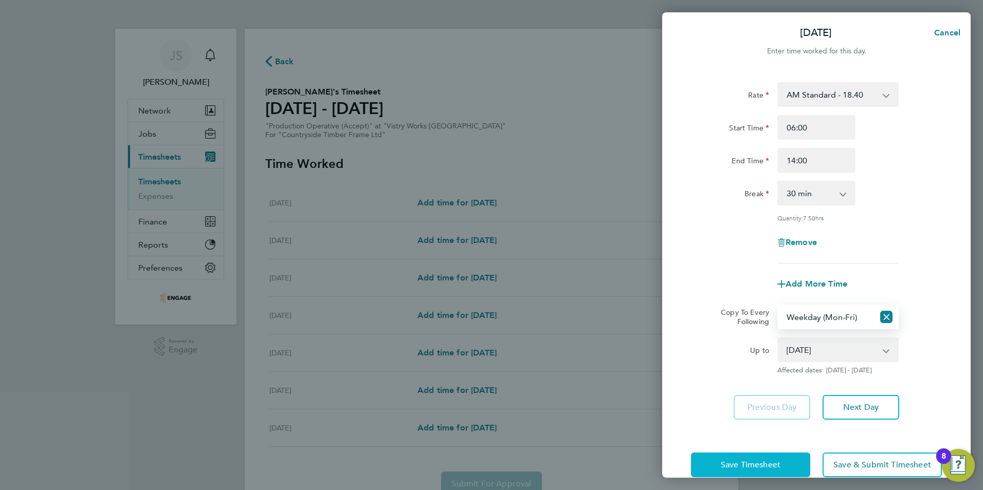
click at [743, 466] on span "Save Timesheet" at bounding box center [751, 465] width 60 height 10
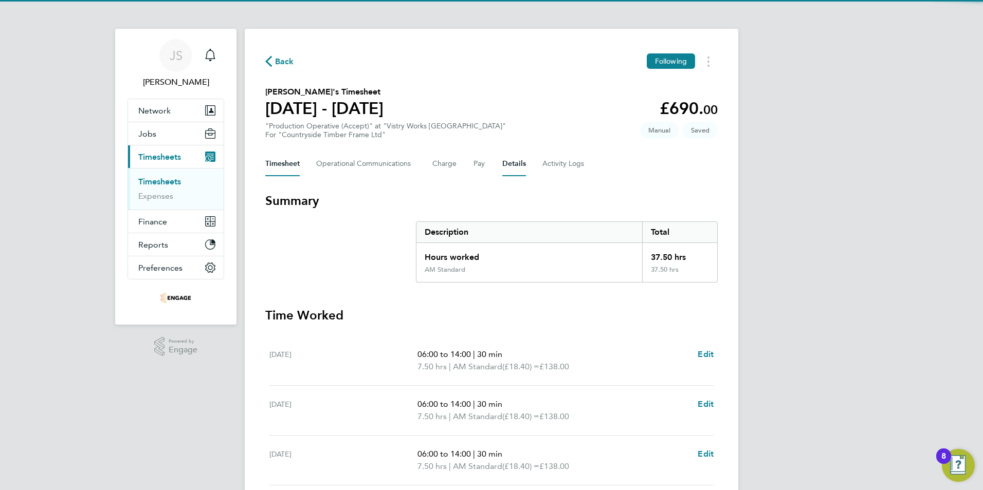
click at [514, 160] on button "Details" at bounding box center [514, 164] width 24 height 25
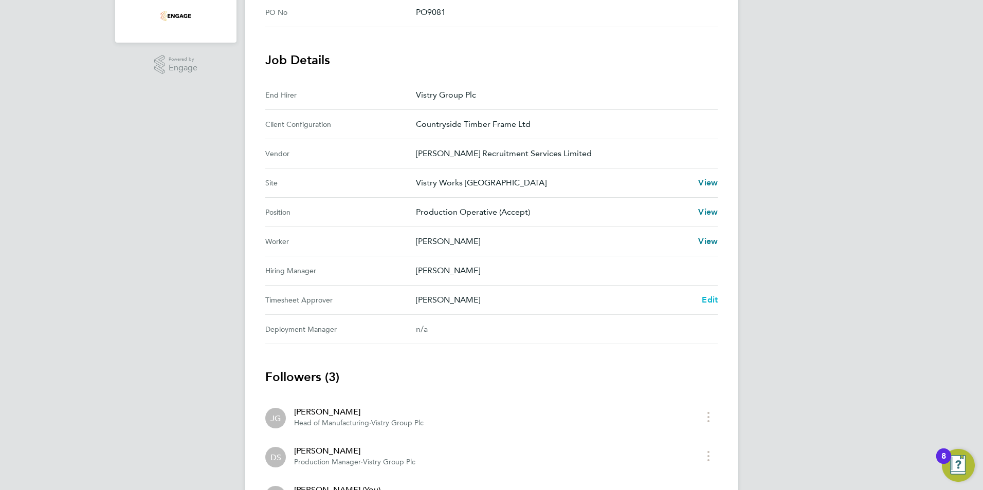
click at [712, 302] on span "Edit" at bounding box center [710, 300] width 16 height 10
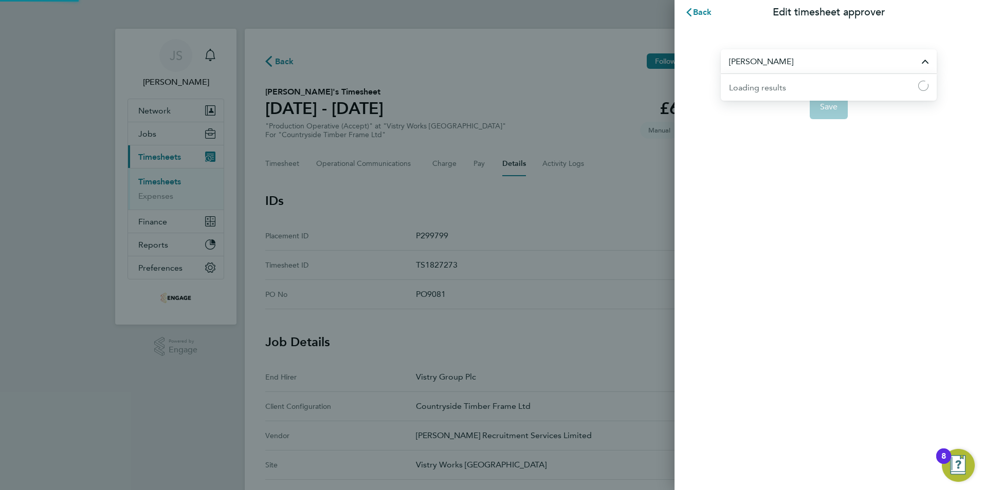
click at [751, 68] on input "[PERSON_NAME]" at bounding box center [829, 61] width 216 height 24
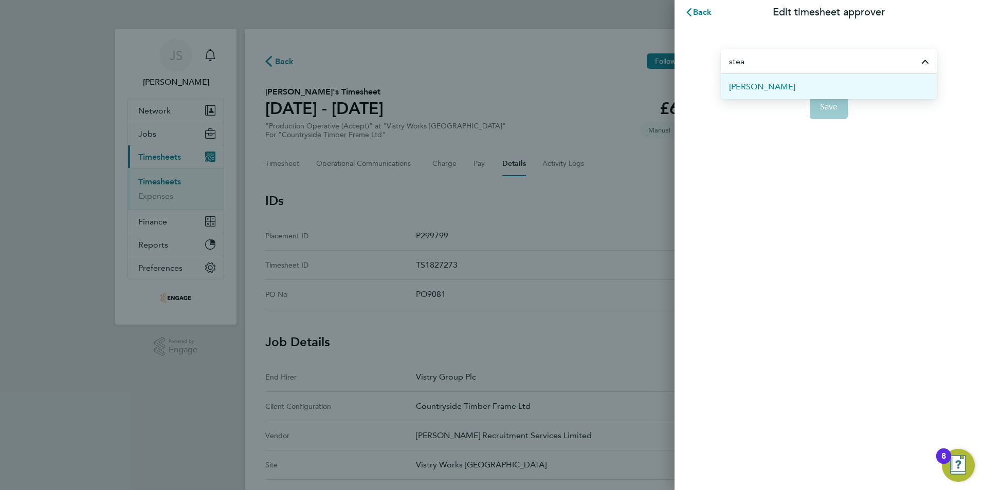
click at [765, 86] on span "[PERSON_NAME]" at bounding box center [762, 87] width 66 height 12
type input "[PERSON_NAME]"
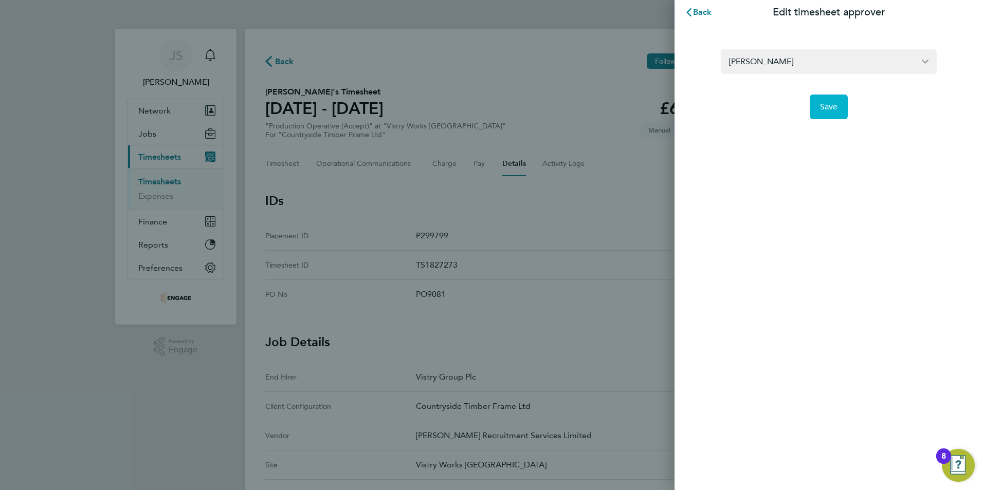
click at [817, 107] on button "Save" at bounding box center [829, 107] width 39 height 25
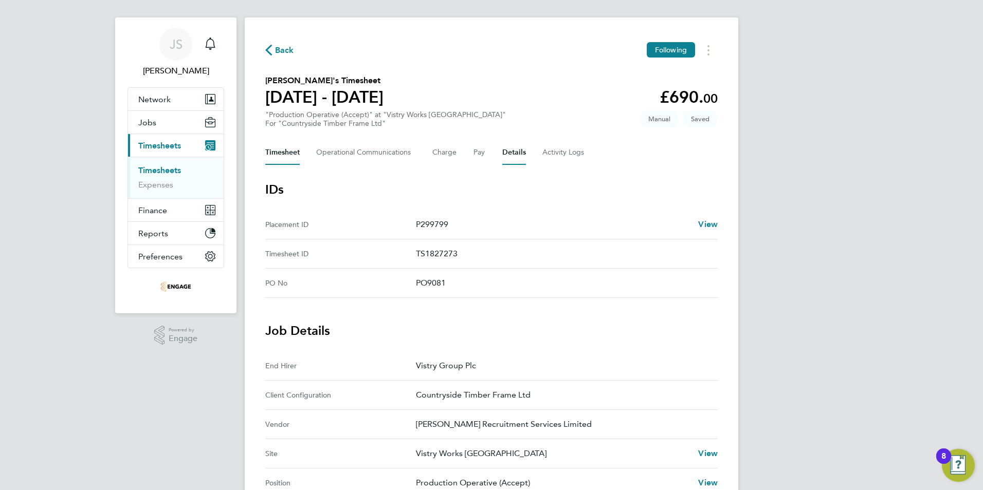
click at [291, 149] on button "Timesheet" at bounding box center [282, 152] width 34 height 25
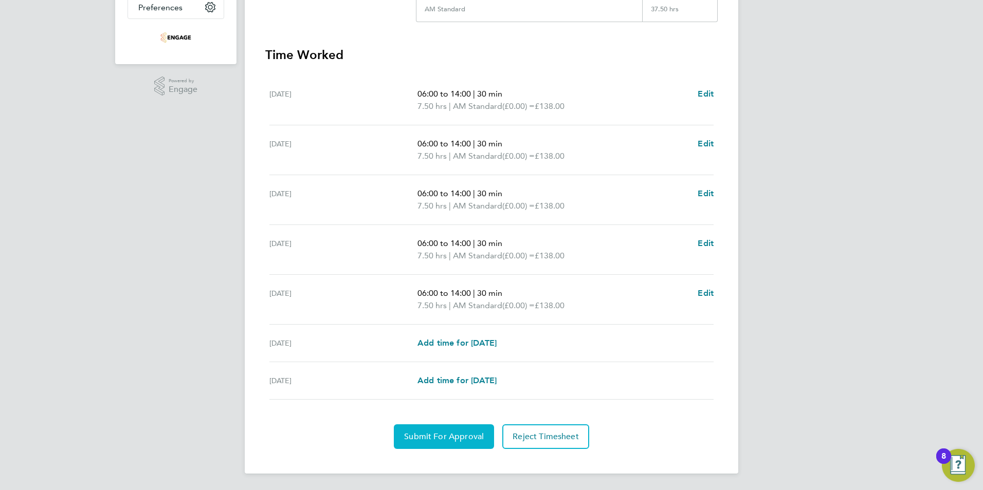
click at [427, 433] on span "Submit For Approval" at bounding box center [444, 437] width 80 height 10
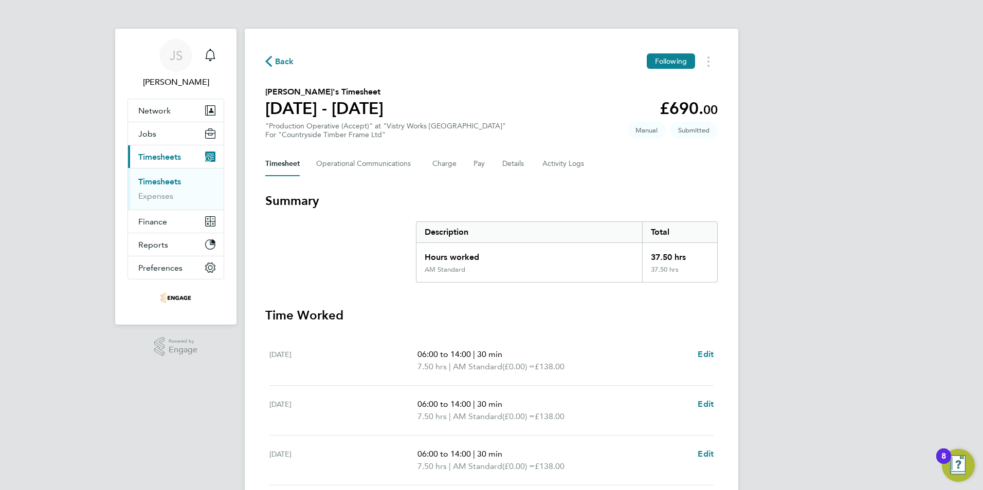
click at [287, 58] on span "Back" at bounding box center [284, 62] width 19 height 12
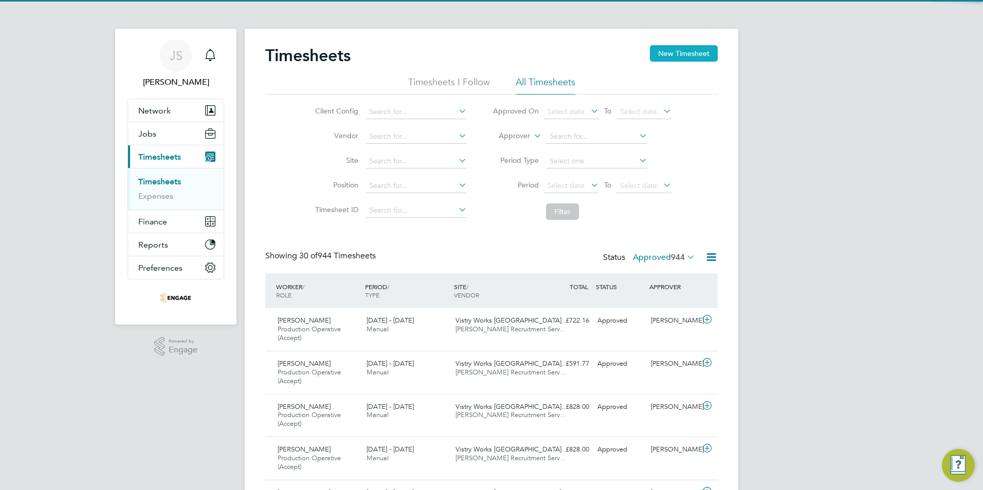
click at [674, 59] on button "New Timesheet" at bounding box center [684, 53] width 68 height 16
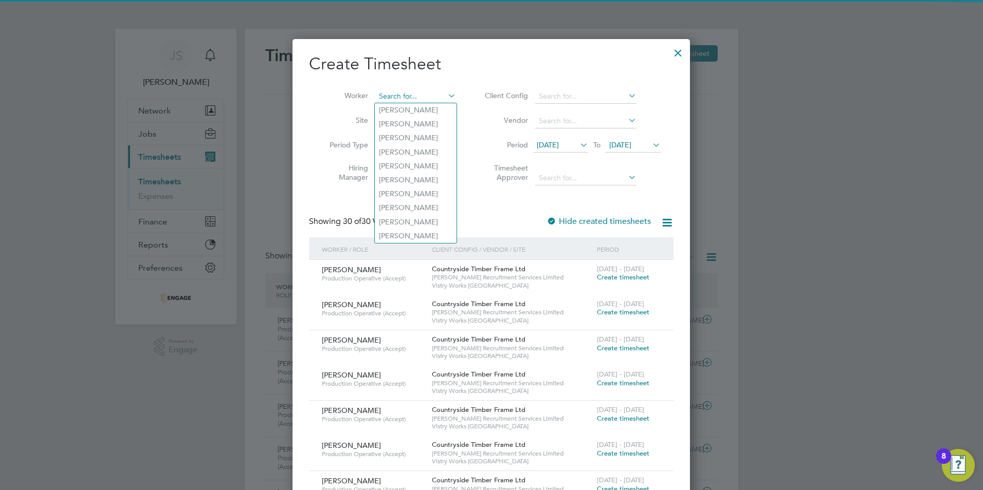
click at [411, 91] on input at bounding box center [415, 96] width 81 height 14
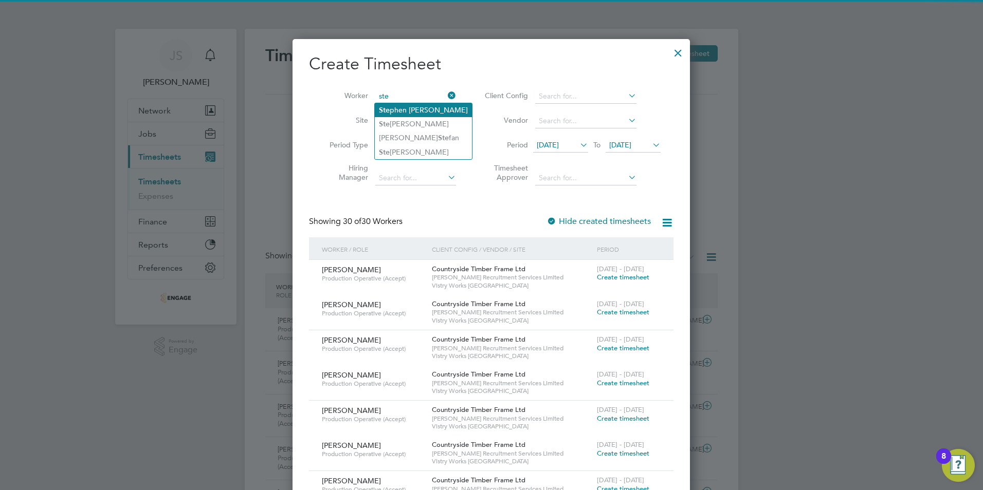
click at [417, 108] on li "Ste phen Capron" at bounding box center [423, 110] width 97 height 14
type input "[PERSON_NAME]"
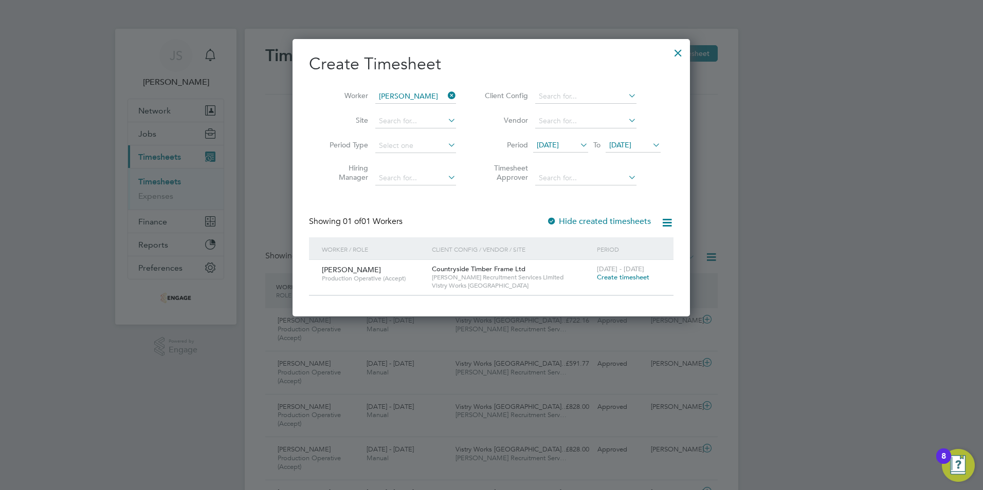
click at [611, 278] on span "Create timesheet" at bounding box center [623, 277] width 52 height 9
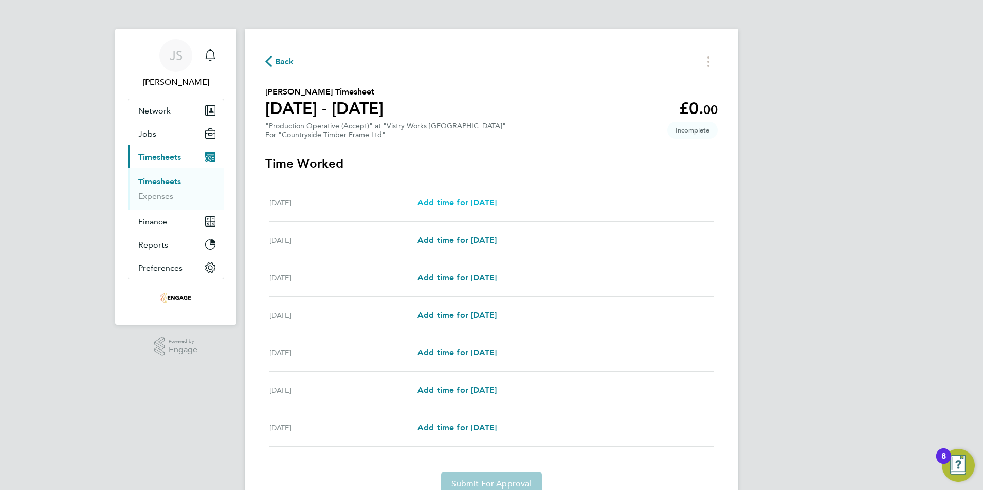
click at [443, 203] on span "Add time for [DATE]" at bounding box center [456, 203] width 79 height 10
select select "15"
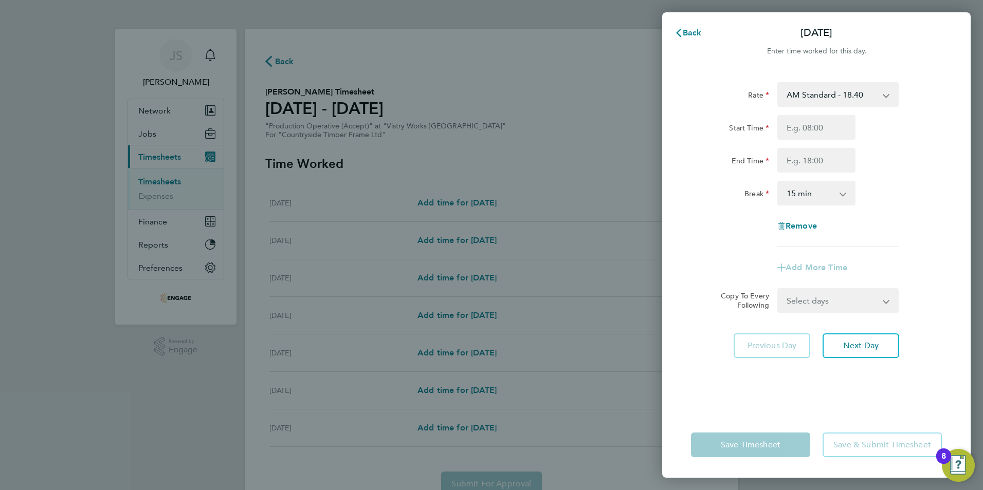
click at [836, 102] on select "AM Standard - 18.40 PM Standard - 20.06 PM OT 1 - 30.08 OT2 - 36.80 PM OT2 - 40…" at bounding box center [831, 94] width 107 height 23
select select "15"
click at [795, 130] on input "Start Time" at bounding box center [816, 127] width 78 height 25
type input "14:00"
click at [798, 159] on input "End Time" at bounding box center [816, 160] width 78 height 25
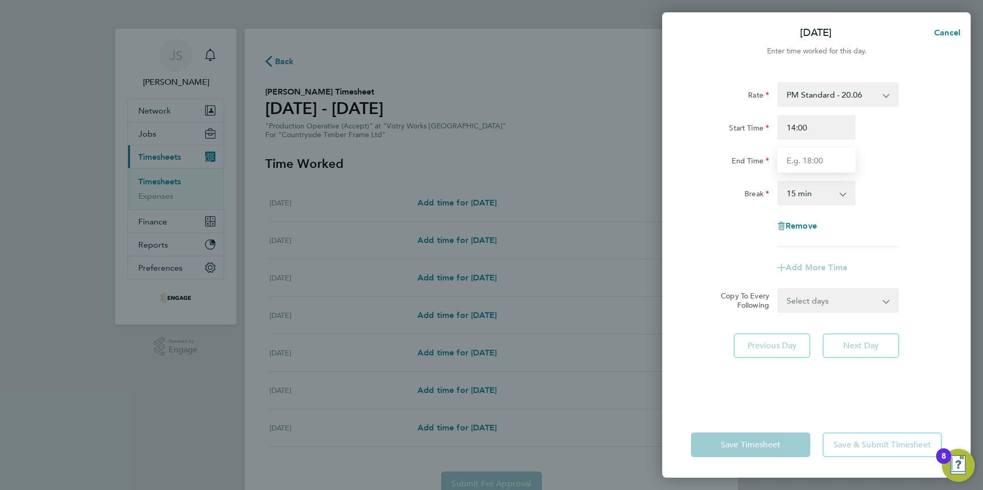
type input "22:30"
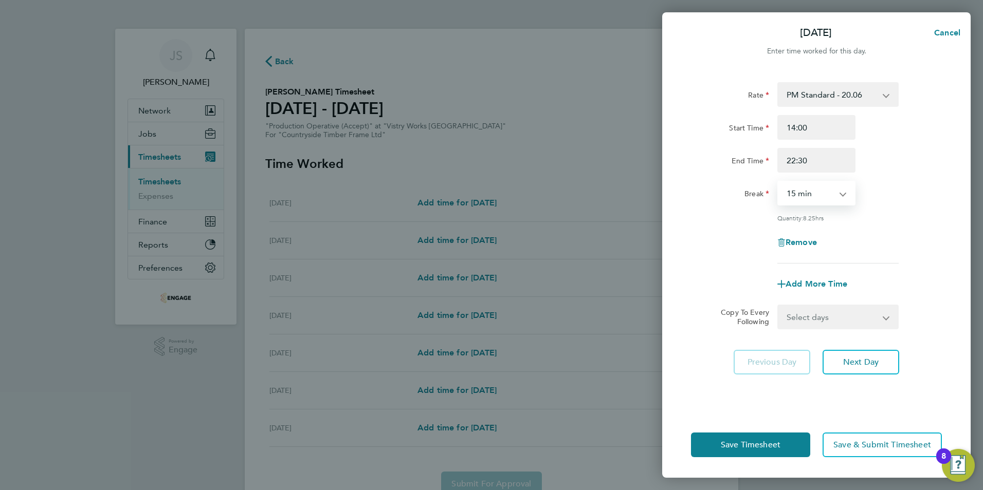
click at [798, 195] on select "0 min 15 min 30 min 45 min 60 min 75 min 90 min" at bounding box center [810, 193] width 64 height 23
select select "30"
click at [778, 182] on select "0 min 15 min 30 min 45 min 60 min 75 min 90 min" at bounding box center [810, 193] width 64 height 23
click at [811, 320] on select "Select days Day Weekday (Mon-Fri) Weekend (Sat-Sun) [DATE] [DATE] [DATE] [DATE]…" at bounding box center [832, 317] width 108 height 23
select select "WEEKDAY"
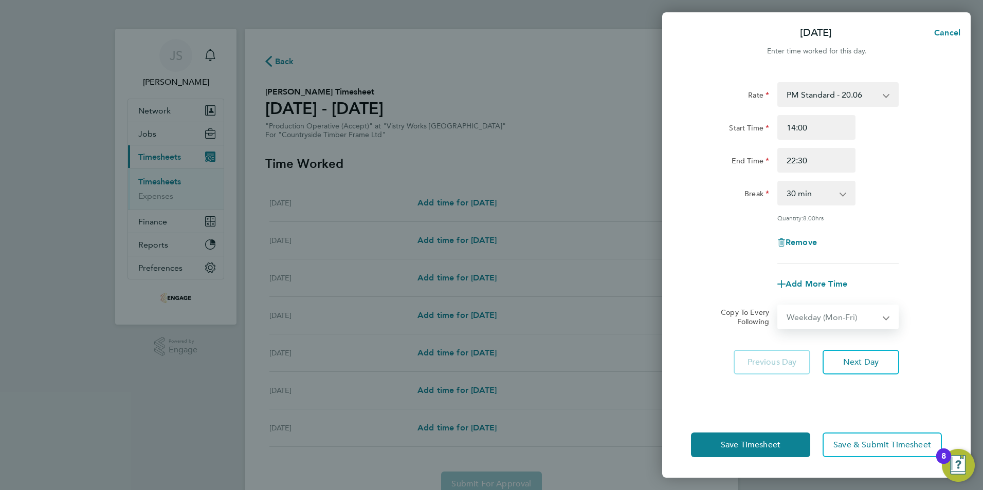
click at [778, 306] on select "Select days Day Weekday (Mon-Fri) Weekend (Sat-Sun) [DATE] [DATE] [DATE] [DATE]…" at bounding box center [832, 317] width 108 height 23
select select "[DATE]"
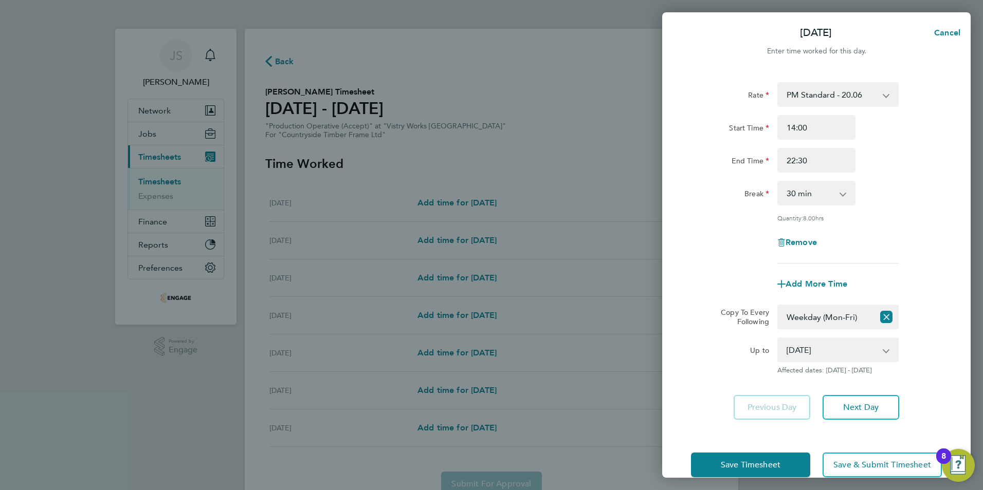
click at [721, 449] on div "Save Timesheet Save & Submit Timesheet" at bounding box center [816, 465] width 308 height 66
click at [721, 450] on div "Save Timesheet Save & Submit Timesheet" at bounding box center [816, 465] width 308 height 66
drag, startPoint x: 721, startPoint y: 450, endPoint x: 715, endPoint y: 459, distance: 10.4
click at [715, 459] on button "Save Timesheet" at bounding box center [750, 465] width 119 height 25
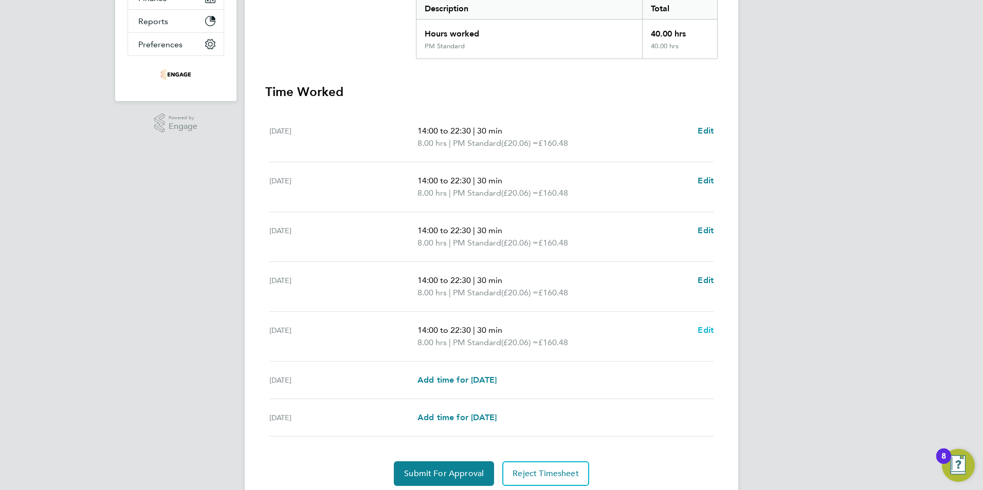
click at [713, 332] on span "Edit" at bounding box center [706, 330] width 16 height 10
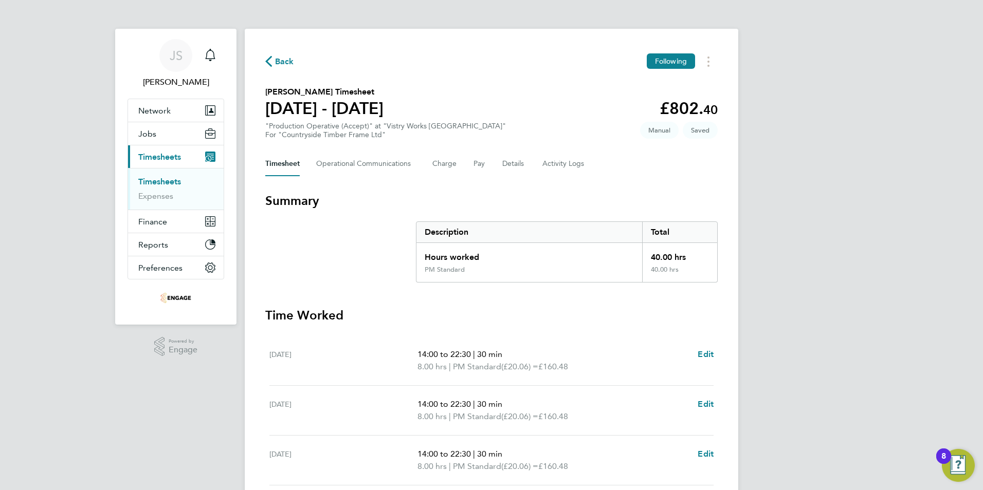
select select "30"
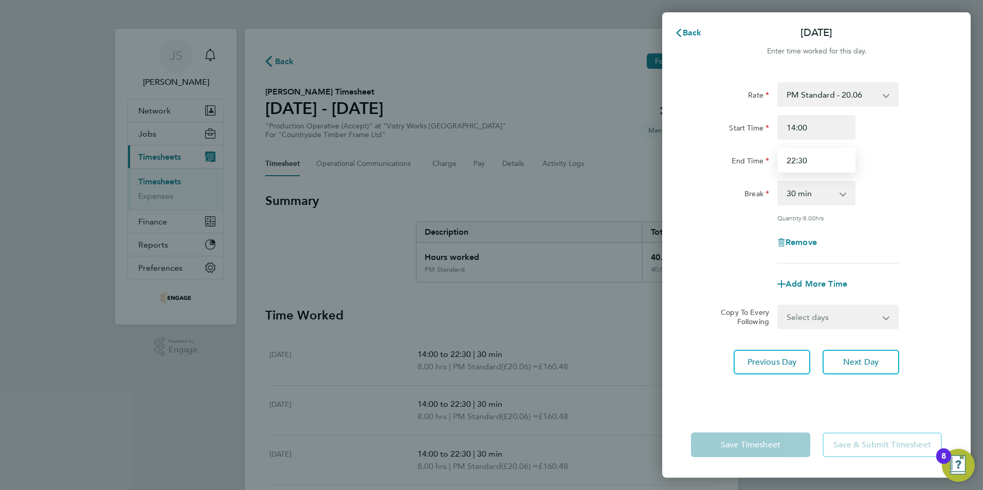
click at [820, 166] on input "22:30" at bounding box center [816, 160] width 78 height 25
type input "20:00"
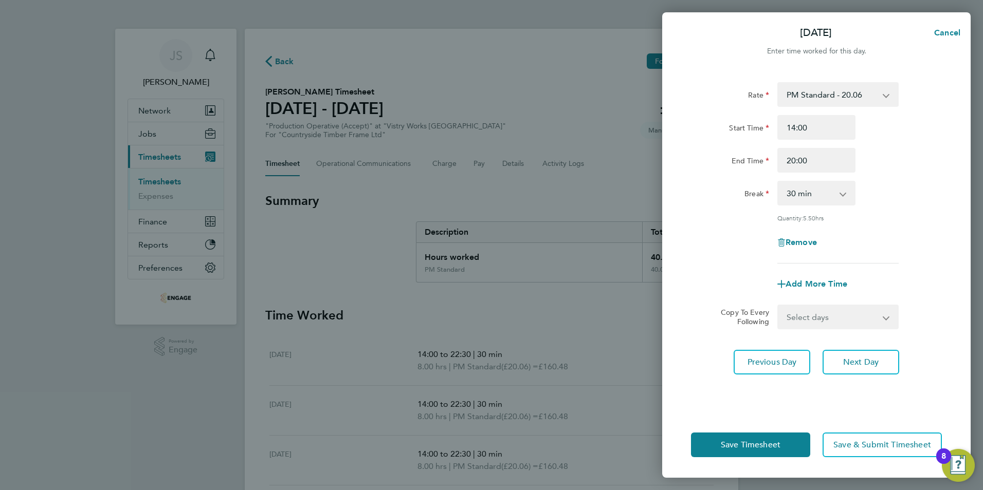
click at [632, 380] on div "Fri 19 Sep Cancel Enter time worked for this day. Rate PM Standard - 20.06 PM O…" at bounding box center [491, 245] width 983 height 490
click at [735, 436] on button "Save Timesheet" at bounding box center [750, 445] width 119 height 25
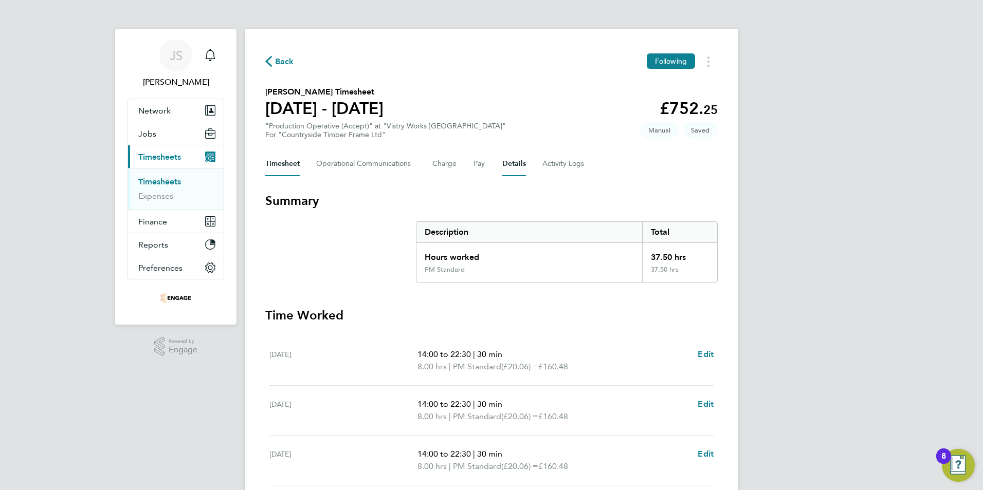
click at [515, 161] on button "Details" at bounding box center [514, 164] width 24 height 25
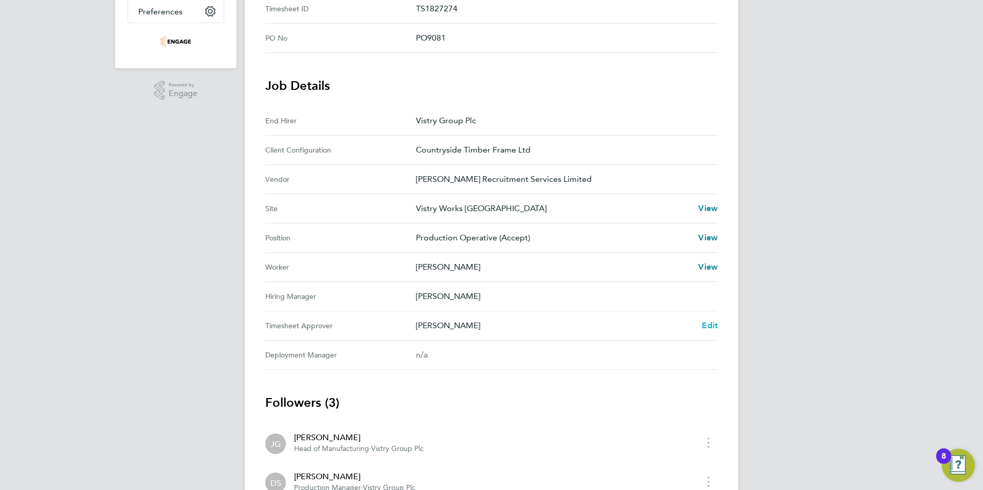
click at [707, 325] on span "Edit" at bounding box center [710, 326] width 16 height 10
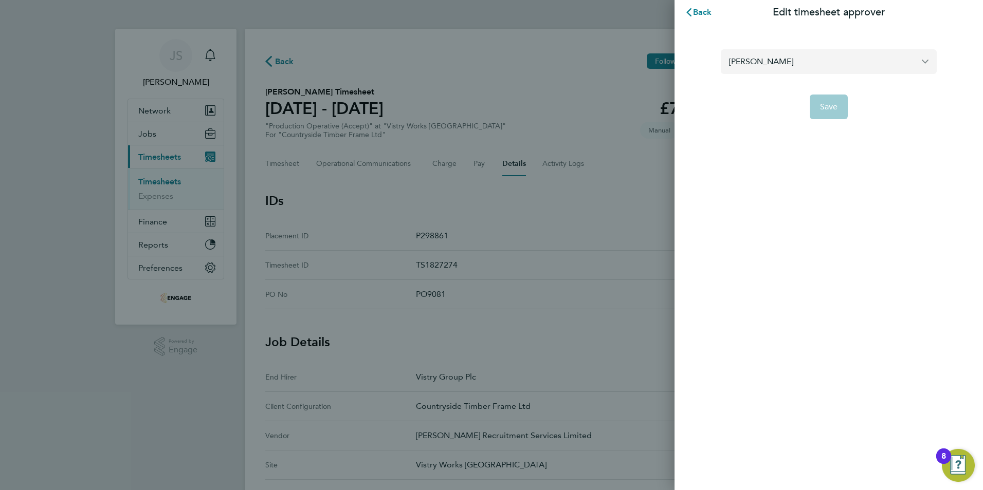
click at [802, 53] on input "[PERSON_NAME]" at bounding box center [829, 61] width 216 height 24
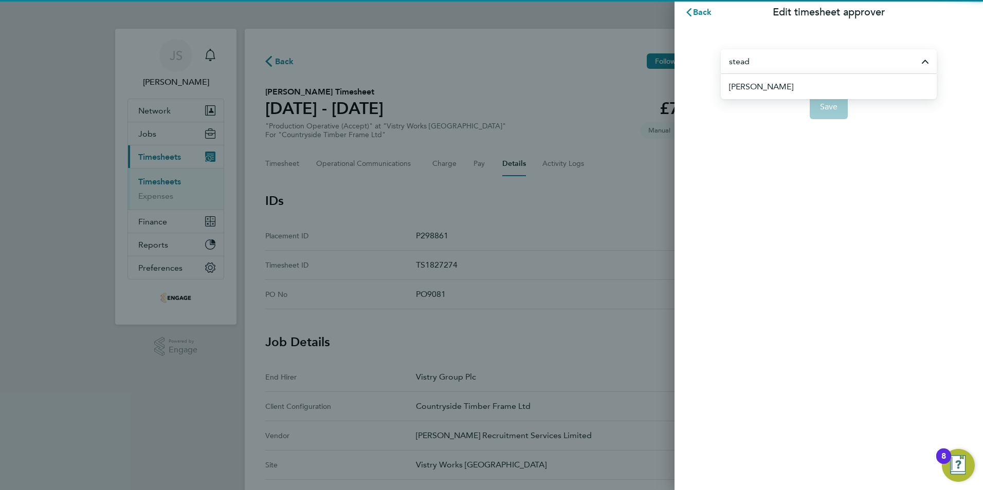
click at [780, 89] on span "[PERSON_NAME]" at bounding box center [761, 87] width 64 height 12
type input "[PERSON_NAME]"
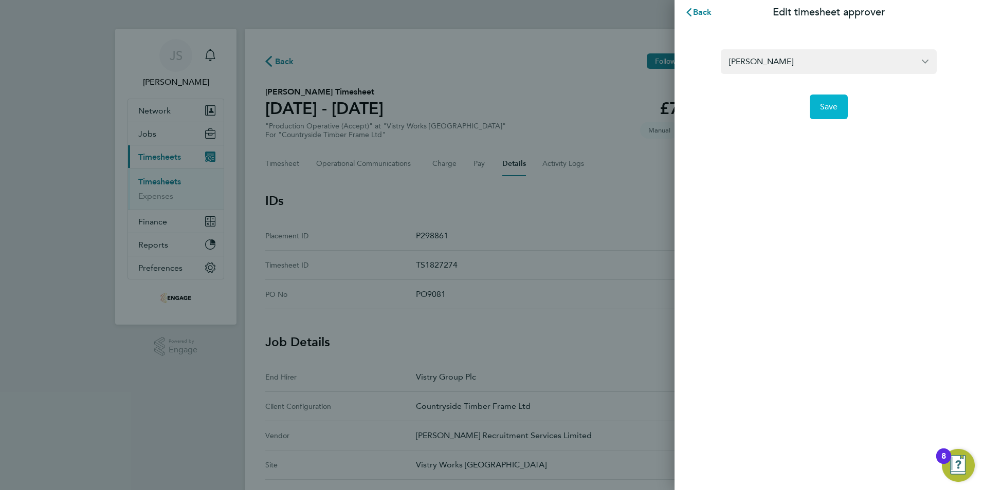
click at [832, 117] on button "Save" at bounding box center [829, 107] width 39 height 25
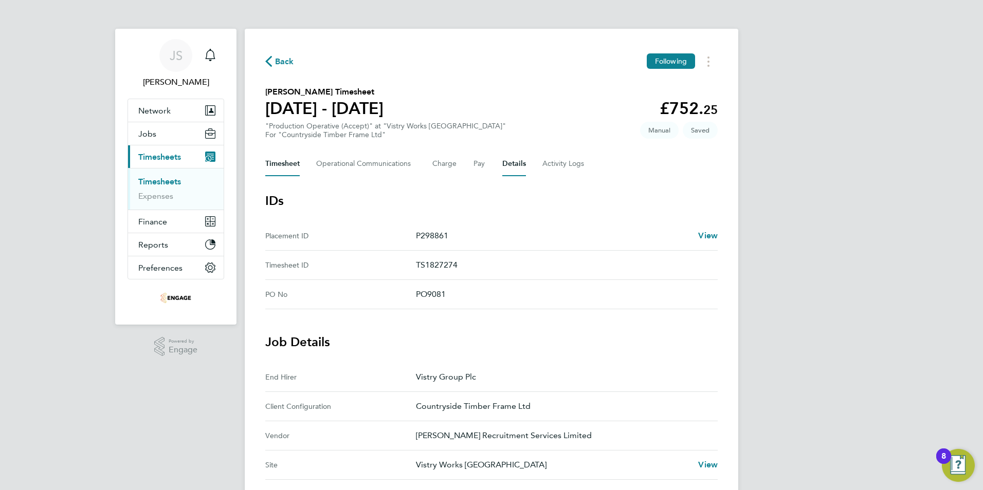
click at [284, 170] on button "Timesheet" at bounding box center [282, 164] width 34 height 25
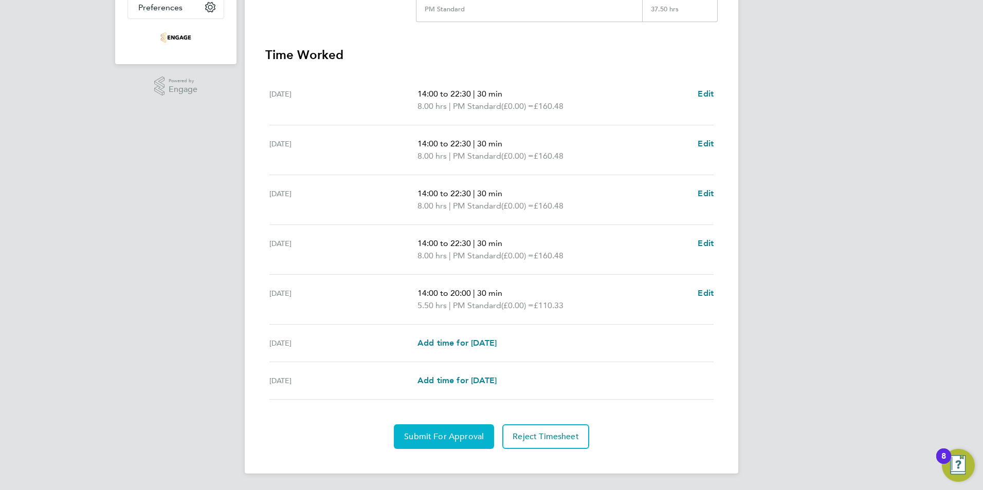
click at [427, 431] on button "Submit For Approval" at bounding box center [444, 437] width 100 height 25
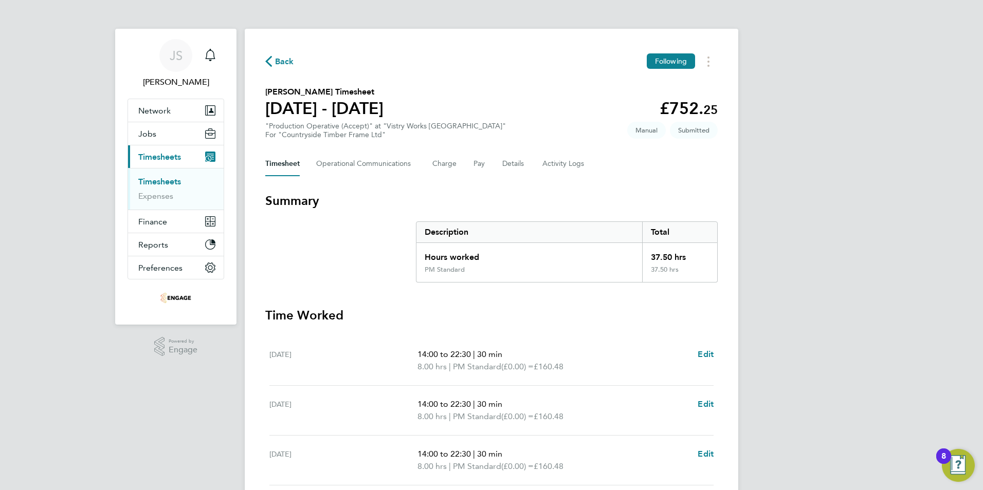
click at [280, 62] on span "Back" at bounding box center [284, 62] width 19 height 12
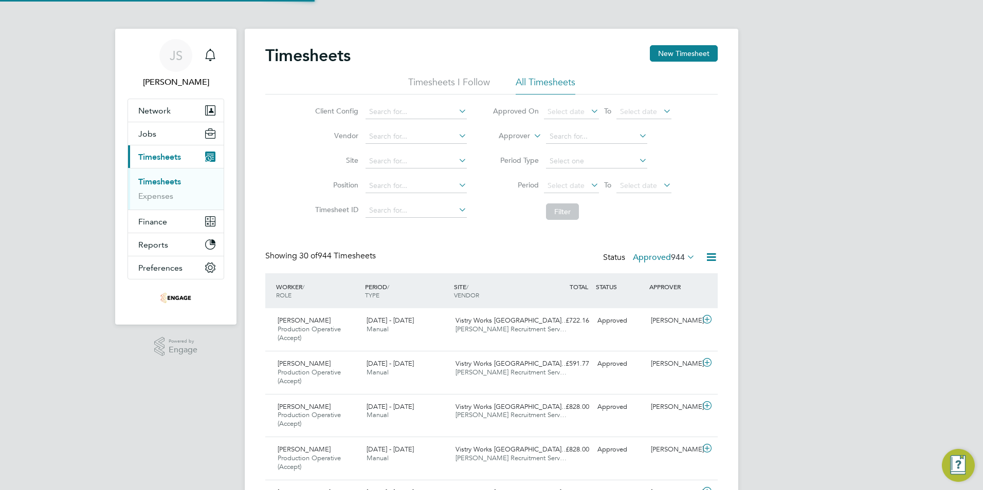
scroll to position [34, 89]
click at [683, 51] on button "New Timesheet" at bounding box center [684, 53] width 68 height 16
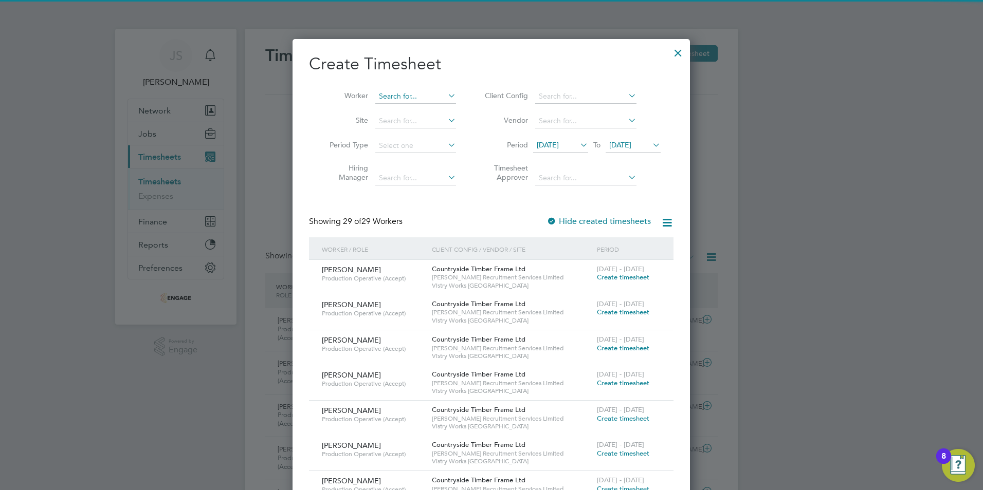
click at [402, 93] on input at bounding box center [415, 96] width 81 height 14
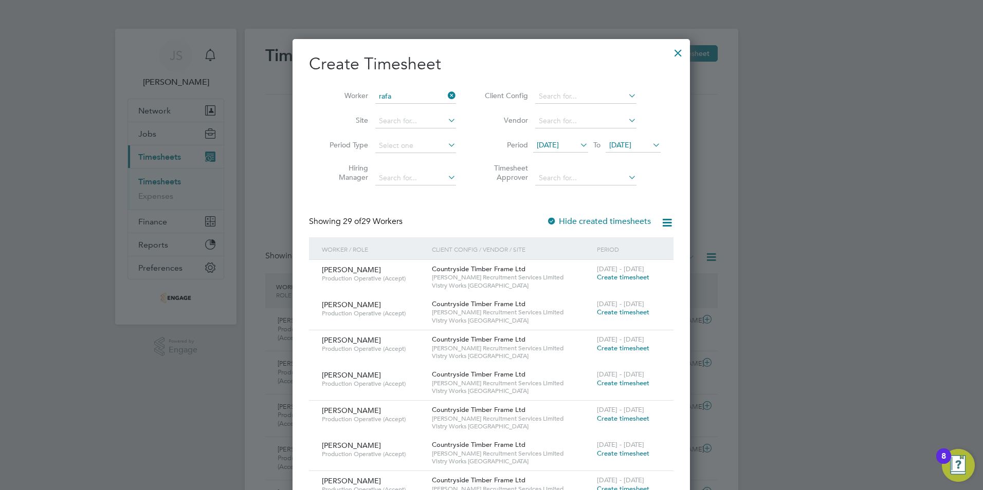
click at [411, 109] on li "Rafa l Kalinowski" at bounding box center [416, 110] width 83 height 14
type input "[PERSON_NAME]"
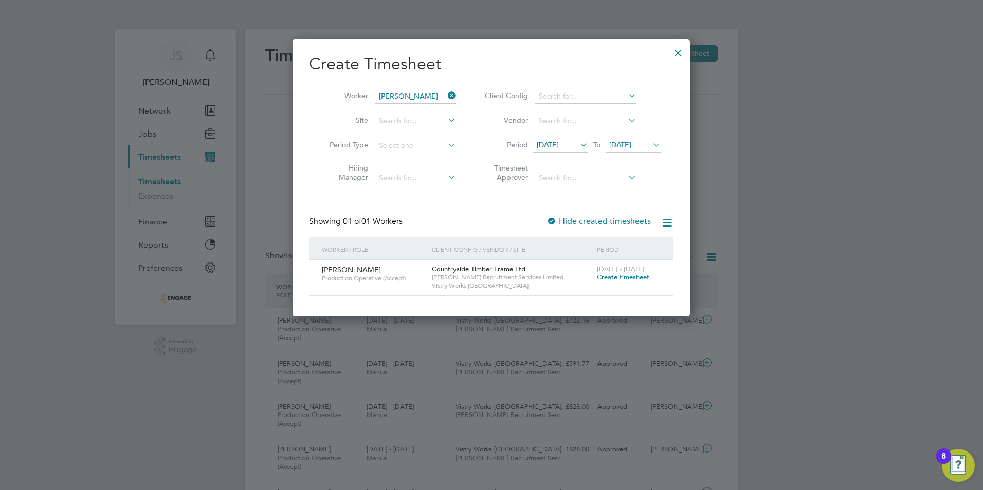
click at [611, 279] on span "Create timesheet" at bounding box center [623, 277] width 52 height 9
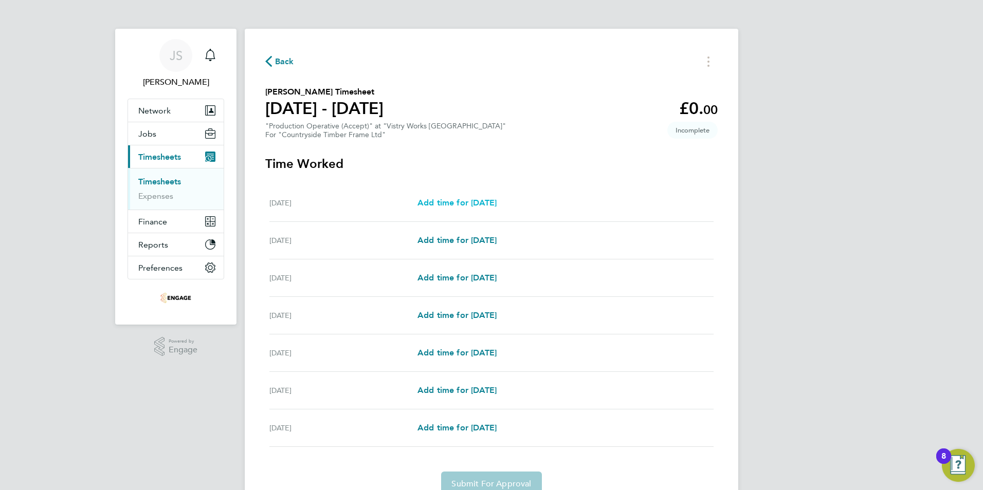
click at [442, 208] on link "Add time for [DATE]" at bounding box center [456, 203] width 79 height 12
select select "15"
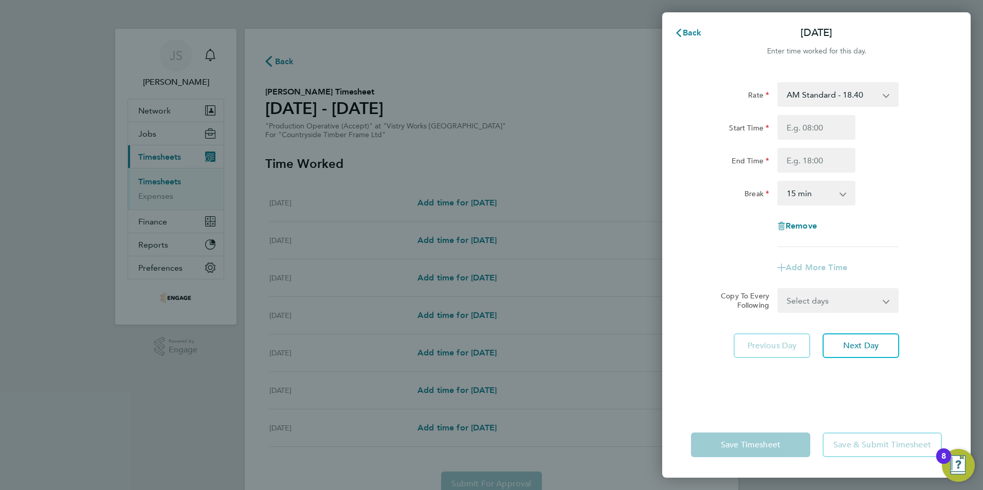
click at [853, 87] on select "AM Standard - 18.40 OT 1 - 27.60 OT2 - 36.80 PM OT 1 - 30.08 PM Standard - 20.0…" at bounding box center [831, 94] width 107 height 23
select select "15"
click at [794, 123] on input "Start Time" at bounding box center [816, 127] width 78 height 25
type input "14:00"
click at [807, 160] on input "End Time" at bounding box center [816, 160] width 78 height 25
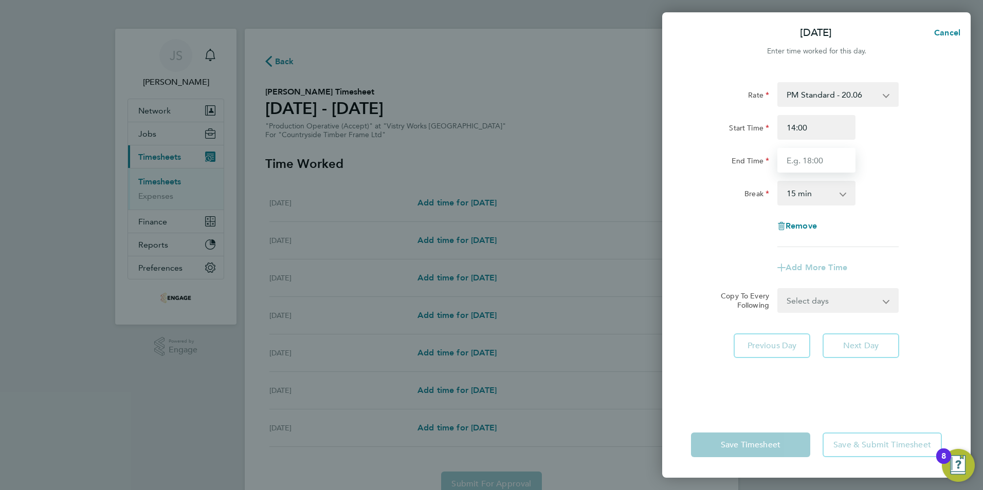
type input "22:30"
click at [818, 304] on div "Select days Day Weekday (Mon-Fri) Weekend (Sat-Sun) [DATE] [DATE] [DATE] [DATE]…" at bounding box center [837, 300] width 121 height 25
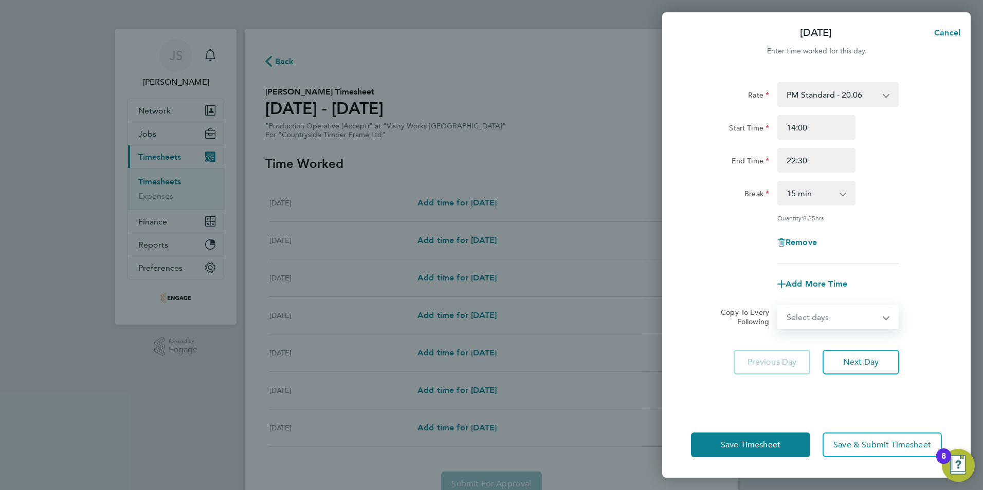
select select "WEEKDAY"
click at [778, 306] on select "Select days Day Weekday (Mon-Fri) Weekend (Sat-Sun) [DATE] [DATE] [DATE] [DATE]…" at bounding box center [832, 317] width 108 height 23
select select "[DATE]"
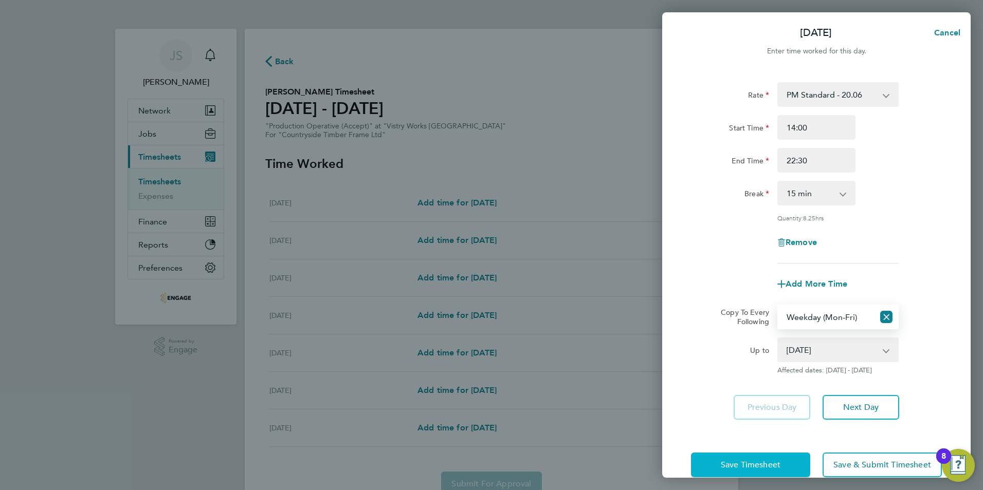
click at [716, 462] on button "Save Timesheet" at bounding box center [750, 465] width 119 height 25
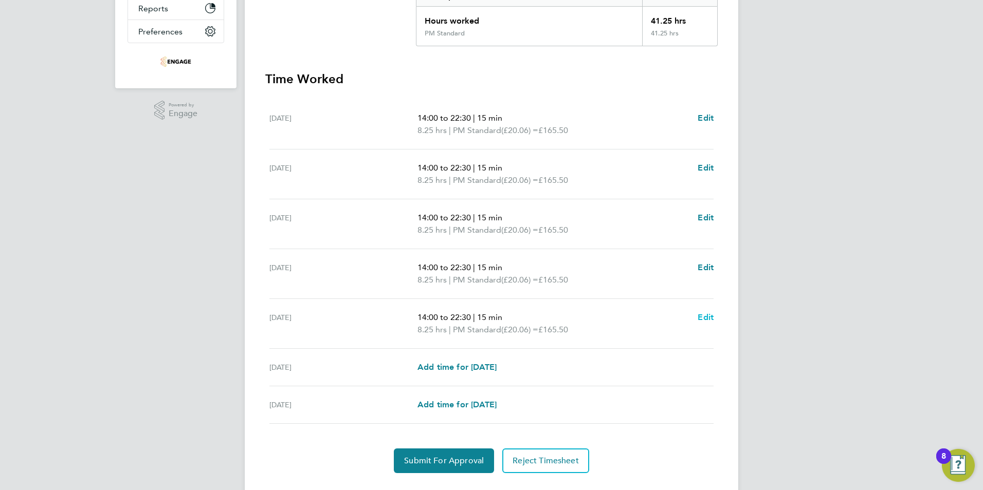
click at [703, 316] on span "Edit" at bounding box center [706, 318] width 16 height 10
select select "15"
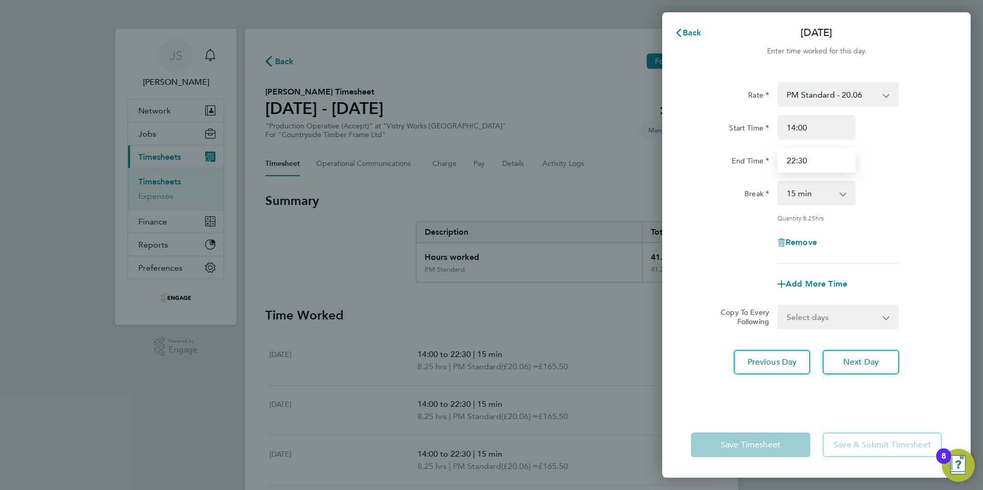
drag, startPoint x: 822, startPoint y: 153, endPoint x: 729, endPoint y: 148, distance: 92.6
click at [729, 148] on div "End Time 22:30" at bounding box center [816, 160] width 259 height 25
type input "20:00"
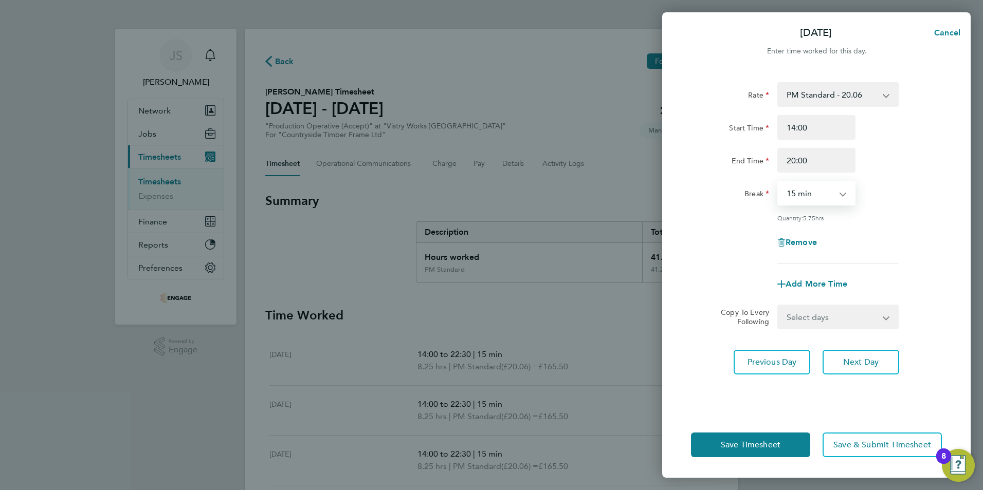
click at [803, 195] on select "0 min 15 min 30 min 45 min 60 min 75 min 90 min" at bounding box center [810, 193] width 64 height 23
select select "30"
click at [778, 182] on select "0 min 15 min 30 min 45 min 60 min 75 min 90 min" at bounding box center [810, 193] width 64 height 23
click at [723, 449] on span "Save Timesheet" at bounding box center [751, 445] width 60 height 10
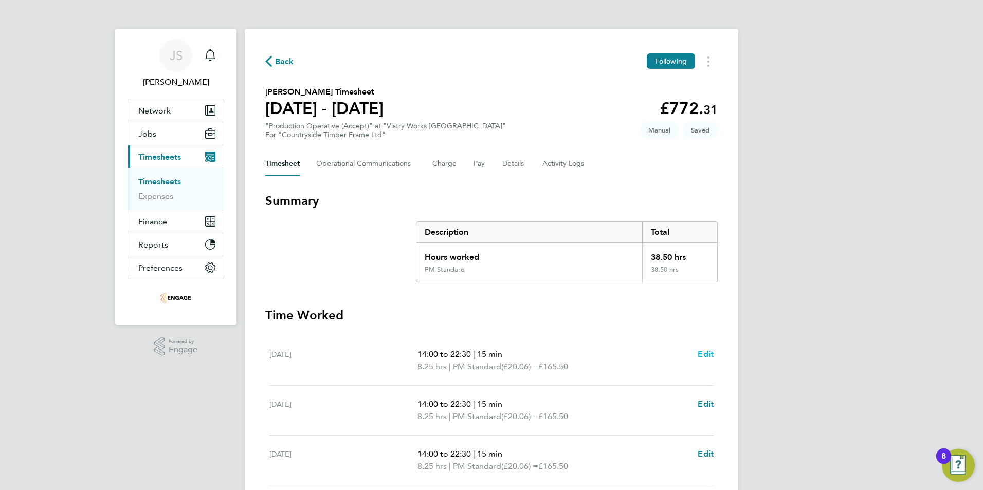
click at [700, 358] on span "Edit" at bounding box center [706, 355] width 16 height 10
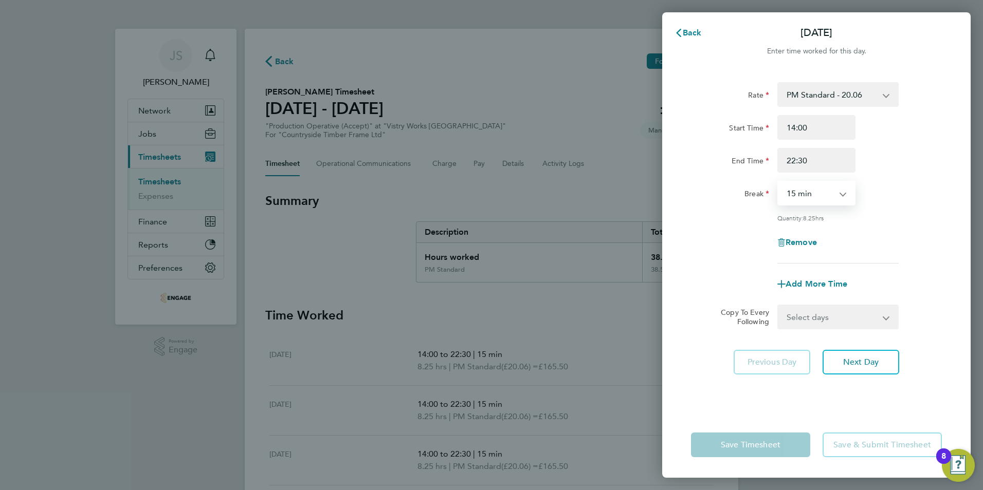
click at [821, 194] on select "0 min 15 min 30 min 45 min 60 min 75 min 90 min" at bounding box center [810, 193] width 64 height 23
select select "30"
click at [778, 182] on select "0 min 15 min 30 min 45 min 60 min 75 min 90 min" at bounding box center [810, 193] width 64 height 23
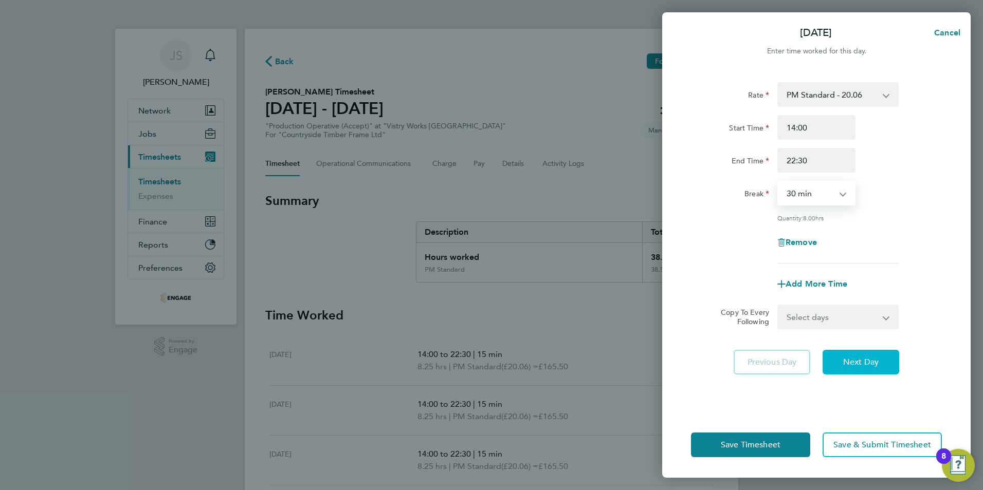
click at [866, 360] on span "Next Day" at bounding box center [860, 362] width 35 height 10
select select "15"
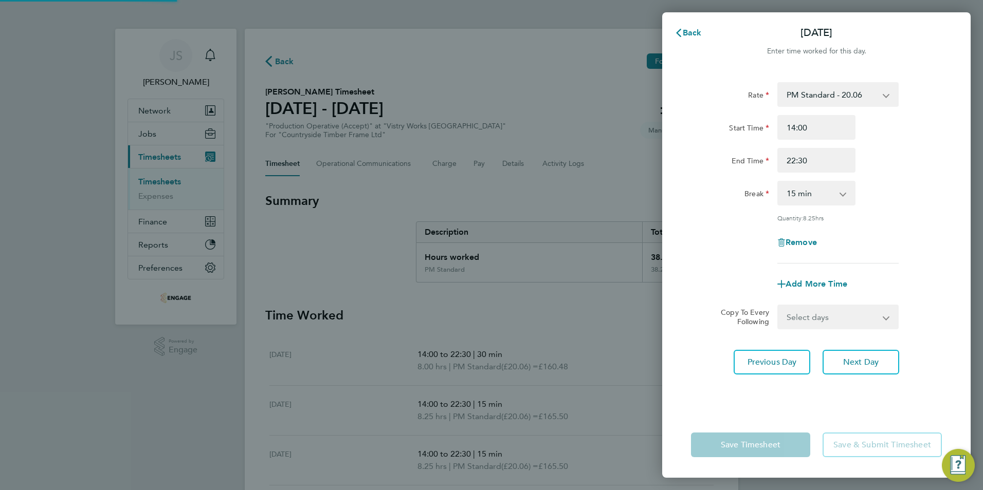
click at [833, 187] on select "0 min 15 min 30 min 45 min 60 min 75 min 90 min" at bounding box center [810, 193] width 64 height 23
select select "30"
click at [778, 182] on select "0 min 15 min 30 min 45 min 60 min 75 min 90 min" at bounding box center [810, 193] width 64 height 23
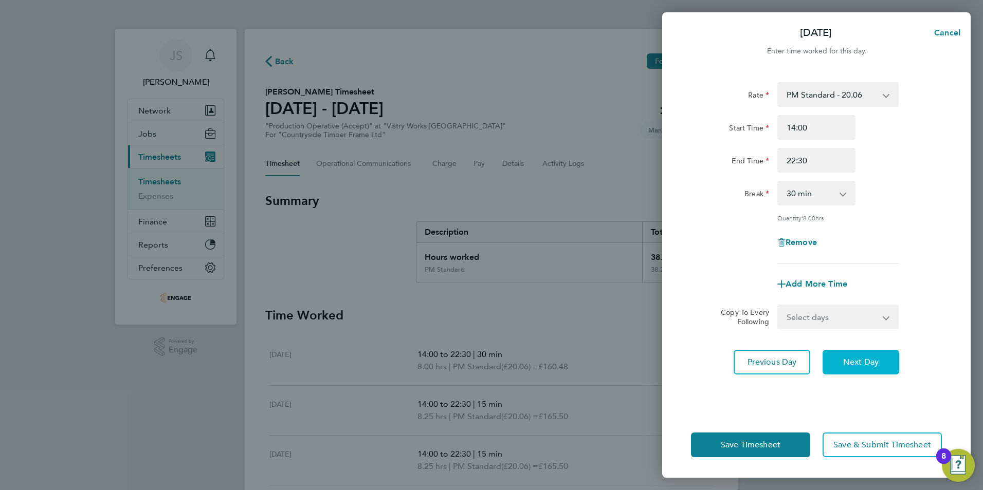
click at [857, 365] on span "Next Day" at bounding box center [860, 362] width 35 height 10
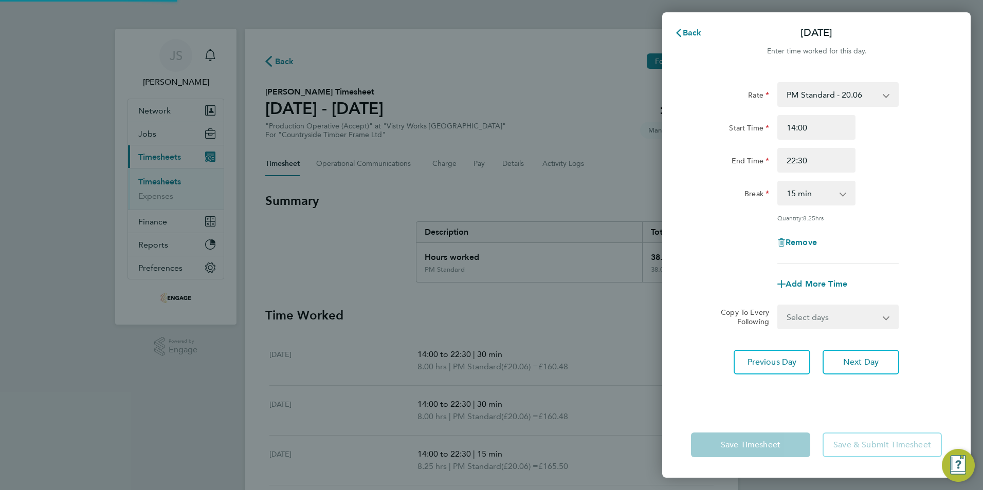
click at [830, 191] on select "0 min 15 min 30 min 45 min 60 min 75 min 90 min" at bounding box center [810, 193] width 64 height 23
select select "30"
click at [778, 182] on select "0 min 15 min 30 min 45 min 60 min 75 min 90 min" at bounding box center [810, 193] width 64 height 23
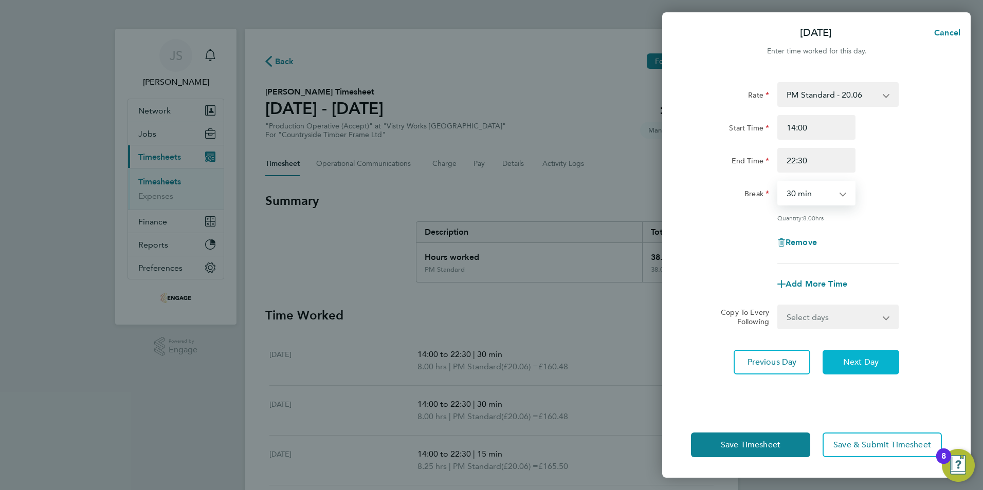
click at [855, 363] on span "Next Day" at bounding box center [860, 362] width 35 height 10
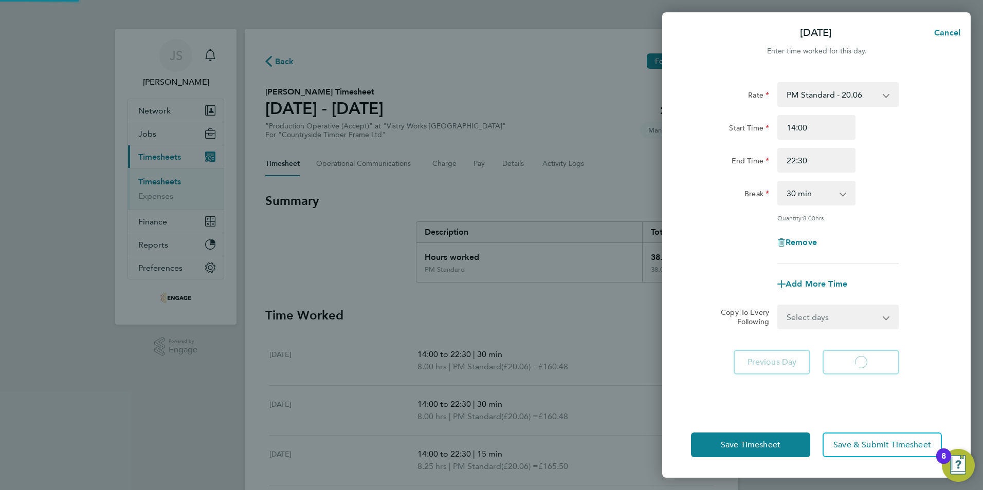
select select "15"
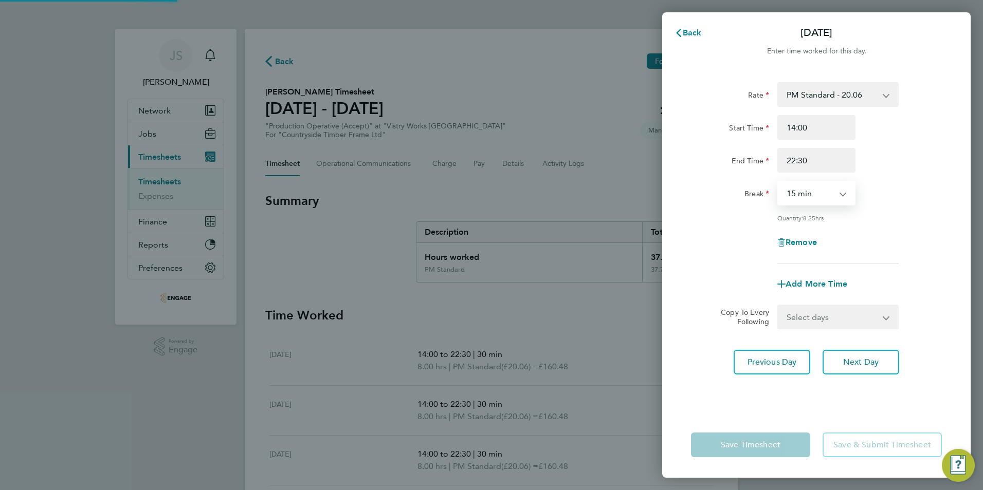
click at [837, 187] on select "0 min 15 min 30 min 45 min 60 min 75 min 90 min" at bounding box center [810, 193] width 64 height 23
select select "30"
click at [778, 182] on select "0 min 15 min 30 min 45 min 60 min 75 min 90 min" at bounding box center [810, 193] width 64 height 23
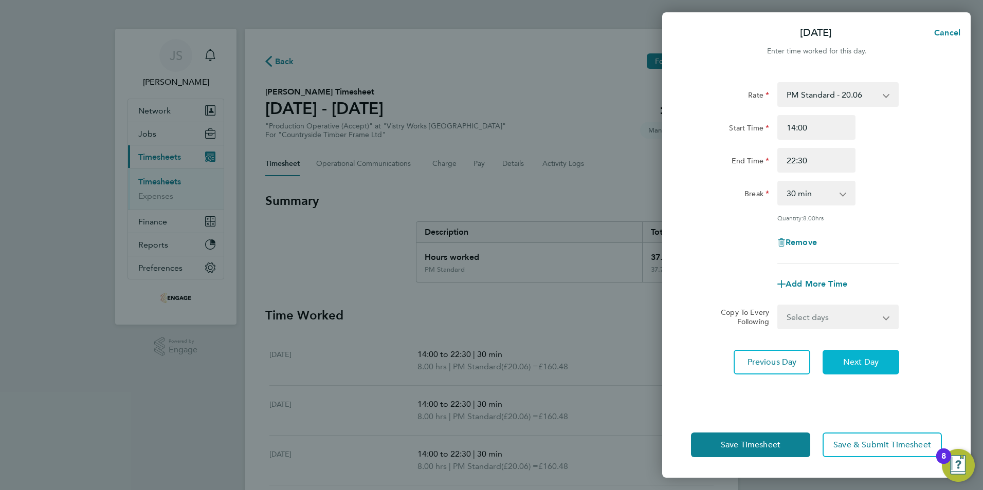
click at [860, 365] on span "Next Day" at bounding box center [860, 362] width 35 height 10
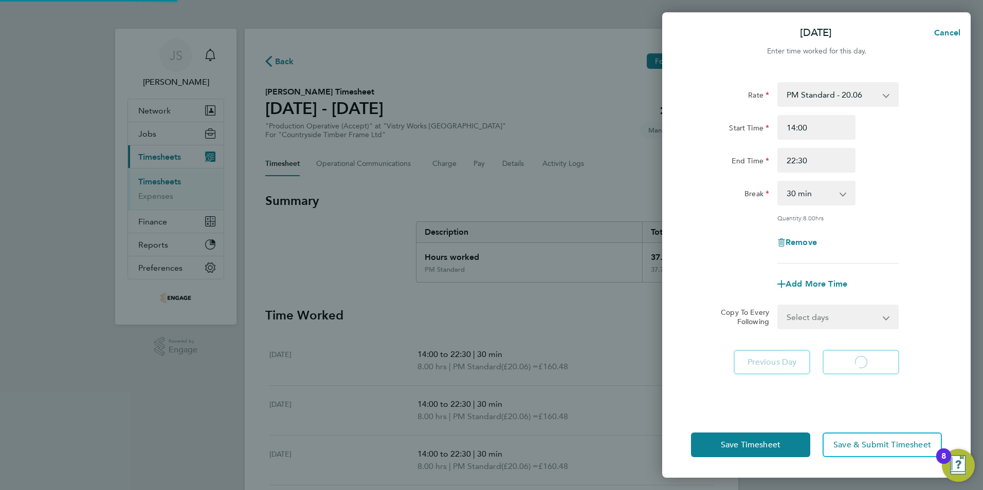
select select "30"
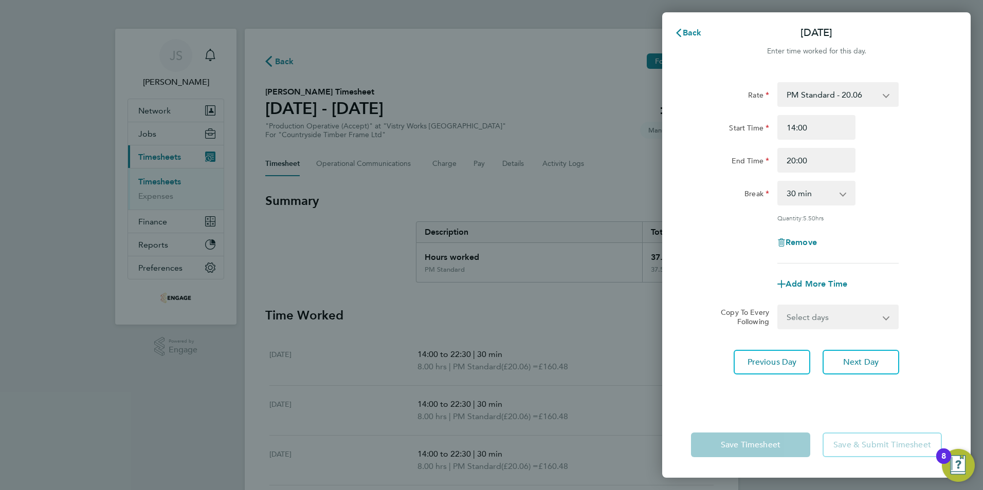
click at [692, 402] on div "Rate PM Standard - 20.06 AM Standard - 18.40 OT 1 - 27.60 OT2 - 36.80 PM OT 1 -…" at bounding box center [816, 241] width 308 height 342
click at [803, 189] on select "0 min 15 min 30 min 45 min 60 min 75 min 90 min" at bounding box center [810, 193] width 64 height 23
click at [778, 182] on select "0 min 15 min 30 min 45 min 60 min 75 min 90 min" at bounding box center [810, 193] width 64 height 23
click at [726, 385] on div "Rate PM Standard - 20.06 AM Standard - 18.40 OT 1 - 27.60 OT2 - 36.80 PM OT 1 -…" at bounding box center [816, 241] width 308 height 342
click at [864, 347] on div "Rate PM Standard - 20.06 AM Standard - 18.40 OT 1 - 27.60 OT2 - 36.80 PM OT 1 -…" at bounding box center [816, 241] width 308 height 342
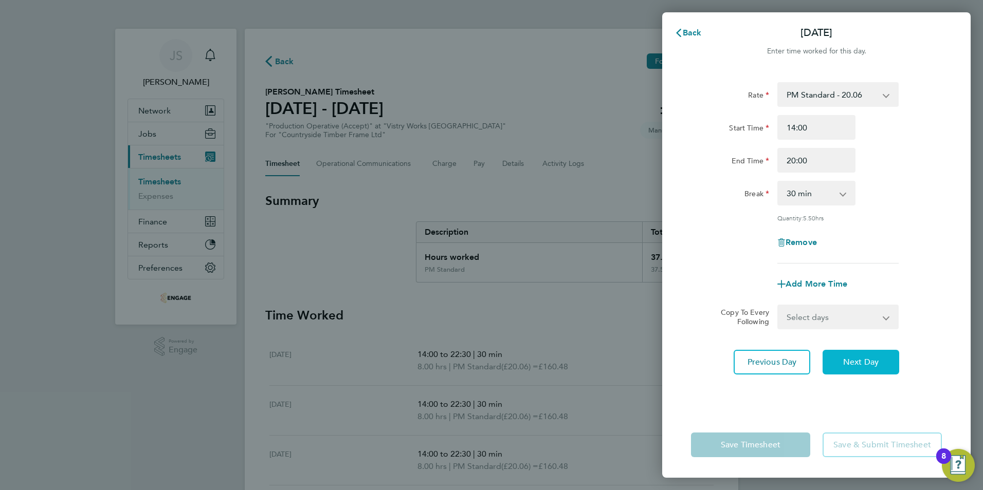
click at [865, 363] on span "Next Day" at bounding box center [860, 362] width 35 height 10
select select "15"
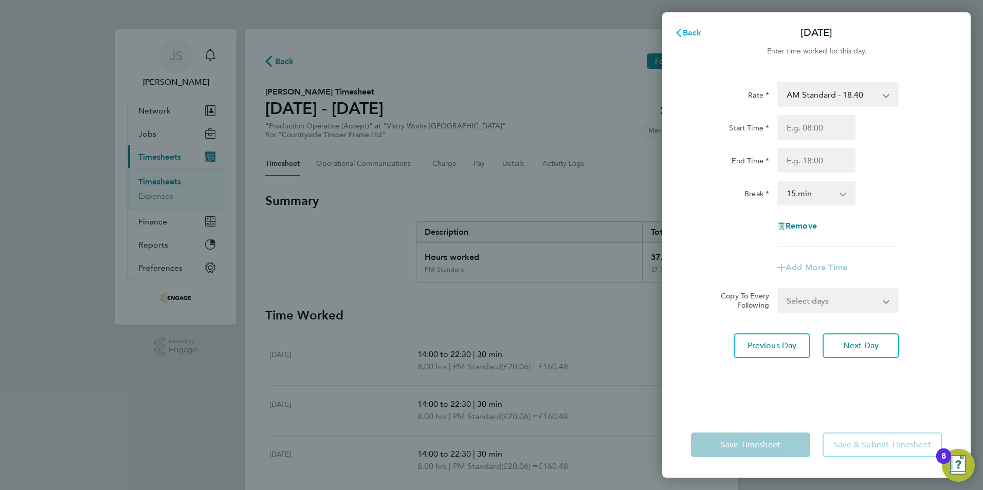
click at [689, 34] on span "Back" at bounding box center [692, 33] width 19 height 10
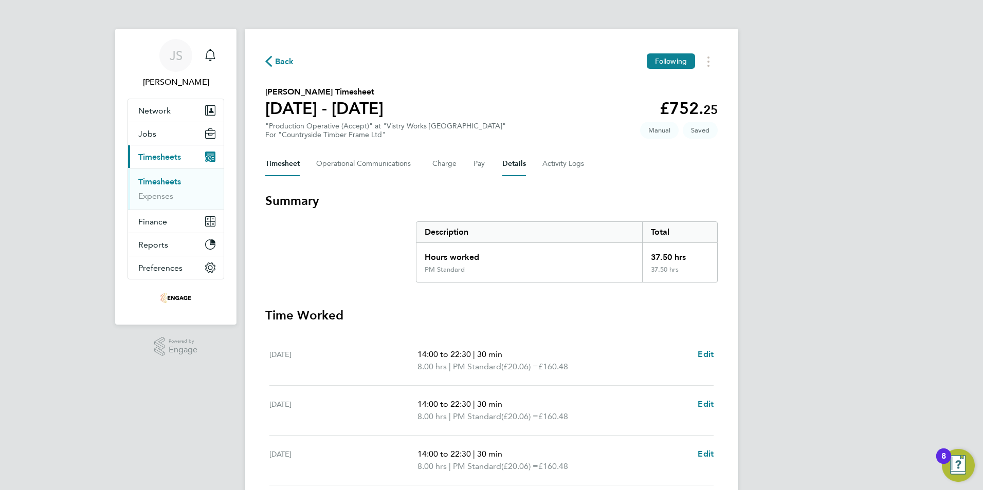
click at [516, 164] on button "Details" at bounding box center [514, 164] width 24 height 25
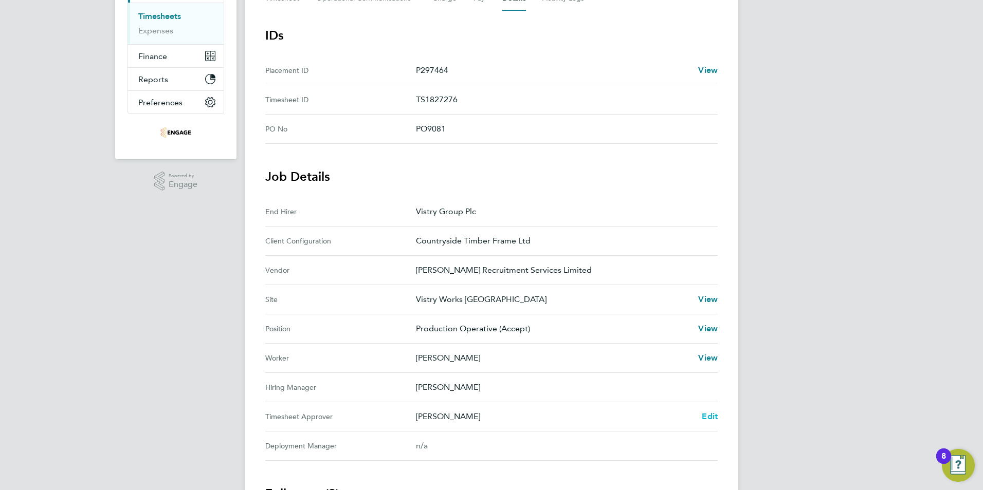
click at [710, 417] on span "Edit" at bounding box center [710, 417] width 16 height 10
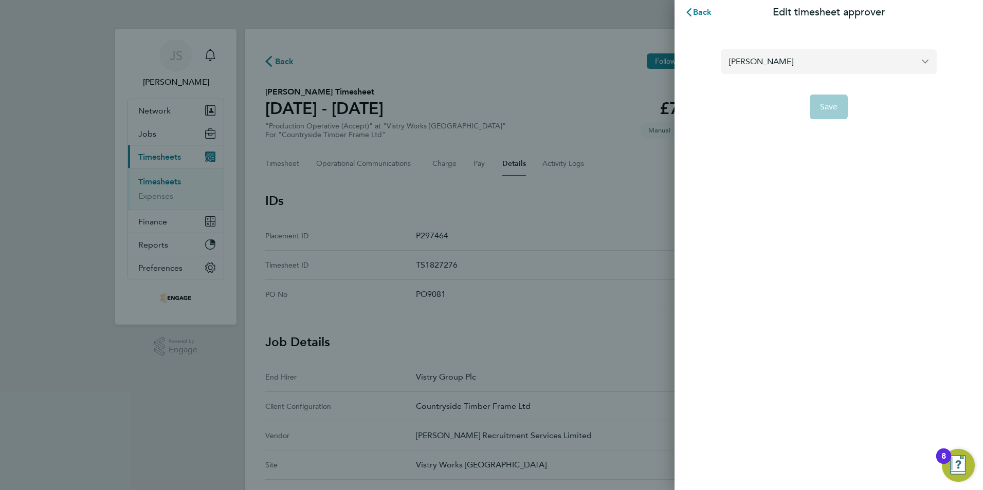
click at [773, 65] on input "[PERSON_NAME]" at bounding box center [829, 61] width 216 height 24
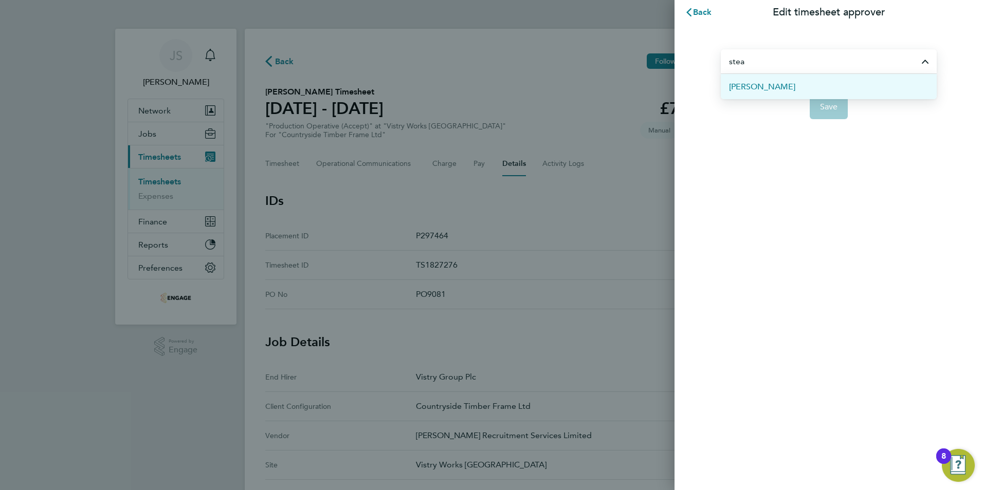
click at [777, 87] on span "[PERSON_NAME]" at bounding box center [762, 87] width 66 height 12
type input "[PERSON_NAME]"
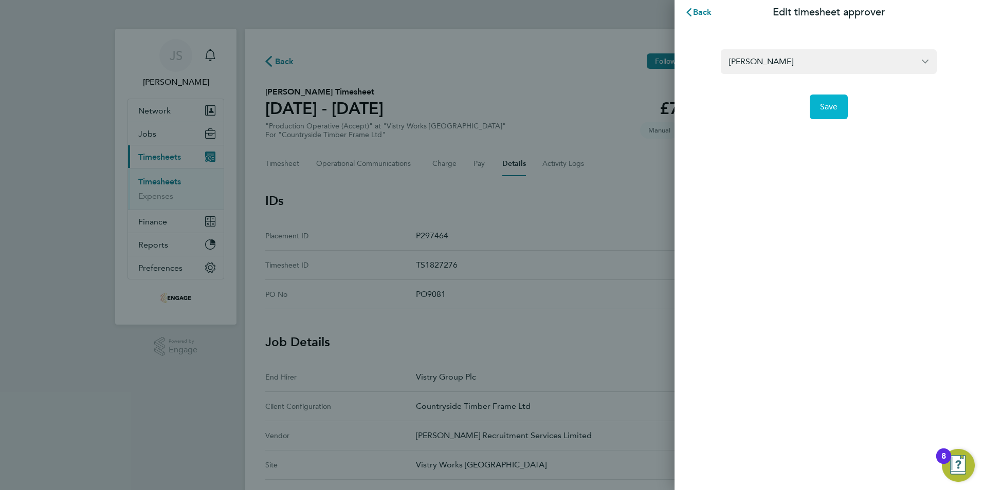
click at [833, 108] on span "Save" at bounding box center [829, 107] width 18 height 10
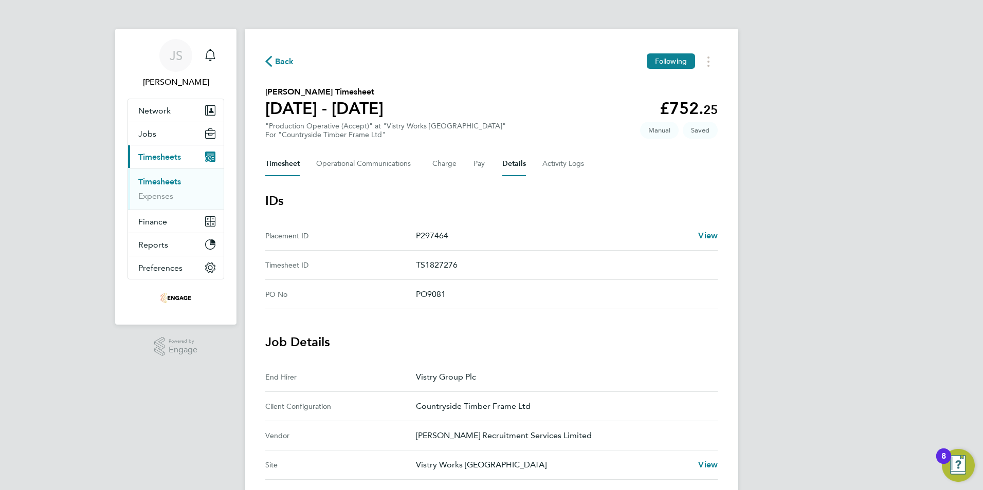
click at [283, 165] on button "Timesheet" at bounding box center [282, 164] width 34 height 25
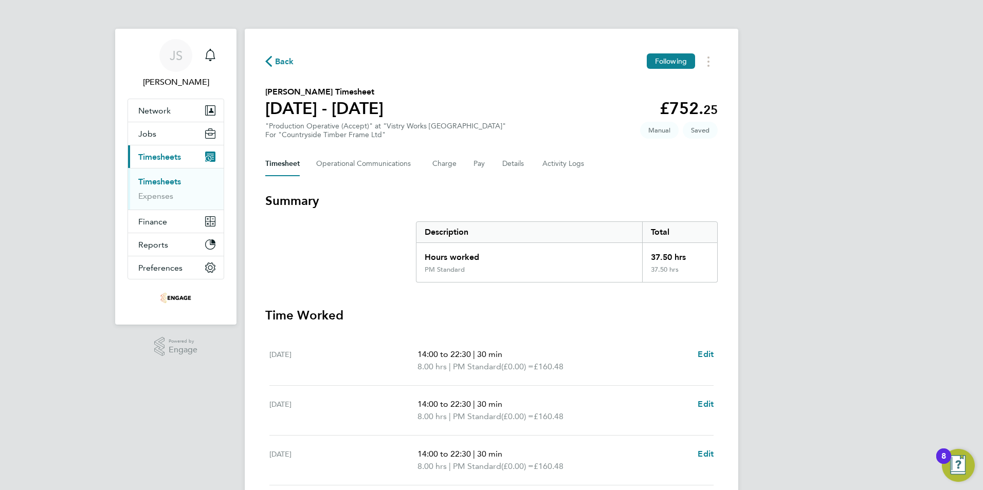
scroll to position [261, 0]
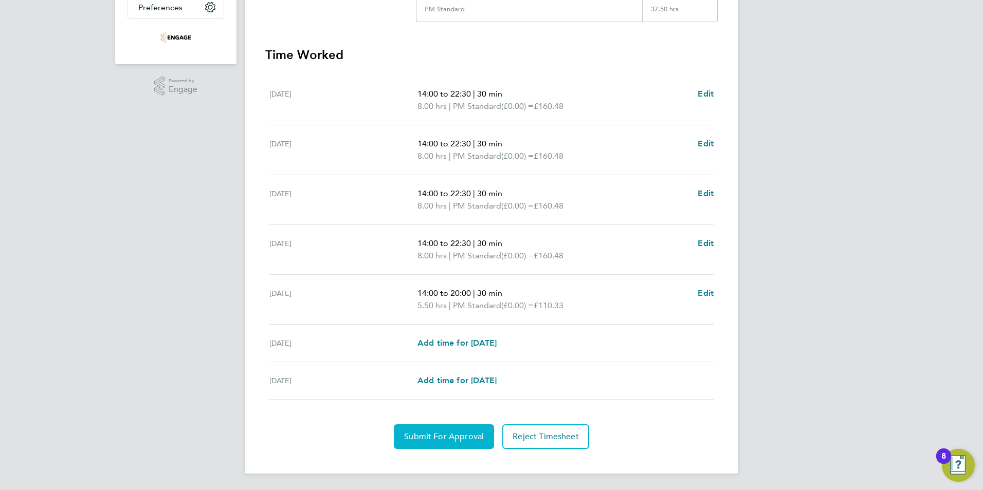
click at [406, 433] on span "Submit For Approval" at bounding box center [444, 437] width 80 height 10
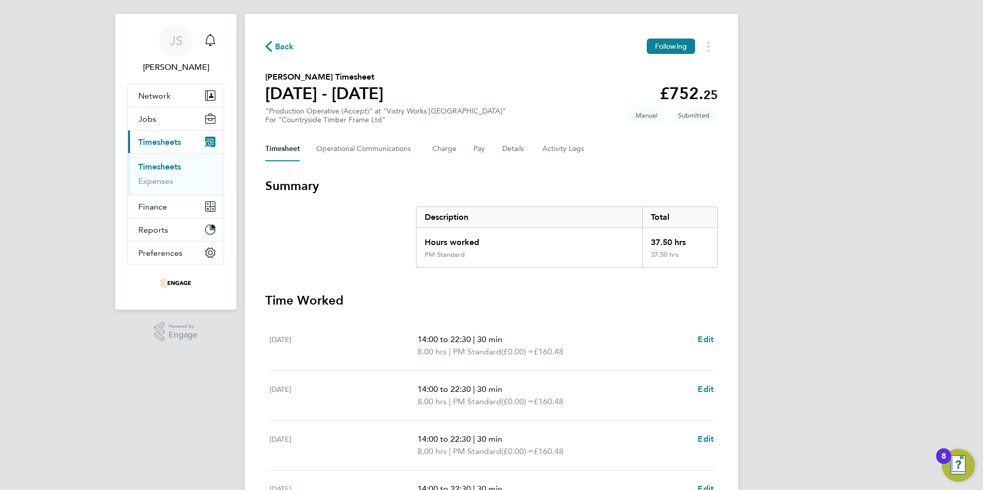
scroll to position [0, 0]
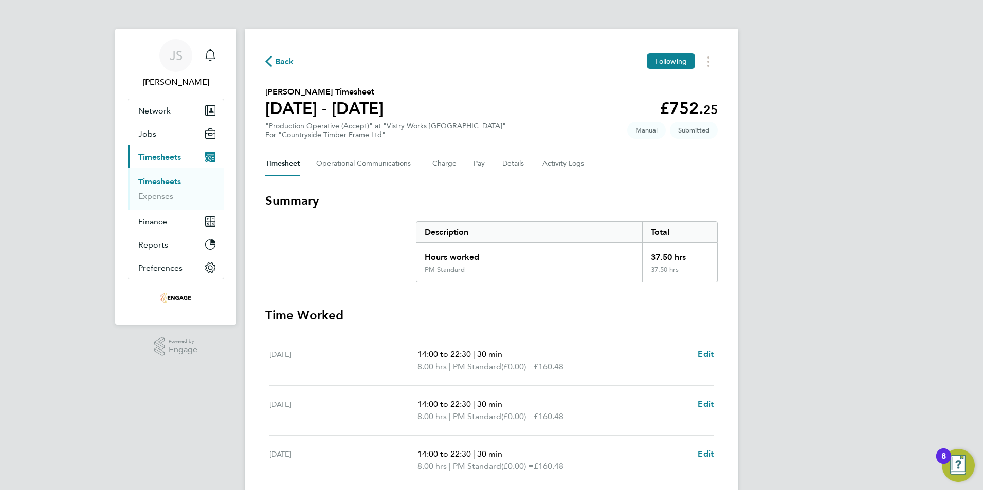
click at [290, 61] on span "Back" at bounding box center [284, 62] width 19 height 12
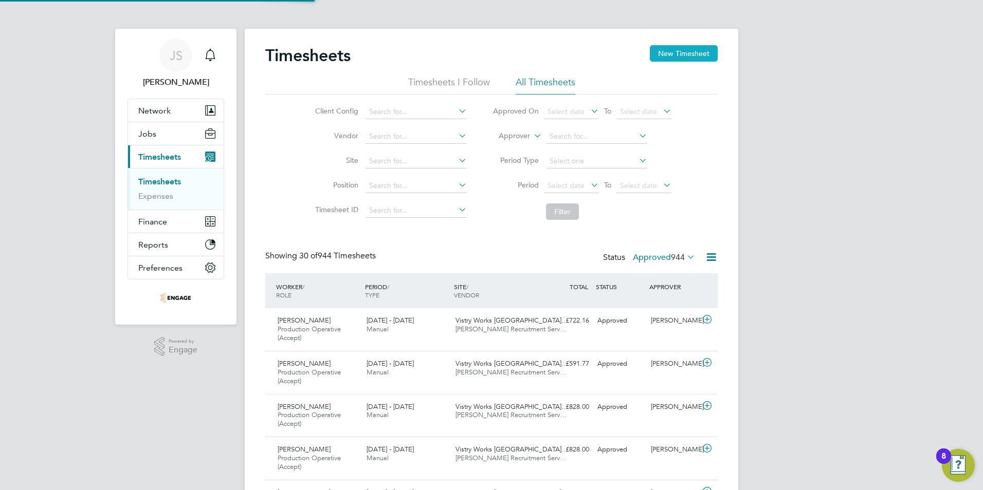
scroll to position [34, 89]
click at [687, 54] on button "New Timesheet" at bounding box center [684, 53] width 68 height 16
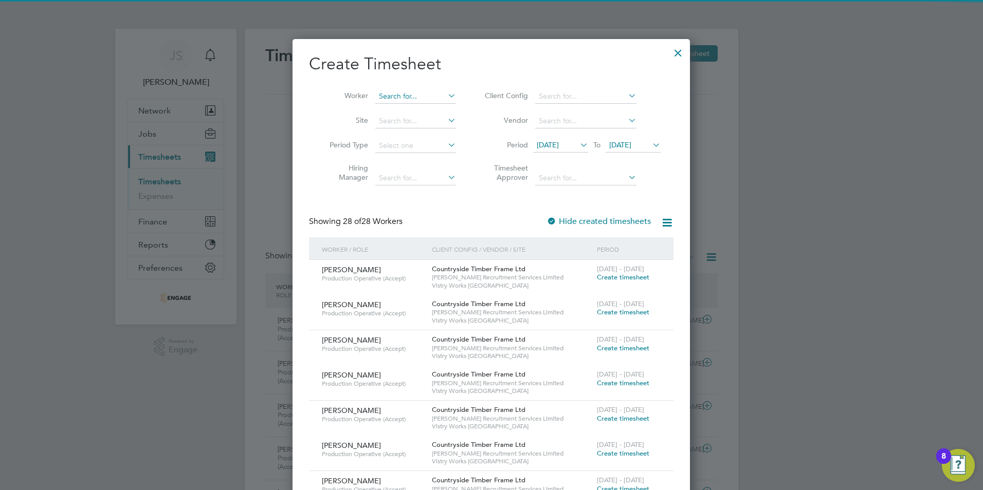
click at [407, 93] on input at bounding box center [415, 96] width 81 height 14
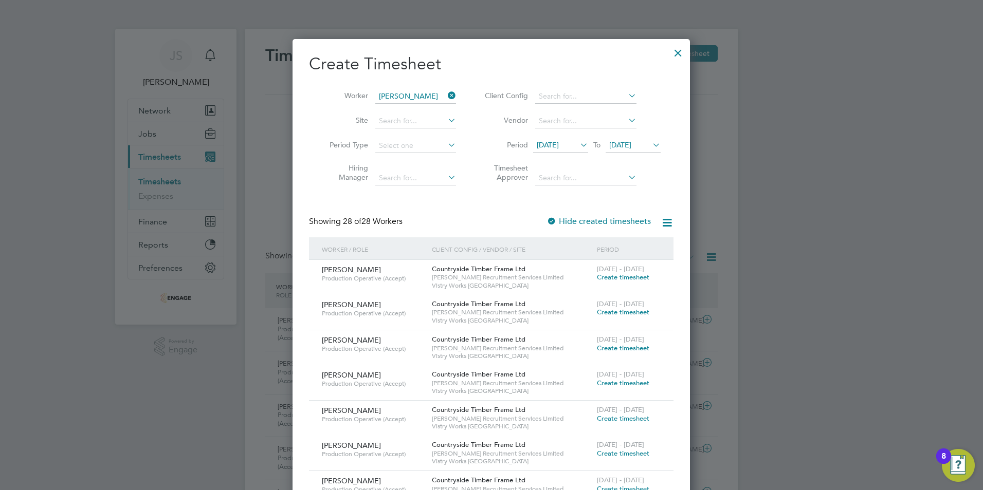
click at [412, 150] on li "Dani el Cieminski" at bounding box center [442, 152] width 135 height 14
type input "[PERSON_NAME]"
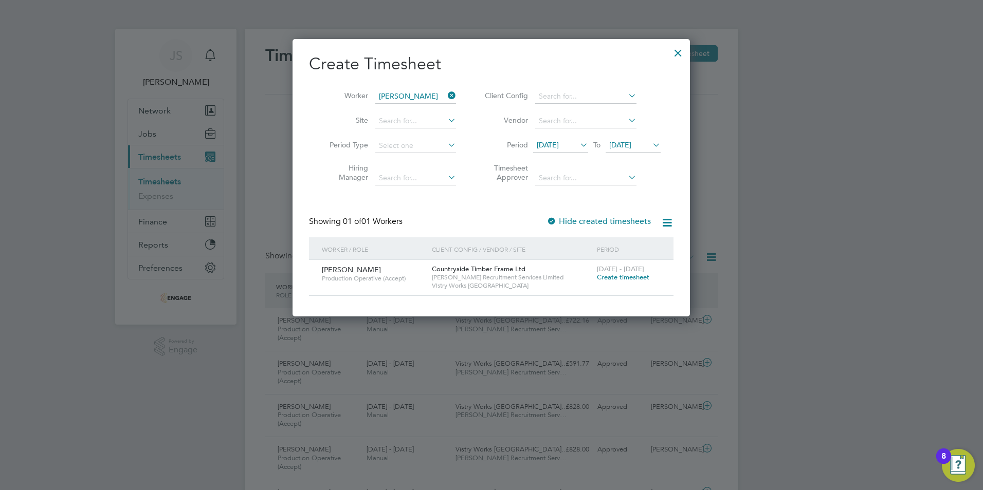
click at [601, 279] on span "Create timesheet" at bounding box center [623, 277] width 52 height 9
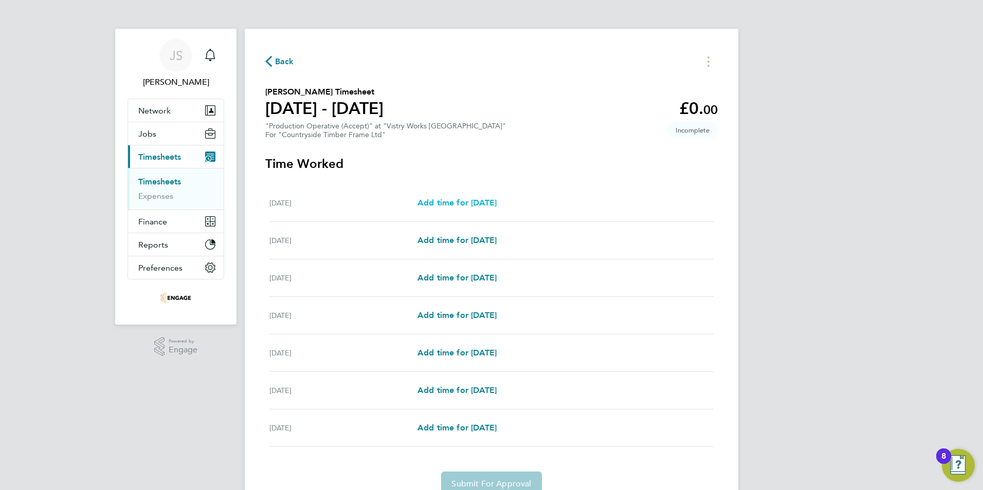
click at [464, 201] on span "Add time for [DATE]" at bounding box center [456, 203] width 79 height 10
select select "15"
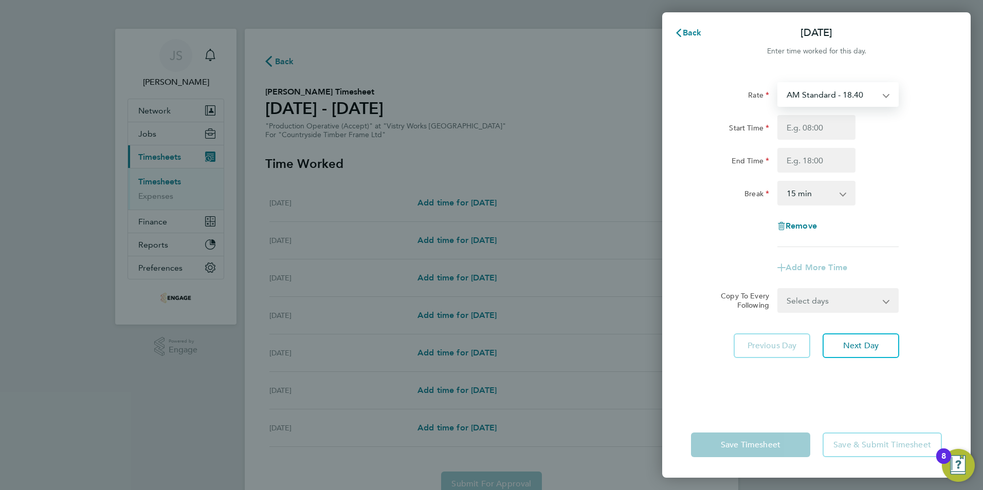
click at [823, 98] on select "AM Standard - 18.40 PM OT 1 - 30.08 OT 1 - 27.60 PM Standard - 20.06 PM OT2 - 4…" at bounding box center [831, 94] width 107 height 23
select select "15"
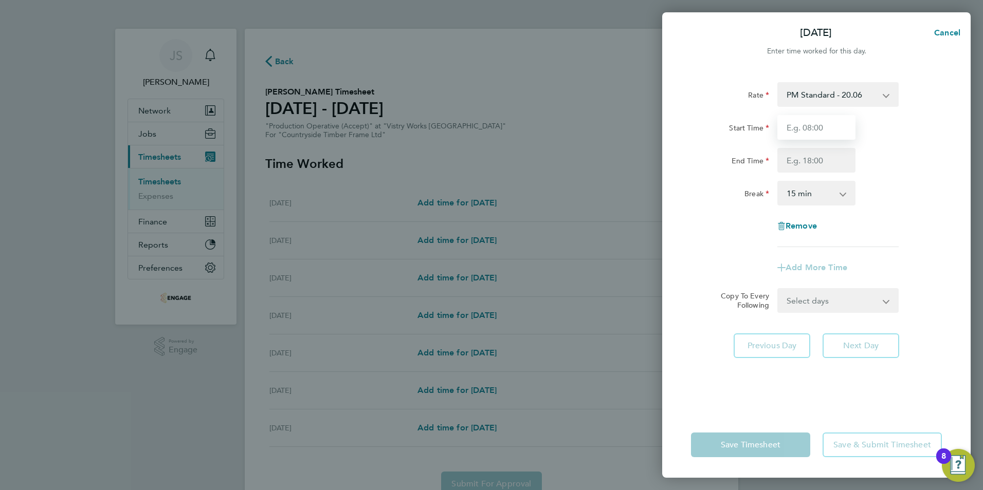
click at [806, 126] on input "Start Time" at bounding box center [816, 127] width 78 height 25
type input "14:00"
click at [804, 168] on input "End Time" at bounding box center [816, 160] width 78 height 25
type input "22:30"
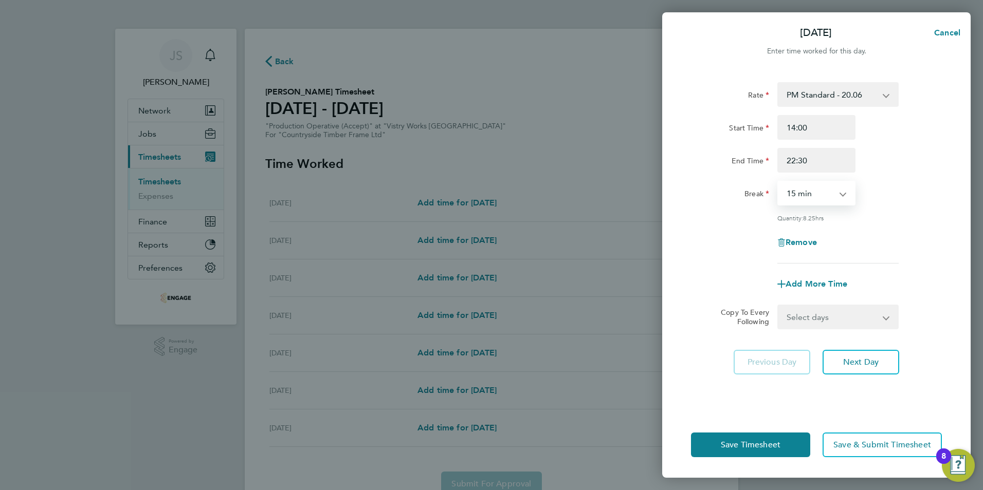
click at [799, 189] on select "0 min 15 min 30 min 45 min 60 min 75 min 90 min" at bounding box center [810, 193] width 64 height 23
select select "30"
click at [778, 182] on select "0 min 15 min 30 min 45 min 60 min 75 min 90 min" at bounding box center [810, 193] width 64 height 23
click at [815, 313] on select "Select days Day Weekday (Mon-Fri) Weekend (Sat-Sun) [DATE] [DATE] [DATE] [DATE]…" at bounding box center [832, 317] width 108 height 23
select select "WEEKDAY"
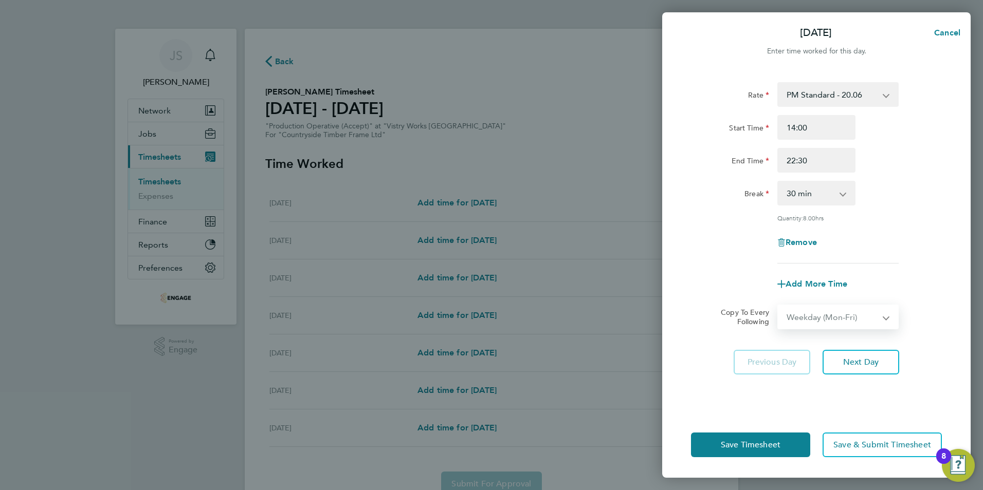
click at [778, 306] on select "Select days Day Weekday (Mon-Fri) Weekend (Sat-Sun) [DATE] [DATE] [DATE] [DATE]…" at bounding box center [832, 317] width 108 height 23
select select "[DATE]"
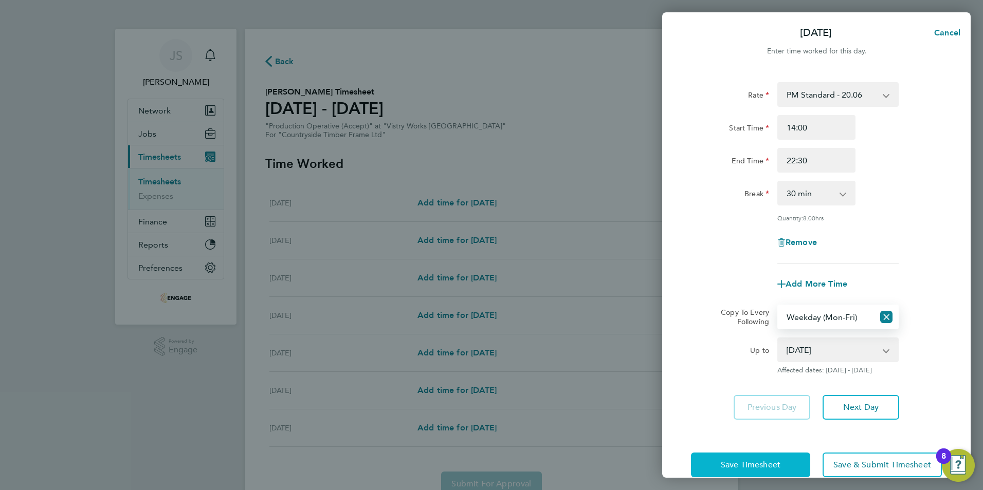
click at [763, 457] on button "Save Timesheet" at bounding box center [750, 465] width 119 height 25
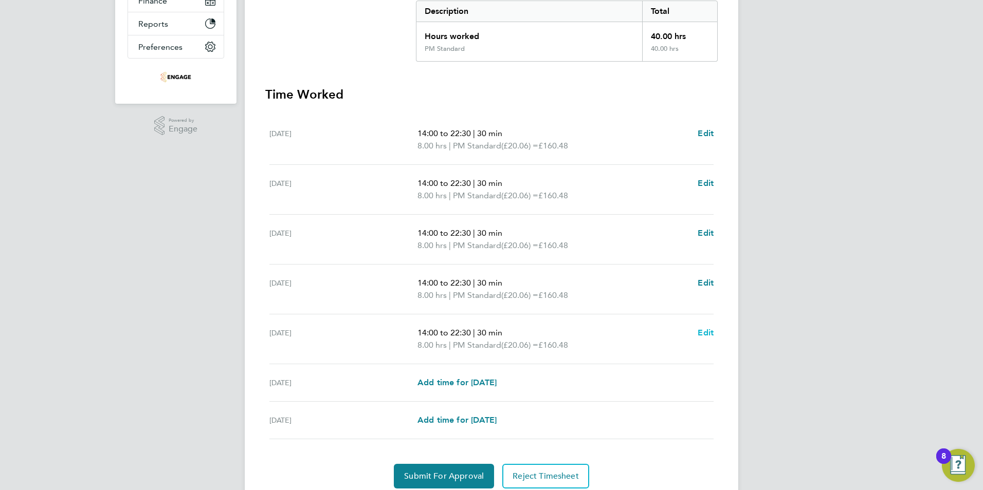
click at [702, 333] on span "Edit" at bounding box center [706, 333] width 16 height 10
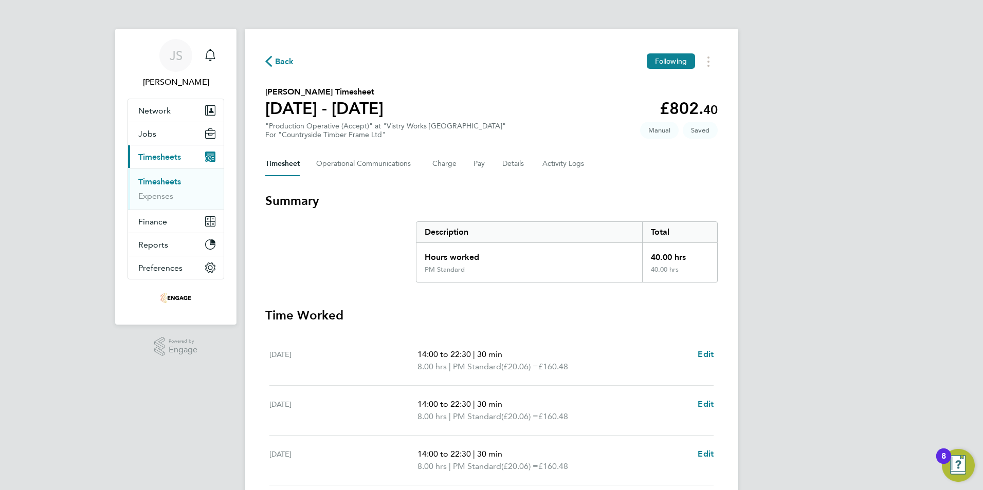
select select "30"
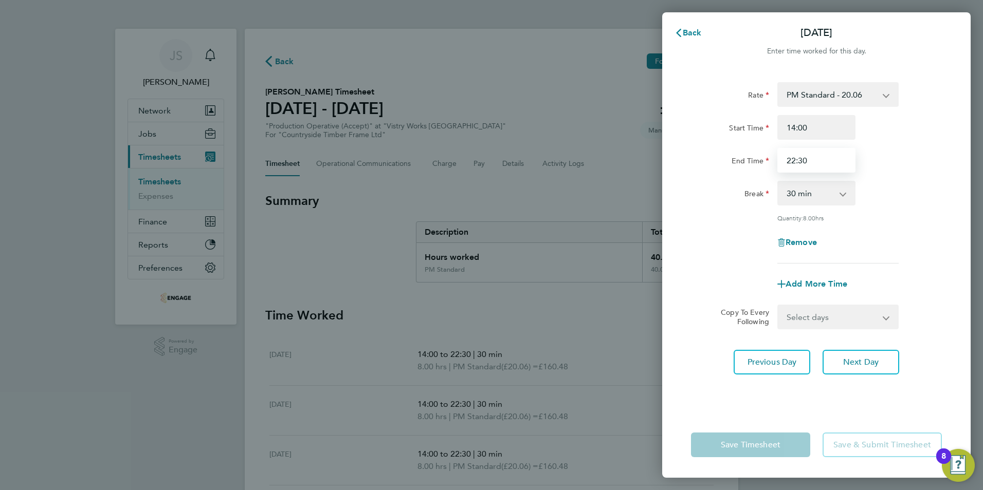
click at [824, 158] on input "22:30" at bounding box center [816, 160] width 78 height 25
type input "20:00"
click at [697, 399] on div "Rate PM Standard - 20.06 AM Standard - 18.40 PM OT 1 - 30.08 OT 1 - 27.60 PM OT…" at bounding box center [816, 241] width 308 height 342
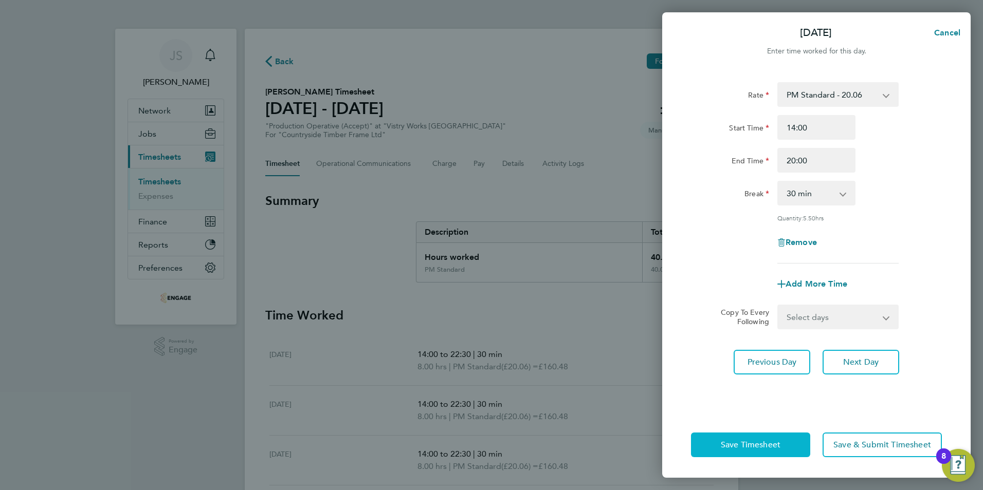
click at [721, 439] on button "Save Timesheet" at bounding box center [750, 445] width 119 height 25
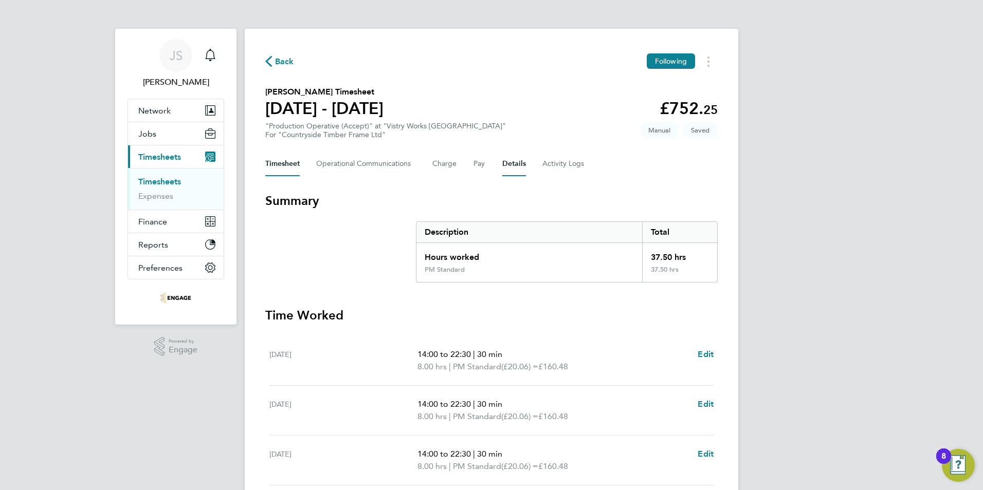
click at [511, 164] on button "Details" at bounding box center [514, 164] width 24 height 25
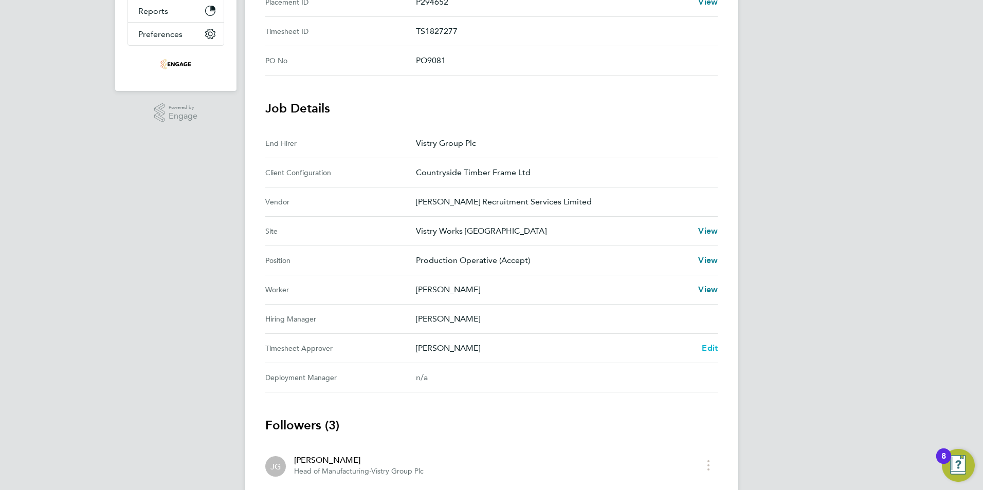
click at [706, 348] on span "Edit" at bounding box center [710, 348] width 16 height 10
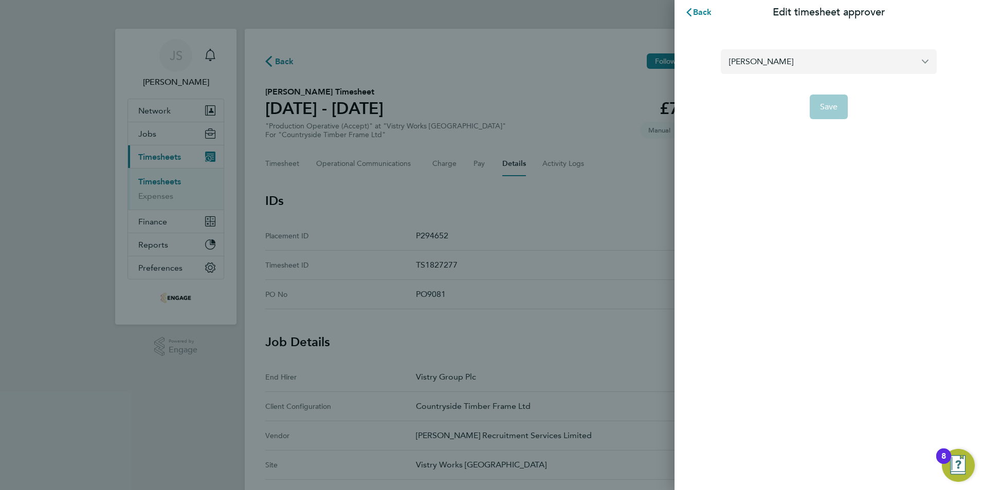
click at [768, 65] on input "[PERSON_NAME]" at bounding box center [829, 61] width 216 height 24
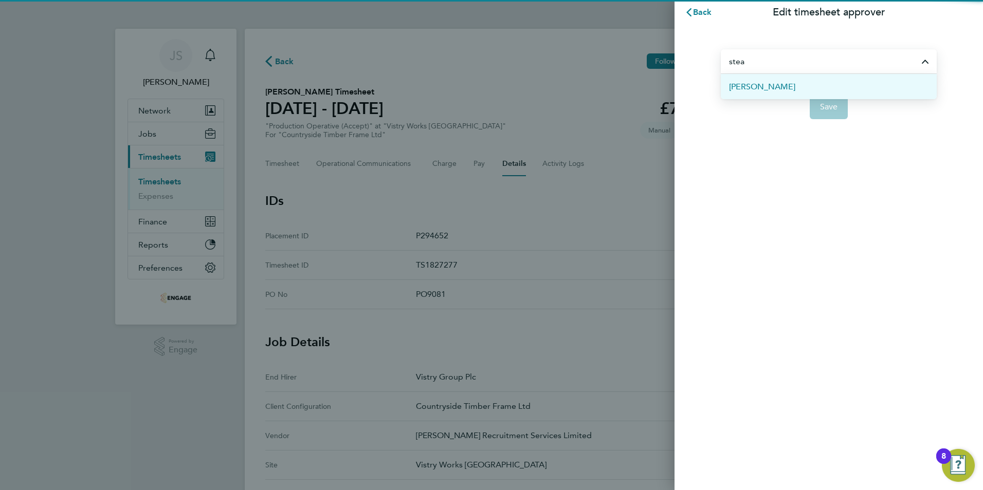
click at [777, 88] on span "[PERSON_NAME]" at bounding box center [762, 87] width 66 height 12
type input "[PERSON_NAME]"
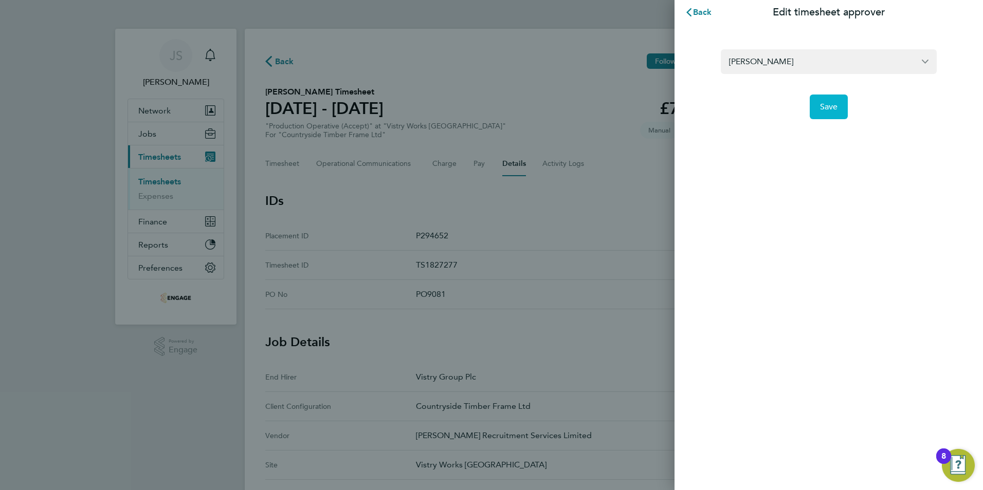
click at [823, 107] on span "Save" at bounding box center [829, 107] width 18 height 10
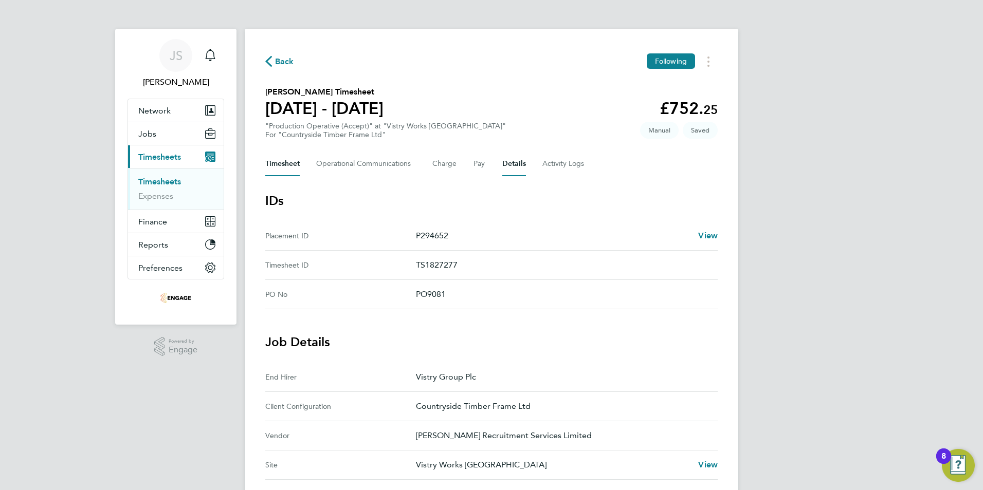
click at [284, 167] on button "Timesheet" at bounding box center [282, 164] width 34 height 25
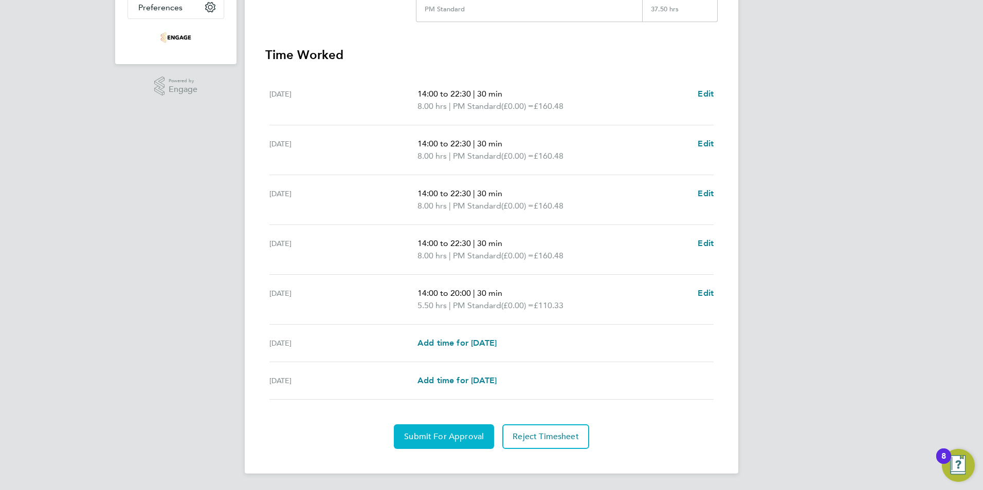
click at [444, 429] on button "Submit For Approval" at bounding box center [444, 437] width 100 height 25
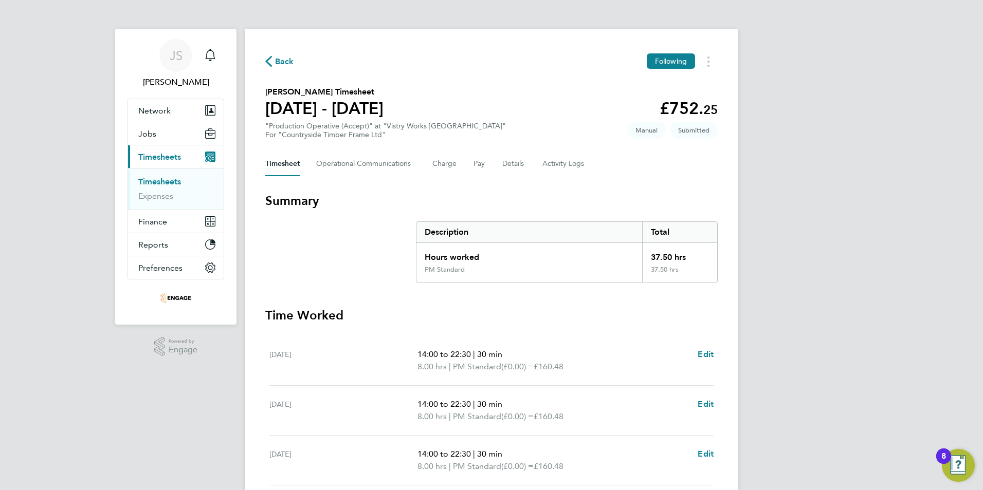
click at [286, 64] on span "Back" at bounding box center [284, 62] width 19 height 12
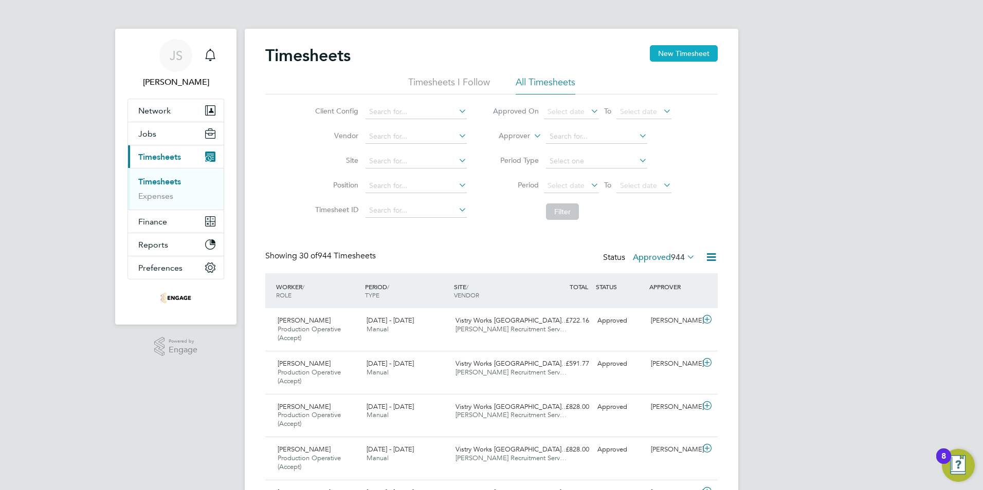
click at [664, 54] on button "New Timesheet" at bounding box center [684, 53] width 68 height 16
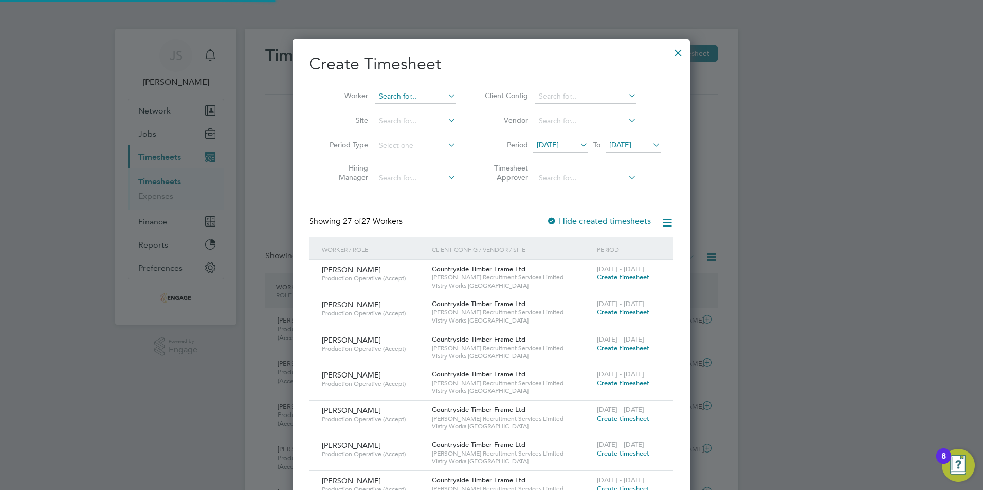
click at [390, 94] on input at bounding box center [415, 96] width 81 height 14
click at [411, 108] on li "Tym oteusz Miniszewski" at bounding box center [416, 110] width 82 height 14
type input "[PERSON_NAME]"
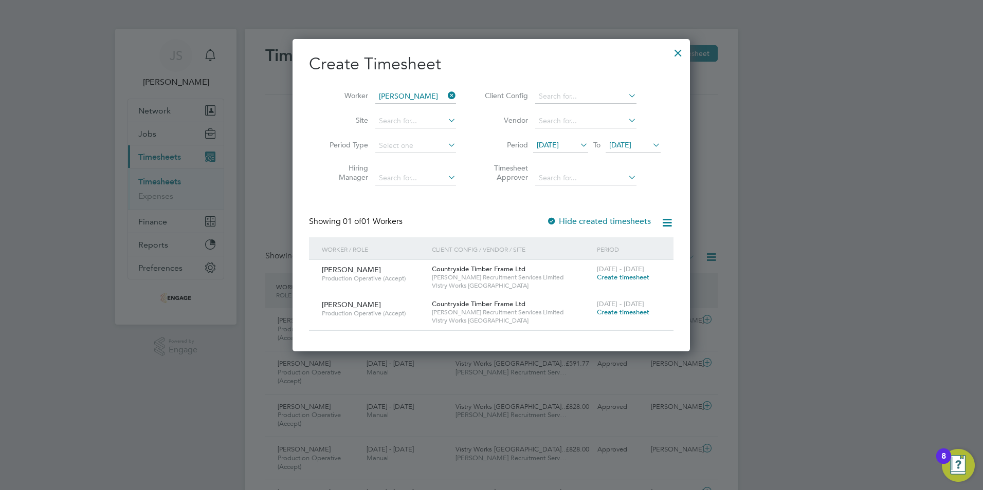
click at [611, 310] on span "Create timesheet" at bounding box center [623, 312] width 52 height 9
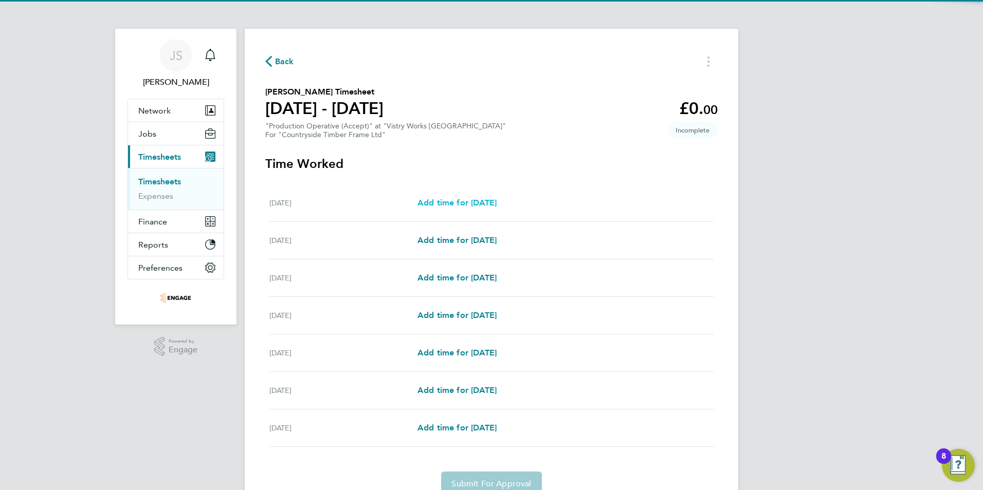
click at [474, 197] on link "Add time for [DATE]" at bounding box center [456, 203] width 79 height 12
select select "15"
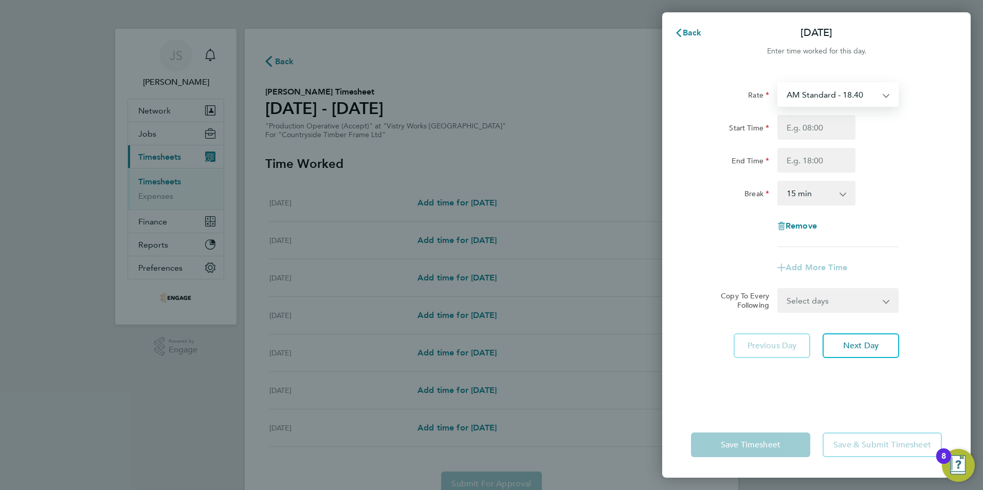
click at [839, 96] on select "AM Standard - 18.40 OT 1 - 27.60 PM Standard - 20.06 PM OT2 - 40.11 OT2 - 36.80…" at bounding box center [831, 94] width 107 height 23
select select "15"
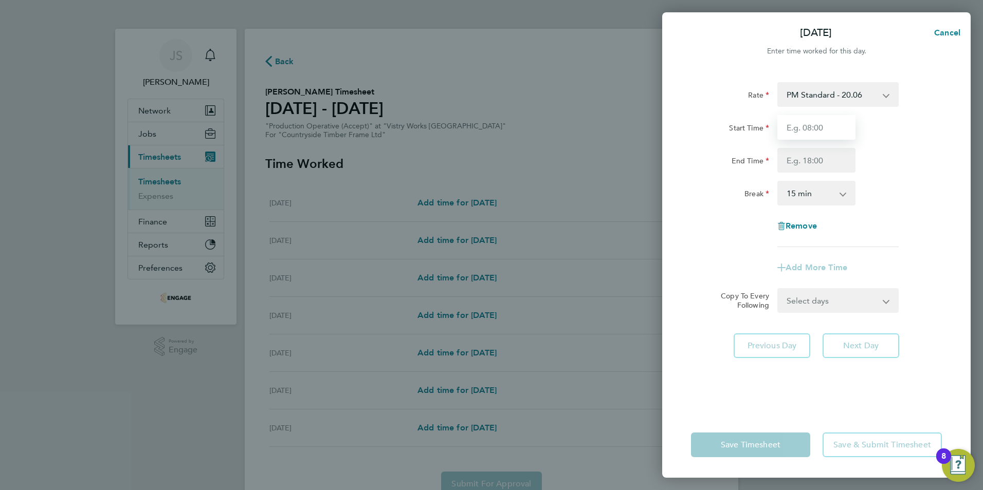
click at [808, 129] on input "Start Time" at bounding box center [816, 127] width 78 height 25
type input "14:00"
click at [802, 163] on input "End Time" at bounding box center [816, 160] width 78 height 25
type input "22:30"
click at [797, 202] on select "0 min 15 min 30 min 45 min 60 min 75 min 90 min" at bounding box center [810, 193] width 64 height 23
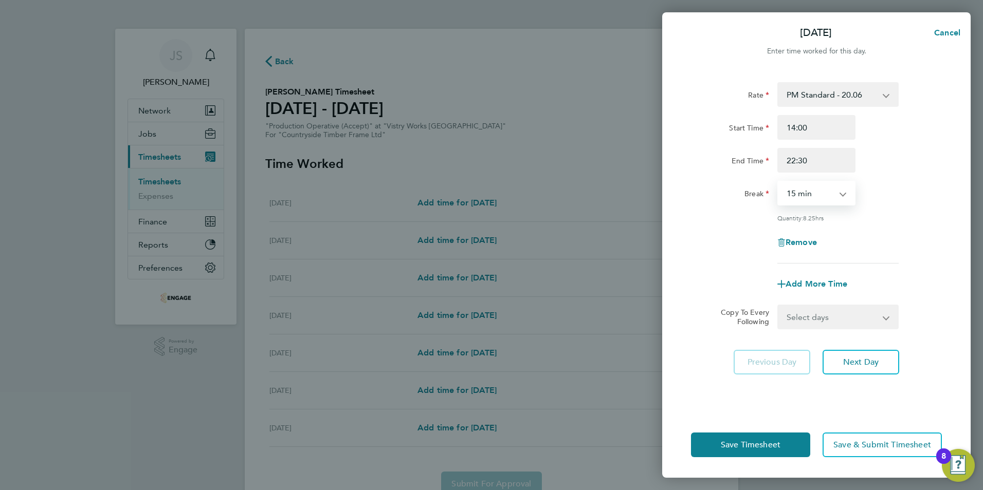
select select "30"
click at [778, 182] on select "0 min 15 min 30 min 45 min 60 min 75 min 90 min" at bounding box center [810, 193] width 64 height 23
click at [811, 324] on select "Select days Day Weekday (Mon-Fri) Weekend (Sat-Sun) [DATE] [DATE] [DATE] [DATE]…" at bounding box center [832, 317] width 108 height 23
select select "WEEKDAY"
click at [778, 306] on select "Select days Day Weekday (Mon-Fri) Weekend (Sat-Sun) [DATE] [DATE] [DATE] [DATE]…" at bounding box center [832, 317] width 108 height 23
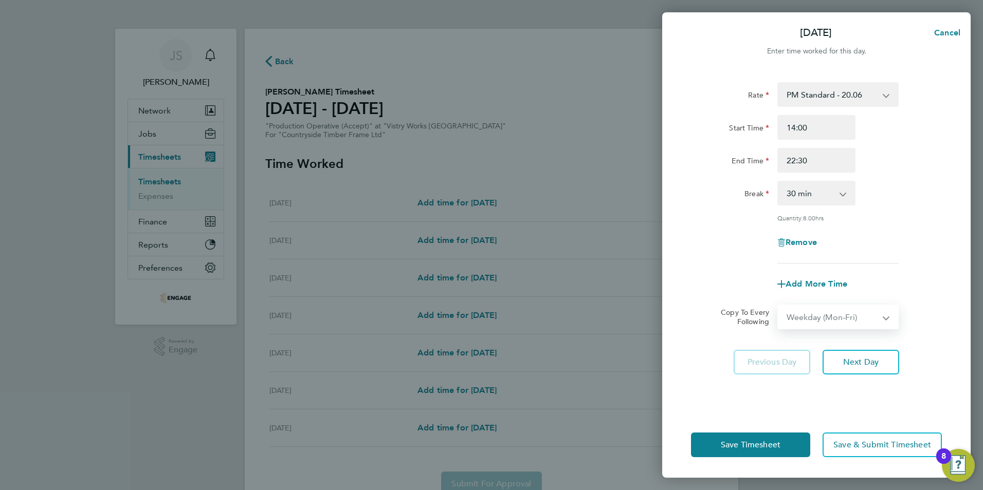
select select "[DATE]"
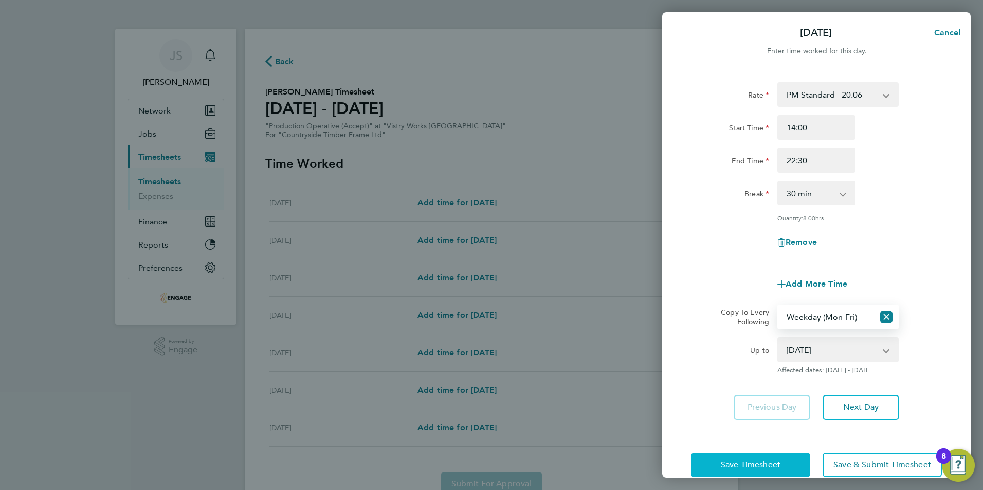
click at [750, 464] on span "Save Timesheet" at bounding box center [751, 465] width 60 height 10
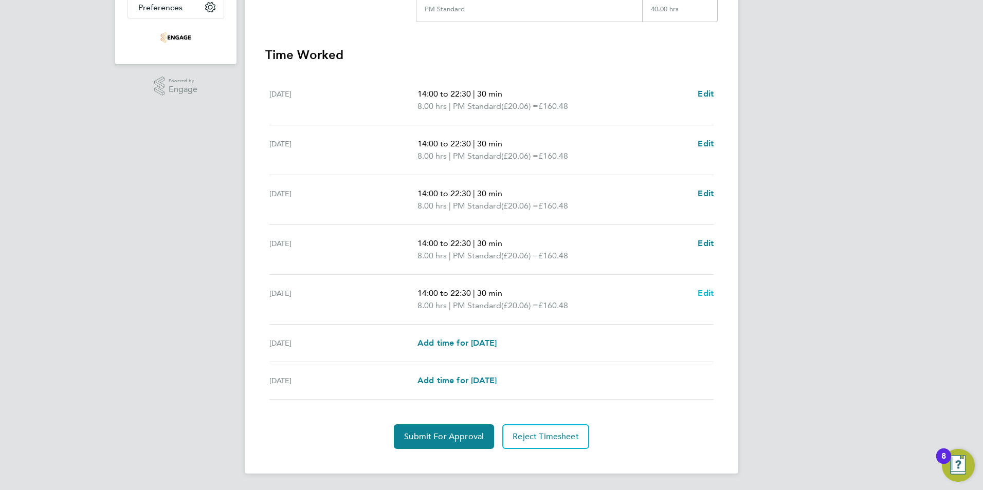
click at [704, 293] on span "Edit" at bounding box center [706, 293] width 16 height 10
select select "30"
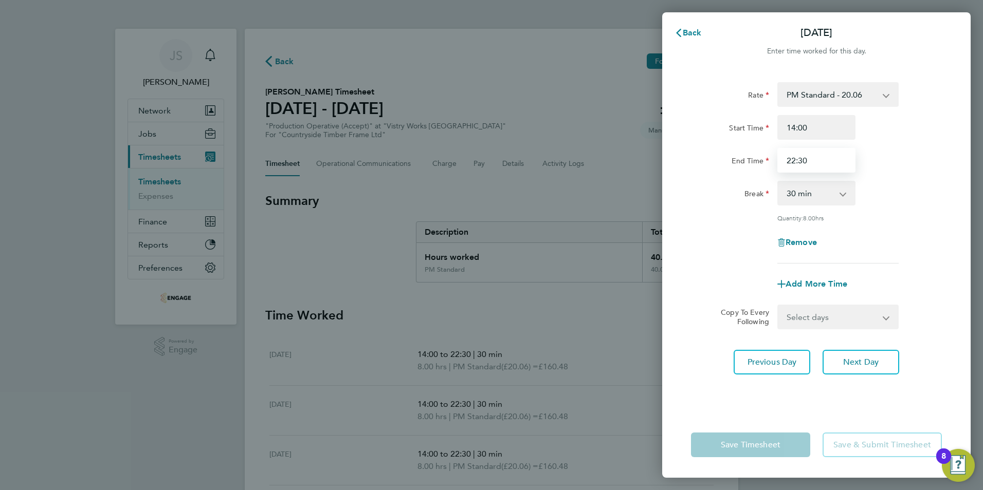
click at [837, 156] on input "22:30" at bounding box center [816, 160] width 78 height 25
type input "20:00"
click at [708, 399] on div "Rate PM Standard - 20.06 AM Standard - 18.40 OT 1 - 27.60 PM OT2 - 40.11 OT2 - …" at bounding box center [816, 241] width 308 height 342
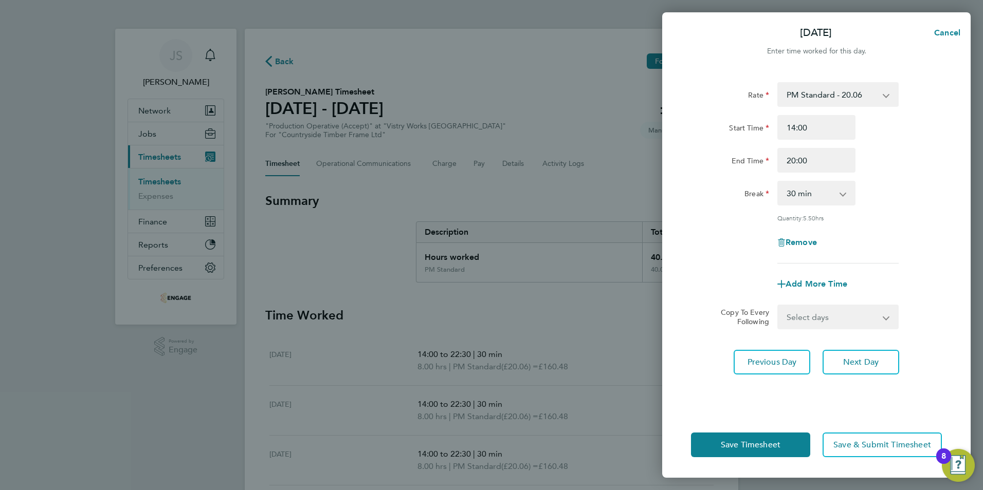
click at [724, 429] on div "Save Timesheet Save & Submit Timesheet" at bounding box center [816, 445] width 308 height 66
click at [729, 444] on span "Save Timesheet" at bounding box center [751, 445] width 60 height 10
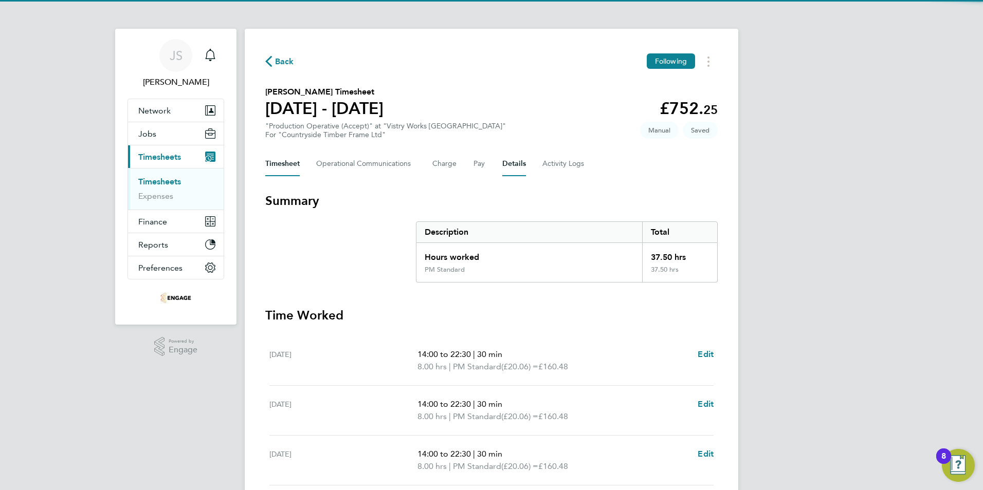
click at [504, 158] on button "Details" at bounding box center [514, 164] width 24 height 25
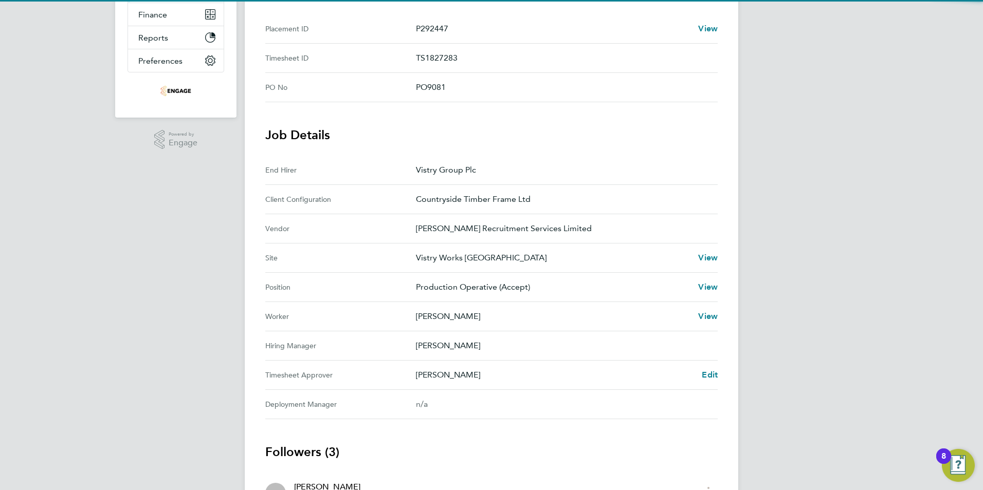
scroll to position [208, 0]
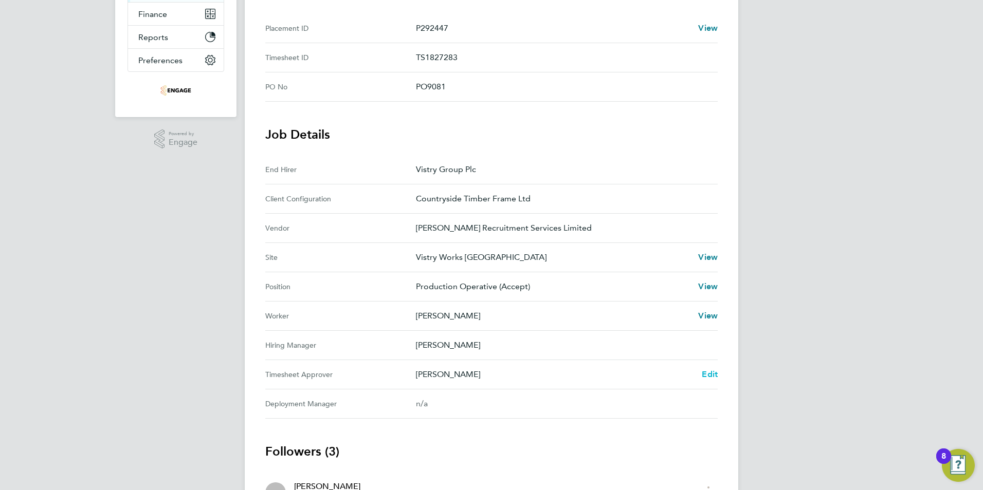
click at [705, 373] on span "Edit" at bounding box center [710, 375] width 16 height 10
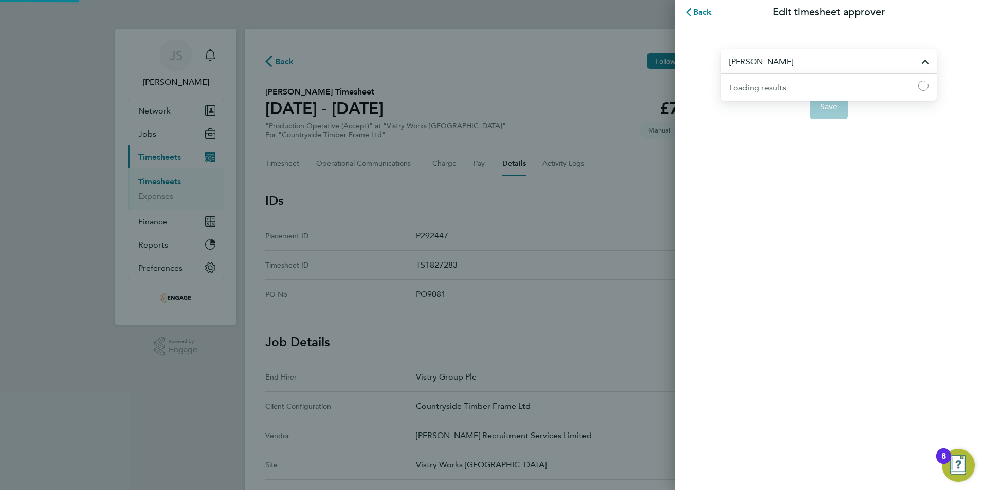
click at [814, 53] on input "[PERSON_NAME]" at bounding box center [829, 61] width 216 height 24
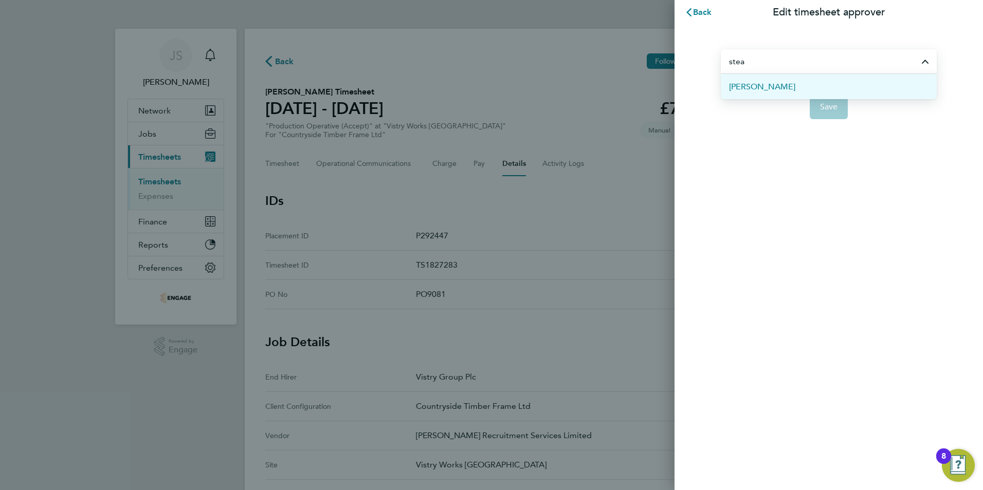
click at [814, 86] on li "[PERSON_NAME]" at bounding box center [829, 86] width 216 height 25
type input "[PERSON_NAME]"
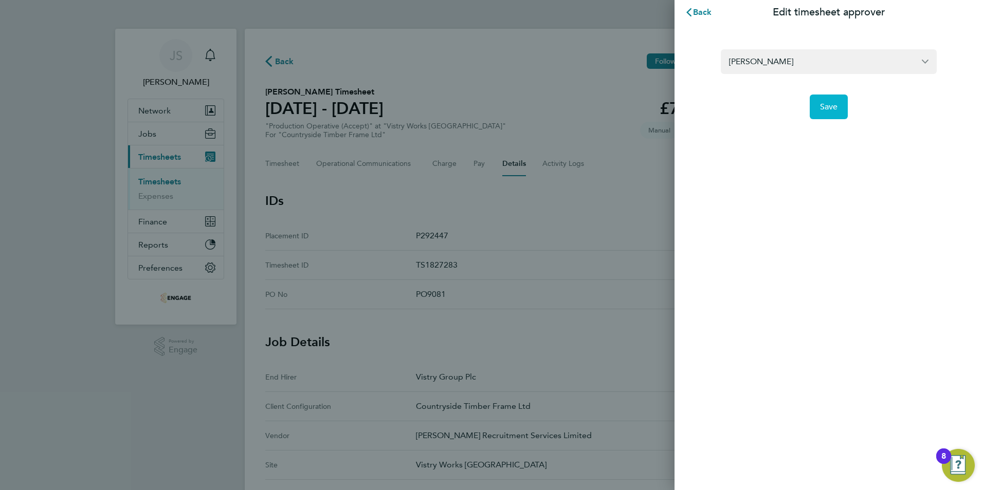
click at [830, 107] on span "Save" at bounding box center [829, 107] width 18 height 10
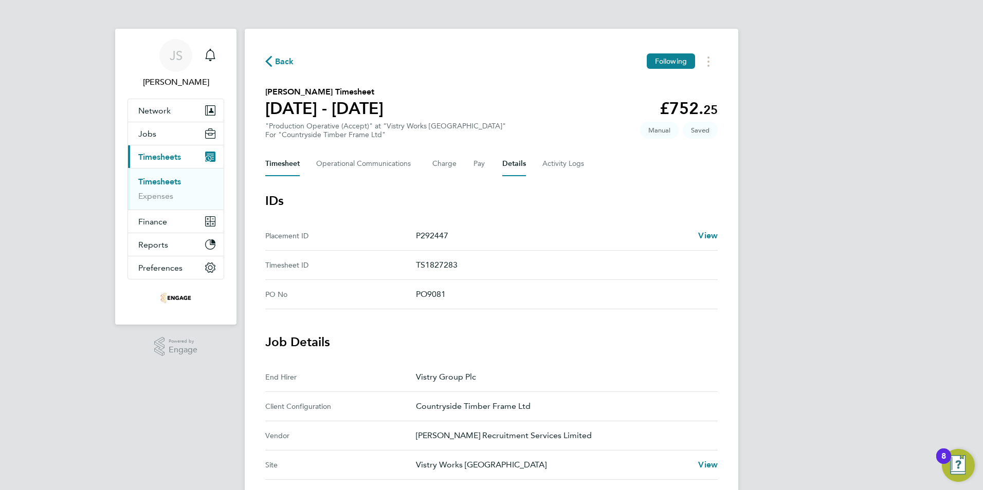
click at [281, 164] on button "Timesheet" at bounding box center [282, 164] width 34 height 25
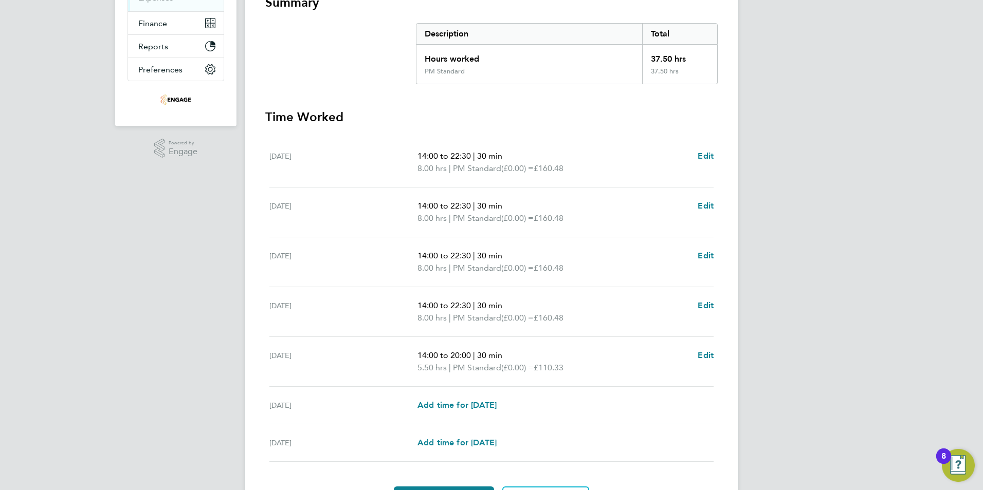
scroll to position [222, 0]
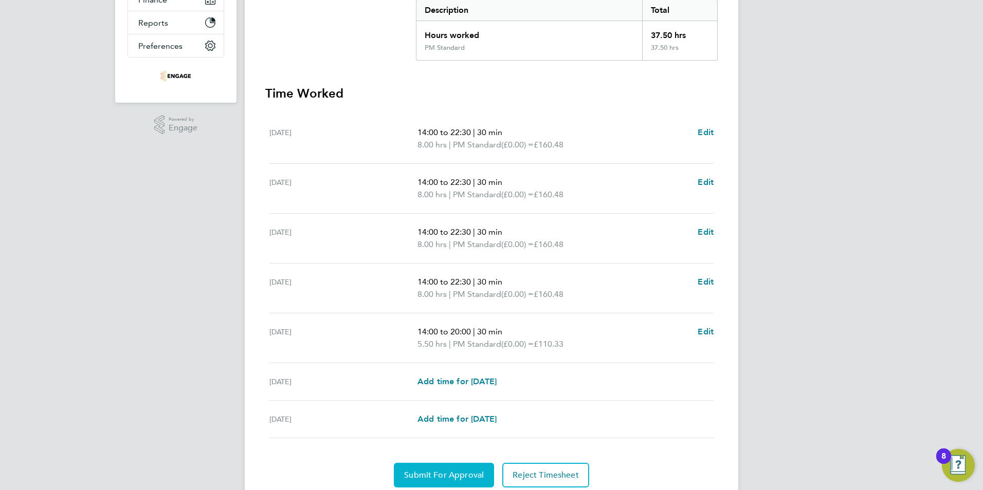
click at [445, 471] on span "Submit For Approval" at bounding box center [444, 475] width 80 height 10
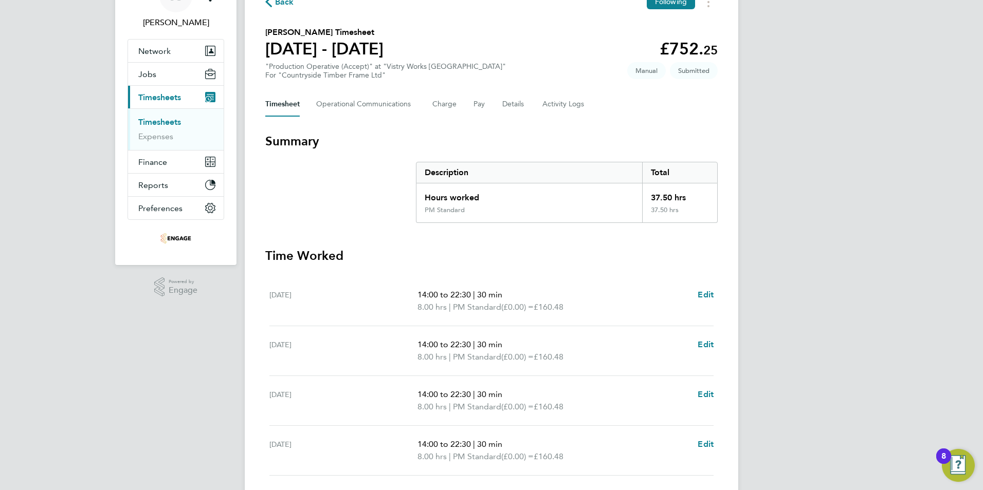
scroll to position [0, 0]
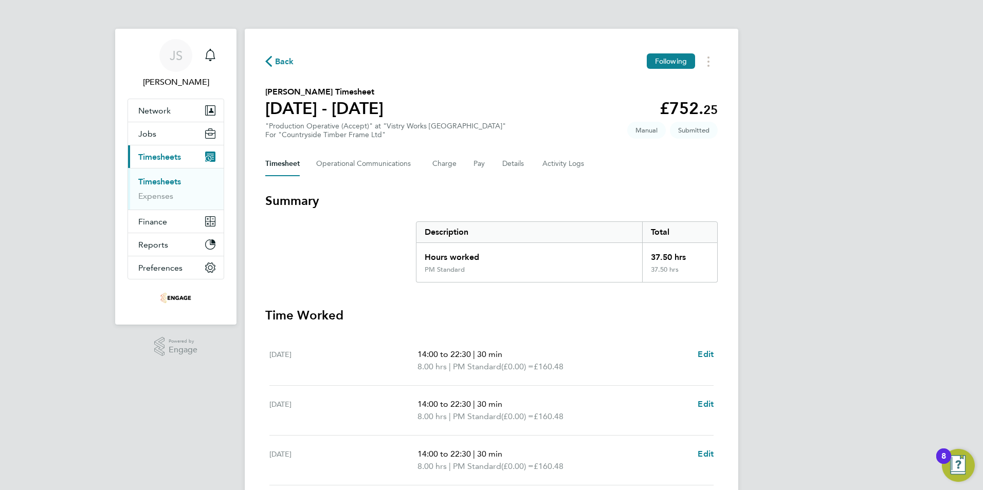
click at [283, 60] on span "Back" at bounding box center [284, 62] width 19 height 12
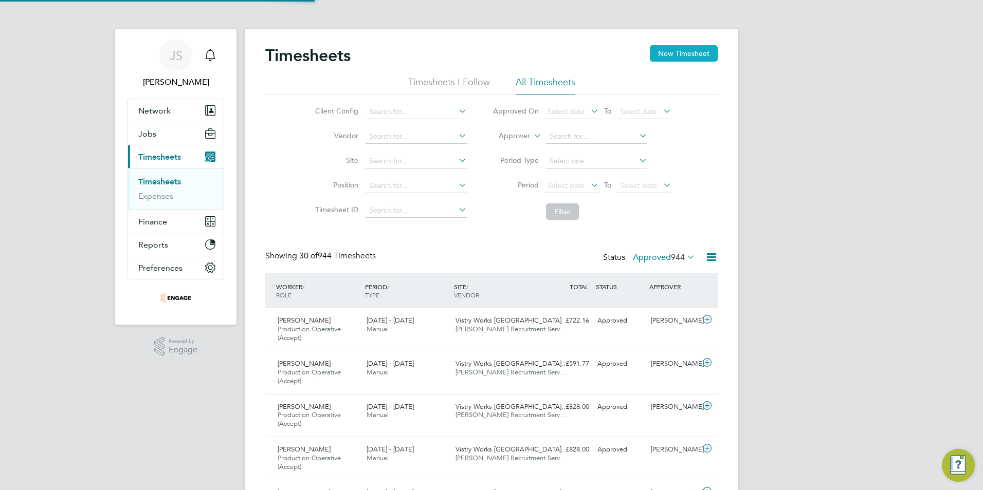
scroll to position [34, 89]
click at [674, 52] on button "New Timesheet" at bounding box center [684, 53] width 68 height 16
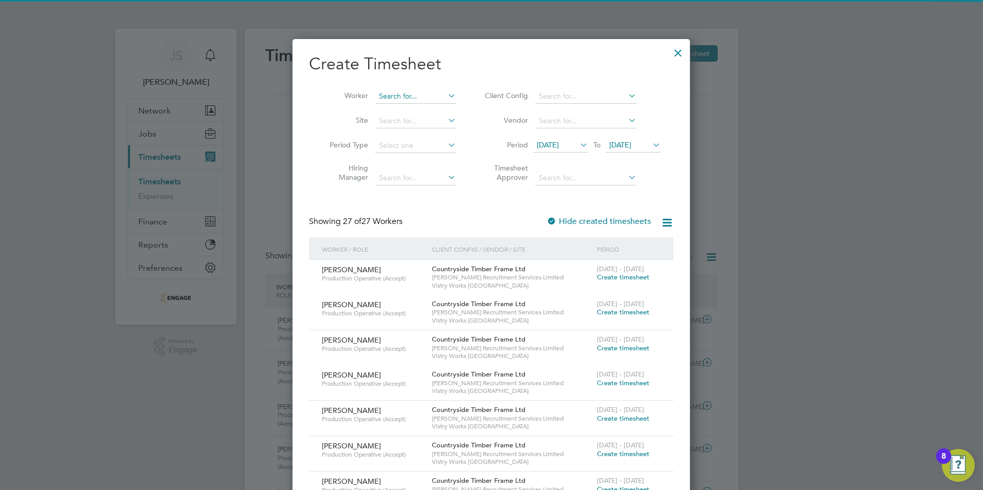
click at [398, 102] on input at bounding box center [415, 96] width 81 height 14
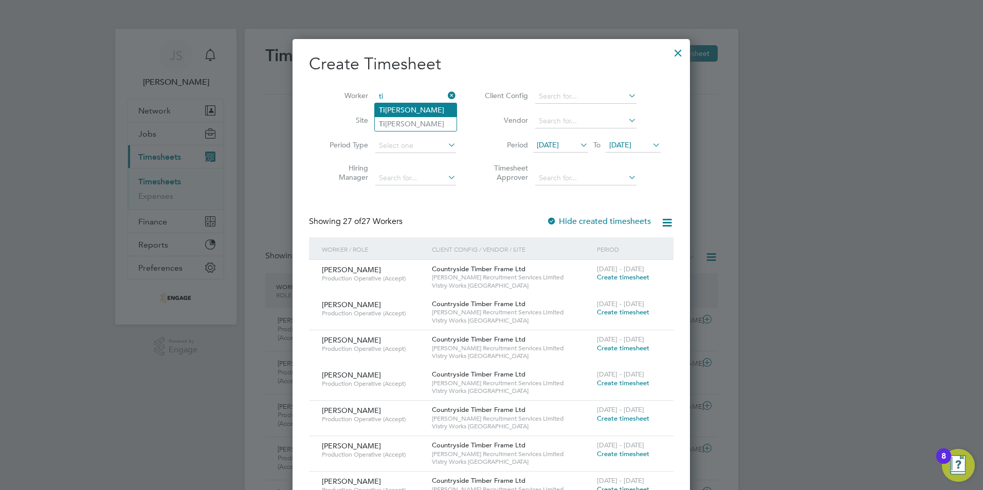
click at [402, 111] on li "Ti jan Kanyi" at bounding box center [416, 110] width 82 height 14
type input "[PERSON_NAME]"
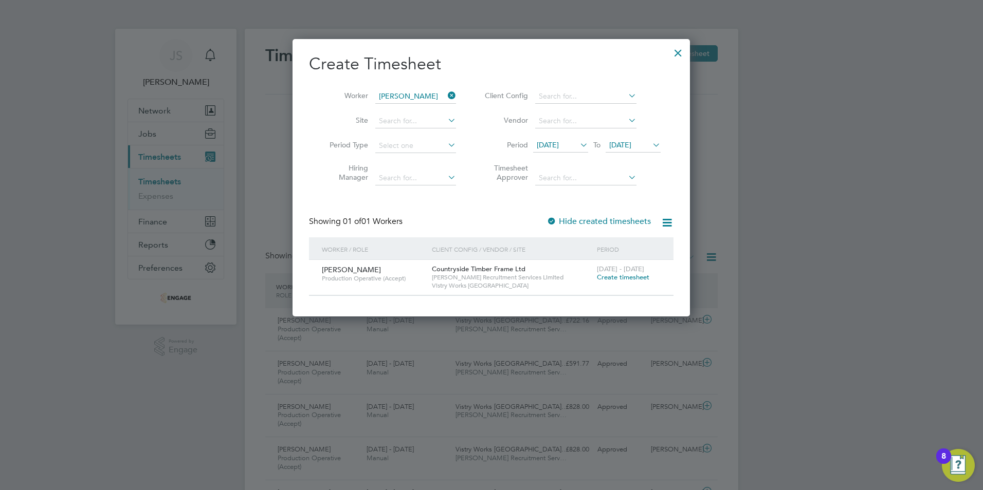
click at [604, 281] on span "Create timesheet" at bounding box center [623, 277] width 52 height 9
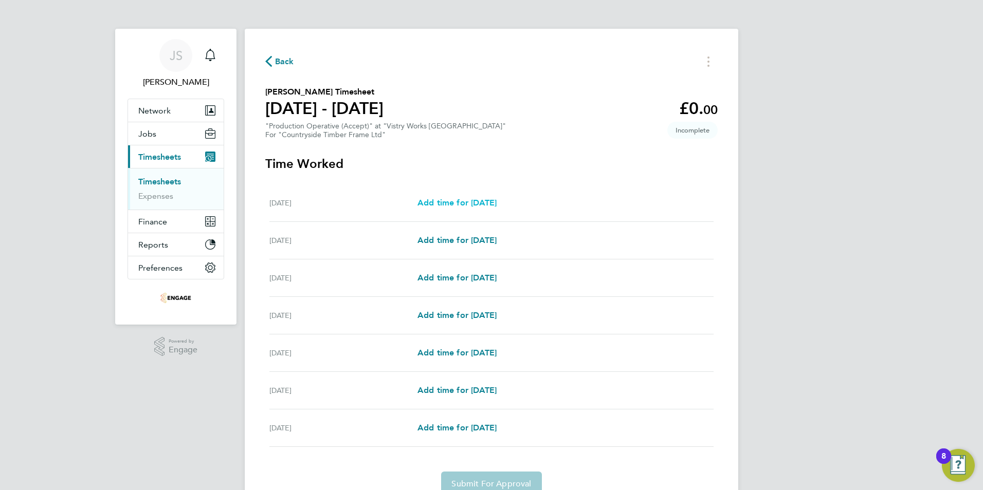
click at [463, 208] on link "Add time for [DATE]" at bounding box center [456, 203] width 79 height 12
select select "15"
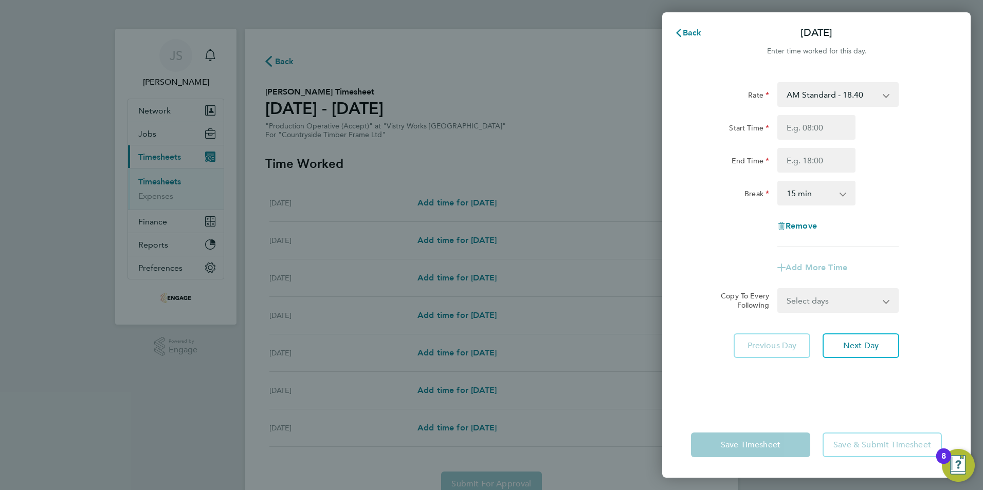
click at [843, 95] on select "AM Standard - 18.40 OT 1 - 27.60 PM OT 1 - 30.08 PM Standard - 20.06 OT2 - 36.8…" at bounding box center [831, 94] width 107 height 23
select select "15"
click at [798, 121] on input "Start Time" at bounding box center [816, 127] width 78 height 25
type input "14:00"
click at [793, 170] on input "End Time" at bounding box center [816, 160] width 78 height 25
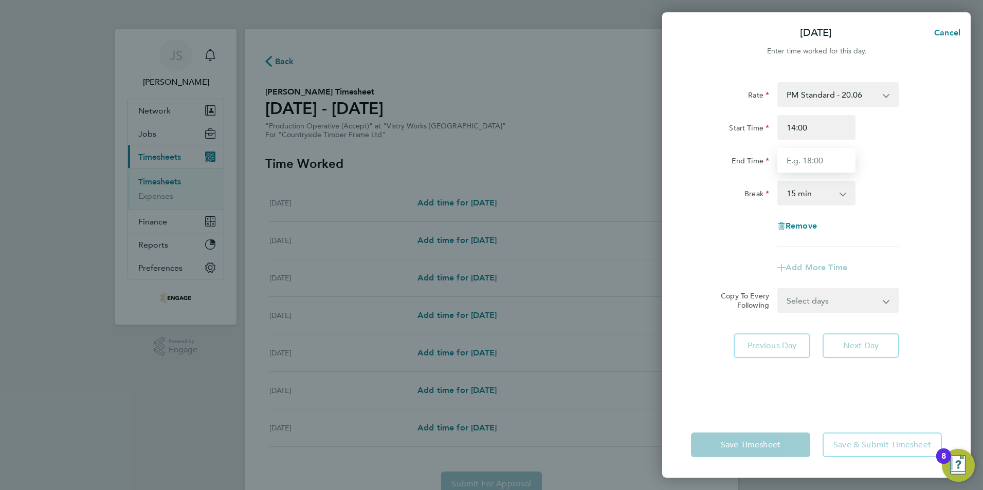
type input "22:30"
click at [798, 202] on select "0 min 15 min 30 min 45 min 60 min 75 min 90 min" at bounding box center [810, 193] width 64 height 23
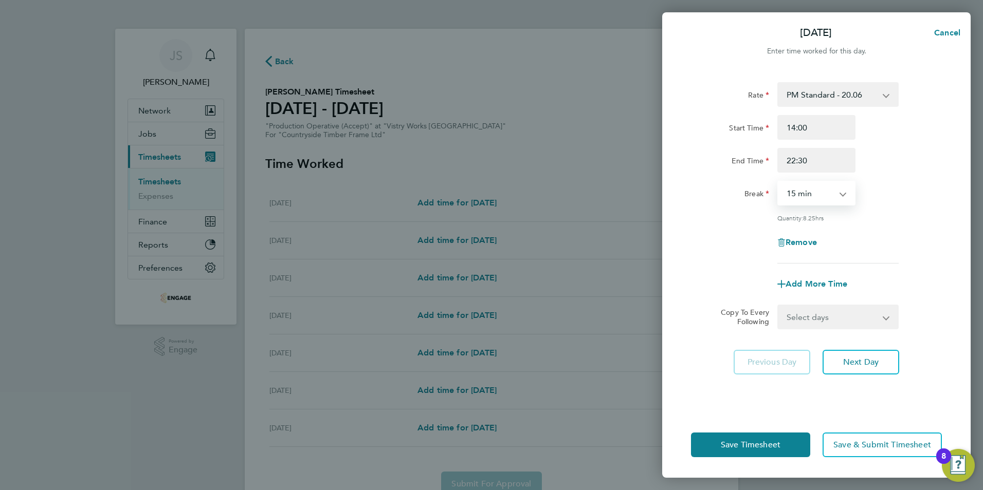
select select "30"
click at [778, 182] on select "0 min 15 min 30 min 45 min 60 min 75 min 90 min" at bounding box center [810, 193] width 64 height 23
click at [803, 308] on select "Select days Day Weekday (Mon-Fri) Weekend (Sat-Sun) [DATE] [DATE] [DATE] [DATE]…" at bounding box center [832, 317] width 108 height 23
select select "WEEKDAY"
click at [778, 306] on select "Select days Day Weekday (Mon-Fri) Weekend (Sat-Sun) [DATE] [DATE] [DATE] [DATE]…" at bounding box center [832, 317] width 108 height 23
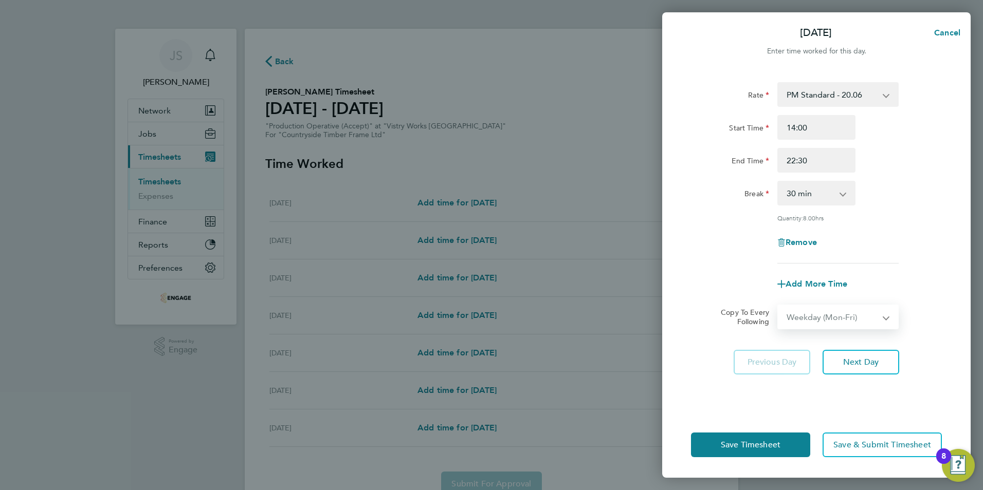
select select "[DATE]"
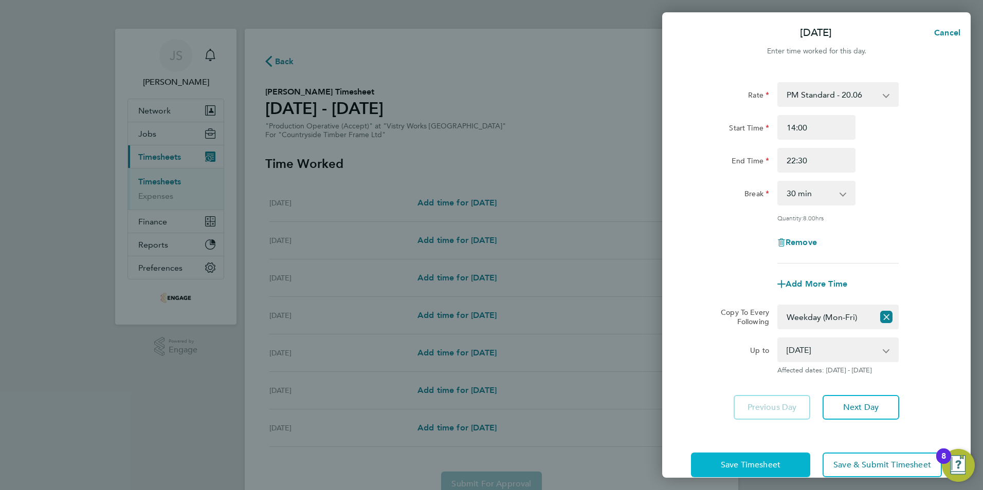
click at [714, 460] on button "Save Timesheet" at bounding box center [750, 465] width 119 height 25
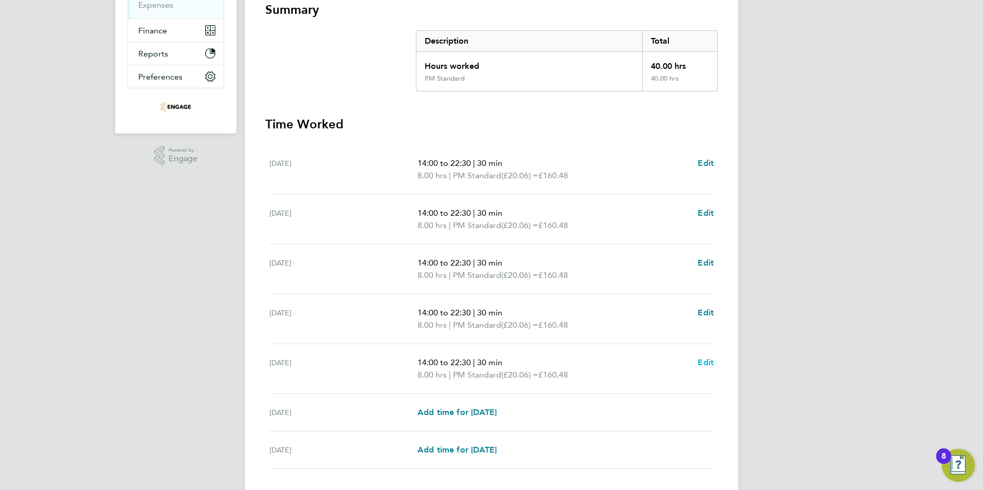
click at [706, 362] on span "Edit" at bounding box center [706, 363] width 16 height 10
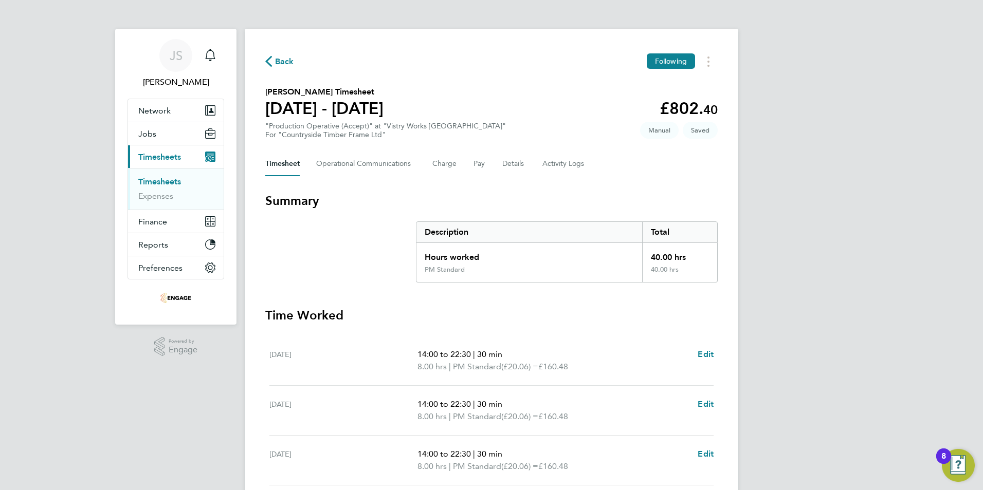
select select "30"
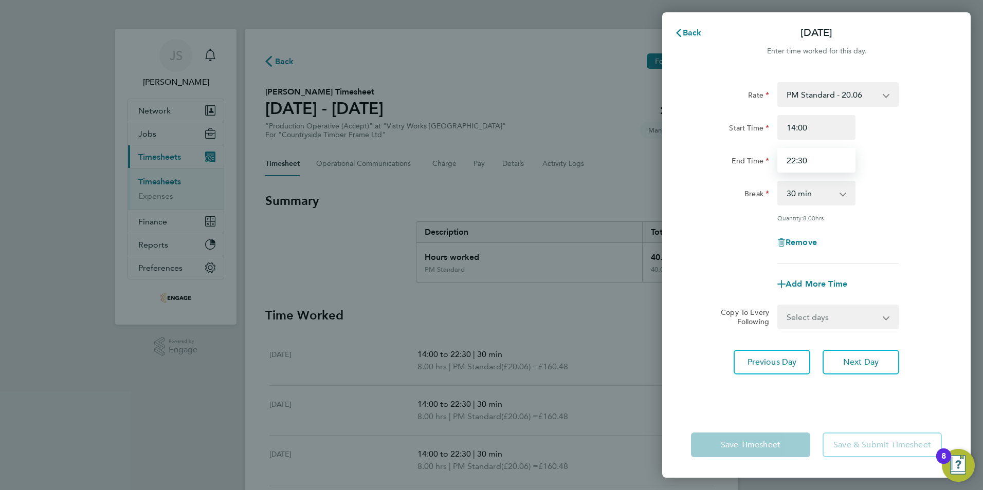
drag, startPoint x: 819, startPoint y: 158, endPoint x: 699, endPoint y: 160, distance: 120.3
click at [699, 160] on div "End Time 22:30" at bounding box center [816, 160] width 259 height 25
type input "20:00"
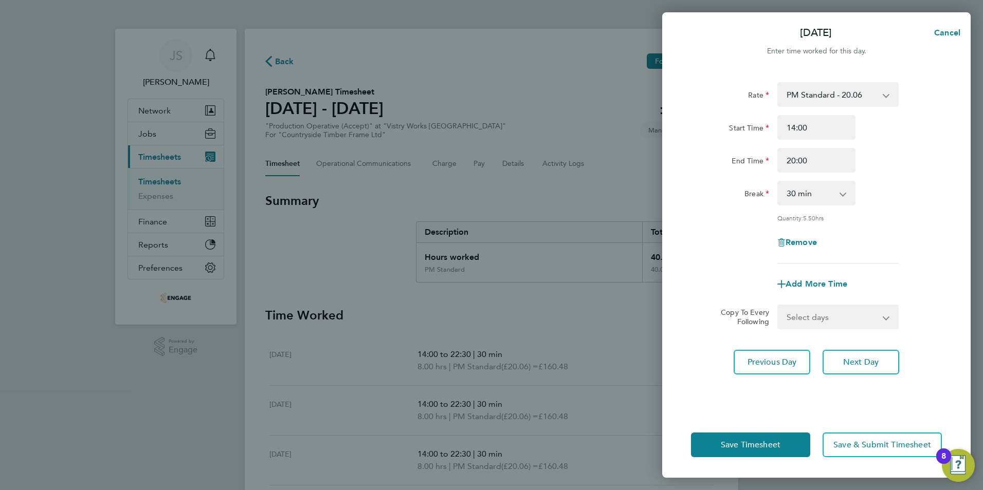
click at [694, 342] on div "Rate PM Standard - 20.06 OT 1 - 27.60 PM OT 1 - 30.08 AM Standard - 18.40 OT2 -…" at bounding box center [816, 241] width 308 height 342
click at [718, 453] on button "Save Timesheet" at bounding box center [750, 445] width 119 height 25
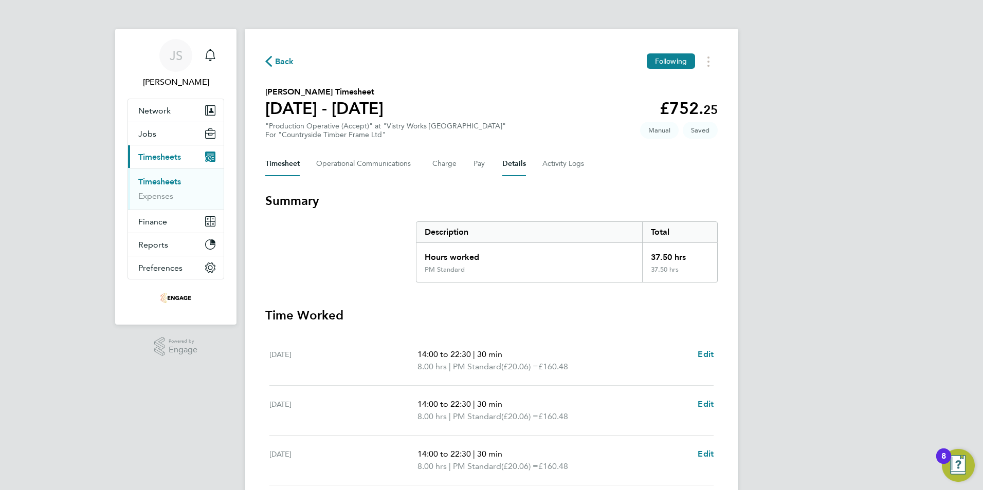
click at [513, 164] on button "Details" at bounding box center [514, 164] width 24 height 25
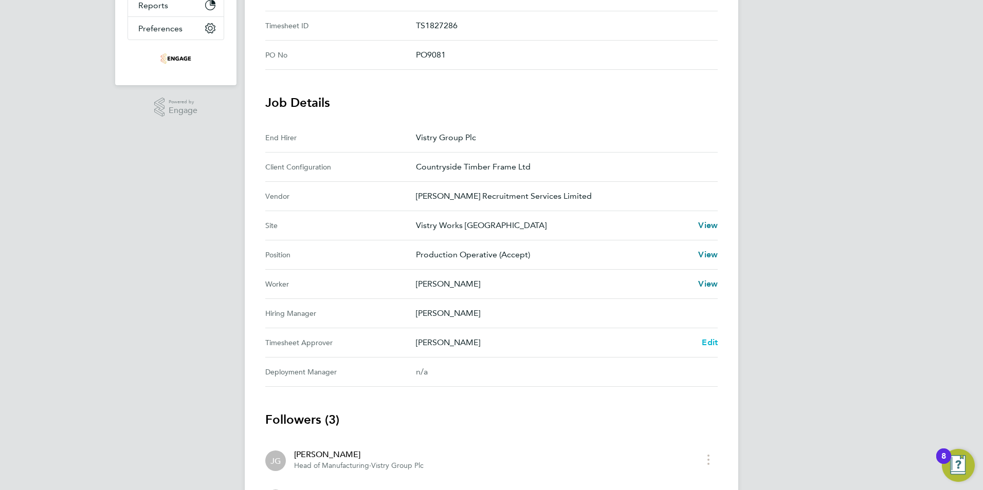
click at [712, 344] on span "Edit" at bounding box center [710, 343] width 16 height 10
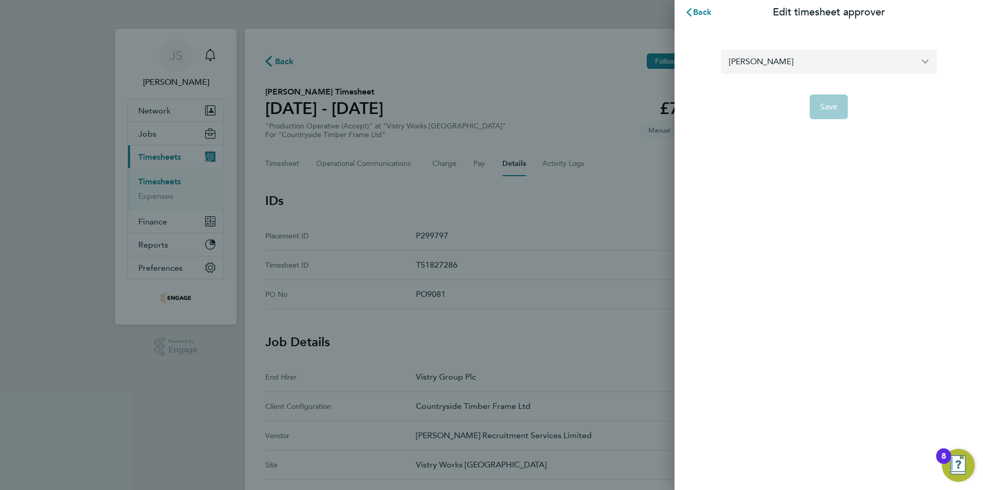
click at [814, 60] on input "[PERSON_NAME]" at bounding box center [829, 61] width 216 height 24
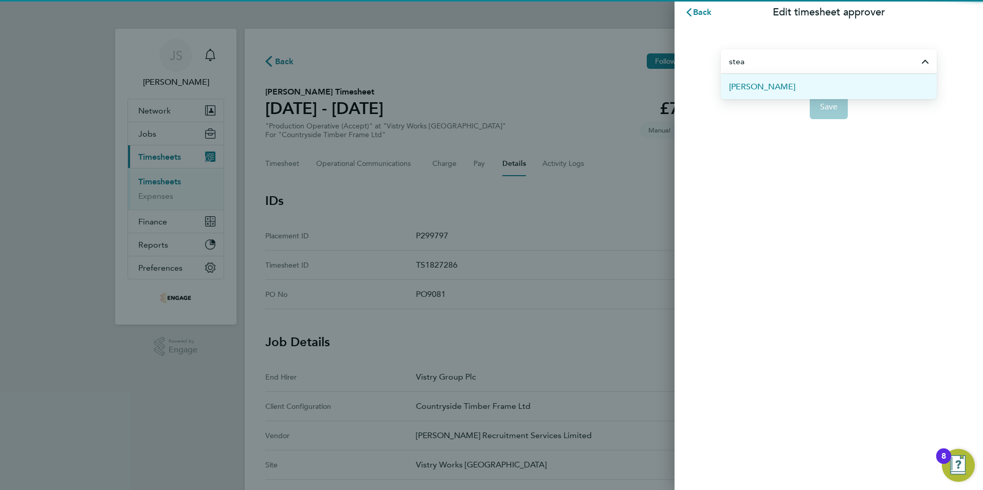
click at [790, 87] on li "[PERSON_NAME]" at bounding box center [829, 86] width 216 height 25
type input "[PERSON_NAME]"
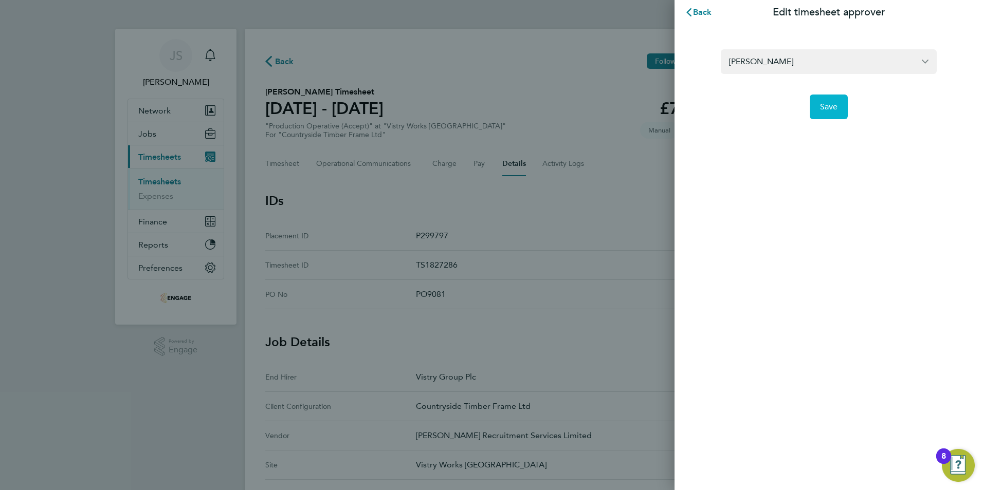
click at [818, 103] on button "Save" at bounding box center [829, 107] width 39 height 25
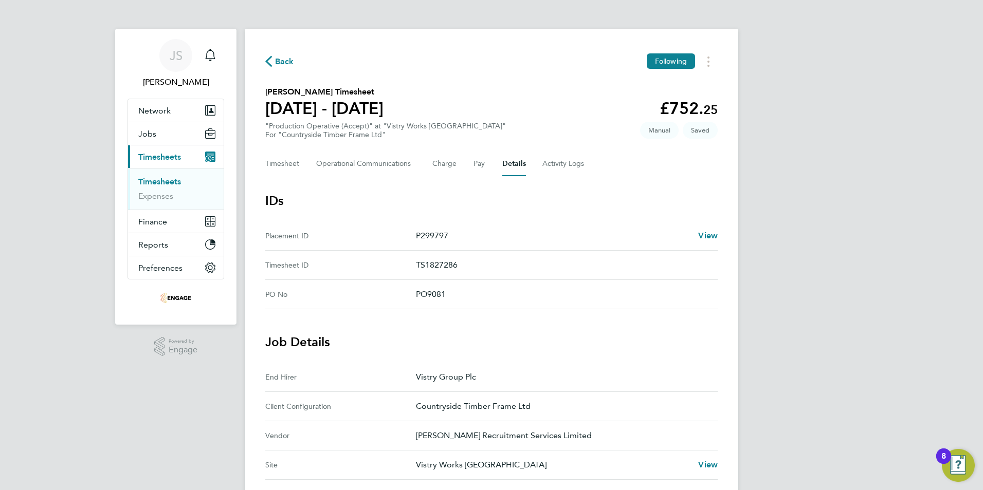
click at [289, 150] on div "Back Following Tijan Kanyi's Timesheet 15 - 21 Sept 2025 £752. 25 "Production O…" at bounding box center [491, 440] width 493 height 822
click at [284, 166] on button "Timesheet" at bounding box center [282, 164] width 34 height 25
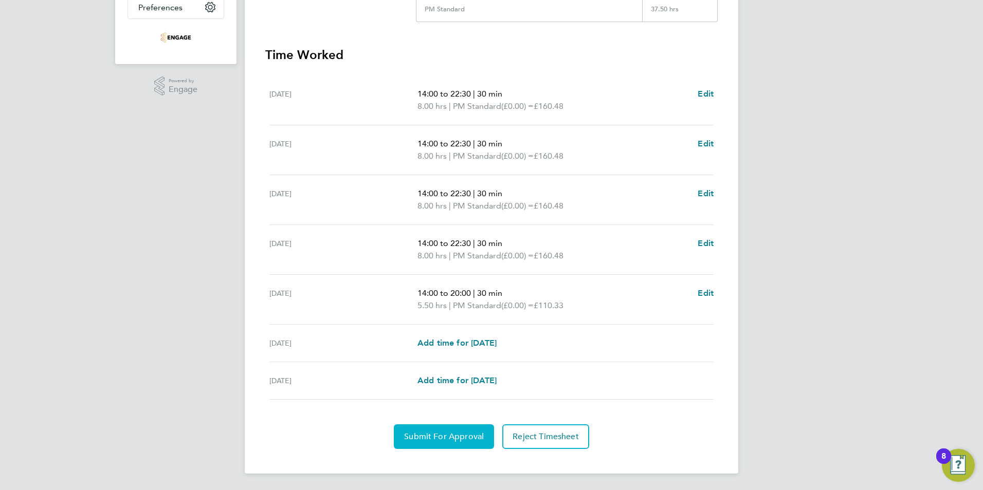
click at [445, 442] on span "Submit For Approval" at bounding box center [444, 437] width 80 height 10
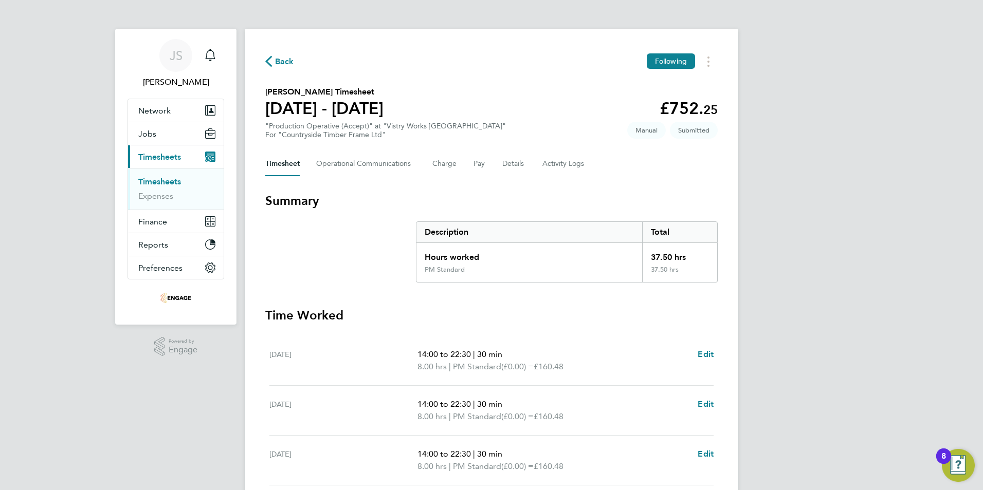
click at [269, 57] on icon "button" at bounding box center [268, 61] width 7 height 11
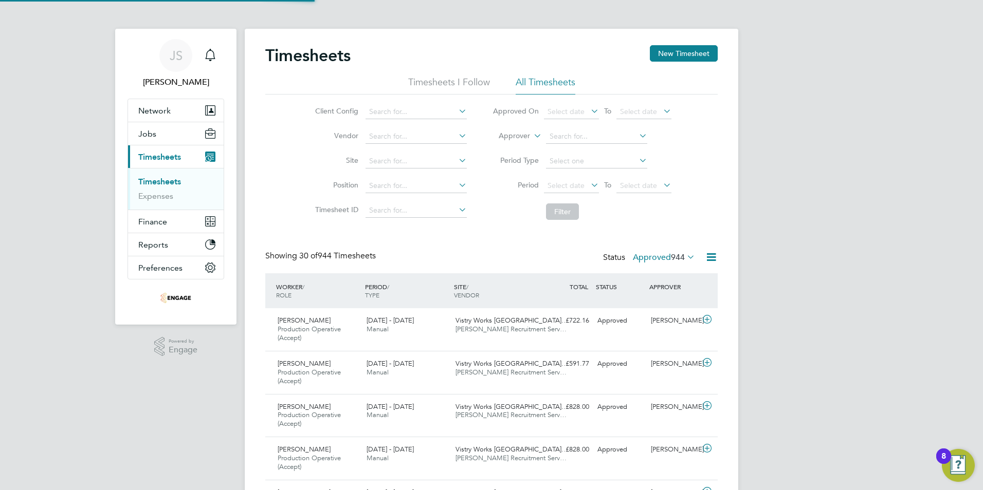
scroll to position [34, 89]
click at [660, 58] on button "New Timesheet" at bounding box center [684, 53] width 68 height 16
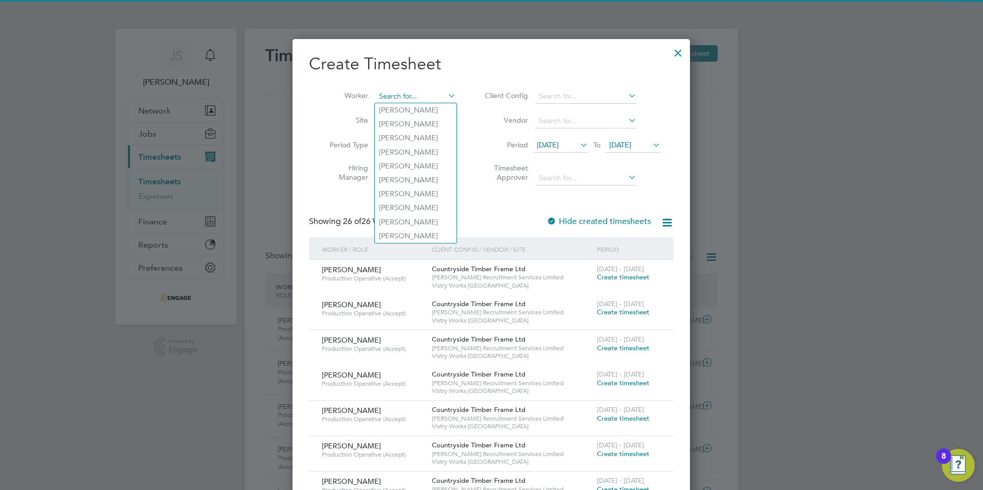
click at [417, 91] on input at bounding box center [415, 96] width 81 height 14
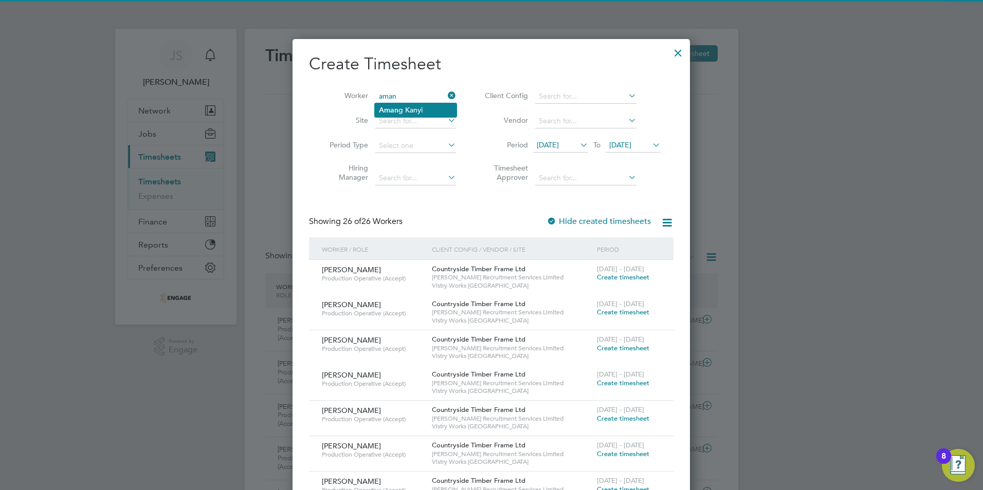
click at [410, 105] on li "Aman g Kanyi" at bounding box center [416, 110] width 82 height 14
type input "[PERSON_NAME]"
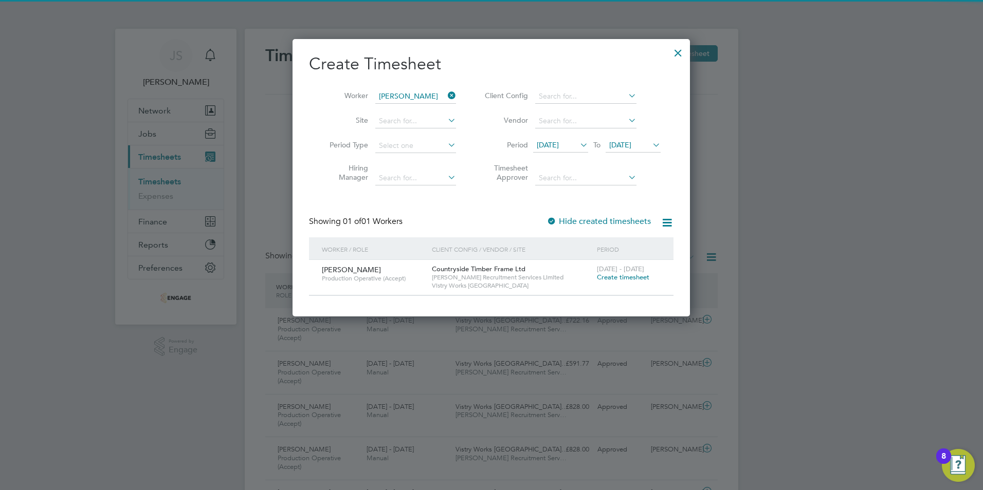
click at [621, 277] on span "Create timesheet" at bounding box center [623, 277] width 52 height 9
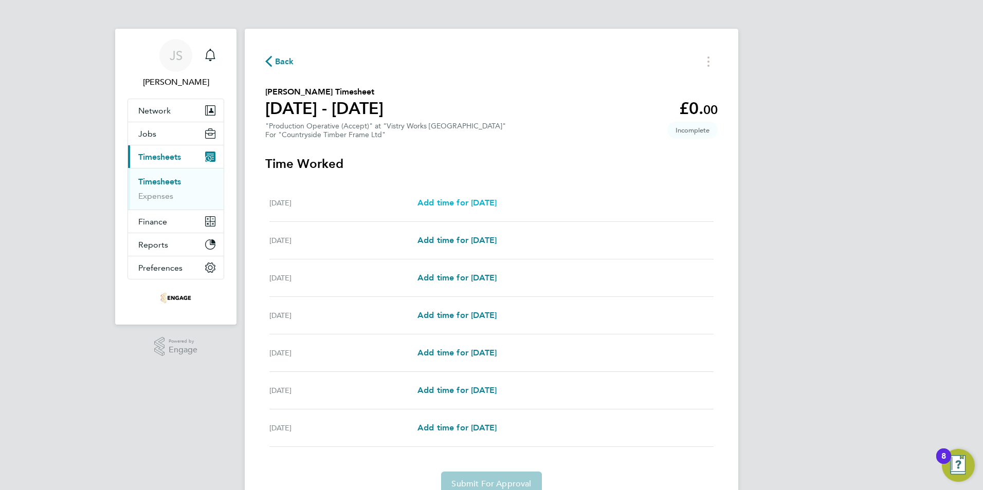
click at [454, 198] on span "Add time for [DATE]" at bounding box center [456, 203] width 79 height 10
select select "15"
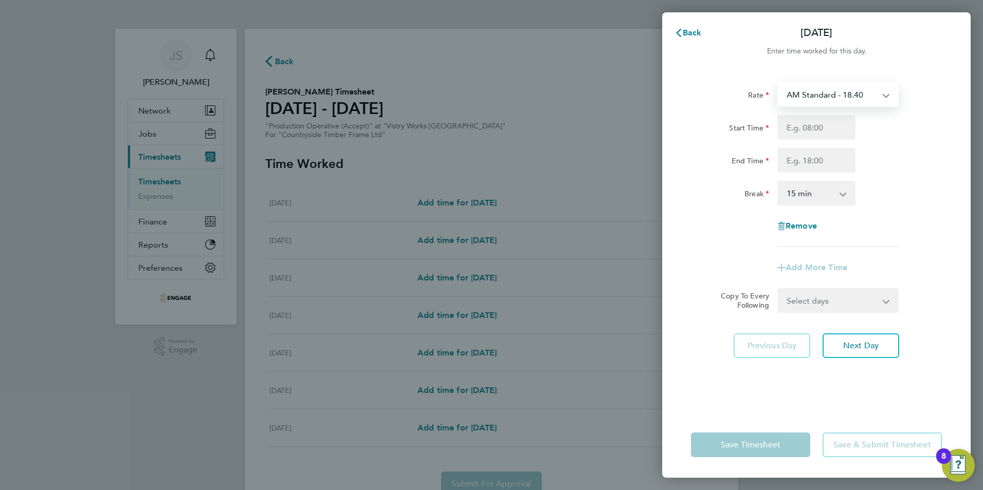
click at [840, 102] on select "AM Standard - 18.40 OT 1 - 27.60 PM OT 1 - 30.08 PM Standard - 20.06 OT2 - 36.8…" at bounding box center [831, 94] width 107 height 23
select select "15"
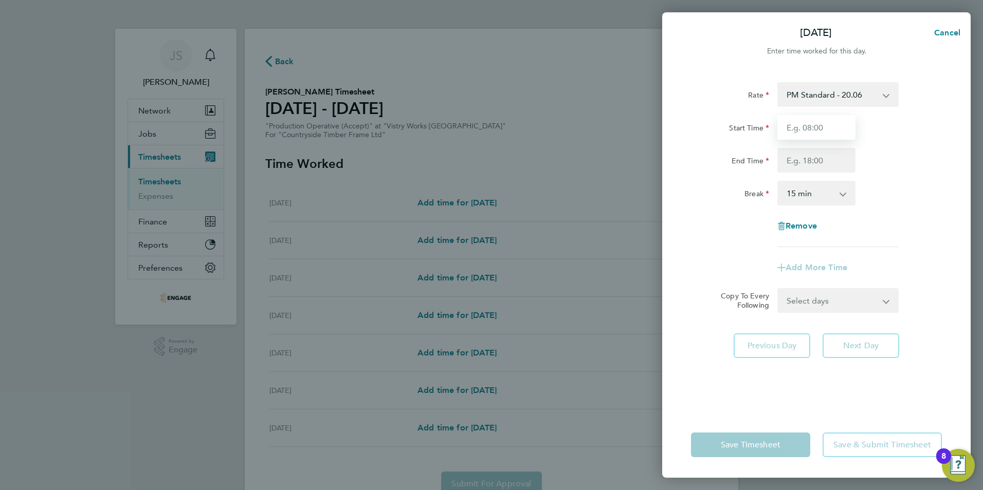
click at [793, 136] on input "Start Time" at bounding box center [816, 127] width 78 height 25
type input "14:00"
click at [799, 151] on input "End Time" at bounding box center [816, 160] width 78 height 25
type input "22:30"
click at [801, 196] on select "0 min 15 min 30 min 45 min 60 min 75 min 90 min" at bounding box center [810, 193] width 64 height 23
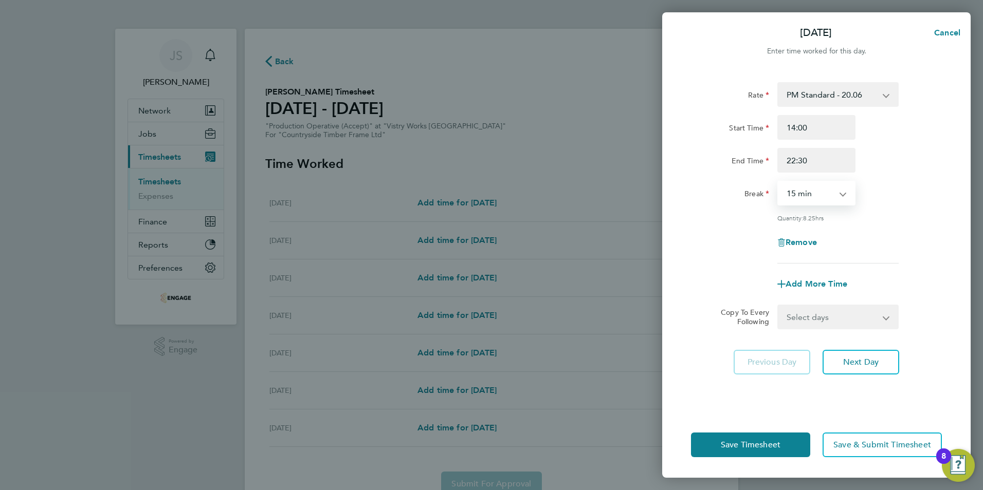
select select "30"
click at [778, 182] on select "0 min 15 min 30 min 45 min 60 min 75 min 90 min" at bounding box center [810, 193] width 64 height 23
click at [802, 328] on div "Rate PM Standard - 20.06 OT 1 - 27.60 PM OT 1 - 30.08 OT2 - 36.80 AM Standard -…" at bounding box center [816, 241] width 308 height 342
click at [800, 317] on select "Select days Day Weekday (Mon-Fri) Weekend (Sat-Sun) [DATE] [DATE] [DATE] [DATE]…" at bounding box center [832, 317] width 108 height 23
select select "WEEKDAY"
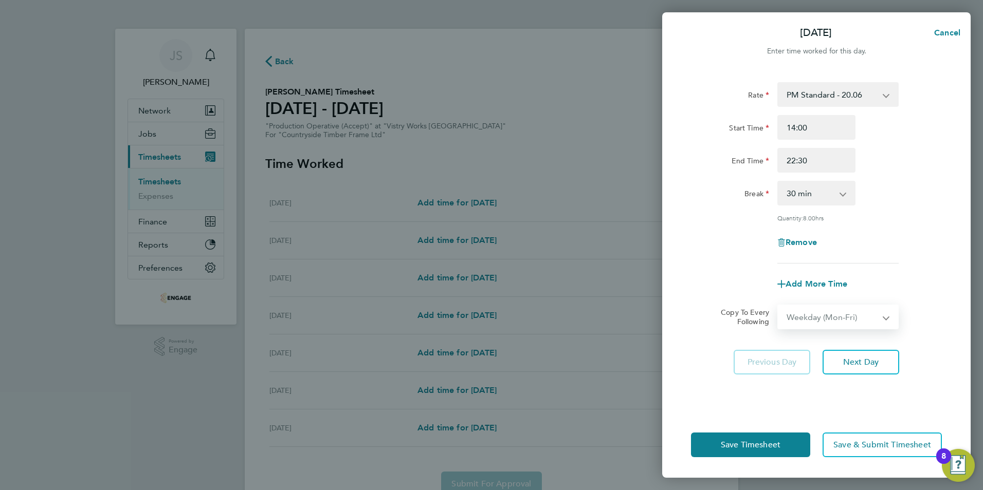
click at [778, 306] on select "Select days Day Weekday (Mon-Fri) Weekend (Sat-Sun) [DATE] [DATE] [DATE] [DATE]…" at bounding box center [832, 317] width 108 height 23
select select "[DATE]"
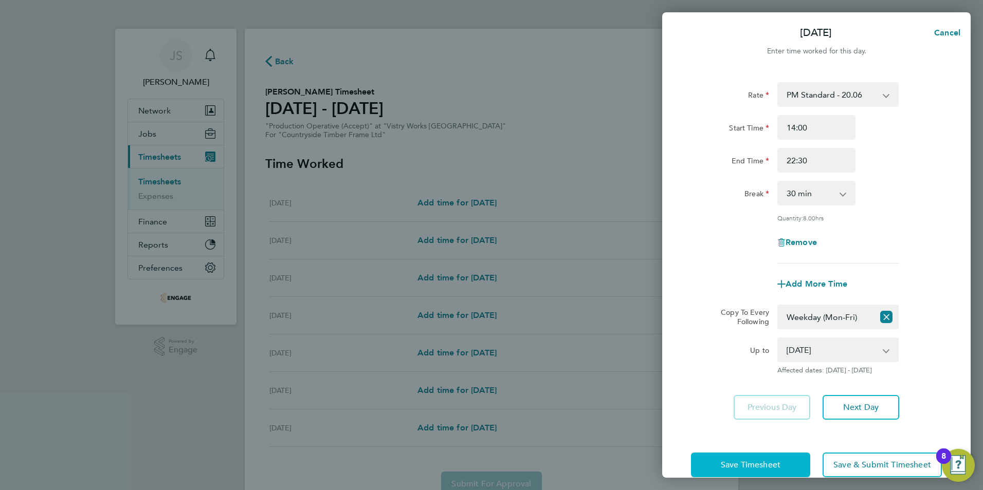
click at [722, 467] on span "Save Timesheet" at bounding box center [751, 465] width 60 height 10
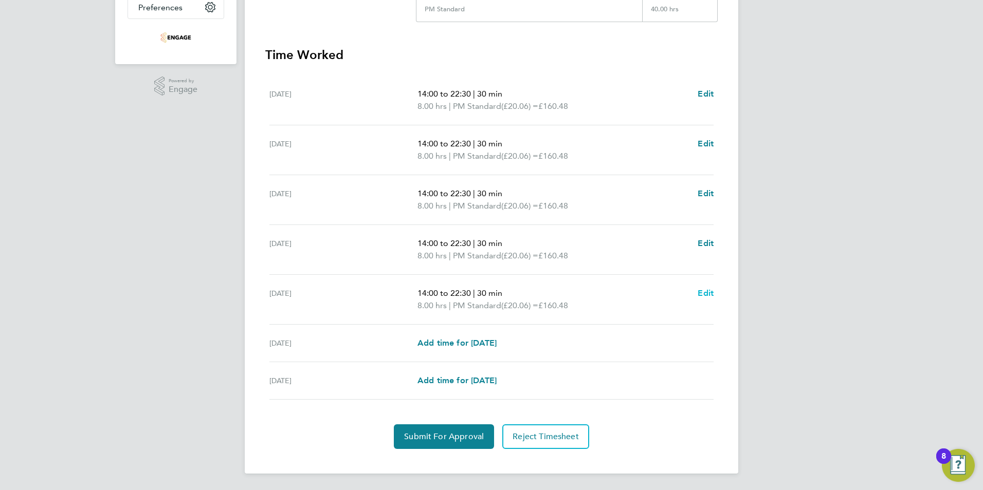
click at [701, 294] on span "Edit" at bounding box center [706, 293] width 16 height 10
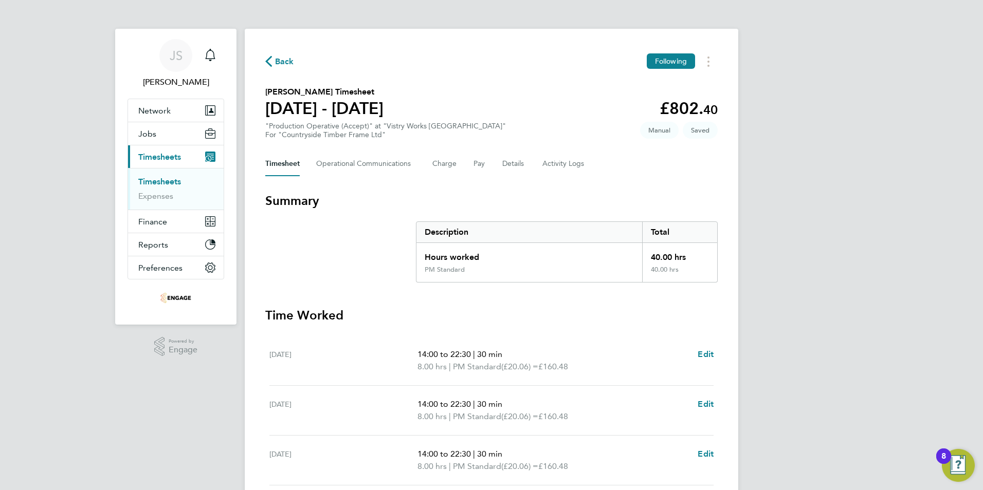
select select "30"
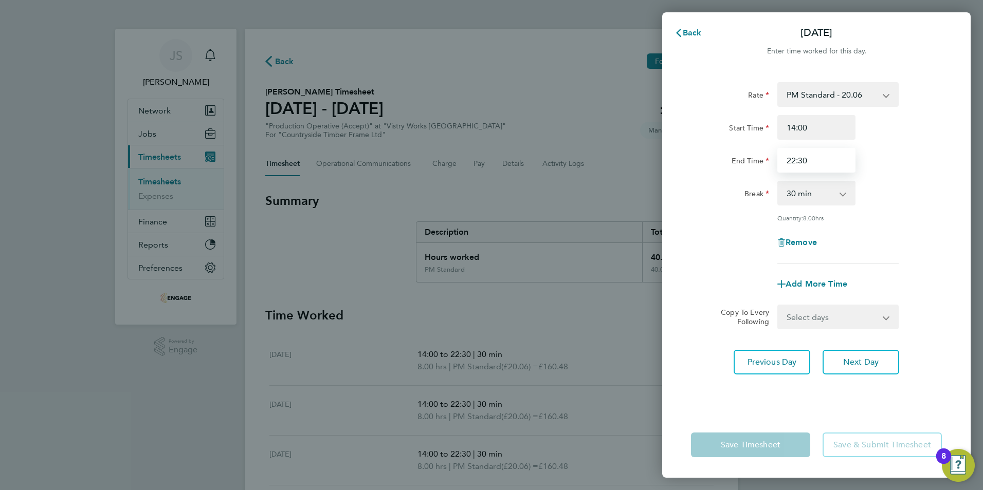
click at [834, 164] on input "22:30" at bounding box center [816, 160] width 78 height 25
type input "20:00"
click at [702, 425] on div "Save Timesheet Save & Submit Timesheet" at bounding box center [816, 445] width 308 height 66
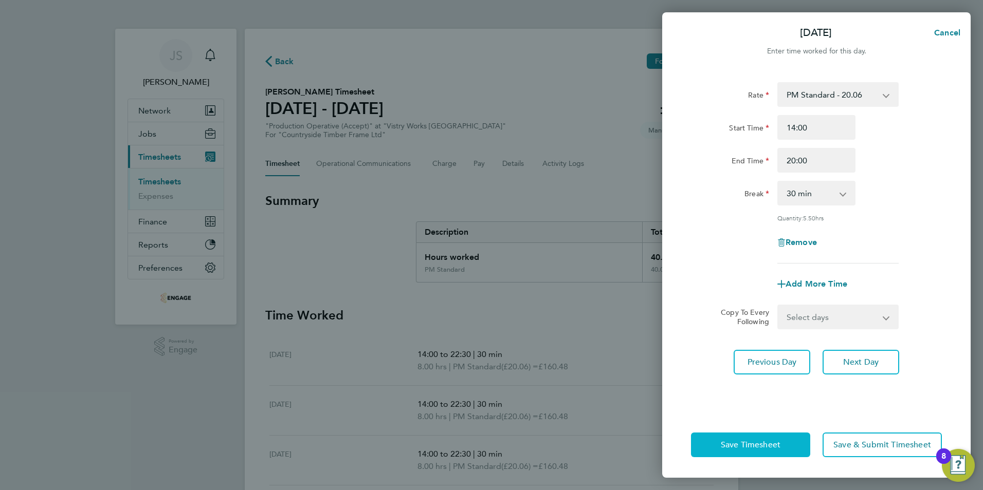
click at [717, 448] on button "Save Timesheet" at bounding box center [750, 445] width 119 height 25
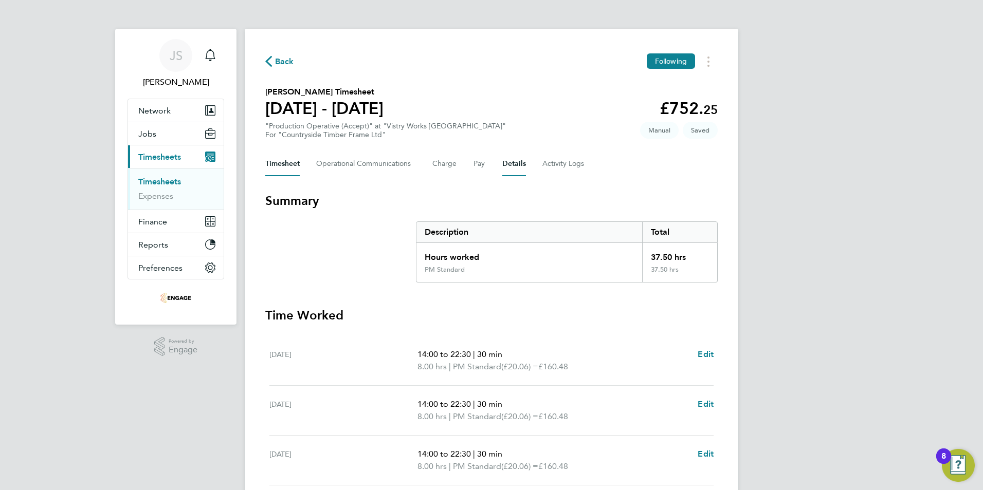
click at [511, 161] on button "Details" at bounding box center [514, 164] width 24 height 25
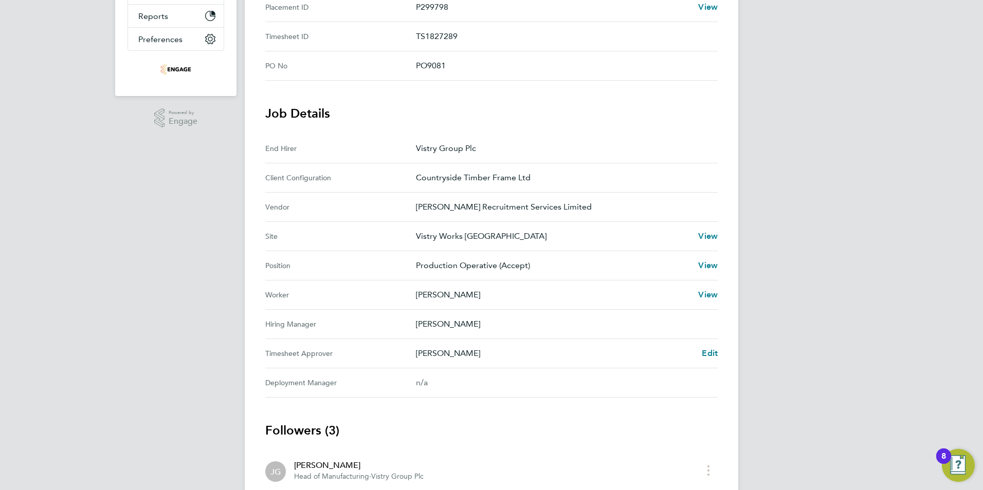
click at [721, 343] on div "Back Following Amang Kanyi's Timesheet 15 - 21 Sept 2025 £752. 25 "Production O…" at bounding box center [491, 211] width 493 height 822
click at [698, 358] on div "Dave Spiller Edit" at bounding box center [567, 353] width 302 height 12
click at [707, 354] on span "Edit" at bounding box center [710, 354] width 16 height 10
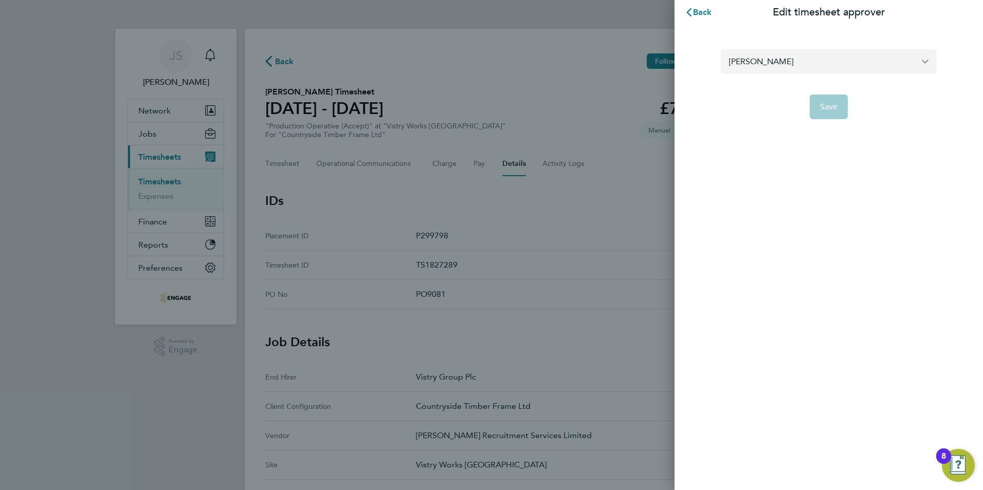
click at [801, 59] on input "[PERSON_NAME]" at bounding box center [829, 61] width 216 height 24
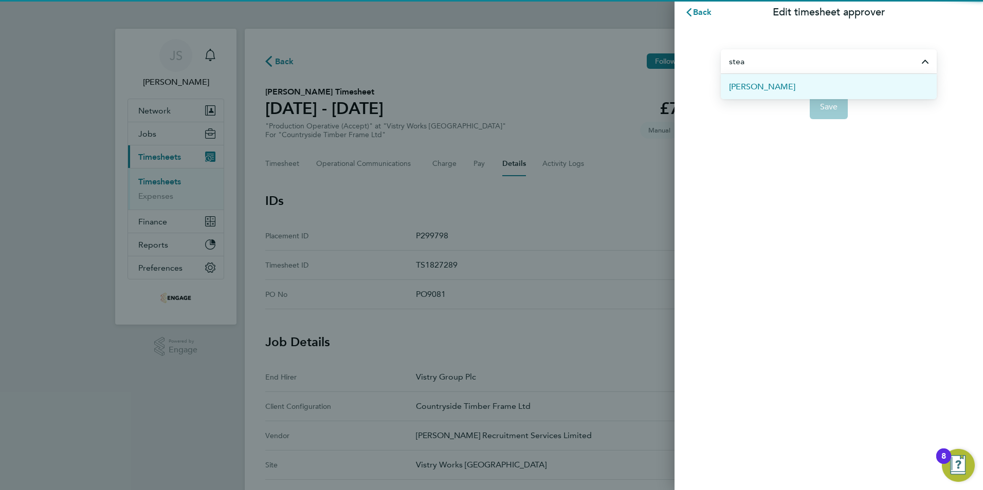
click at [790, 88] on li "[PERSON_NAME]" at bounding box center [829, 86] width 216 height 25
type input "[PERSON_NAME]"
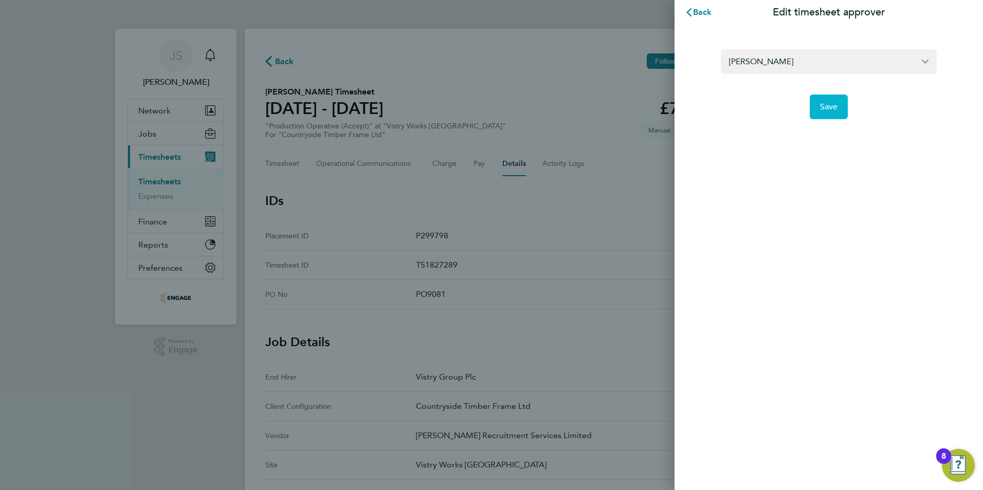
click at [819, 106] on button "Save" at bounding box center [829, 107] width 39 height 25
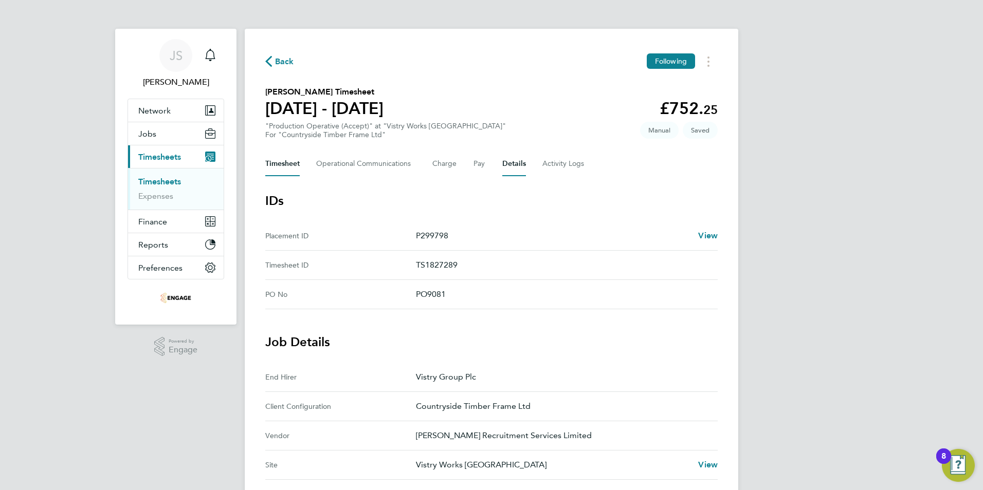
click at [279, 167] on button "Timesheet" at bounding box center [282, 164] width 34 height 25
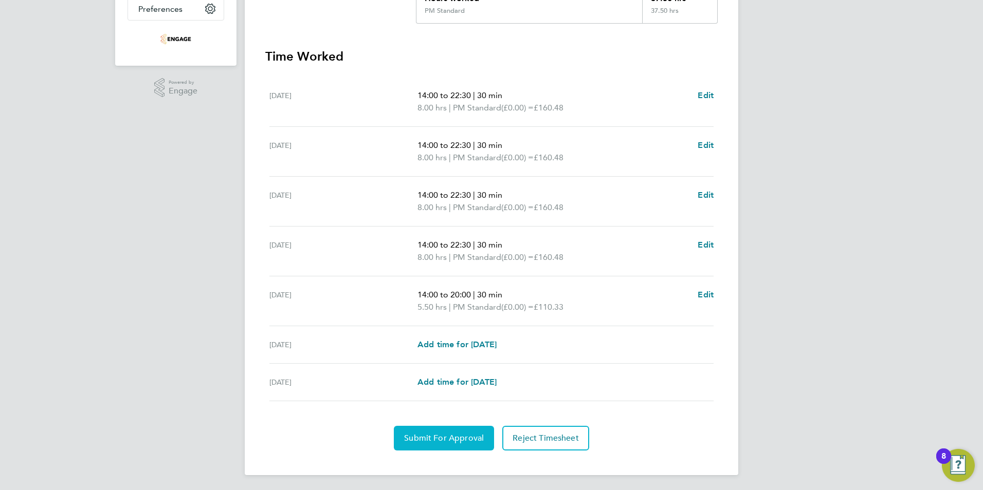
click at [452, 429] on button "Submit For Approval" at bounding box center [444, 438] width 100 height 25
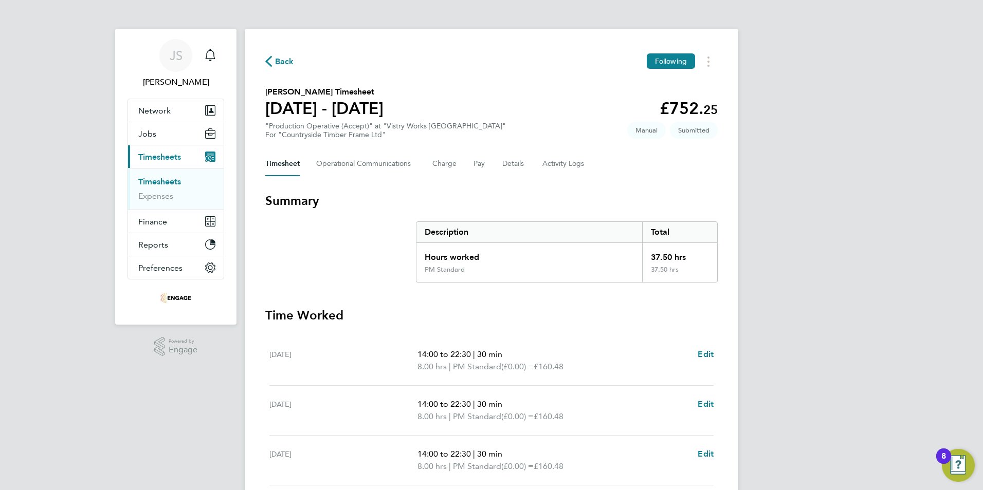
click at [274, 63] on span "Back" at bounding box center [279, 61] width 29 height 10
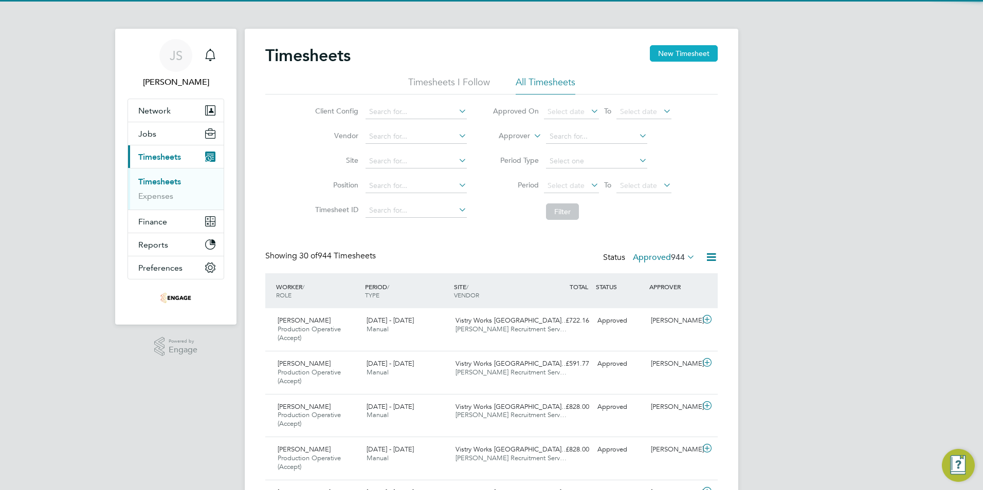
click at [681, 51] on button "New Timesheet" at bounding box center [684, 53] width 68 height 16
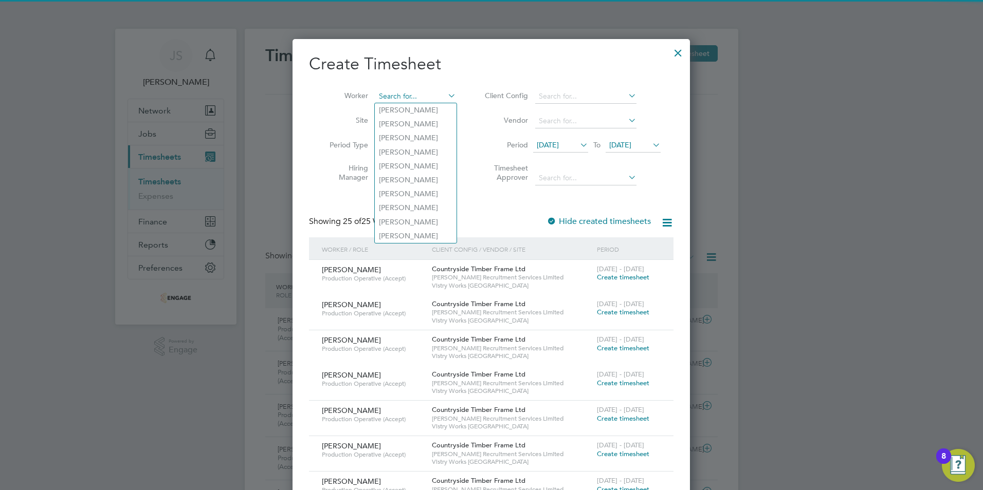
click at [407, 90] on input at bounding box center [415, 96] width 81 height 14
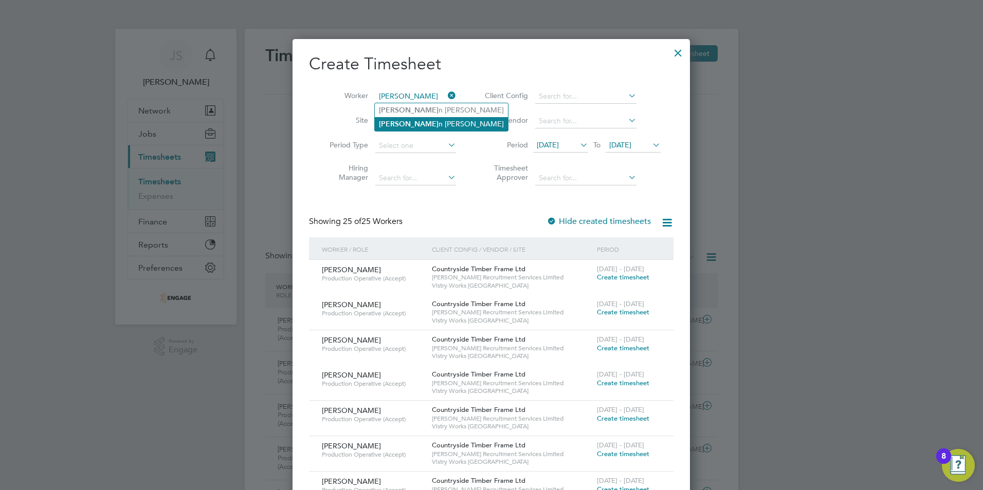
click at [422, 121] on li "Marci n Gorka" at bounding box center [441, 124] width 133 height 14
type input "Marcin Gorka"
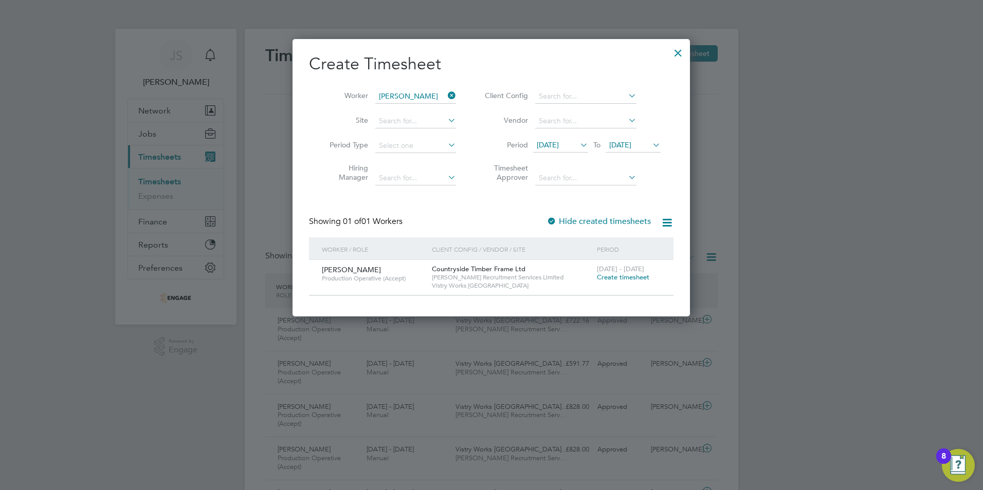
click at [615, 277] on span "Create timesheet" at bounding box center [623, 277] width 52 height 9
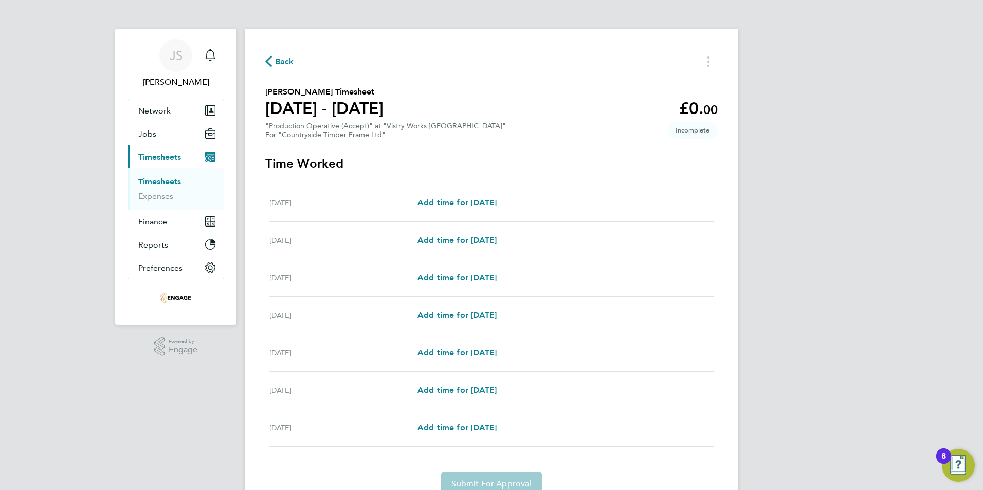
click at [493, 183] on section "Time Worked Mon 15 Sep Add time for Mon 15 Sep Add time for Mon 15 Sep Tue 16 S…" at bounding box center [491, 326] width 452 height 341
click at [488, 204] on span "Add time for [DATE]" at bounding box center [456, 203] width 79 height 10
select select "15"
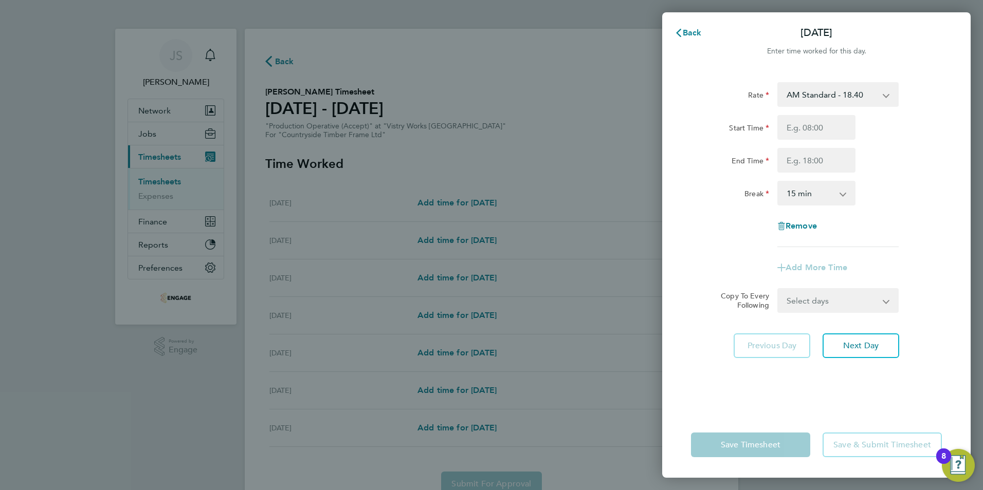
click at [841, 96] on select "AM Standard - 18.40 PM OT 1 - 30.08 OT2 - 36.80 PM OT2 - 40.11 PM Standard - 20…" at bounding box center [831, 94] width 107 height 23
select select "15"
click at [800, 133] on input "Start Time" at bounding box center [816, 127] width 78 height 25
type input "14:00"
click at [801, 165] on input "End Time" at bounding box center [816, 160] width 78 height 25
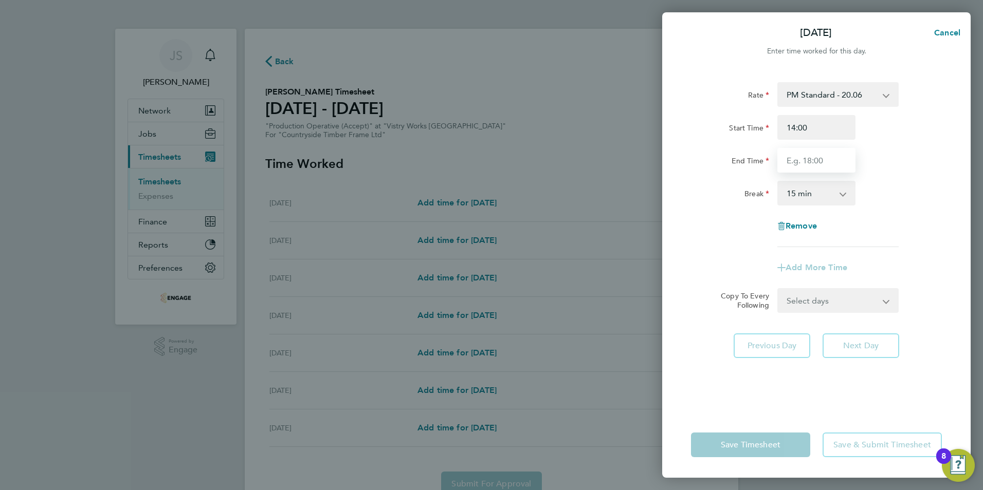
type input "22:30"
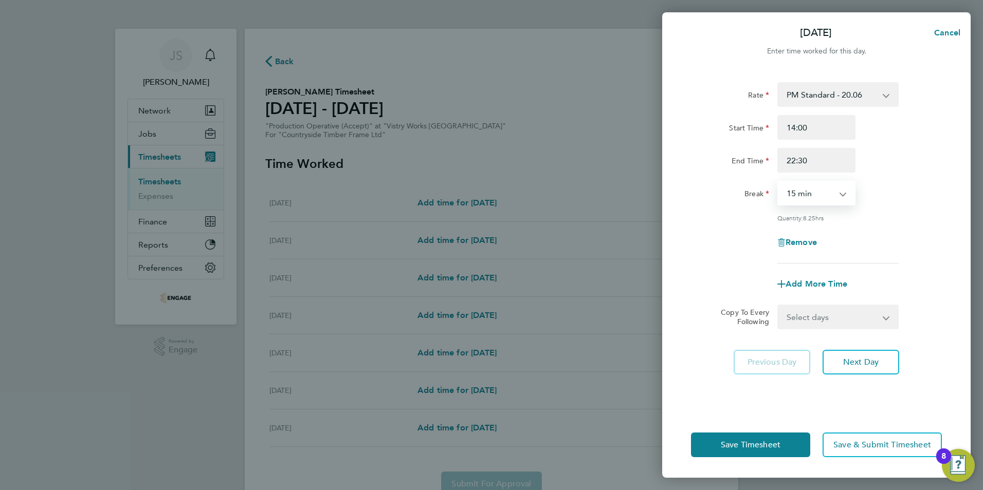
click at [800, 194] on select "0 min 15 min 30 min 45 min 60 min 75 min 90 min" at bounding box center [810, 193] width 64 height 23
select select "30"
click at [778, 182] on select "0 min 15 min 30 min 45 min 60 min 75 min 90 min" at bounding box center [810, 193] width 64 height 23
click at [799, 282] on span "Add More Time" at bounding box center [816, 284] width 62 height 10
select select "null"
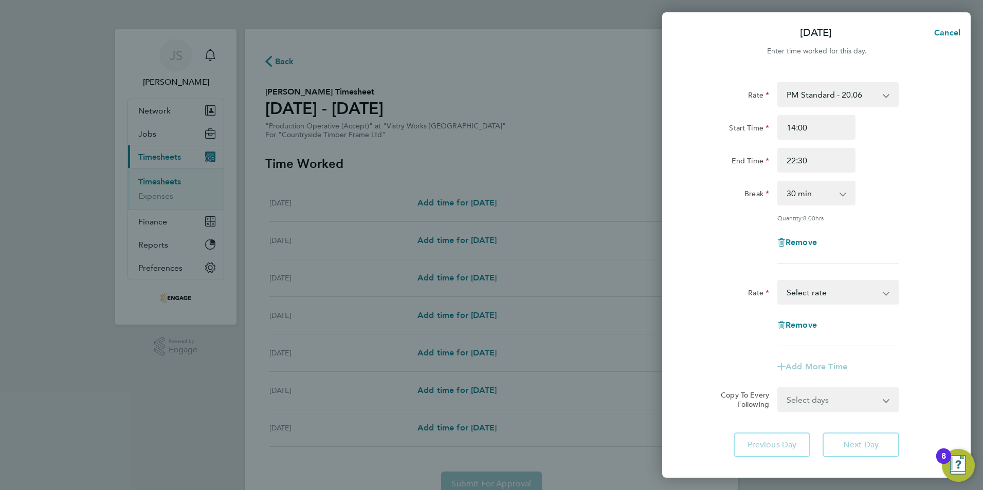
click at [804, 289] on select "AM Standard - 18.40 PM OT 1 - 30.08 OT2 - 36.80 PM OT2 - 40.11 PM Standard - 20…" at bounding box center [831, 292] width 107 height 23
select select "15"
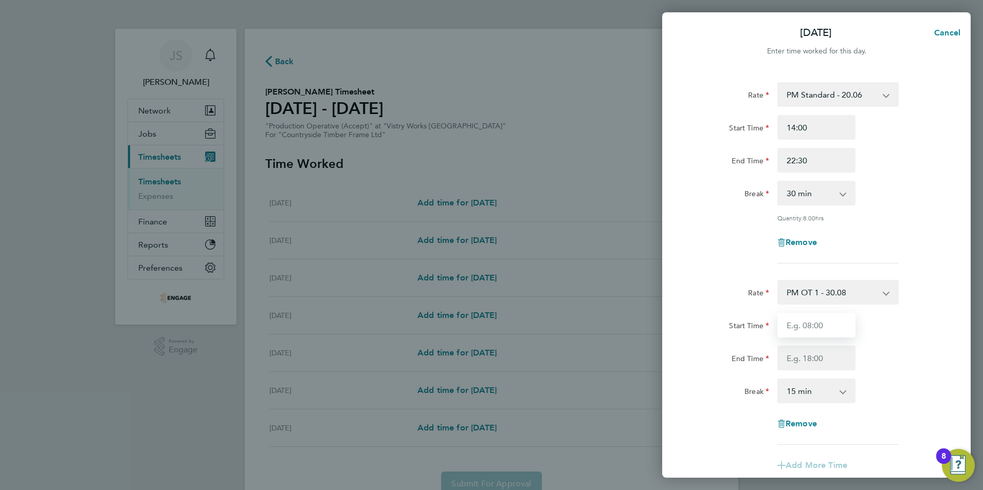
click at [801, 327] on input "Start Time" at bounding box center [816, 325] width 78 height 25
type input "22:30"
type input "00:00"
click at [798, 387] on select "0 min 15 min 30 min 45 min 60 min 75 min" at bounding box center [810, 391] width 64 height 23
select select "0"
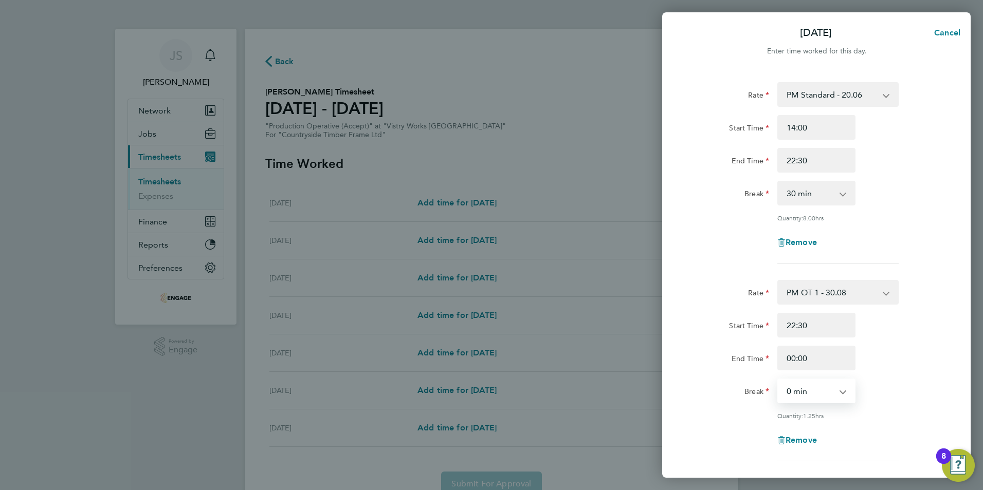
click at [778, 380] on select "0 min 15 min 30 min 45 min 60 min 75 min" at bounding box center [810, 391] width 64 height 23
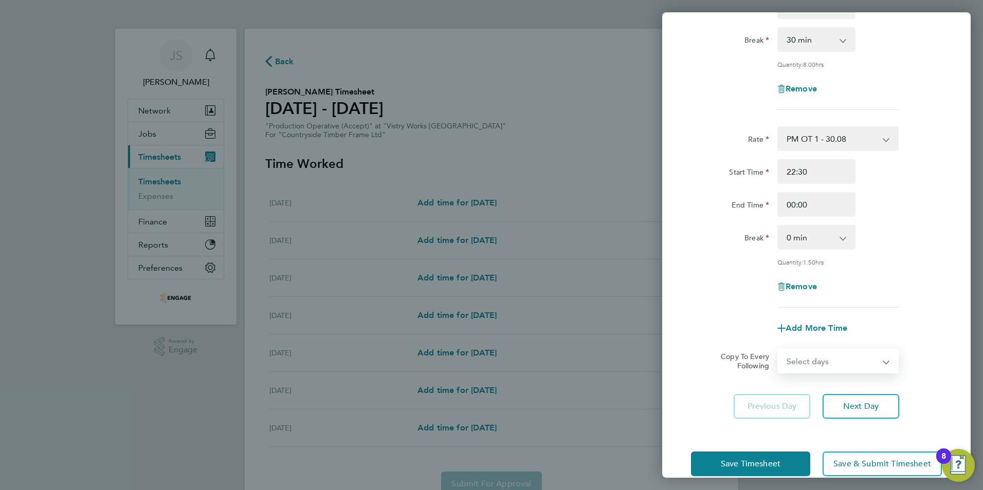
click at [819, 364] on select "Select days Day Weekday (Mon-Fri) Weekend (Sat-Sun) [DATE] [DATE] [DATE] [DATE]…" at bounding box center [832, 361] width 108 height 23
select select "TUE"
click at [778, 350] on select "Select days Day Weekday (Mon-Fri) Weekend (Sat-Sun) [DATE] [DATE] [DATE] [DATE]…" at bounding box center [832, 361] width 108 height 23
select select "[DATE]"
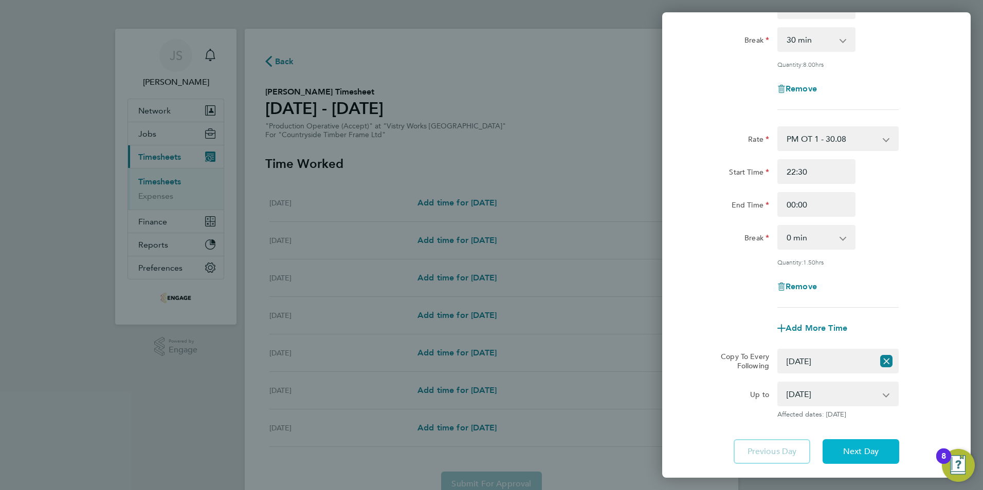
click at [859, 447] on span "Next Day" at bounding box center [860, 452] width 35 height 10
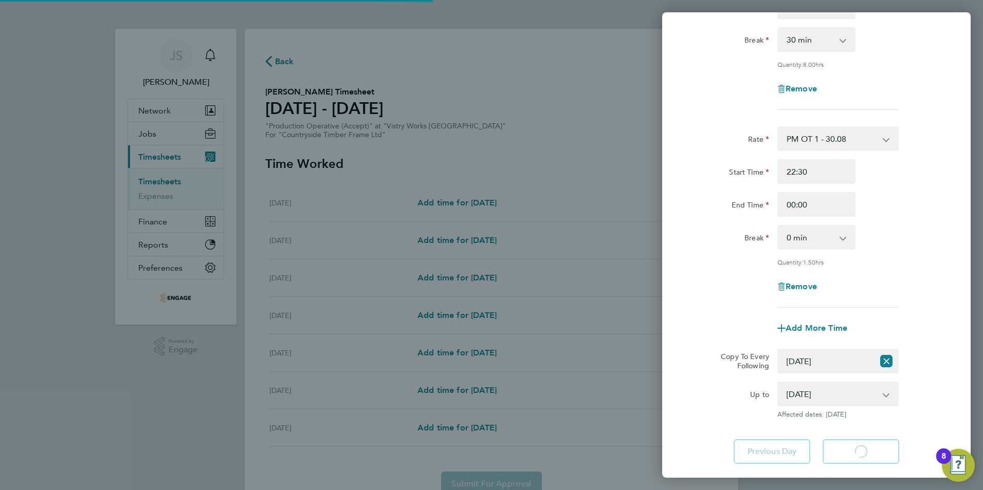
select select "30"
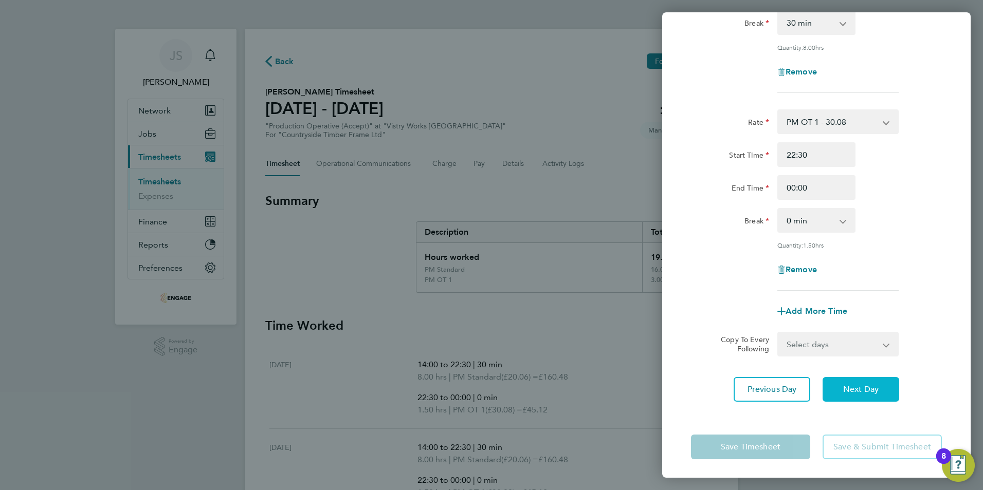
click at [874, 388] on span "Next Day" at bounding box center [860, 389] width 35 height 10
select select "15"
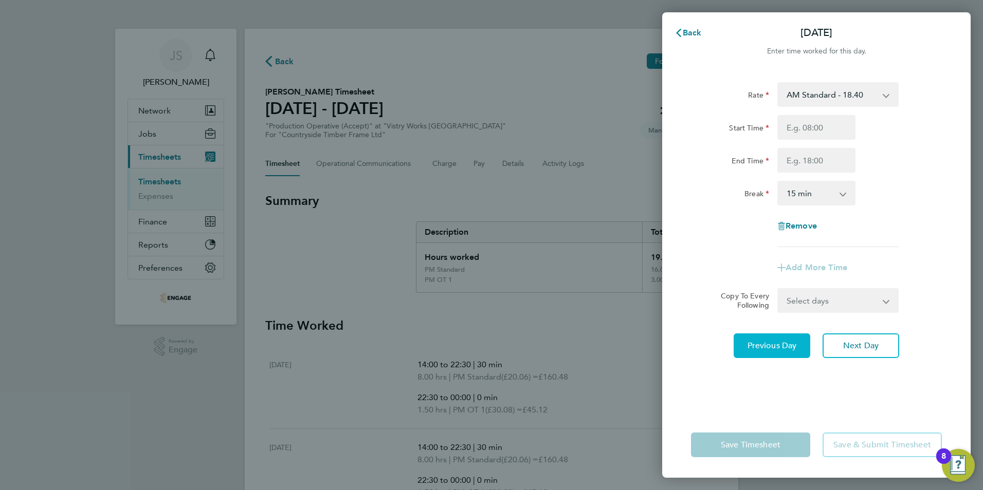
click at [768, 341] on span "Previous Day" at bounding box center [771, 346] width 49 height 10
select select "30"
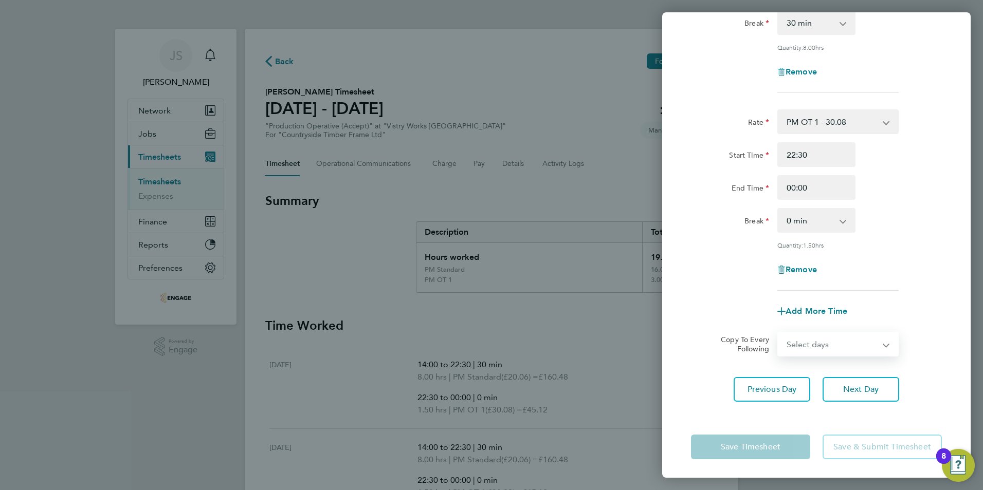
click at [842, 353] on select "Select days Day Weekday (Mon-Fri) Weekend (Sat-Sun) Wednesday Thursday Friday S…" at bounding box center [832, 344] width 108 height 23
select select "WED"
click at [778, 333] on select "Select days Day Weekday (Mon-Fri) Weekend (Sat-Sun) Wednesday Thursday Friday S…" at bounding box center [832, 344] width 108 height 23
select select "[DATE]"
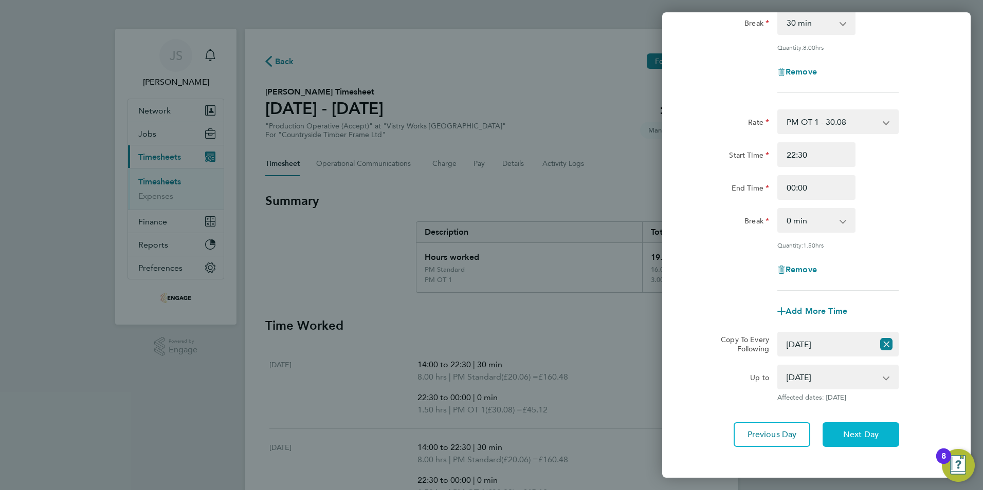
click at [876, 434] on span "Next Day" at bounding box center [860, 435] width 35 height 10
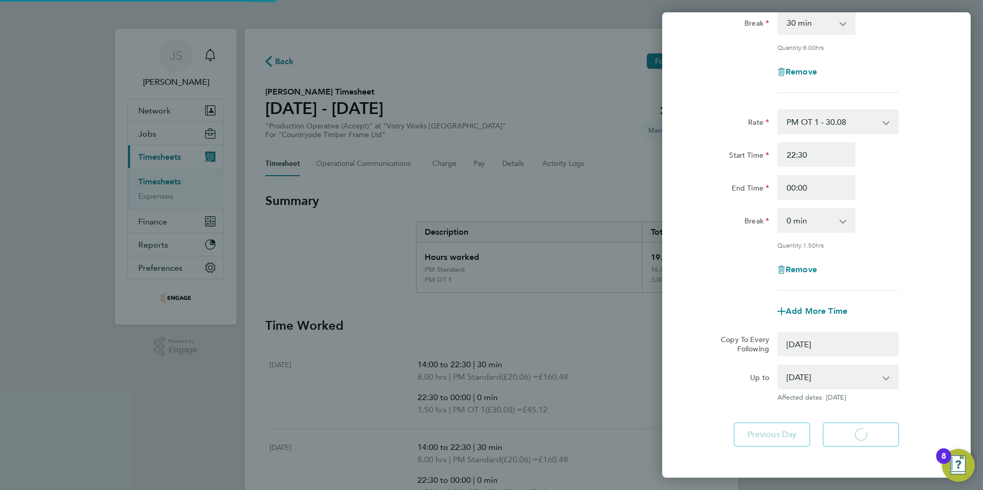
select select "0: null"
select select "30"
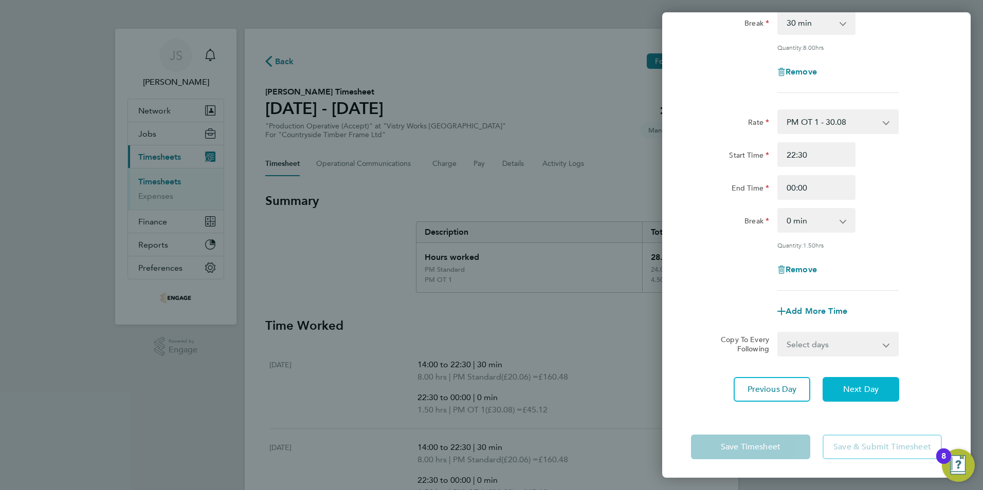
click at [853, 384] on span "Next Day" at bounding box center [860, 389] width 35 height 10
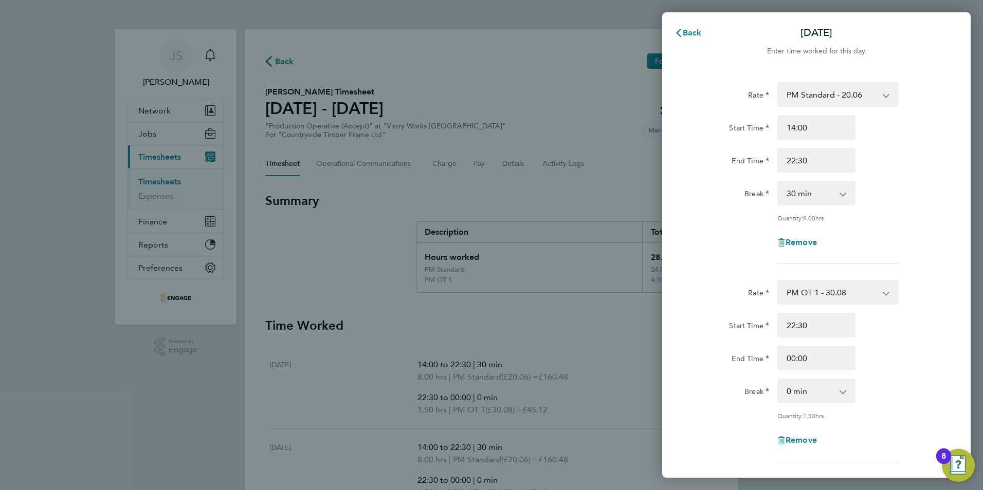
select select "15"
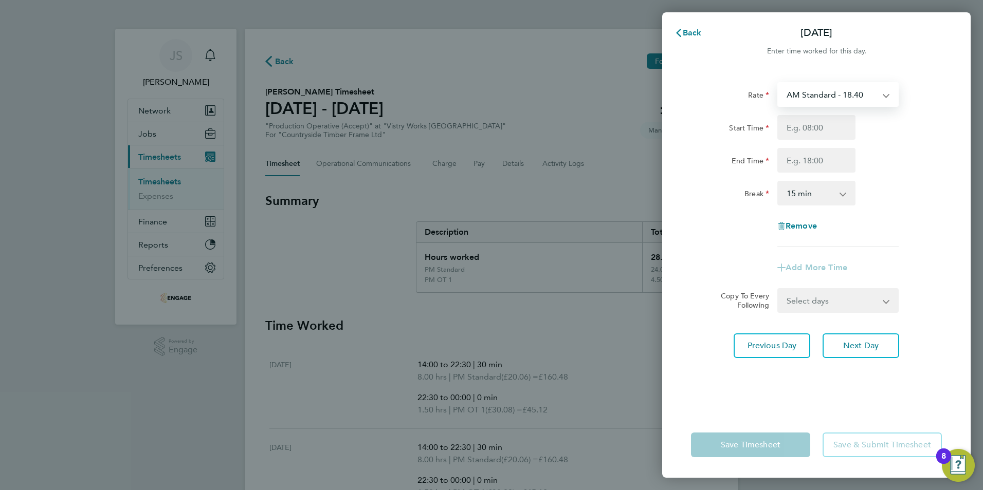
click at [818, 100] on select "AM Standard - 18.40 PM OT 1 - 30.08 OT2 - 36.80 PM OT2 - 40.11 PM Standard - 20…" at bounding box center [831, 94] width 107 height 23
select select "15"
click at [810, 98] on select "PM OT2 - 40.11 AM Standard - 18.40 PM OT 1 - 30.08 OT2 - 36.80 PM Standard - 20…" at bounding box center [831, 94] width 107 height 23
select select "15"
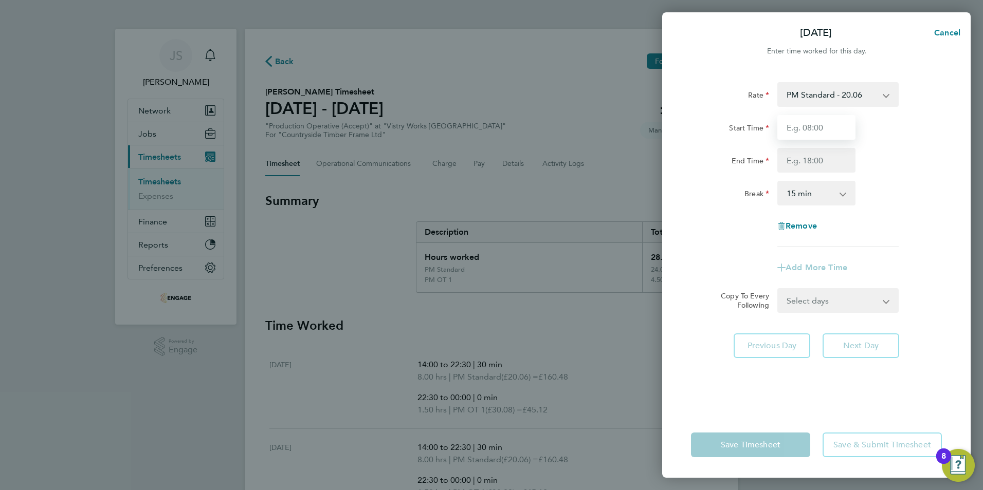
click at [792, 130] on input "Start Time" at bounding box center [816, 127] width 78 height 25
type input "14:00"
type input "22:30"
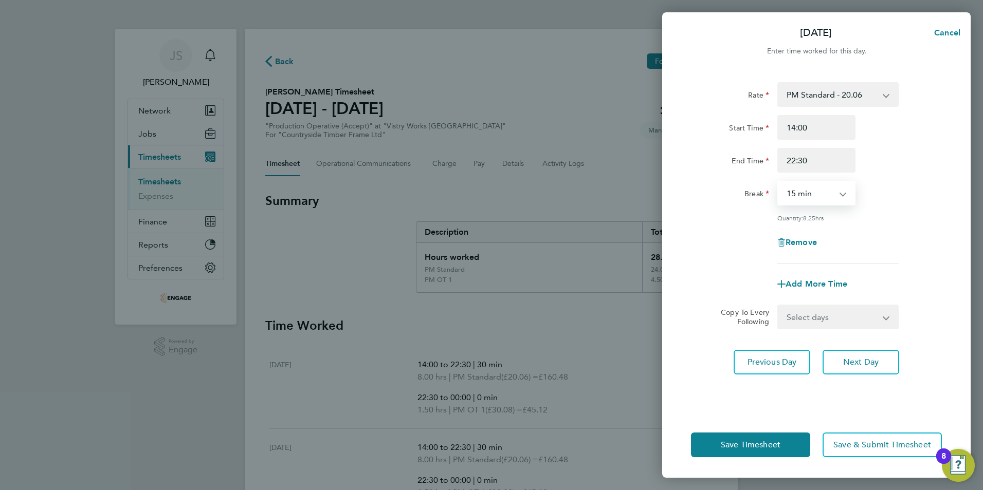
click at [817, 185] on select "0 min 15 min 30 min 45 min 60 min 75 min 90 min" at bounding box center [810, 193] width 64 height 23
select select "30"
click at [778, 182] on select "0 min 15 min 30 min 45 min 60 min 75 min 90 min" at bounding box center [810, 193] width 64 height 23
click at [866, 363] on span "Next Day" at bounding box center [860, 362] width 35 height 10
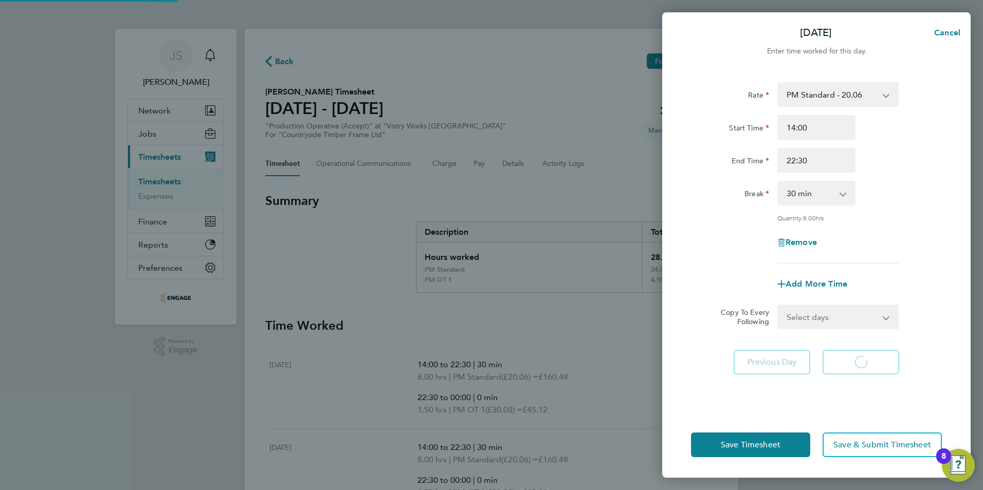
select select "15"
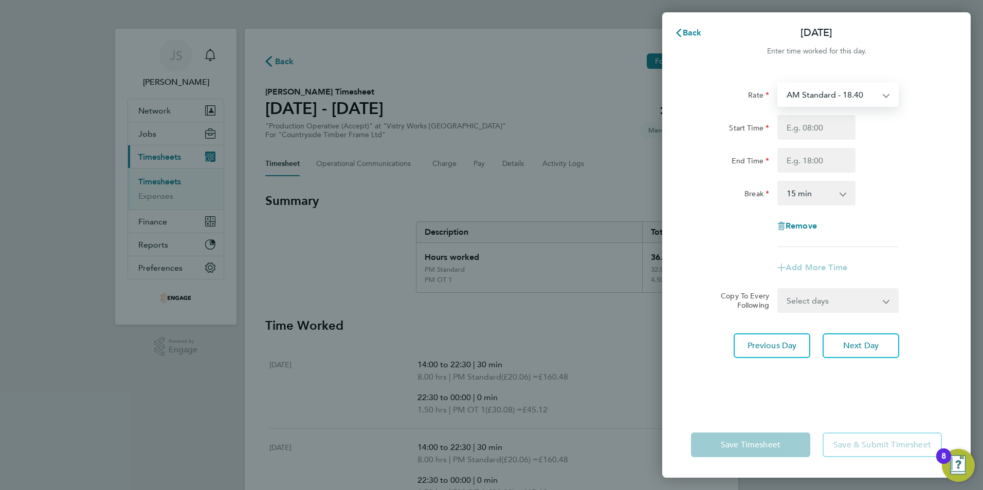
click at [820, 103] on select "AM Standard - 18.40 PM OT 1 - 30.08 OT2 - 36.80 PM OT2 - 40.11 PM Standard - 20…" at bounding box center [831, 94] width 107 height 23
select select "15"
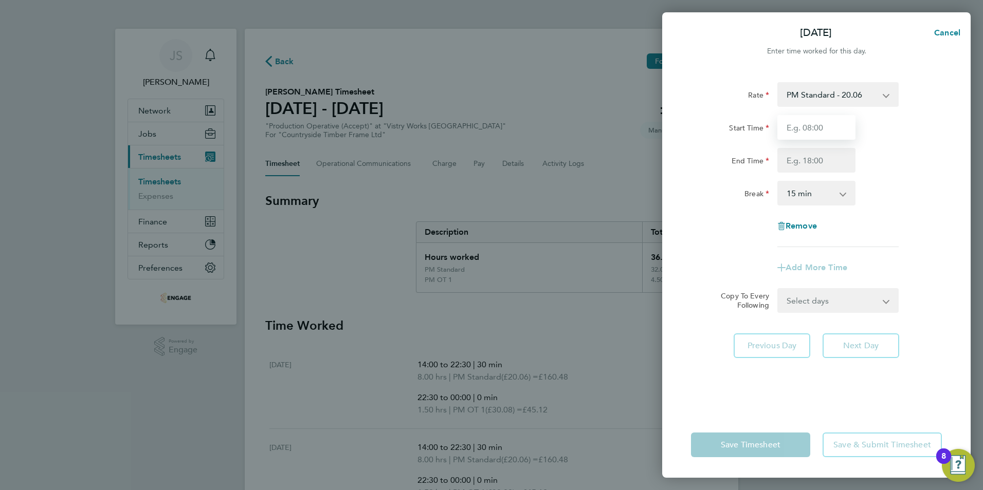
click at [800, 132] on input "Start Time" at bounding box center [816, 127] width 78 height 25
type input "14:00"
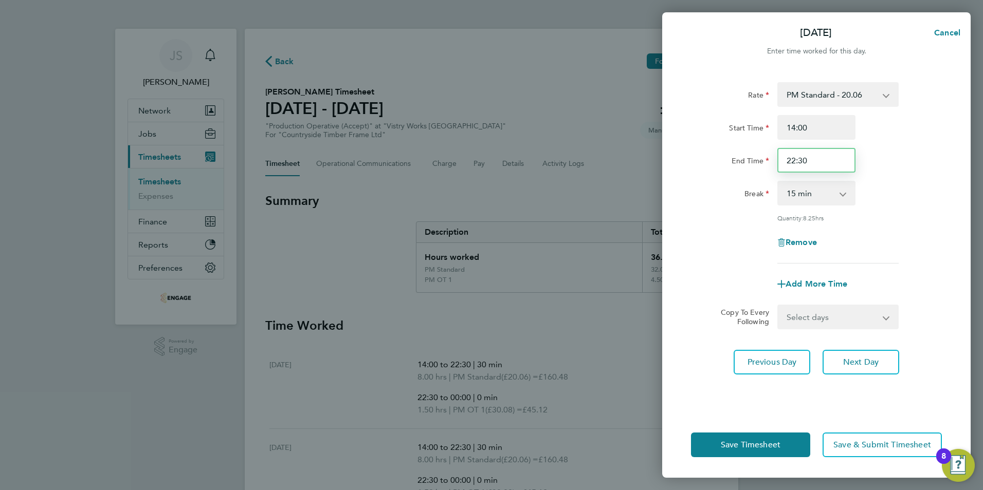
click at [815, 169] on input "22:30" at bounding box center [816, 160] width 78 height 25
type input "20:00"
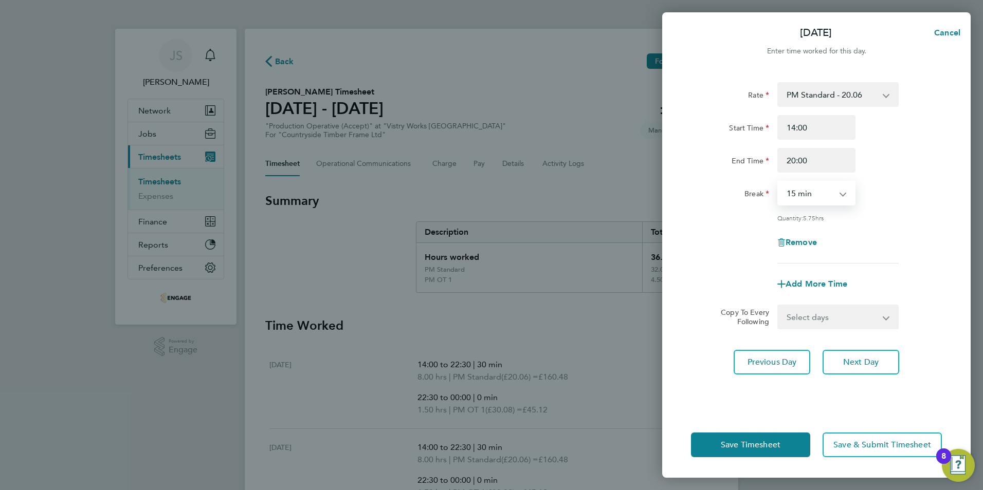
click at [808, 195] on select "0 min 15 min 30 min 45 min 60 min 75 min 90 min" at bounding box center [810, 193] width 64 height 23
select select "30"
click at [778, 182] on select "0 min 15 min 30 min 45 min 60 min 75 min 90 min" at bounding box center [810, 193] width 64 height 23
click at [726, 327] on div "Copy To Every Following" at bounding box center [740, 317] width 65 height 25
click at [747, 357] on span "Previous Day" at bounding box center [771, 362] width 49 height 10
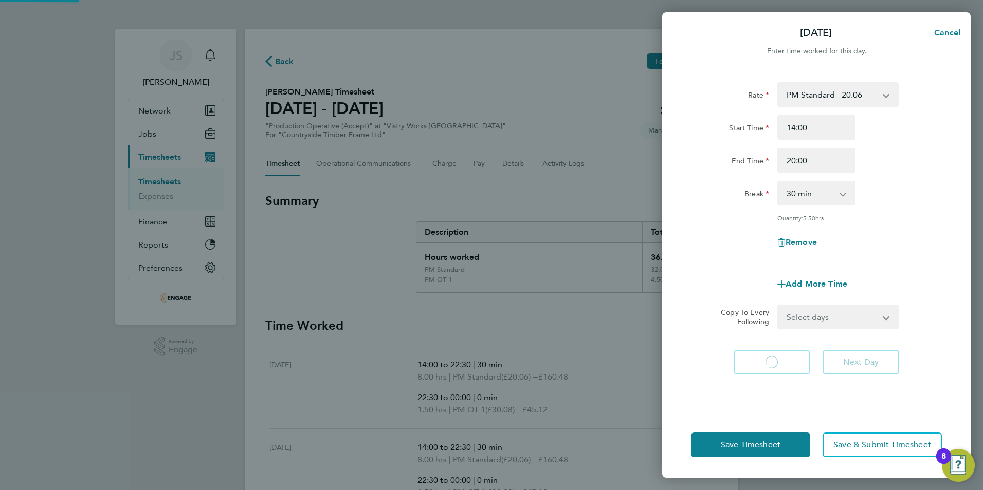
select select "30"
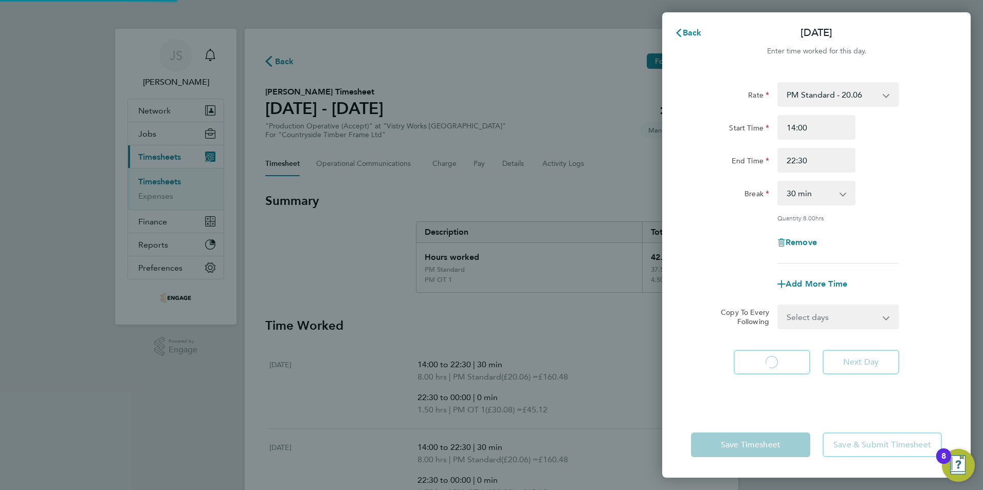
click at [747, 357] on app-form-button "Previous Day Loading" at bounding box center [775, 362] width 83 height 25
select select "30"
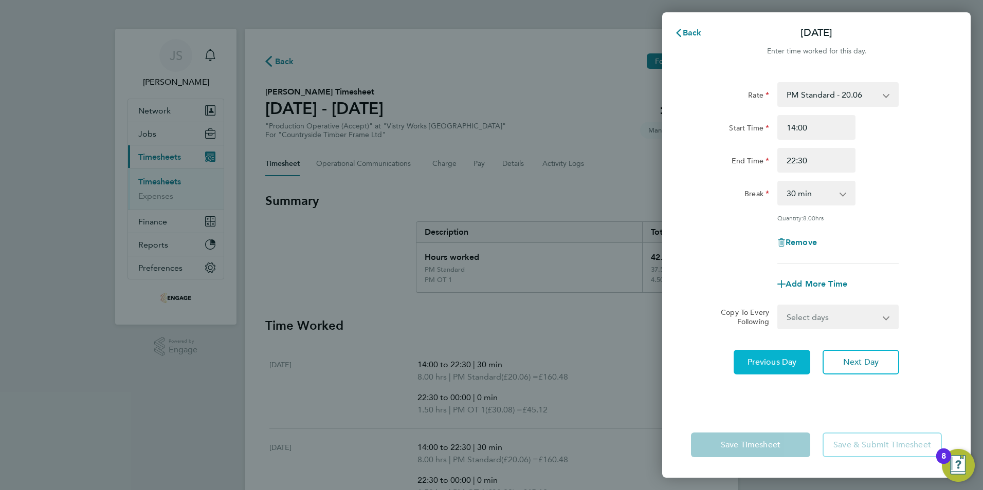
click at [747, 357] on span "Previous Day" at bounding box center [771, 362] width 49 height 10
select select "30"
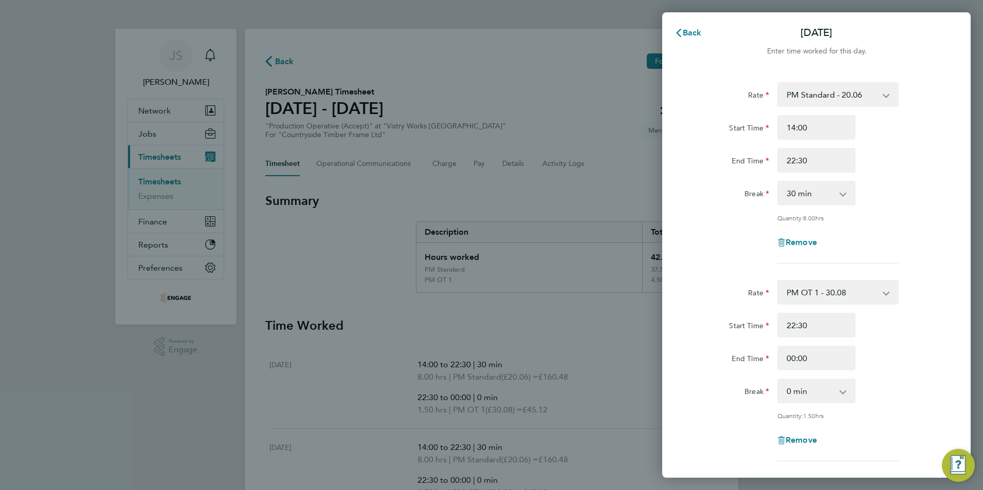
click at [747, 357] on label "End Time" at bounding box center [750, 360] width 38 height 12
click at [777, 173] on input "End Time" at bounding box center [816, 160] width 78 height 25
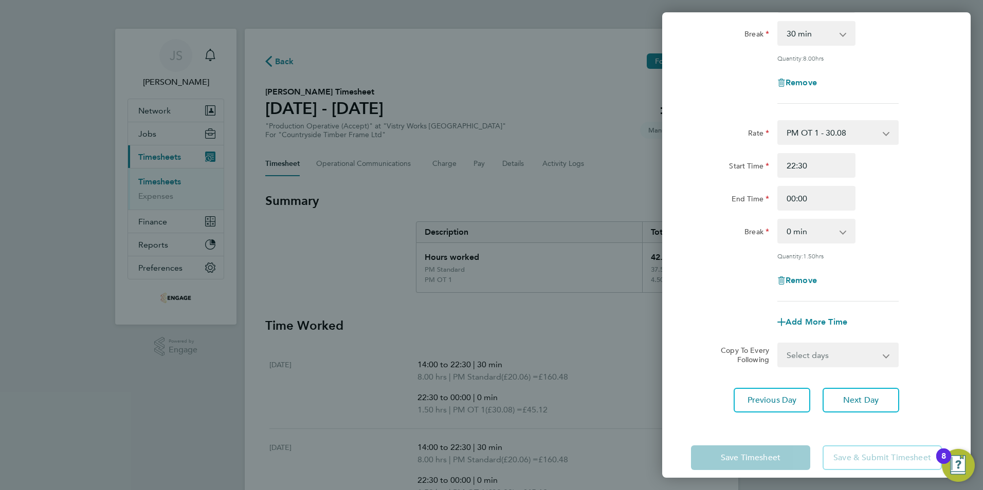
scroll to position [160, 0]
click at [758, 395] on span "Previous Day" at bounding box center [771, 400] width 49 height 10
select select "30"
click at [762, 388] on button "Previous Day" at bounding box center [772, 400] width 77 height 25
select select "30"
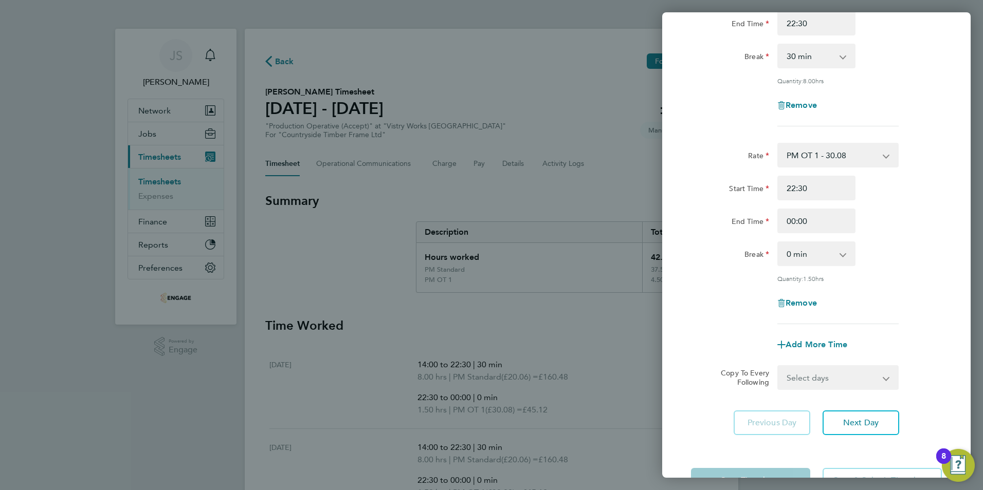
scroll to position [148, 0]
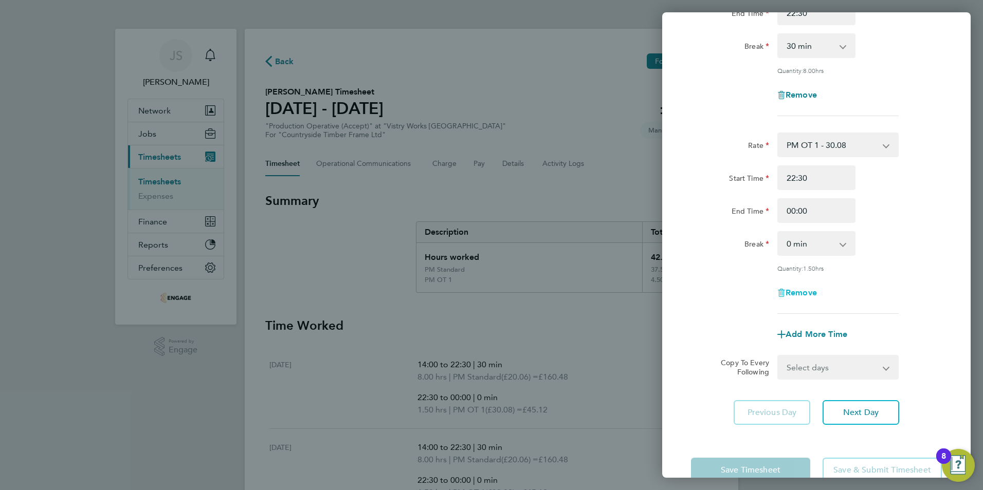
click at [794, 290] on span "Remove" at bounding box center [800, 293] width 31 height 10
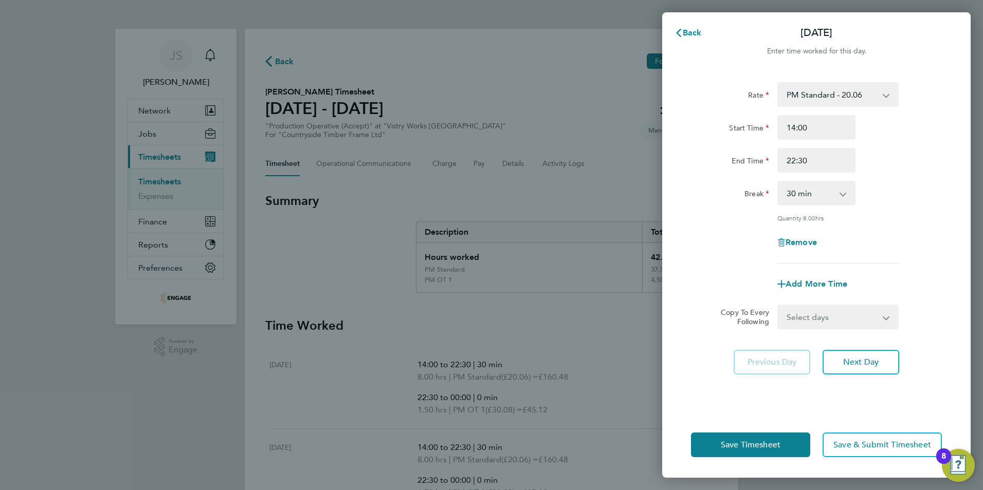
scroll to position [0, 0]
click at [797, 243] on span "Remove" at bounding box center [800, 242] width 31 height 10
select select "null"
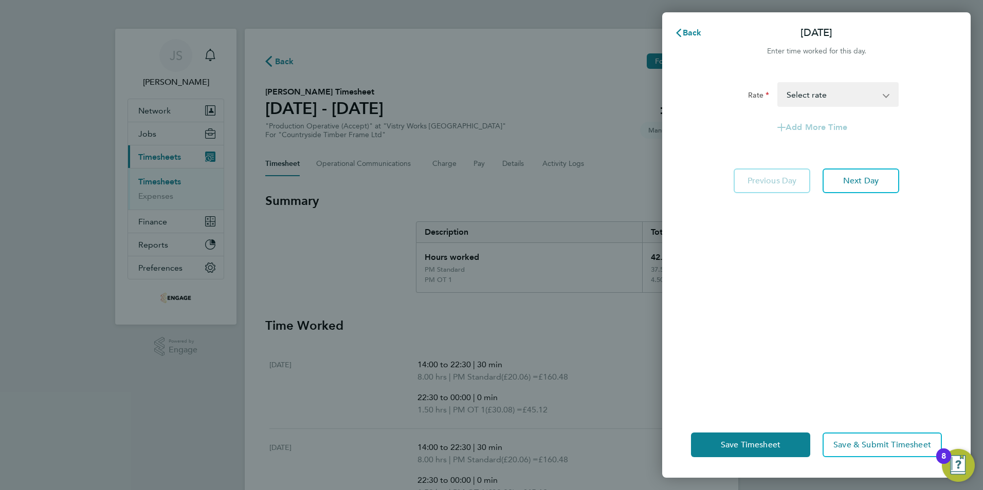
click at [792, 276] on div "Rate AM Standard - 18.40 PM OT 1 - 30.08 OT2 - 36.80 PM OT2 - 40.11 PM Standard…" at bounding box center [816, 241] width 308 height 342
click at [738, 443] on span "Save Timesheet" at bounding box center [751, 445] width 60 height 10
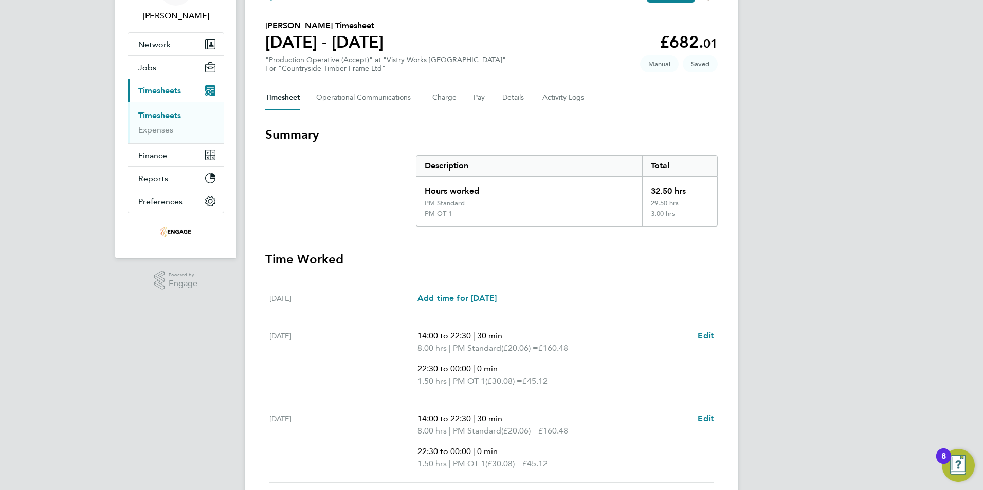
scroll to position [2, 0]
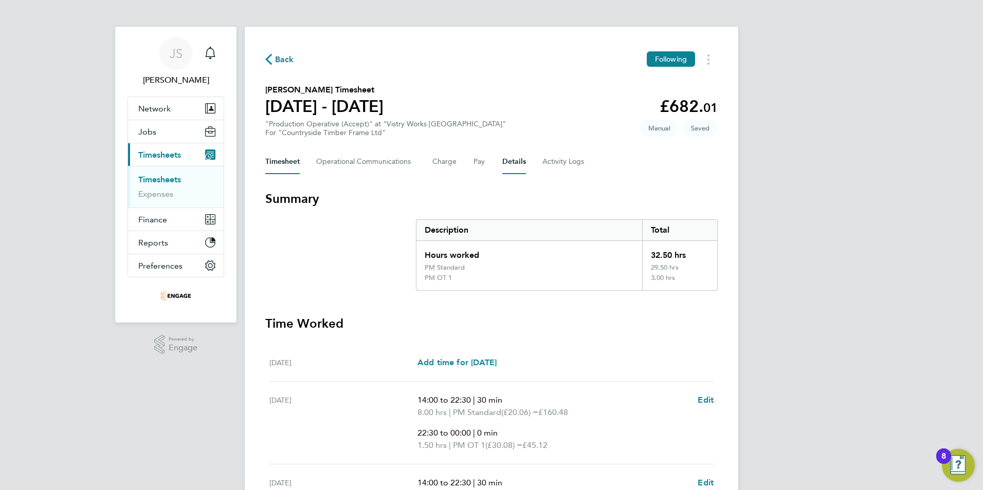
click at [507, 162] on button "Details" at bounding box center [514, 162] width 24 height 25
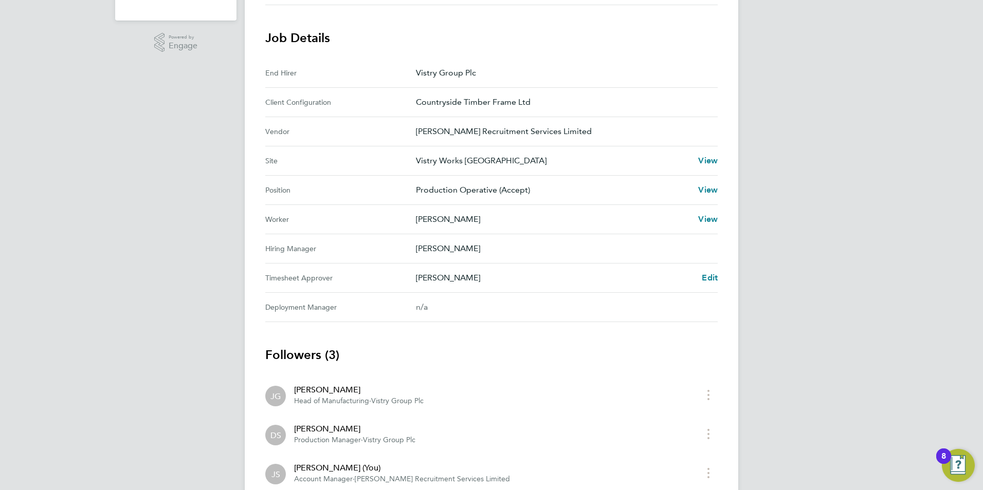
scroll to position [310, 0]
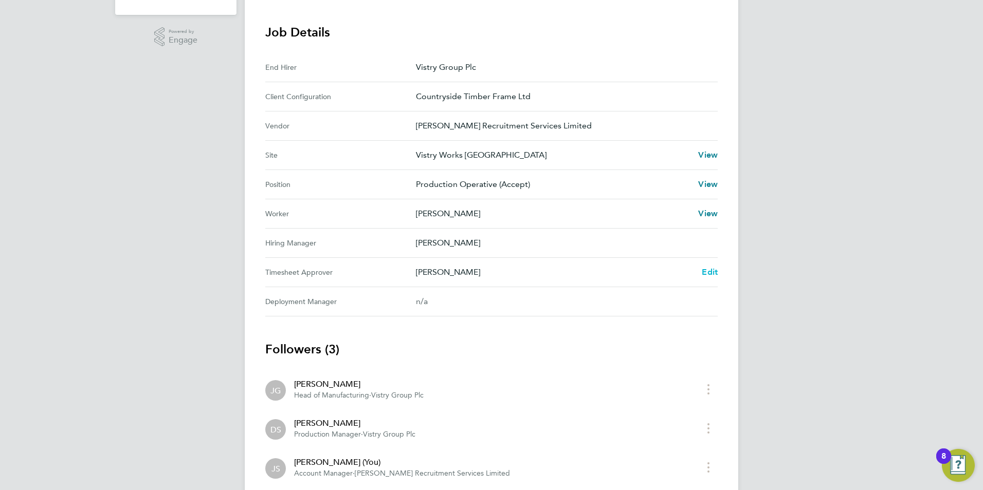
click at [708, 269] on span "Edit" at bounding box center [710, 272] width 16 height 10
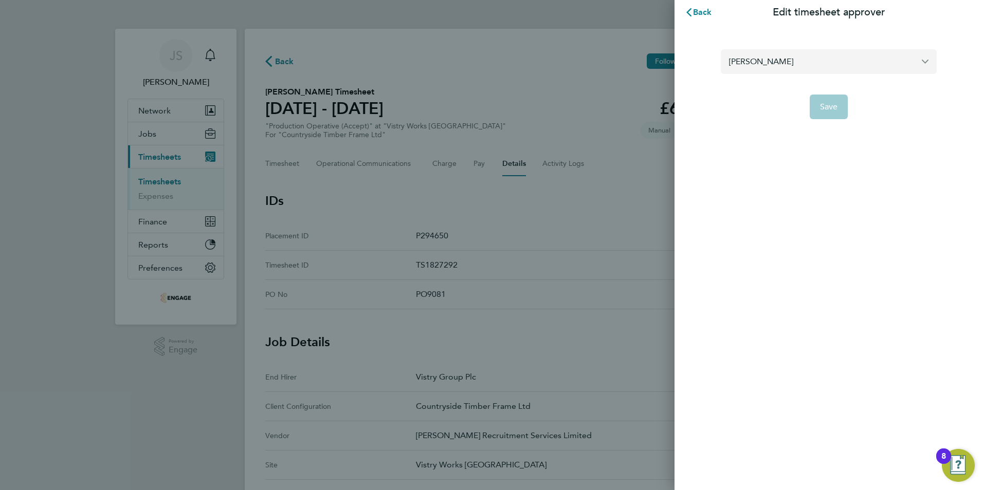
click at [760, 68] on input "[PERSON_NAME]" at bounding box center [829, 61] width 216 height 24
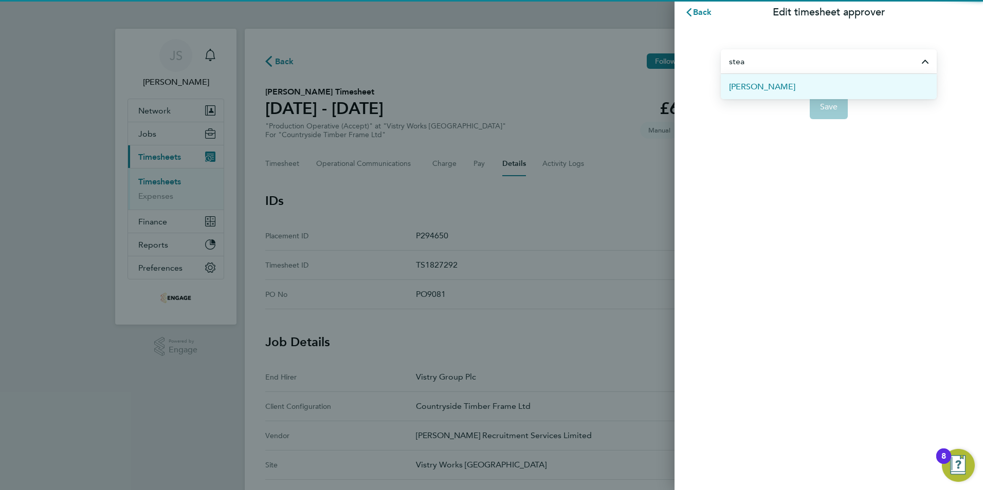
click at [768, 86] on span "[PERSON_NAME]" at bounding box center [762, 87] width 66 height 12
type input "[PERSON_NAME]"
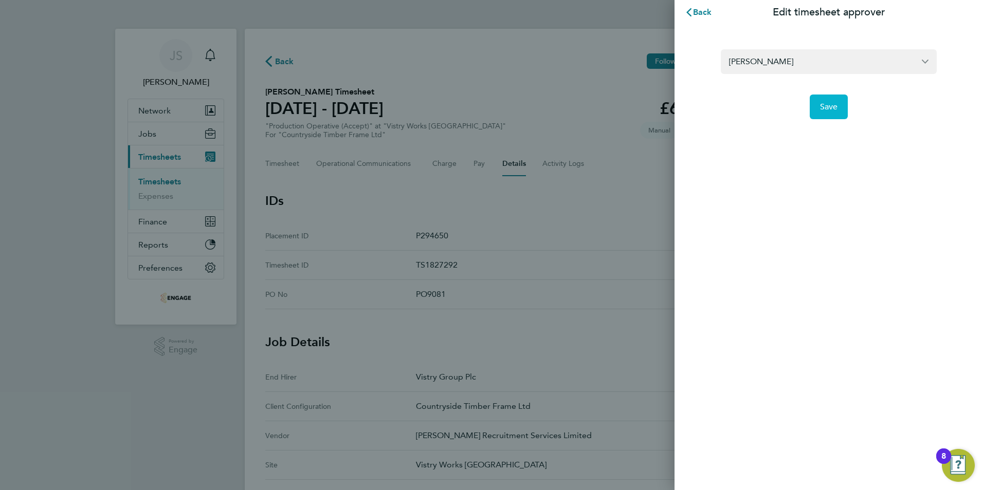
click at [817, 102] on button "Save" at bounding box center [829, 107] width 39 height 25
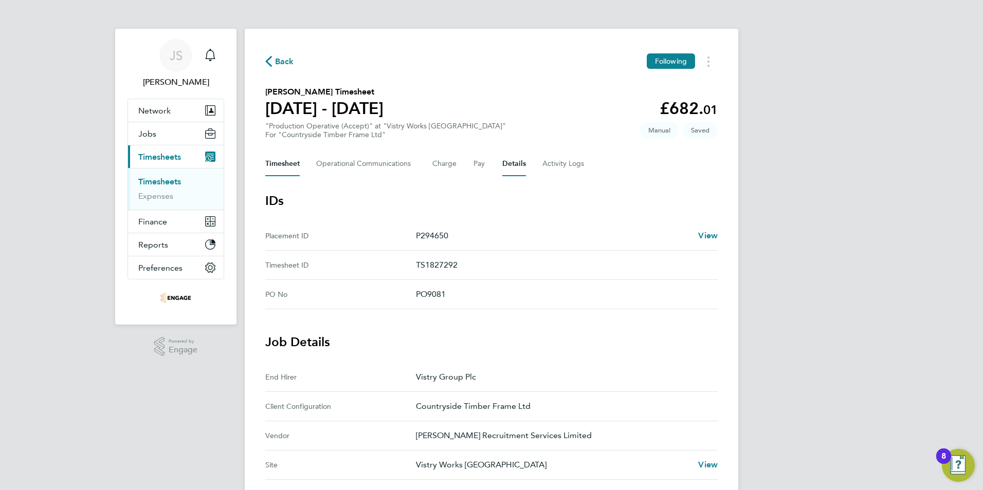
click at [269, 155] on button "Timesheet" at bounding box center [282, 164] width 34 height 25
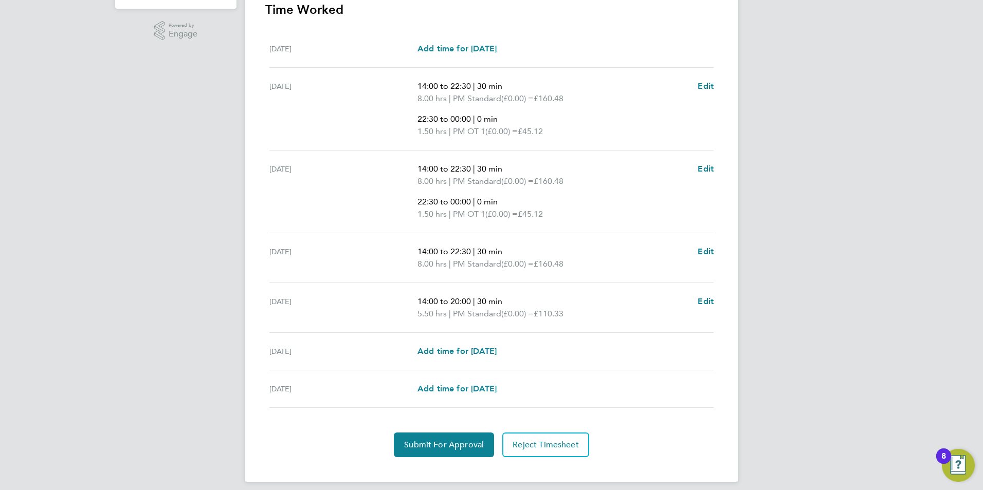
scroll to position [324, 0]
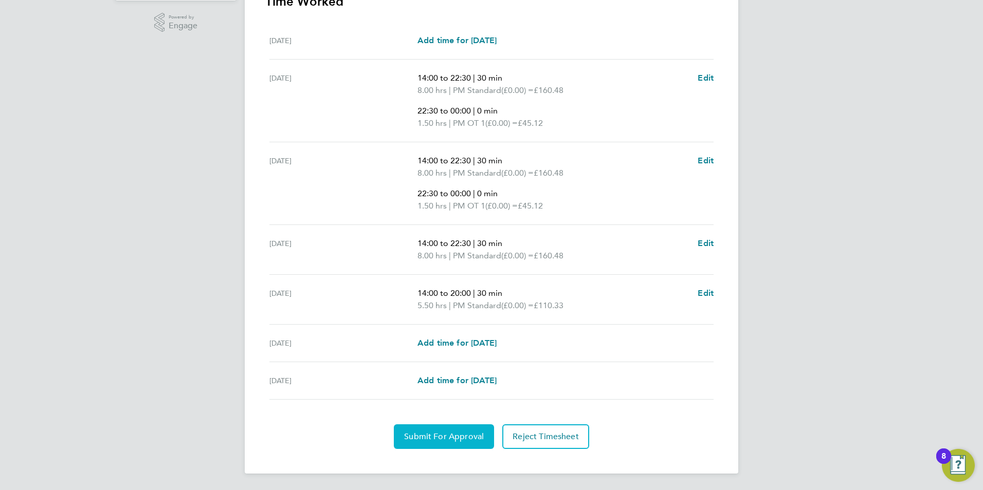
click at [438, 432] on span "Submit For Approval" at bounding box center [444, 437] width 80 height 10
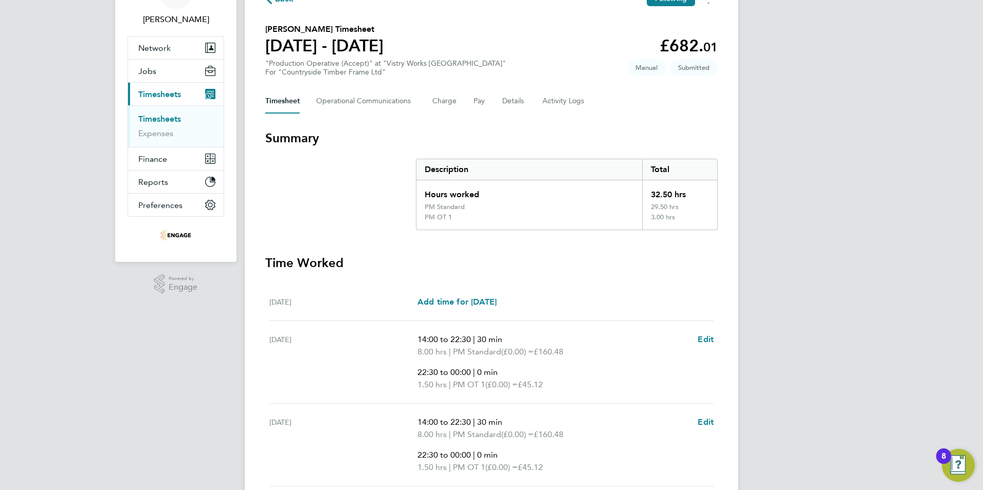
scroll to position [58, 0]
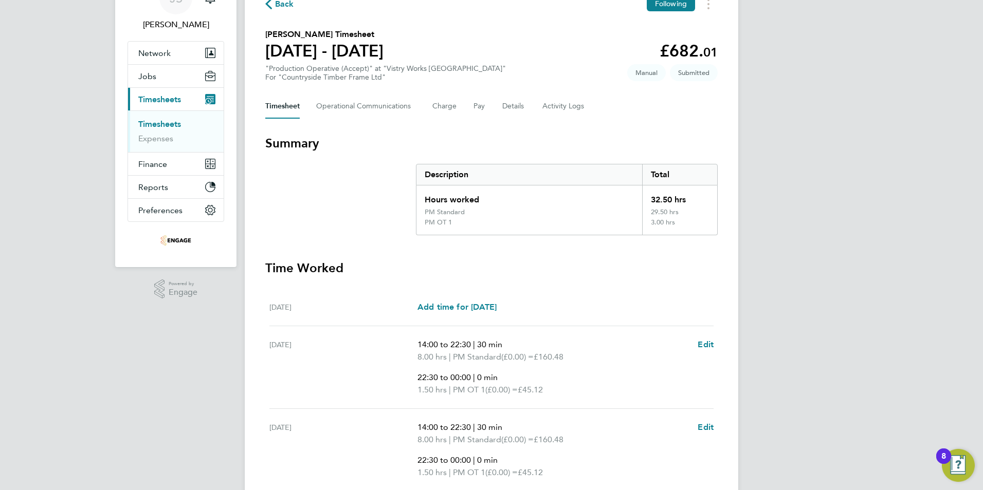
click at [279, 7] on span "Back" at bounding box center [284, 4] width 19 height 12
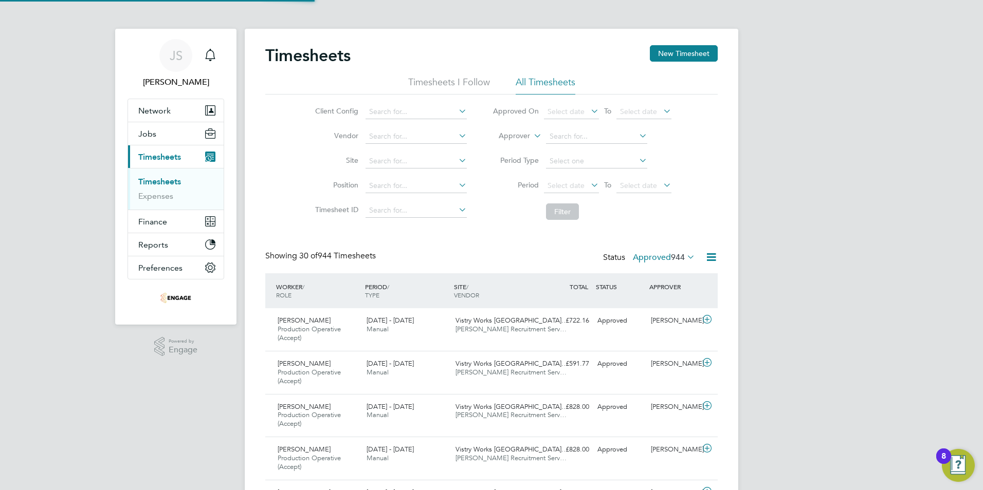
scroll to position [5, 5]
click at [692, 56] on button "New Timesheet" at bounding box center [684, 53] width 68 height 16
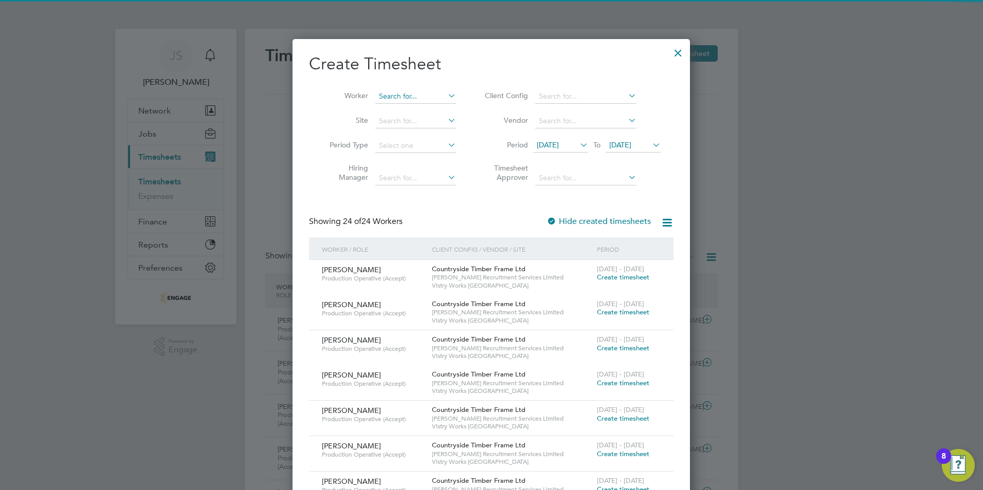
click at [412, 96] on input at bounding box center [415, 96] width 81 height 14
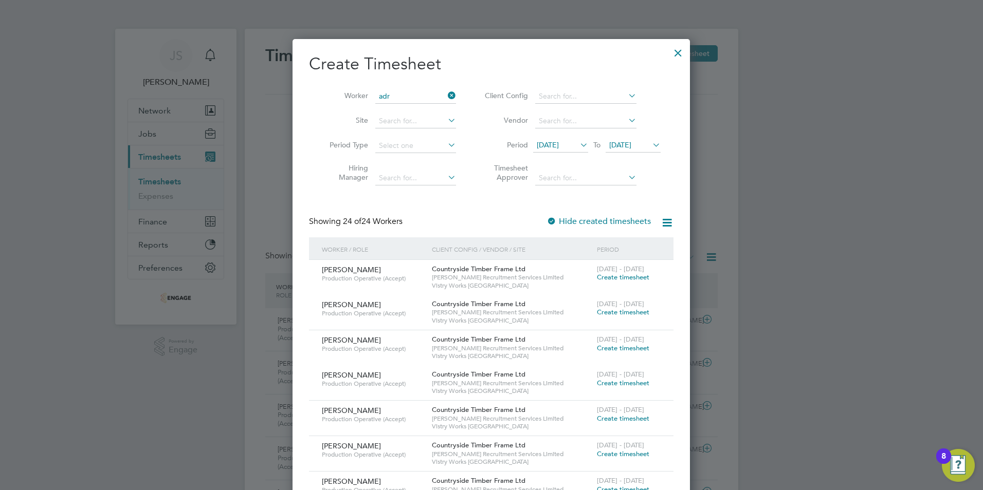
click at [413, 108] on li "Adr ian Kaczowka" at bounding box center [416, 110] width 82 height 14
type input "Adrian Kaczowka"
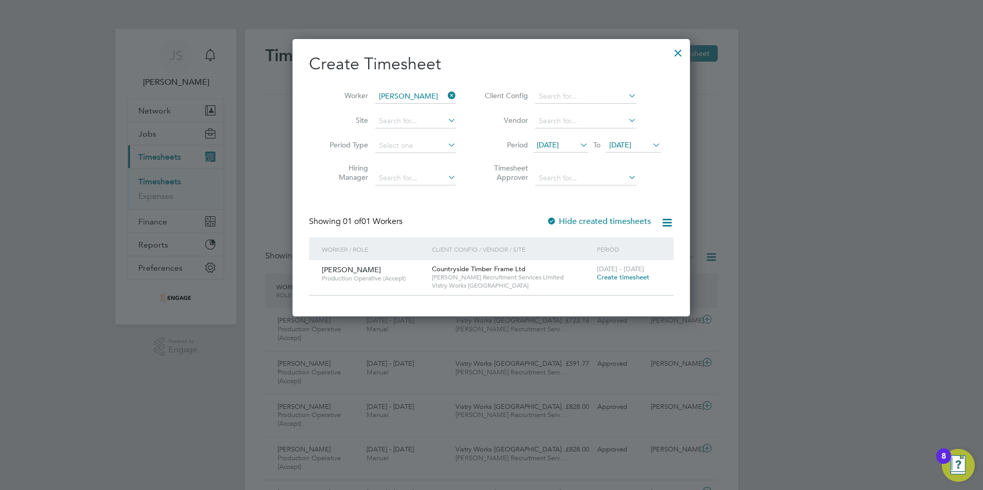
click at [613, 278] on span "Create timesheet" at bounding box center [623, 277] width 52 height 9
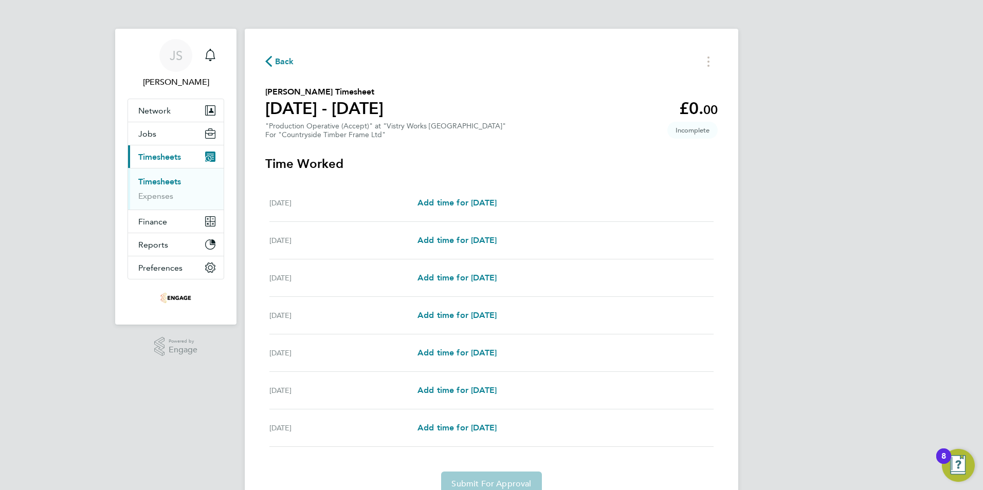
click at [472, 231] on div "Tue 16 Sep Add time for Tue 16 Sep Add time for Tue 16 Sep" at bounding box center [491, 241] width 444 height 38
click at [475, 241] on span "Add time for [DATE]" at bounding box center [456, 240] width 79 height 10
select select "15"
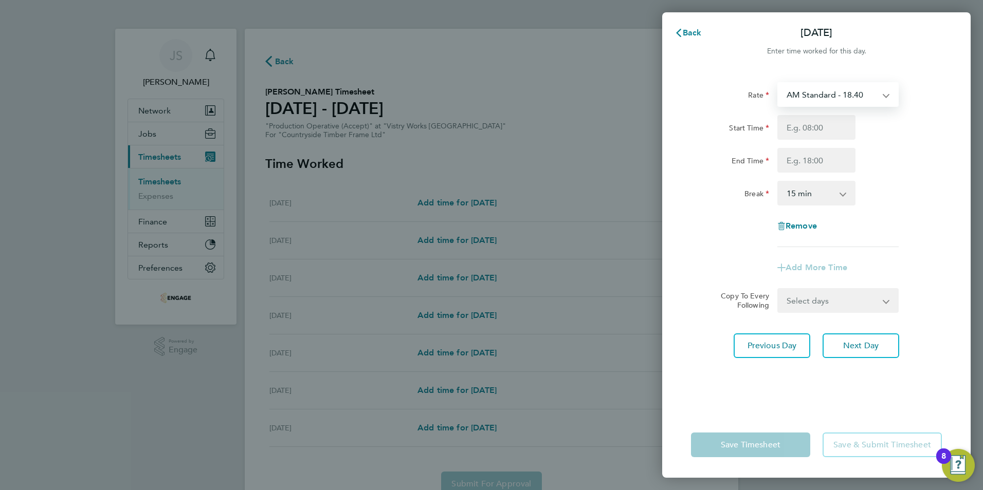
click at [826, 94] on select "AM Standard - 18.40 PM OT2 - 40.11 OT2 - 36.80 OT 1 - 27.60 PM OT 1 - 30.08 PM …" at bounding box center [831, 94] width 107 height 23
select select "15"
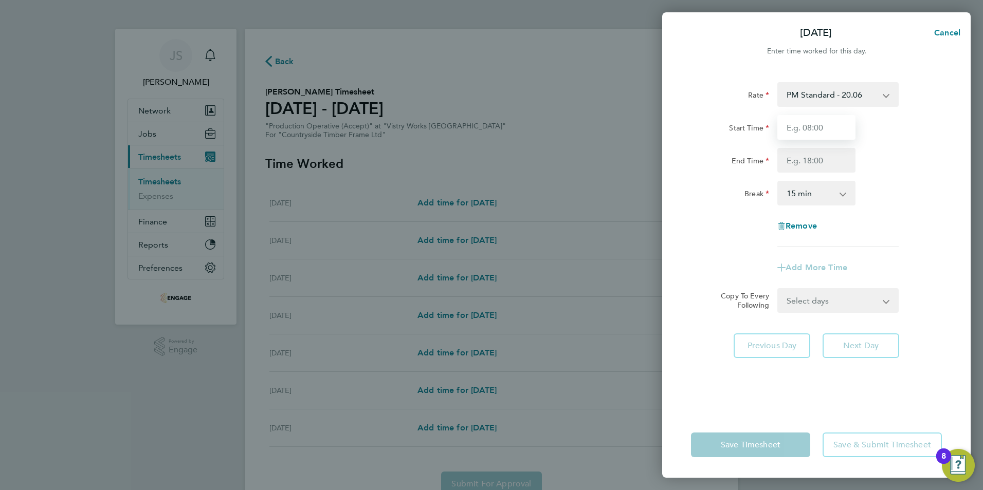
click at [803, 130] on input "Start Time" at bounding box center [816, 127] width 78 height 25
type input "14:00"
type input "22:30"
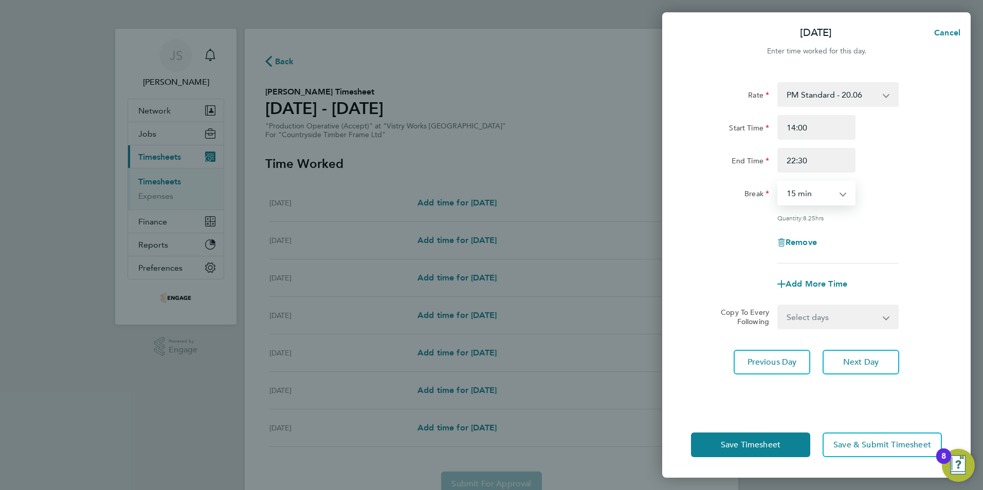
click at [795, 189] on select "0 min 15 min 30 min 45 min 60 min 75 min 90 min" at bounding box center [810, 193] width 64 height 23
select select "30"
click at [778, 182] on select "0 min 15 min 30 min 45 min 60 min 75 min 90 min" at bounding box center [810, 193] width 64 height 23
click at [817, 317] on select "Select days Day Weekday (Mon-Fri) Weekend (Sat-Sun) Wednesday Thursday Friday S…" at bounding box center [832, 317] width 108 height 23
select select "WEEKDAY"
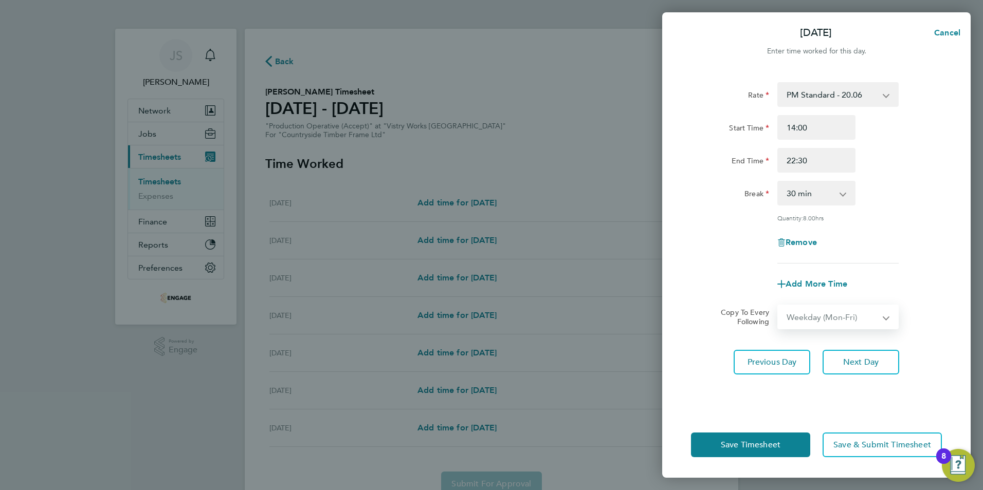
click at [778, 306] on select "Select days Day Weekday (Mon-Fri) Weekend (Sat-Sun) Wednesday Thursday Friday S…" at bounding box center [832, 317] width 108 height 23
select select "[DATE]"
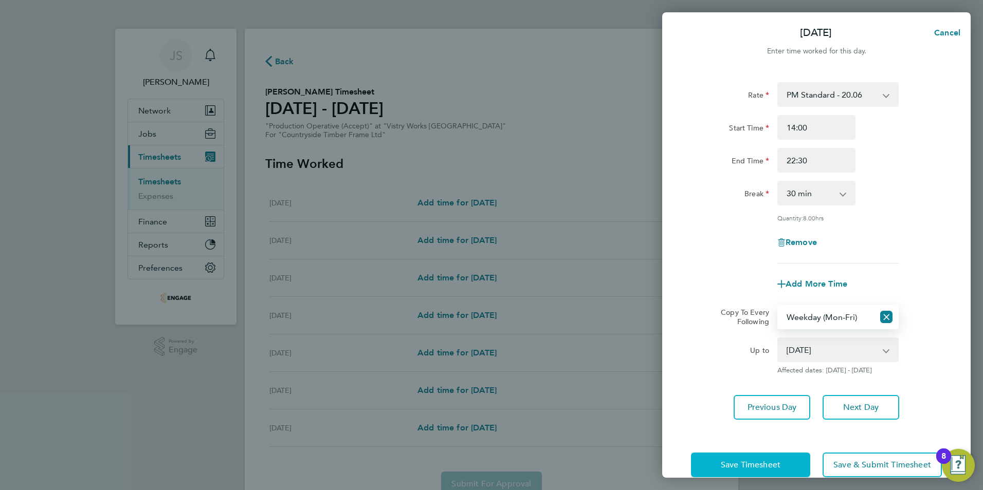
click at [774, 471] on button "Save Timesheet" at bounding box center [750, 465] width 119 height 25
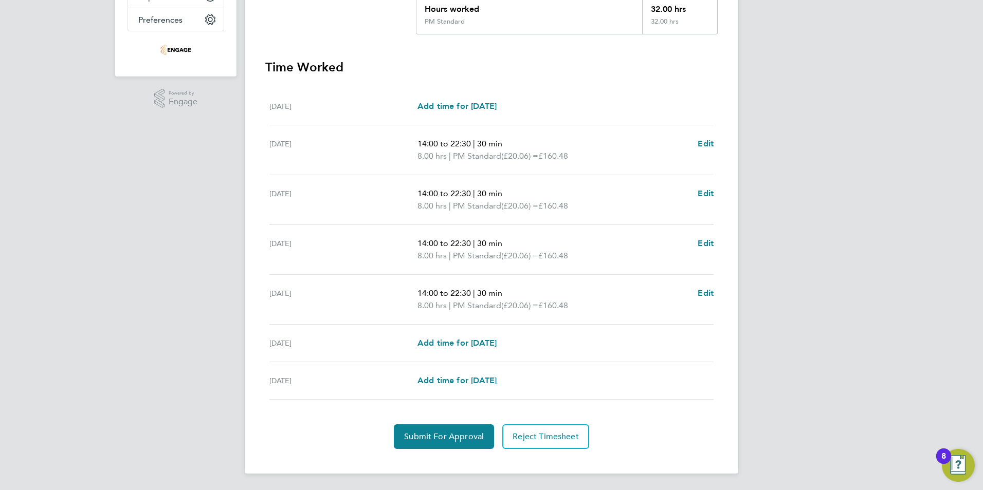
click at [716, 291] on ul "Mon 15 Sep Add time for Mon 15 Sep Add time for Mon 15 Sep Tue 16 Sep 14:00 to …" at bounding box center [491, 244] width 452 height 312
click at [704, 291] on span "Edit" at bounding box center [706, 293] width 16 height 10
select select "30"
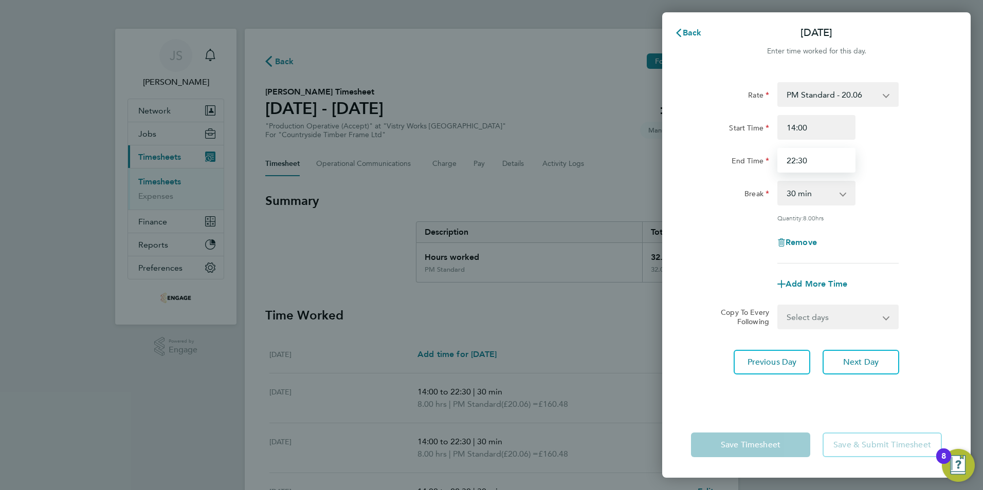
click at [821, 156] on input "22:30" at bounding box center [816, 160] width 78 height 25
type input "20:00"
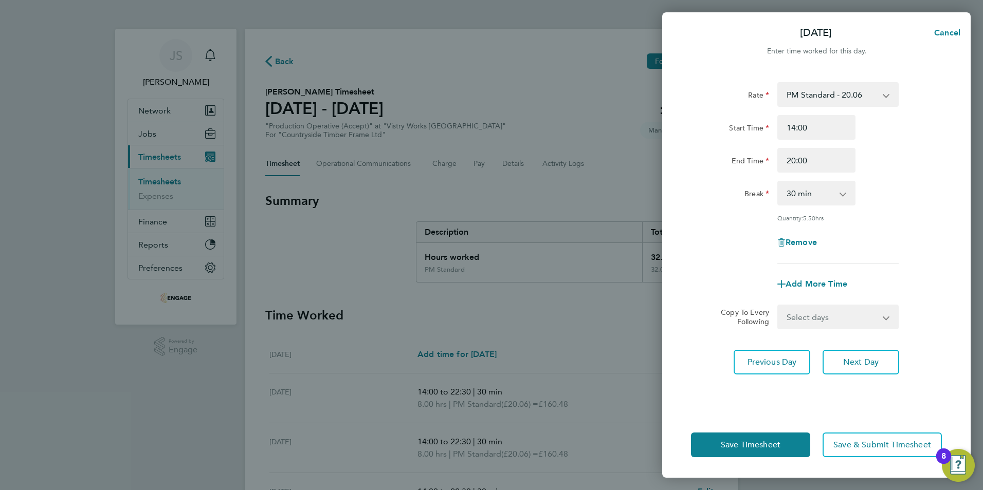
click at [722, 297] on form "Rate PM Standard - 20.06 AM Standard - 18.40 PM OT2 - 40.11 OT2 - 36.80 OT 1 - …" at bounding box center [816, 205] width 251 height 247
click at [715, 450] on button "Save Timesheet" at bounding box center [750, 445] width 119 height 25
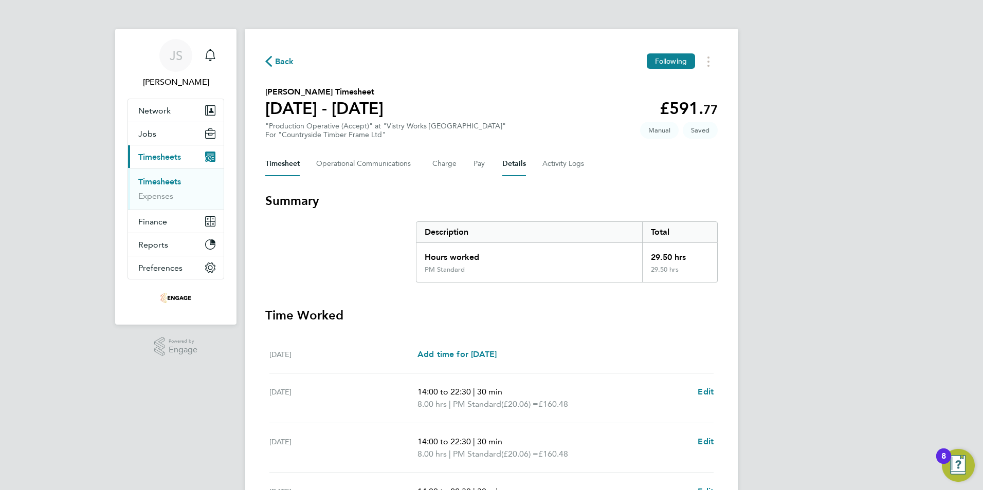
click at [510, 166] on button "Details" at bounding box center [514, 164] width 24 height 25
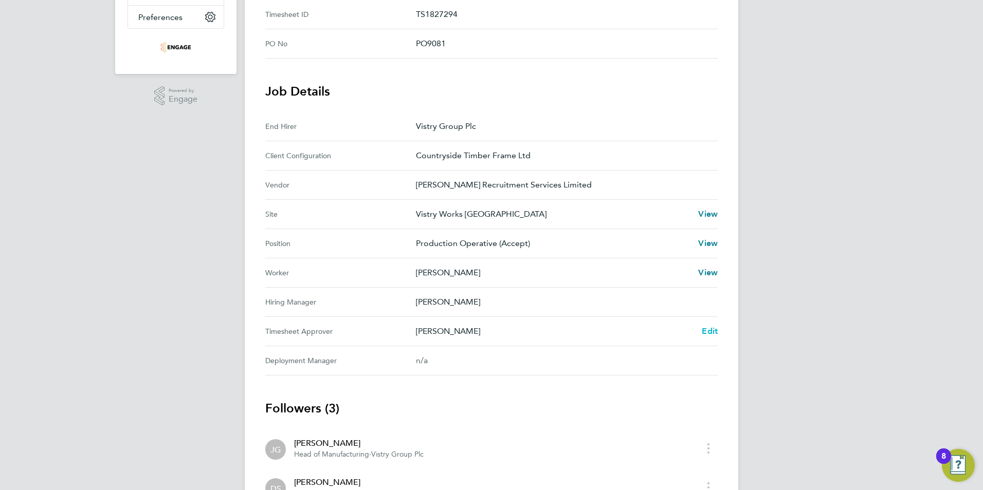
click at [704, 333] on span "Edit" at bounding box center [710, 331] width 16 height 10
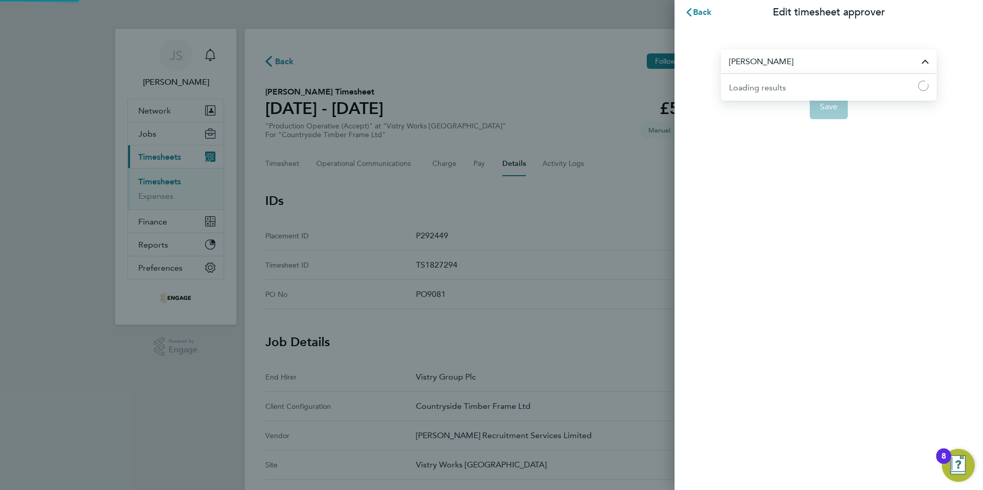
click at [795, 56] on input "[PERSON_NAME]" at bounding box center [829, 61] width 216 height 24
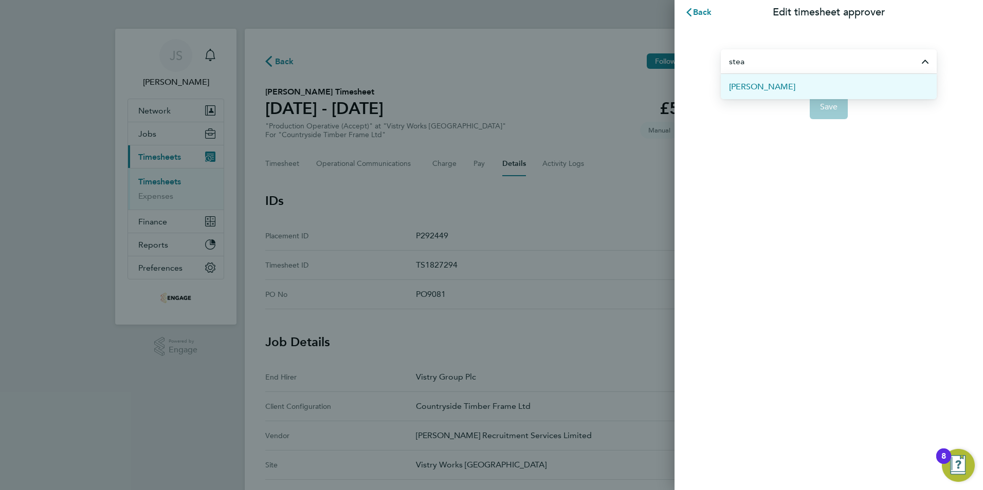
click at [769, 97] on li "[PERSON_NAME]" at bounding box center [829, 86] width 216 height 25
type input "[PERSON_NAME]"
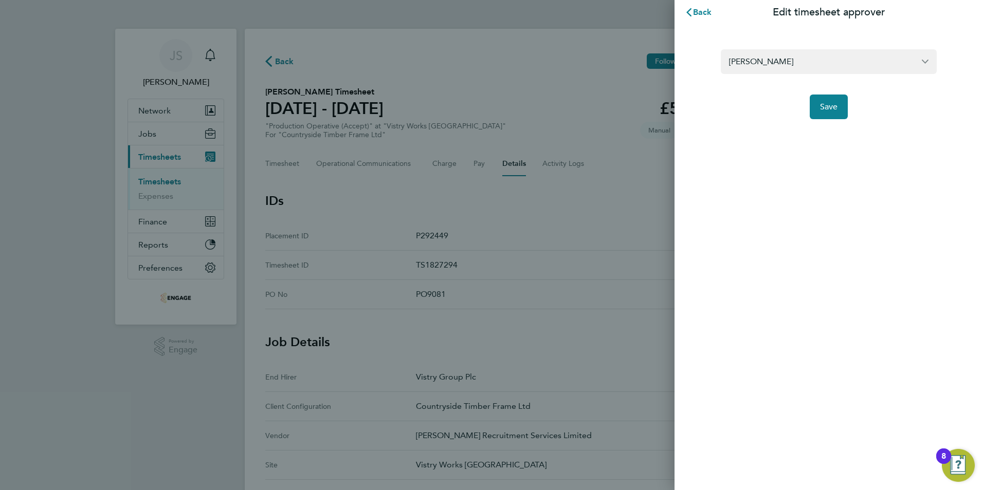
click at [828, 124] on div "Mark Steadman Save" at bounding box center [828, 78] width 308 height 107
click at [827, 115] on button "Save" at bounding box center [829, 107] width 39 height 25
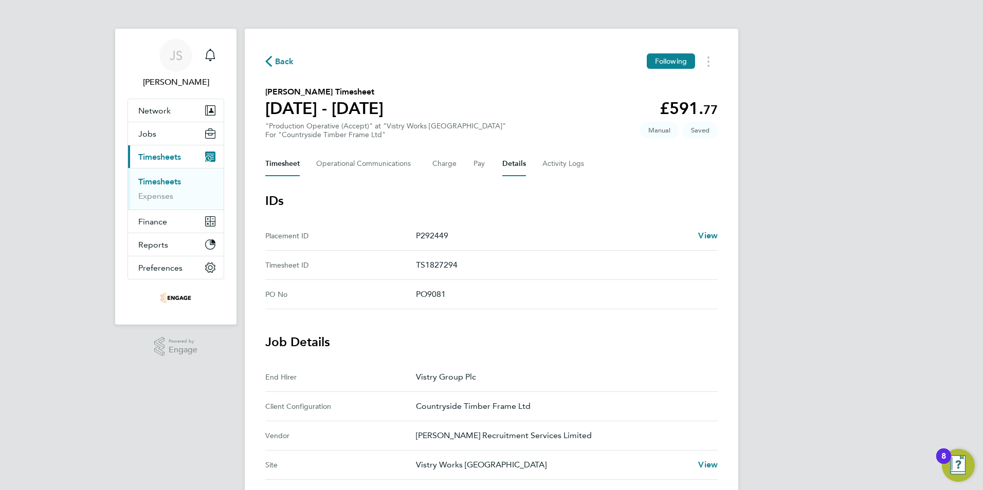
click at [281, 166] on button "Timesheet" at bounding box center [282, 164] width 34 height 25
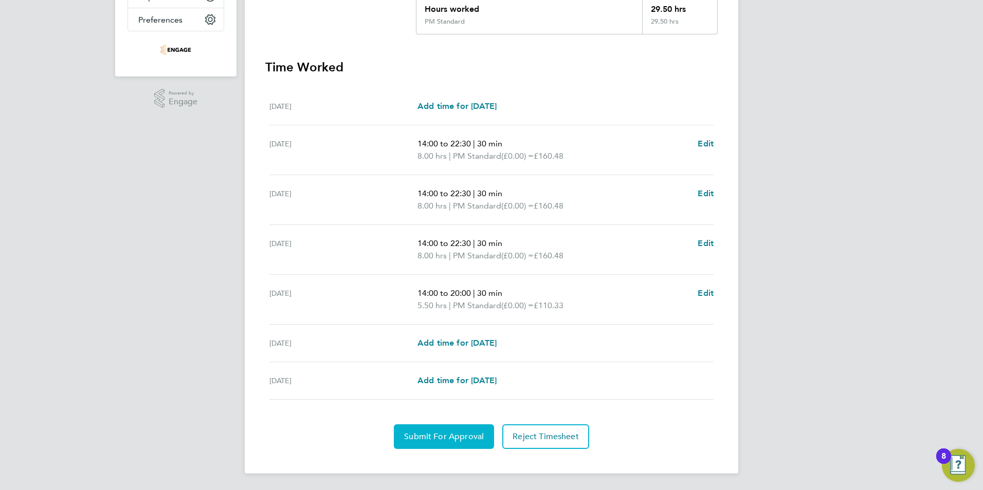
click at [443, 436] on span "Submit For Approval" at bounding box center [444, 437] width 80 height 10
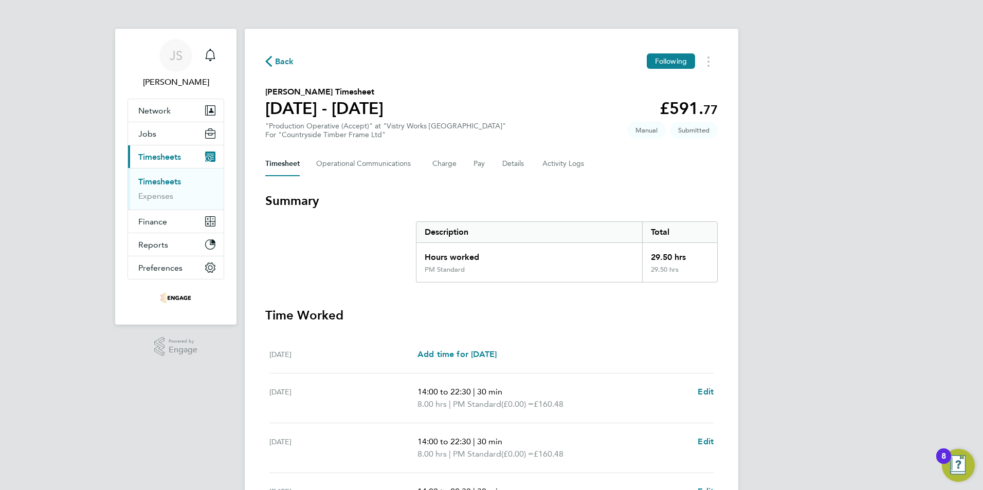
click at [284, 52] on div "Back Following Adrian Kaczowka's Timesheet 15 - 21 Sept 2025 £591. 77 "Producti…" at bounding box center [491, 375] width 493 height 693
click at [283, 57] on span "Back" at bounding box center [284, 62] width 19 height 12
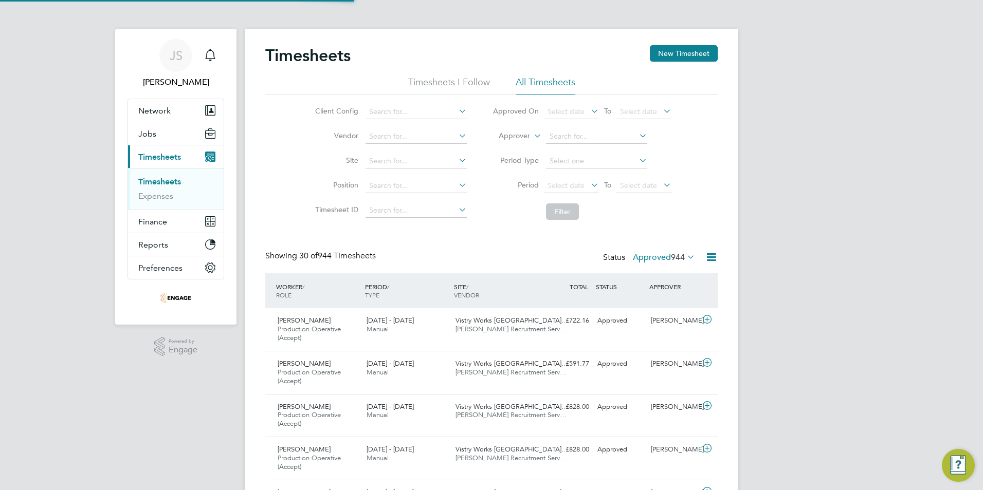
scroll to position [34, 89]
click at [662, 62] on div "Timesheets New Timesheet" at bounding box center [491, 60] width 452 height 31
click at [668, 49] on button "New Timesheet" at bounding box center [684, 53] width 68 height 16
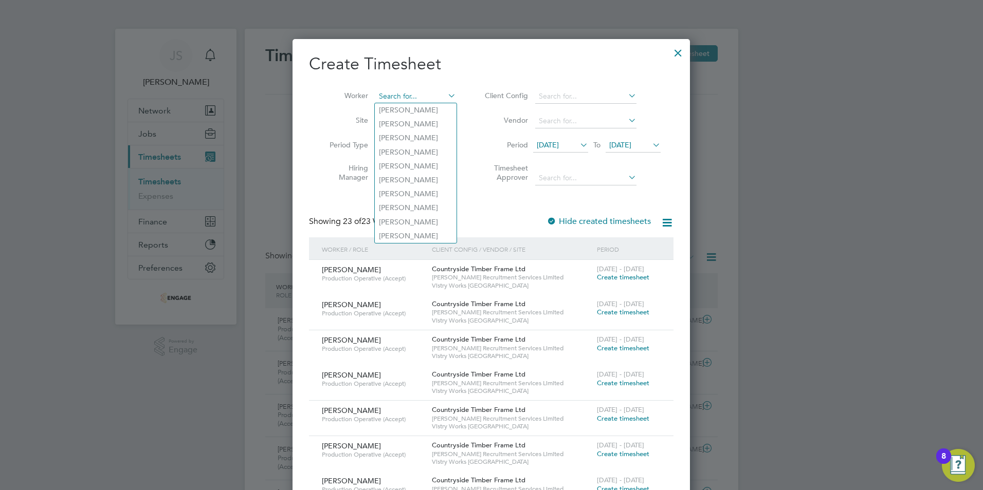
click at [399, 93] on input at bounding box center [415, 96] width 81 height 14
type input "ka"
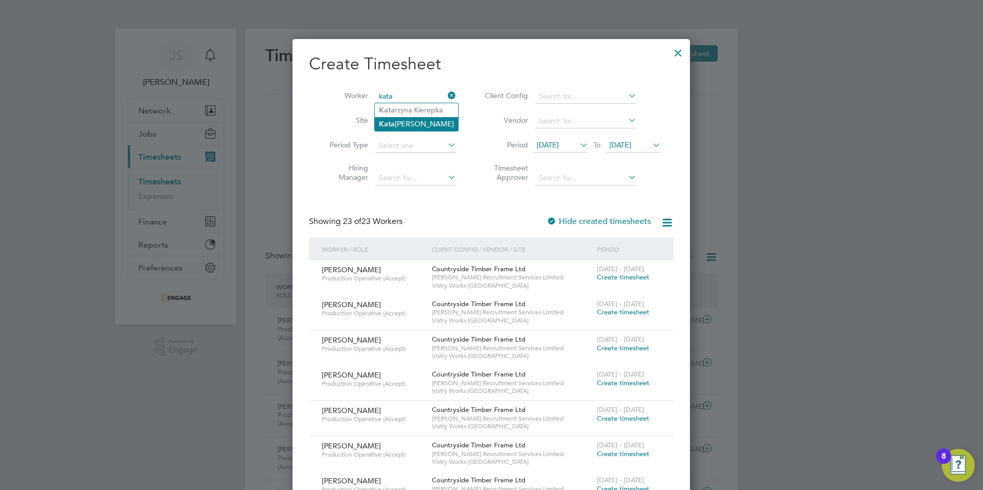
click at [414, 119] on li "Kata rzyna Pelczynska" at bounding box center [416, 124] width 83 height 14
type input "[PERSON_NAME]"
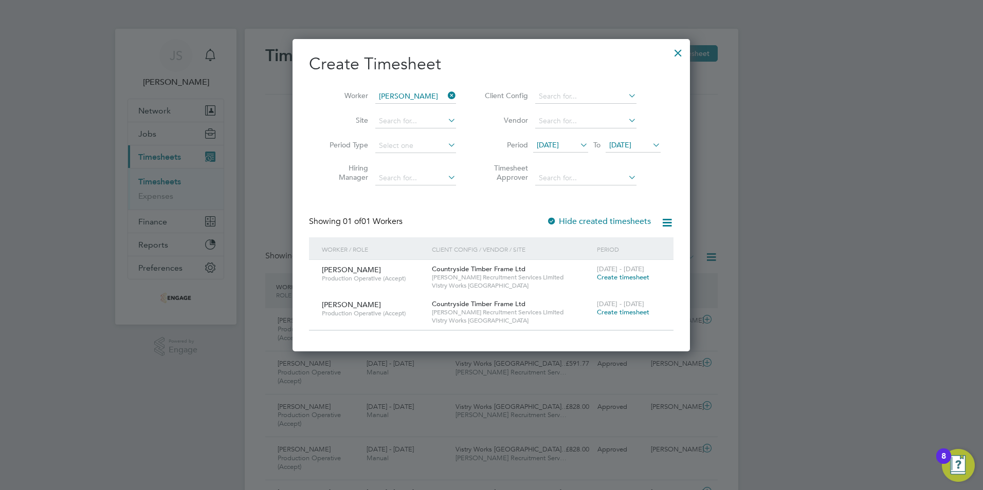
click at [632, 308] on span "Create timesheet" at bounding box center [623, 312] width 52 height 9
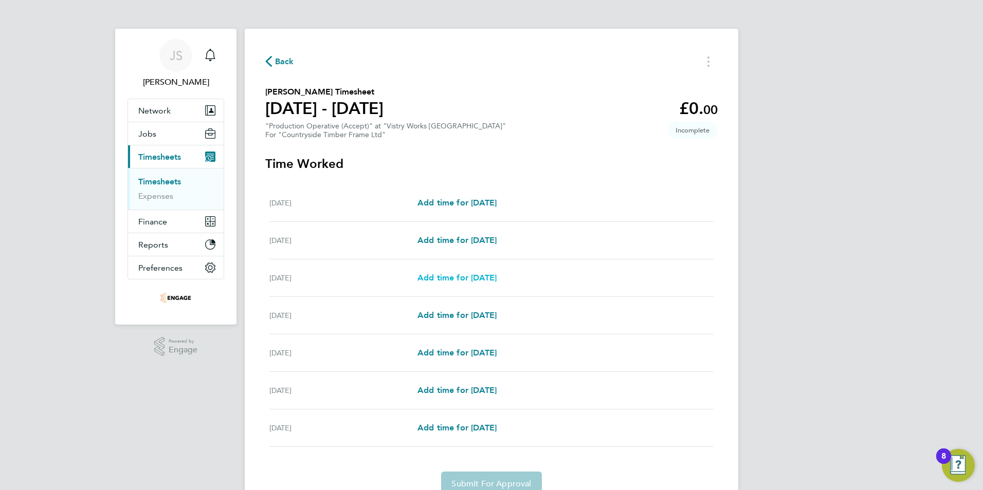
click at [463, 278] on span "Add time for [DATE]" at bounding box center [456, 278] width 79 height 10
select select "15"
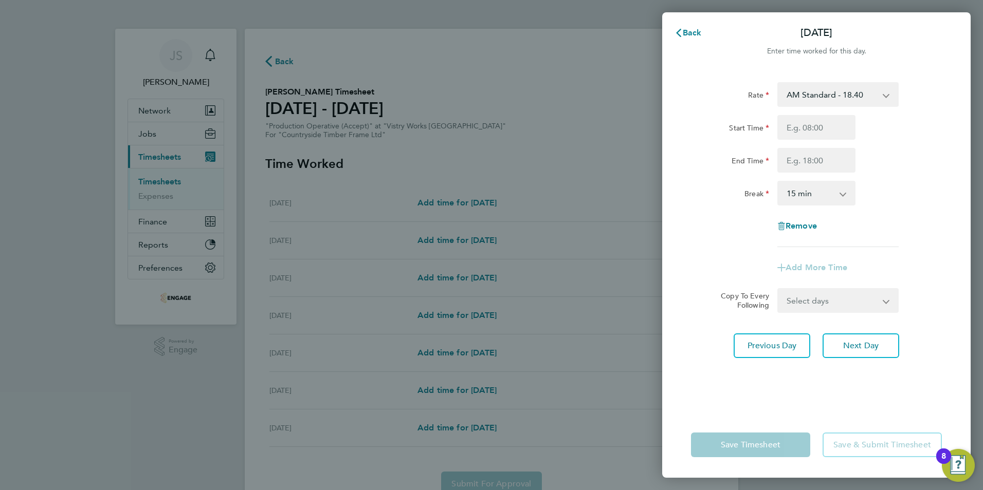
click at [886, 80] on div "Rate AM Standard - 18.40 PM OT 1 - 30.08 OT2 - 36.80 PM Standard - 20.06 PM OT2…" at bounding box center [816, 241] width 308 height 342
click at [821, 104] on select "AM Standard - 18.40 PM OT 1 - 30.08 OT2 - 36.80 PM Standard - 20.06 PM OT2 - 40…" at bounding box center [831, 94] width 107 height 23
select select "15"
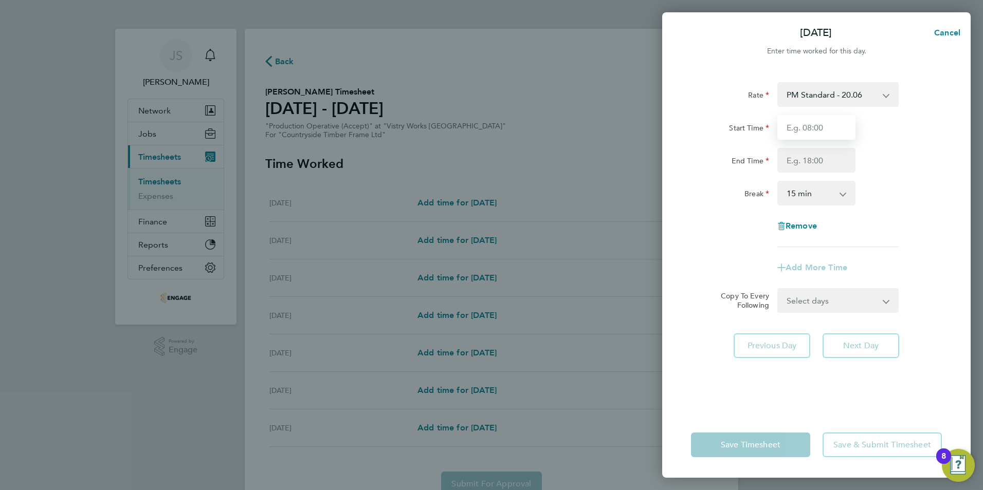
click at [797, 132] on input "Start Time" at bounding box center [816, 127] width 78 height 25
drag, startPoint x: 821, startPoint y: 135, endPoint x: 744, endPoint y: 122, distance: 78.2
click at [744, 122] on div "Start Time 06:00" at bounding box center [816, 127] width 259 height 25
type input "14:00"
click at [818, 151] on input "End Time" at bounding box center [816, 160] width 78 height 25
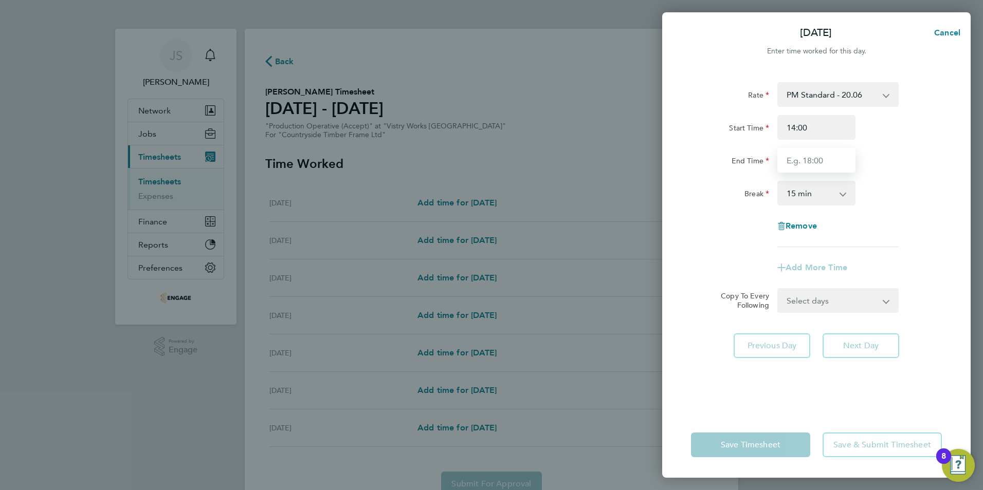
type input "22:30"
click at [804, 194] on select "0 min 15 min 30 min 45 min 60 min 75 min 90 min" at bounding box center [810, 193] width 64 height 23
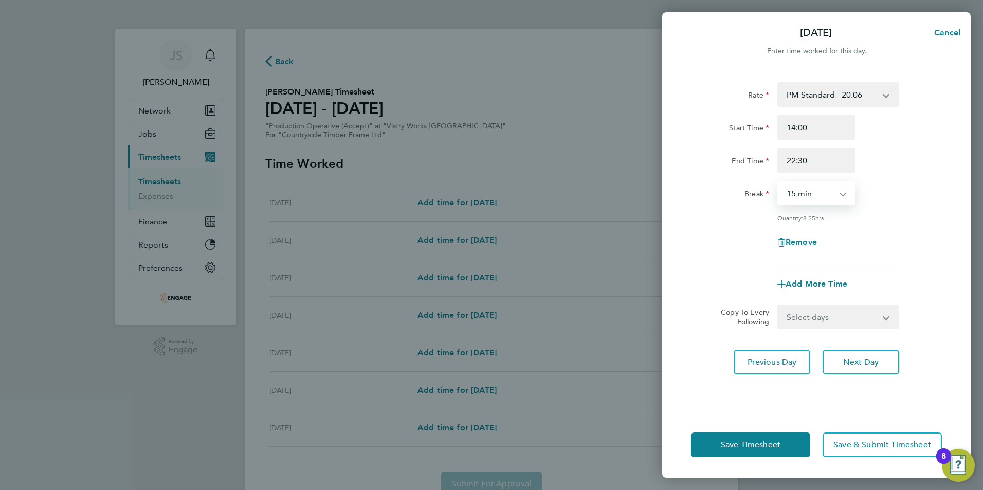
select select "30"
click at [778, 182] on select "0 min 15 min 30 min 45 min 60 min 75 min 90 min" at bounding box center [810, 193] width 64 height 23
click at [820, 317] on select "Select days Day Weekday (Mon-Fri) Weekend (Sat-Sun) [DATE] [DATE] [DATE] [DATE]" at bounding box center [832, 317] width 108 height 23
select select "THU"
click at [778, 306] on select "Select days Day Weekday (Mon-Fri) Weekend (Sat-Sun) [DATE] [DATE] [DATE] [DATE]" at bounding box center [832, 317] width 108 height 23
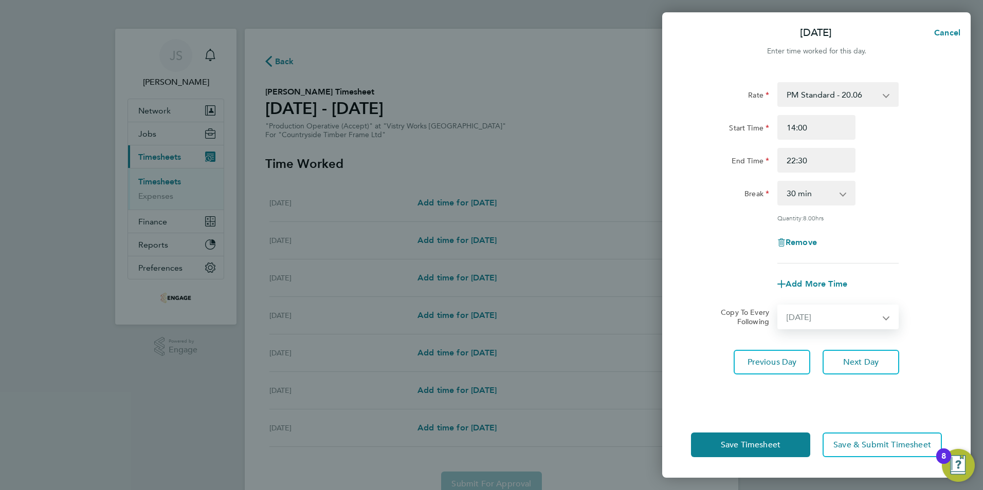
select select "[DATE]"
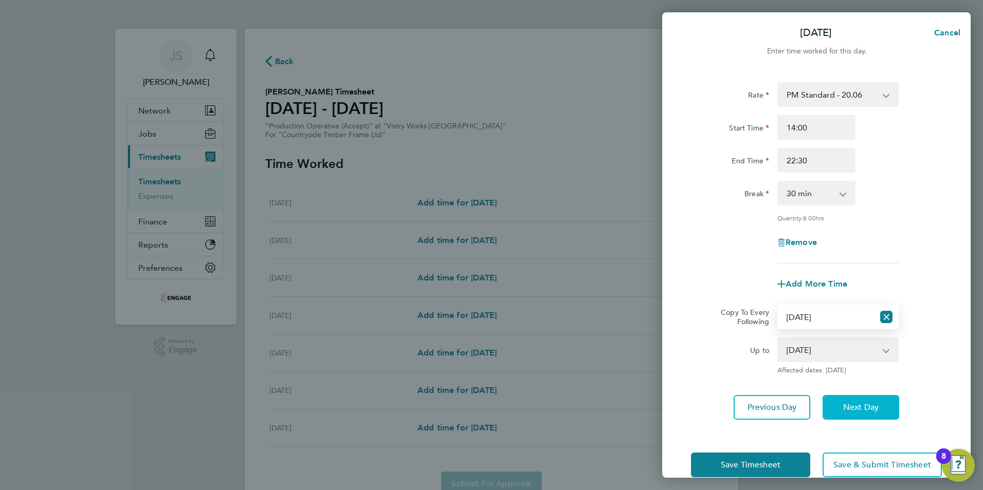
click at [866, 406] on span "Next Day" at bounding box center [860, 407] width 35 height 10
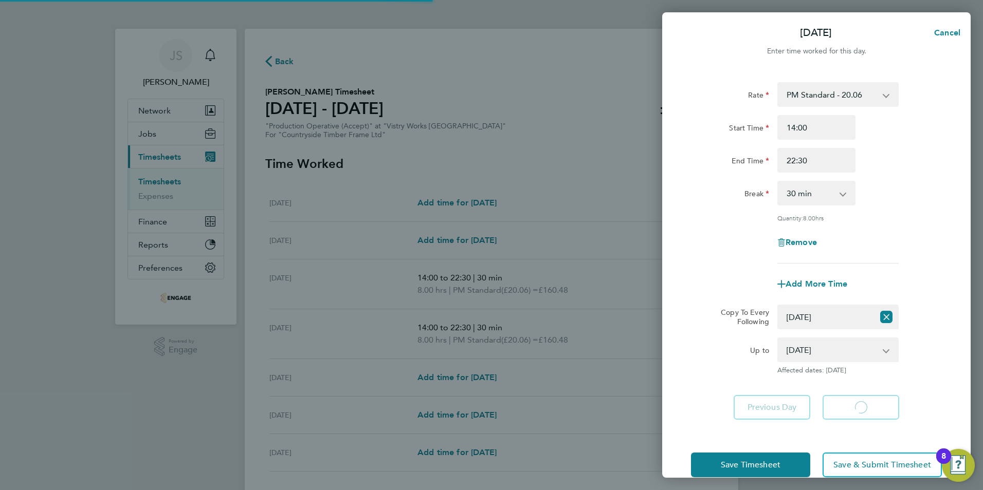
select select "30"
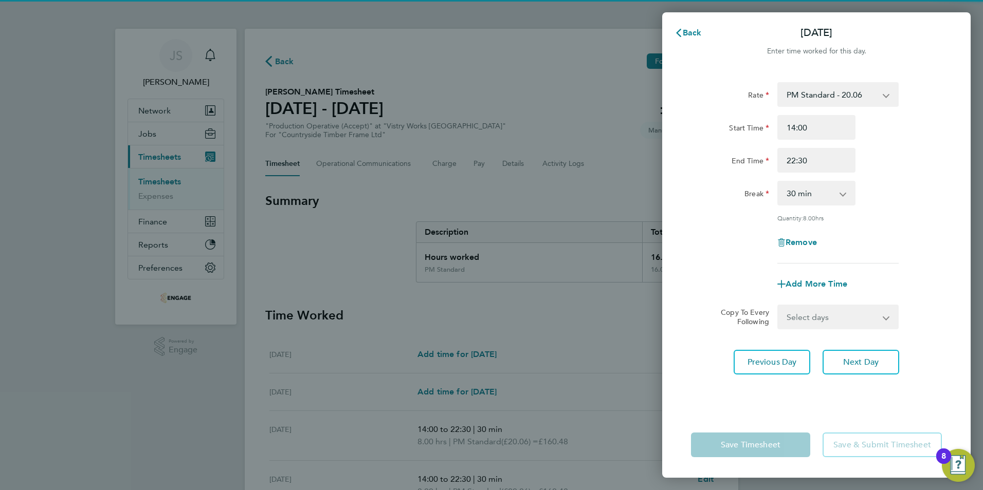
click at [865, 345] on div "Rate PM Standard - 20.06 PM OT 1 - 30.08 OT2 - 36.80 PM OT2 - 40.11 OT 1 - 27.6…" at bounding box center [816, 241] width 308 height 342
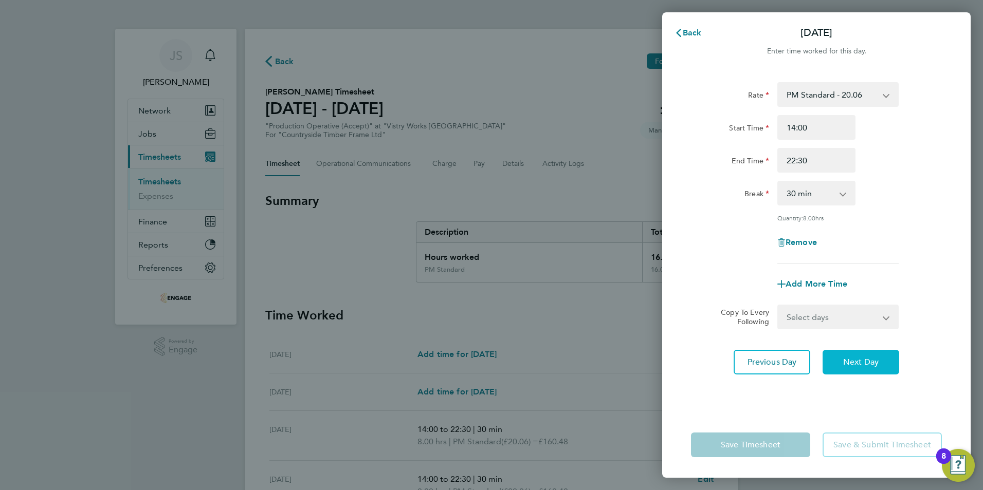
click at [867, 356] on button "Next Day" at bounding box center [860, 362] width 77 height 25
select select "15"
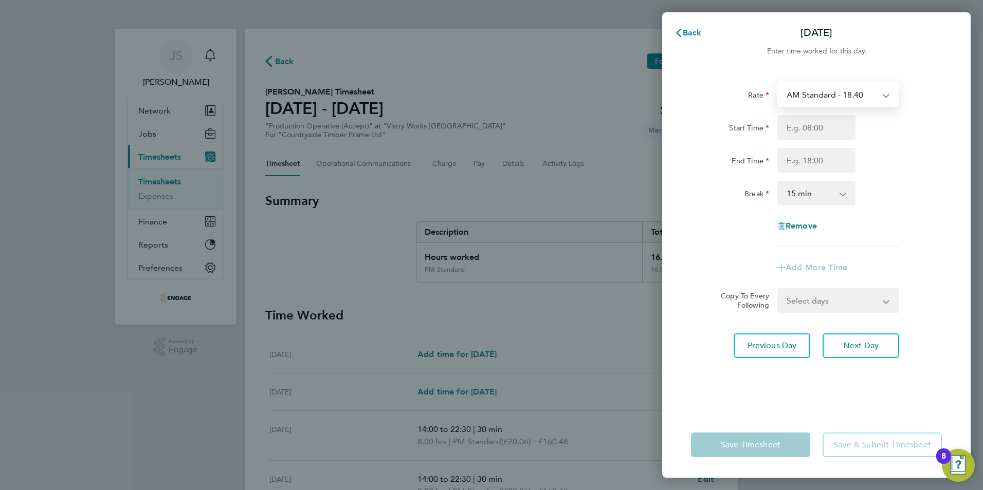
click at [820, 95] on select "AM Standard - 18.40 PM OT 1 - 30.08 OT2 - 36.80 PM Standard - 20.06 PM OT2 - 40…" at bounding box center [831, 94] width 107 height 23
select select "15"
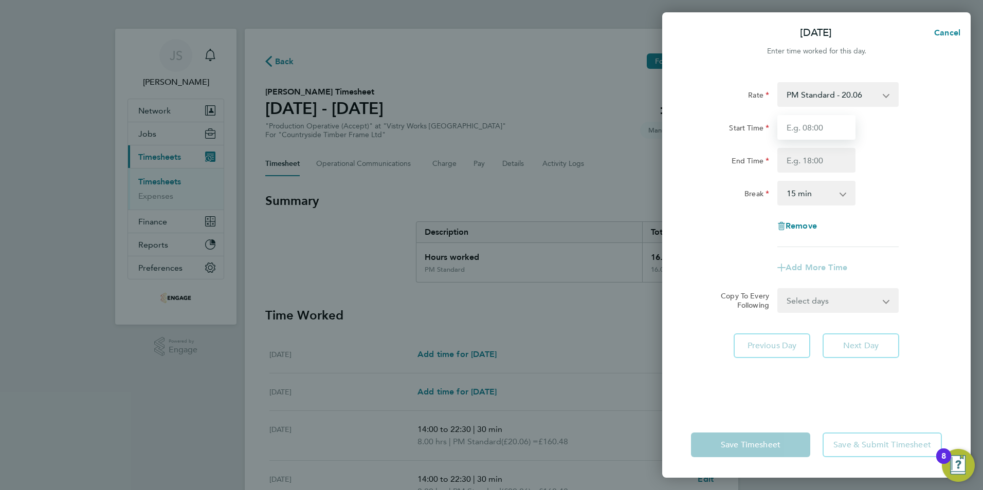
click at [800, 130] on input "Start Time" at bounding box center [816, 127] width 78 height 25
type input "14:00"
click at [797, 153] on input "End Time" at bounding box center [816, 160] width 78 height 25
type input "20:00"
click at [798, 195] on select "0 min 15 min 30 min 45 min 60 min 75 min 90 min" at bounding box center [810, 193] width 64 height 23
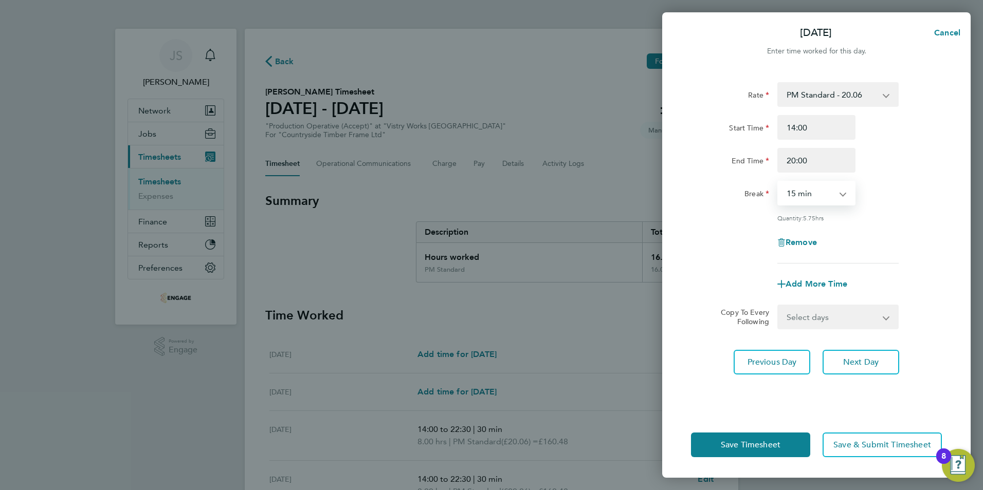
select select "30"
click at [778, 182] on select "0 min 15 min 30 min 45 min 60 min 75 min 90 min" at bounding box center [810, 193] width 64 height 23
click at [743, 443] on span "Save Timesheet" at bounding box center [751, 445] width 60 height 10
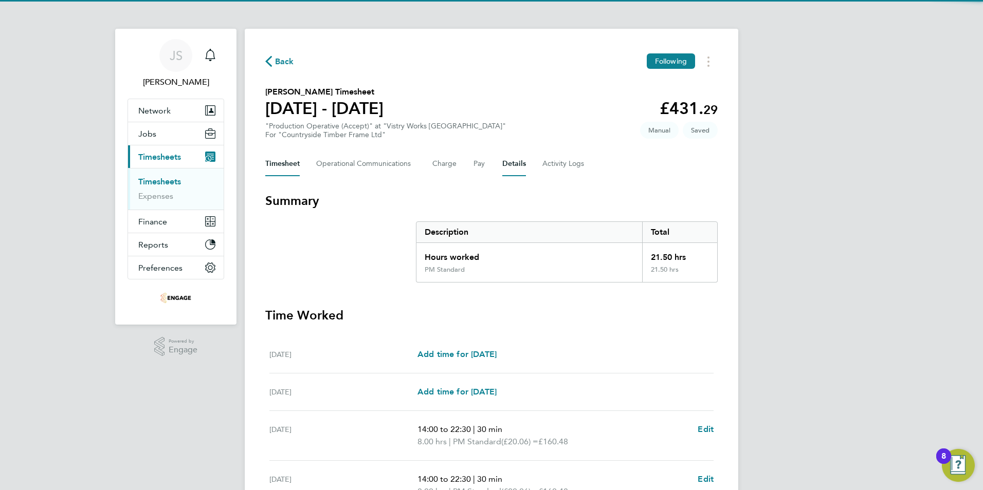
click at [510, 163] on button "Details" at bounding box center [514, 164] width 24 height 25
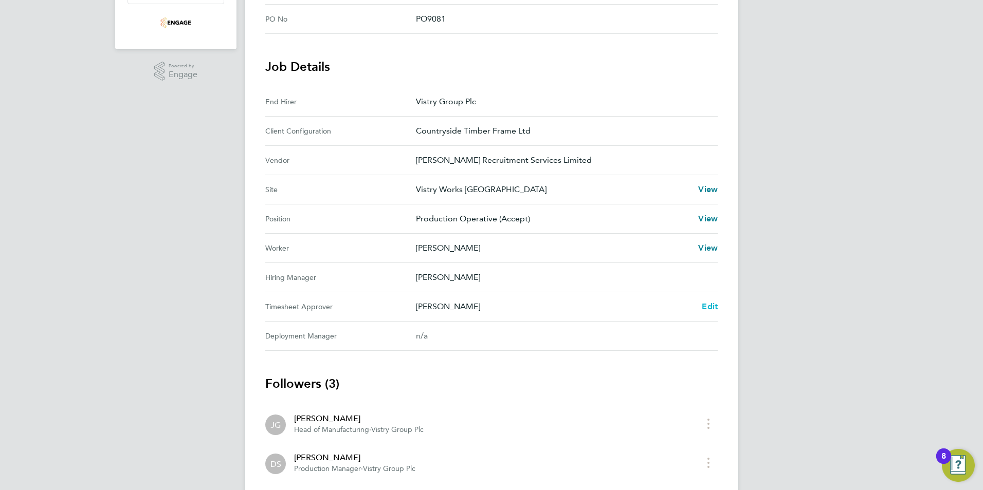
click at [712, 305] on span "Edit" at bounding box center [710, 307] width 16 height 10
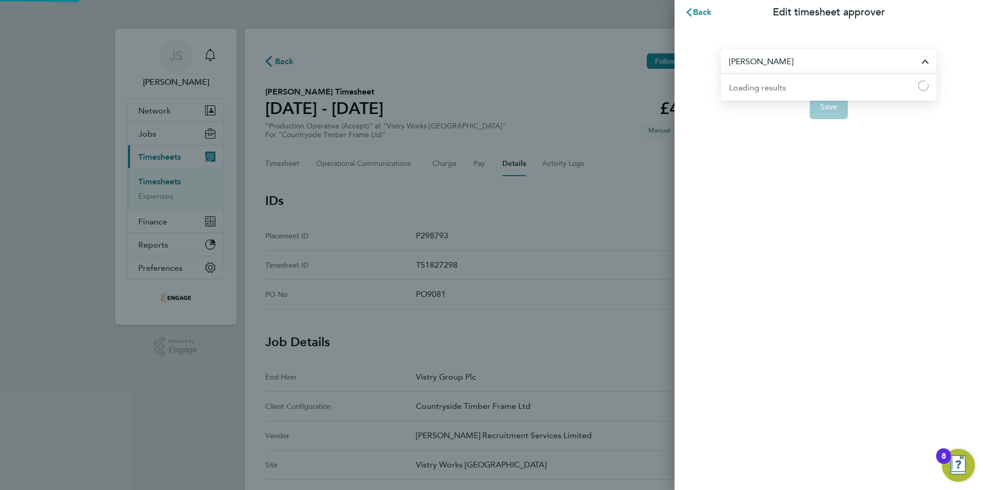
click at [776, 59] on input "[PERSON_NAME]" at bounding box center [829, 61] width 216 height 24
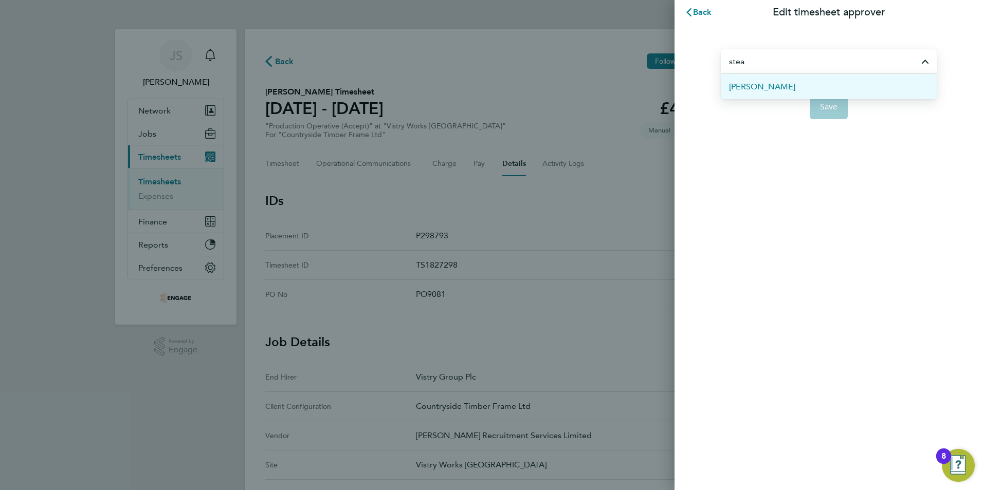
click at [761, 93] on li "[PERSON_NAME]" at bounding box center [829, 86] width 216 height 25
type input "[PERSON_NAME]"
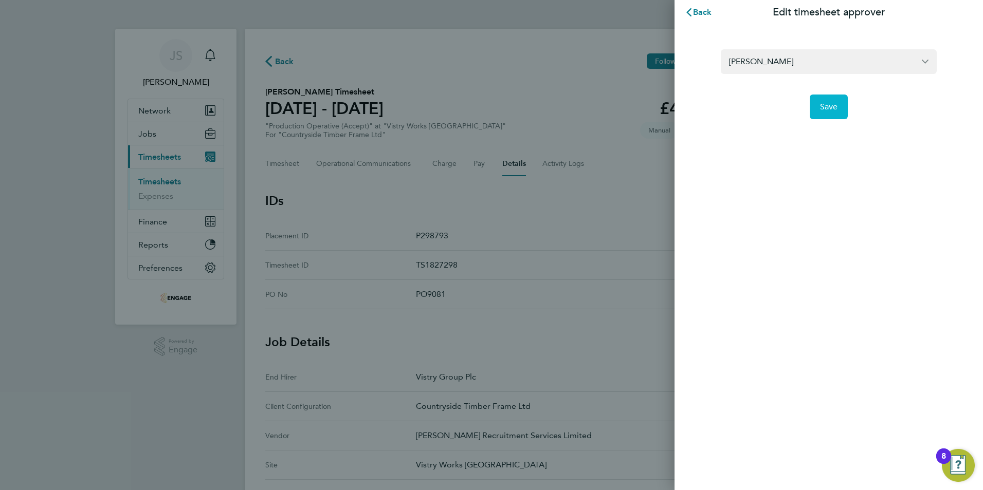
click at [828, 112] on button "Save" at bounding box center [829, 107] width 39 height 25
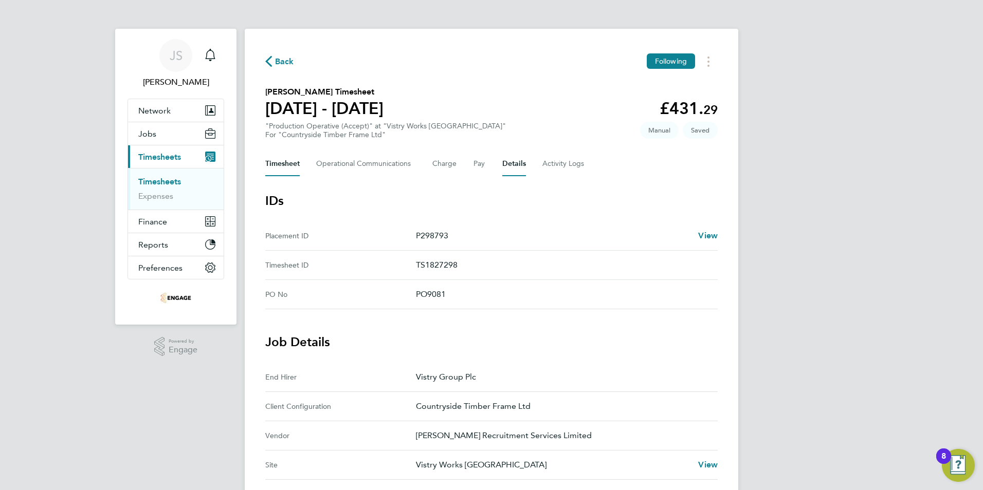
click at [294, 163] on button "Timesheet" at bounding box center [282, 164] width 34 height 25
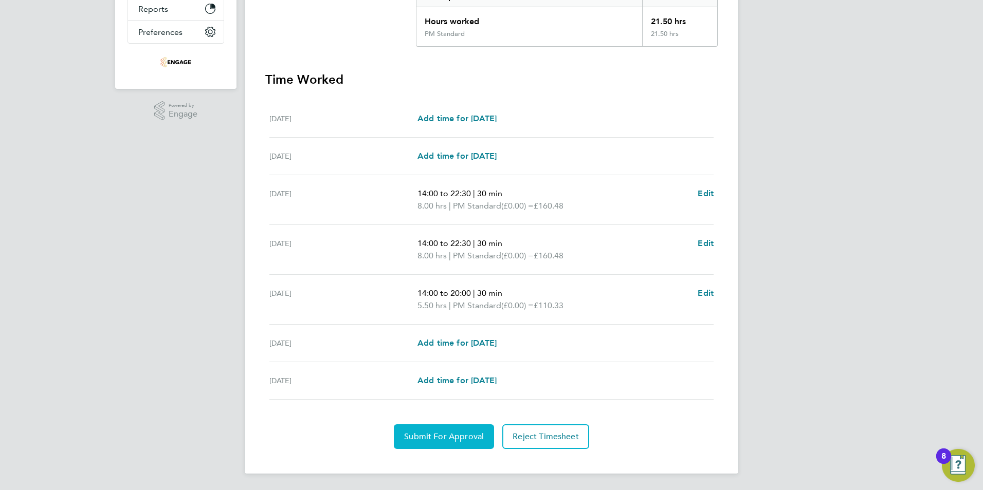
click at [431, 437] on span "Submit For Approval" at bounding box center [444, 437] width 80 height 10
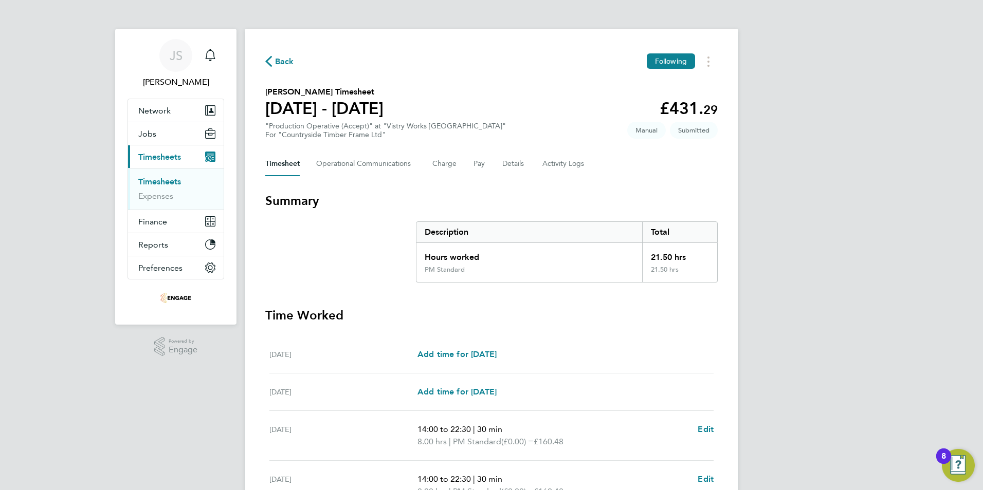
click at [286, 60] on span "Back" at bounding box center [284, 62] width 19 height 12
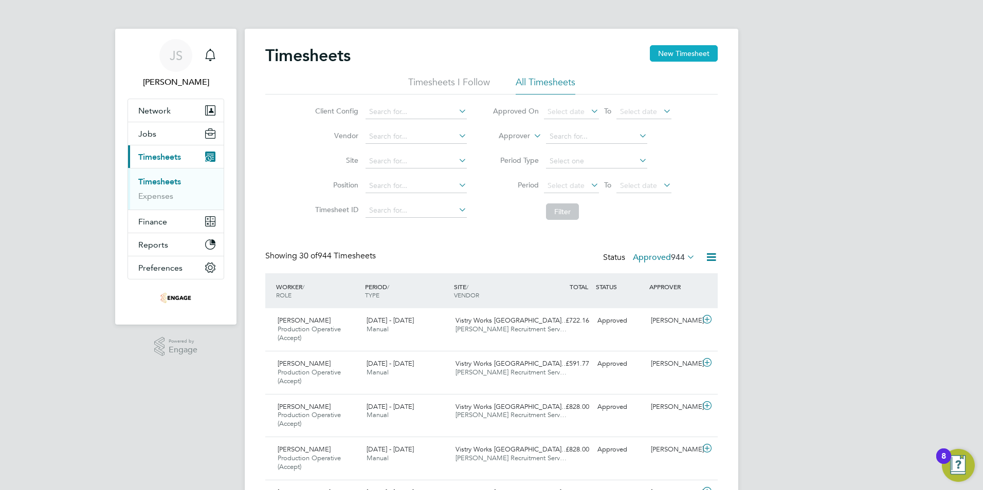
click at [674, 54] on button "New Timesheet" at bounding box center [684, 53] width 68 height 16
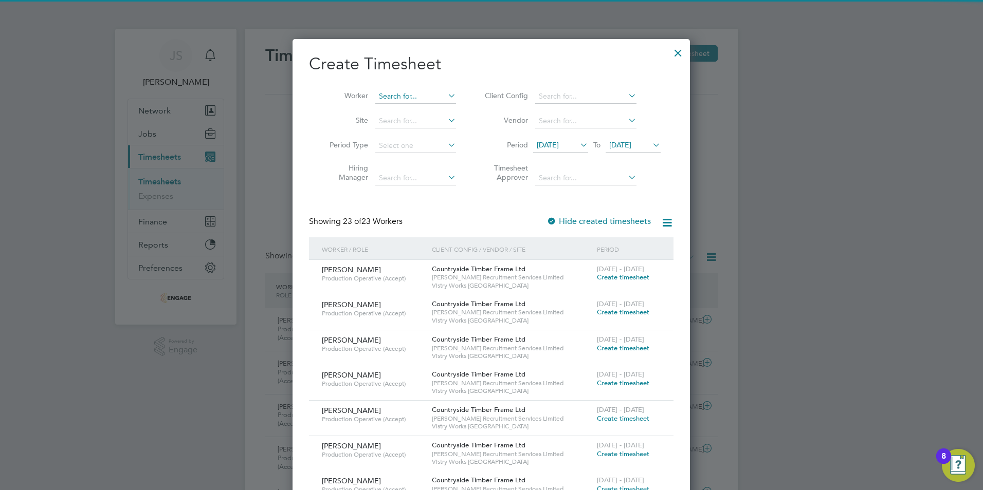
click at [415, 94] on input at bounding box center [415, 96] width 81 height 14
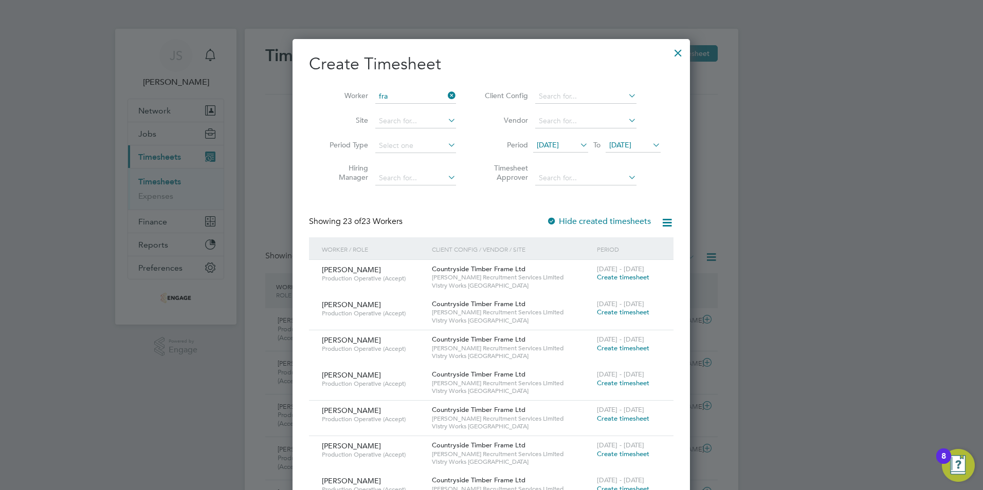
click at [417, 106] on li "Fra nk Yambayamba" at bounding box center [416, 110] width 82 height 14
type input "[PERSON_NAME]"
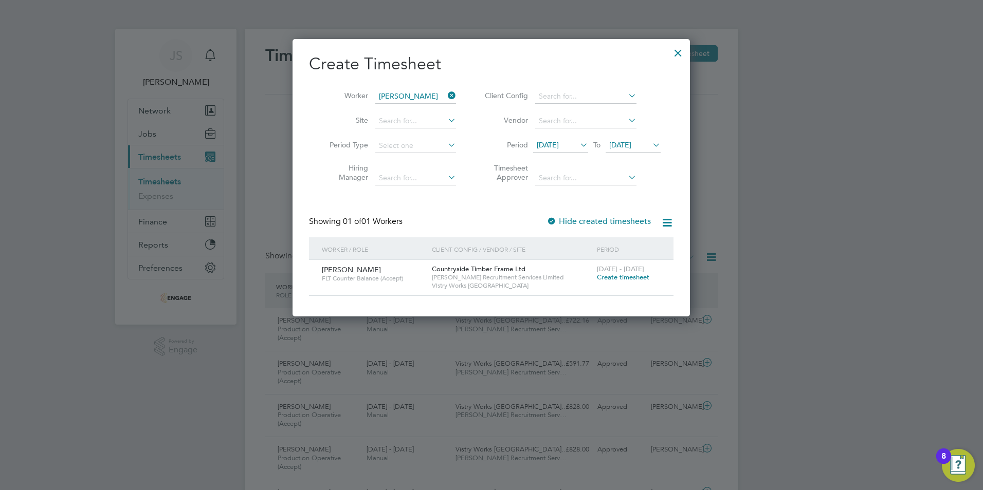
click at [603, 279] on span "Create timesheet" at bounding box center [623, 277] width 52 height 9
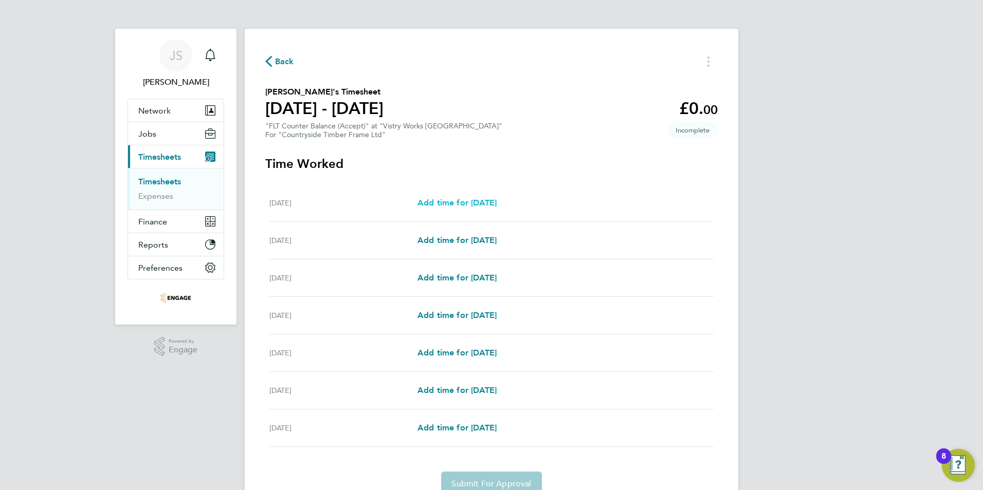
click at [427, 197] on link "Add time for [DATE]" at bounding box center [456, 203] width 79 height 12
select select "15"
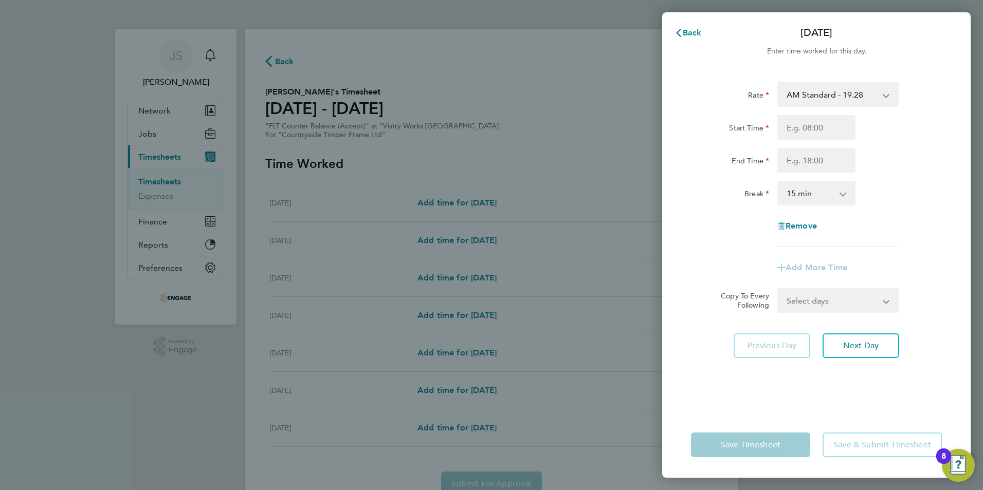
click at [822, 96] on select "AM Standard - 19.28 OT1 AM - 28.92 PM OT 1 - 31.52 PM OT 2 - 42.03 OT2 AM - 38.…" at bounding box center [831, 94] width 107 height 23
select select "15"
click at [794, 126] on input "Start Time" at bounding box center [816, 127] width 78 height 25
type input "14:00"
click at [799, 160] on input "End Time" at bounding box center [816, 160] width 78 height 25
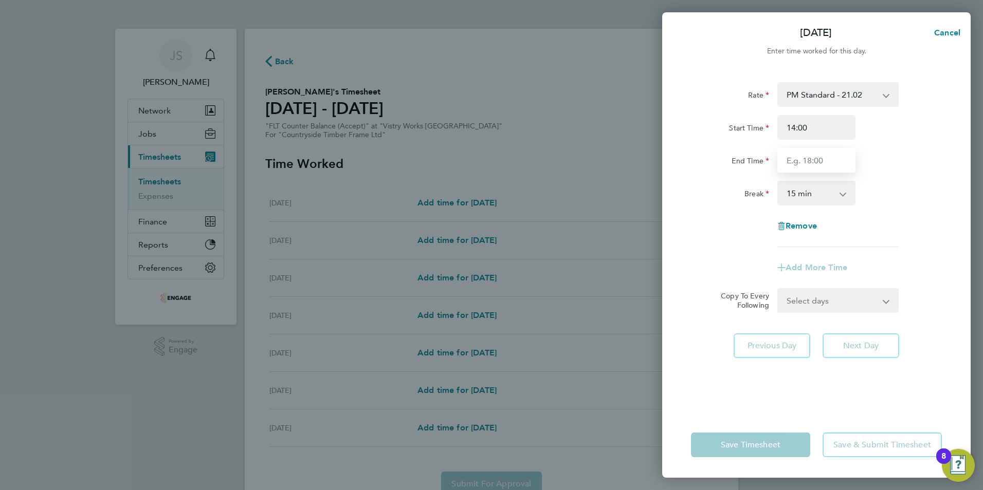
type input "22:30"
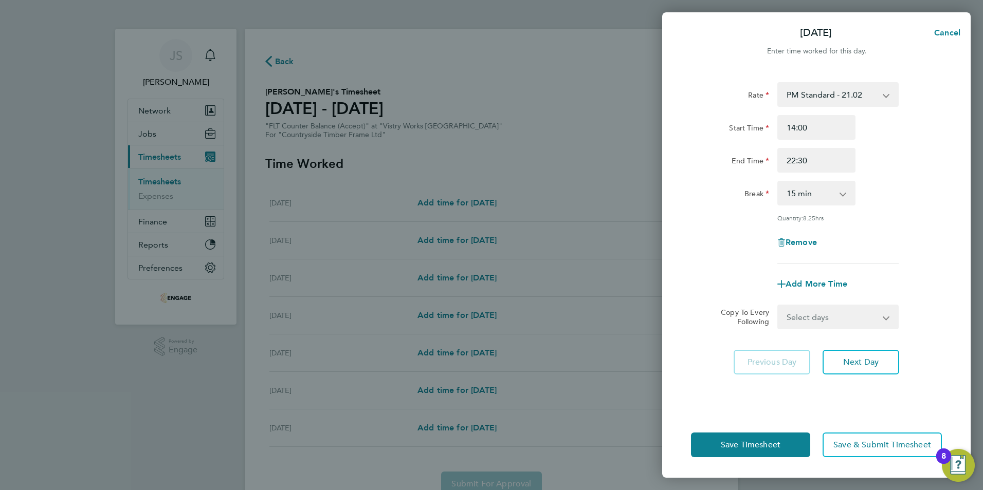
click at [804, 206] on div "Rate PM Standard - 21.02 OT1 AM - 28.92 PM OT 1 - 31.52 PM OT 2 - 42.03 OT2 AM …" at bounding box center [816, 172] width 251 height 181
click at [798, 192] on select "0 min 15 min 30 min 45 min 60 min 75 min 90 min" at bounding box center [810, 193] width 64 height 23
select select "30"
click at [778, 182] on select "0 min 15 min 30 min 45 min 60 min 75 min 90 min" at bounding box center [810, 193] width 64 height 23
click at [840, 317] on select "Select days Day Weekday (Mon-Fri) Weekend (Sat-Sun) [DATE] [DATE] [DATE] [DATE]…" at bounding box center [832, 317] width 108 height 23
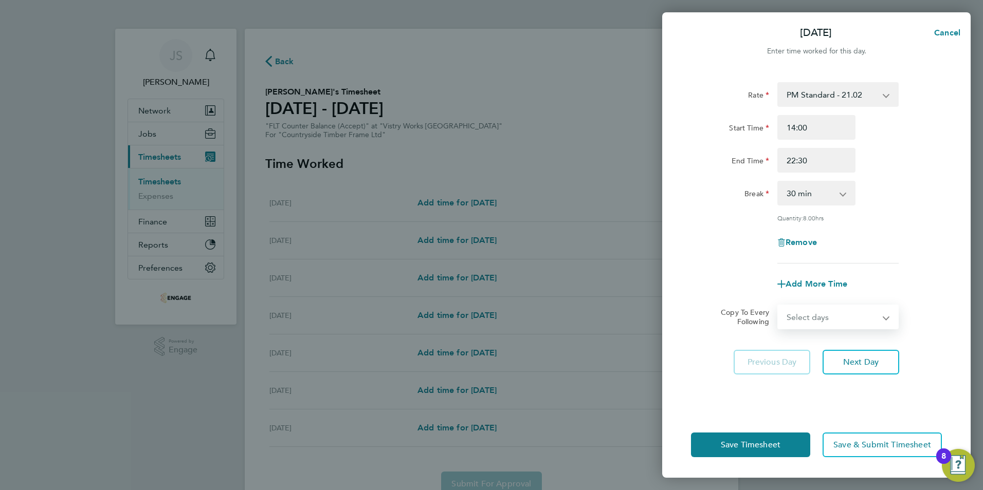
select select "WEEKDAY"
click at [778, 306] on select "Select days Day Weekday (Mon-Fri) Weekend (Sat-Sun) [DATE] [DATE] [DATE] [DATE]…" at bounding box center [832, 317] width 108 height 23
select select "[DATE]"
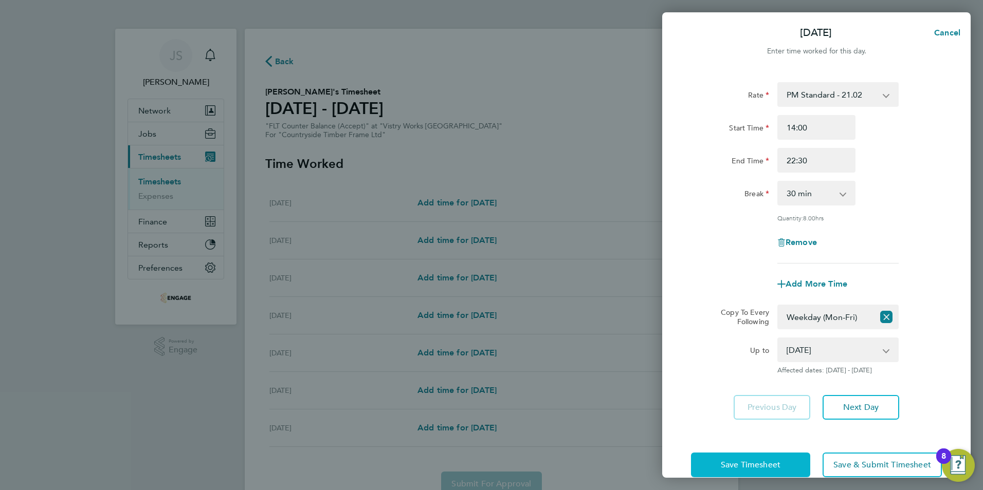
click at [704, 457] on button "Save Timesheet" at bounding box center [750, 465] width 119 height 25
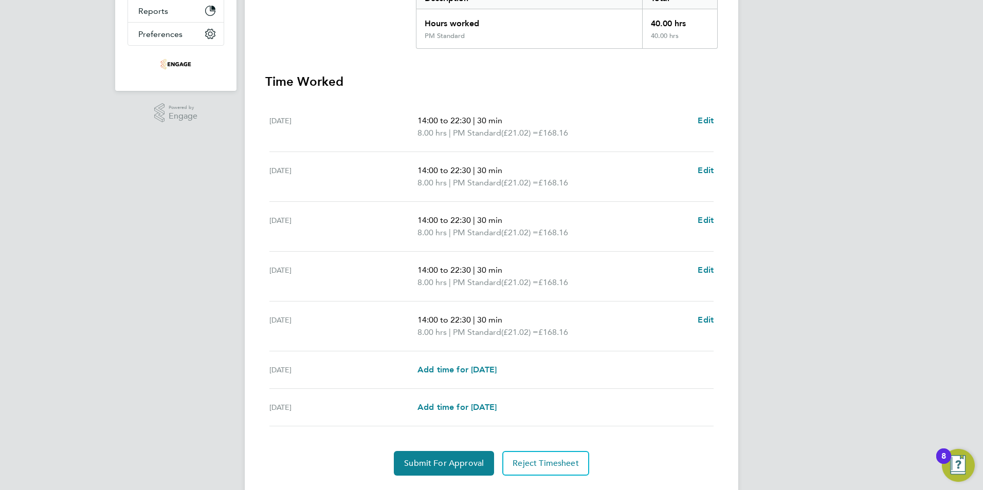
click at [714, 323] on ul "[DATE] 14:00 to 22:30 | 30 min 8.00 hrs | PM Standard (£21.02) = £168.16 Edit […" at bounding box center [491, 264] width 452 height 324
click at [707, 321] on span "Edit" at bounding box center [706, 320] width 16 height 10
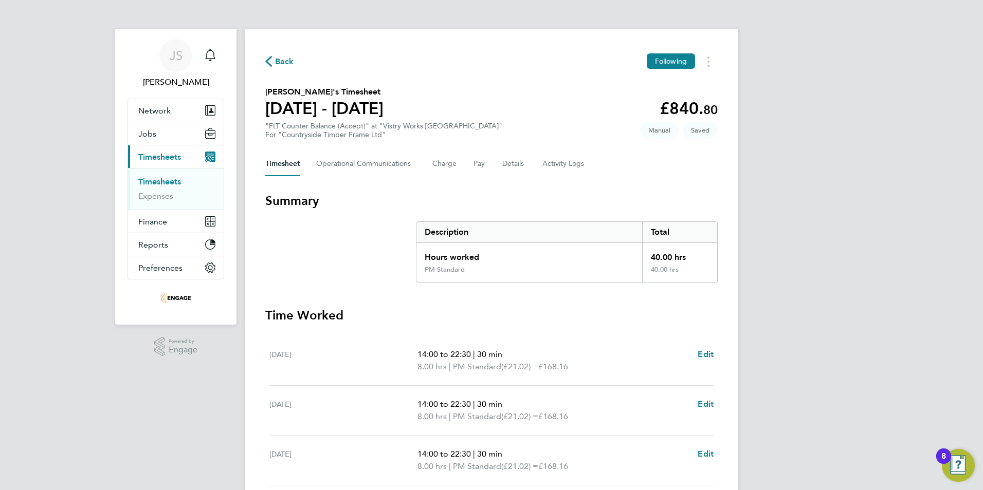
select select "30"
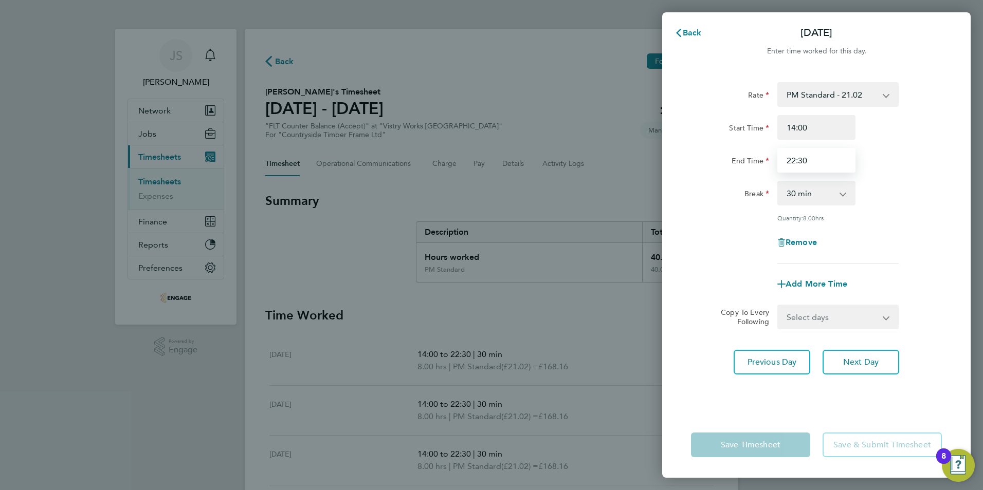
drag, startPoint x: 827, startPoint y: 164, endPoint x: 737, endPoint y: 154, distance: 90.6
click at [737, 154] on div "End Time 22:30" at bounding box center [816, 160] width 259 height 25
type input "20:00"
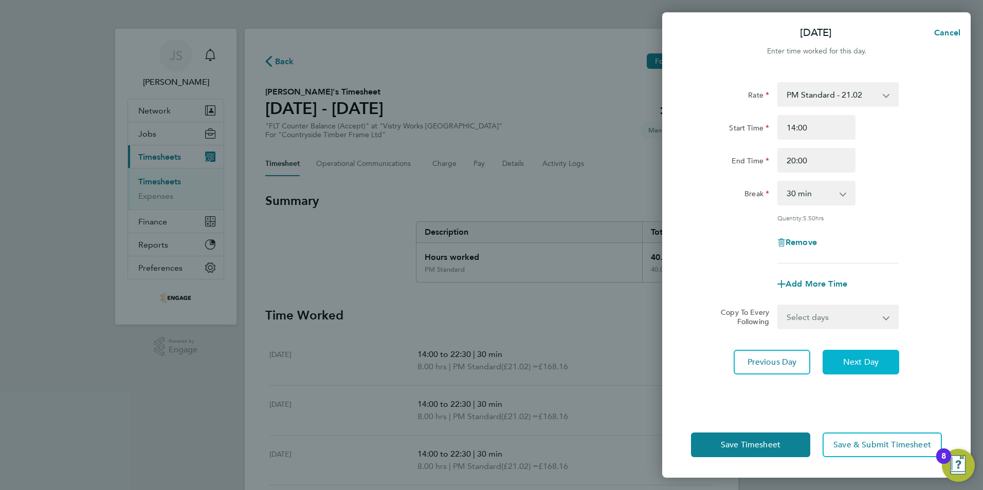
click at [846, 351] on button "Next Day" at bounding box center [860, 362] width 77 height 25
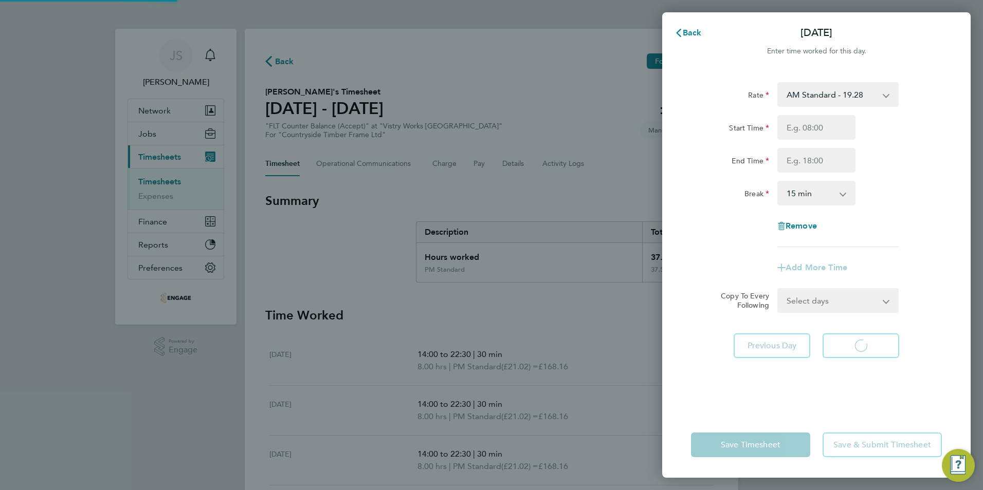
select select "15"
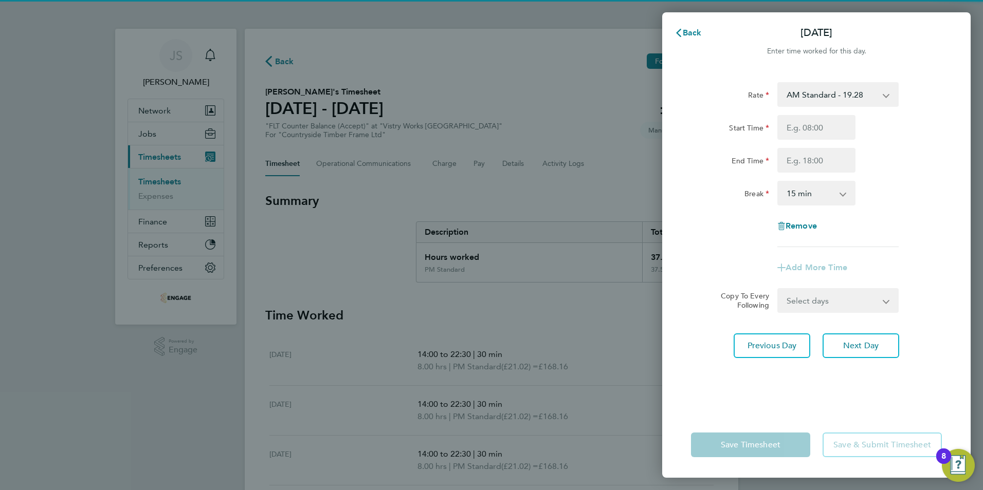
click at [819, 100] on select "AM Standard - 19.28 OT1 AM - 28.92 PM OT 1 - 31.52 PM OT 2 - 42.03 OT2 AM - 38.…" at bounding box center [831, 94] width 107 height 23
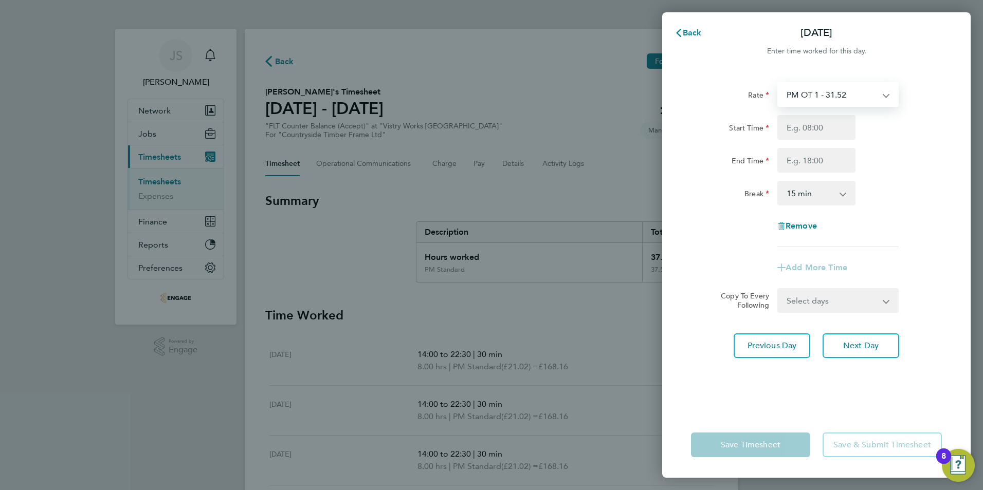
select select "15"
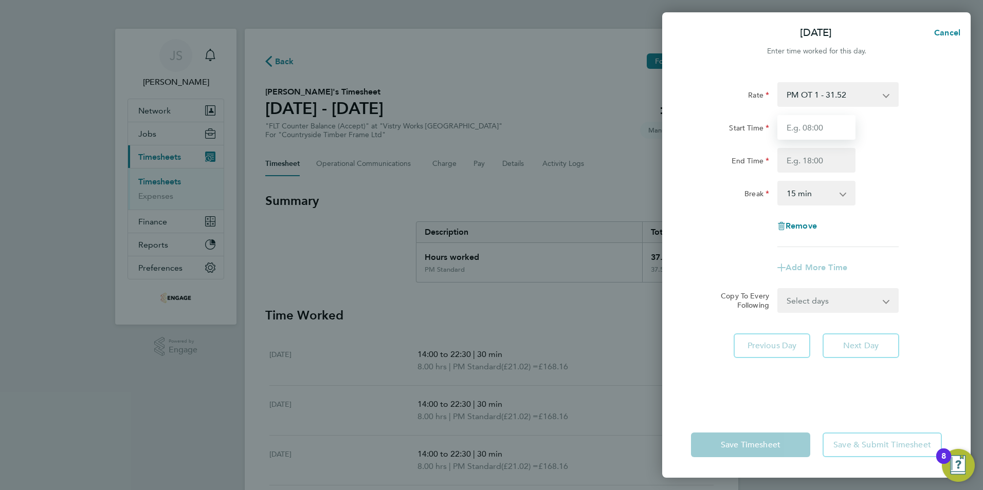
click at [803, 133] on input "Start Time" at bounding box center [816, 127] width 78 height 25
type input "07:00"
click at [794, 161] on input "End Time" at bounding box center [816, 160] width 78 height 25
type input "11:00"
click at [802, 193] on select "0 min 15 min 30 min 45 min 60 min 75 min 90 min" at bounding box center [810, 193] width 64 height 23
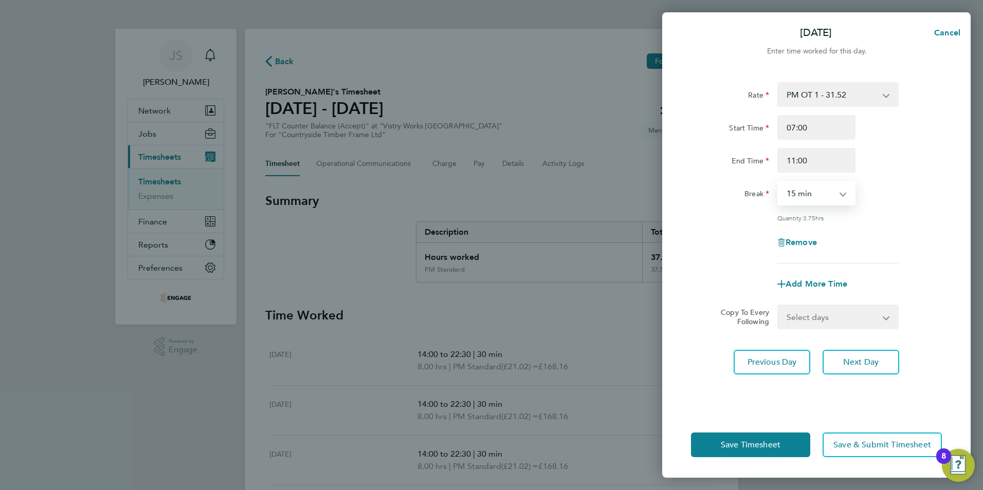
select select "0"
click at [778, 182] on select "0 min 15 min 30 min 45 min 60 min 75 min 90 min" at bounding box center [810, 193] width 64 height 23
click at [698, 380] on div "Rate PM OT 1 - 31.52 OT1 AM - 28.92 PM OT 2 - 42.03 OT2 AM - 38.56 PM Standard …" at bounding box center [816, 241] width 308 height 342
click at [734, 448] on span "Save Timesheet" at bounding box center [751, 445] width 60 height 10
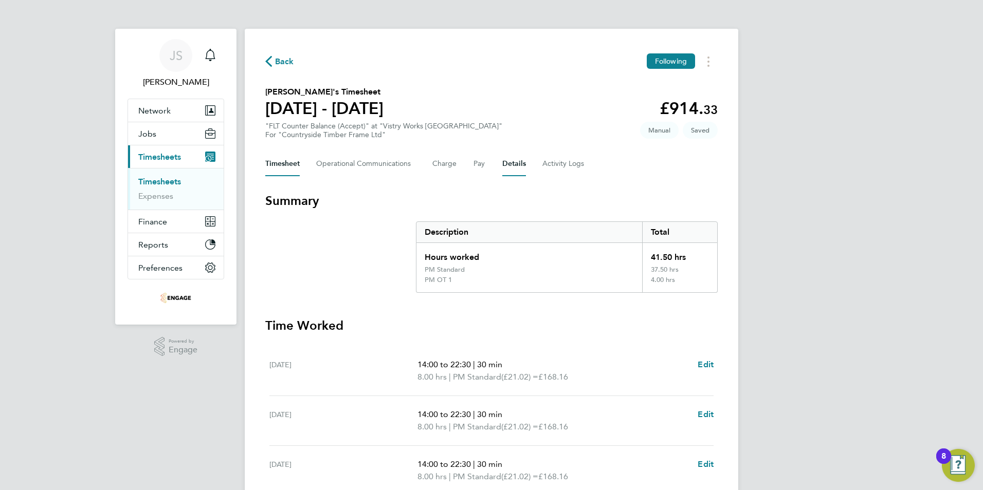
click at [513, 171] on button "Details" at bounding box center [514, 164] width 24 height 25
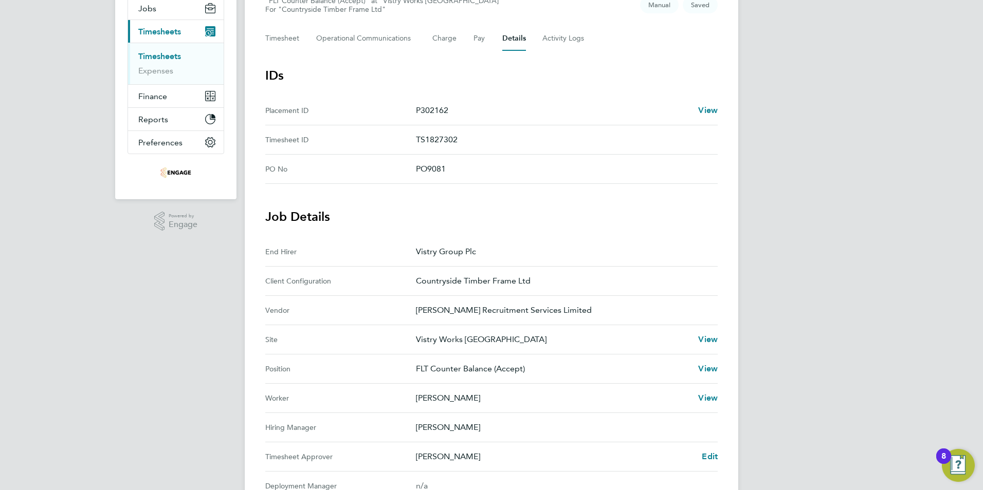
scroll to position [225, 0]
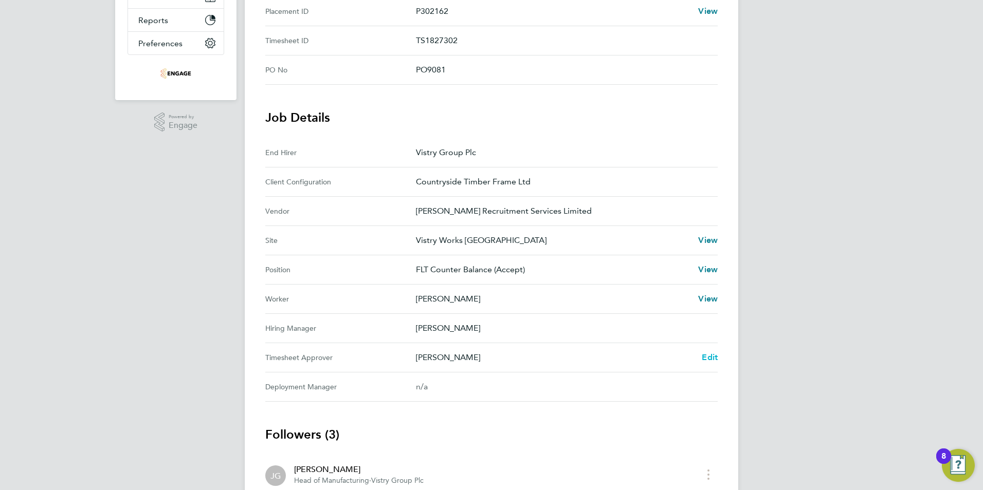
click at [709, 357] on span "Edit" at bounding box center [710, 358] width 16 height 10
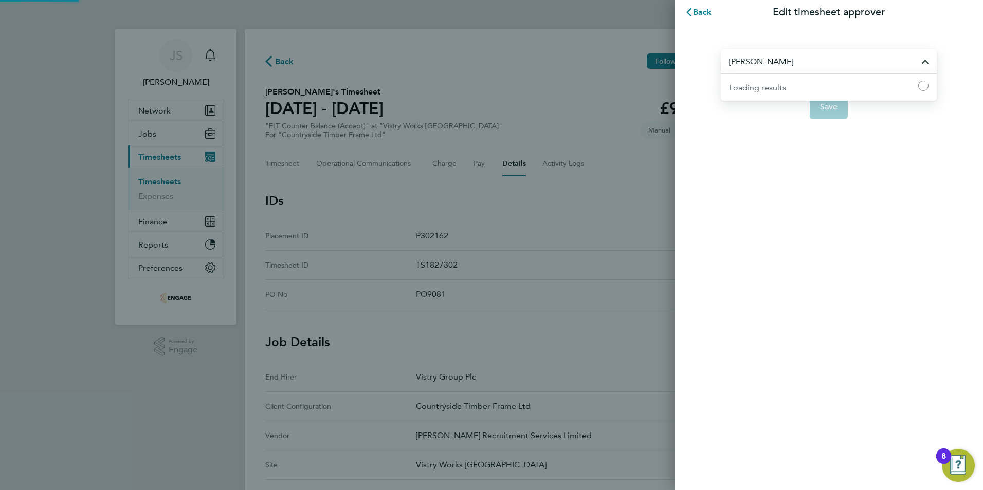
click at [773, 65] on input "[PERSON_NAME]" at bounding box center [829, 61] width 216 height 24
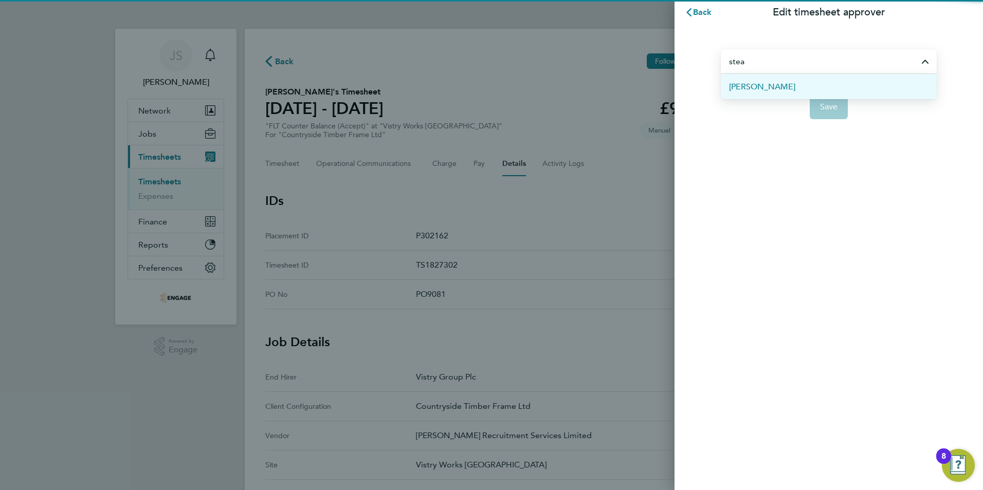
click at [774, 84] on span "[PERSON_NAME]" at bounding box center [762, 87] width 66 height 12
type input "[PERSON_NAME]"
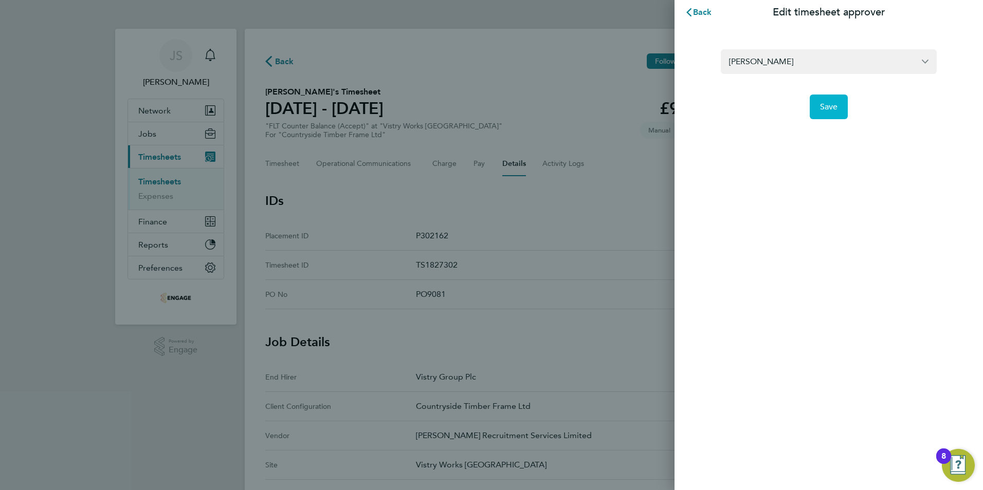
click at [827, 105] on span "Save" at bounding box center [829, 107] width 18 height 10
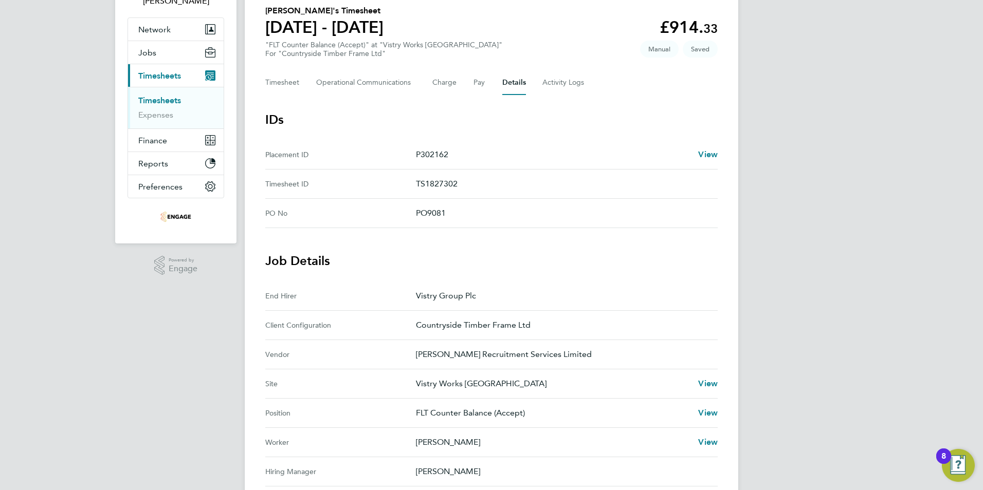
scroll to position [96, 0]
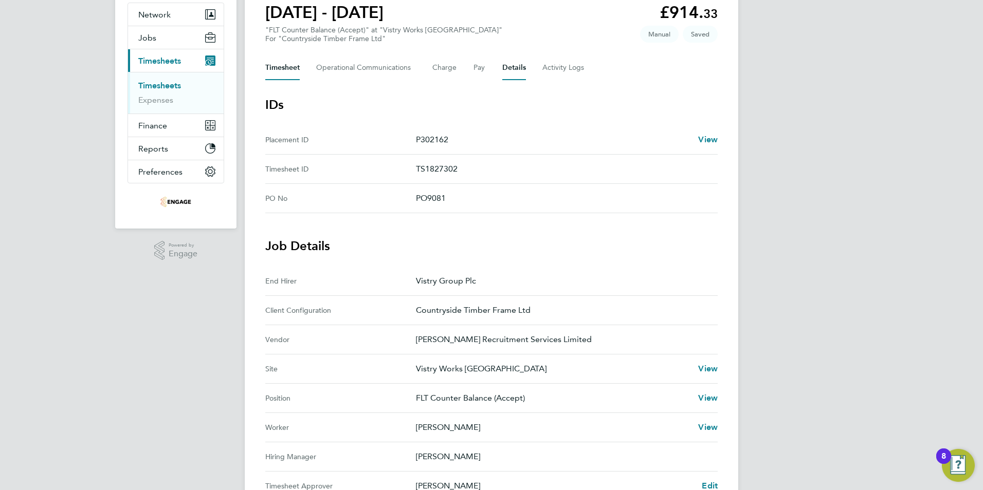
click at [277, 65] on button "Timesheet" at bounding box center [282, 68] width 34 height 25
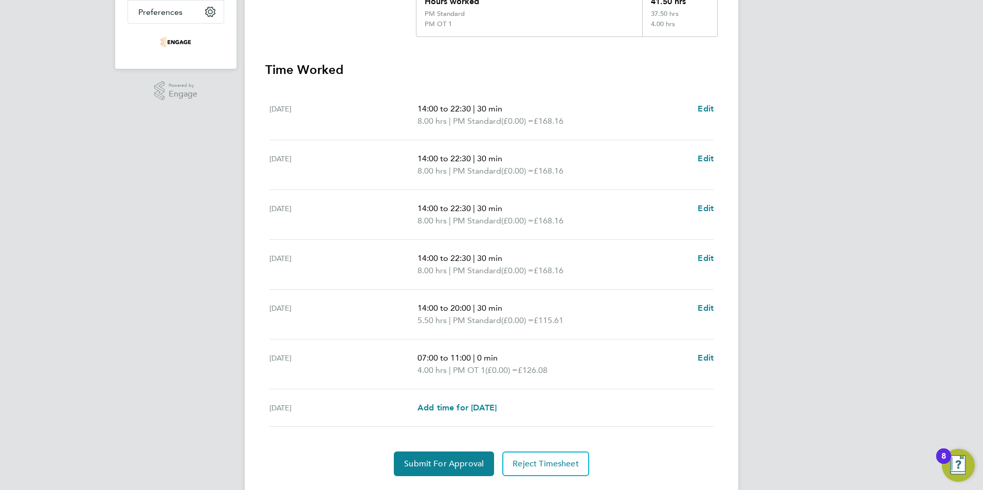
scroll to position [283, 0]
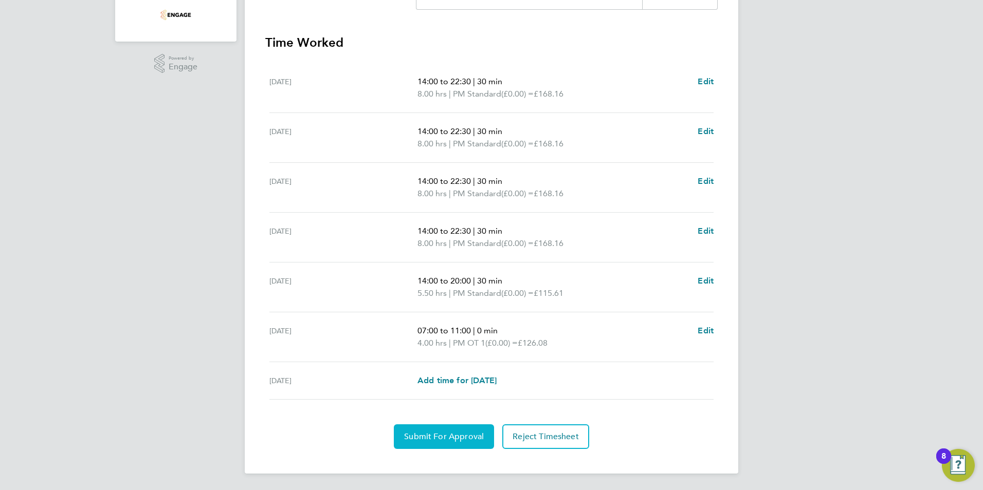
click at [434, 440] on span "Submit For Approval" at bounding box center [444, 437] width 80 height 10
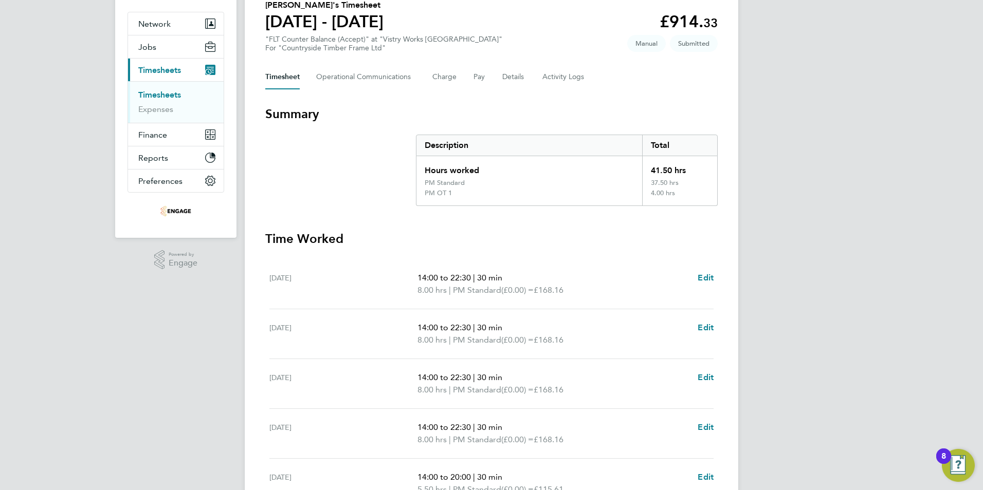
scroll to position [0, 0]
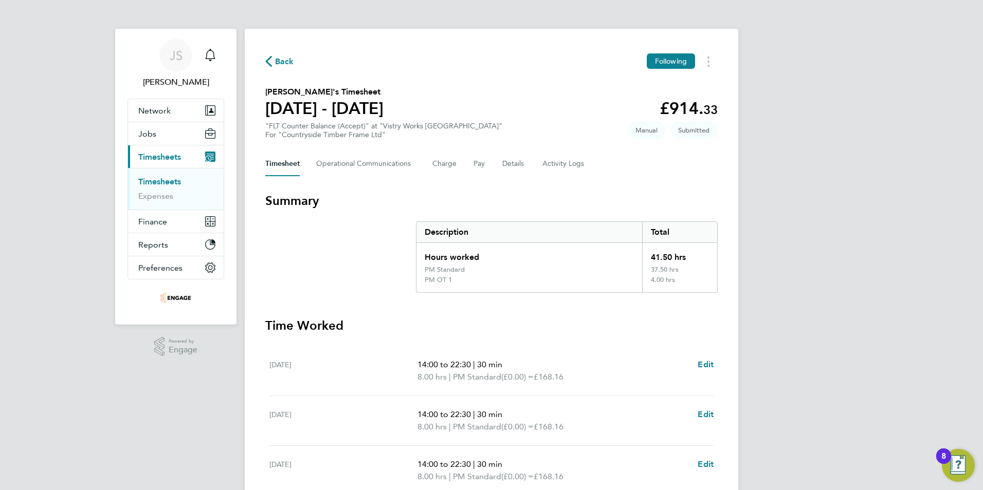
click at [281, 57] on span "Back" at bounding box center [284, 62] width 19 height 12
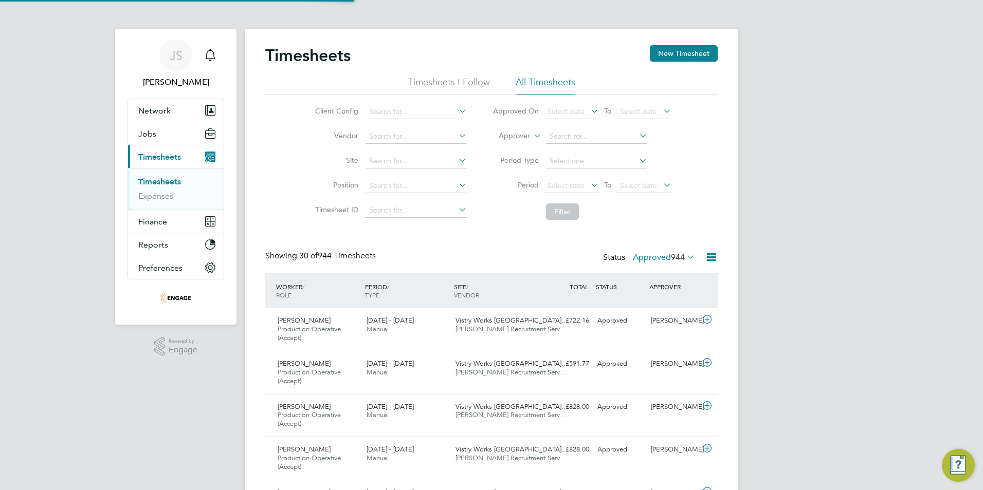
scroll to position [34, 89]
click at [153, 113] on span "Network" at bounding box center [154, 111] width 32 height 10
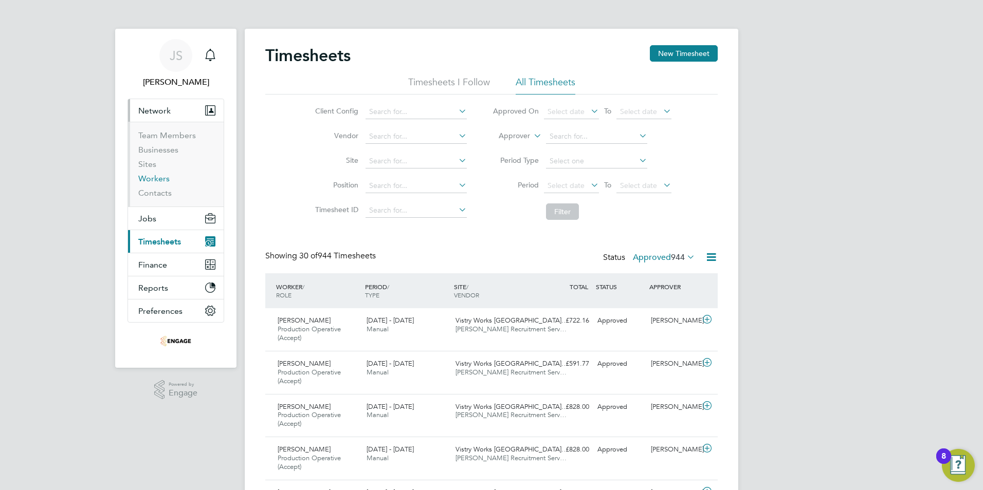
click at [164, 181] on link "Workers" at bounding box center [153, 179] width 31 height 10
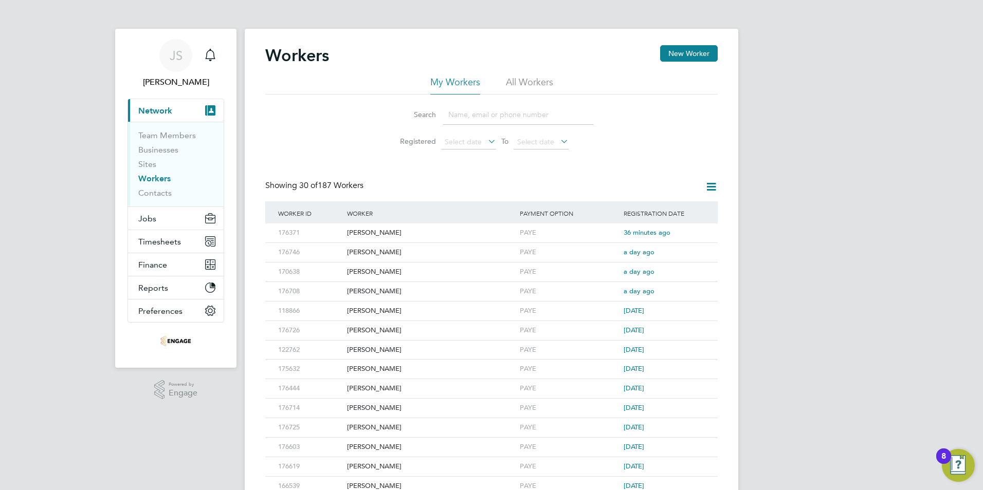
click at [490, 112] on input at bounding box center [518, 115] width 150 height 20
click at [162, 239] on span "Timesheets" at bounding box center [159, 242] width 43 height 10
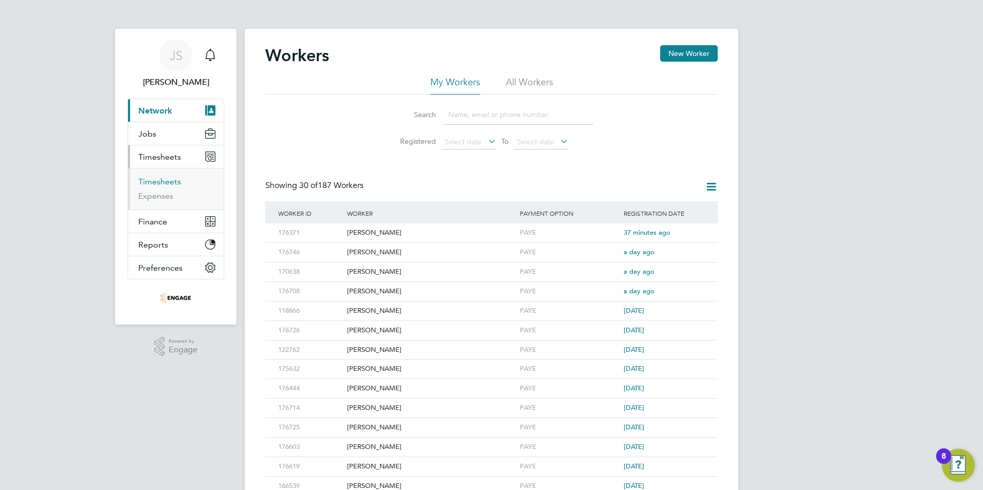
click at [159, 185] on link "Timesheets" at bounding box center [159, 182] width 43 height 10
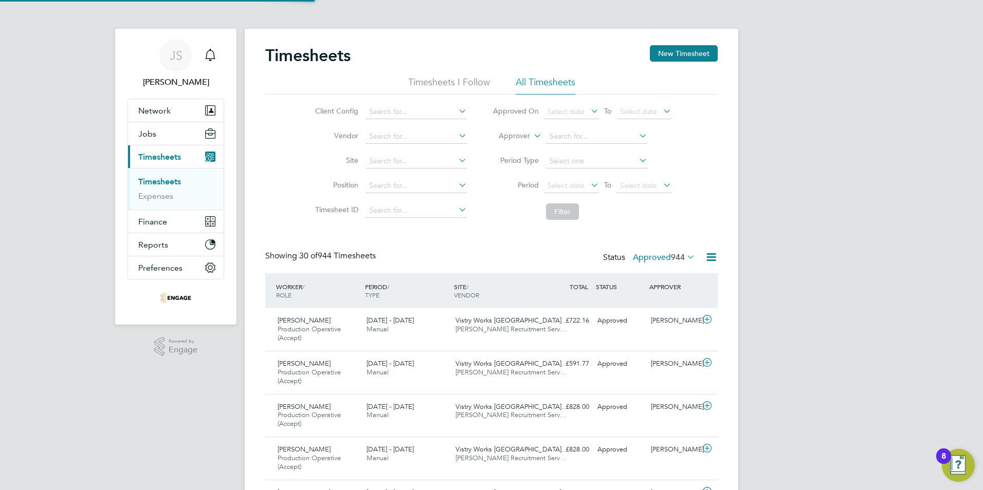
scroll to position [34, 89]
click at [679, 51] on button "New Timesheet" at bounding box center [684, 53] width 68 height 16
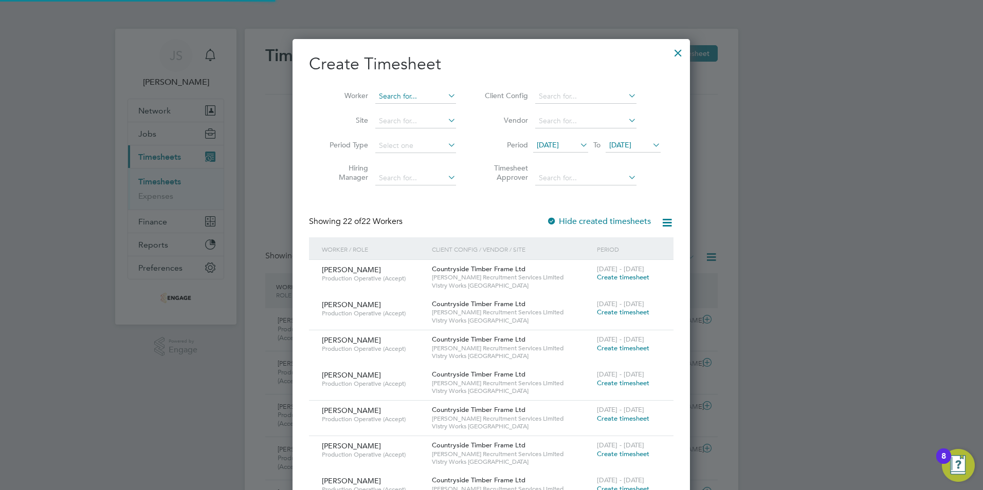
click at [400, 100] on input at bounding box center [415, 96] width 81 height 14
click at [408, 108] on li "[PERSON_NAME]" at bounding box center [420, 110] width 90 height 14
type input "[PERSON_NAME]"
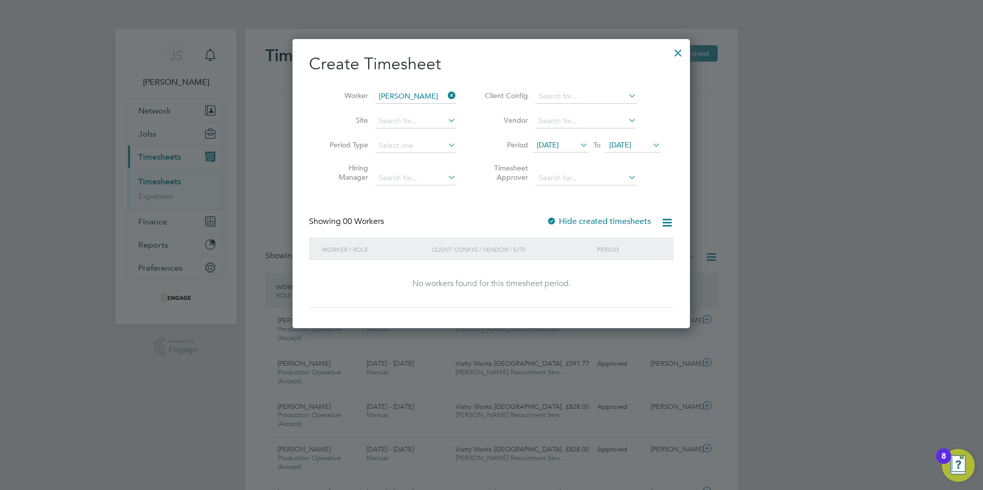
click at [571, 223] on label "Hide created timesheets" at bounding box center [598, 221] width 104 height 10
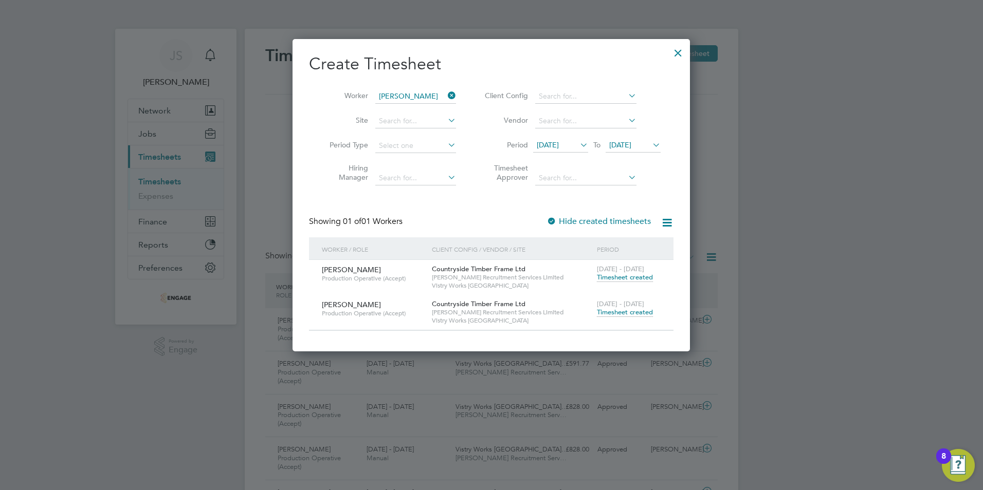
click at [615, 312] on span "Timesheet created" at bounding box center [625, 312] width 56 height 9
